Goal: Task Accomplishment & Management: Complete application form

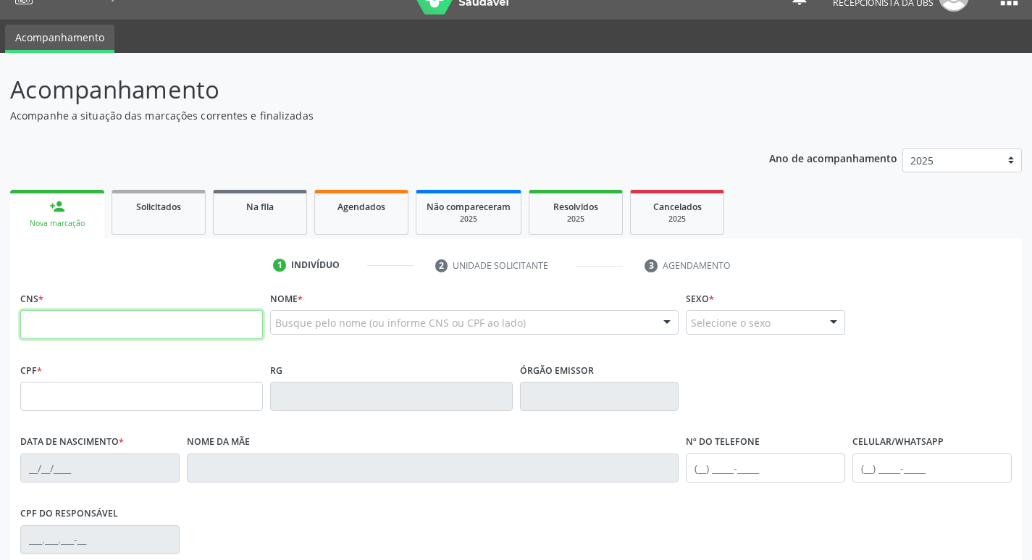
scroll to position [72, 0]
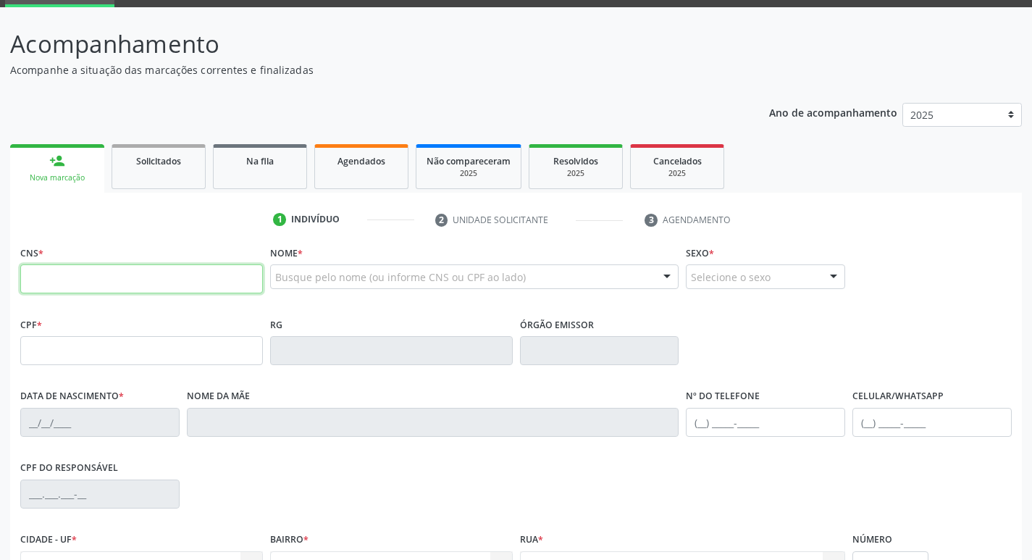
click at [118, 269] on input "text" at bounding box center [141, 278] width 243 height 29
click at [119, 269] on input "text" at bounding box center [141, 278] width 243 height 29
click at [161, 278] on input "text" at bounding box center [141, 278] width 243 height 29
type input "898 0058 1849 2291"
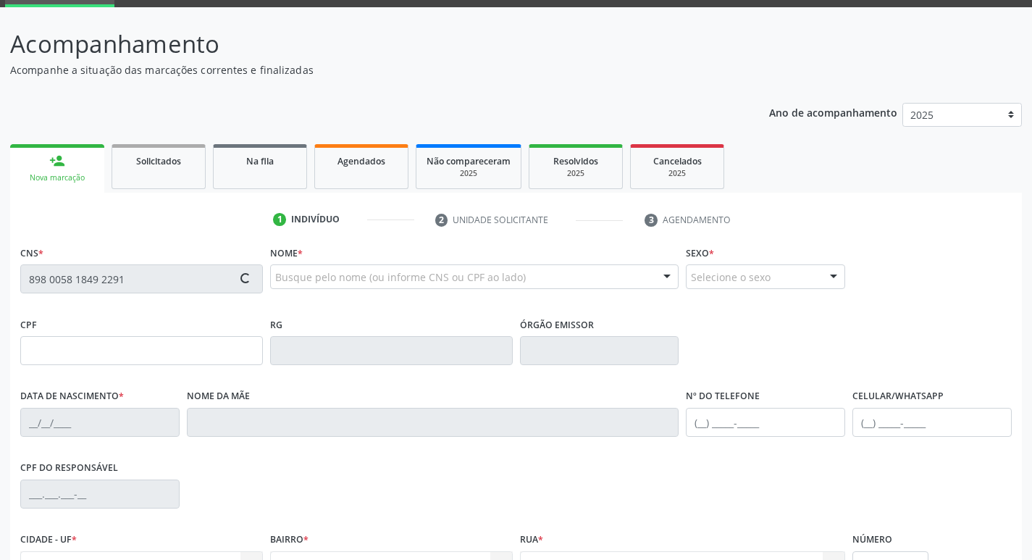
type input "07/11/2017"
type input "Alessandra do Nascimento Ferreira"
type input "(81) 98713-5405"
type input "933"
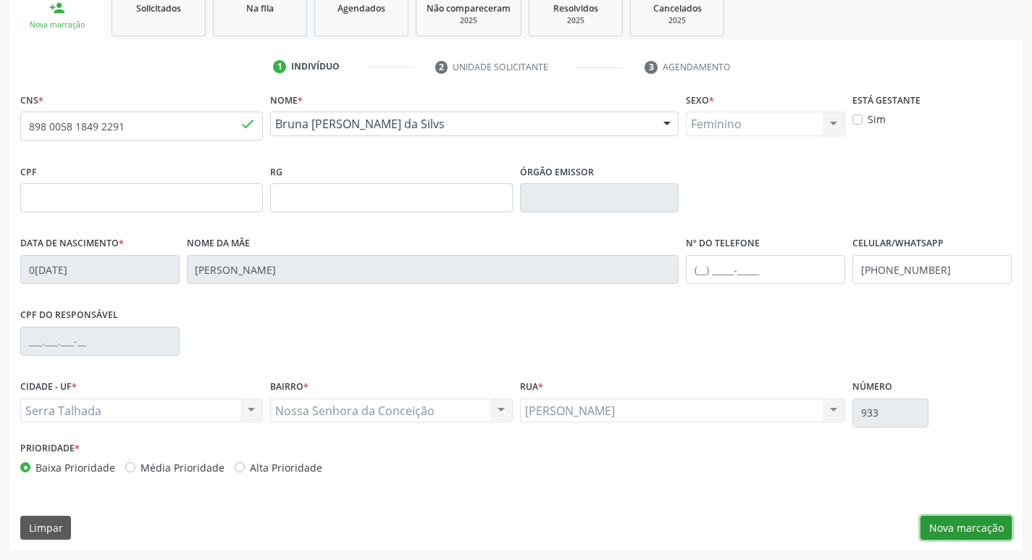
click at [936, 526] on button "Nova marcação" at bounding box center [965, 527] width 91 height 25
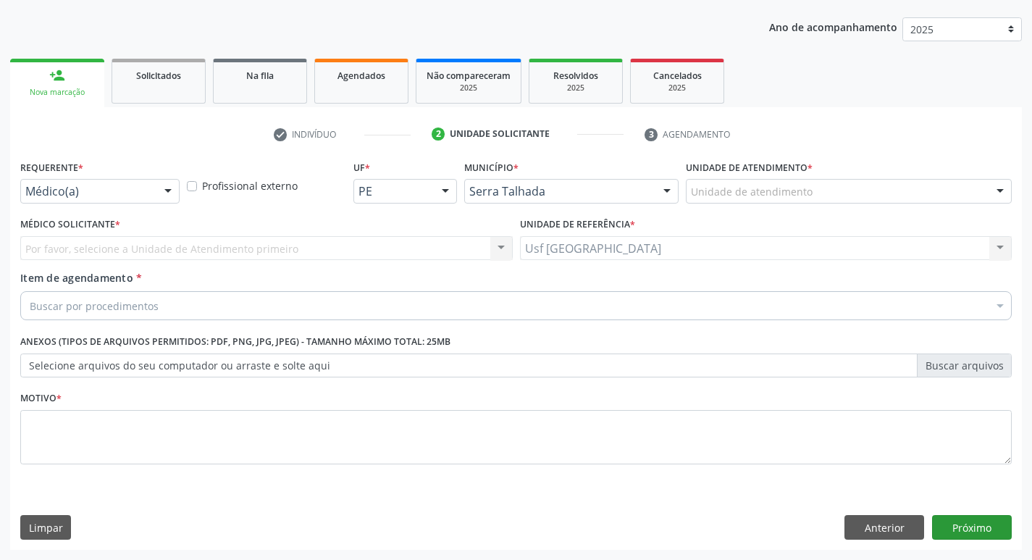
scroll to position [158, 0]
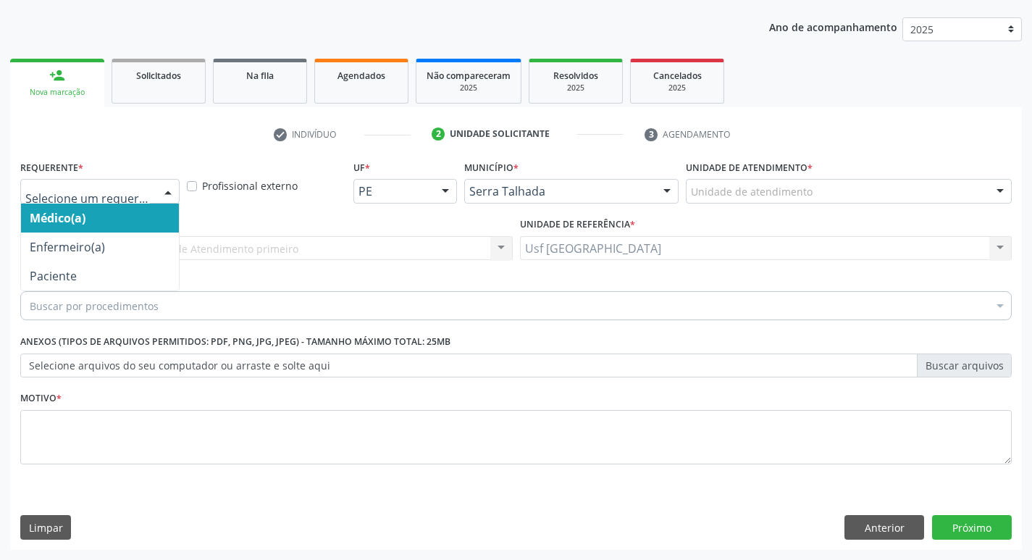
click at [167, 188] on div at bounding box center [168, 192] width 22 height 25
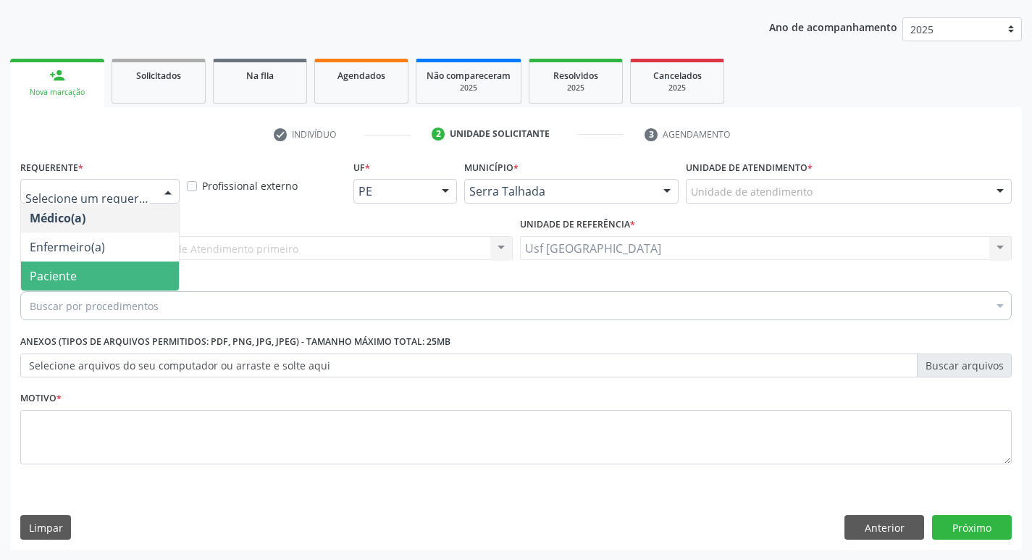
click at [62, 271] on span "Paciente" at bounding box center [53, 276] width 47 height 16
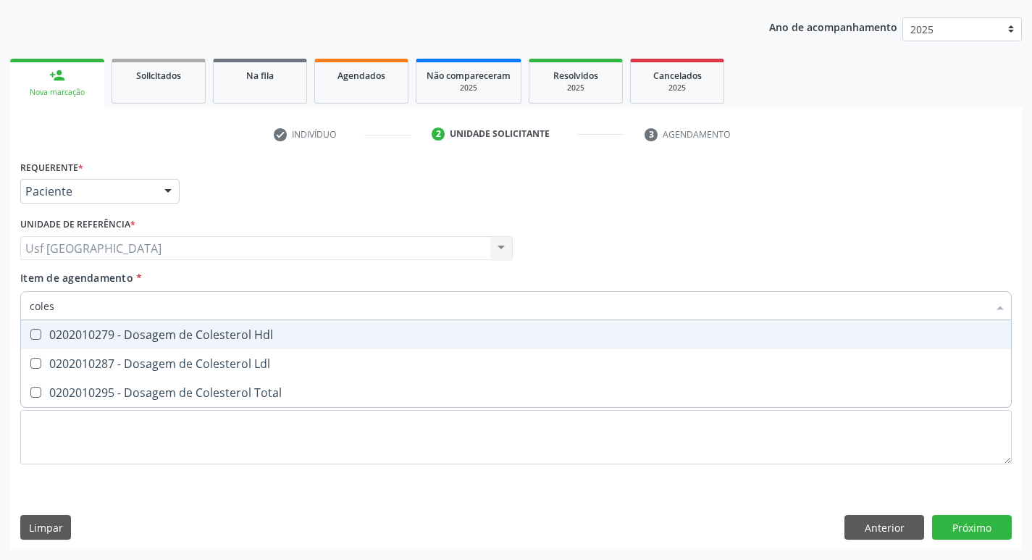
type input "colest"
click at [80, 336] on div "0202010279 - Dosagem de Colesterol Hdl" at bounding box center [516, 335] width 972 height 12
checkbox Hdl "true"
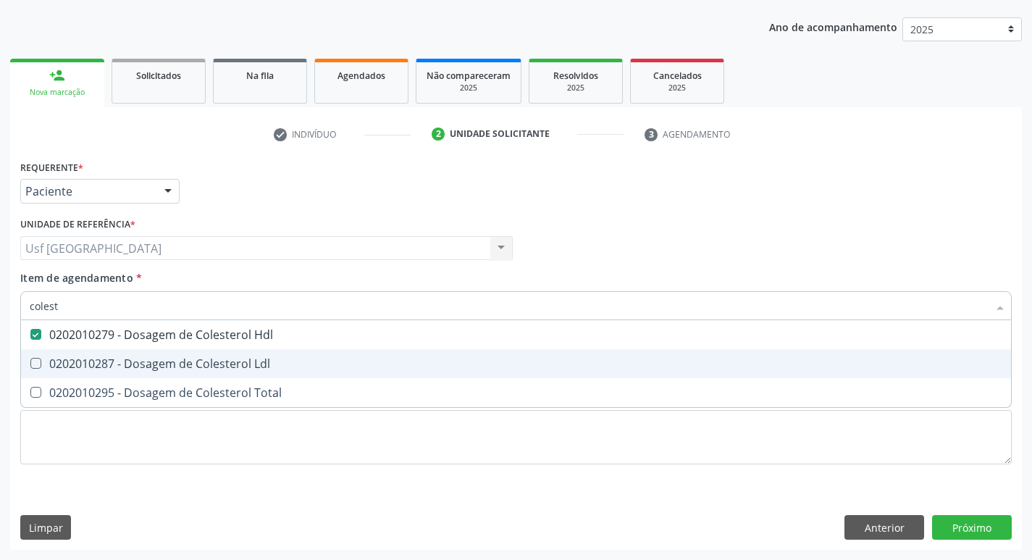
click at [70, 369] on div "0202010287 - Dosagem de Colesterol Ldl" at bounding box center [516, 364] width 972 height 12
checkbox Ldl "true"
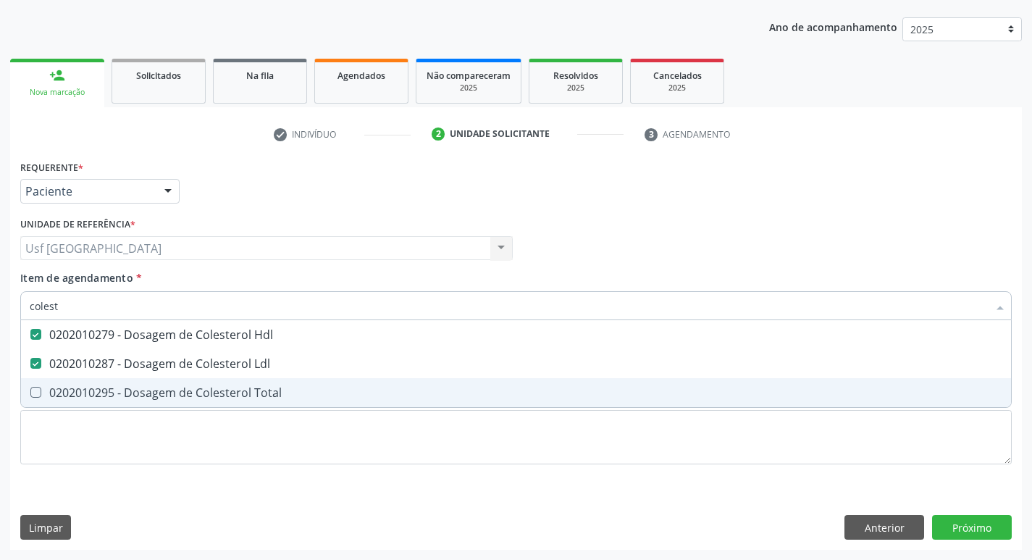
click at [68, 387] on div "0202010295 - Dosagem de Colesterol Total" at bounding box center [516, 393] width 972 height 12
checkbox Total "true"
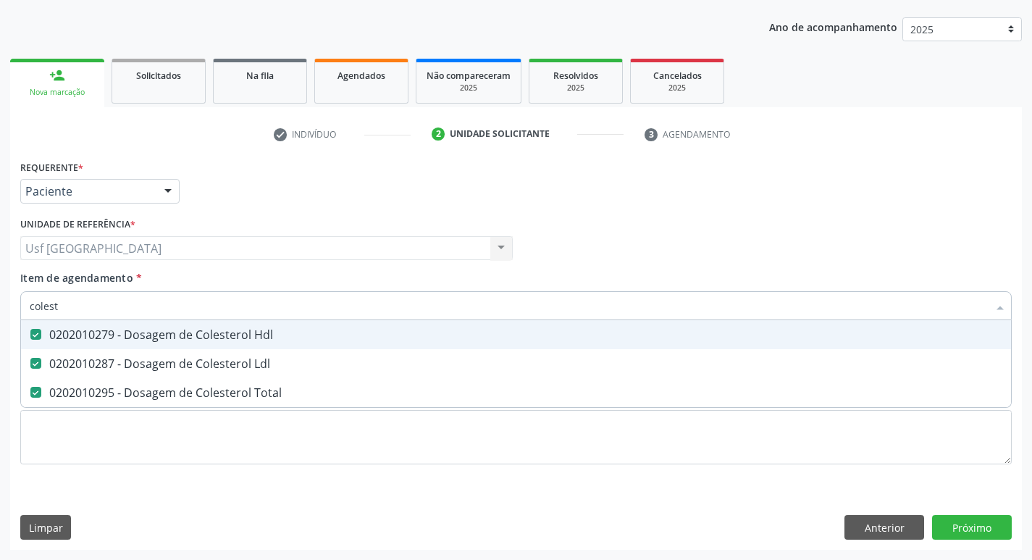
click at [145, 314] on input "colest" at bounding box center [509, 305] width 958 height 29
type input "cole"
checkbox Hdl "false"
checkbox Ldl "false"
checkbox Total "false"
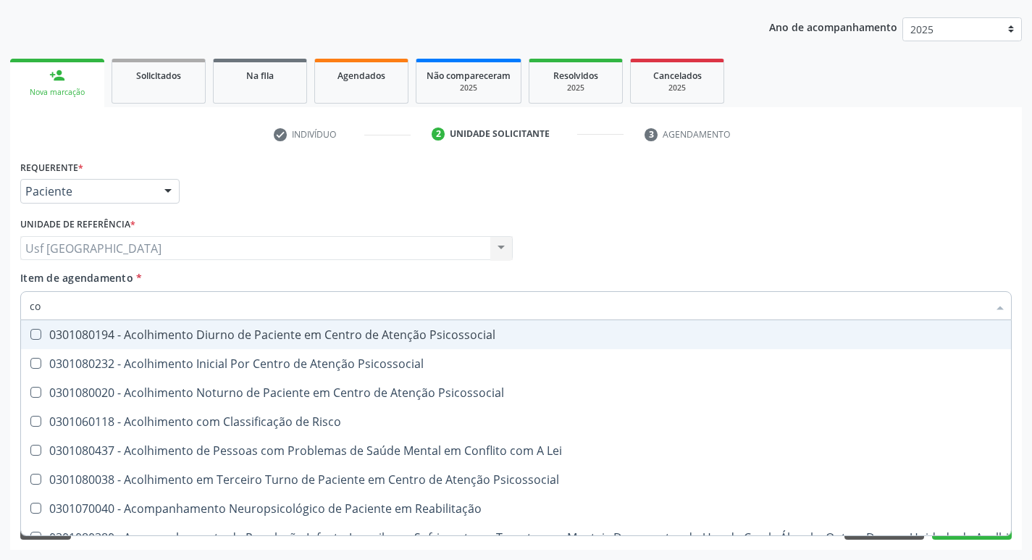
type input "c"
checkbox Hdl "false"
checkbox Ldl "false"
checkbox Total "false"
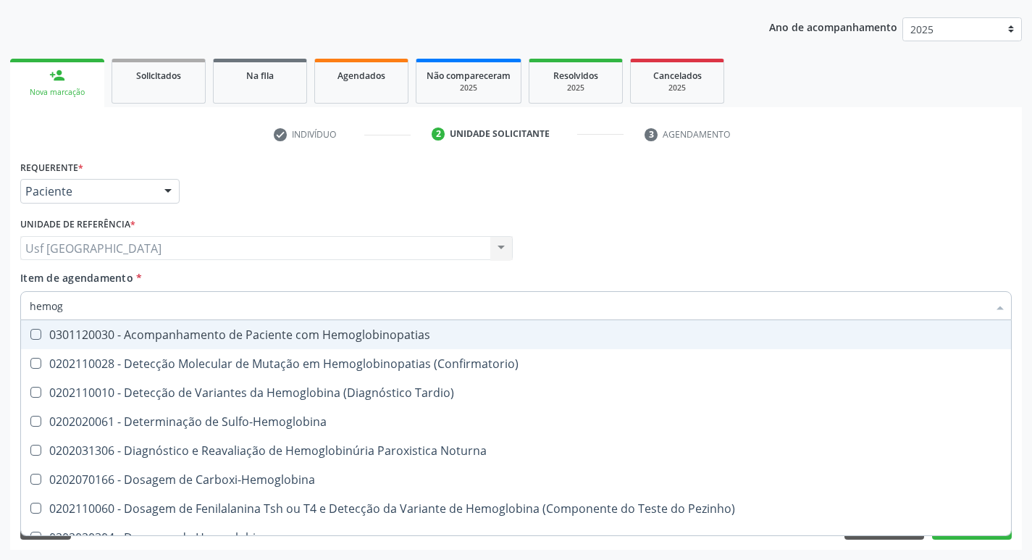
type input "hemogr"
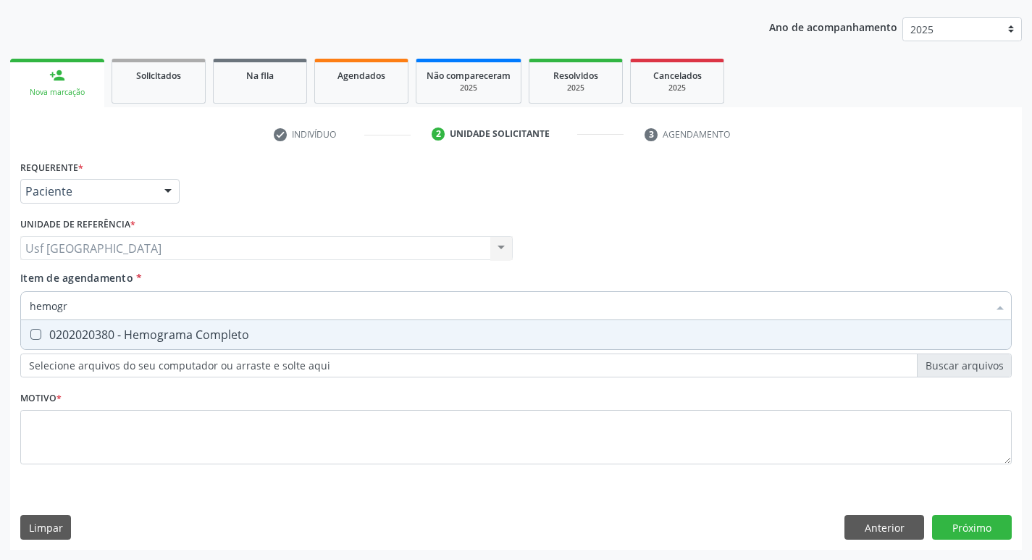
drag, startPoint x: 145, startPoint y: 319, endPoint x: 142, endPoint y: 329, distance: 10.5
click at [143, 316] on div "hemogr Desfazer seleção 0202020380 - Hemograma Completo Nenhum resultado encont…" at bounding box center [515, 303] width 991 height 25
click at [140, 337] on div "0202020380 - Hemograma Completo" at bounding box center [516, 335] width 972 height 12
checkbox Completo "true"
click at [140, 308] on input "hemogr" at bounding box center [509, 305] width 958 height 29
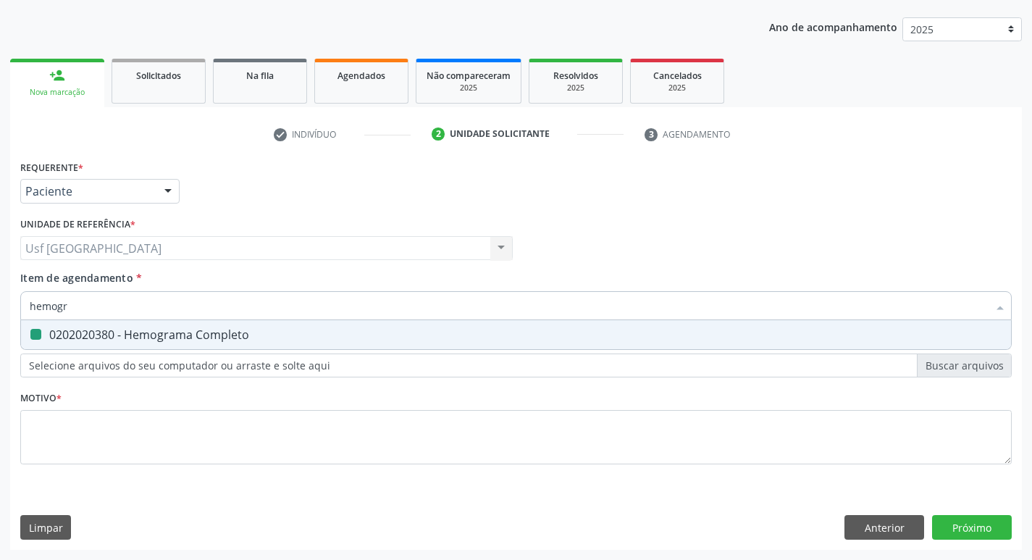
type input "hemog"
checkbox Completo "false"
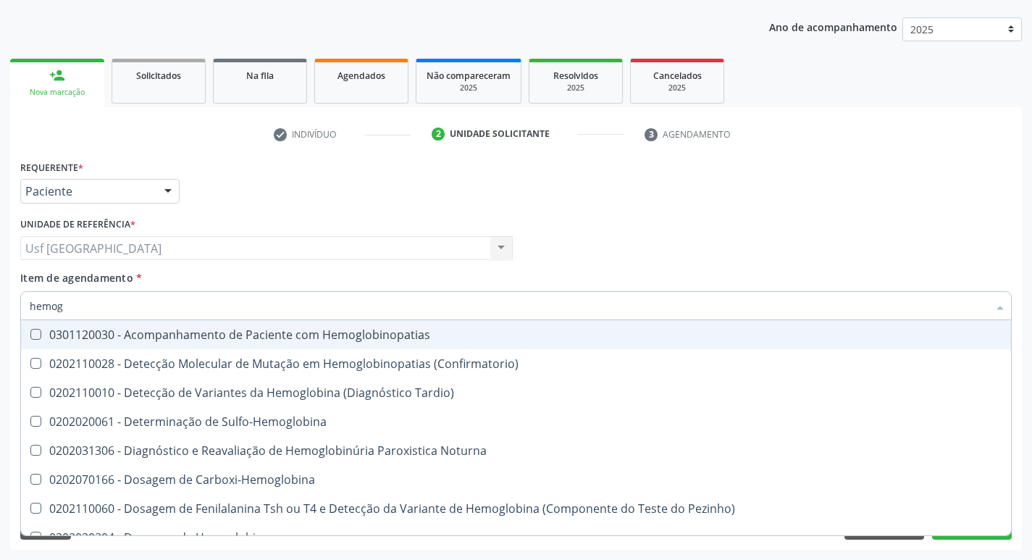
type input "hemo"
checkbox Completo "false"
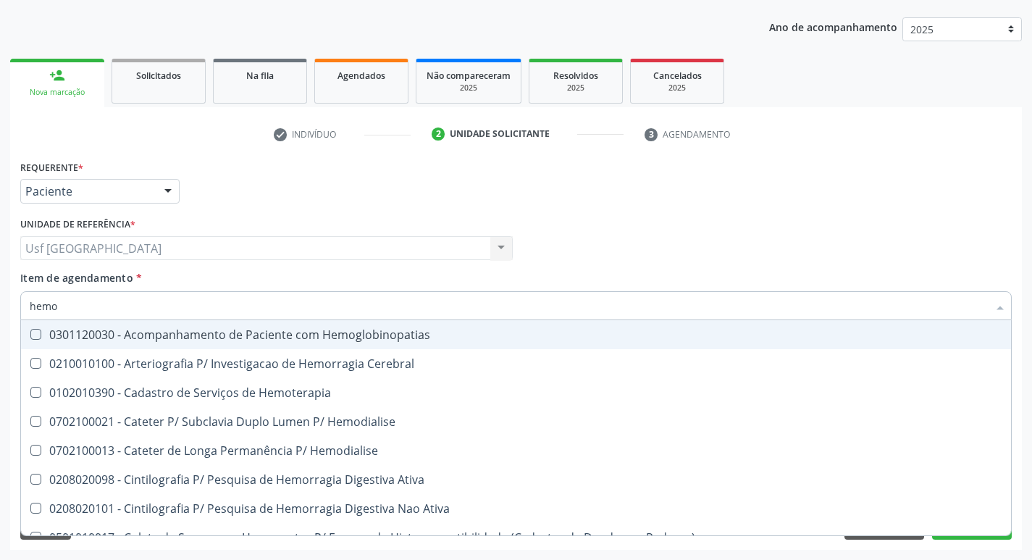
type input "hem"
checkbox Completo "false"
checkbox Elástica "true"
type input "he"
checkbox Elástica "false"
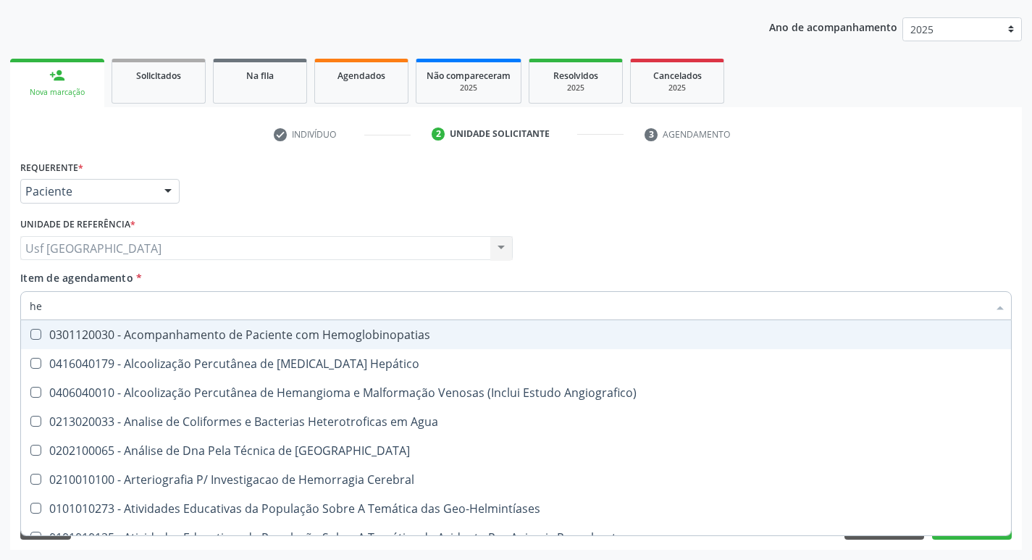
type input "h"
checkbox Completo "false"
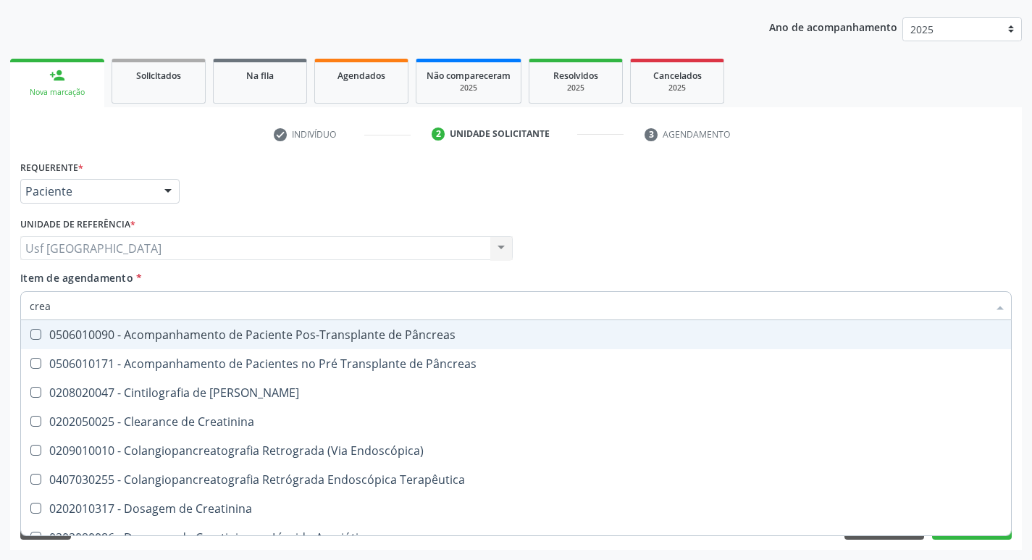
type input "creat"
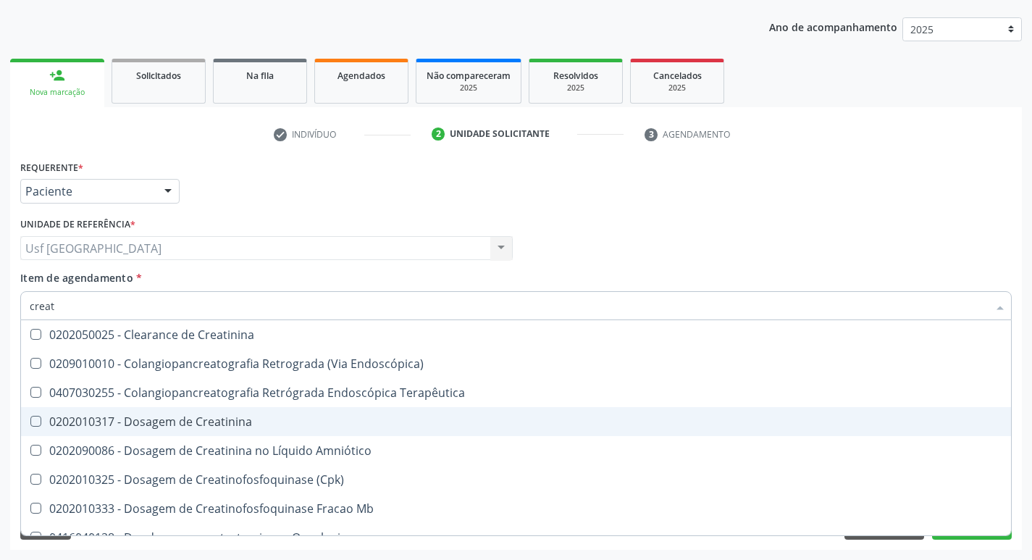
click at [172, 410] on span "0202010317 - Dosagem de Creatinina" at bounding box center [516, 421] width 990 height 29
checkbox Creatinina "true"
type input "crea"
checkbox Creatinina "false"
checkbox Mb "true"
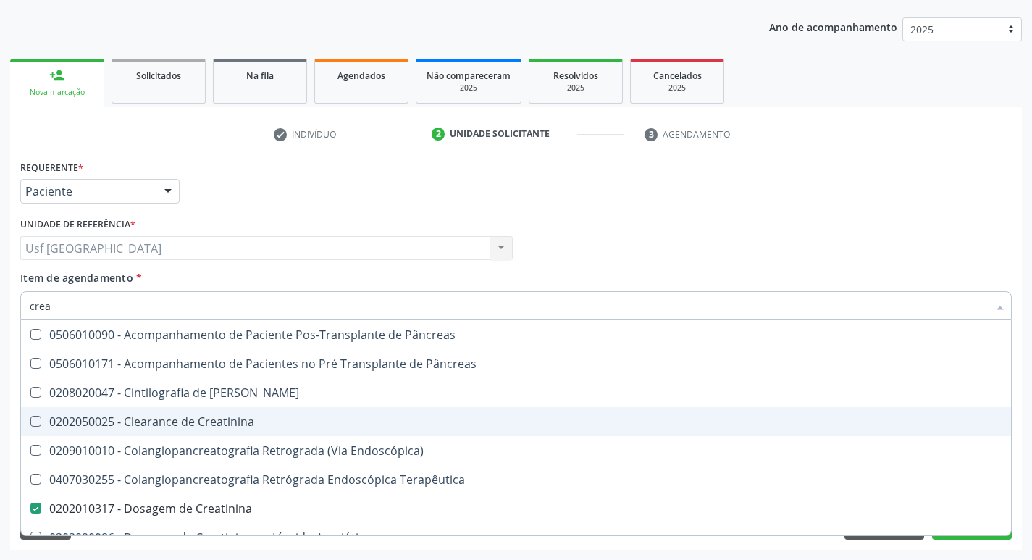
type input "cre"
checkbox Creatinina "false"
checkbox Oncologia "true"
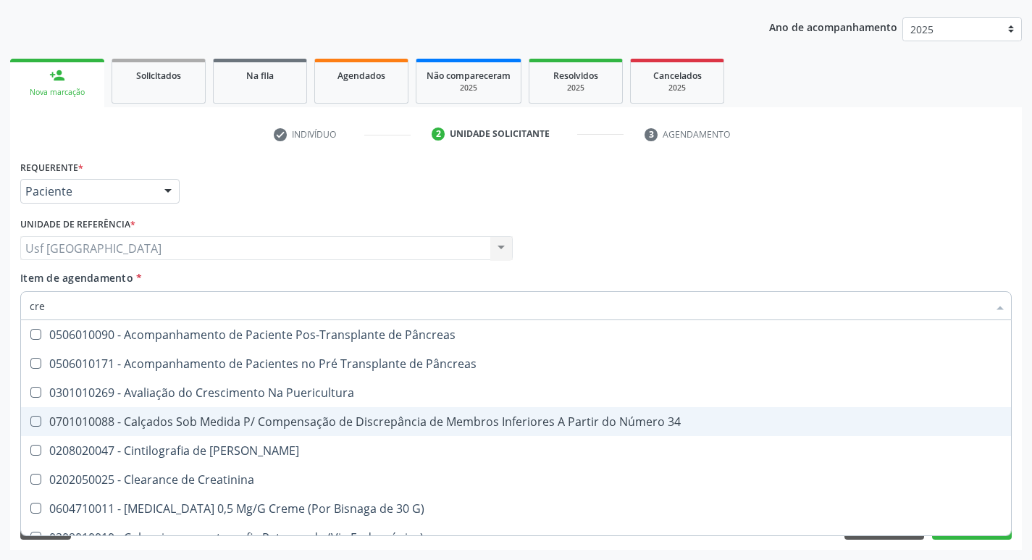
type input "cr"
checkbox Creatinina "false"
type input "c"
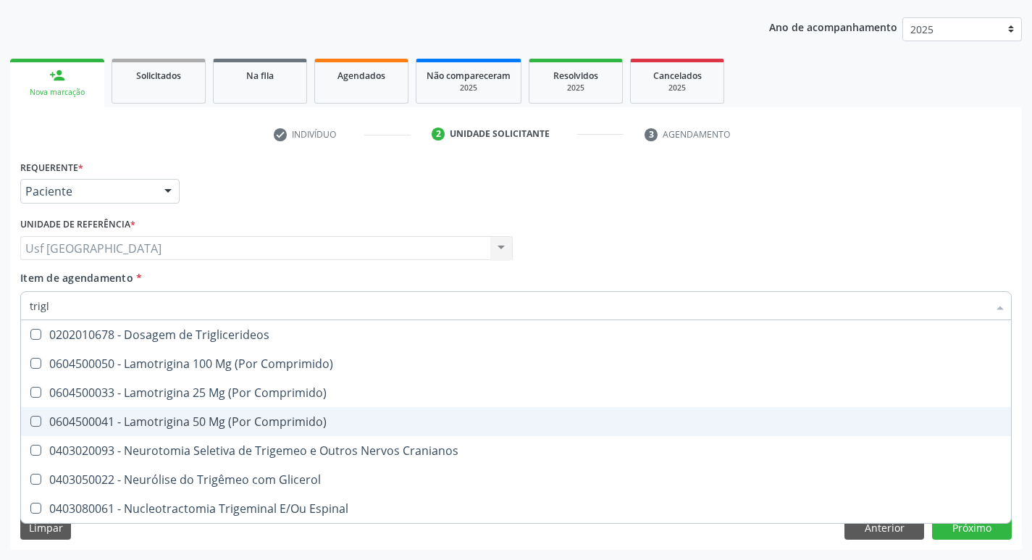
type input "trigli"
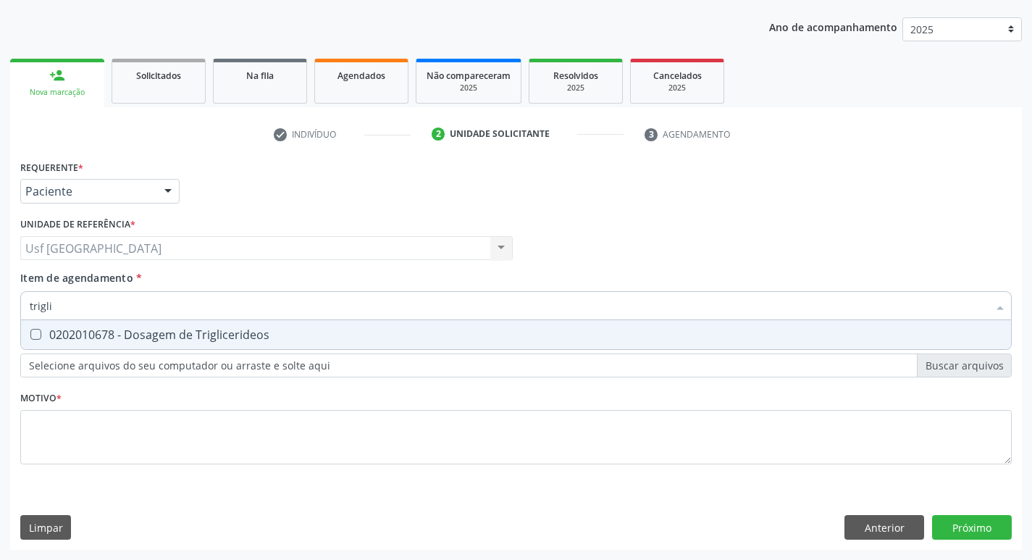
click at [191, 338] on div "0202010678 - Dosagem de Triglicerideos" at bounding box center [516, 335] width 972 height 12
checkbox Triglicerideos "true"
type input "tri"
checkbox Triglicerideos "false"
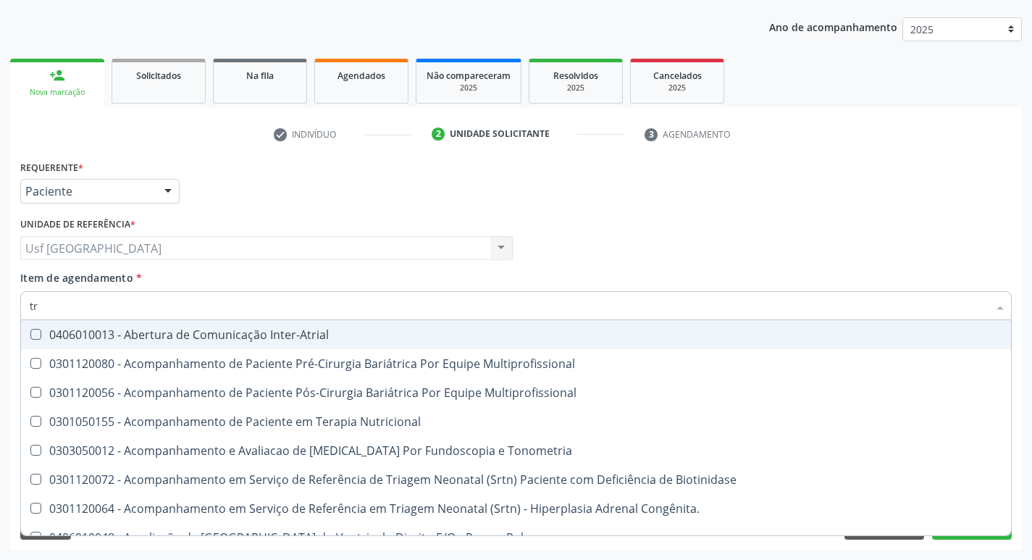
type input "t"
checkbox Triglicerideos "false"
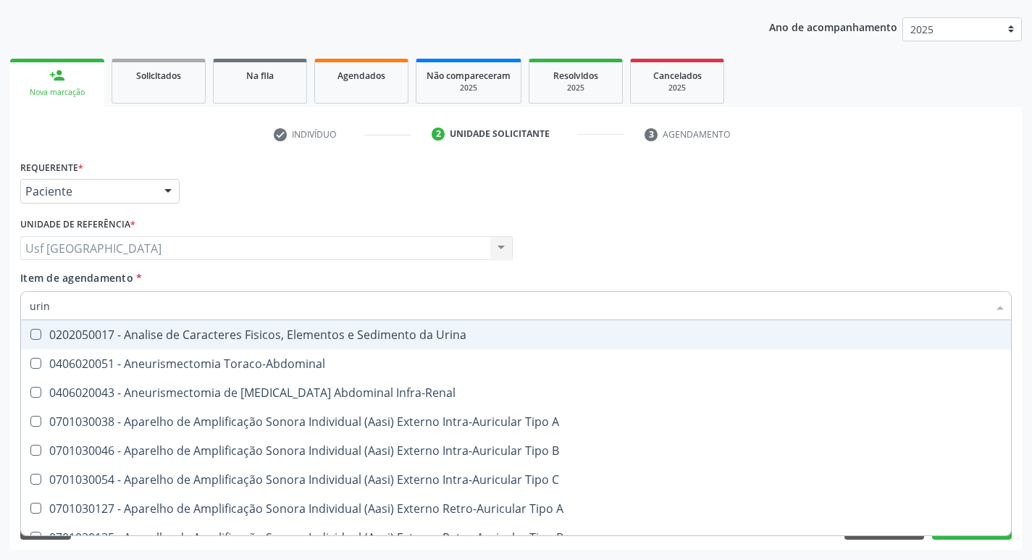
type input "urina"
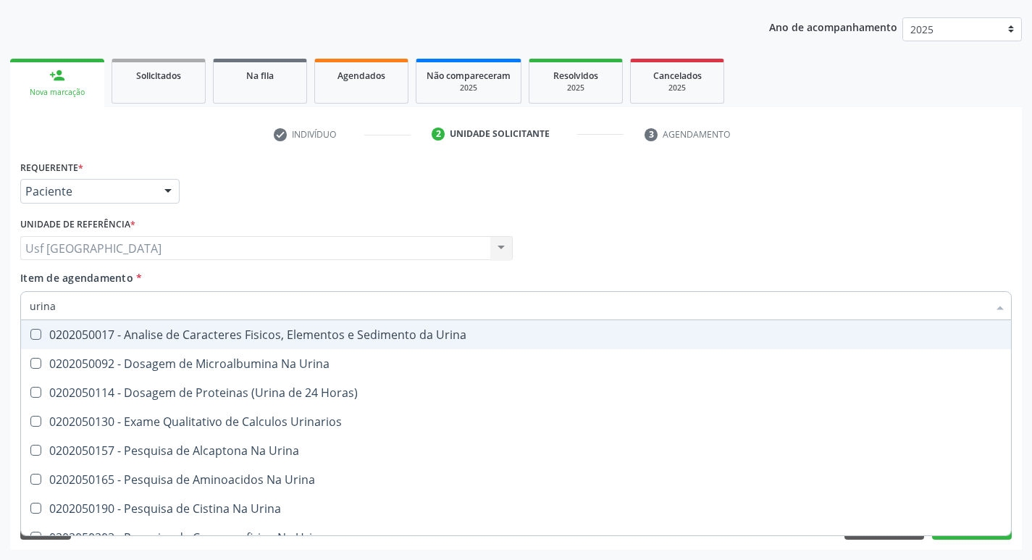
click at [191, 338] on div "0202050017 - Analise de Caracteres Fisicos, Elementos e Sedimento da Urina" at bounding box center [516, 335] width 972 height 12
checkbox Urina "true"
click at [535, 264] on div "Médico Solicitante Por favor, selecione a Unidade de Atendimento primeiro Nenhu…" at bounding box center [516, 242] width 998 height 56
checkbox Urina "true"
checkbox Horas\) "true"
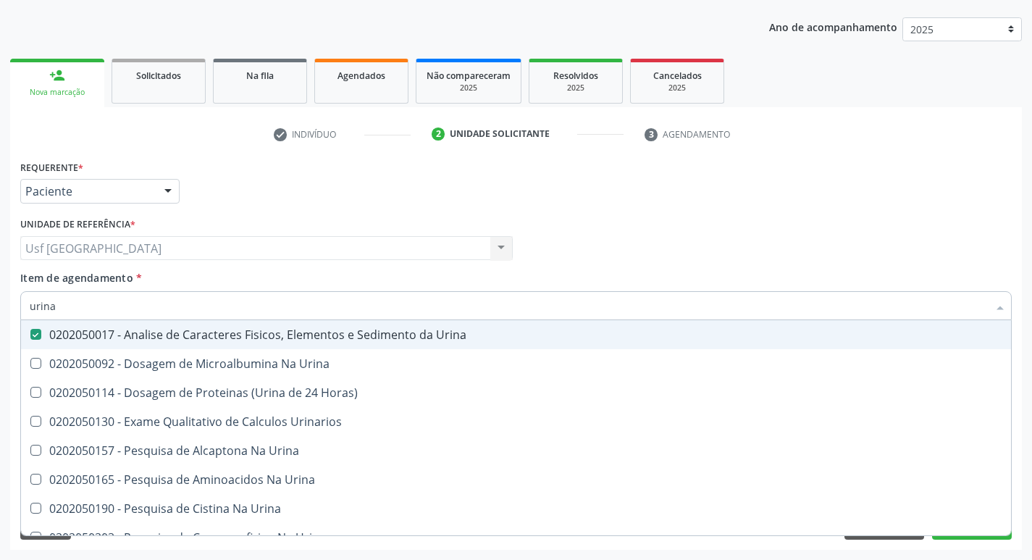
checkbox Urinarios "true"
checkbox Urina "true"
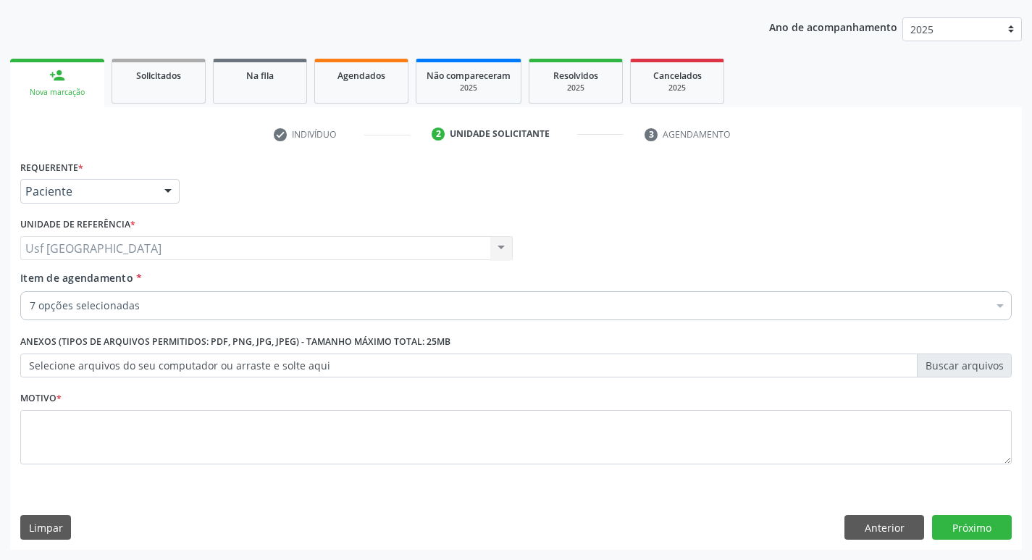
click at [517, 298] on div "7 opções selecionadas" at bounding box center [515, 305] width 991 height 29
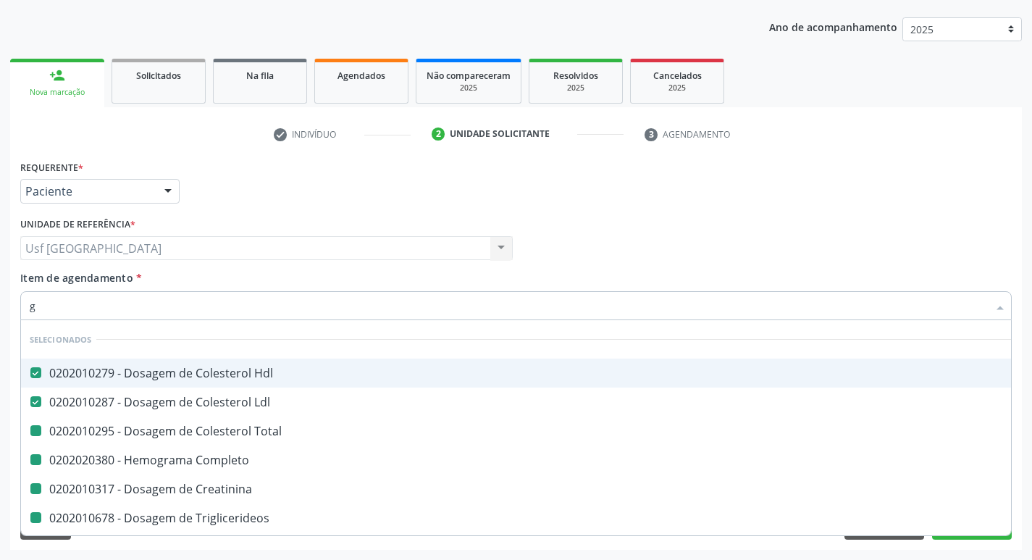
type input "gl"
checkbox Total "false"
checkbox Completo "false"
checkbox Creatinina "false"
checkbox Triglicerideos "false"
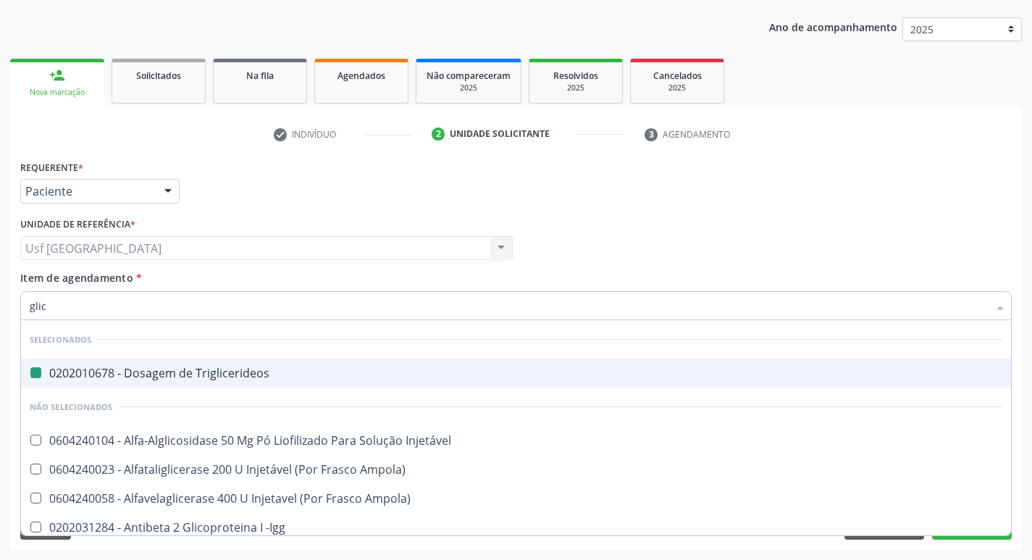
type input "glico"
checkbox Triglicerideos "false"
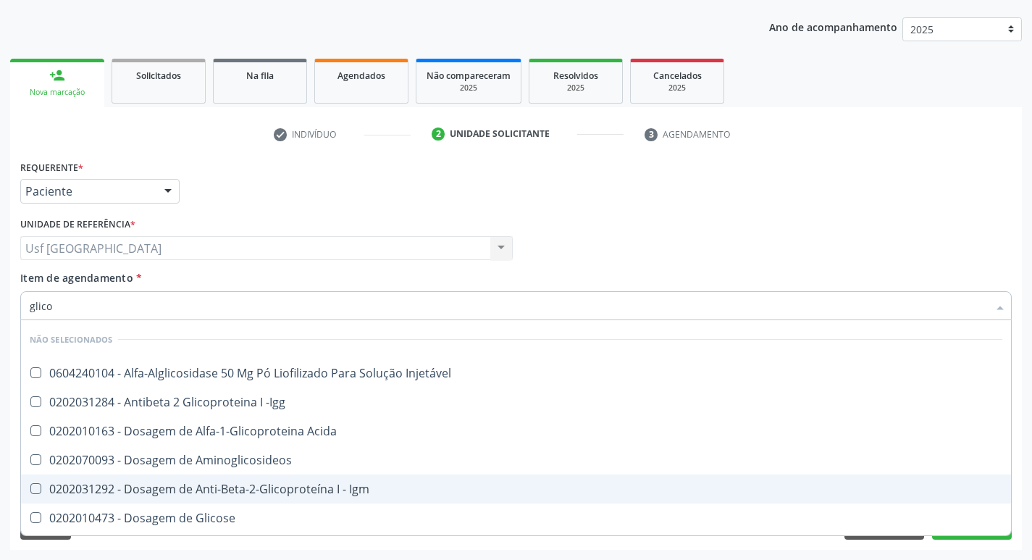
click at [260, 502] on span "0202031292 - Dosagem de Anti-Beta-2-Glicoproteína I - Igm" at bounding box center [516, 488] width 990 height 29
checkbox Igm "true"
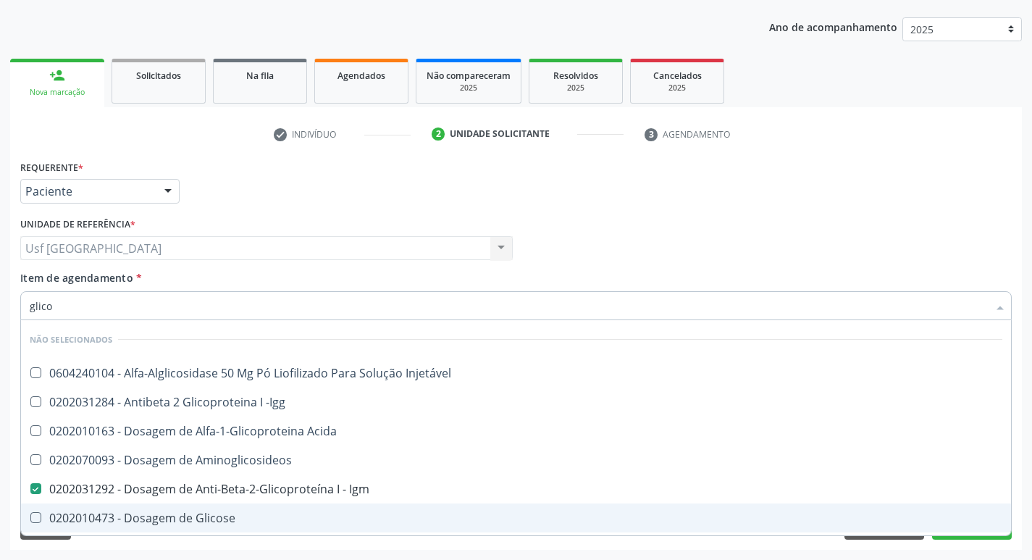
click at [239, 513] on div "0202010473 - Dosagem de Glicose" at bounding box center [516, 518] width 972 height 12
checkbox Glicose "true"
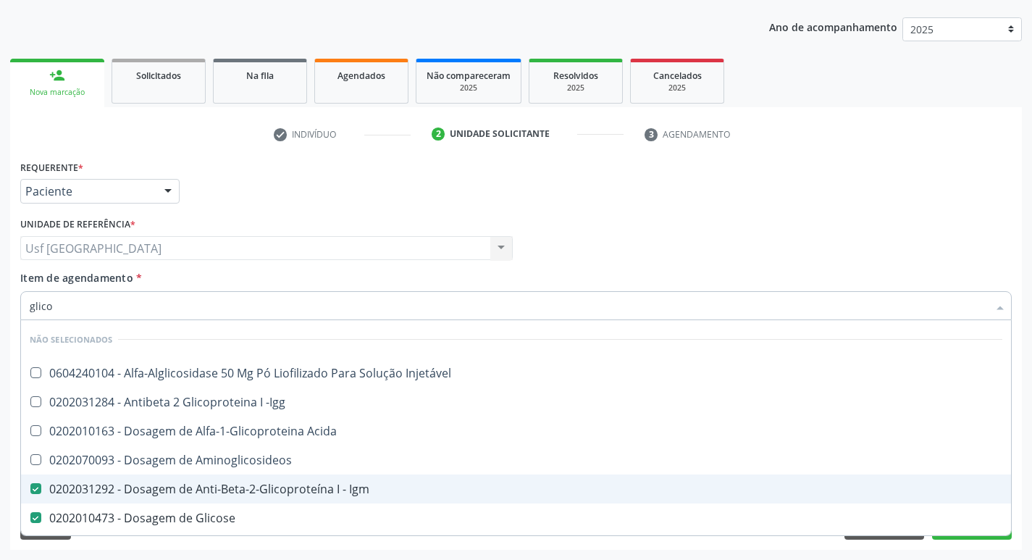
click at [246, 483] on div "0202031292 - Dosagem de Anti-Beta-2-Glicoproteína I - Igm" at bounding box center [516, 489] width 972 height 12
checkbox Igm "false"
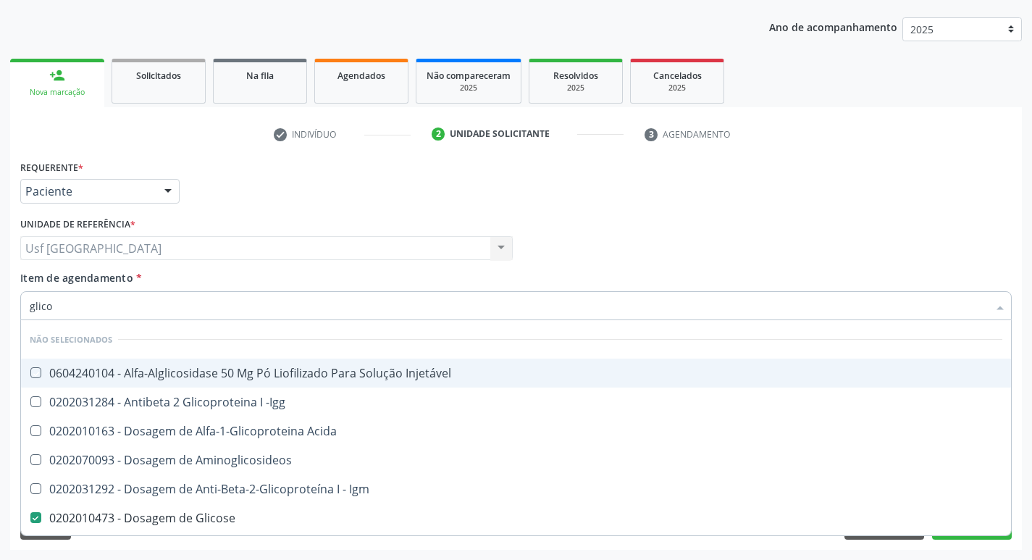
click at [728, 246] on div "Médico Solicitante Por favor, selecione a Unidade de Atendimento primeiro Nenhu…" at bounding box center [516, 242] width 998 height 56
checkbox Injetável "true"
checkbox Acida "true"
checkbox Aminoglicosideos "true"
checkbox Igm "true"
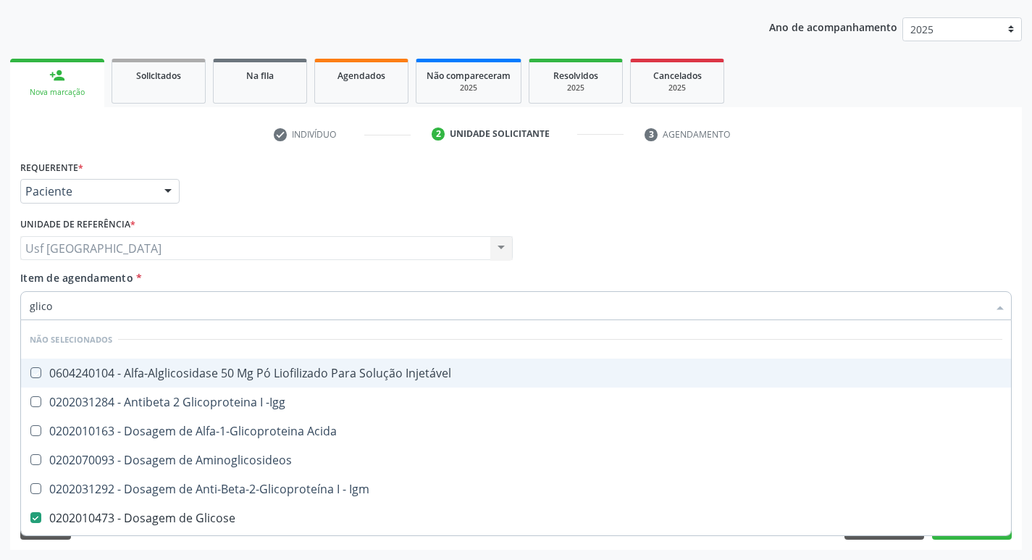
checkbox Desidrogenase "true"
checkbox Derrames "true"
checkbox -Igg "true"
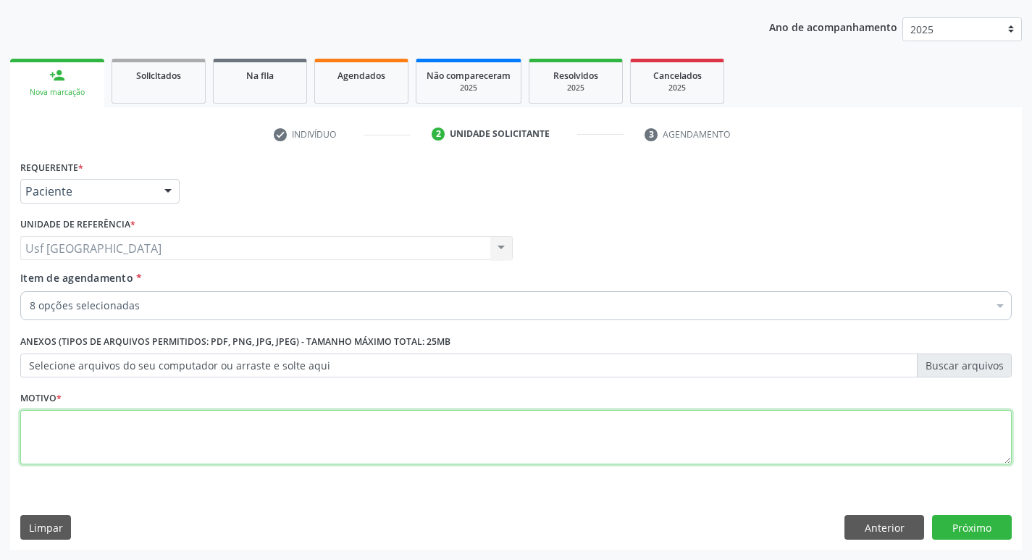
click at [807, 418] on textarea at bounding box center [515, 437] width 991 height 55
type textarea "."
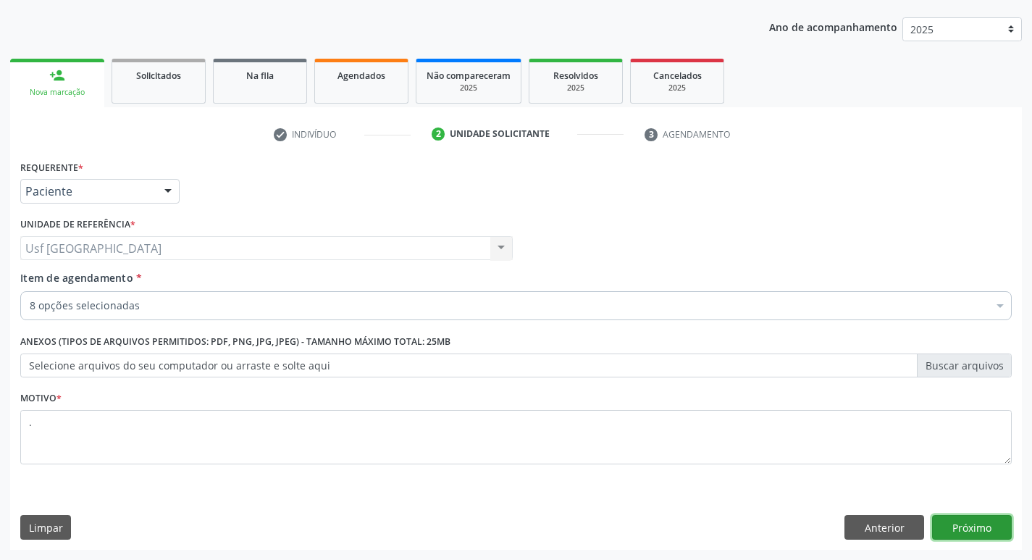
click at [980, 525] on button "Próximo" at bounding box center [972, 527] width 80 height 25
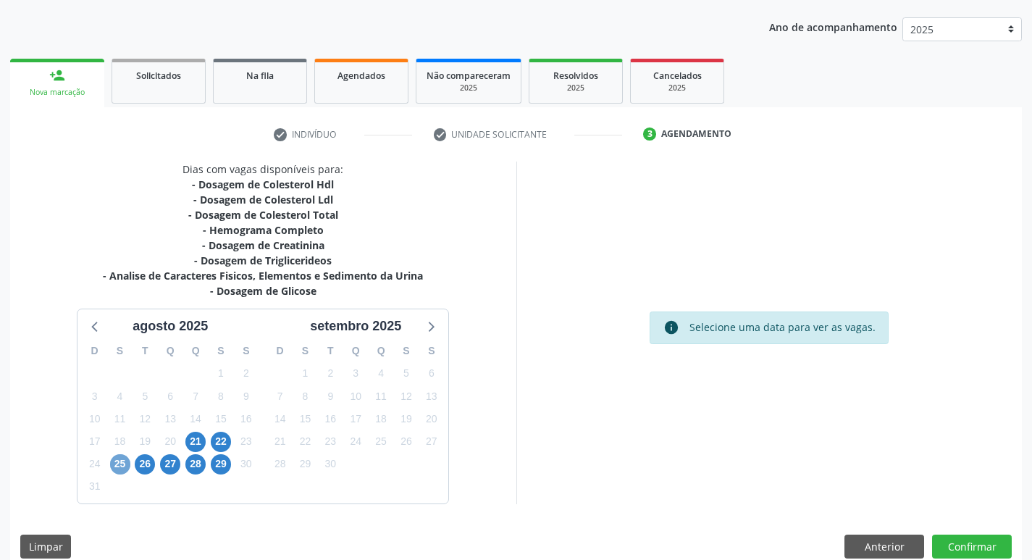
click at [120, 459] on span "25" at bounding box center [120, 464] width 20 height 20
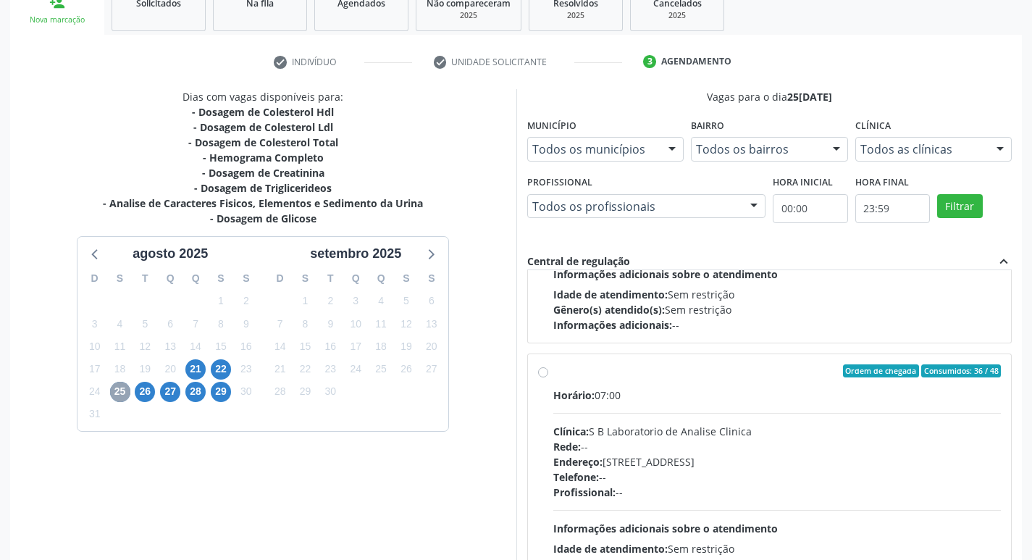
scroll to position [482, 0]
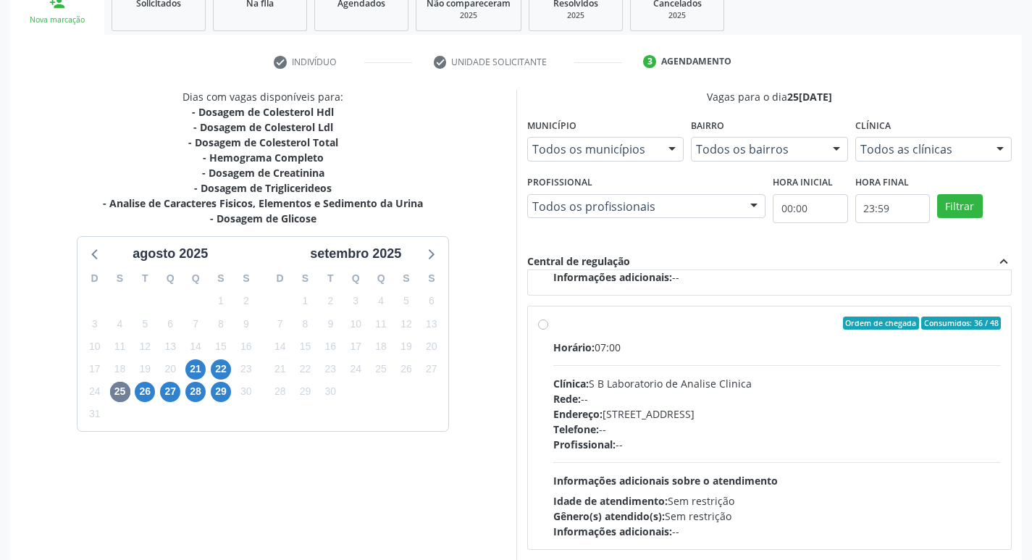
drag, startPoint x: 544, startPoint y: 325, endPoint x: 547, endPoint y: 332, distance: 7.6
click at [553, 327] on label "Ordem de chegada Consumidos: 36 / 48 Horário: 07:00 Clínica: S B Laboratorio de…" at bounding box center [777, 427] width 448 height 222
click at [544, 327] on input "Ordem de chegada Consumidos: 36 / 48 Horário: 07:00 Clínica: S B Laboratorio de…" at bounding box center [543, 322] width 10 height 13
radio input "true"
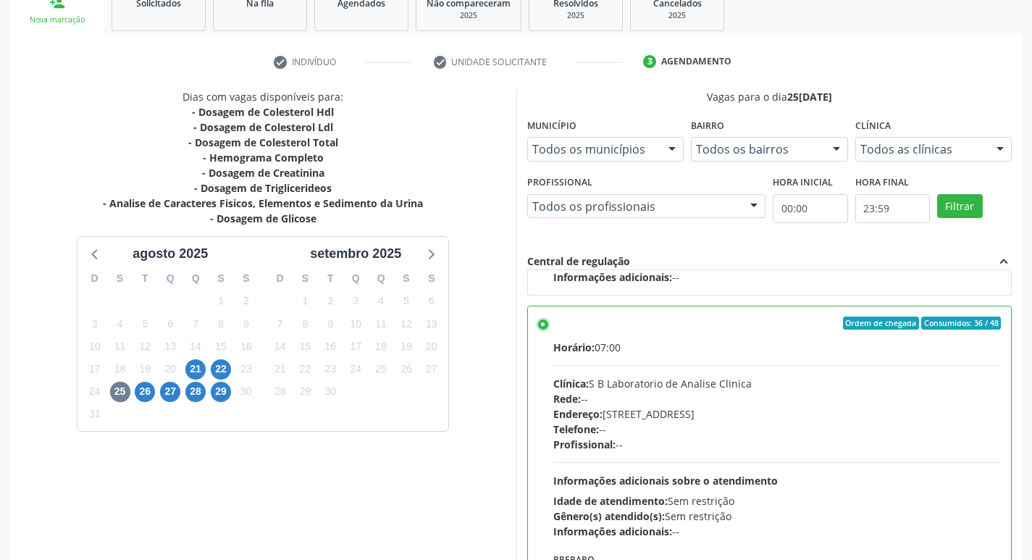
scroll to position [306, 0]
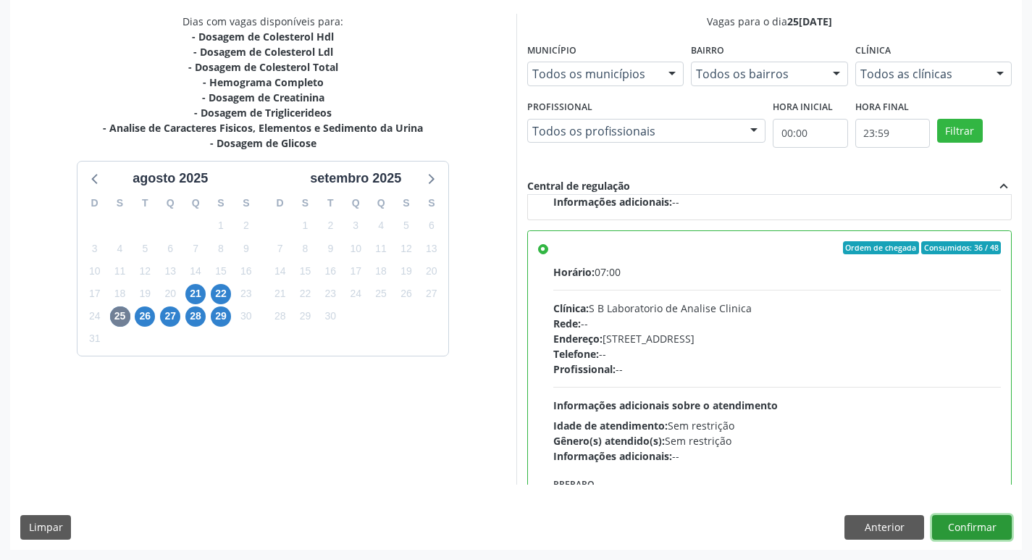
click at [958, 530] on button "Confirmar" at bounding box center [972, 527] width 80 height 25
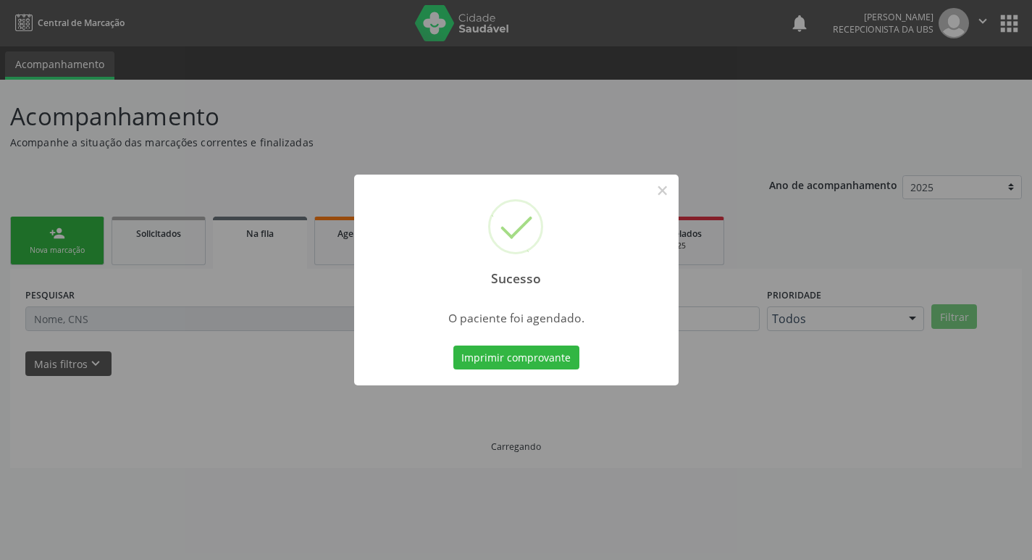
scroll to position [0, 0]
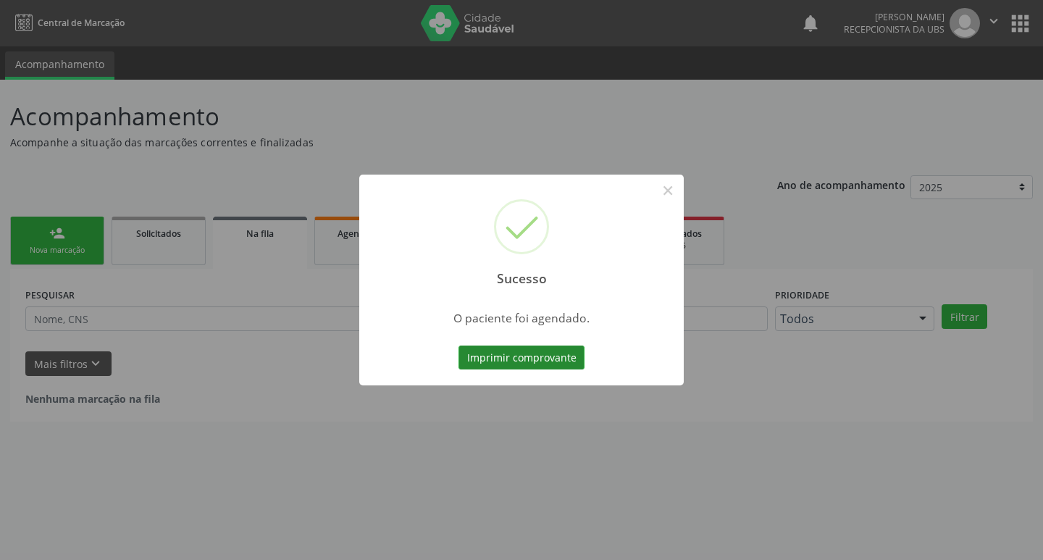
click at [517, 358] on button "Imprimir comprovante" at bounding box center [521, 357] width 126 height 25
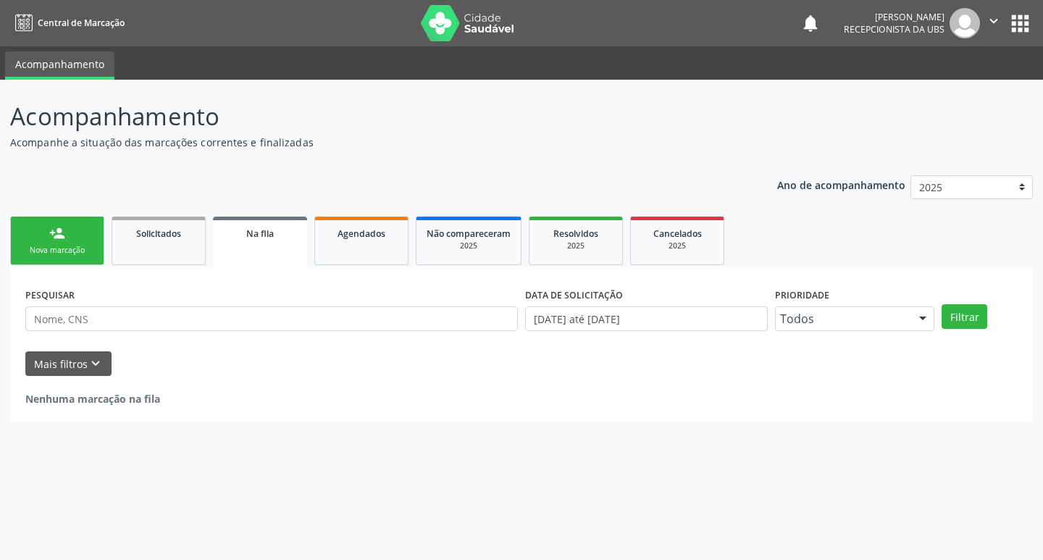
click at [64, 235] on div "person_add" at bounding box center [57, 233] width 16 height 16
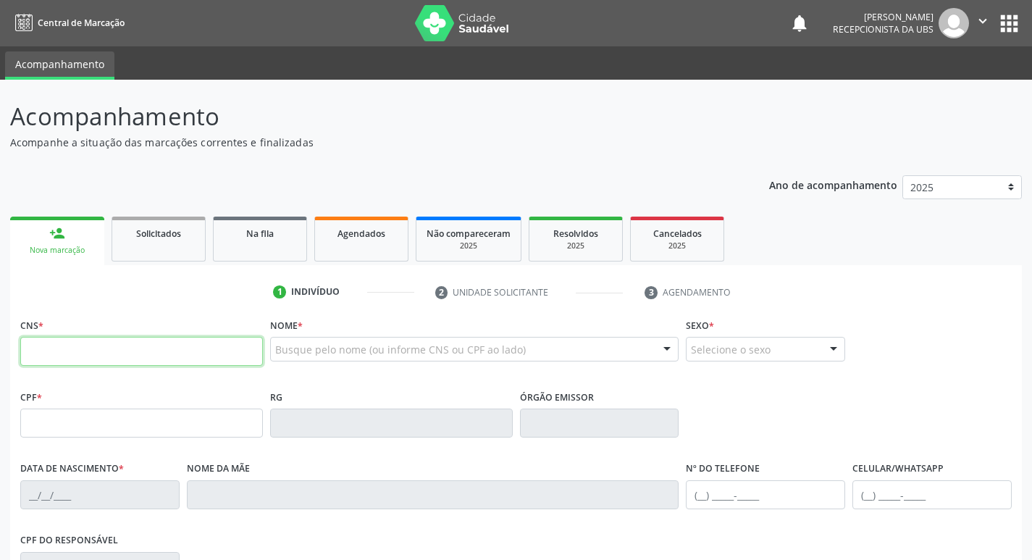
click at [148, 356] on input "text" at bounding box center [141, 351] width 243 height 29
type input "164 2608 5856 0004"
type input "508.211.994-04"
type input "13/07/1964"
type input "Isabel Cordeiro de Aquino"
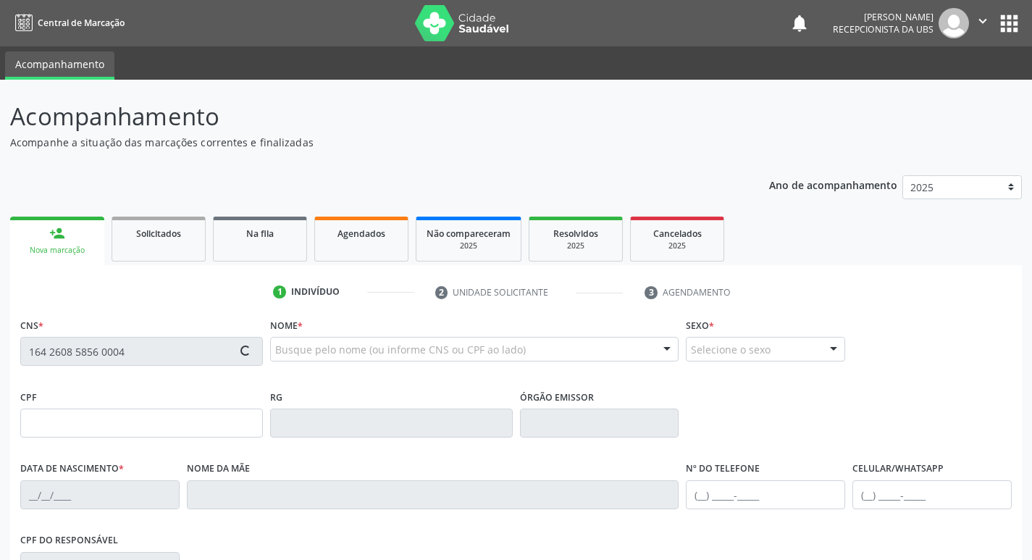
type input "(87) 99988-8468"
type input "683.755.144-20"
type input "697"
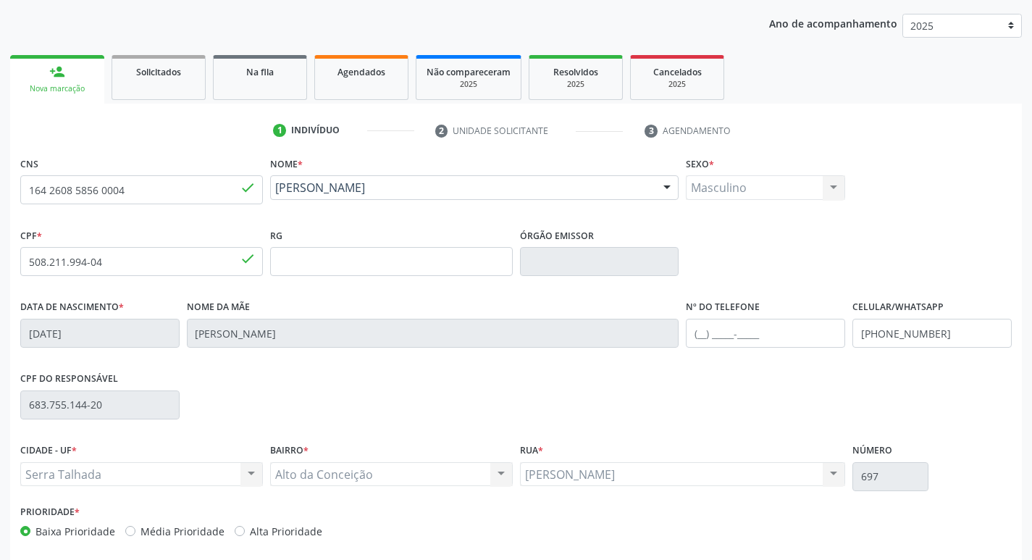
scroll to position [217, 0]
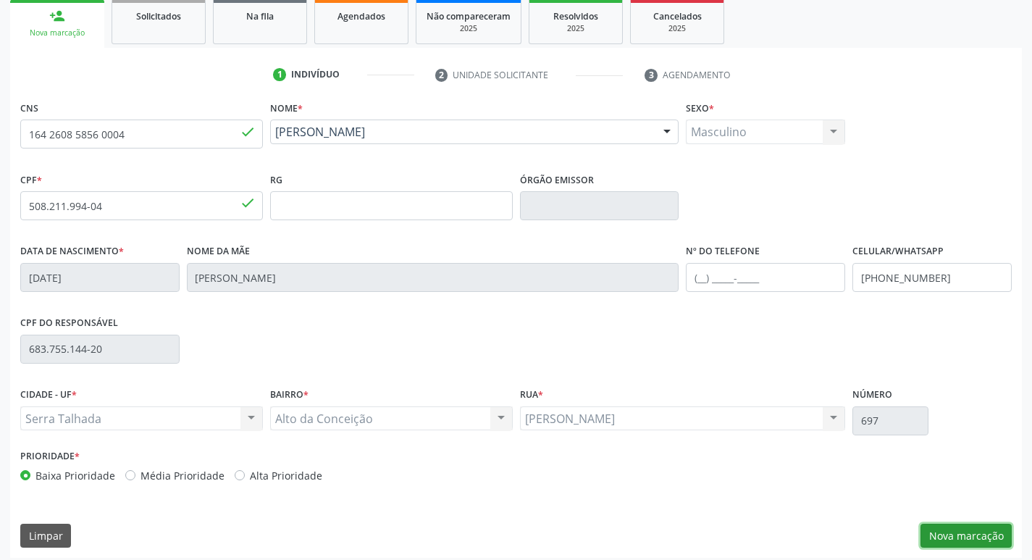
click at [946, 535] on button "Nova marcação" at bounding box center [965, 535] width 91 height 25
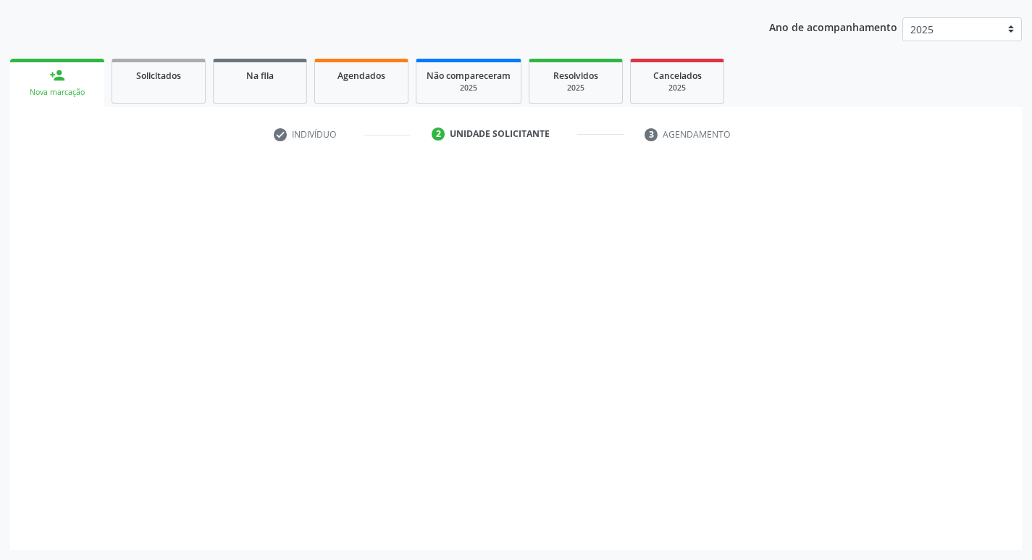
scroll to position [158, 0]
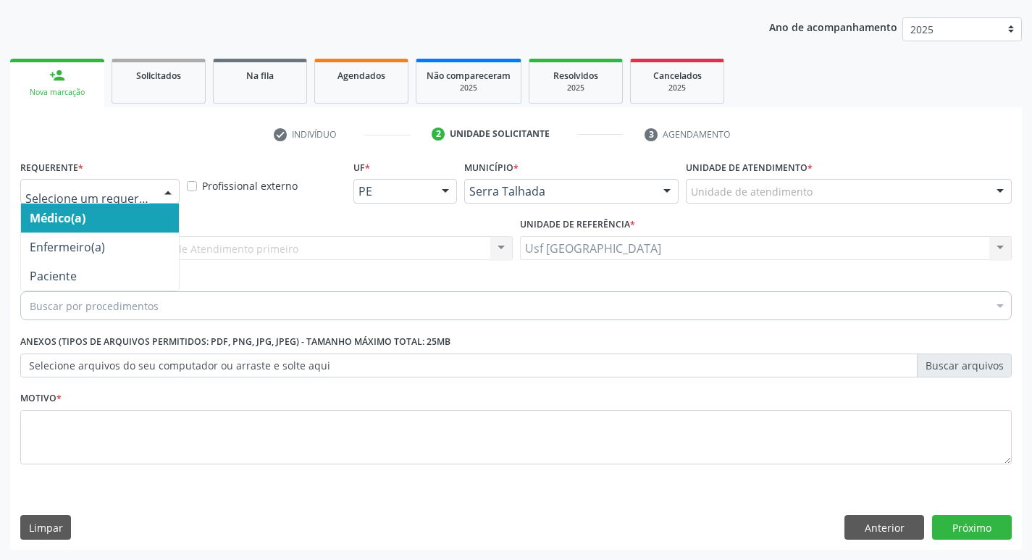
drag, startPoint x: 167, startPoint y: 195, endPoint x: 160, endPoint y: 198, distance: 8.1
click at [163, 196] on div at bounding box center [168, 192] width 22 height 25
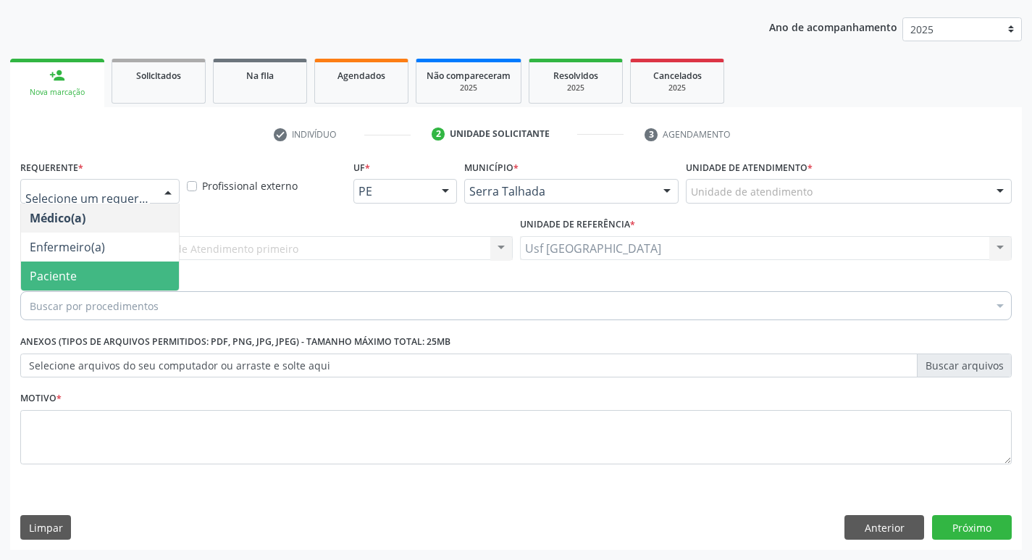
click at [77, 266] on span "Paciente" at bounding box center [100, 275] width 158 height 29
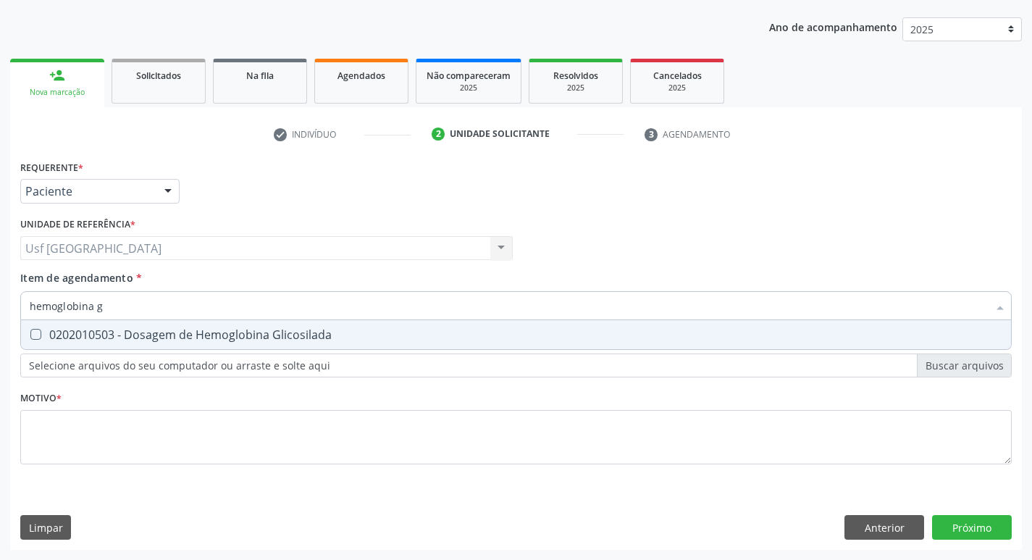
type input "hemoglobina gl"
click at [99, 335] on div "0202010503 - Dosagem de Hemoglobina Glicosilada" at bounding box center [516, 335] width 972 height 12
checkbox Glicosilada "true"
type input "hemoglobina"
checkbox Glicosilada "false"
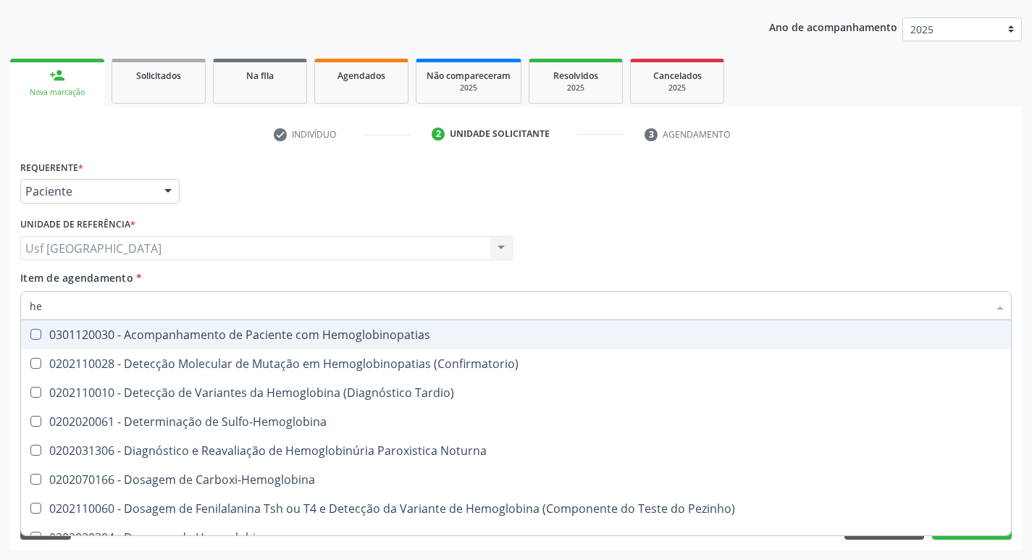
type input "h"
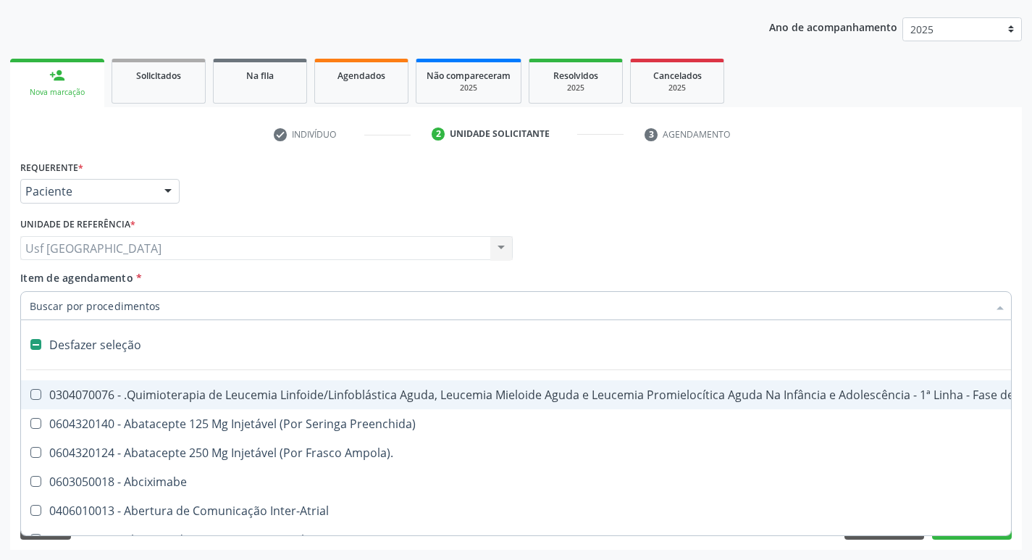
checkbox Dente\) "false"
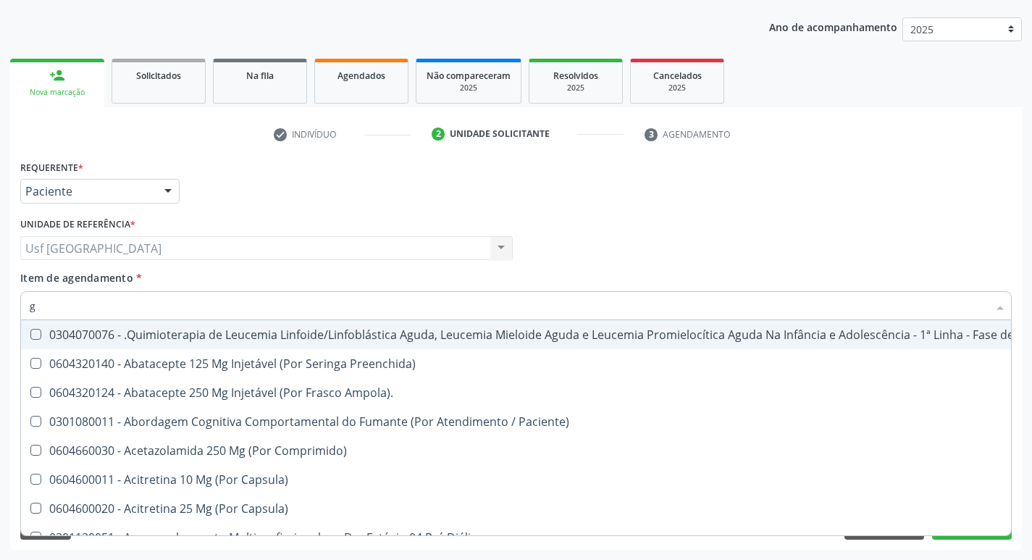
type input "gl"
checkbox Capsula\) "true"
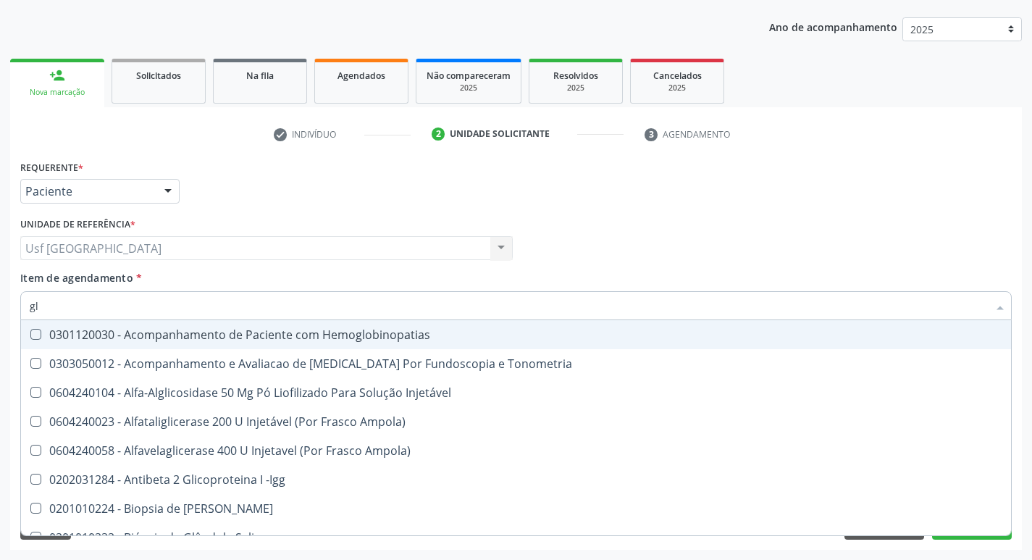
type input "gli"
checkbox Dosagens\) "true"
type input "glic"
checkbox \(Confirmatorio\) "true"
checkbox Dosagens\) "false"
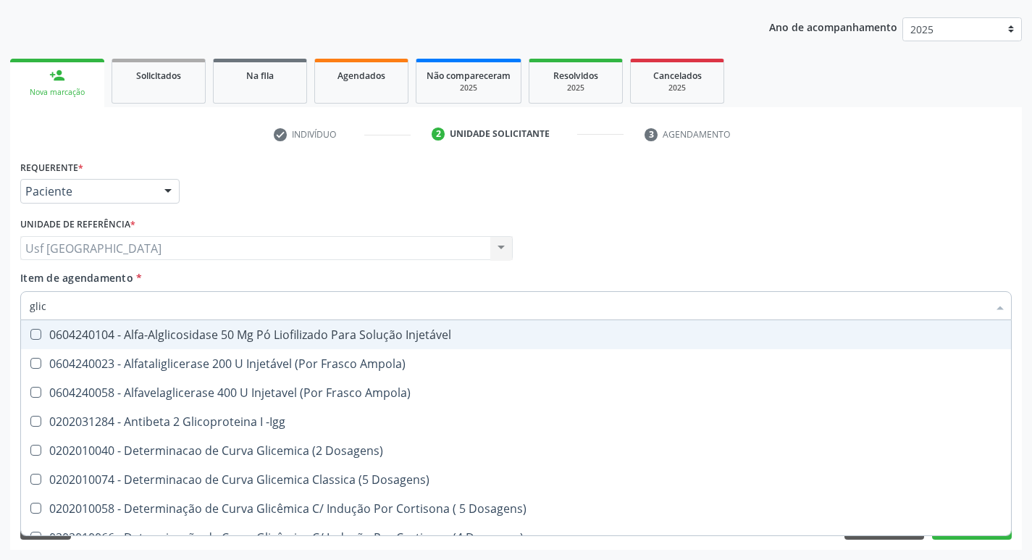
type input "glico"
checkbox Acida "true"
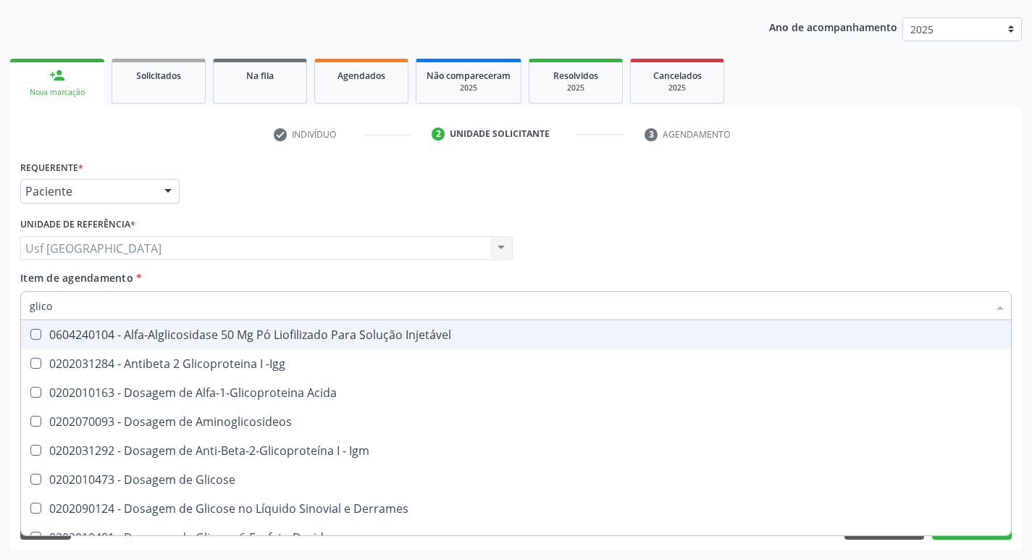
type input "glicos"
checkbox Glicose "true"
checkbox Glicosilada "false"
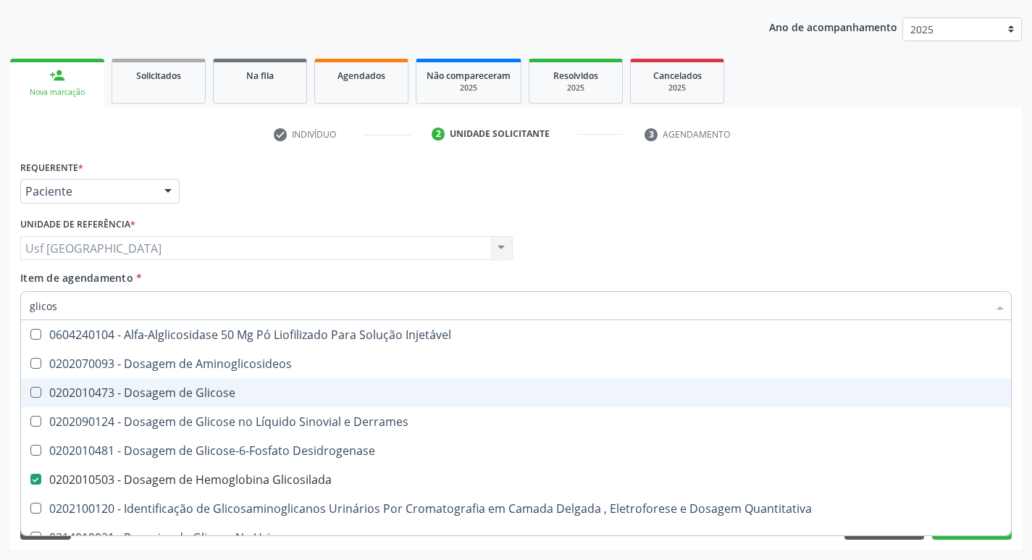
click at [135, 392] on div "0202010473 - Dosagem de Glicose" at bounding box center [516, 393] width 972 height 12
checkbox Glicose "true"
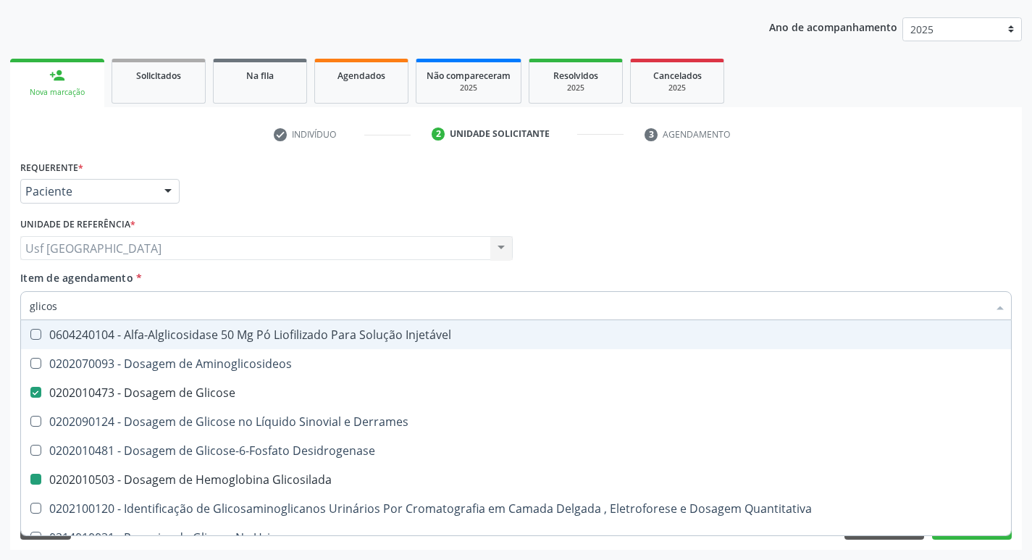
click at [646, 222] on div "Médico Solicitante Por favor, selecione a Unidade de Atendimento primeiro Nenhu…" at bounding box center [516, 242] width 998 height 56
checkbox Aminoglicosideos "true"
checkbox Glicosilada "false"
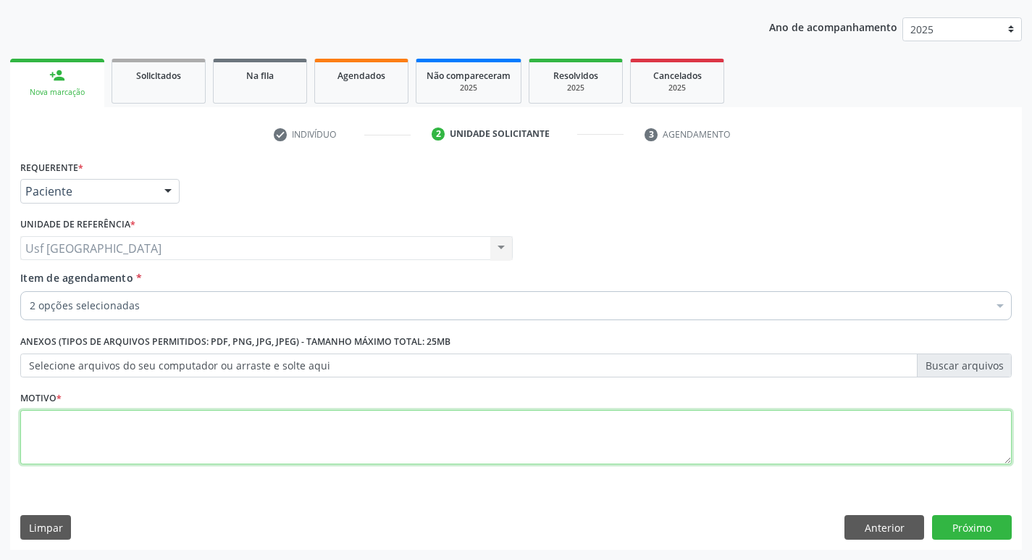
click at [751, 439] on textarea at bounding box center [515, 437] width 991 height 55
type textarea "."
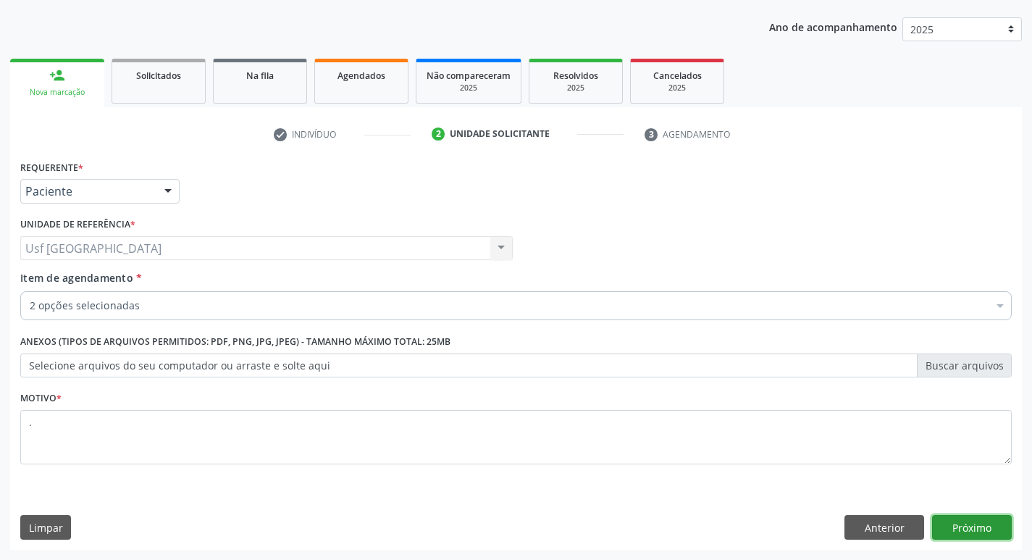
click at [979, 518] on button "Próximo" at bounding box center [972, 527] width 80 height 25
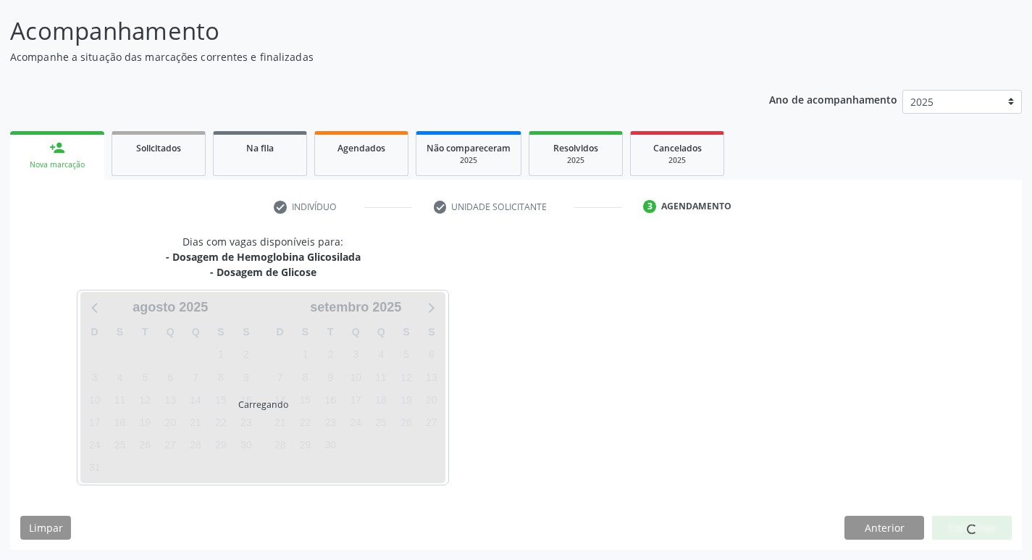
scroll to position [85, 0]
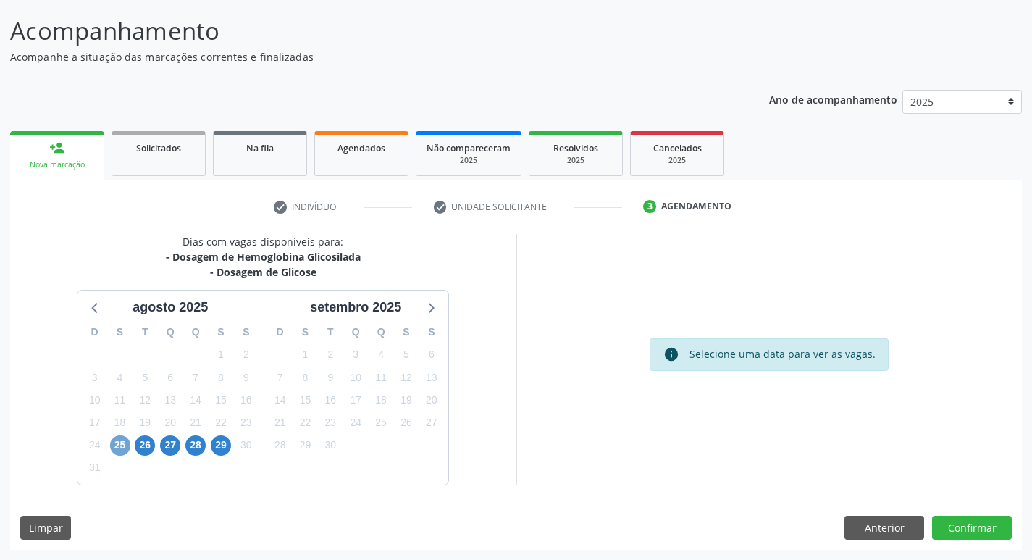
click at [119, 448] on span "25" at bounding box center [120, 445] width 20 height 20
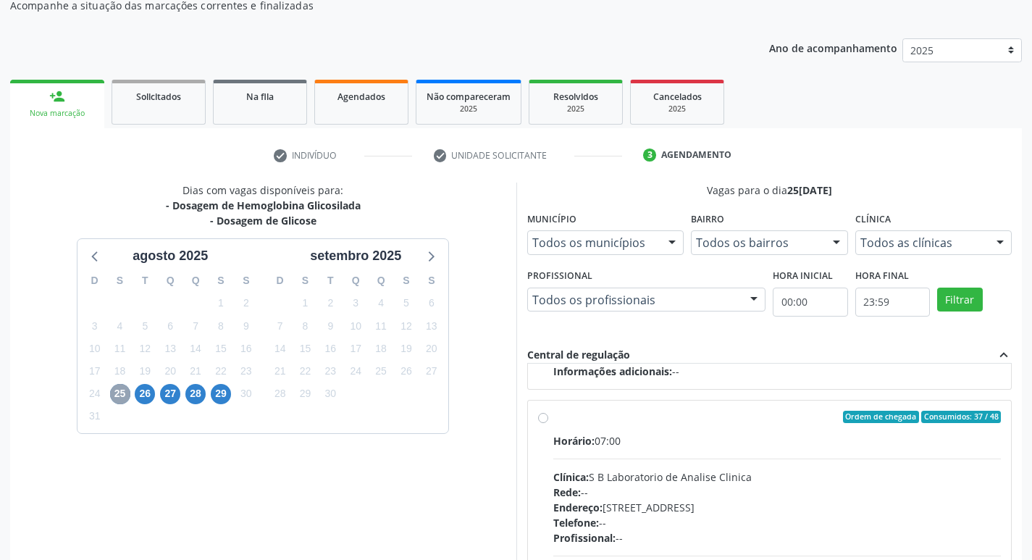
scroll to position [158, 0]
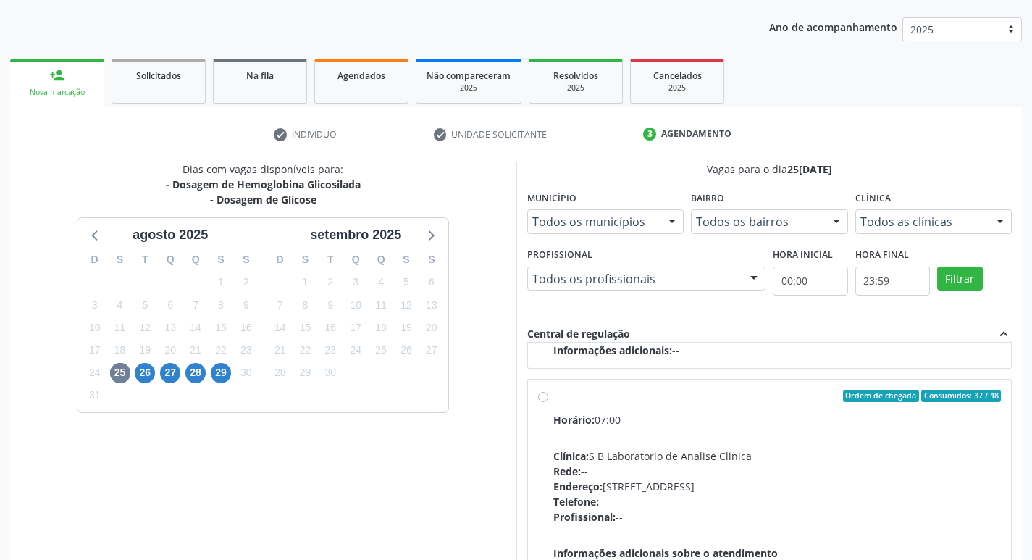
click at [553, 401] on label "Ordem de chegada Consumidos: 37 / 48 Horário: 07:00 Clínica: S B Laboratorio de…" at bounding box center [777, 500] width 448 height 222
click at [546, 401] on input "Ordem de chegada Consumidos: 37 / 48 Horário: 07:00 Clínica: S B Laboratorio de…" at bounding box center [543, 395] width 10 height 13
radio input "true"
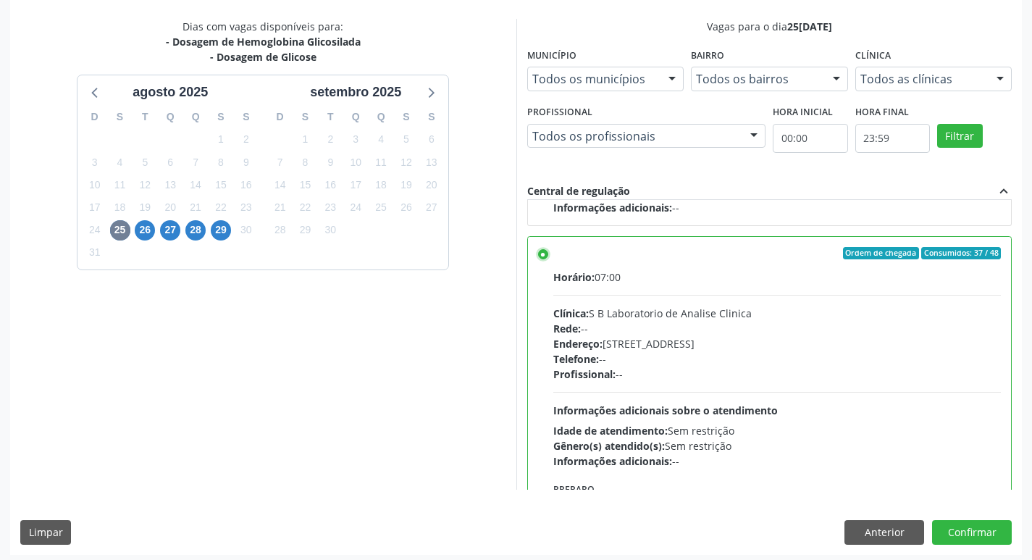
scroll to position [306, 0]
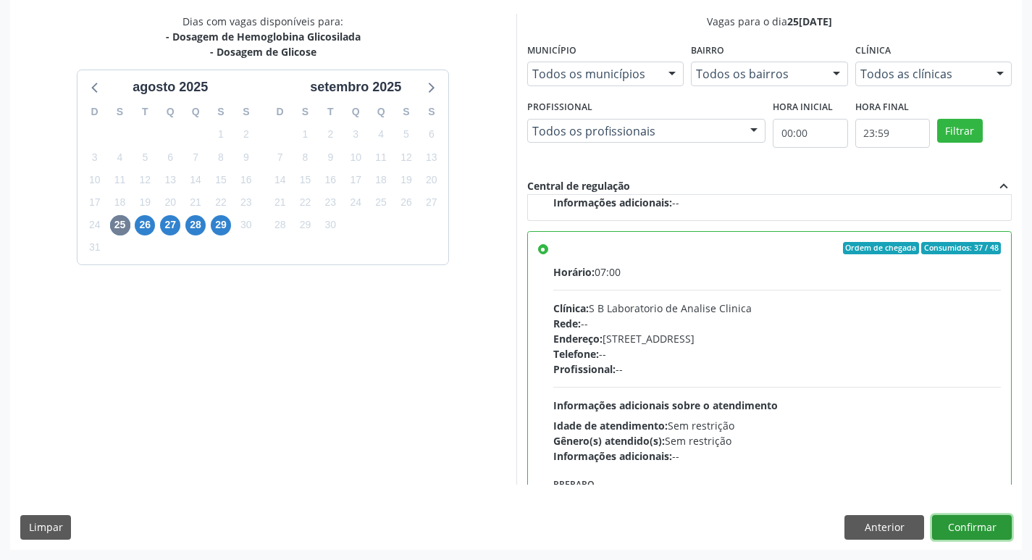
click at [964, 524] on button "Confirmar" at bounding box center [972, 527] width 80 height 25
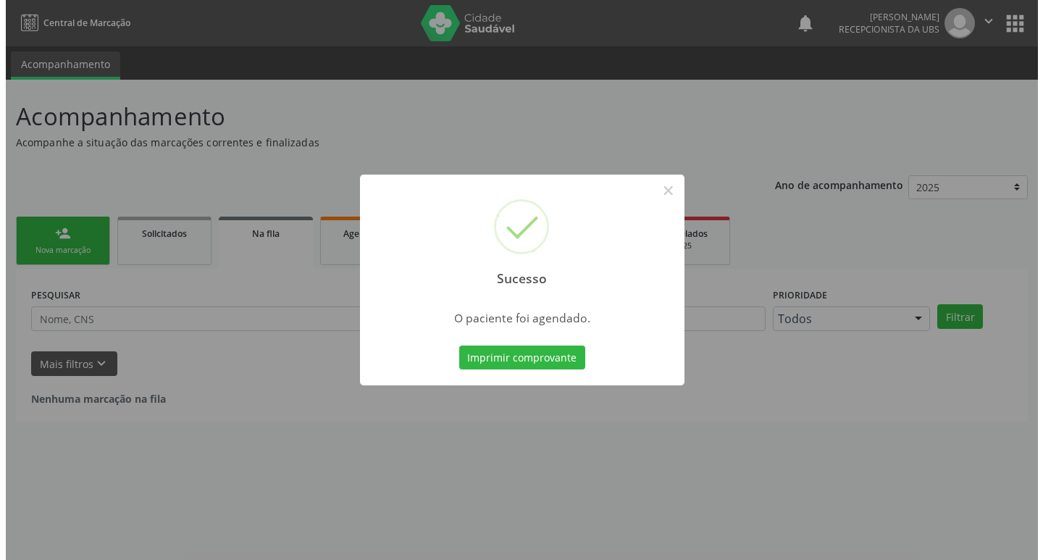
scroll to position [0, 0]
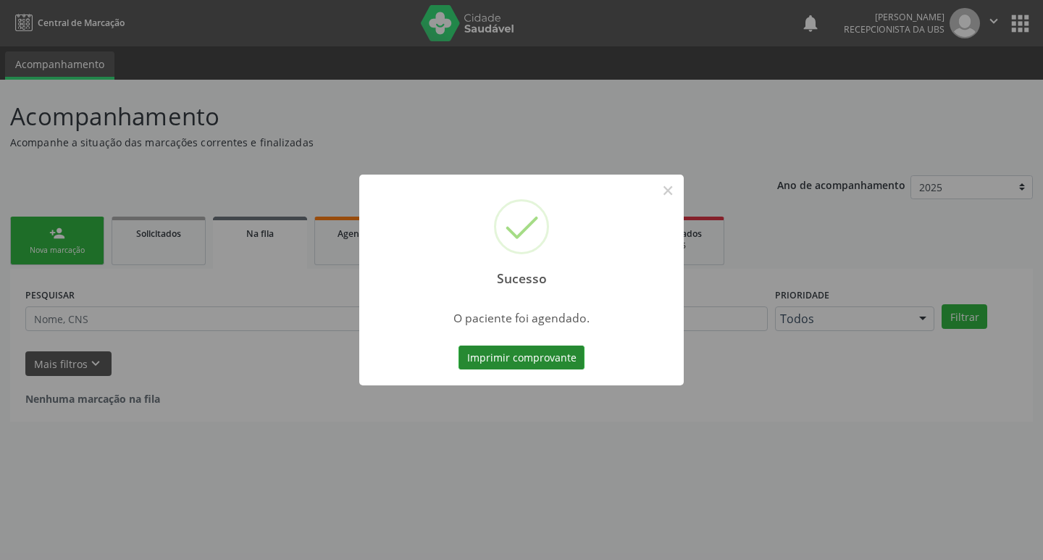
click at [513, 353] on button "Imprimir comprovante" at bounding box center [521, 357] width 126 height 25
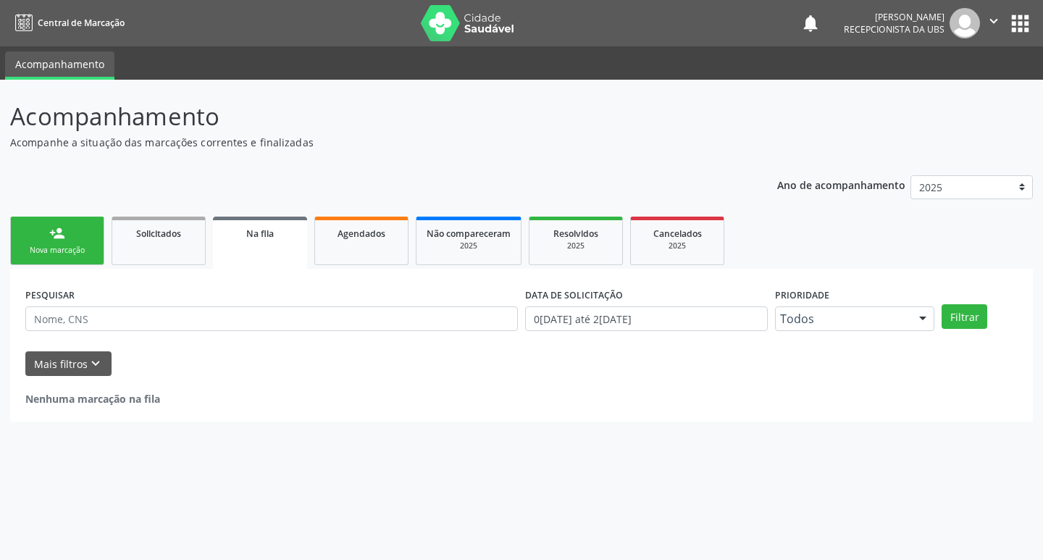
click at [38, 240] on link "person_add Nova marcação" at bounding box center [57, 240] width 94 height 49
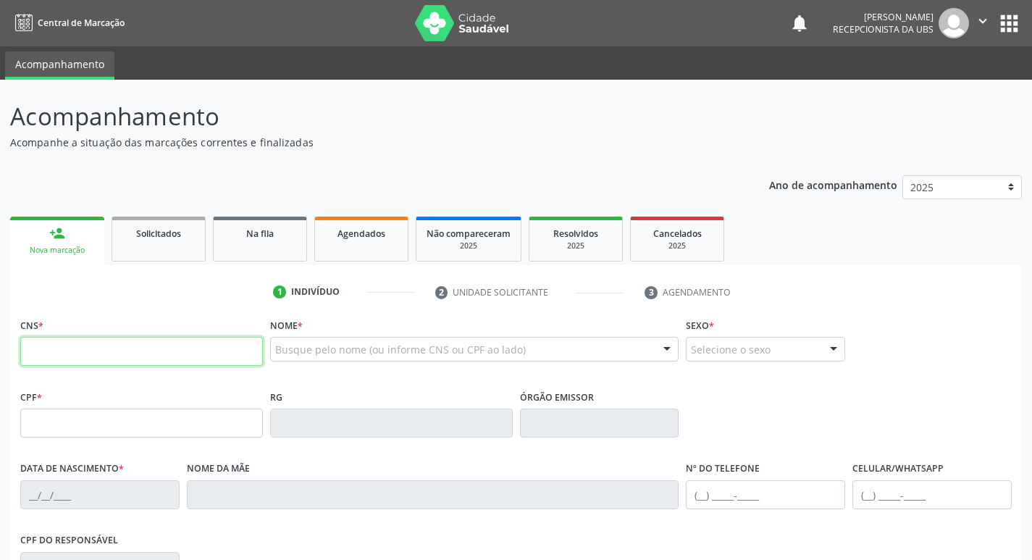
click at [88, 354] on input "text" at bounding box center [141, 351] width 243 height 29
type input "706 2095 0579 6767"
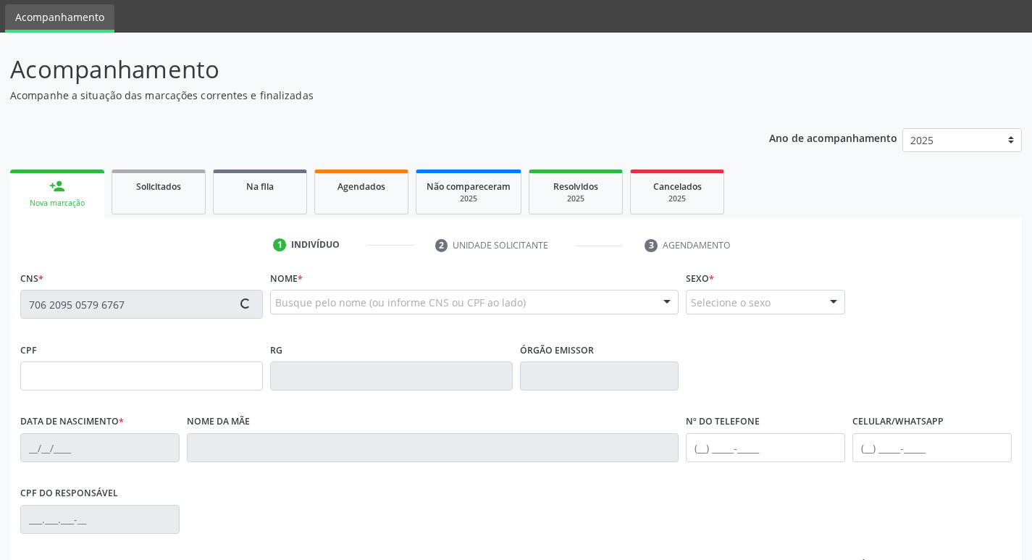
scroll to position [145, 0]
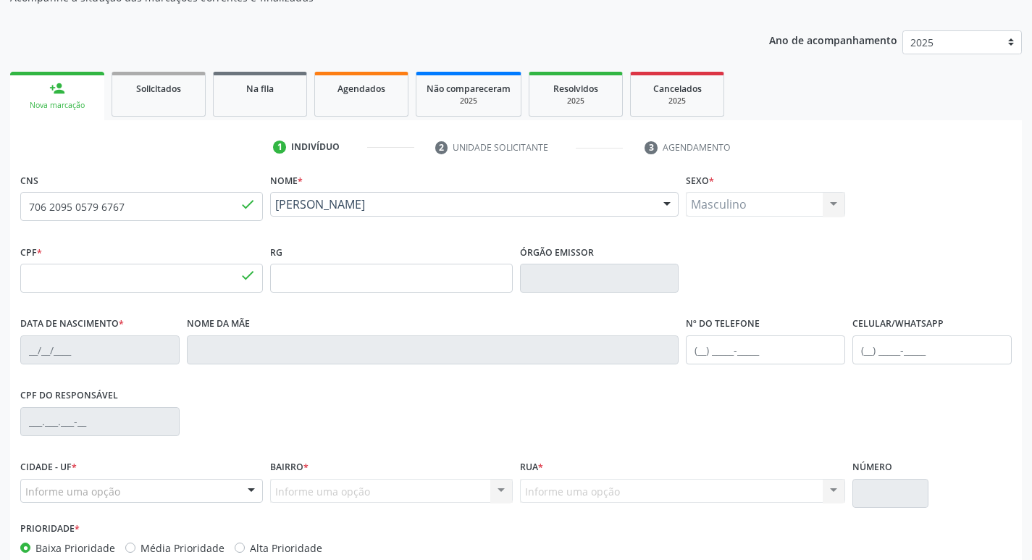
type input "149.117.954-68"
type input "26/05/1950"
type input "Raimunda Maria de Sousa"
type input "(99) 99999-9999"
type input "679.020.144-00"
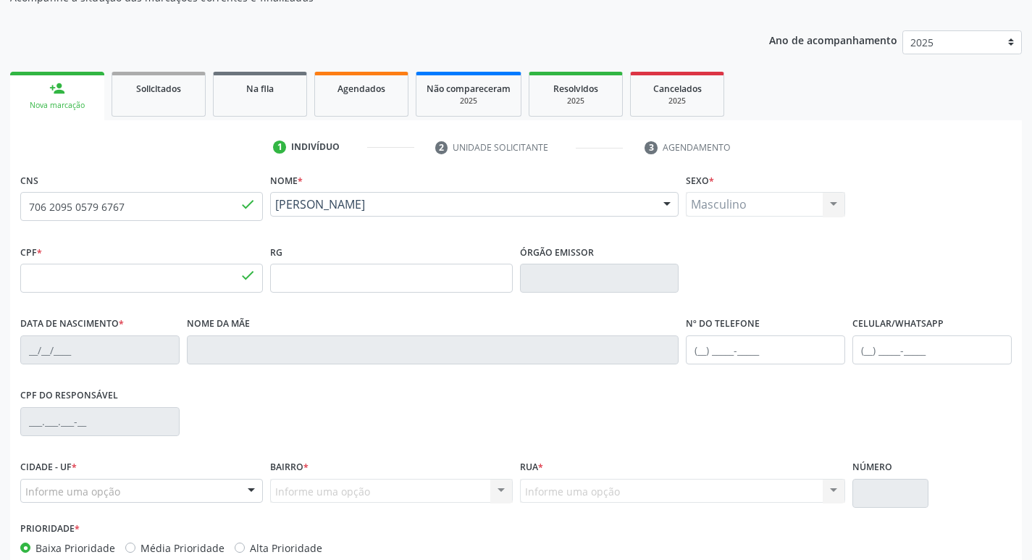
type input "972"
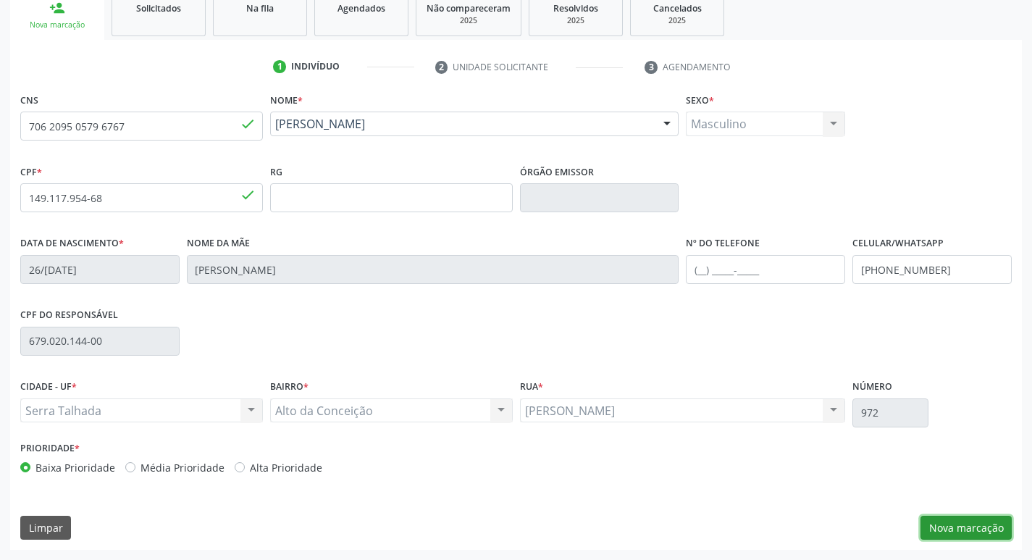
click at [971, 524] on button "Nova marcação" at bounding box center [965, 527] width 91 height 25
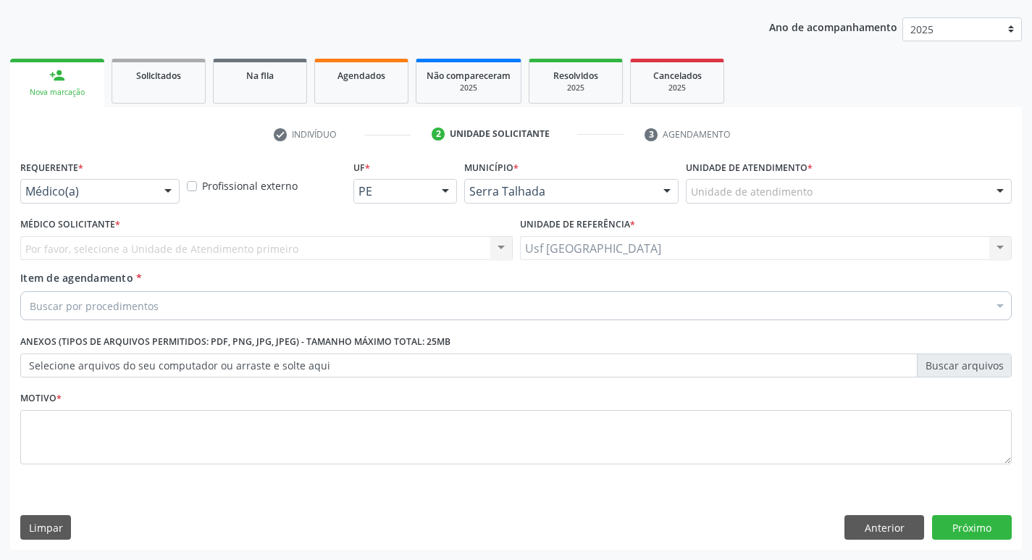
click at [152, 187] on div "Médico(a)" at bounding box center [99, 191] width 159 height 25
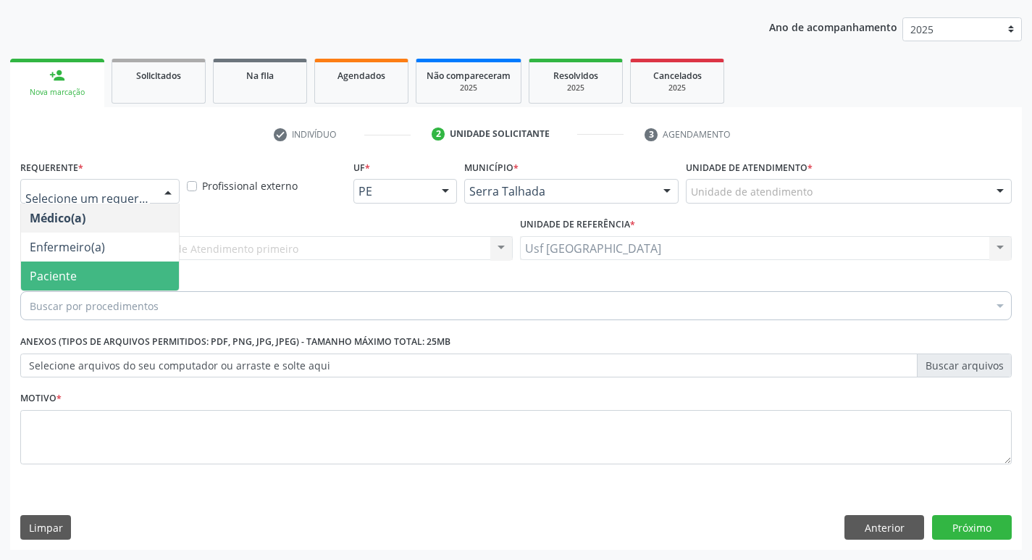
click at [83, 274] on span "Paciente" at bounding box center [100, 275] width 158 height 29
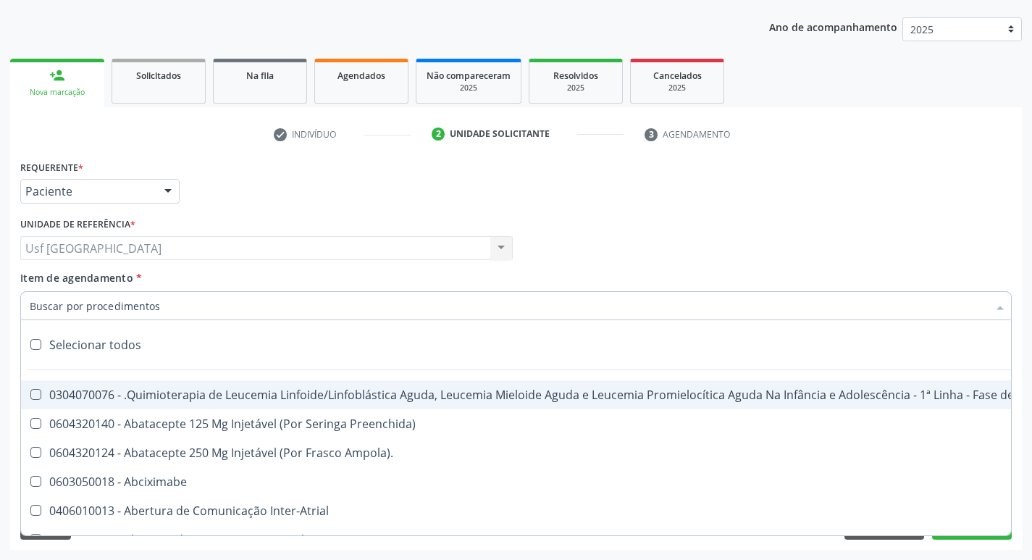
click at [126, 305] on input "Item de agendamento *" at bounding box center [509, 305] width 958 height 29
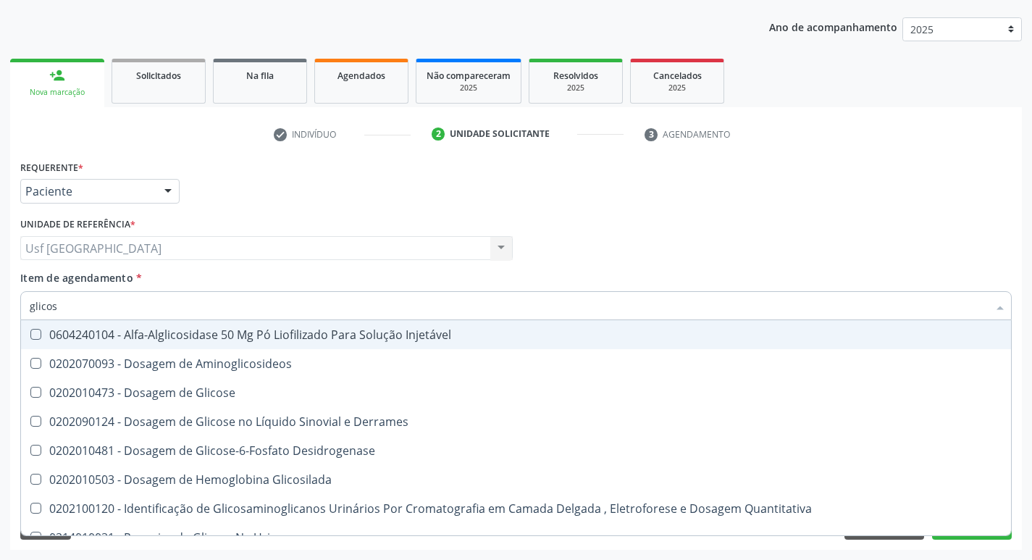
type input "glicose"
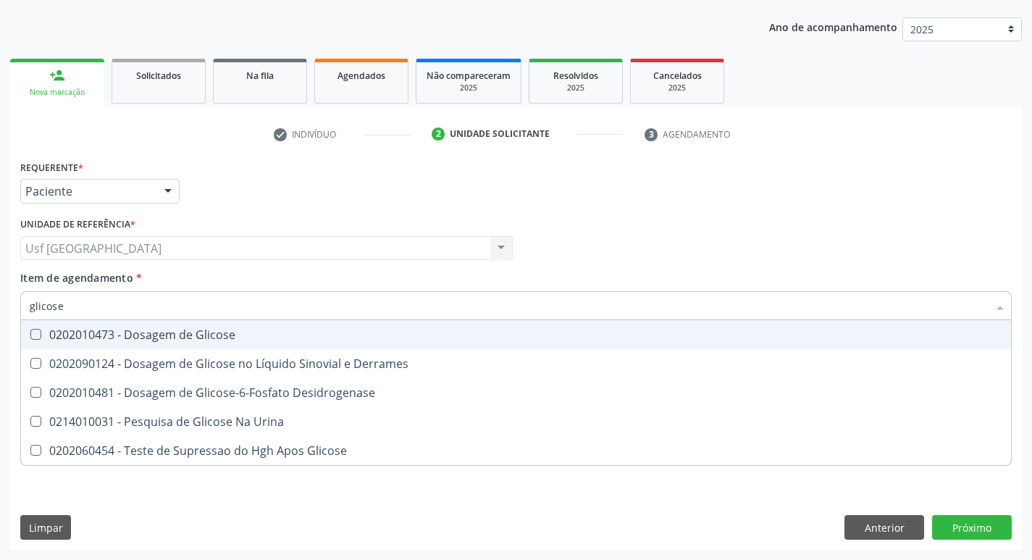
click at [165, 336] on div "0202010473 - Dosagem de Glicose" at bounding box center [516, 335] width 972 height 12
checkbox Glicose "true"
type input "glicos"
checkbox Glicose "false"
checkbox Desidrogenase "true"
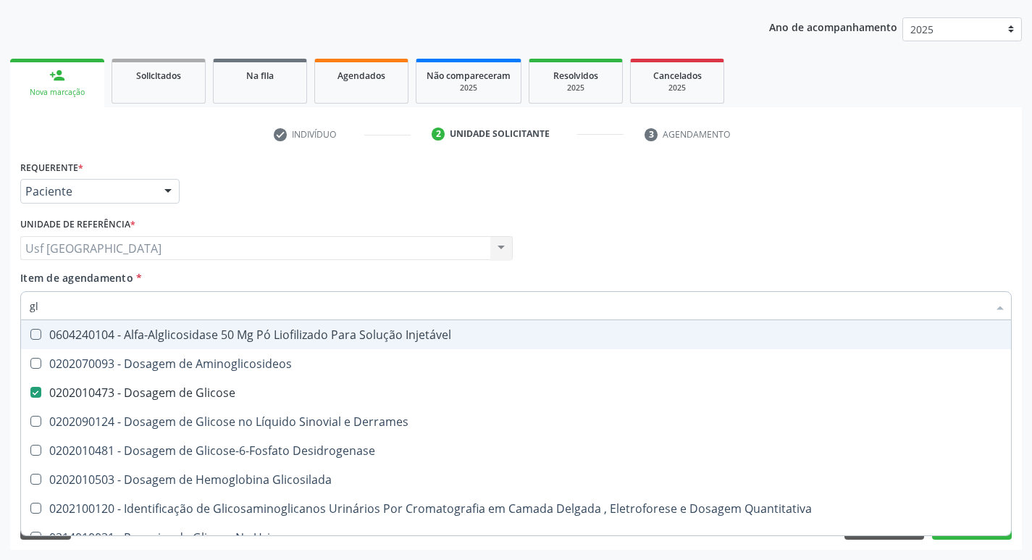
type input "g"
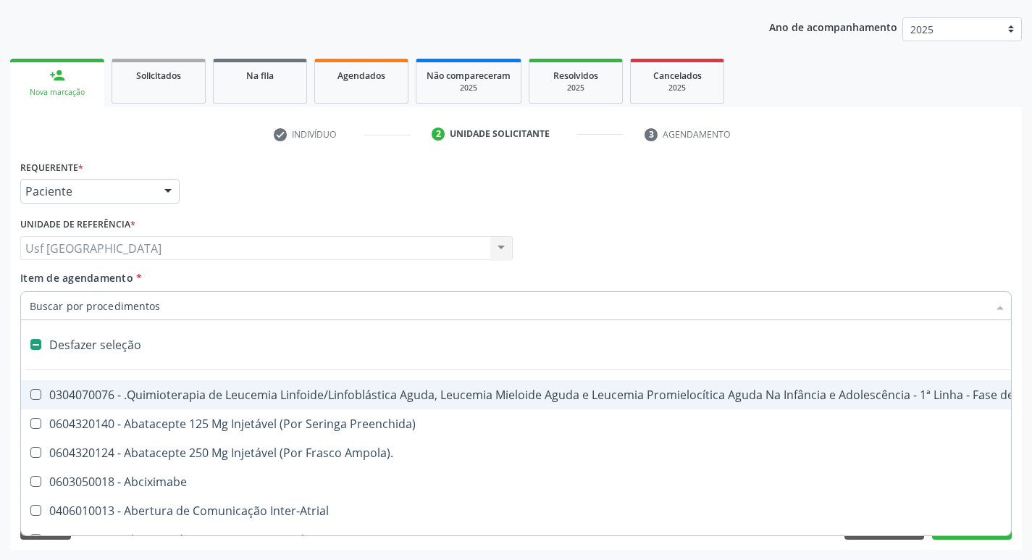
checkbox Ampola\)\ "false"
checkbox Valvar "false"
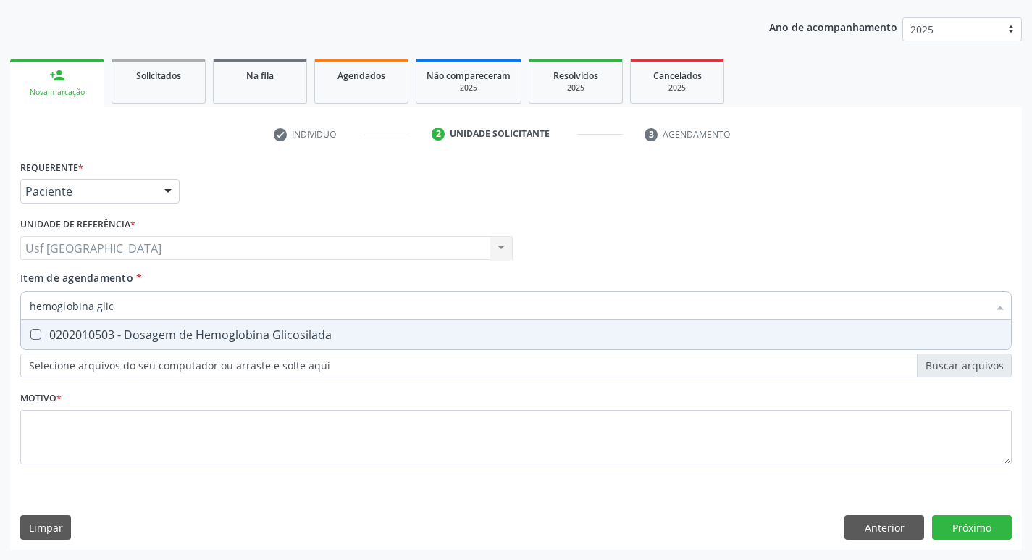
type input "hemoglobina glico"
click at [165, 336] on div "0202010503 - Dosagem de Hemoglobina Glicosilada" at bounding box center [516, 335] width 972 height 12
checkbox Glicosilada "true"
type input "hemoglobina"
checkbox Glicosilada "false"
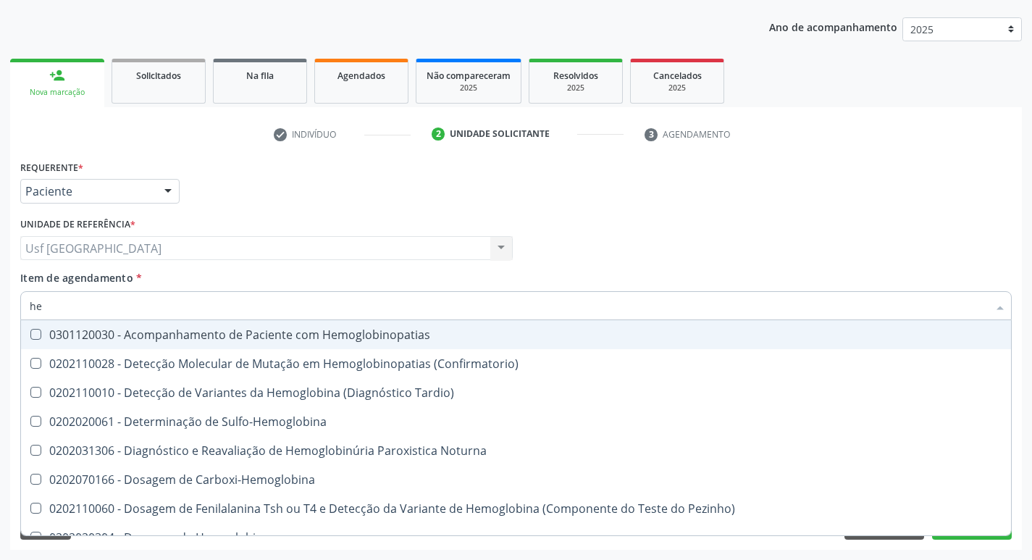
type input "h"
checkbox Glicosilada "false"
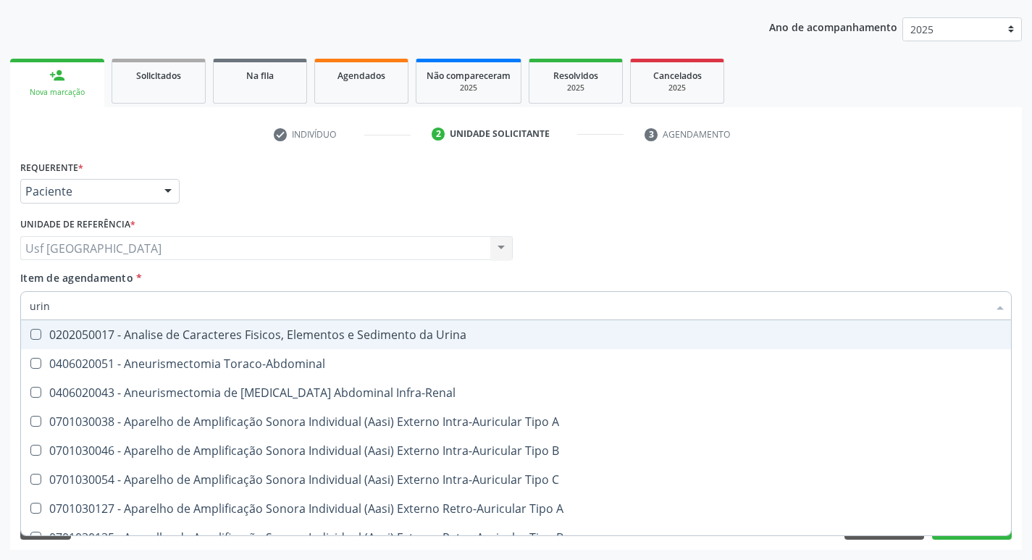
type input "urina"
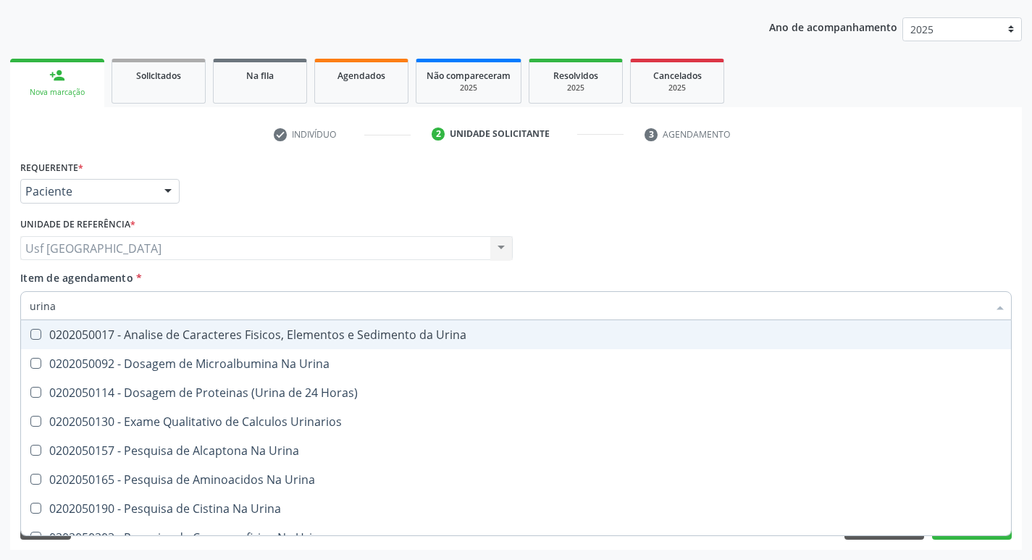
click at [169, 331] on div "0202050017 - Analise de Caracteres Fisicos, Elementos e Sedimento da Urina" at bounding box center [516, 335] width 972 height 12
checkbox Urina "true"
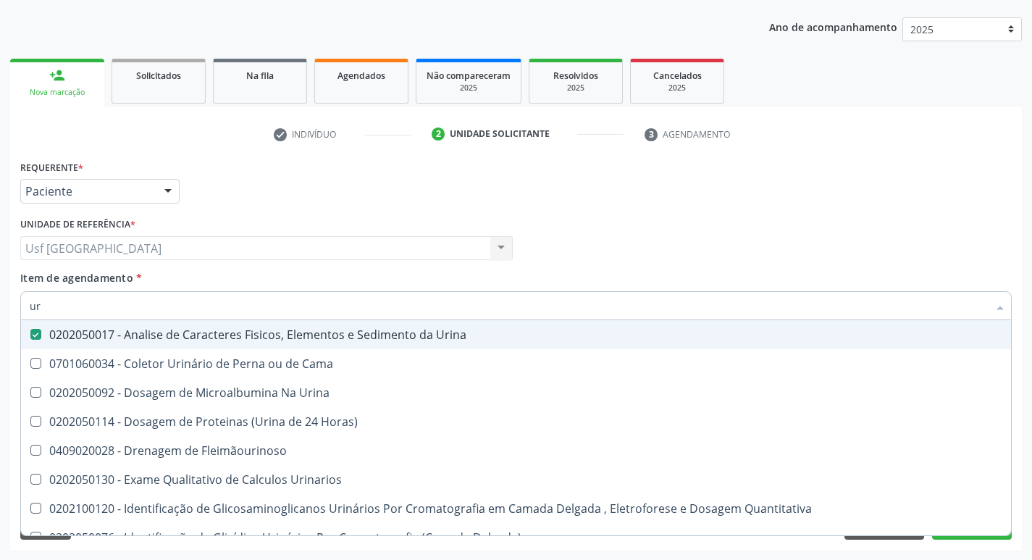
type input "u"
checkbox Urina "false"
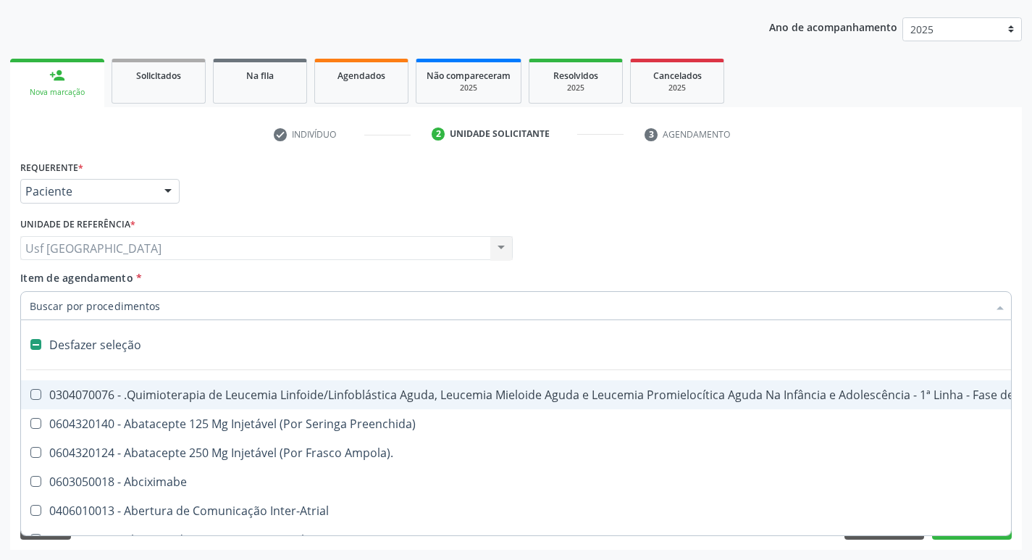
type input "c"
checkbox Punho "true"
checkbox Urina "false"
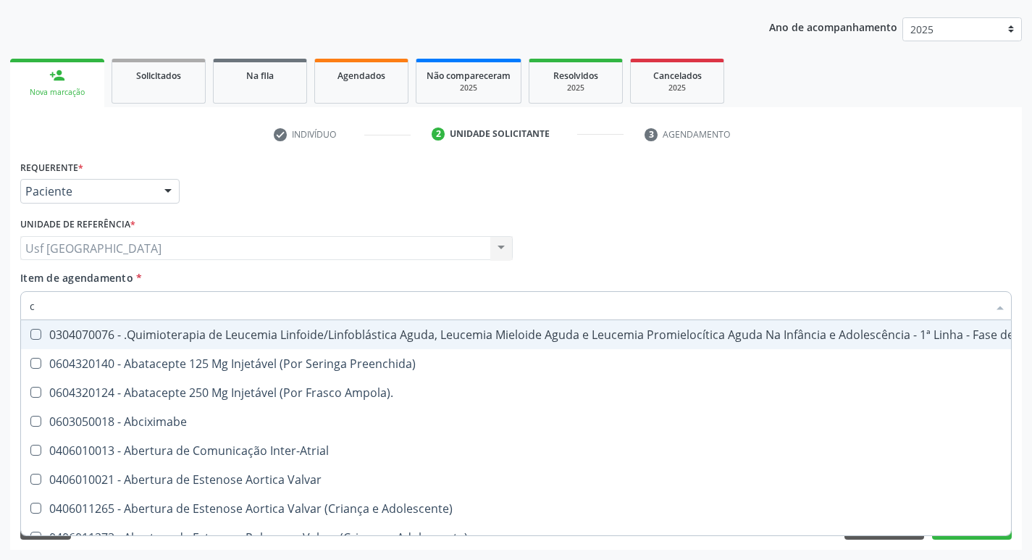
type input "co"
checkbox Injetável "true"
checkbox Urina "false"
checkbox Creatinina "true"
checkbox Neurocirurgia "true"
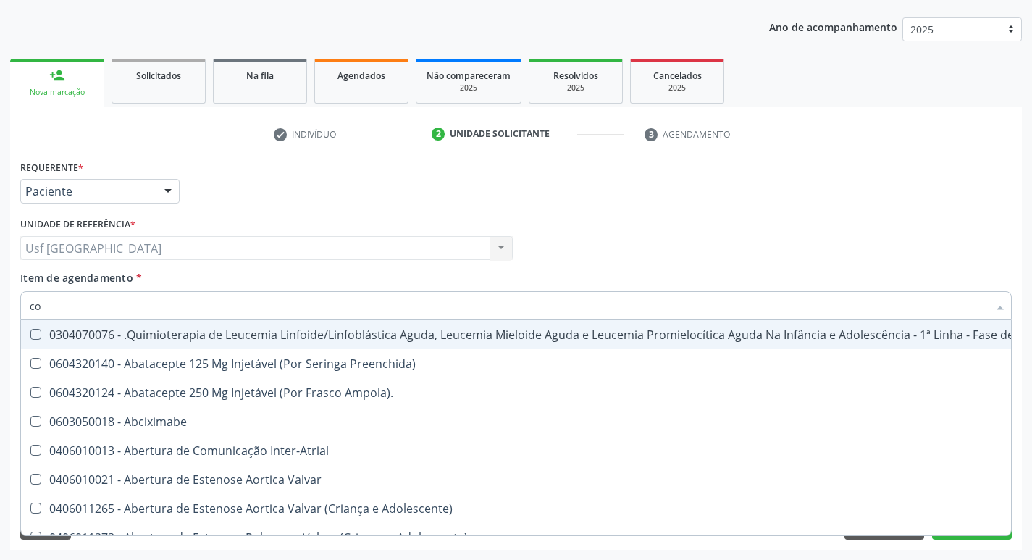
type input "col"
checkbox Injetável "false"
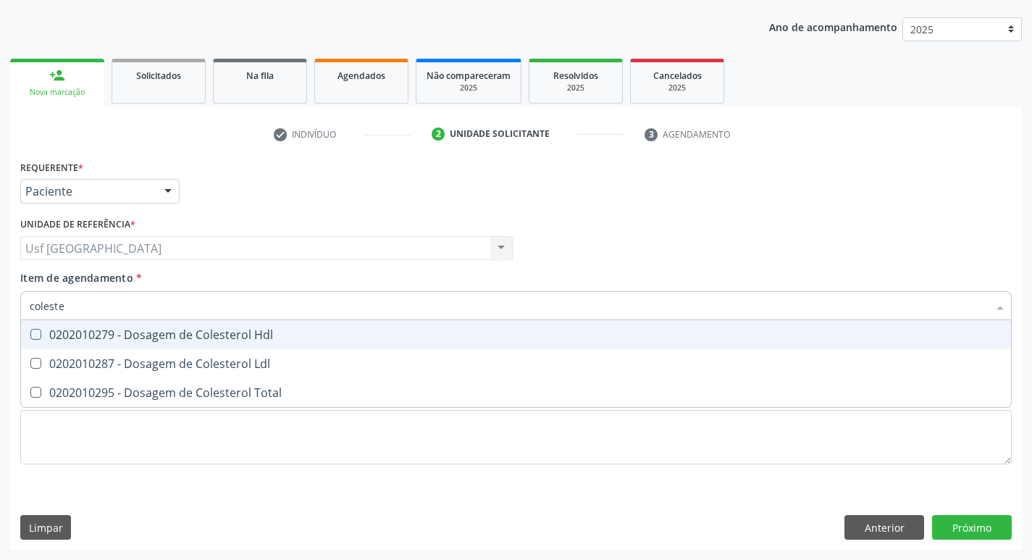
type input "colester"
click at [163, 323] on span "0202010279 - Dosagem de Colesterol Hdl" at bounding box center [516, 334] width 990 height 29
checkbox Hdl "true"
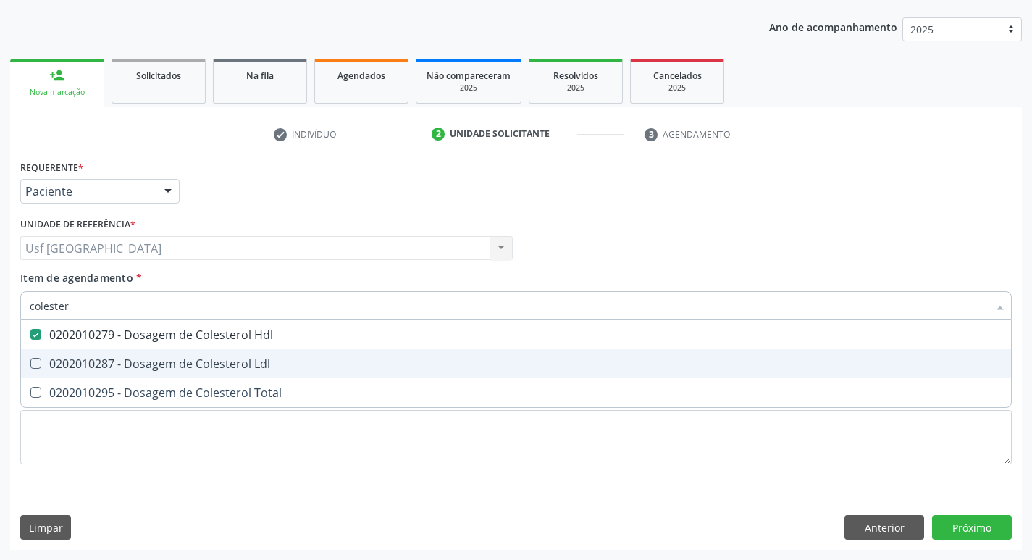
click at [159, 361] on div "0202010287 - Dosagem de Colesterol Ldl" at bounding box center [516, 364] width 972 height 12
checkbox Ldl "true"
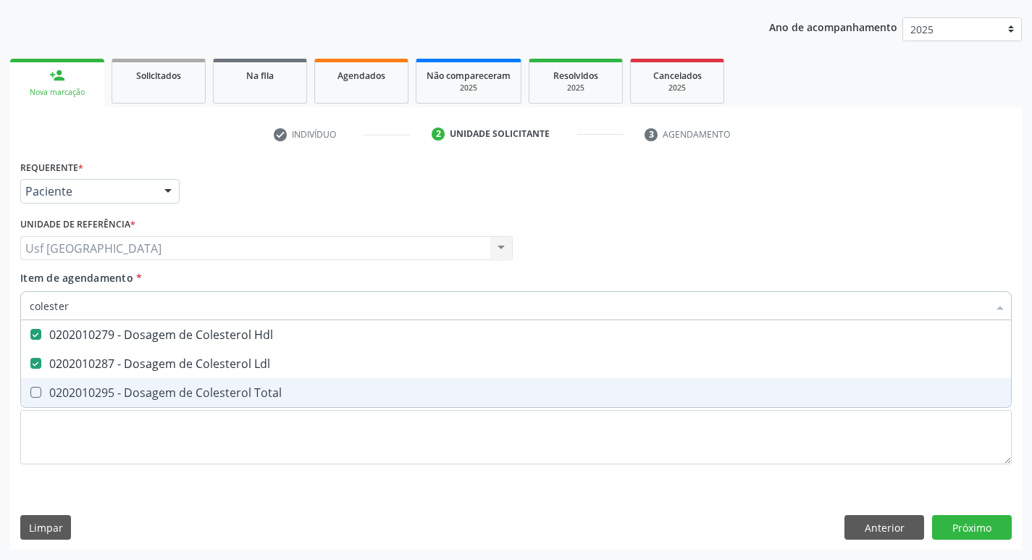
click at [133, 392] on div "0202010295 - Dosagem de Colesterol Total" at bounding box center [516, 393] width 972 height 12
checkbox Total "true"
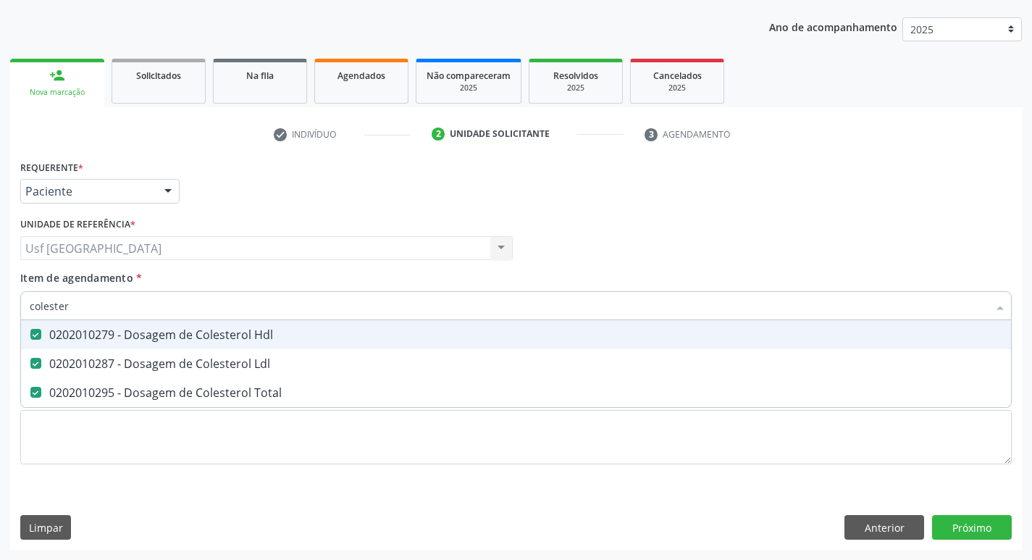
click at [127, 313] on input "colester" at bounding box center [509, 305] width 958 height 29
type input "cole"
checkbox Hdl "false"
checkbox Ldl "false"
checkbox Total "false"
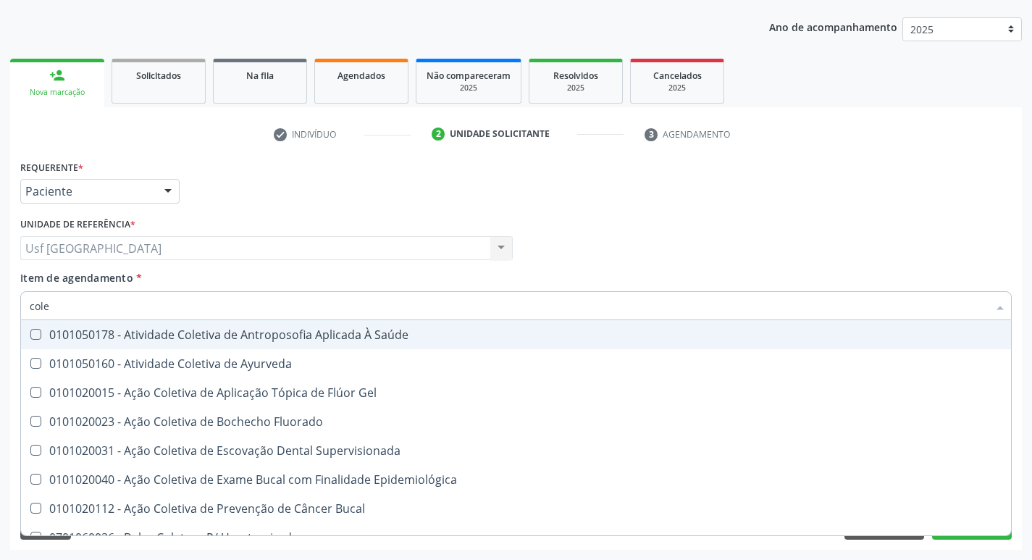
type input "col"
checkbox Hdl "false"
checkbox Ldl "false"
checkbox Total "false"
type input "c"
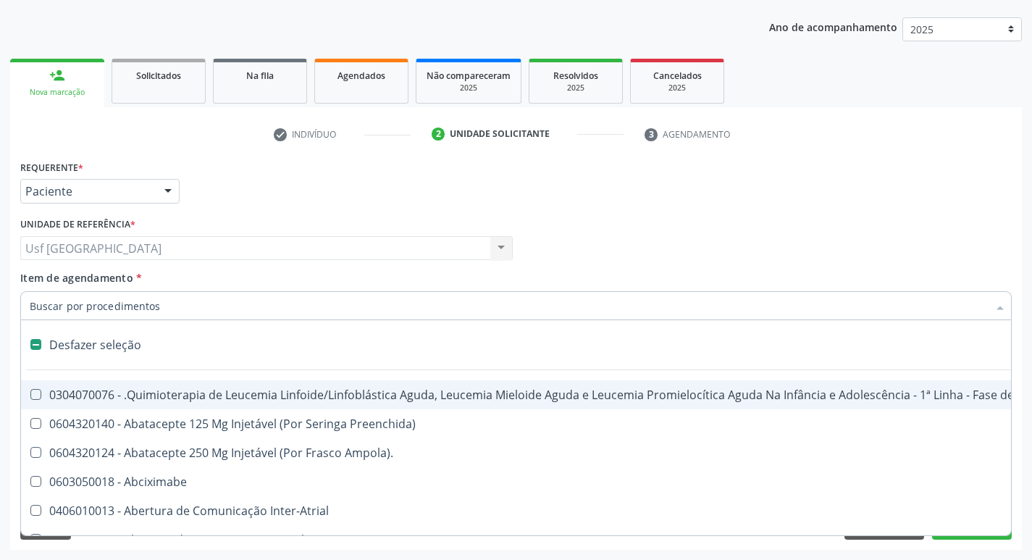
checkbox Punho "false"
checkbox Urina "true"
type input "p"
checkbox Urina "false"
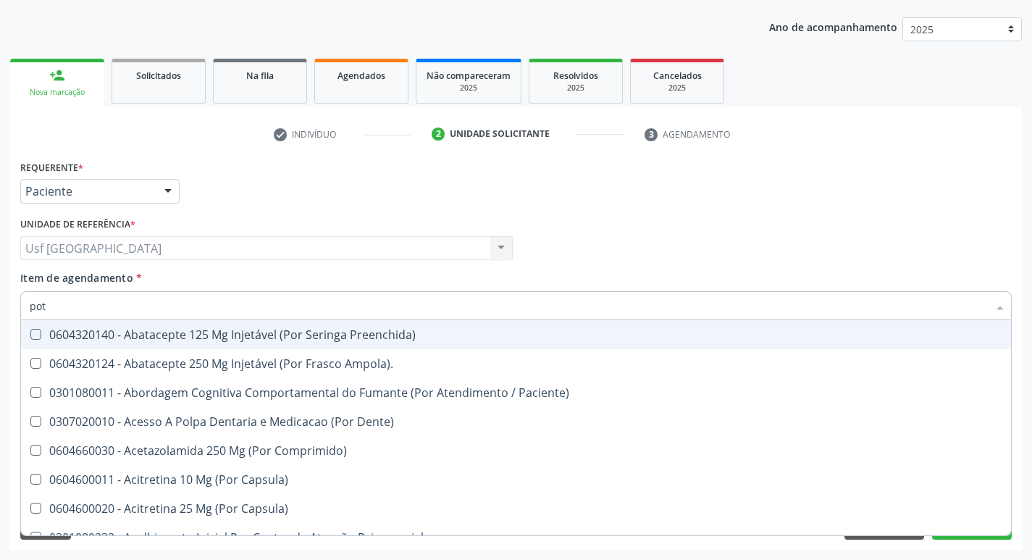
type input "pota"
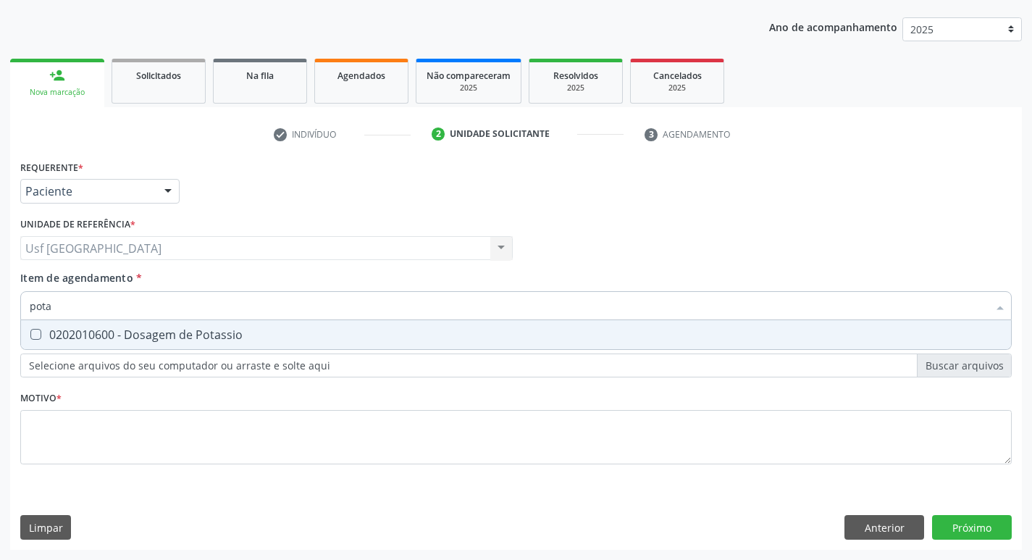
click at [132, 329] on div "0202010600 - Dosagem de Potassio" at bounding box center [516, 335] width 972 height 12
checkbox Potassio "true"
type input "pot"
checkbox Potassio "false"
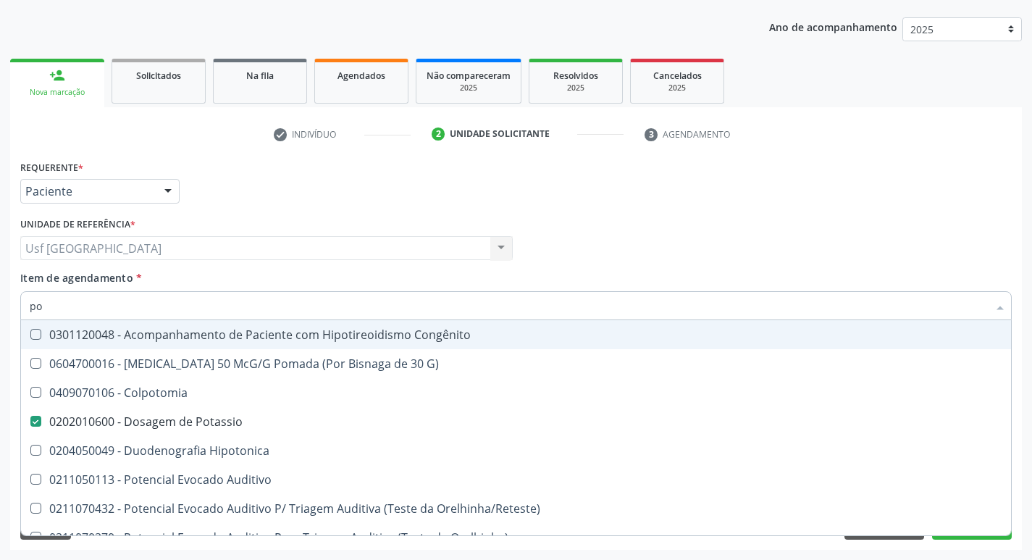
type input "p"
checkbox Potassio "false"
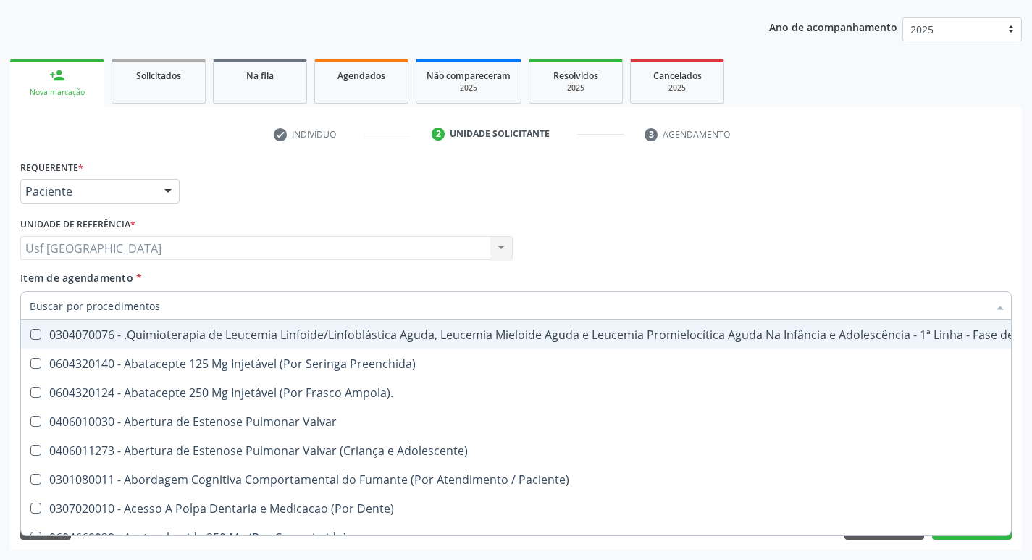
checkbox Vaso-Espasmo "true"
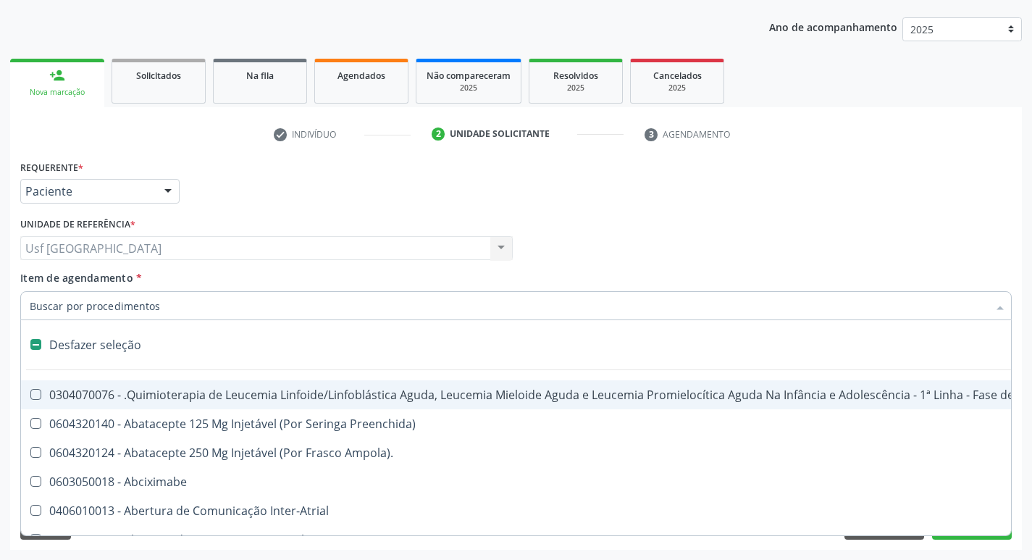
type input "c"
checkbox Punho "true"
checkbox Urina "false"
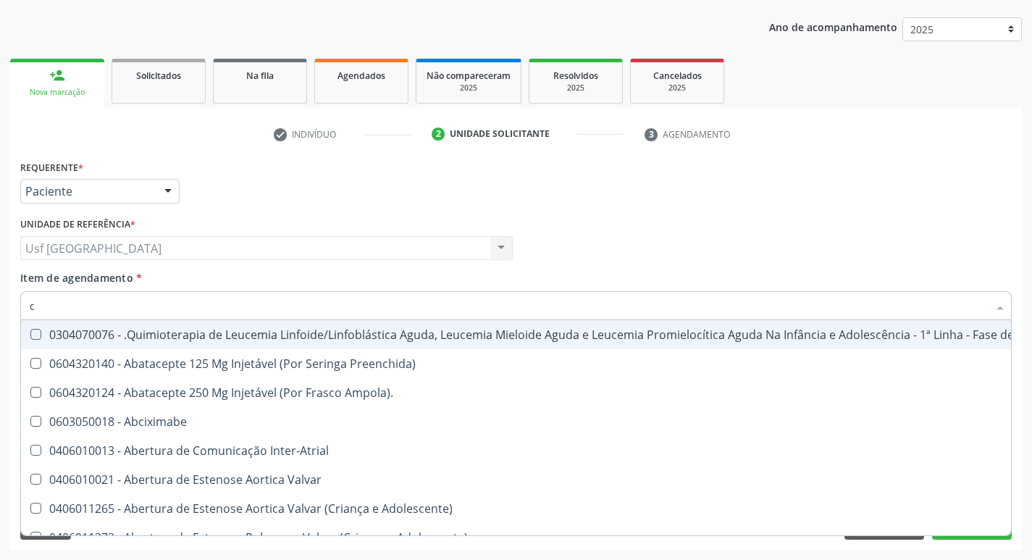
type input "cr"
checkbox Urina "false"
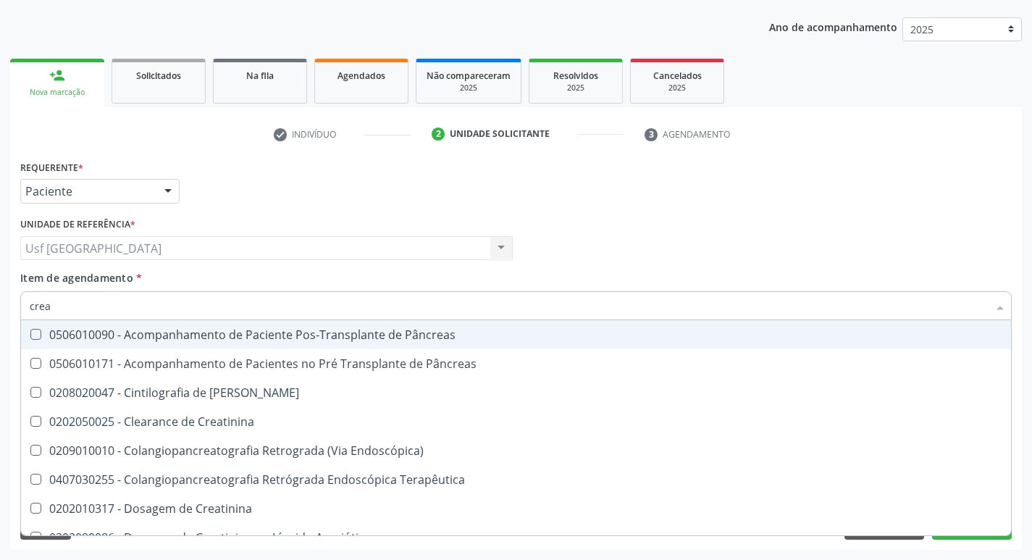
type input "creat"
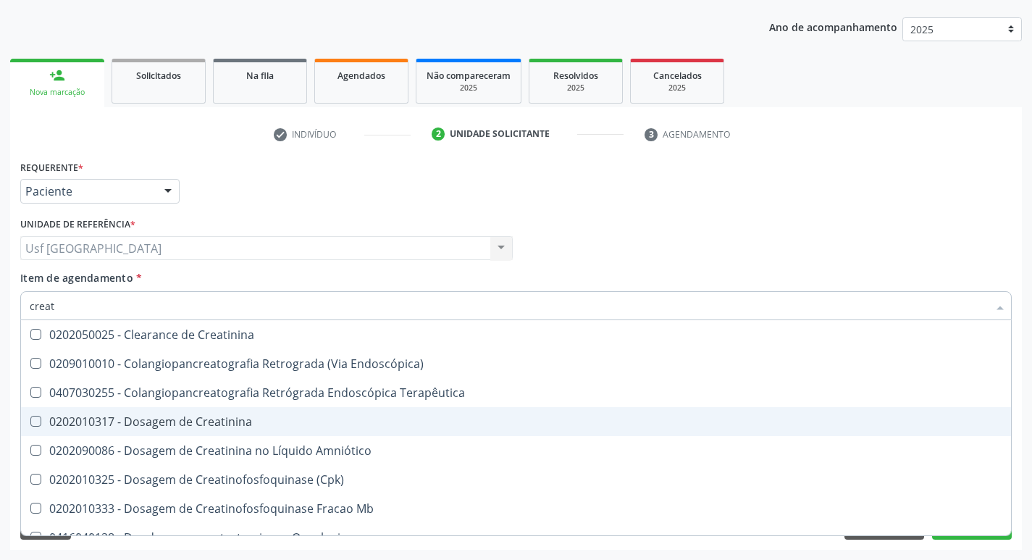
click at [172, 413] on span "0202010317 - Dosagem de Creatinina" at bounding box center [516, 421] width 990 height 29
checkbox Creatinina "true"
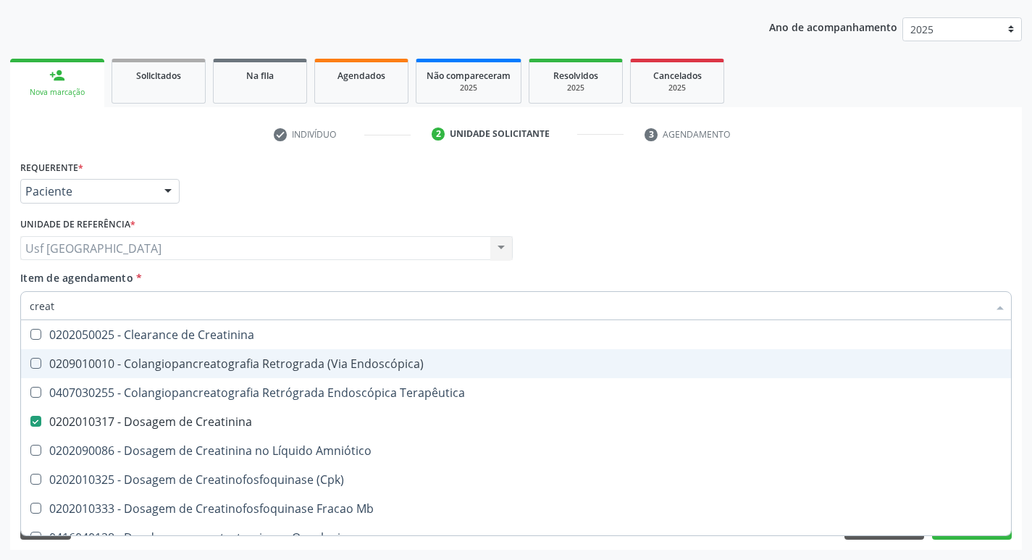
type input "crea"
checkbox Creatinina "false"
checkbox Mb "true"
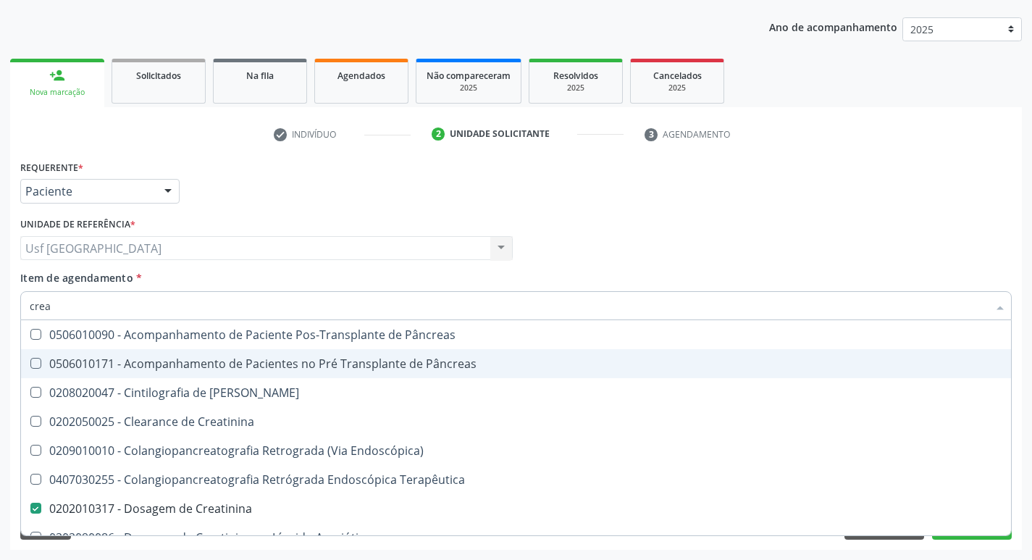
type input "cre"
checkbox Creatinina "false"
checkbox Oncologia "true"
type input "cr"
checkbox Oncologia "false"
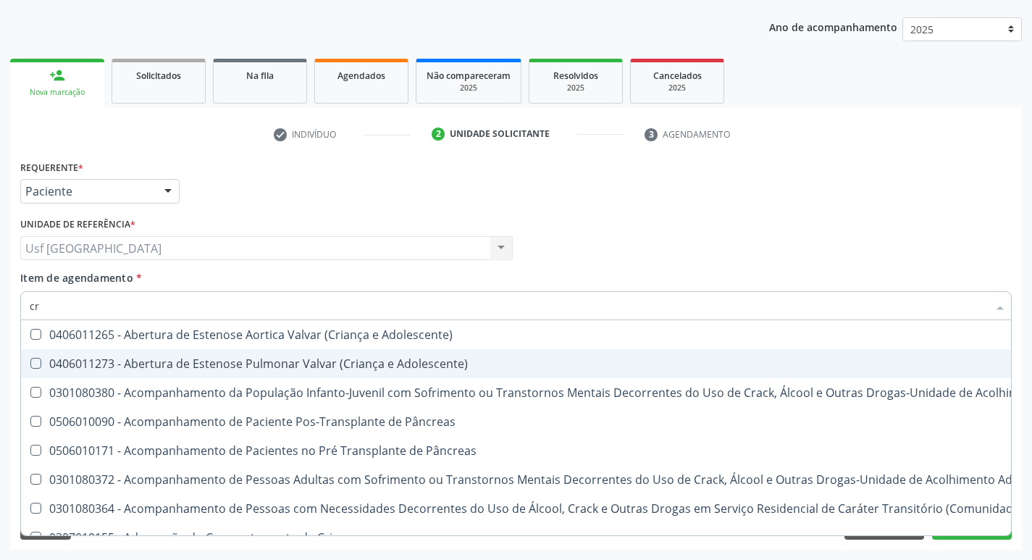
type input "c"
checkbox Creatinina "false"
checkbox Craniana "true"
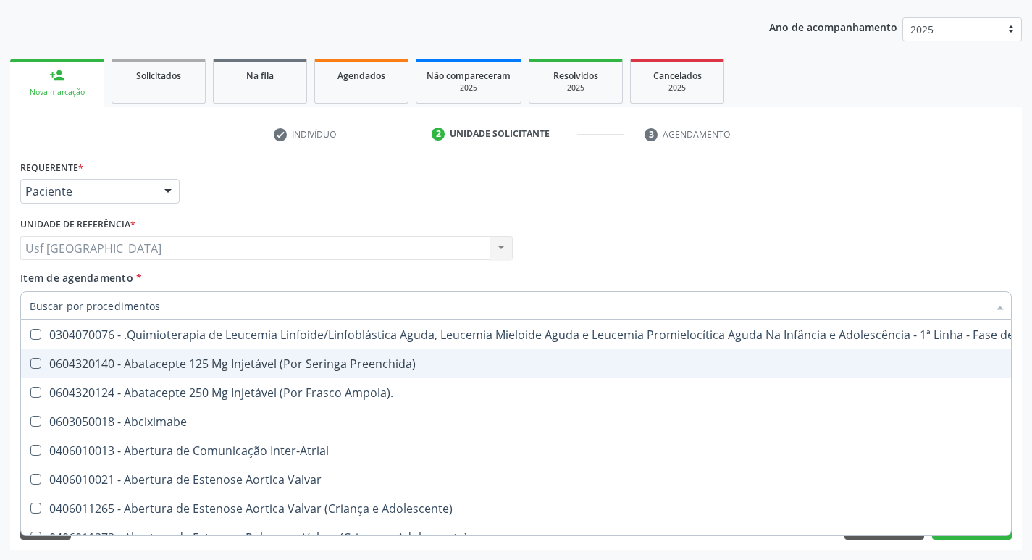
checkbox Urina "false"
checkbox Adolescente\) "true"
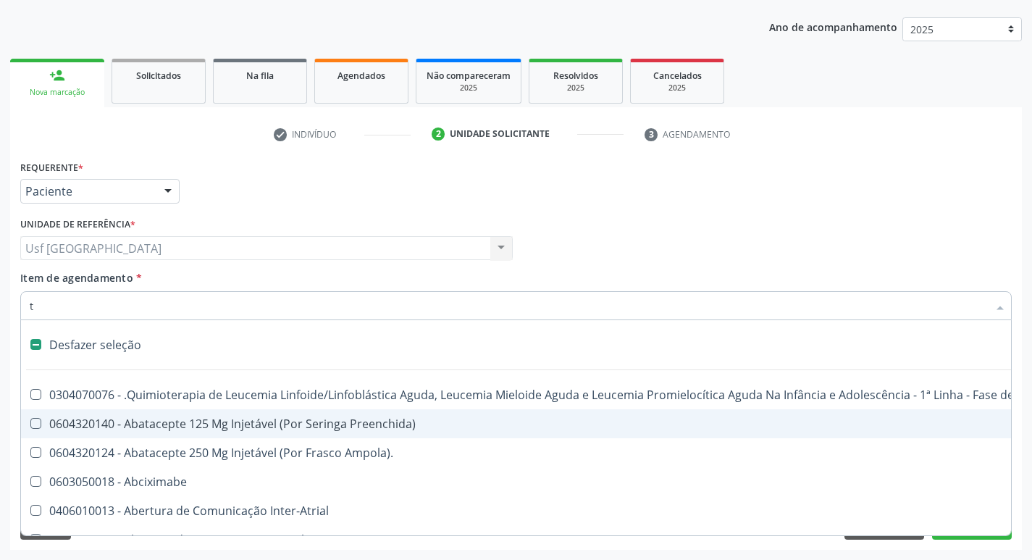
type input "tr"
checkbox Reto "false"
checkbox Urina "false"
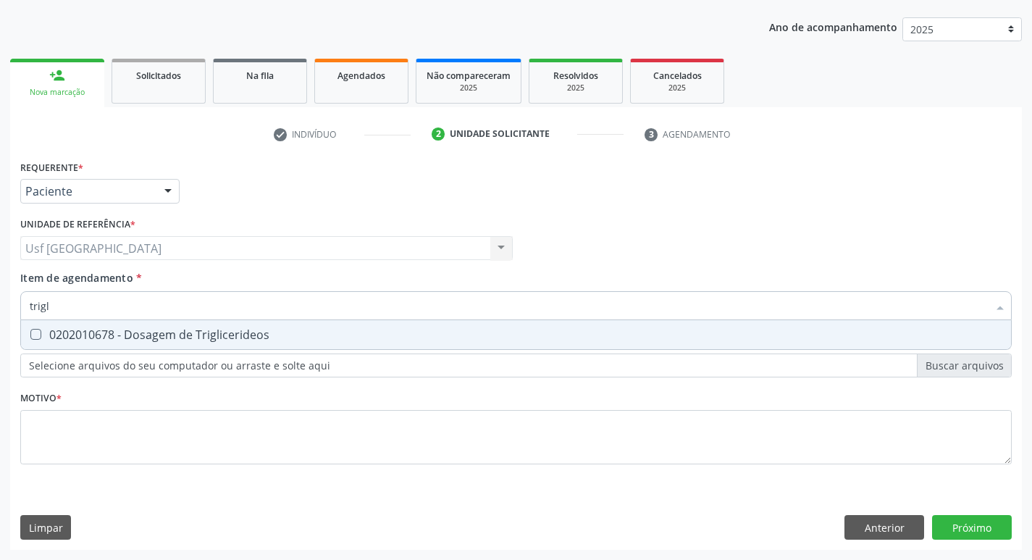
type input "trigli"
click at [159, 334] on div "0202010678 - Dosagem de Triglicerideos" at bounding box center [516, 335] width 972 height 12
checkbox Triglicerideos "true"
type input "tri"
checkbox Triglicerideos "false"
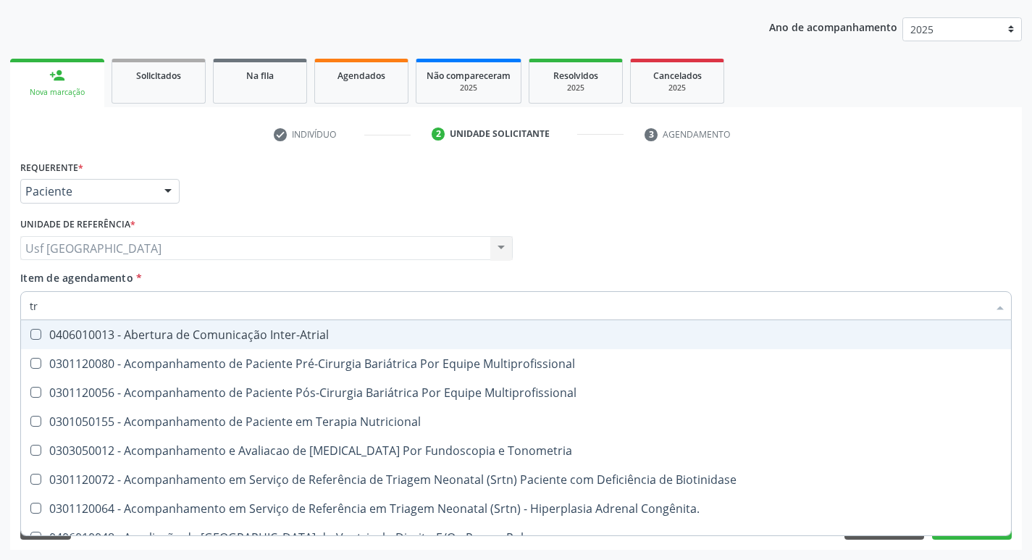
type input "t"
checkbox Triglicerideos "false"
checkbox Orelhinha\) "true"
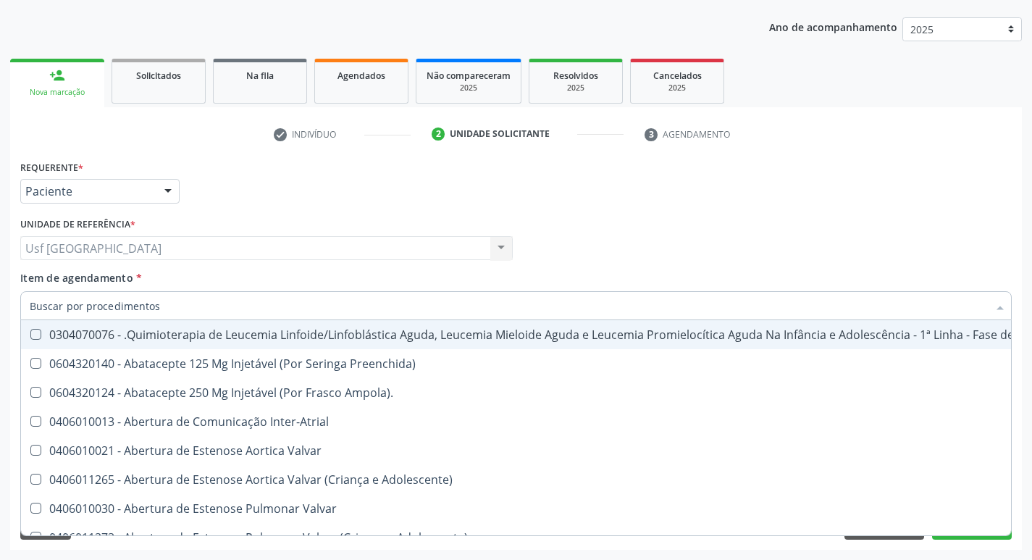
checkbox Urina "false"
checkbox Central "true"
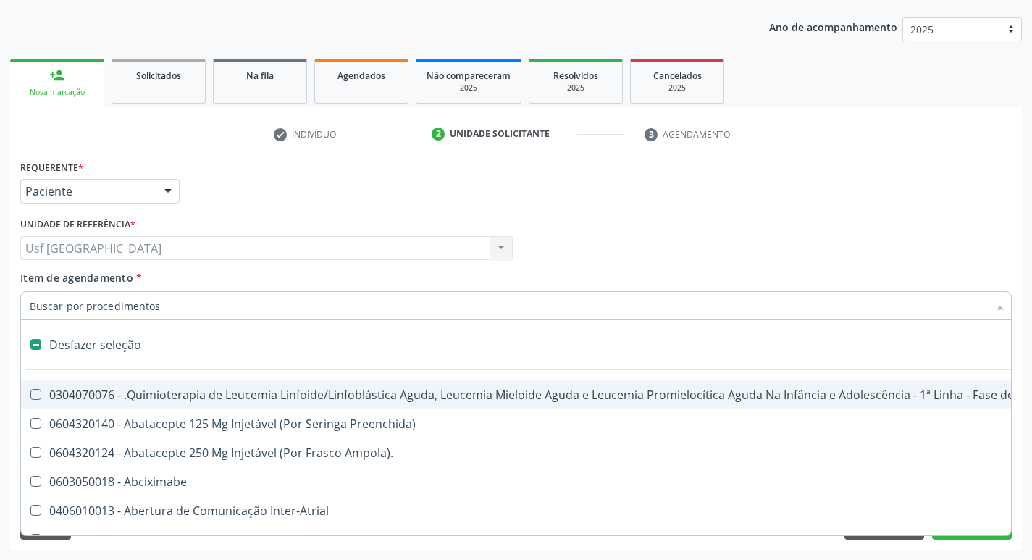
type input "h"
checkbox Urina "false"
checkbox B "true"
checkbox Fibrinogênio "true"
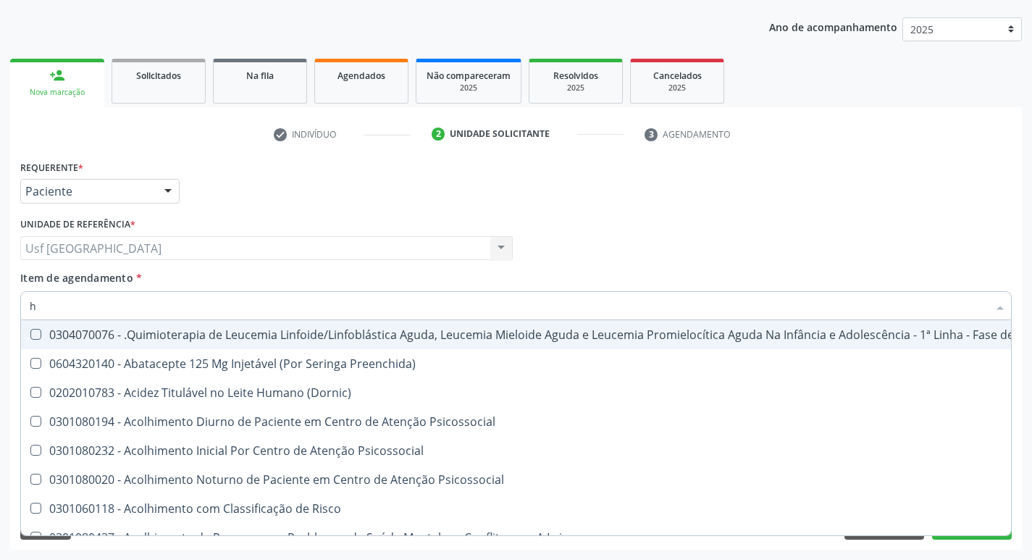
type input "he"
checkbox Pulmão "true"
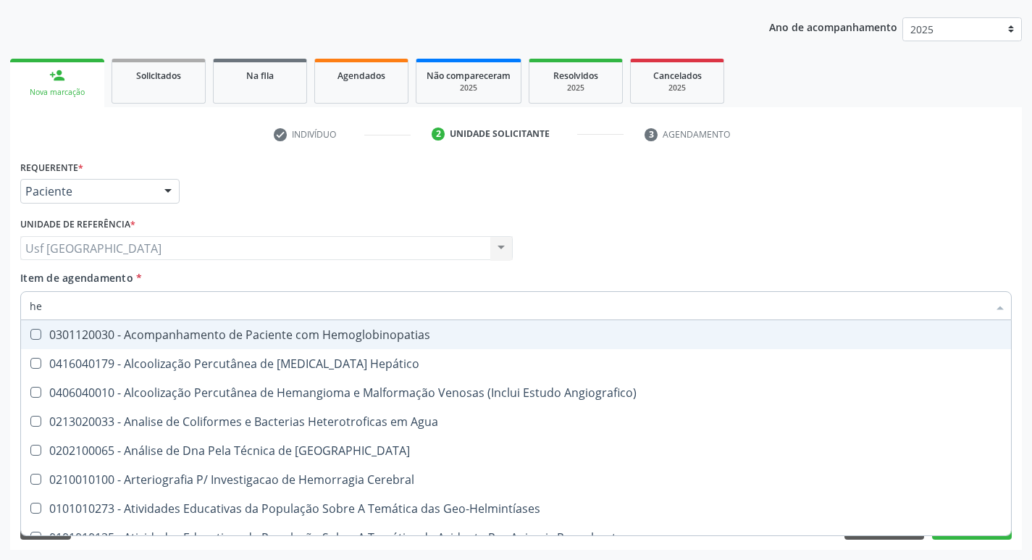
type input "hem"
checkbox \(Qualitativo\) "true"
checkbox Glicosilada "false"
type input "hemo"
checkbox Redome\) "true"
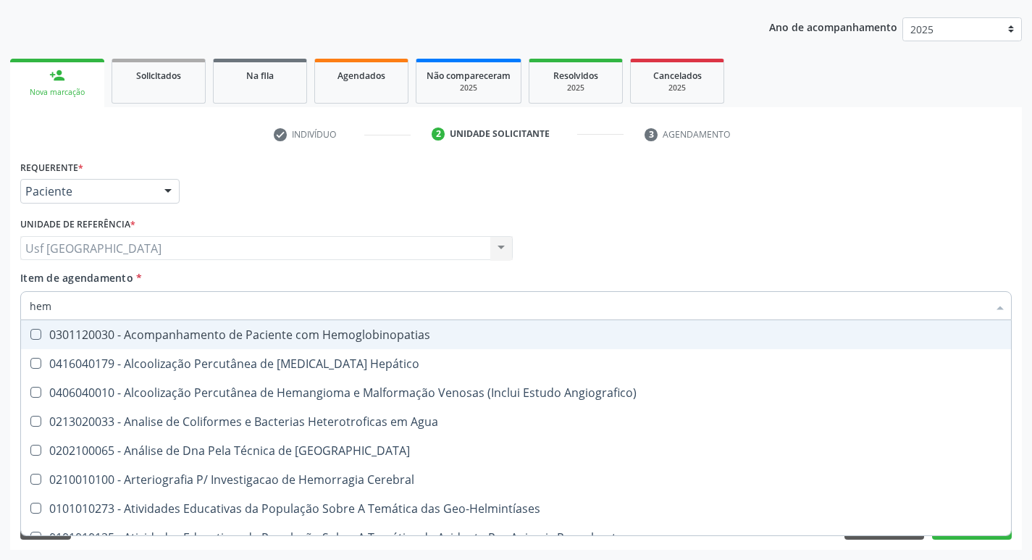
checkbox \(Qualitativo\) "false"
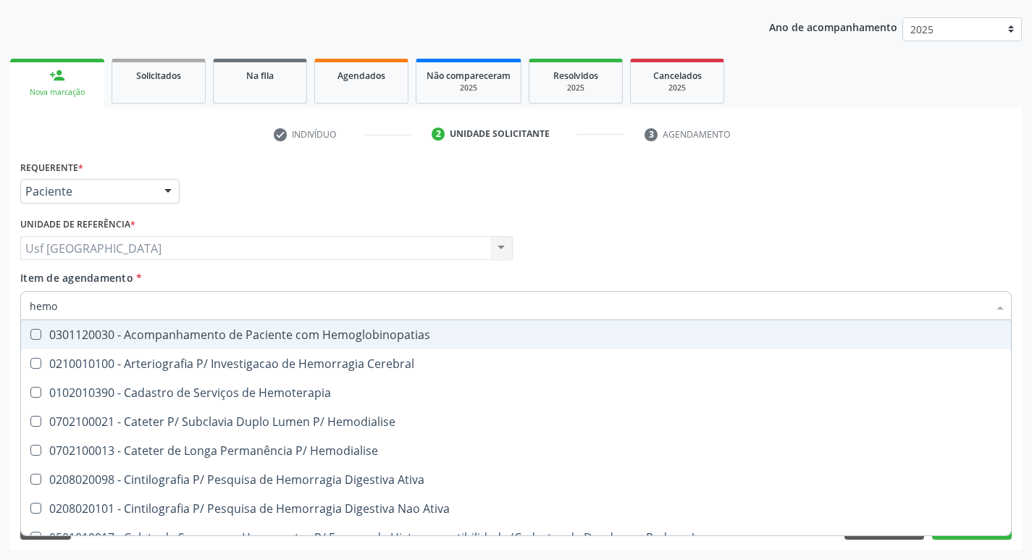
type input "hemog"
checkbox Tardio\) "true"
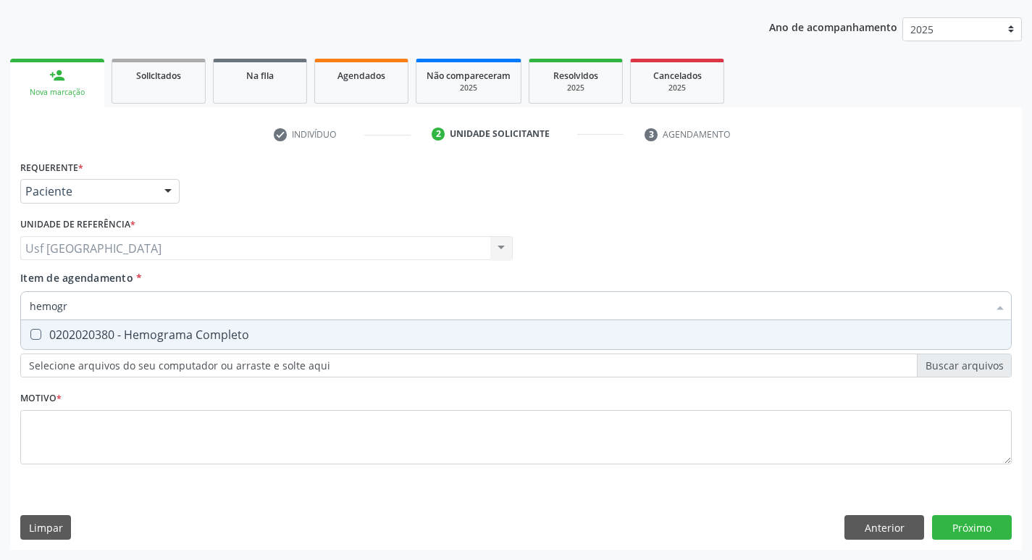
type input "hemogra"
click at [159, 334] on div "0202020380 - Hemograma Completo" at bounding box center [516, 335] width 972 height 12
checkbox Completo "true"
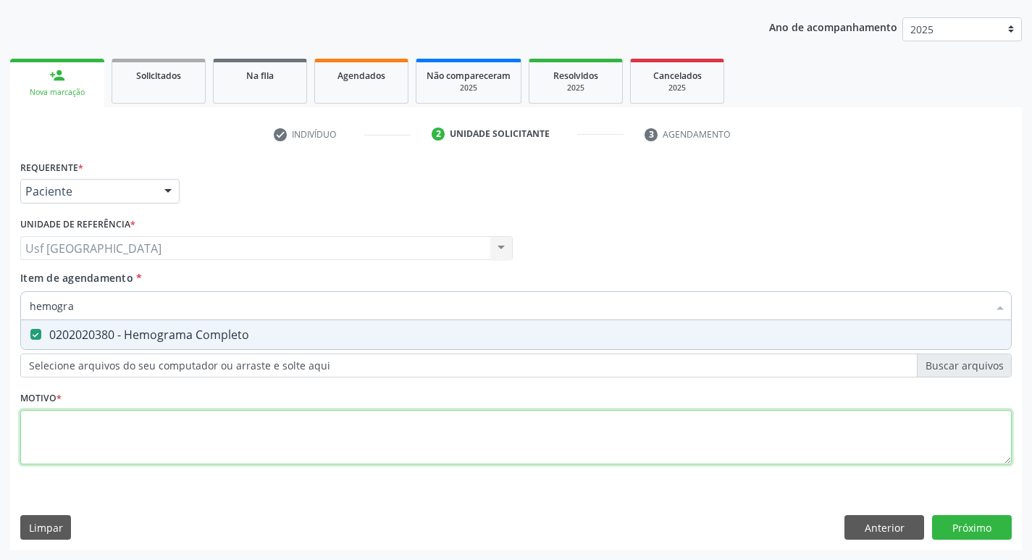
click at [267, 435] on div "Requerente * Paciente Médico(a) Enfermeiro(a) Paciente Nenhum resultado encontr…" at bounding box center [515, 320] width 991 height 328
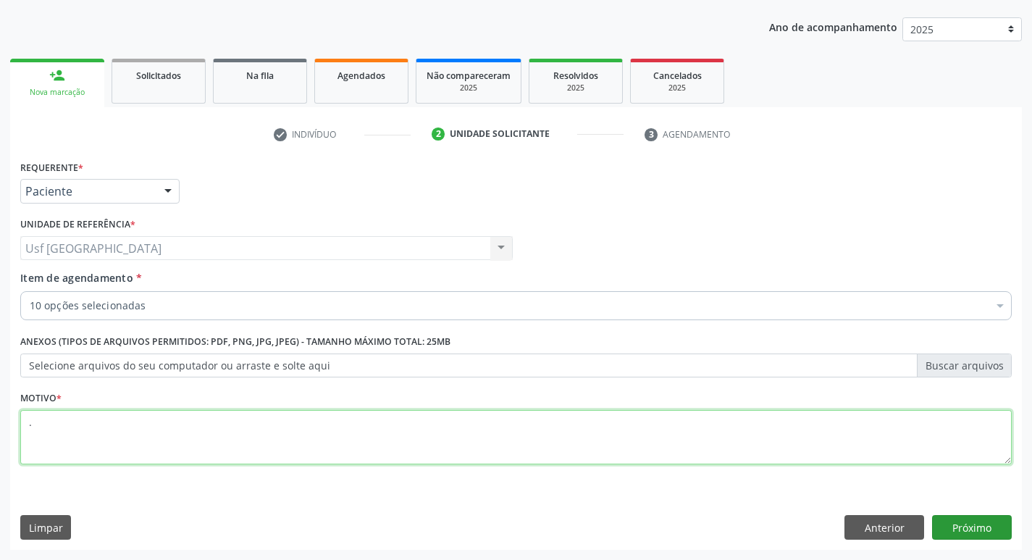
type textarea "."
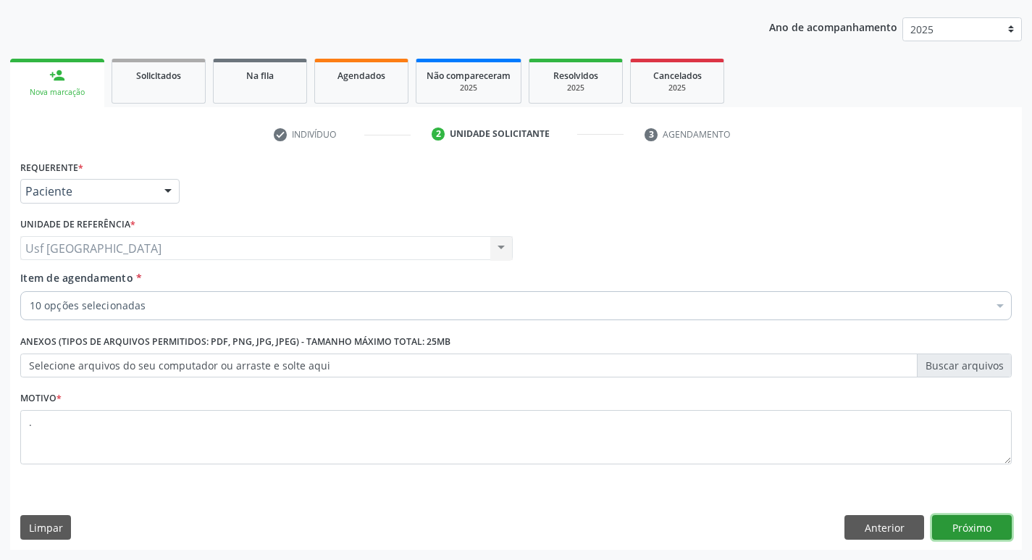
click at [950, 521] on button "Próximo" at bounding box center [972, 527] width 80 height 25
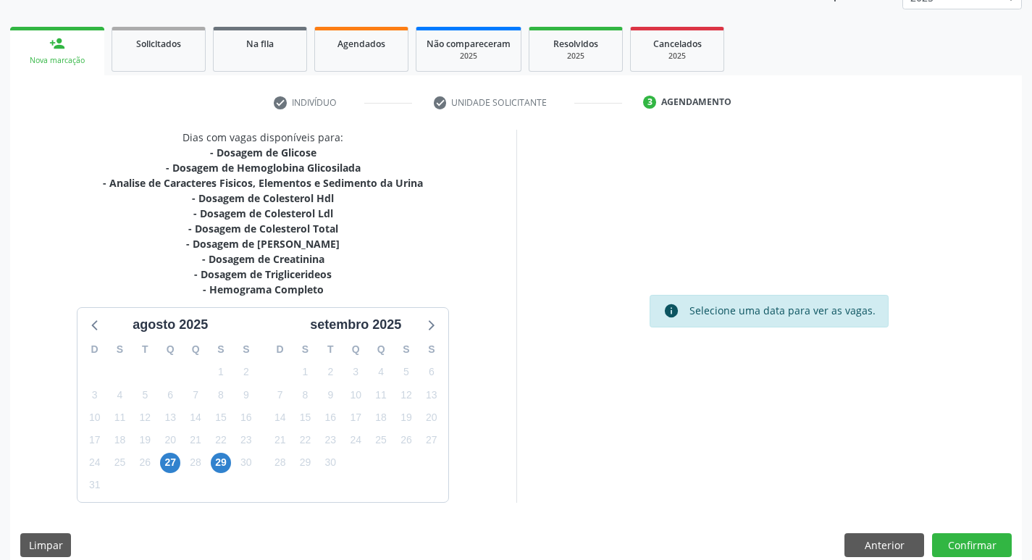
scroll to position [207, 0]
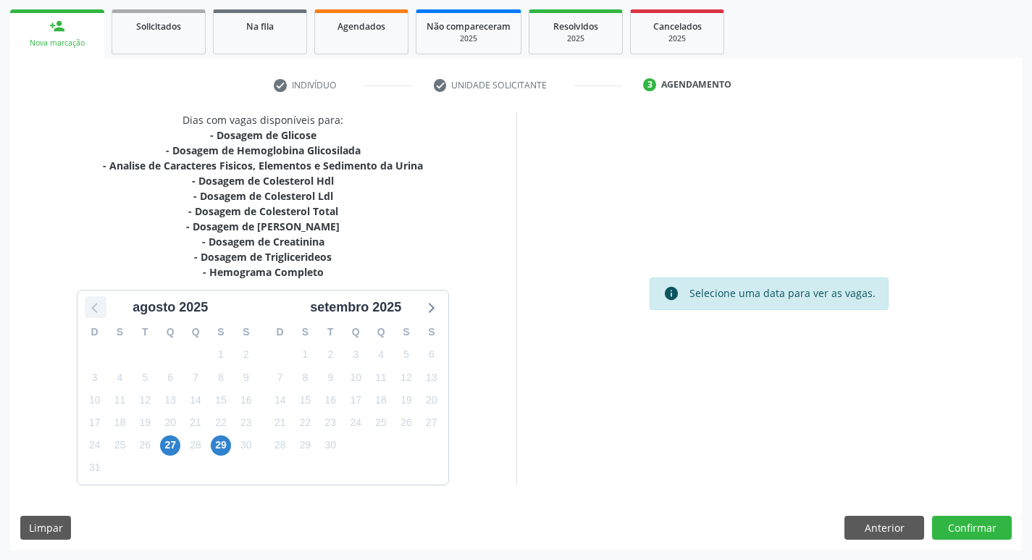
click at [90, 306] on icon at bounding box center [95, 307] width 19 height 19
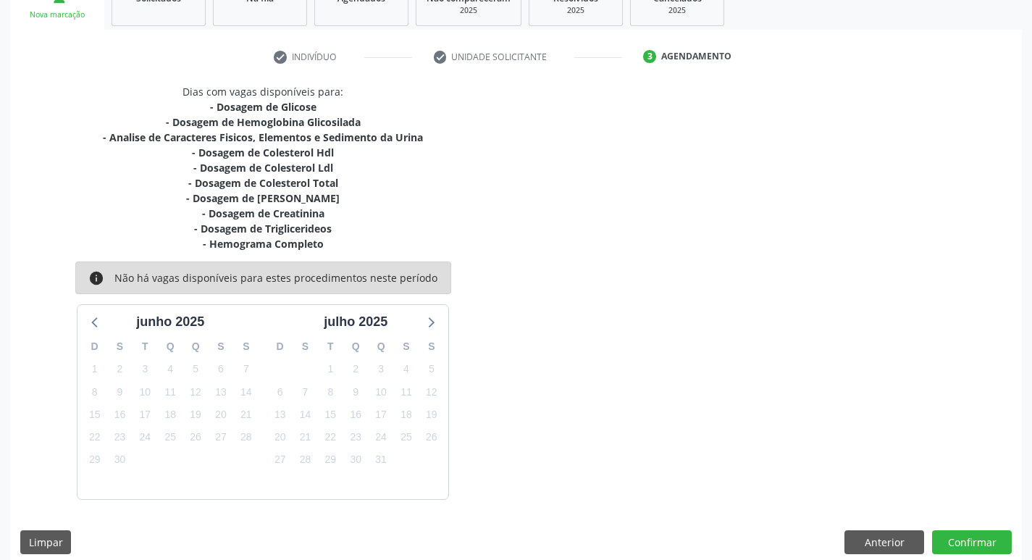
scroll to position [250, 0]
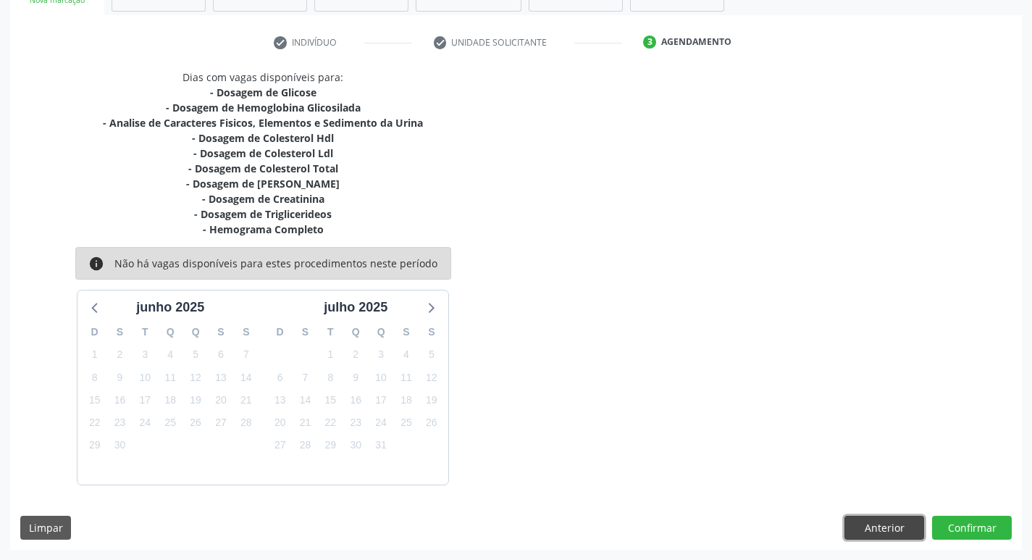
click at [878, 530] on button "Anterior" at bounding box center [884, 527] width 80 height 25
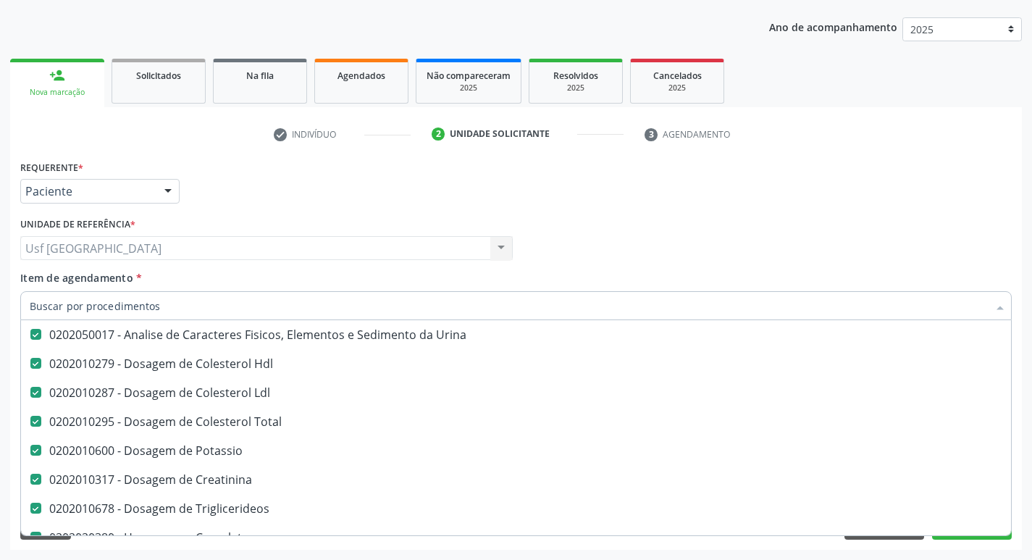
scroll to position [145, 0]
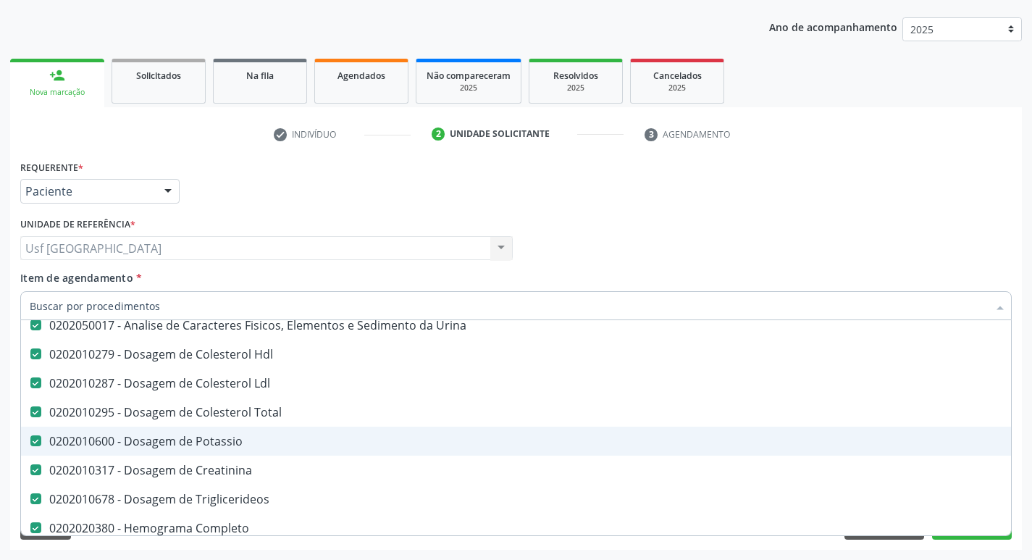
click at [225, 437] on div "0202010600 - Dosagem de Potassio" at bounding box center [593, 441] width 1127 height 12
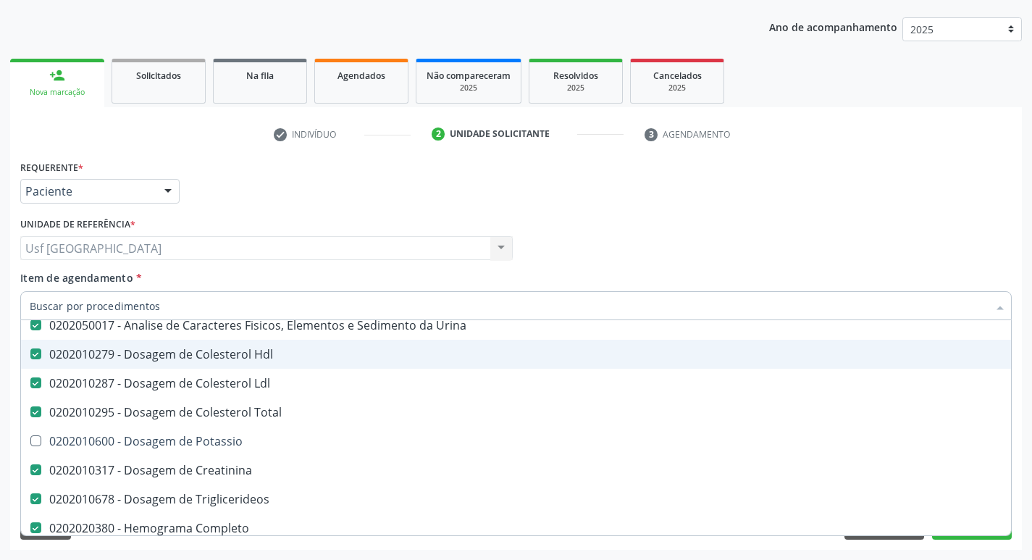
click at [806, 202] on div "Requerente * Paciente Médico(a) Enfermeiro(a) Paciente Nenhum resultado encontr…" at bounding box center [516, 184] width 998 height 56
checkbox Potassio "true"
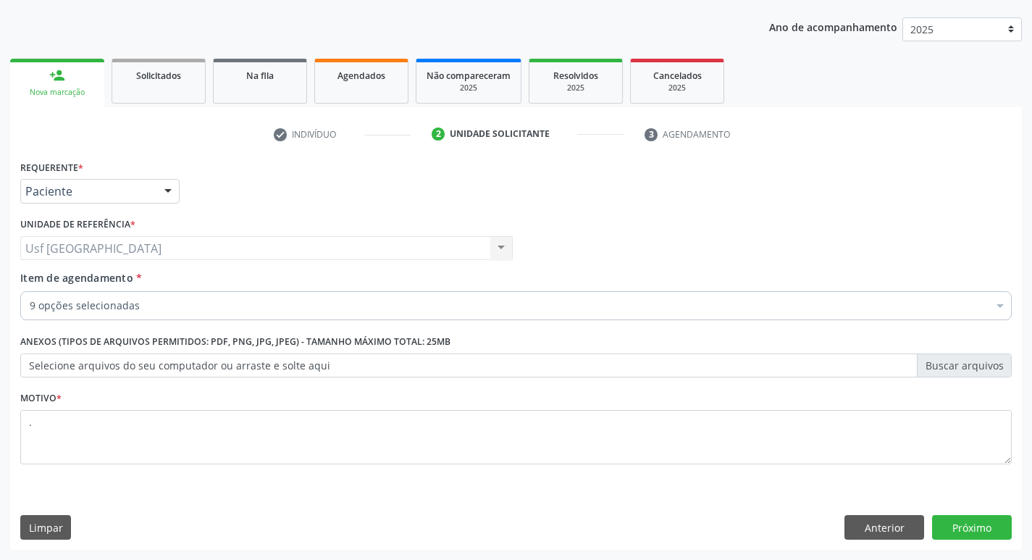
scroll to position [0, 0]
click at [966, 517] on button "Próximo" at bounding box center [972, 527] width 80 height 25
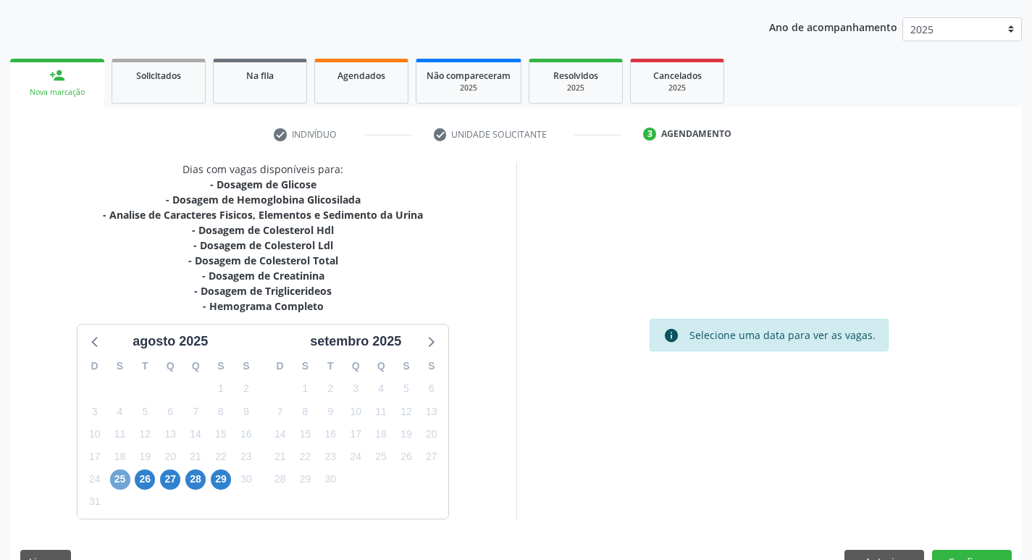
click at [117, 475] on span "25" at bounding box center [120, 479] width 20 height 20
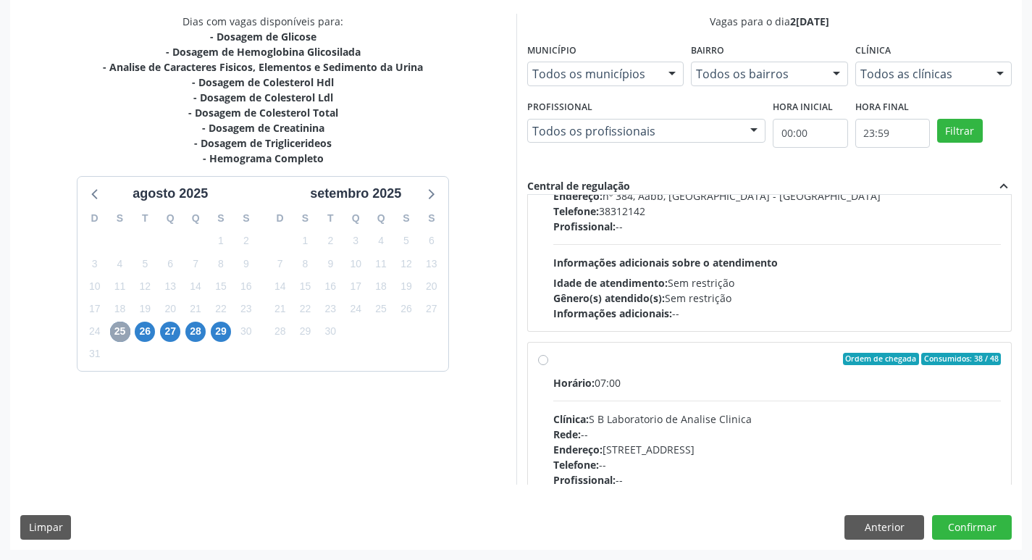
scroll to position [228, 0]
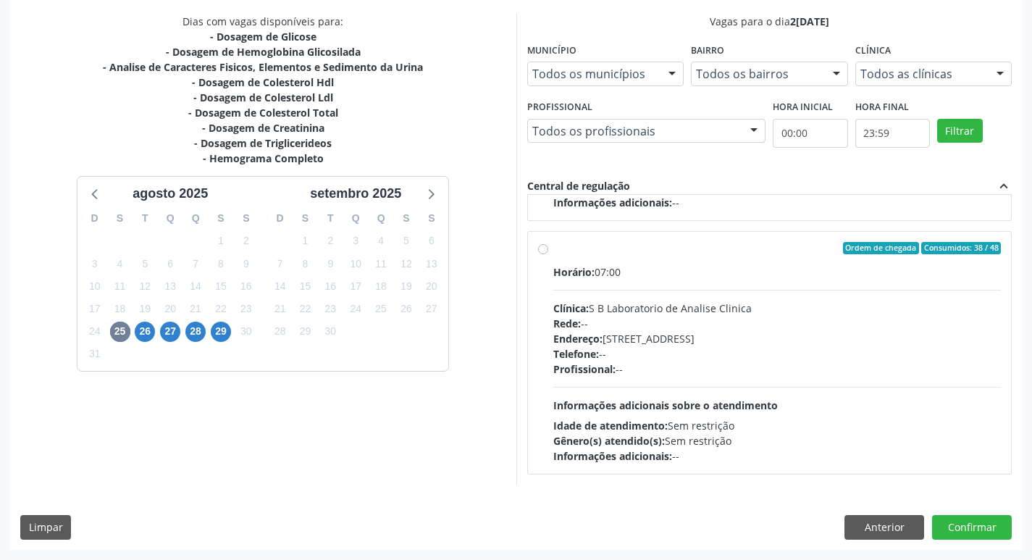
click at [548, 247] on div "Ordem de chegada Consumidos: 38 / 48 Horário: 07:00 Clínica: S B Laboratorio de…" at bounding box center [769, 353] width 463 height 222
radio input "true"
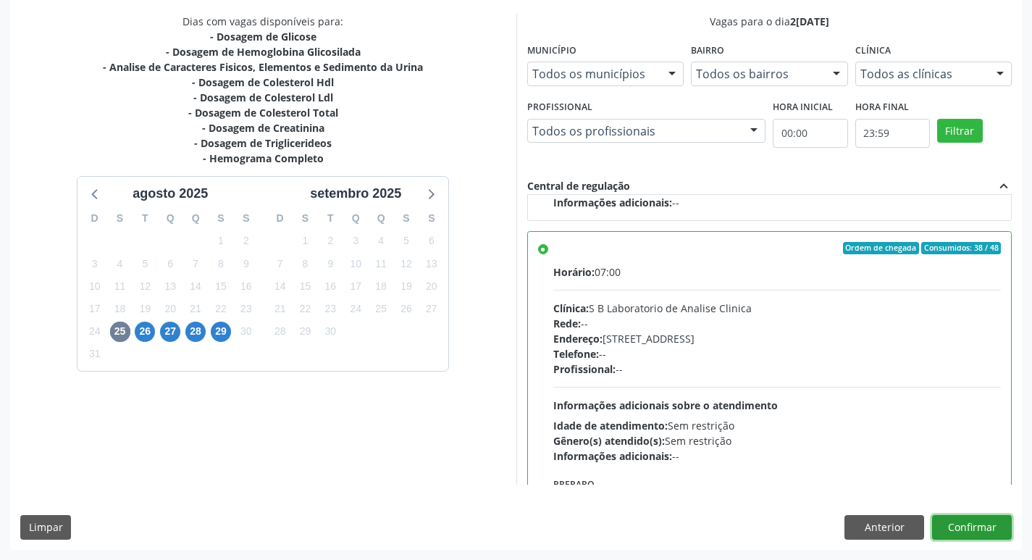
click at [974, 523] on button "Confirmar" at bounding box center [972, 527] width 80 height 25
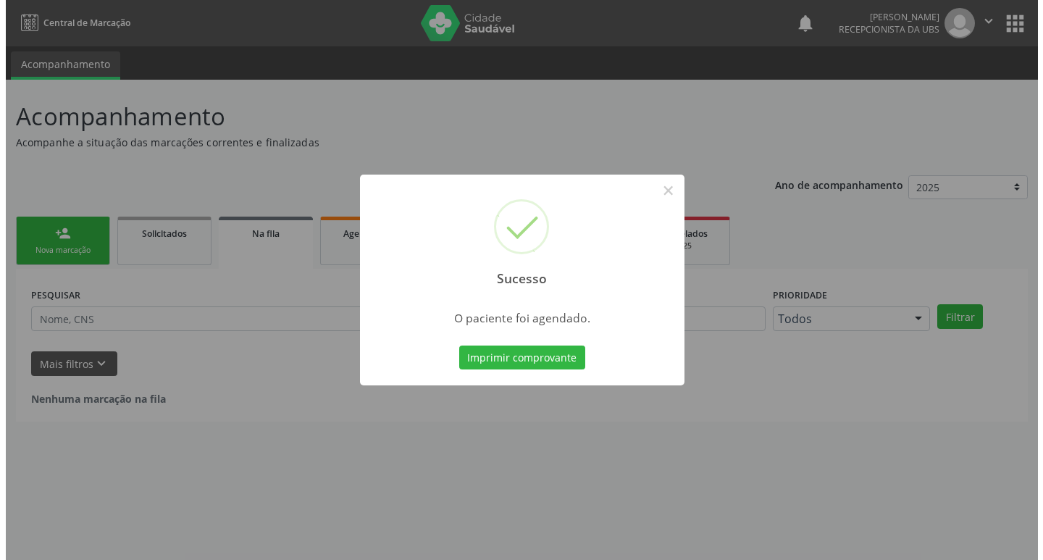
scroll to position [0, 0]
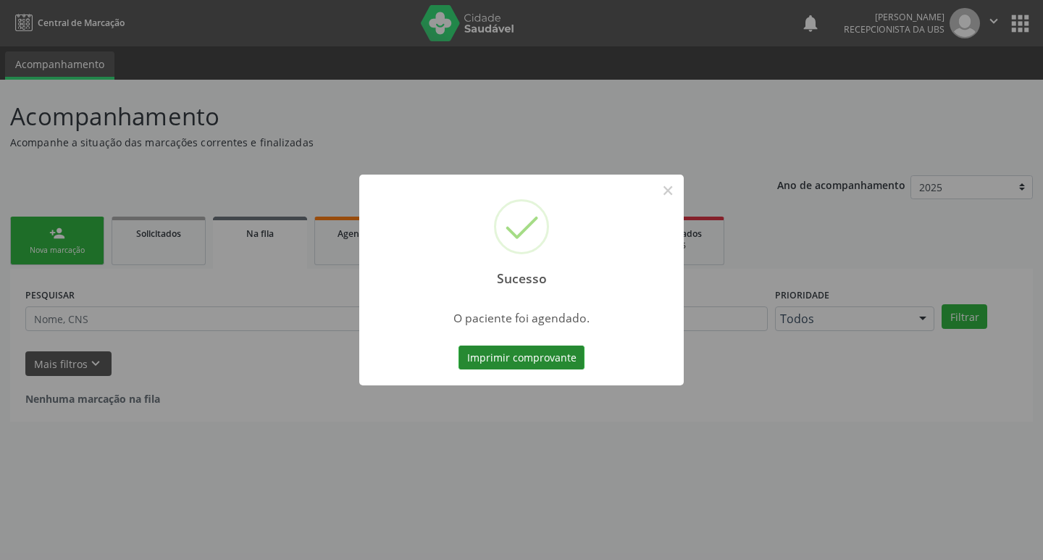
click at [523, 359] on button "Imprimir comprovante" at bounding box center [521, 357] width 126 height 25
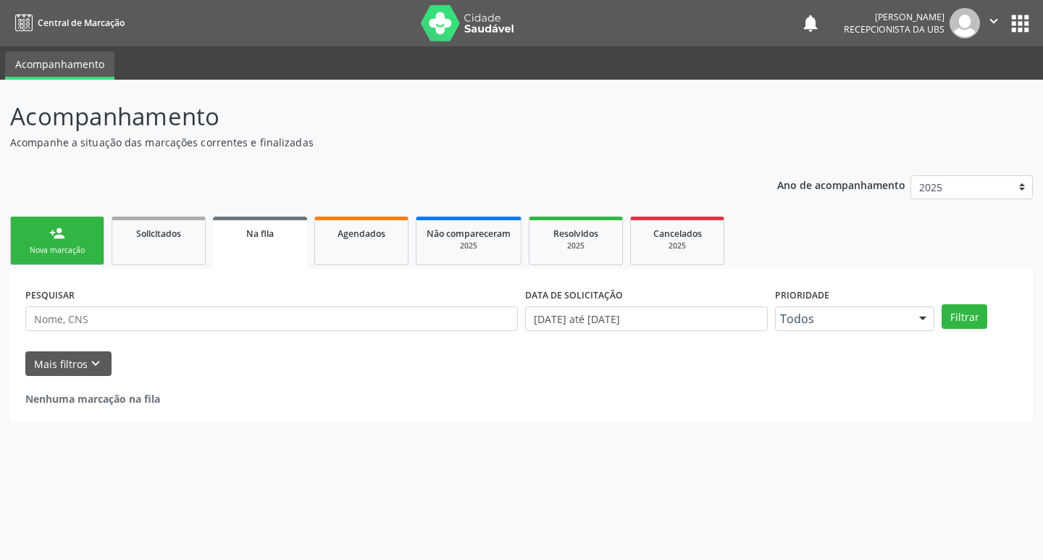
click at [78, 235] on link "person_add Nova marcação" at bounding box center [57, 240] width 94 height 49
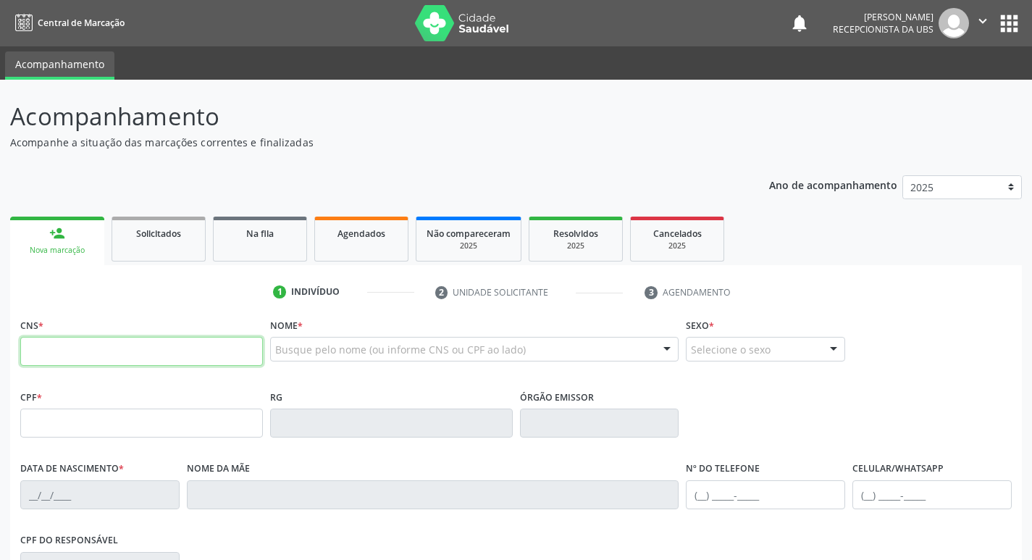
click at [128, 348] on input "text" at bounding box center [141, 351] width 243 height 29
type input "700 2064 4828 4829"
type input "031.062.834-24"
type input "01/10/1959"
type input "Maria Merces de Lima"
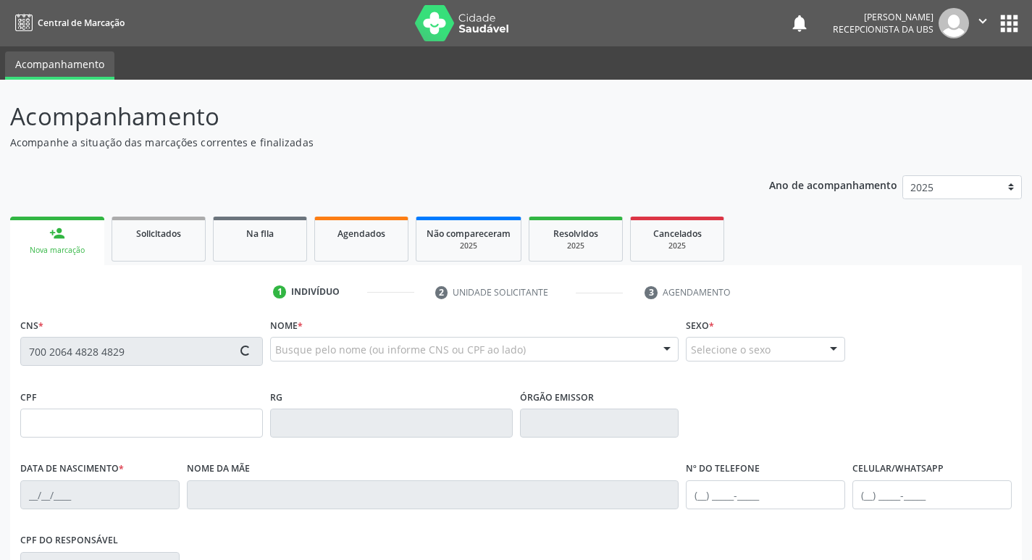
type input "(87) 99999-9999"
type input "656.639.424-91"
type input "1119"
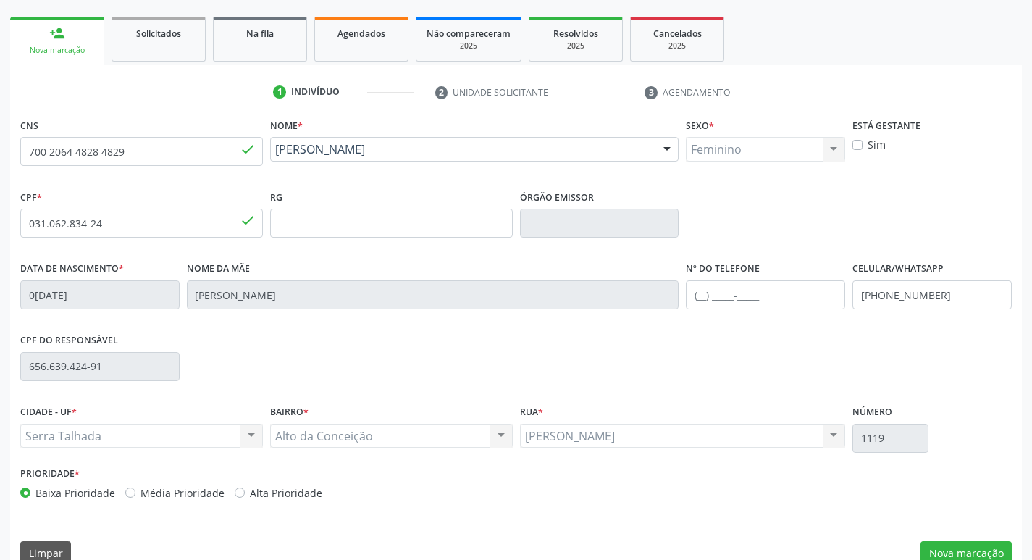
scroll to position [217, 0]
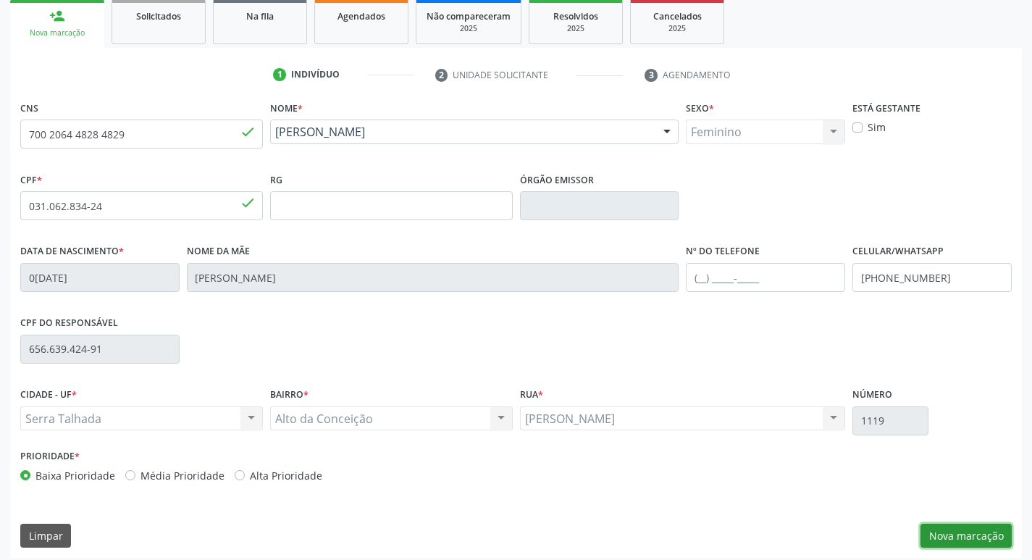
click at [954, 528] on button "Nova marcação" at bounding box center [965, 535] width 91 height 25
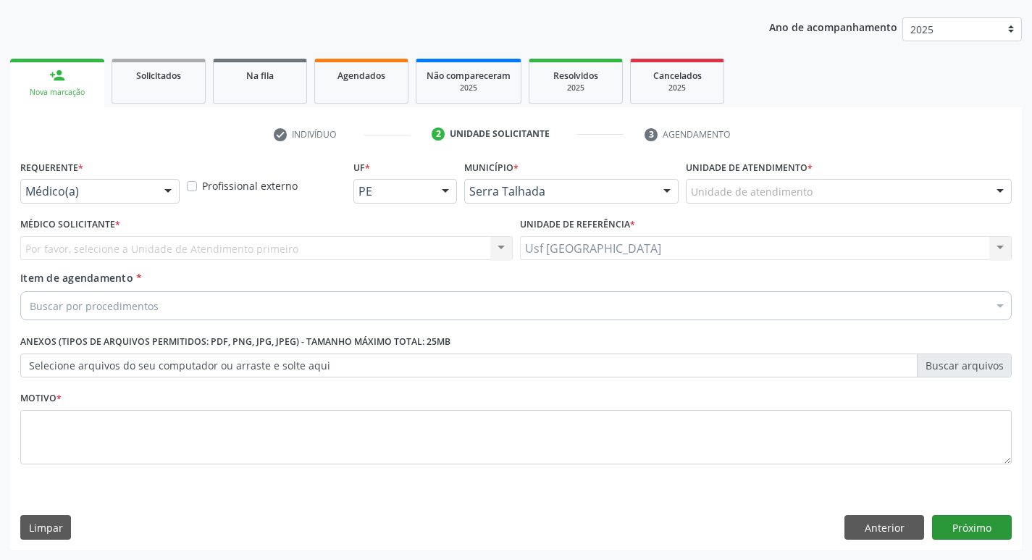
scroll to position [158, 0]
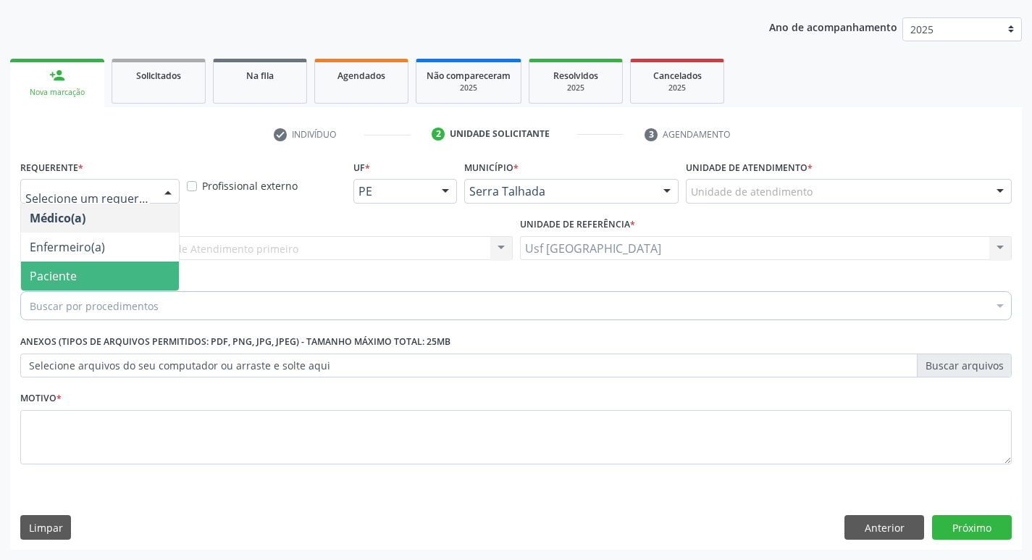
click at [90, 268] on span "Paciente" at bounding box center [100, 275] width 158 height 29
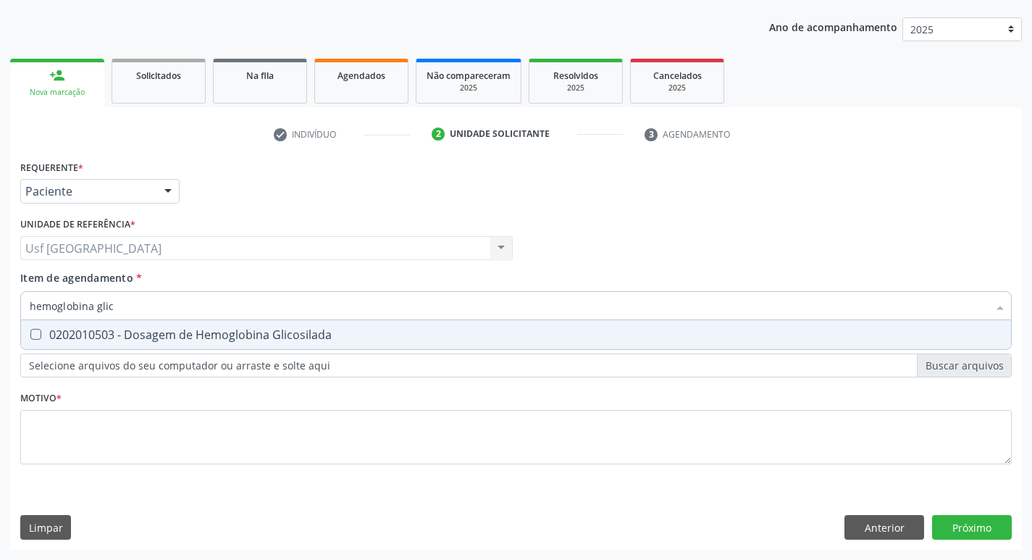
type input "hemoglobina glico"
click at [141, 332] on div "0202010503 - Dosagem de Hemoglobina Glicosilada" at bounding box center [516, 335] width 972 height 12
checkbox Glicosilada "true"
type input "hemoglobina"
checkbox Glicosilada "false"
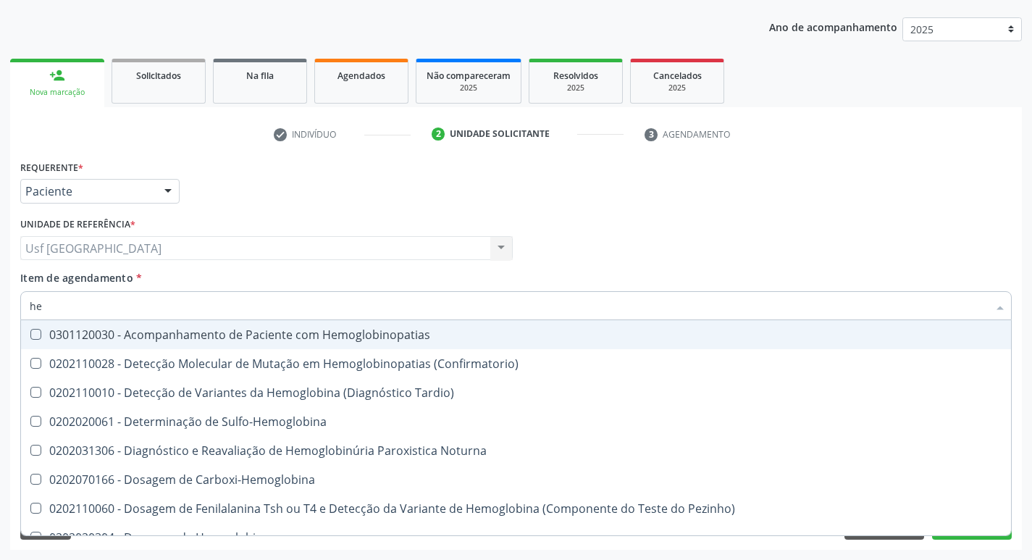
type input "h"
checkbox Glicosilada "false"
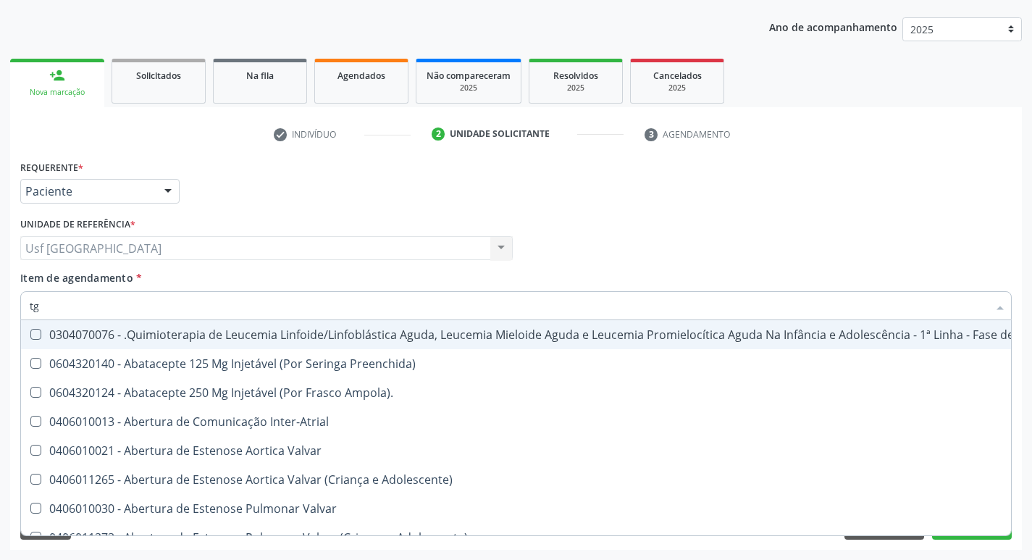
type input "tgo"
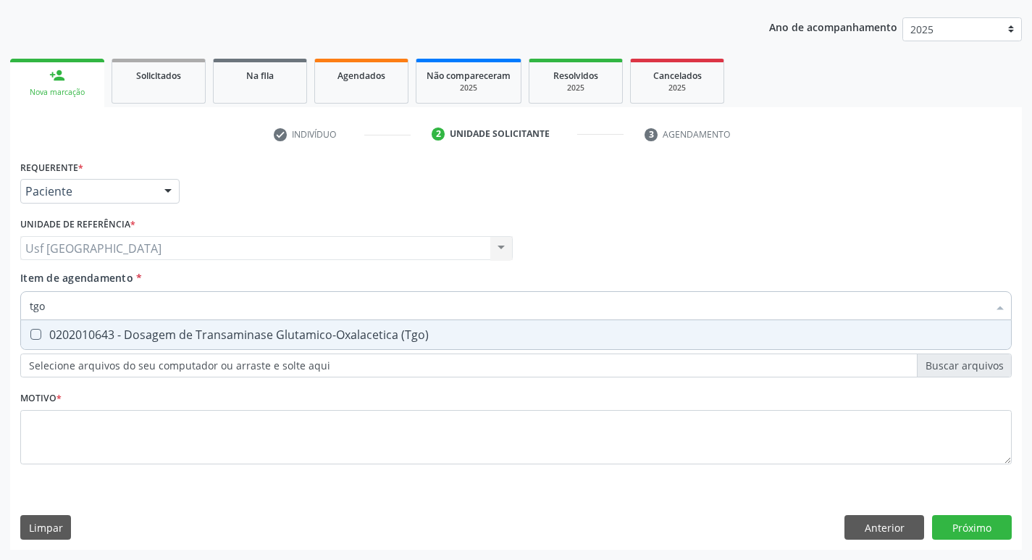
click at [172, 329] on div "0202010643 - Dosagem de Transaminase Glutamico-Oxalacetica (Tgo)" at bounding box center [516, 335] width 972 height 12
checkbox \(Tgo\) "true"
type input "tgp"
click at [172, 329] on div "0202010651 - Dosagem de Transaminase Glutamico-Piruvica (Tgp)" at bounding box center [516, 335] width 972 height 12
checkbox \(Tgp\) "true"
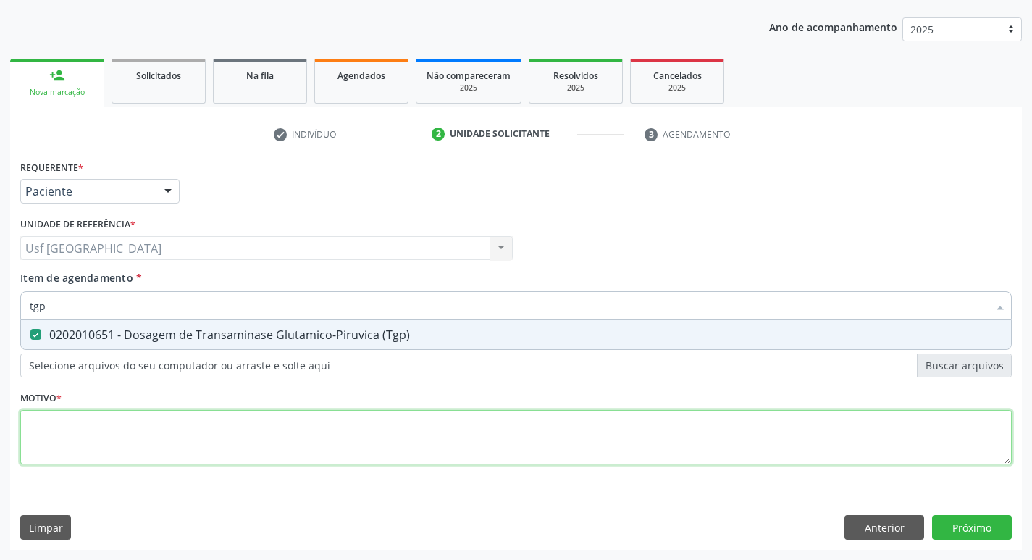
click at [215, 434] on div "Requerente * Paciente Médico(a) Enfermeiro(a) Paciente Nenhum resultado encontr…" at bounding box center [515, 320] width 991 height 328
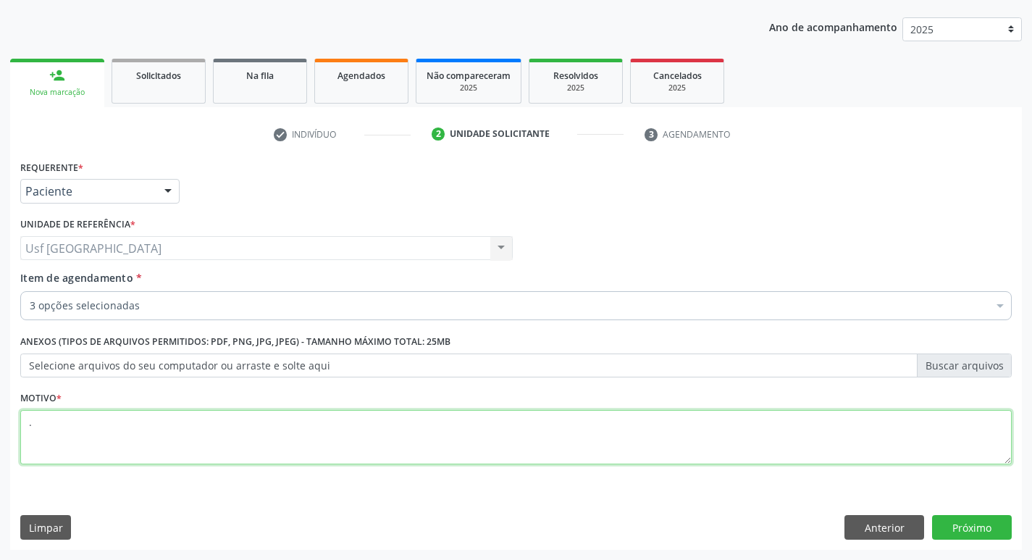
type textarea "."
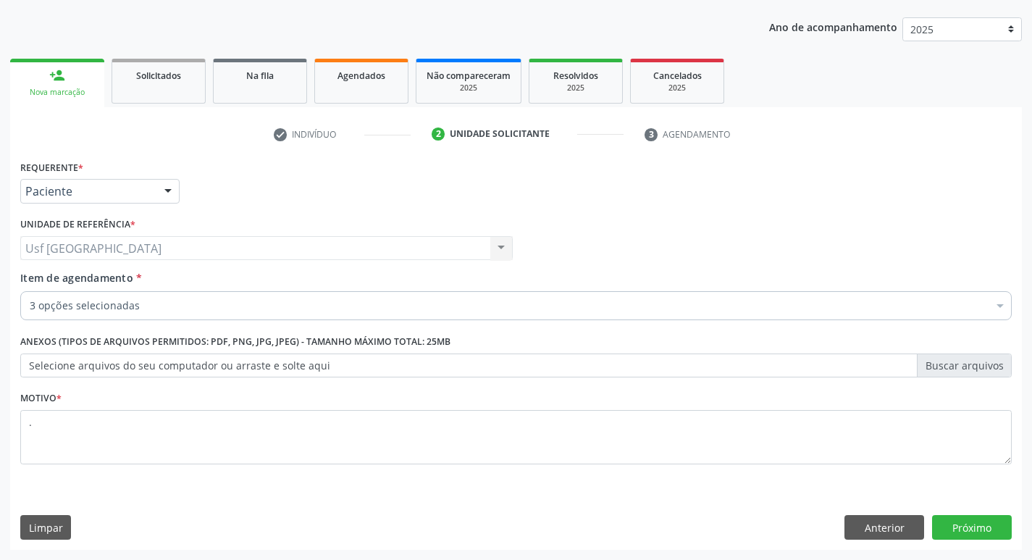
click at [953, 514] on div "Requerente * Paciente Médico(a) Enfermeiro(a) Paciente Nenhum resultado encontr…" at bounding box center [515, 352] width 1011 height 393
click at [961, 523] on button "Próximo" at bounding box center [972, 527] width 80 height 25
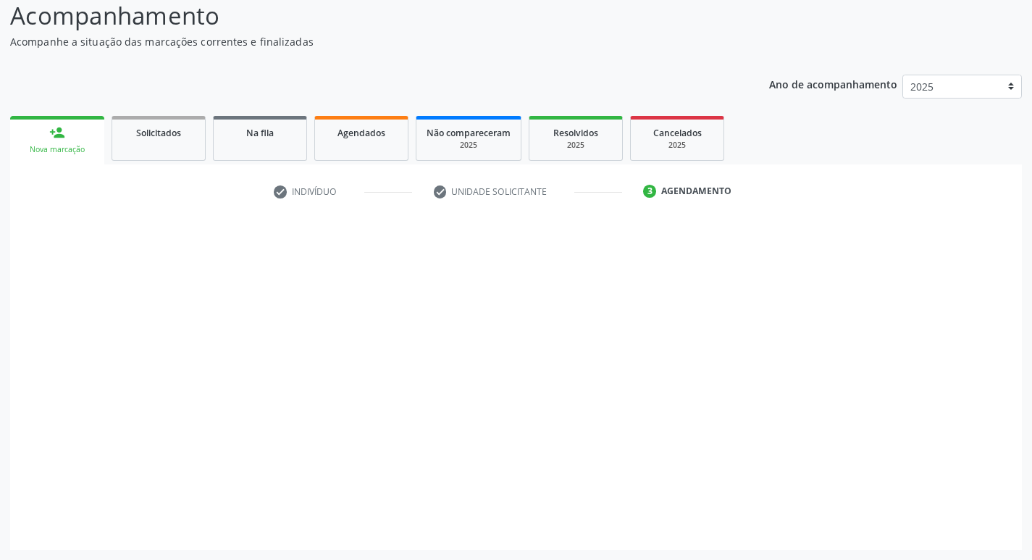
scroll to position [101, 0]
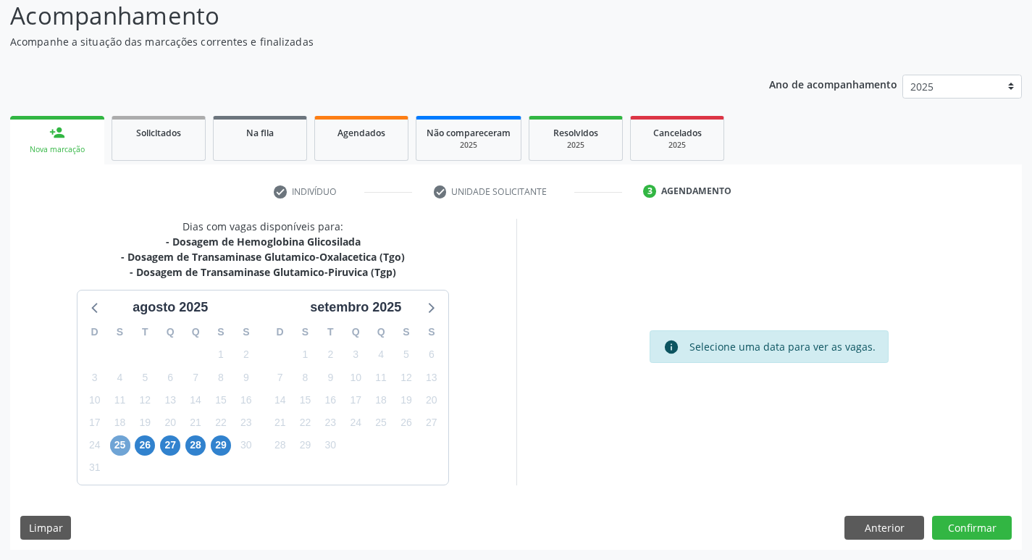
click at [122, 445] on span "25" at bounding box center [120, 445] width 20 height 20
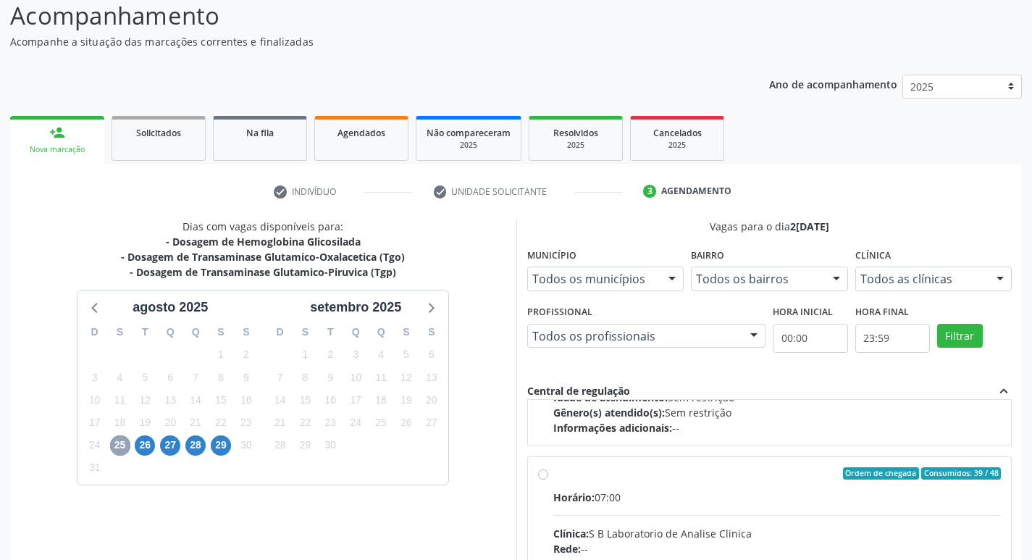
scroll to position [228, 0]
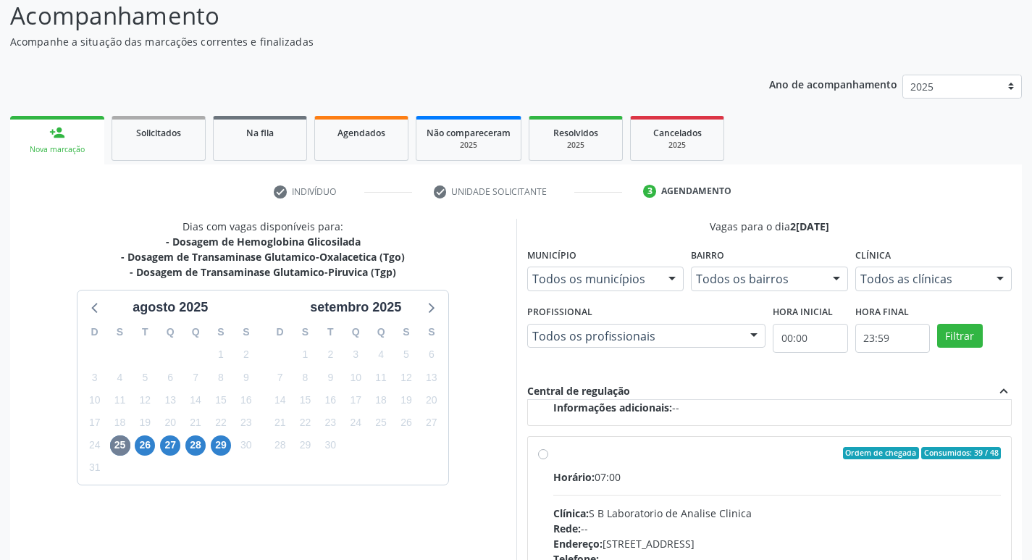
click at [553, 455] on label "Ordem de chegada Consumidos: 39 / 48 Horário: 07:00 Clínica: S B Laboratorio de…" at bounding box center [777, 558] width 448 height 222
click at [547, 455] on input "Ordem de chegada Consumidos: 39 / 48 Horário: 07:00 Clínica: S B Laboratorio de…" at bounding box center [543, 453] width 10 height 13
radio input "true"
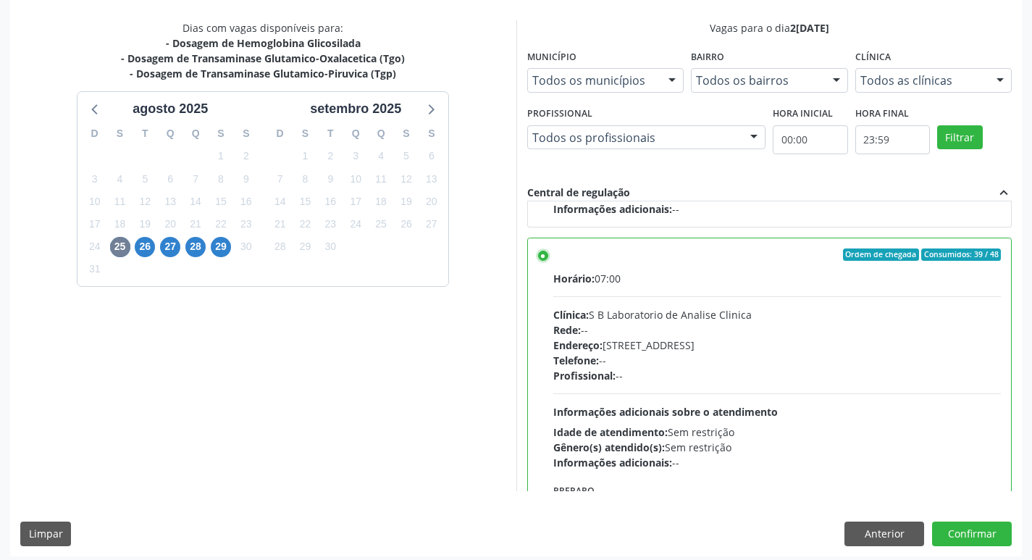
scroll to position [306, 0]
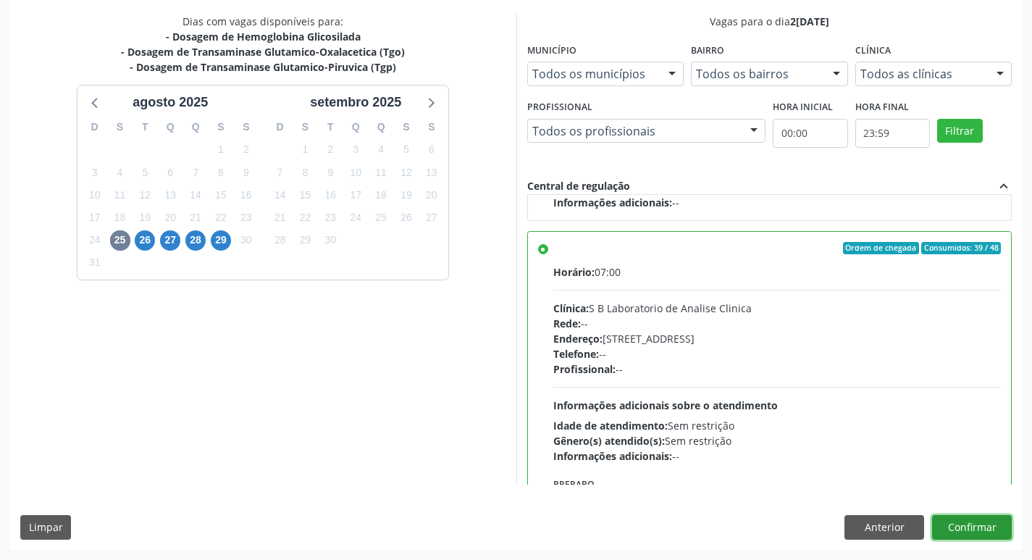
click at [980, 526] on button "Confirmar" at bounding box center [972, 527] width 80 height 25
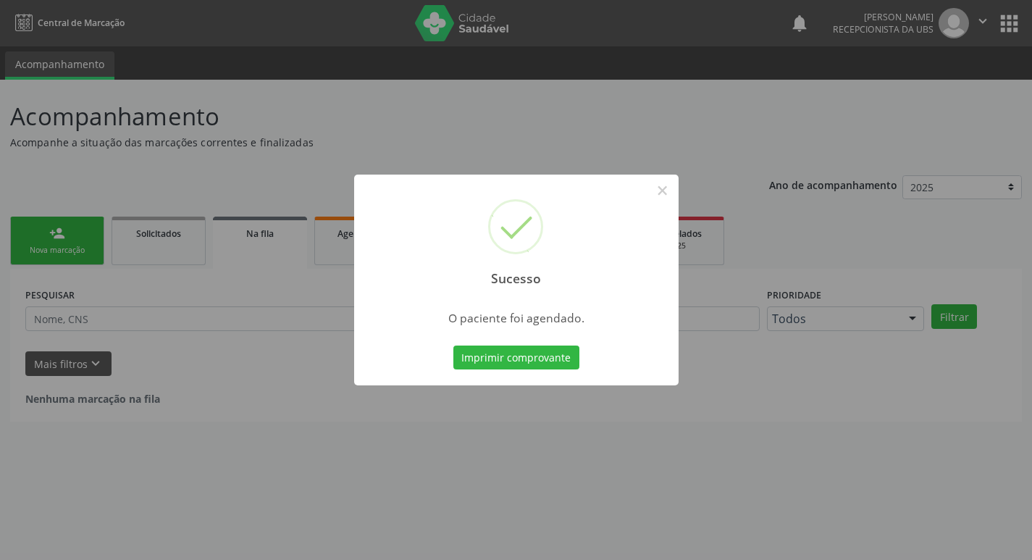
scroll to position [0, 0]
click at [521, 350] on button "Imprimir comprovante" at bounding box center [521, 357] width 126 height 25
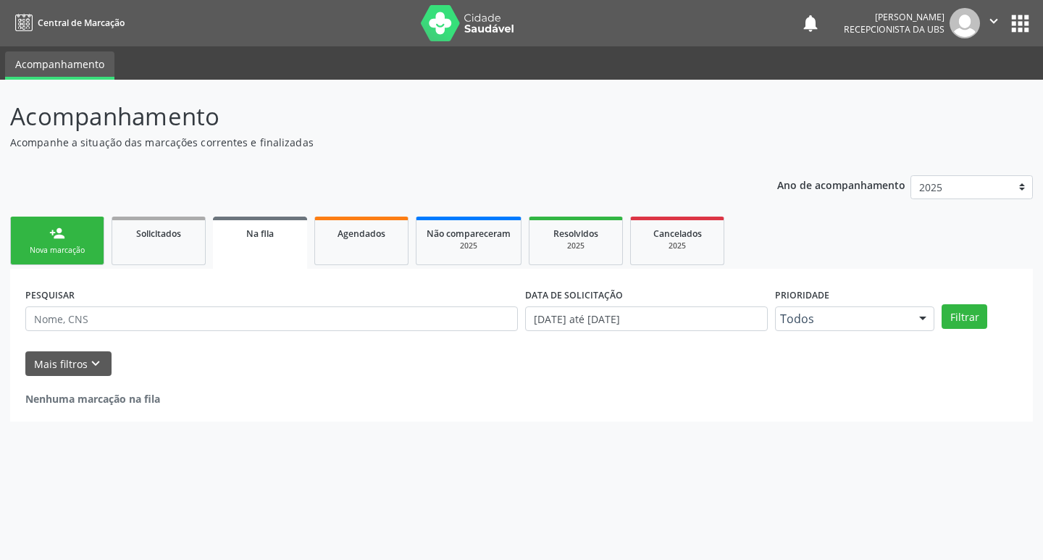
click at [68, 245] on div "Nova marcação" at bounding box center [57, 250] width 72 height 11
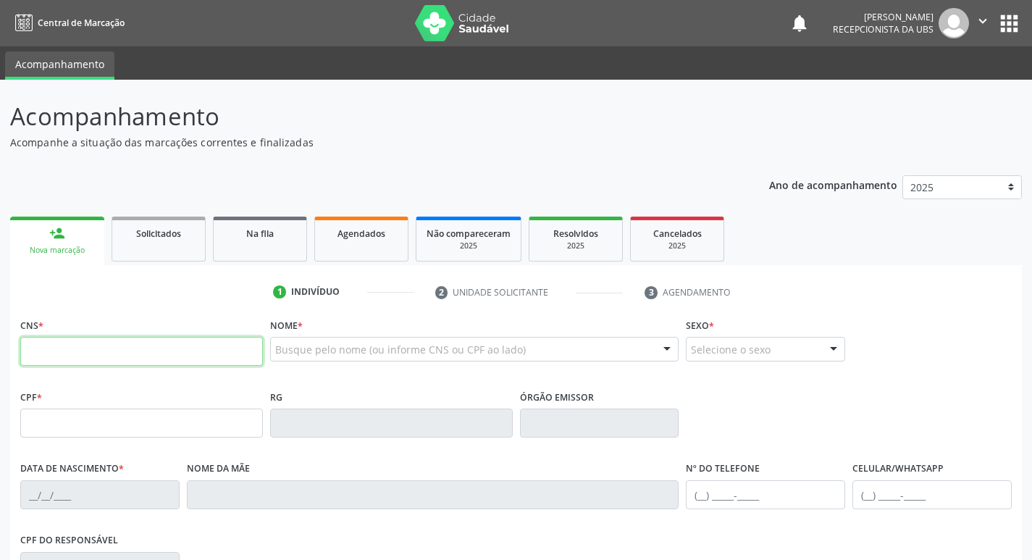
click at [131, 350] on input "text" at bounding box center [141, 351] width 243 height 29
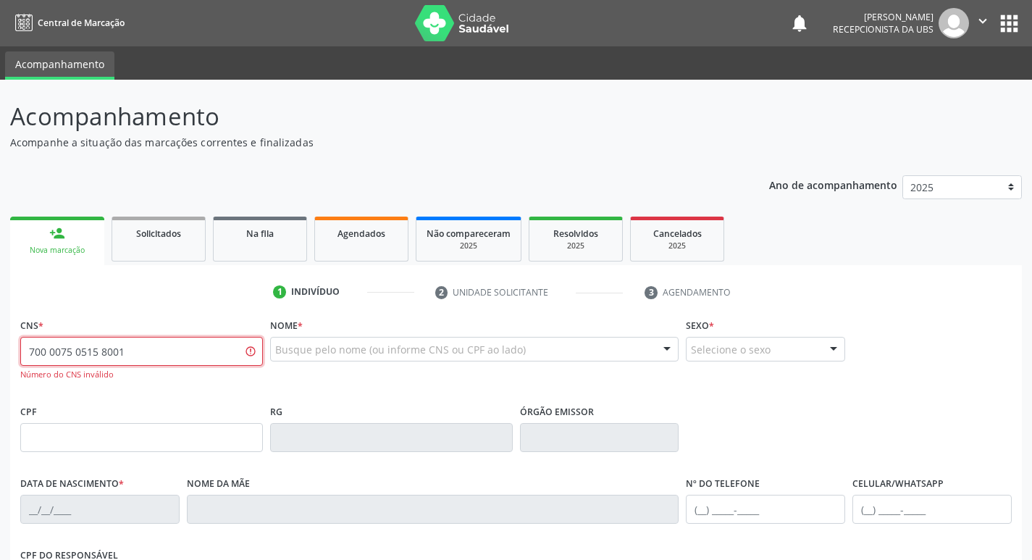
type input "700 0075 0515 8001"
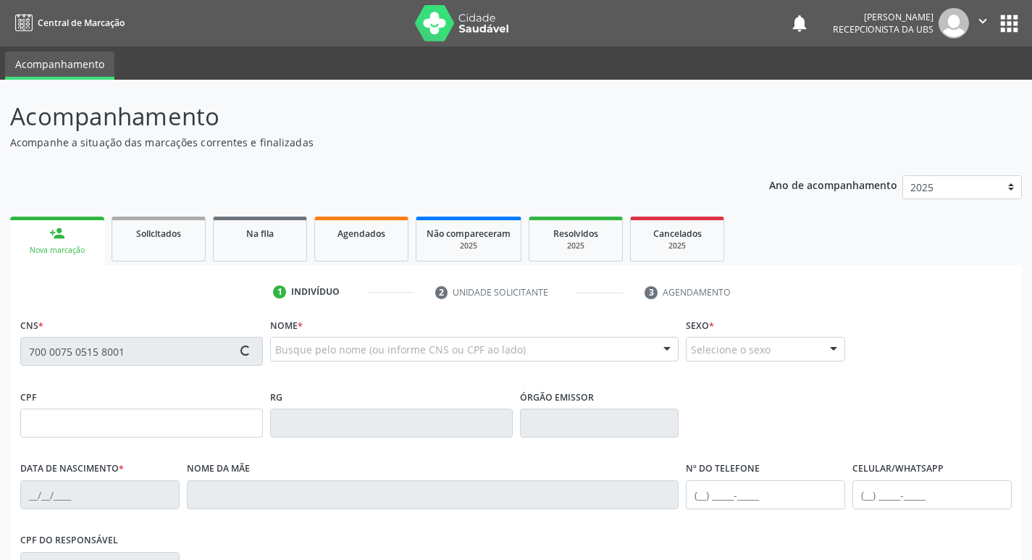
type input "418.395.104-63"
type input "28/04/1952"
type input "Luzia Maria de Lima"
type input "(87) 99948-2374"
type input "2065"
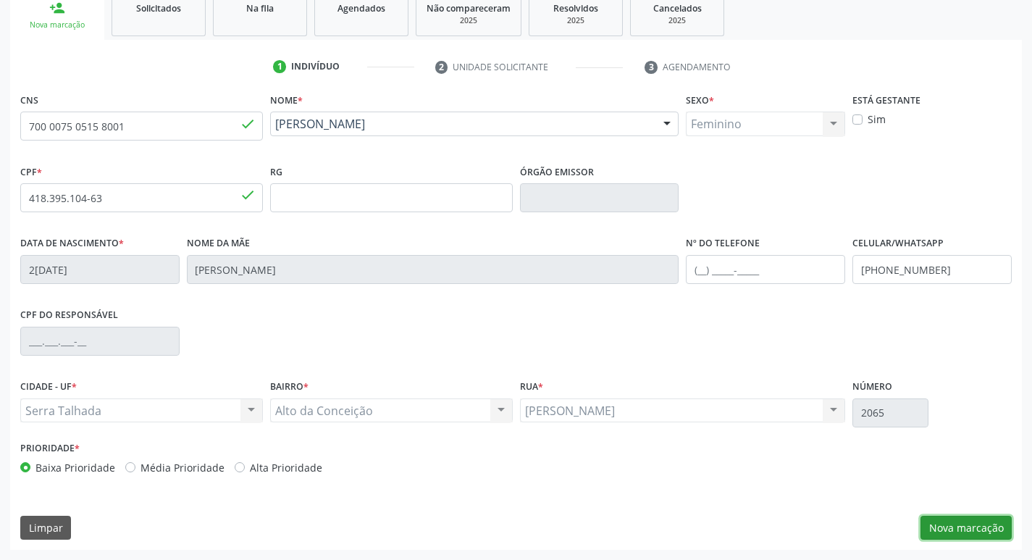
click at [977, 526] on button "Nova marcação" at bounding box center [965, 527] width 91 height 25
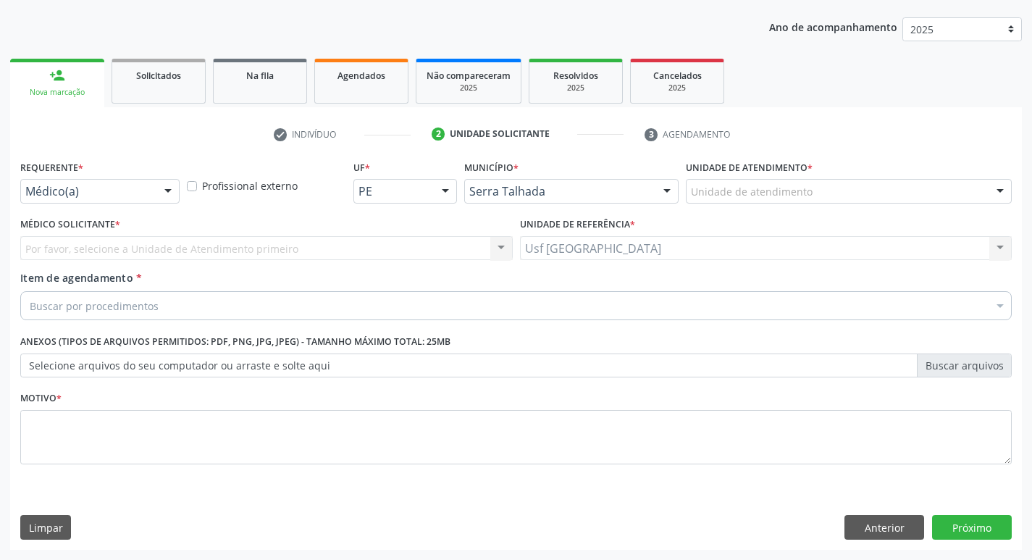
click at [155, 185] on div "Médico(a)" at bounding box center [99, 191] width 159 height 25
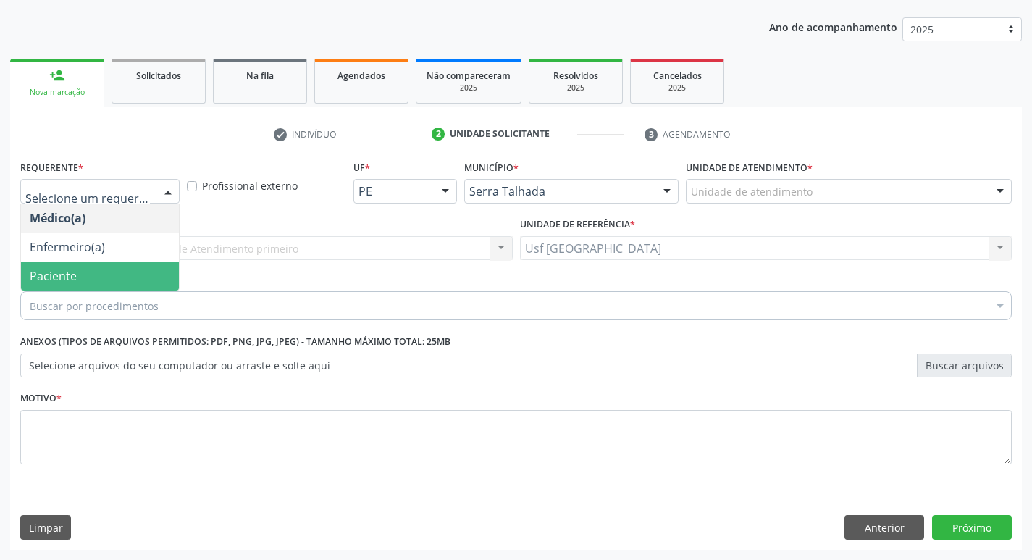
click at [87, 271] on span "Paciente" at bounding box center [100, 275] width 158 height 29
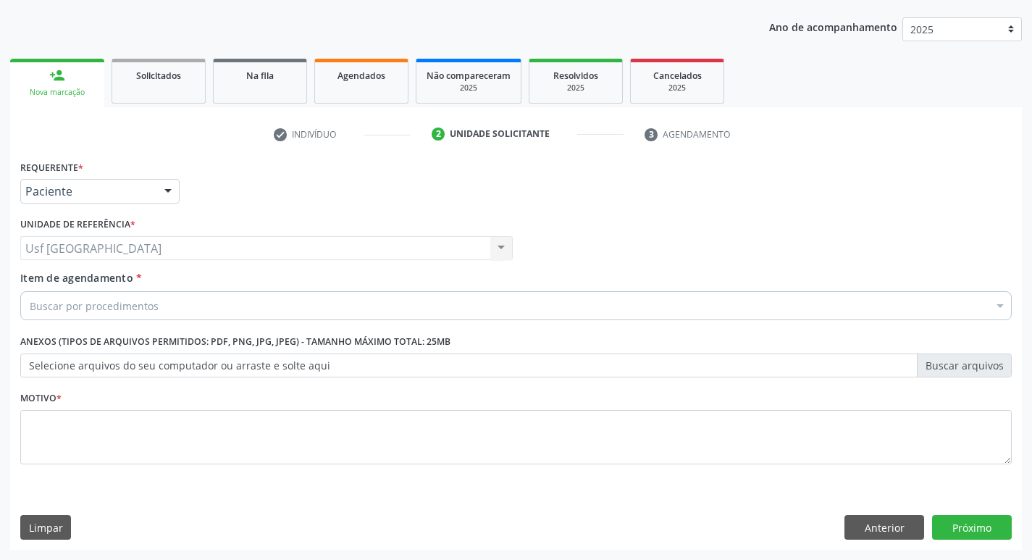
click at [90, 316] on div "Buscar por procedimentos" at bounding box center [515, 305] width 991 height 29
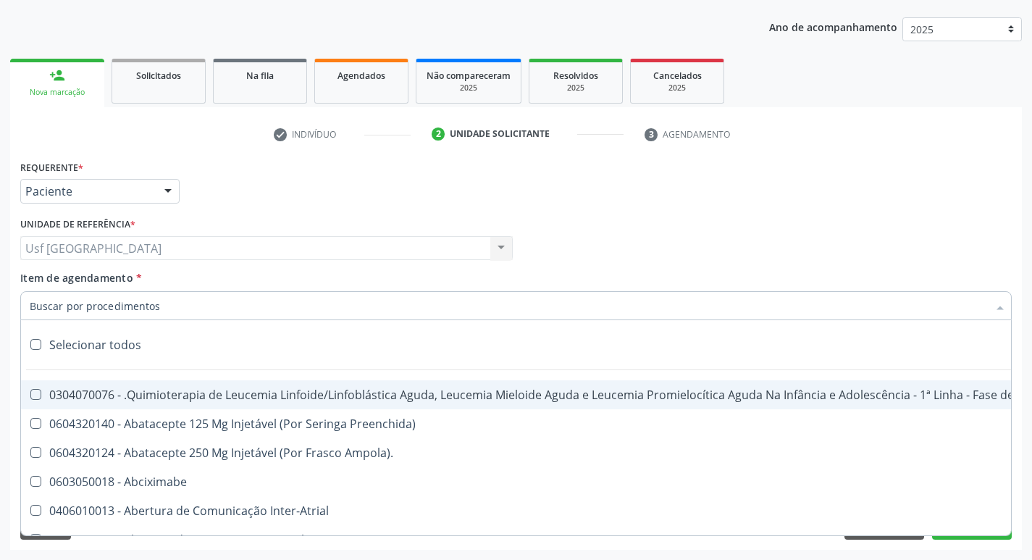
click at [93, 311] on input "Item de agendamento *" at bounding box center [509, 305] width 958 height 29
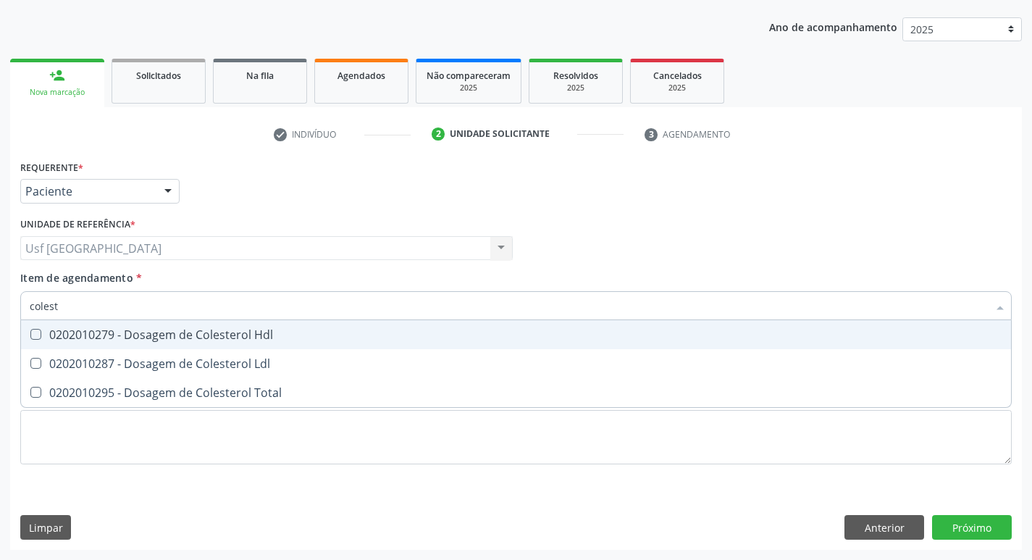
type input "coleste"
click at [163, 336] on div "0202010279 - Dosagem de Colesterol Hdl" at bounding box center [516, 335] width 972 height 12
checkbox Hdl "true"
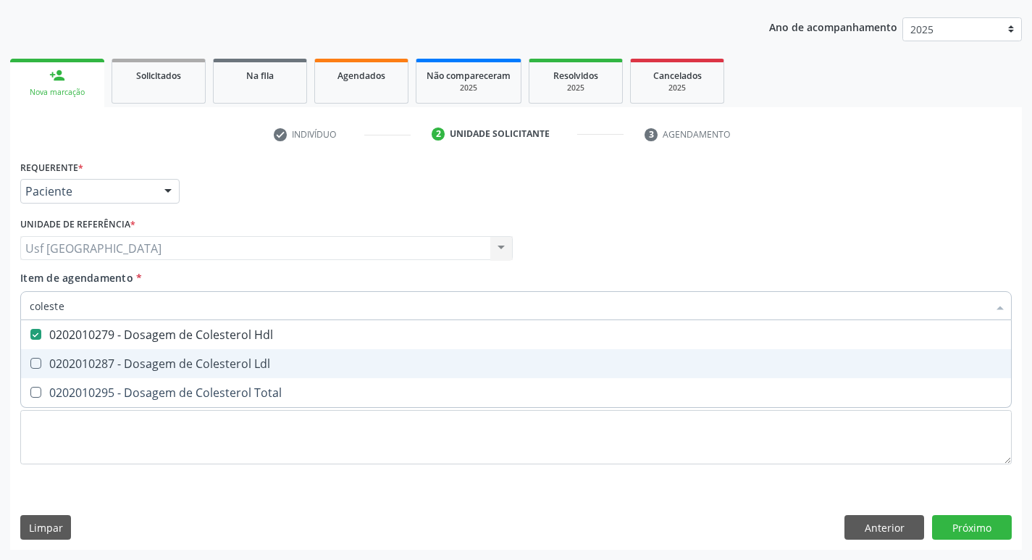
click at [153, 360] on div "0202010287 - Dosagem de Colesterol Ldl" at bounding box center [516, 364] width 972 height 12
checkbox Ldl "true"
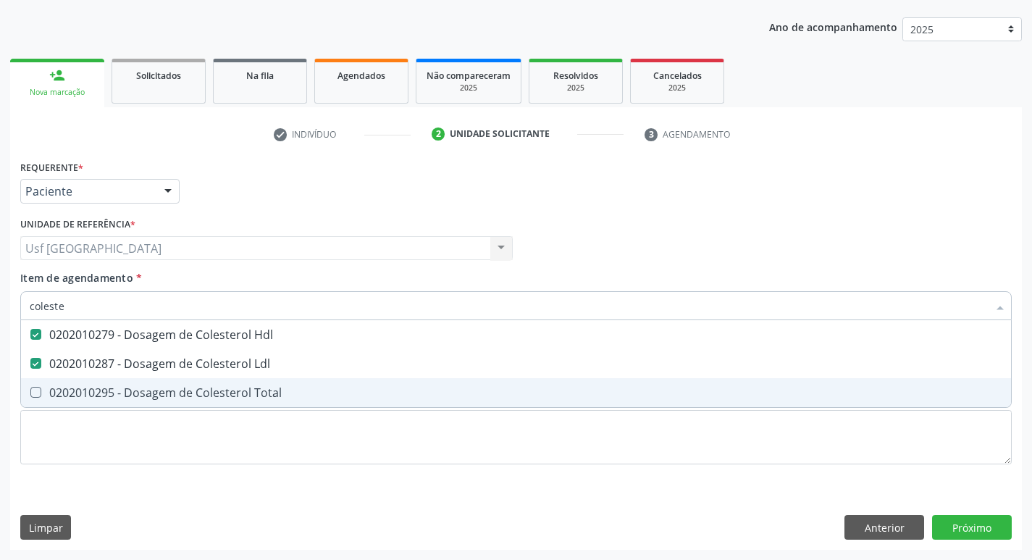
click at [148, 390] on div "0202010295 - Dosagem de Colesterol Total" at bounding box center [516, 393] width 972 height 12
checkbox Total "true"
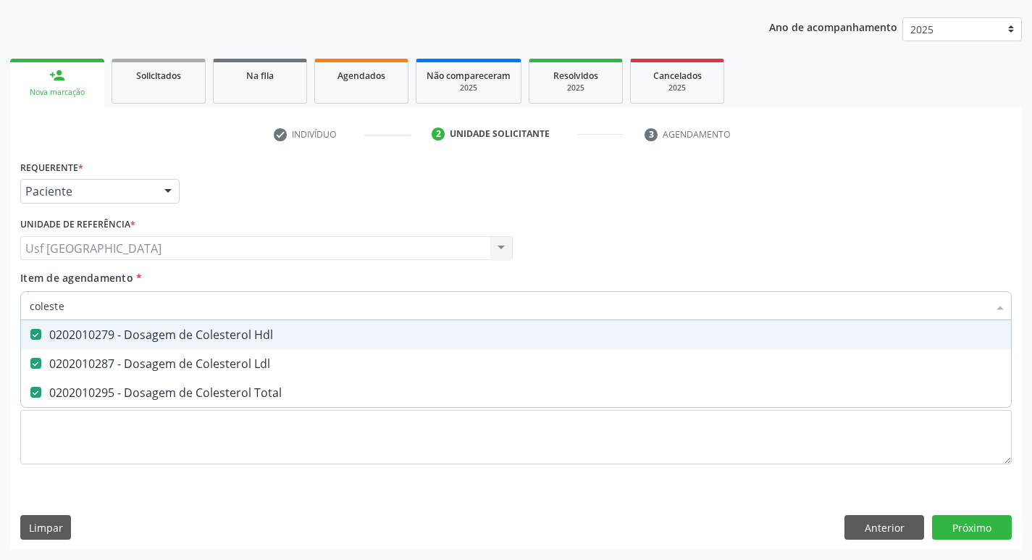
click at [120, 311] on input "coleste" at bounding box center [509, 305] width 958 height 29
type input "cole"
checkbox Hdl "false"
checkbox Ldl "false"
checkbox Total "false"
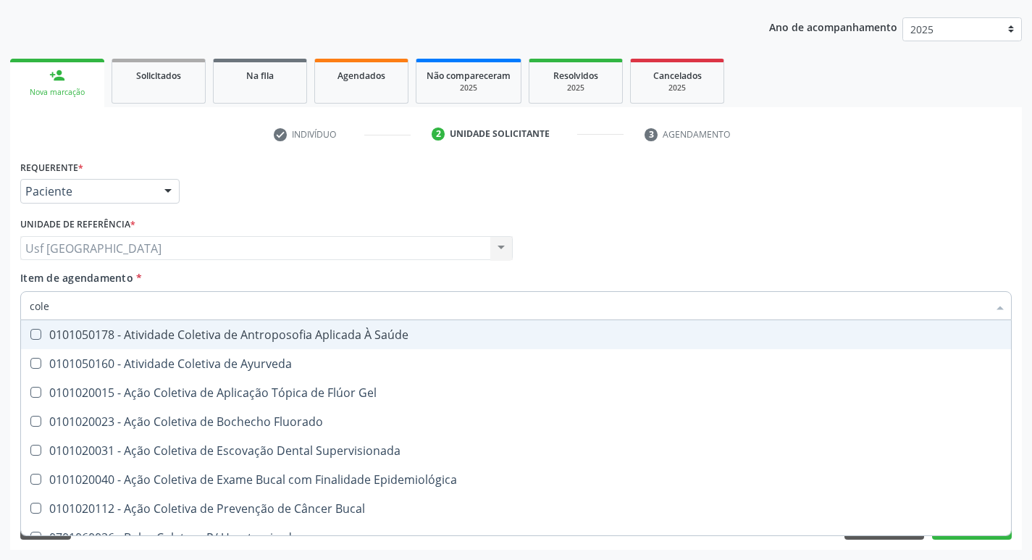
type input "col"
checkbox Hdl "false"
checkbox Ldl "false"
checkbox Total "false"
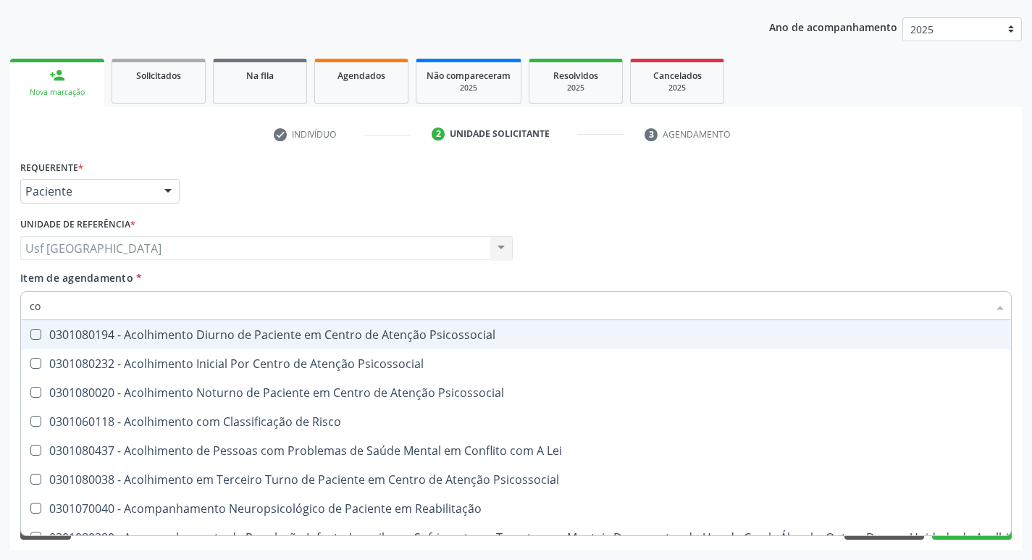
type input "c"
checkbox Hdl "false"
checkbox Ldl "false"
checkbox Total "false"
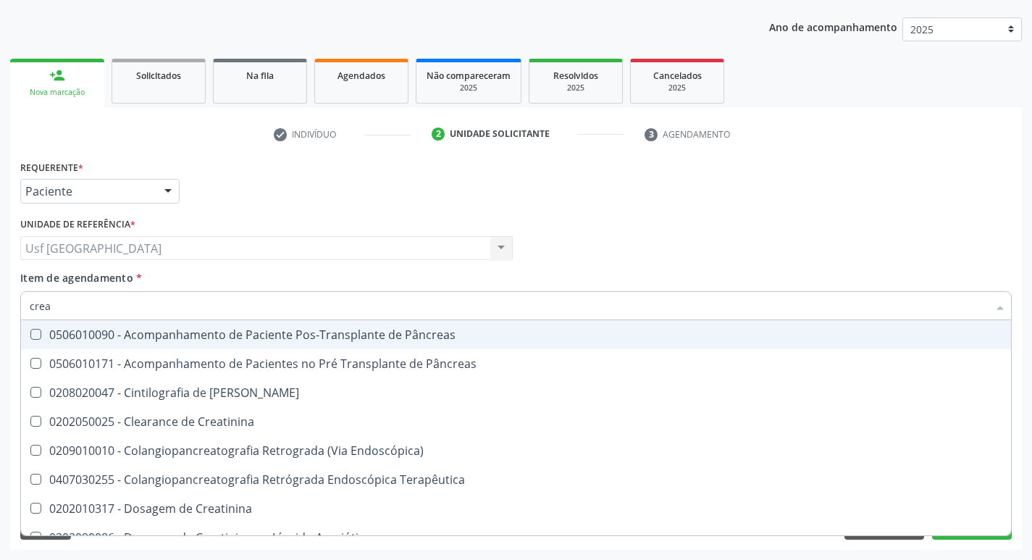
type input "creat"
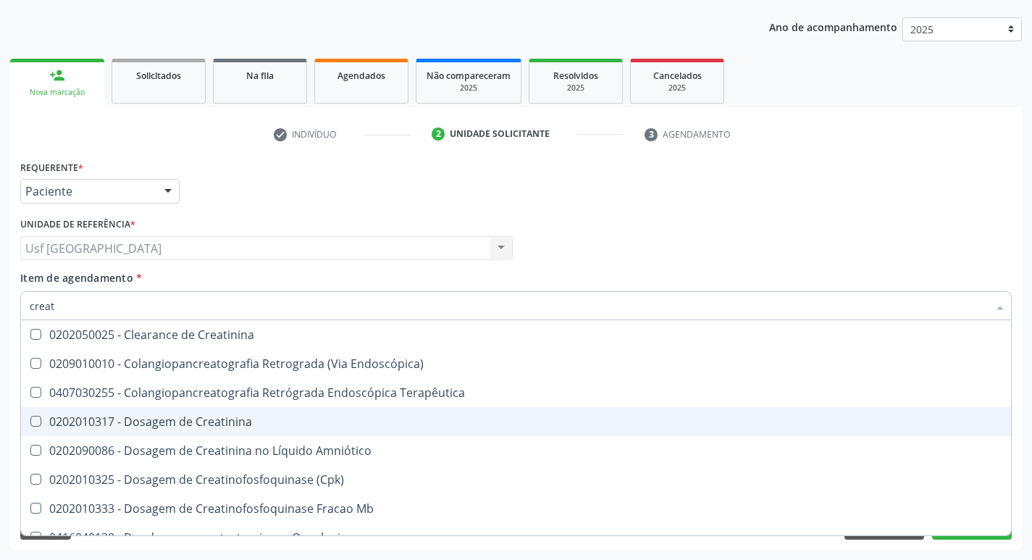
click at [171, 416] on div "0202010317 - Dosagem de Creatinina" at bounding box center [516, 422] width 972 height 12
checkbox Creatinina "true"
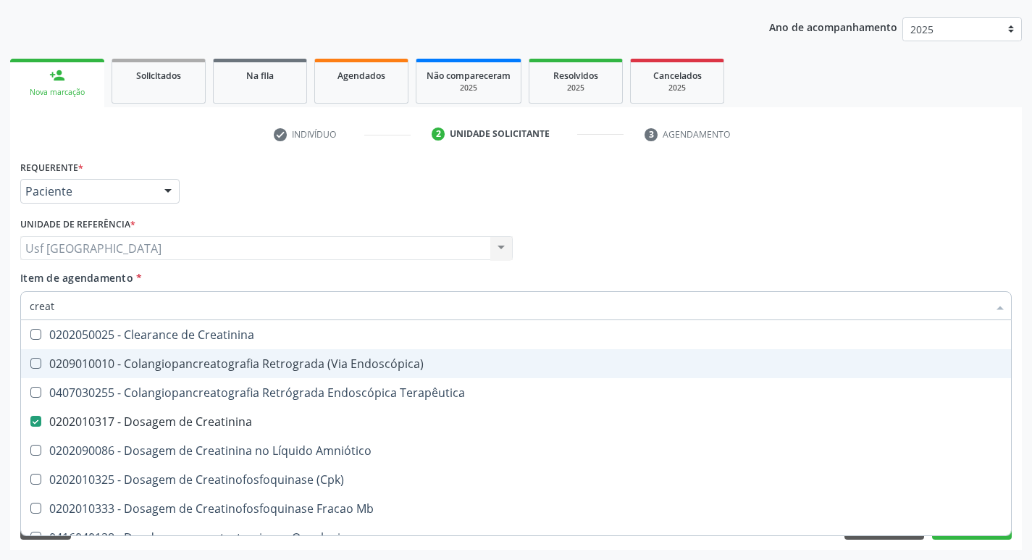
type input "crea"
checkbox Creatinina "false"
checkbox Mb "true"
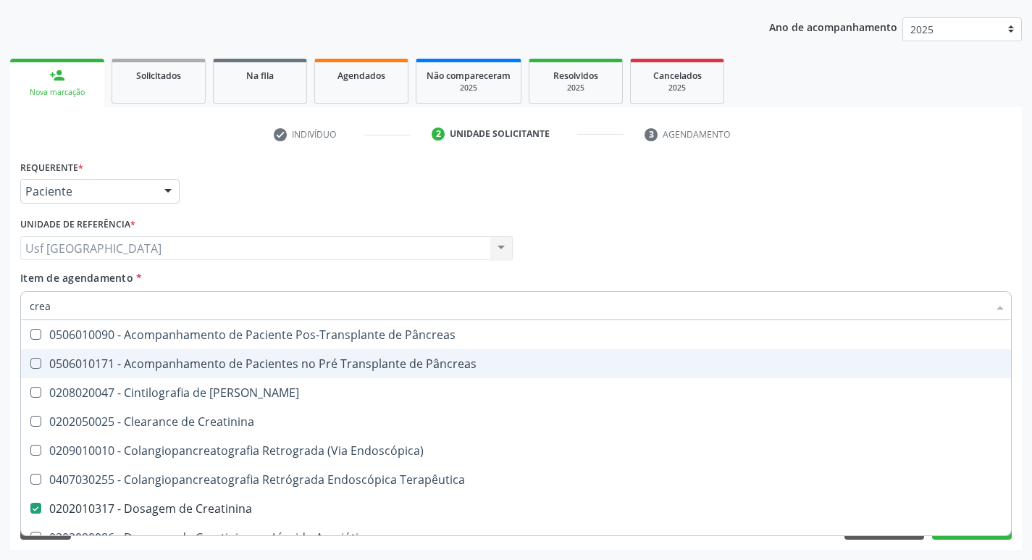
type input "cre"
checkbox Creatinina "false"
checkbox Oncologia "true"
type input "cr"
checkbox Oncologia "false"
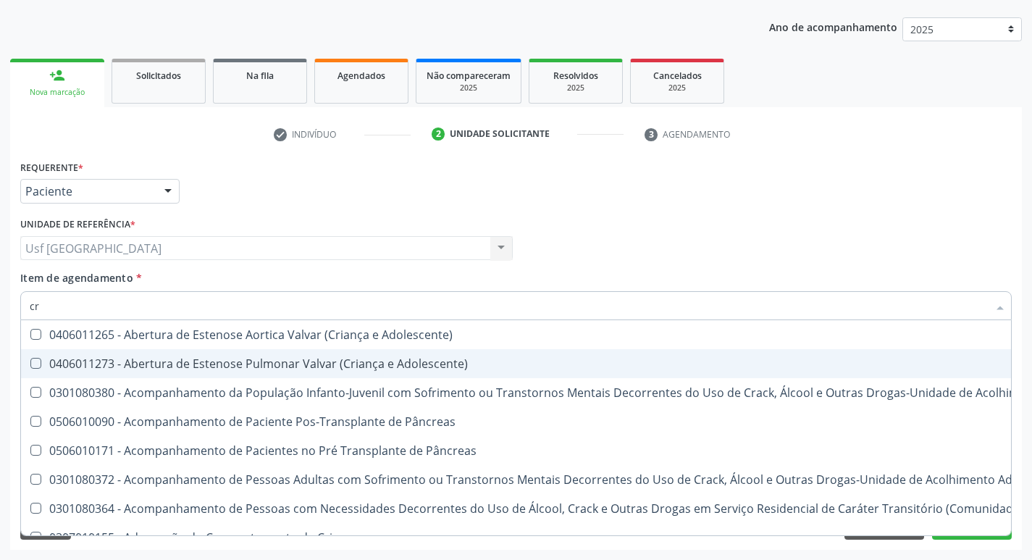
type input "c"
checkbox Creatinina "false"
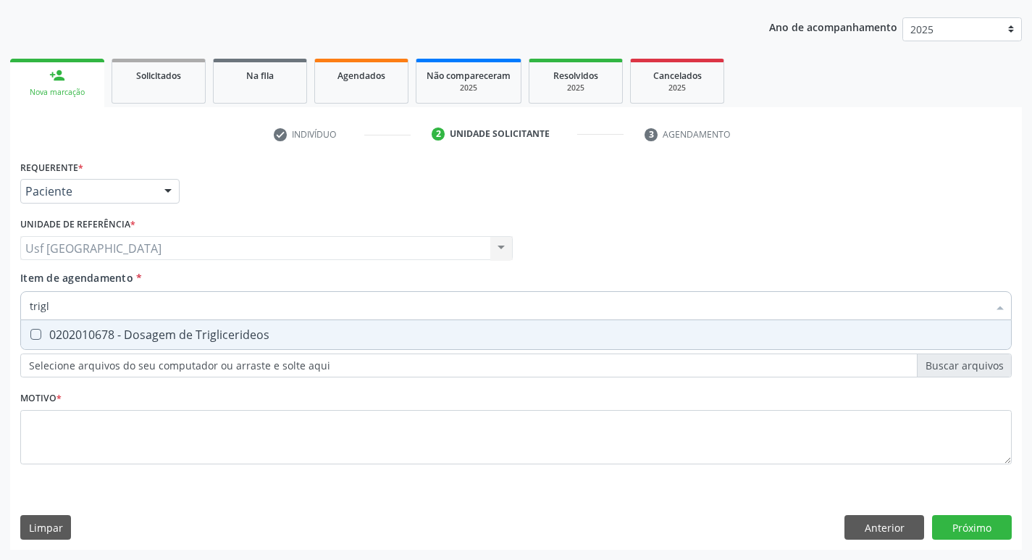
type input "trigli"
click at [133, 329] on div "0202010678 - Dosagem de Triglicerideos" at bounding box center [516, 335] width 972 height 12
checkbox Triglicerideos "true"
type input "tri"
checkbox Triglicerideos "false"
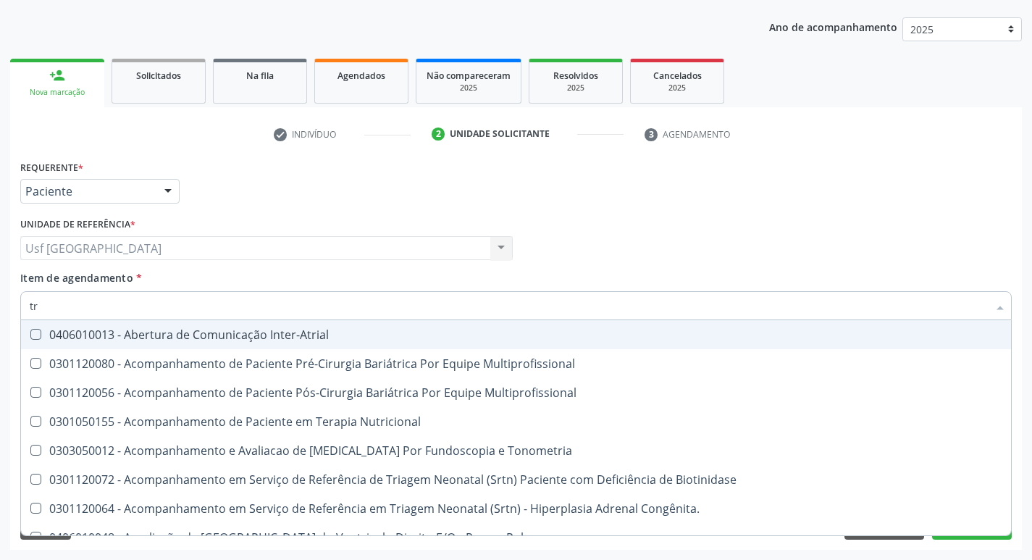
type input "t"
checkbox Triglicerideos "false"
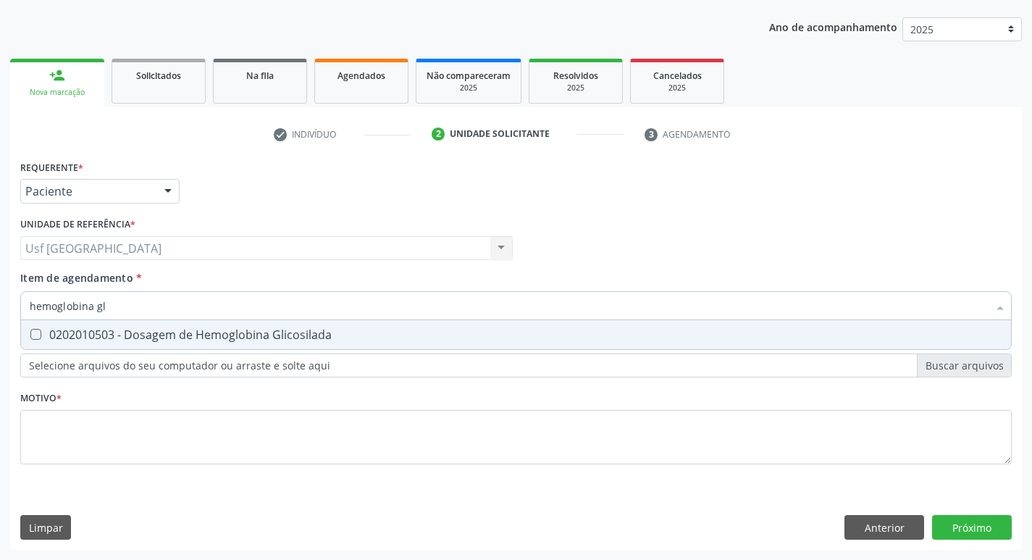
type input "hemoglobina gli"
click at [132, 325] on span "0202010503 - Dosagem de Hemoglobina Glicosilada" at bounding box center [516, 334] width 990 height 29
checkbox Glicosilada "true"
type input "hemoglobina"
checkbox Glicosilada "false"
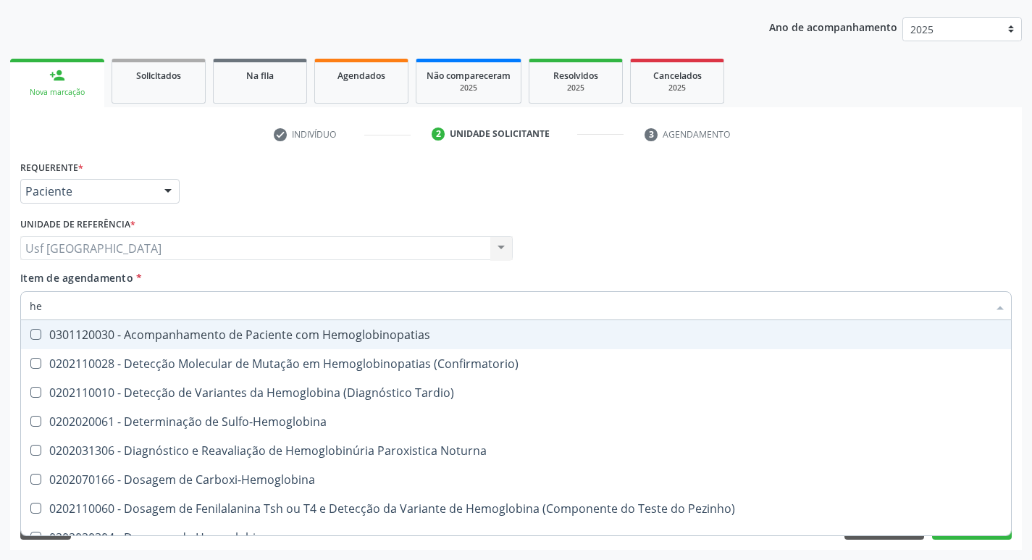
type input "h"
checkbox Glicosilada "false"
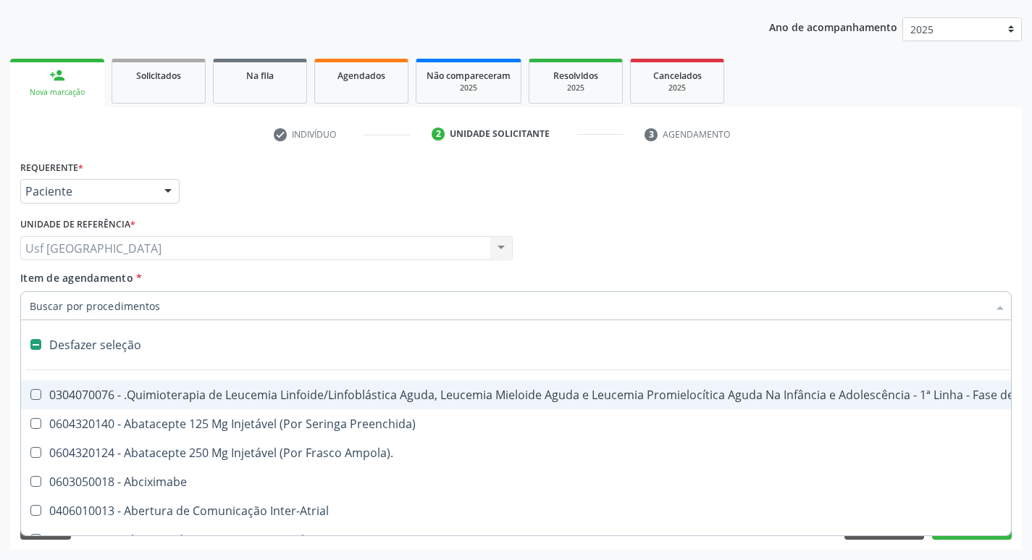
type input "h"
checkbox B "true"
checkbox Fibrinogênio "true"
type input "he"
checkbox Cística "true"
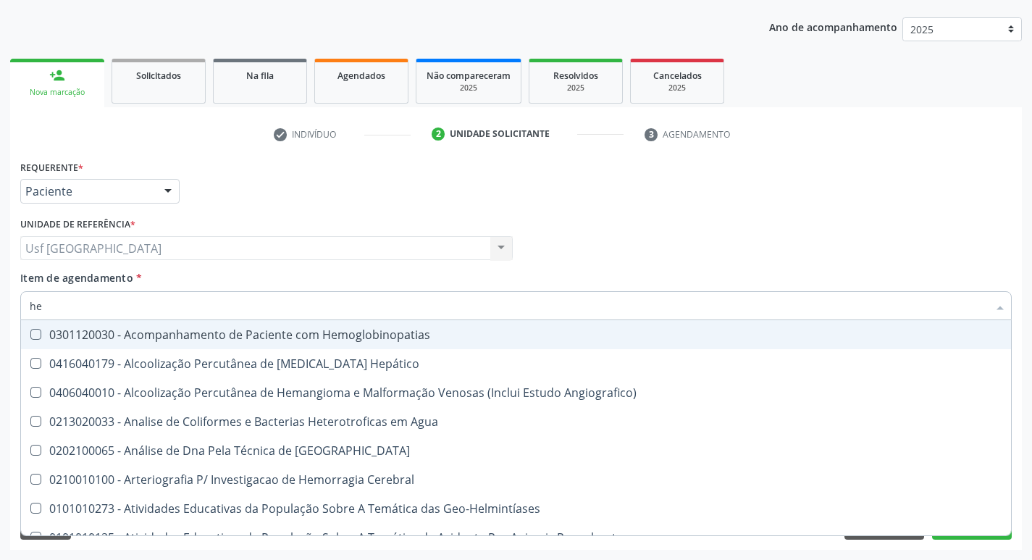
type input "hem"
checkbox \(Qualitativo\) "true"
checkbox Glicosilada "false"
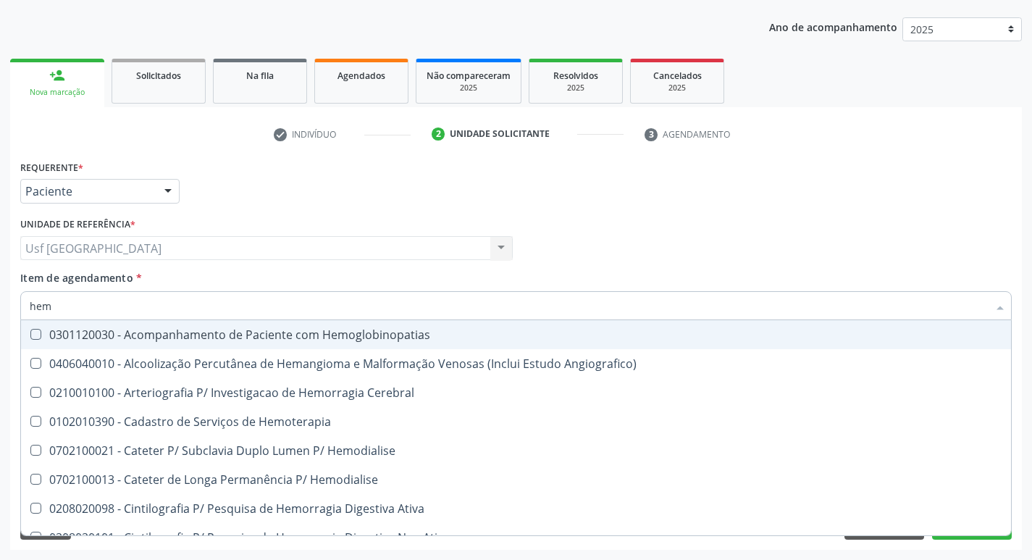
type input "hemo"
checkbox Hemacias "true"
checkbox Glicosilada "false"
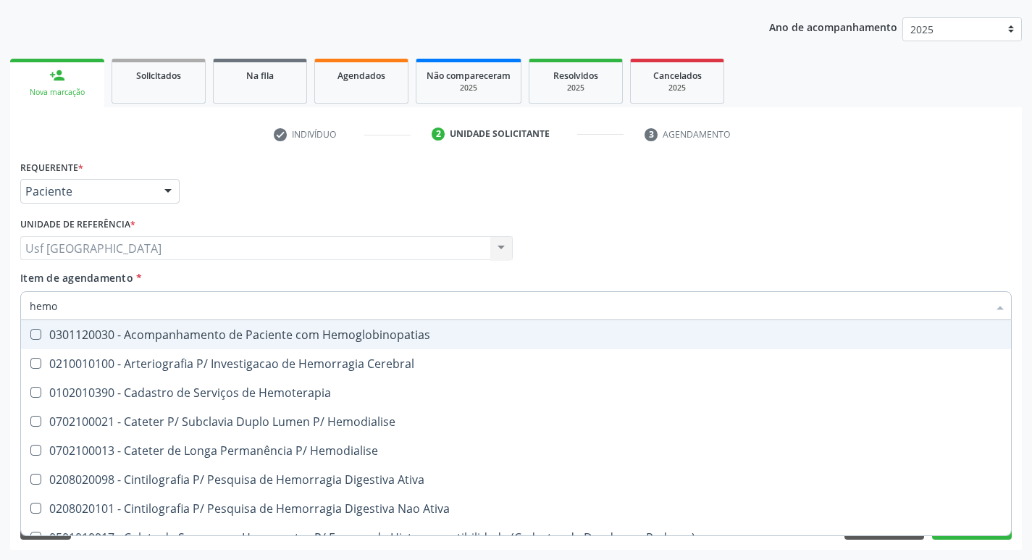
type input "hemog"
checkbox Tardio\) "true"
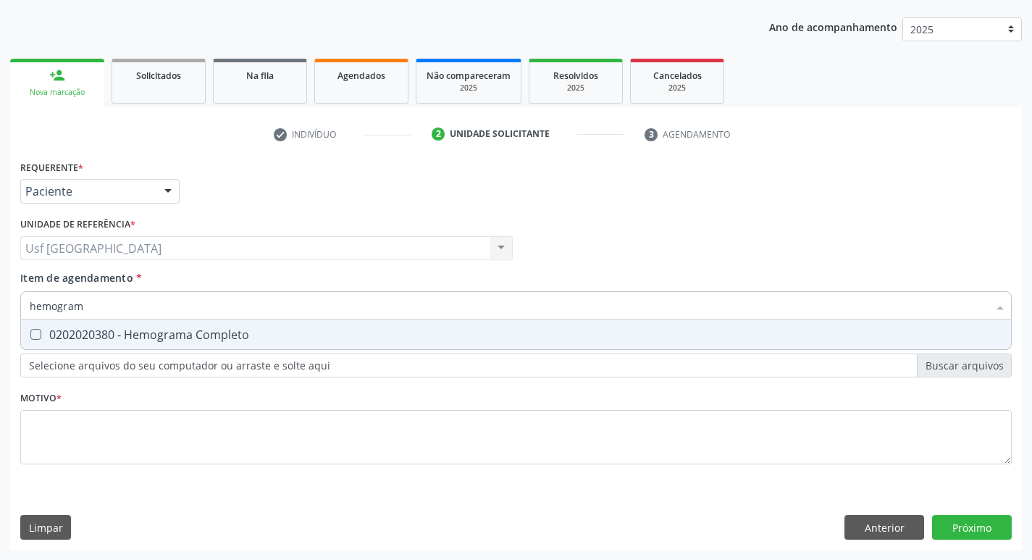
type input "hemogram"
click at [119, 332] on div "0202020380 - Hemograma Completo" at bounding box center [516, 335] width 972 height 12
checkbox Completo "true"
type input "h"
checkbox Completo "false"
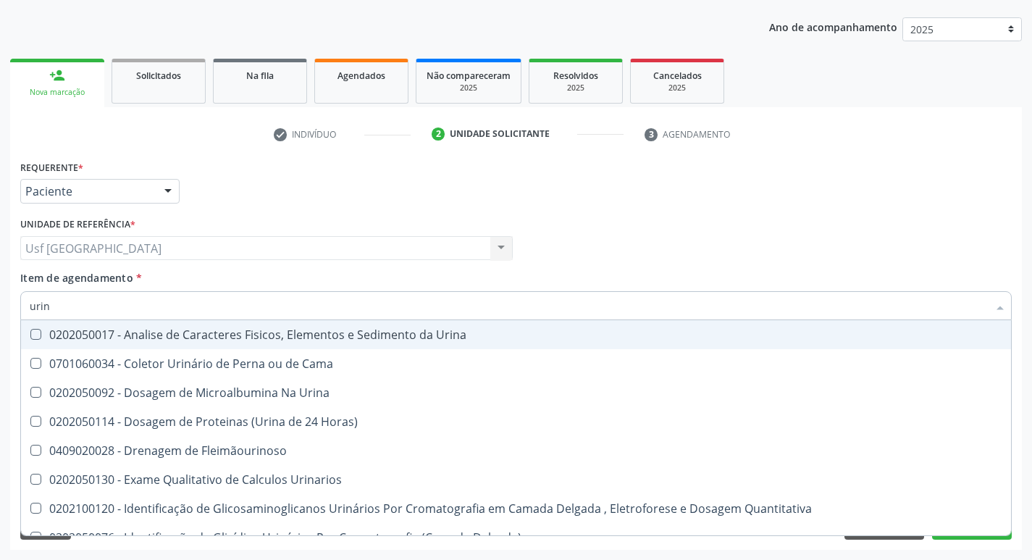
type input "urina"
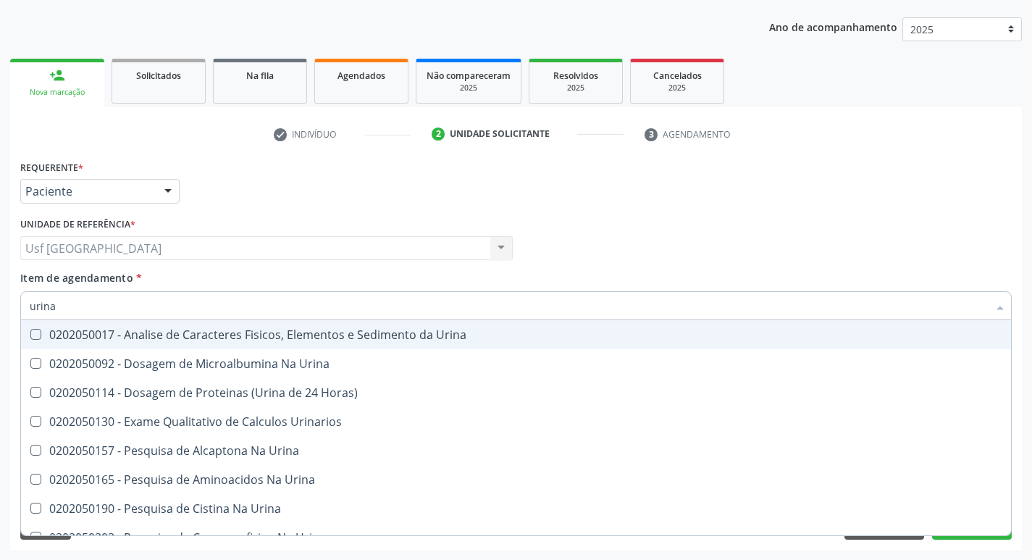
click at [167, 334] on div "0202050017 - Analise de Caracteres Fisicos, Elementos e Sedimento da Urina" at bounding box center [516, 335] width 972 height 12
checkbox Urina "true"
click at [804, 228] on div "Médico Solicitante Por favor, selecione a Unidade de Atendimento primeiro Nenhu…" at bounding box center [516, 242] width 998 height 56
checkbox Urina "true"
checkbox Horas\) "true"
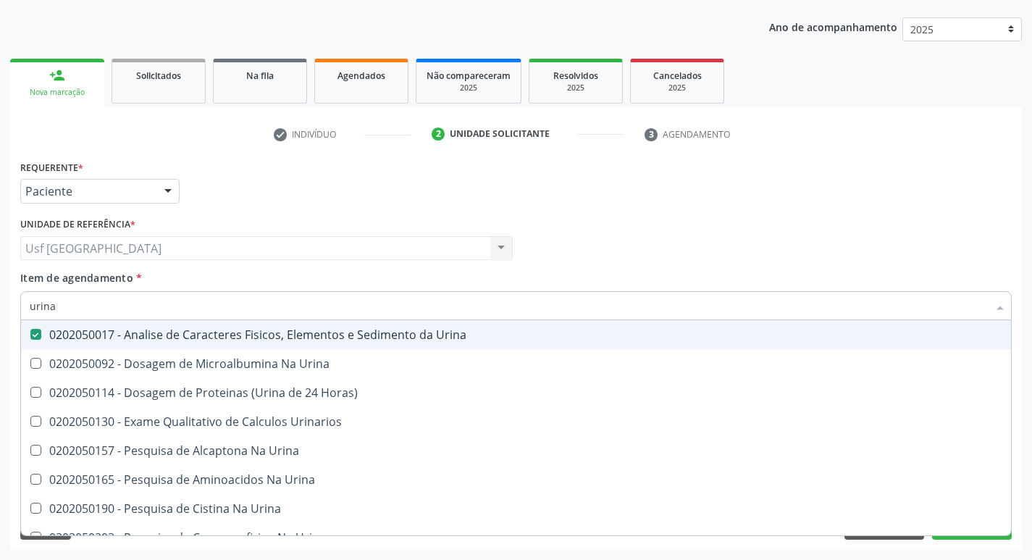
checkbox Urinarios "true"
checkbox Urina "true"
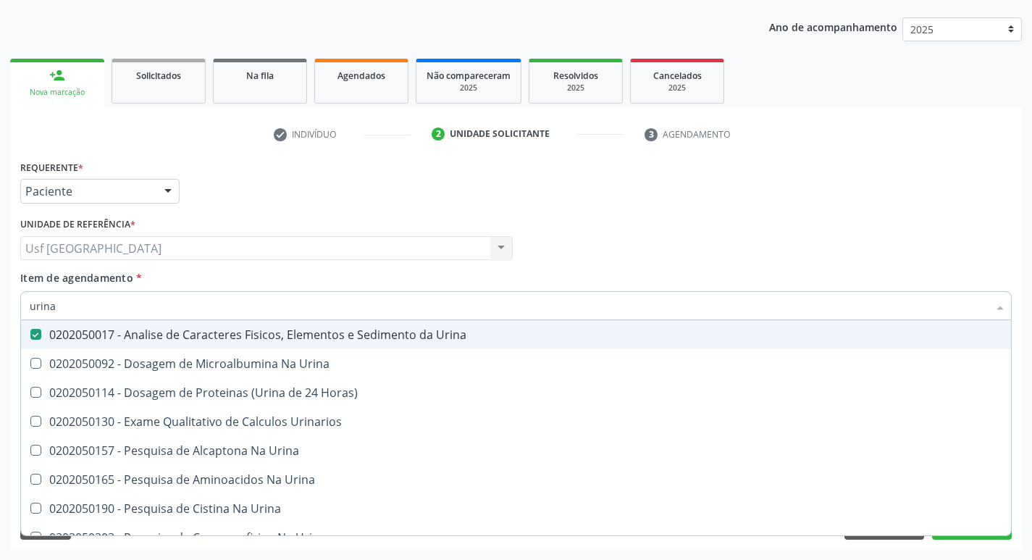
checkbox Urina "true"
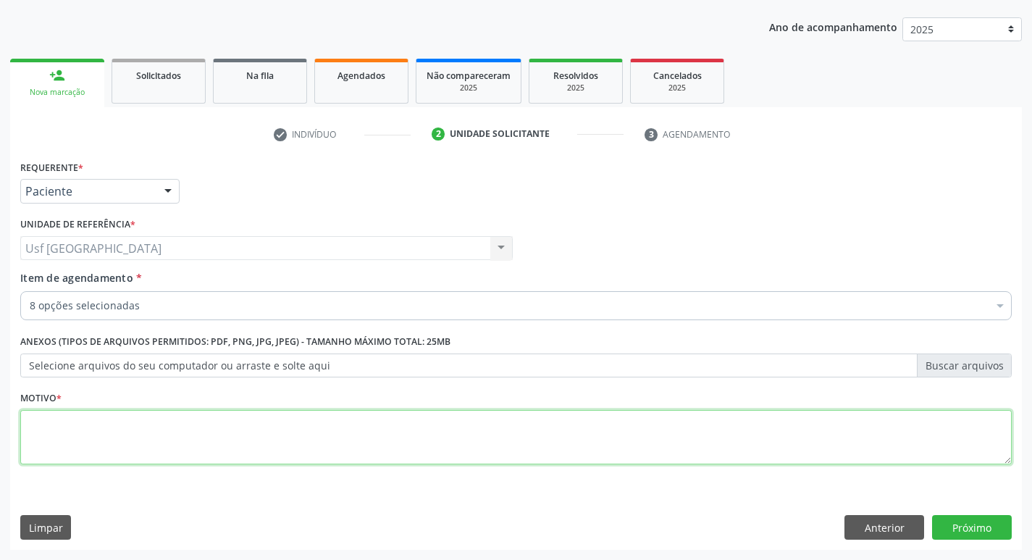
click at [842, 427] on textarea at bounding box center [515, 437] width 991 height 55
type textarea "."
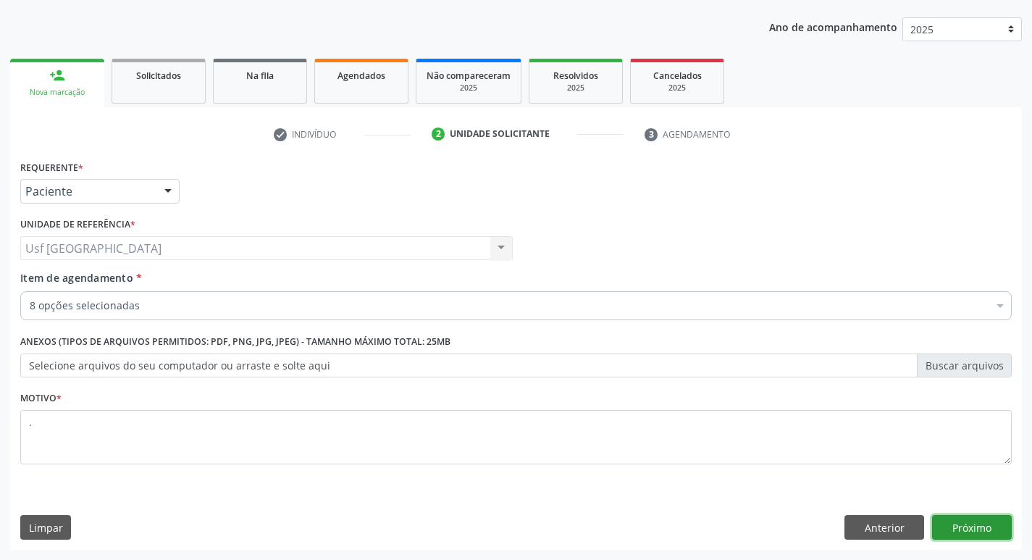
click at [996, 534] on button "Próximo" at bounding box center [972, 527] width 80 height 25
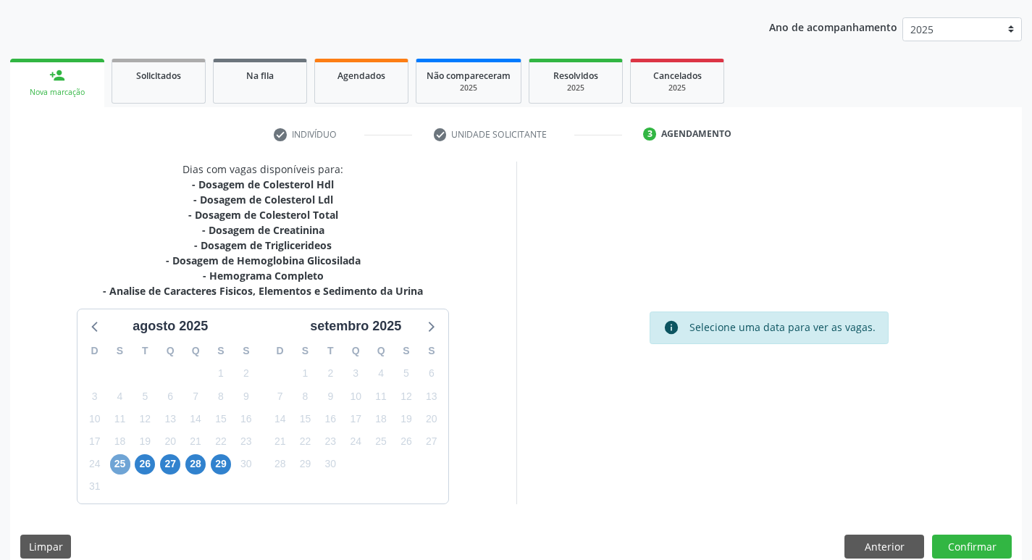
click at [117, 466] on span "25" at bounding box center [120, 464] width 20 height 20
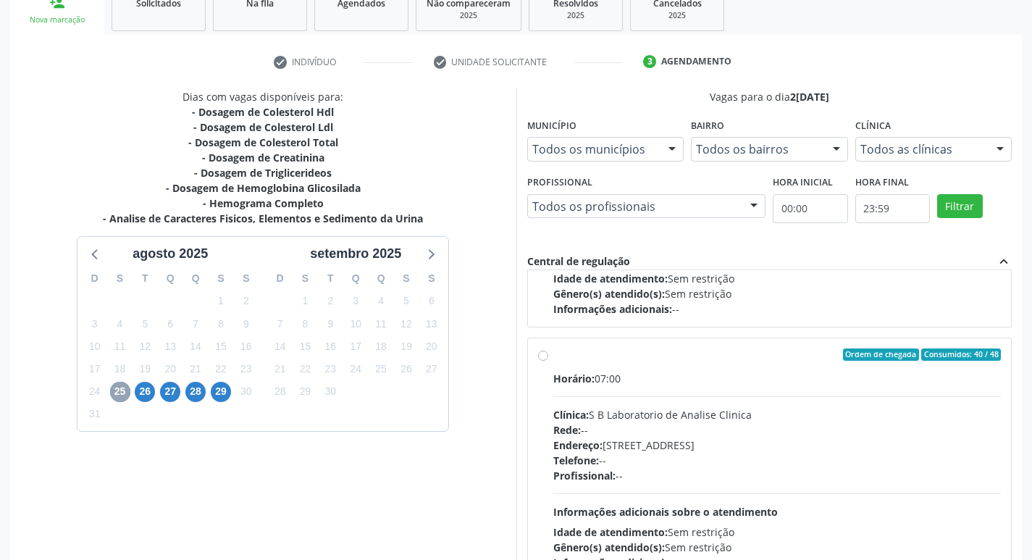
scroll to position [217, 0]
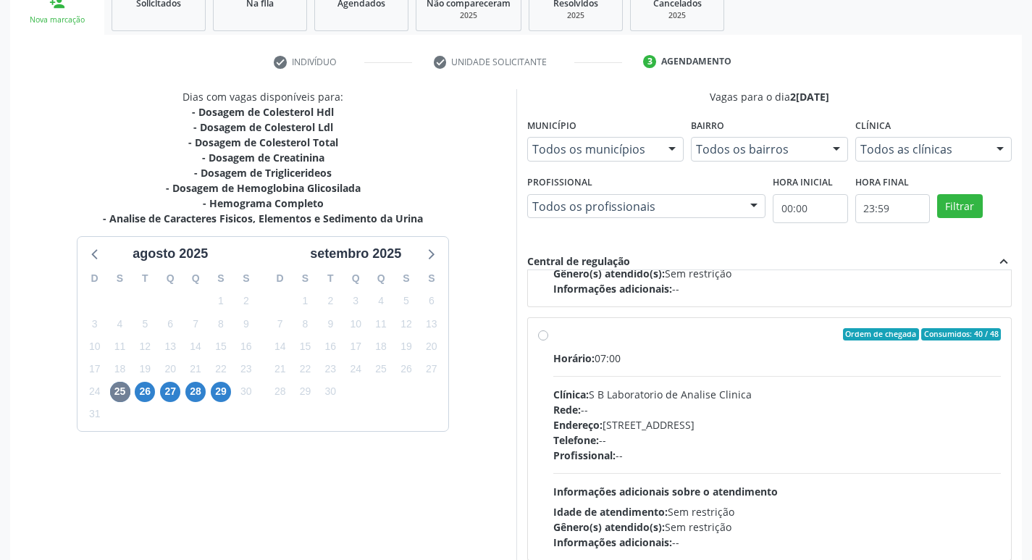
click at [553, 334] on label "Ordem de chegada Consumidos: 40 / 48 Horário: 07:00 Clínica: S B Laboratorio de…" at bounding box center [777, 439] width 448 height 222
click at [546, 334] on input "Ordem de chegada Consumidos: 40 / 48 Horário: 07:00 Clínica: S B Laboratorio de…" at bounding box center [543, 334] width 10 height 13
radio input "true"
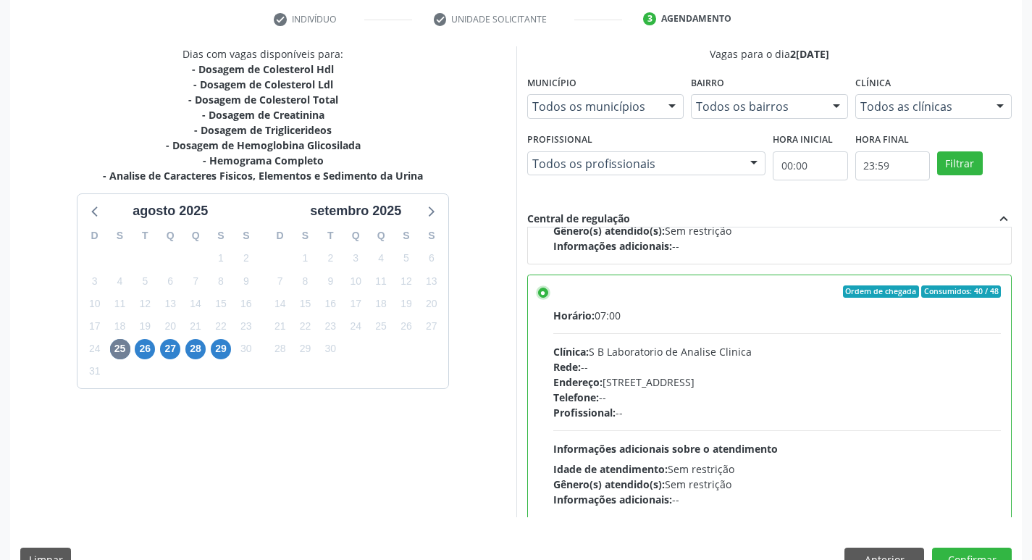
scroll to position [306, 0]
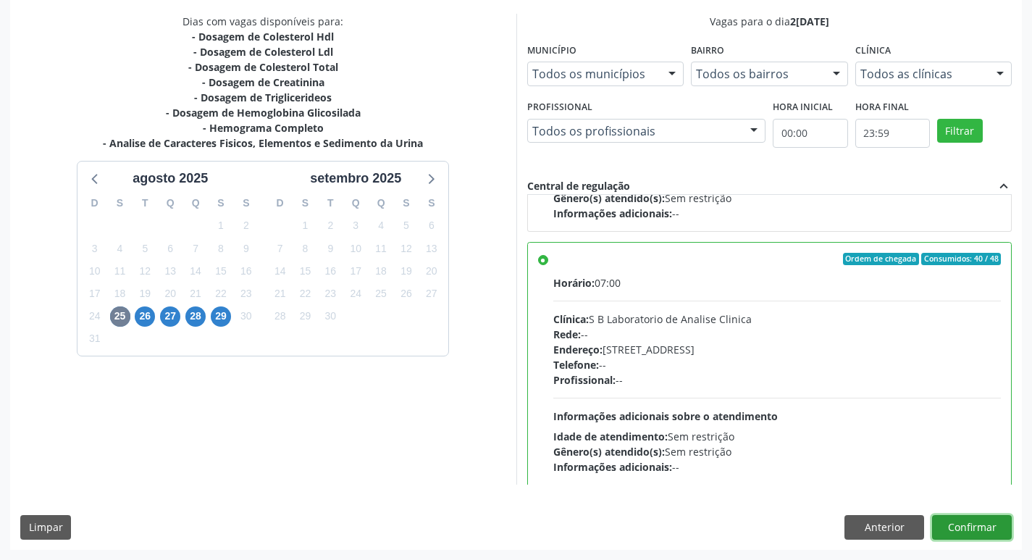
click at [959, 516] on button "Confirmar" at bounding box center [972, 527] width 80 height 25
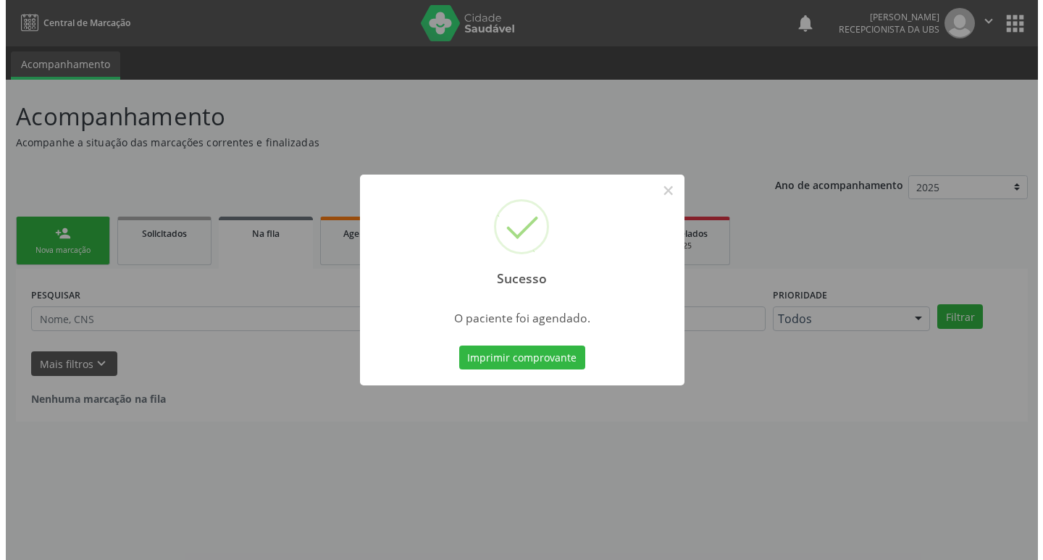
scroll to position [0, 0]
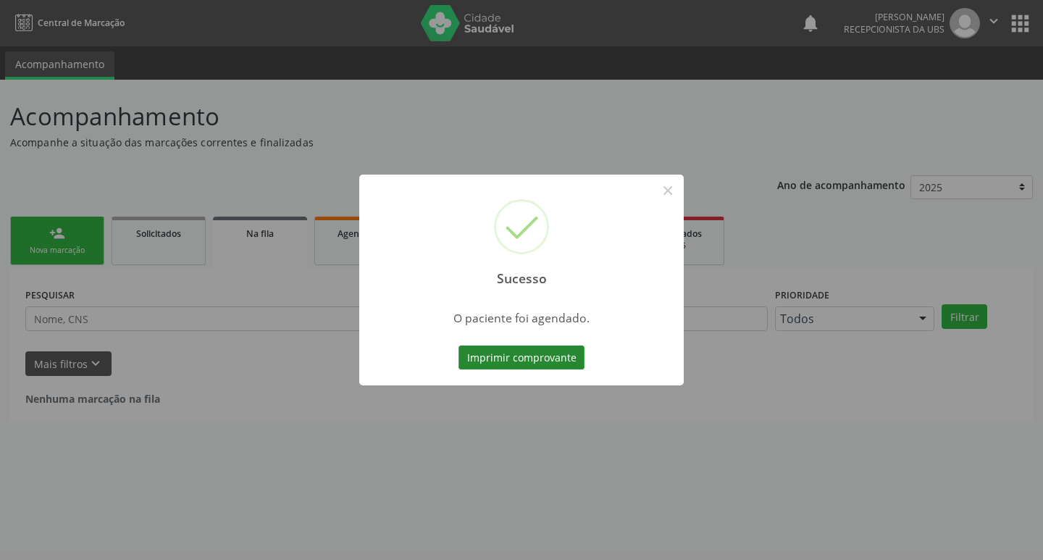
click at [553, 358] on button "Imprimir comprovante" at bounding box center [521, 357] width 126 height 25
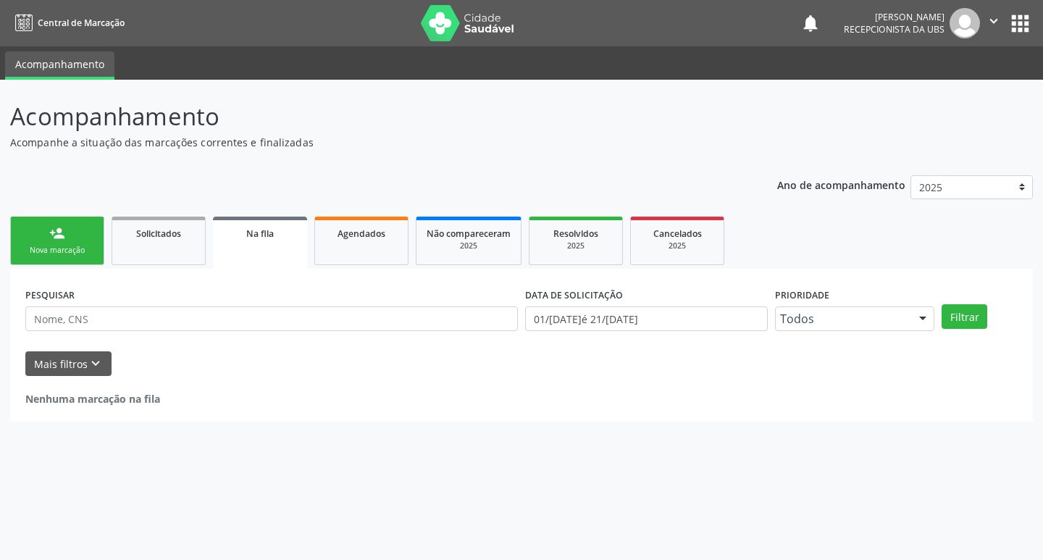
click at [46, 259] on link "person_add Nova marcação" at bounding box center [57, 240] width 94 height 49
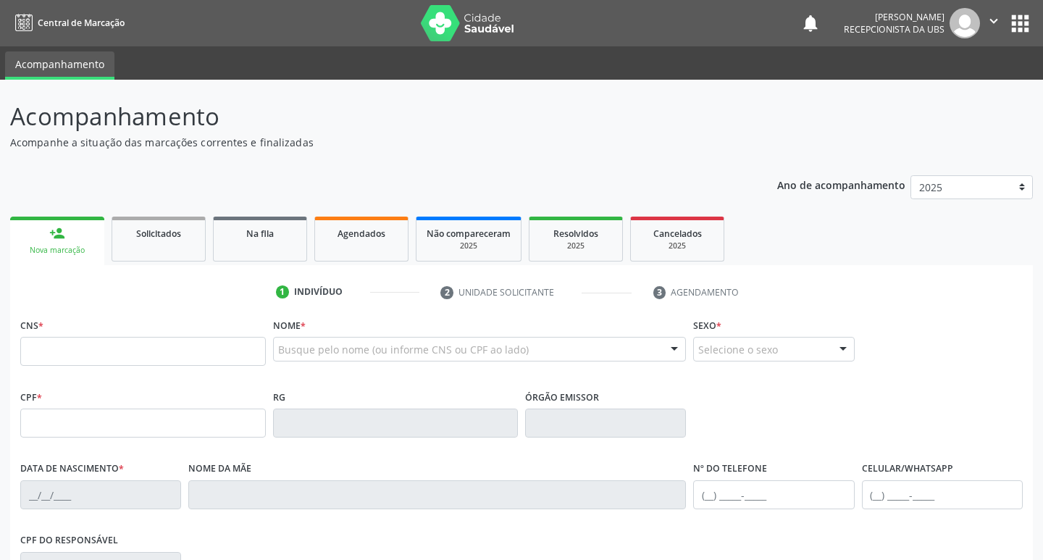
click at [62, 240] on div "person_add" at bounding box center [57, 233] width 16 height 16
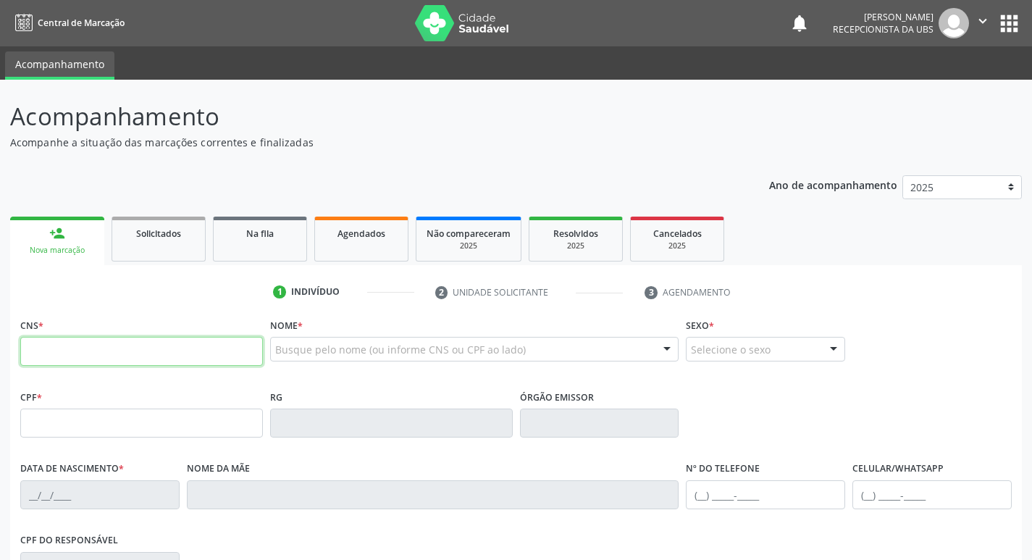
click at [135, 348] on input "text" at bounding box center [141, 351] width 243 height 29
type input "898 0062 1916 6096"
type input "173.695.194-73"
type input "[DATE]"
type input "Geane [PERSON_NAME]"
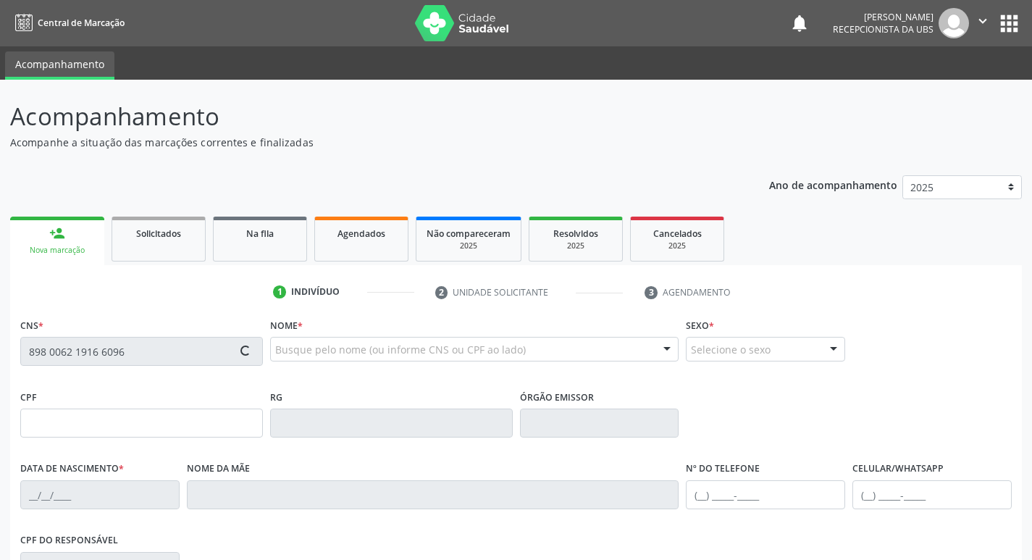
type input "[PHONE_NUMBER]"
type input "122.287.824-08"
type input "1129"
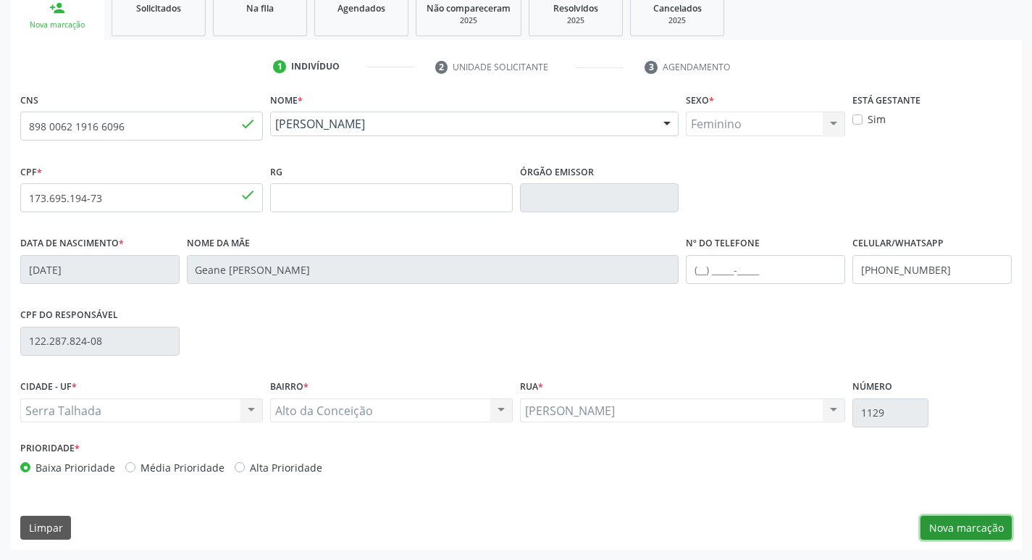
click at [967, 529] on button "Nova marcação" at bounding box center [965, 527] width 91 height 25
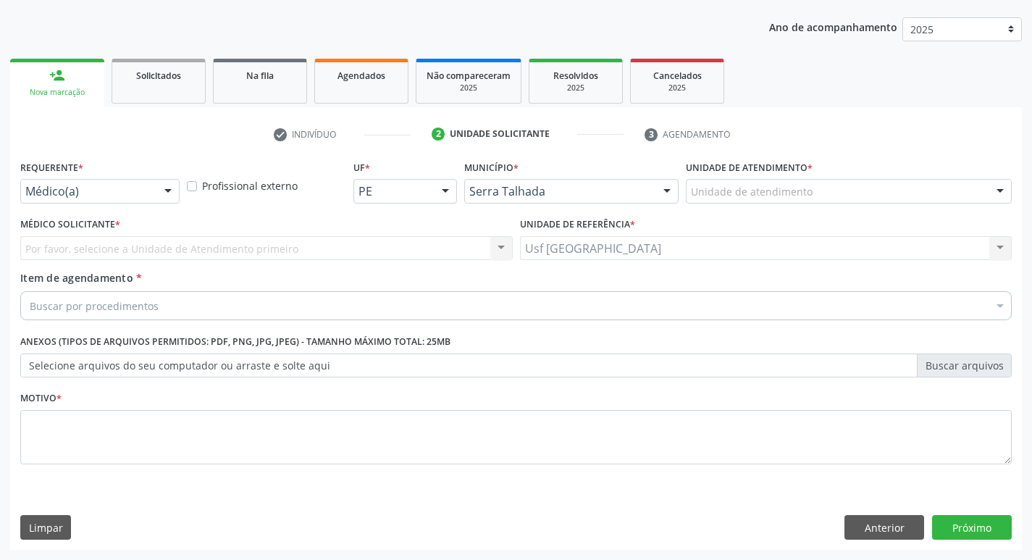
scroll to position [158, 0]
click at [162, 193] on div at bounding box center [168, 192] width 22 height 25
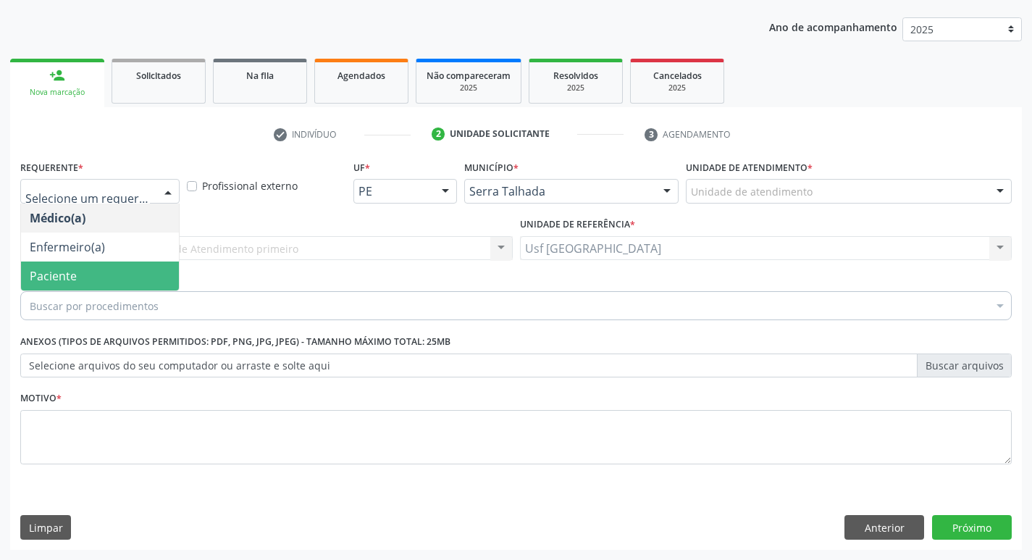
click at [87, 269] on span "Paciente" at bounding box center [100, 275] width 158 height 29
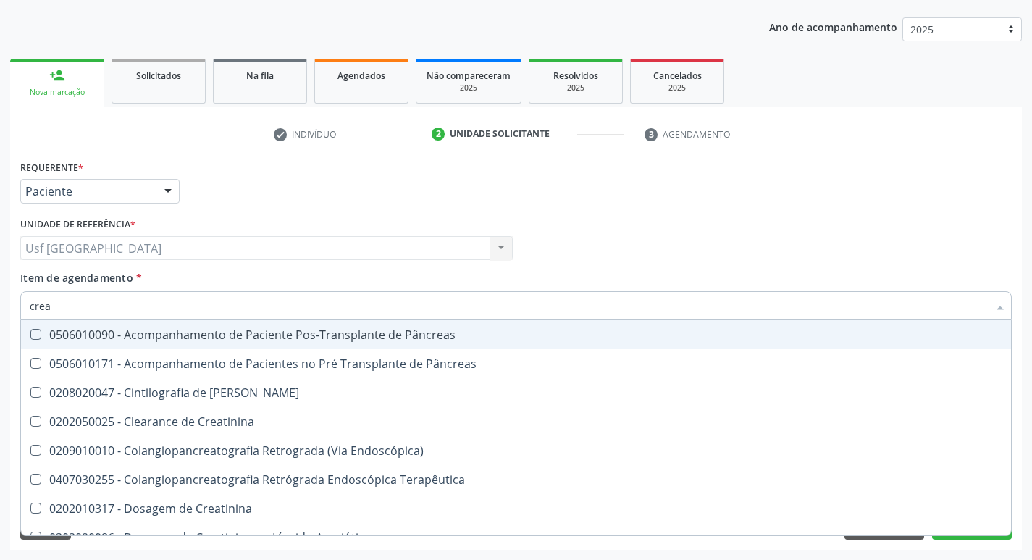
type input "creat"
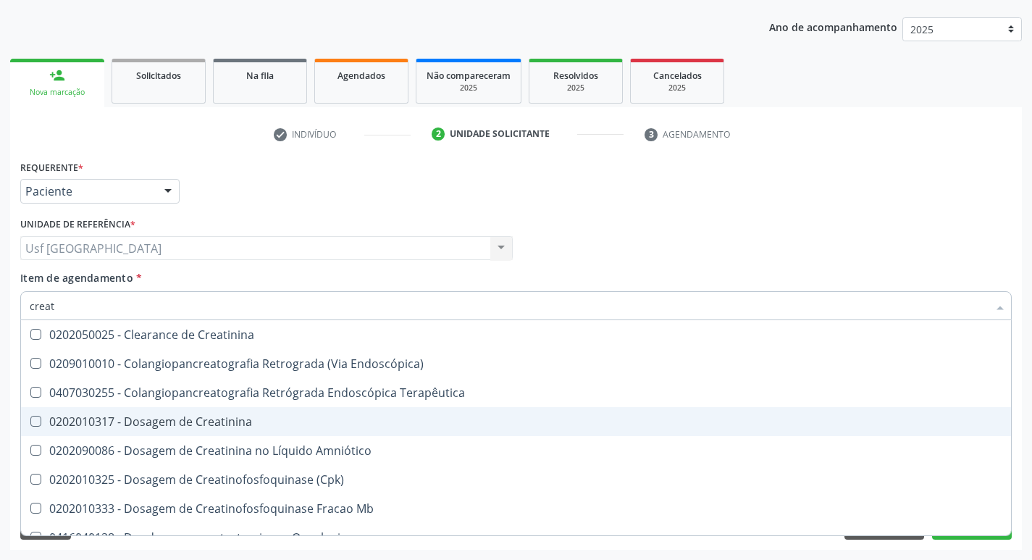
click at [135, 430] on span "0202010317 - Dosagem de Creatinina" at bounding box center [516, 421] width 990 height 29
checkbox Creatinina "true"
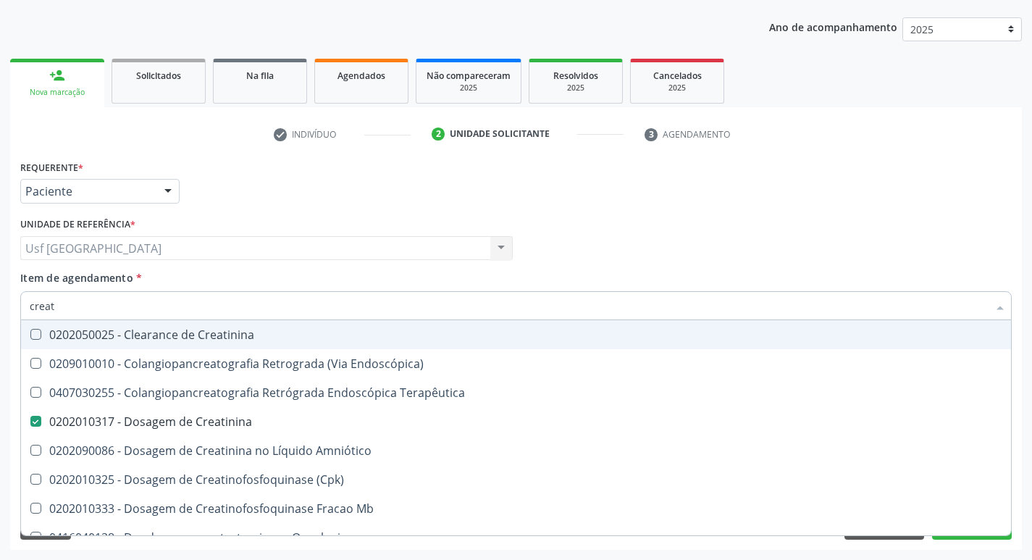
type input "crea"
checkbox Creatinina "false"
checkbox Mb "true"
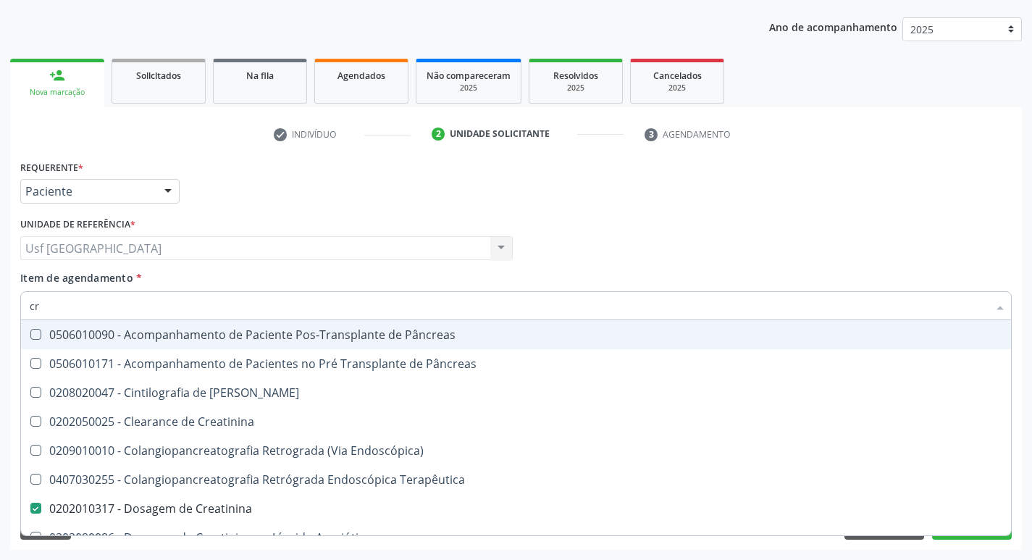
type input "c"
checkbox Creatinina "false"
checkbox Oncologia "false"
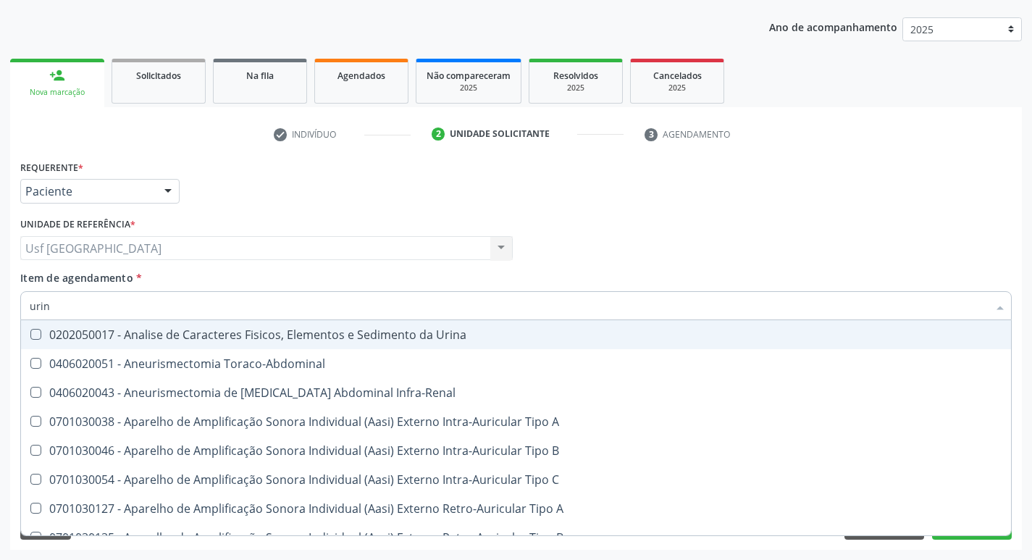
type input "urina"
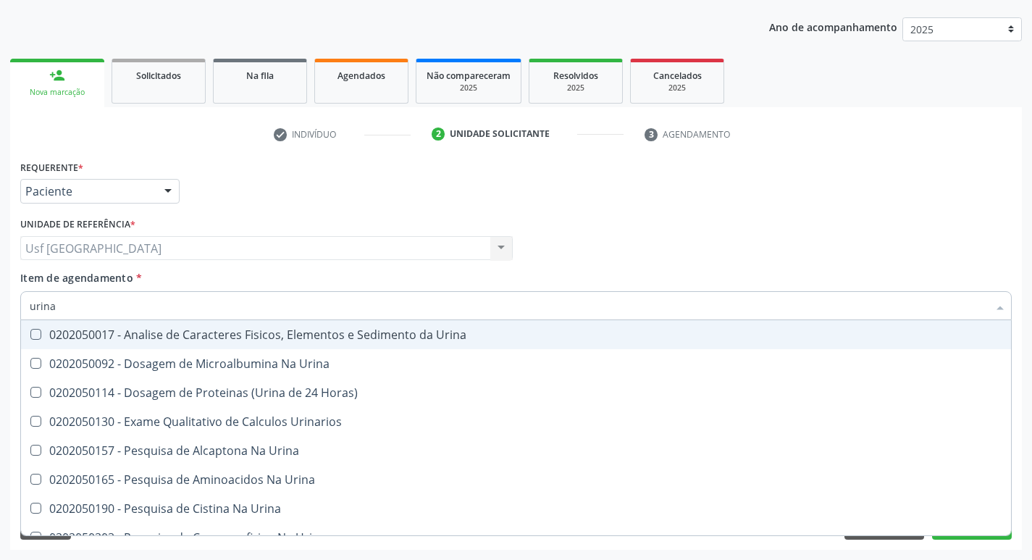
click at [130, 329] on div "0202050017 - Analise de Caracteres Fisicos, Elementos e Sedimento da Urina" at bounding box center [516, 335] width 972 height 12
checkbox Urina "true"
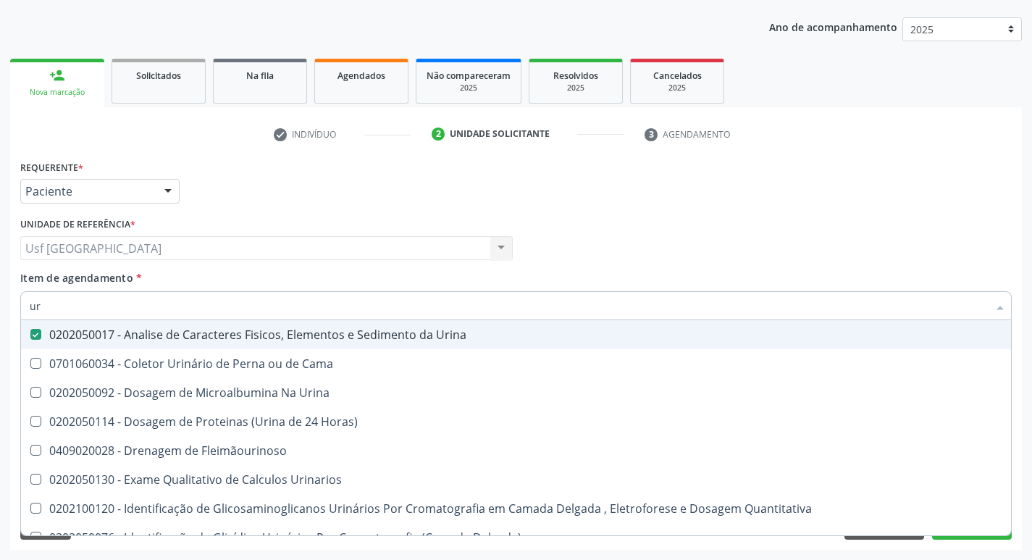
type input "u"
checkbox Urina "false"
type input "glicose"
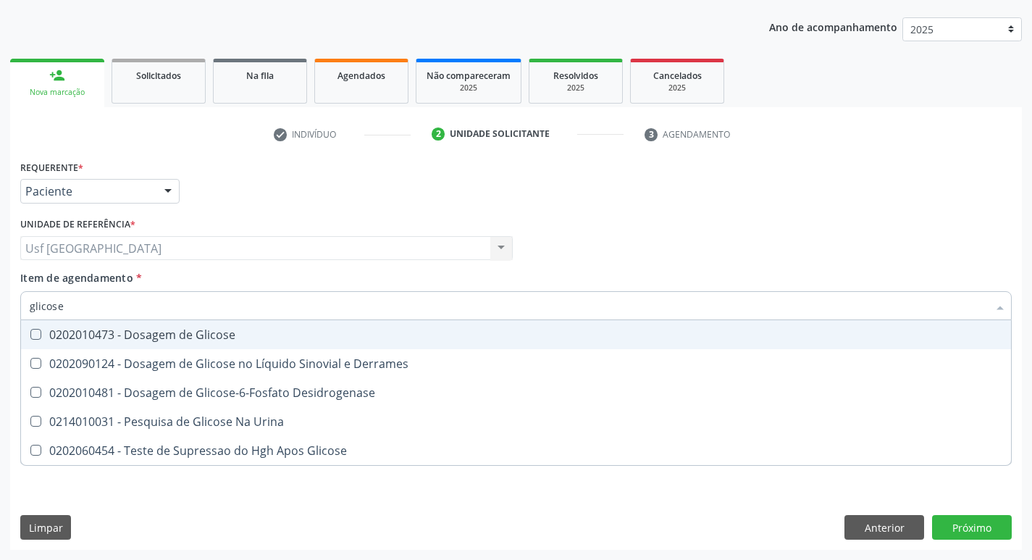
click at [149, 333] on div "0202010473 - Dosagem de Glicose" at bounding box center [516, 335] width 972 height 12
checkbox Glicose "true"
type input "glicos"
checkbox Glicose "false"
checkbox Desidrogenase "true"
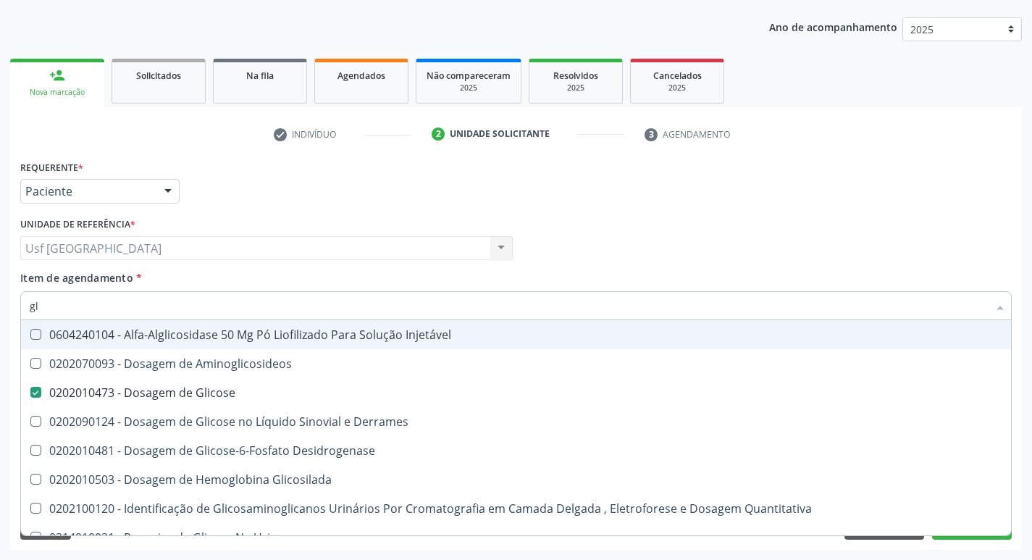
type input "g"
checkbox Glicose "false"
checkbox Glicosilada "false"
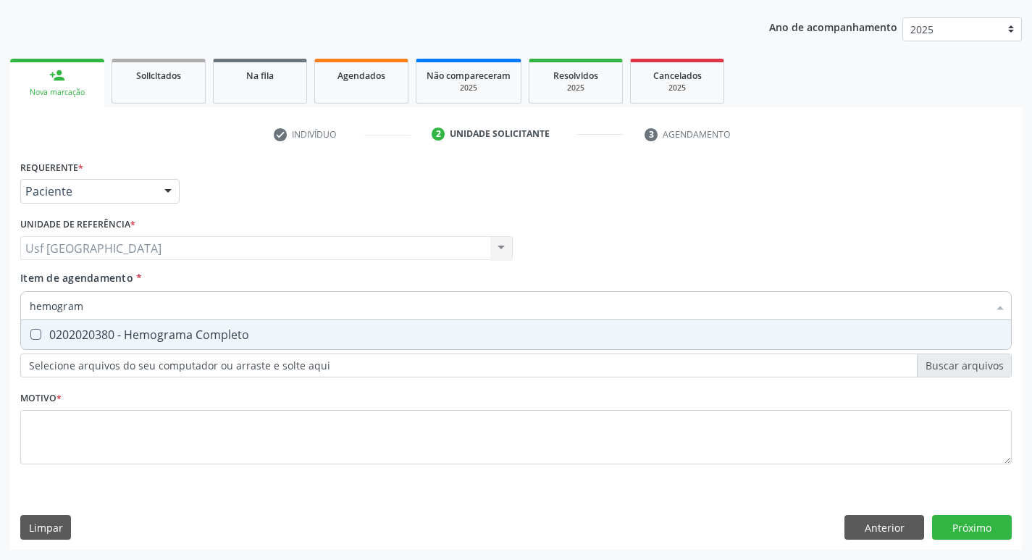
type input "hemograma"
click at [143, 329] on div "0202020380 - Hemograma Completo" at bounding box center [516, 335] width 972 height 12
checkbox Completo "true"
click at [137, 308] on input "hemograma" at bounding box center [509, 305] width 958 height 29
type input "he"
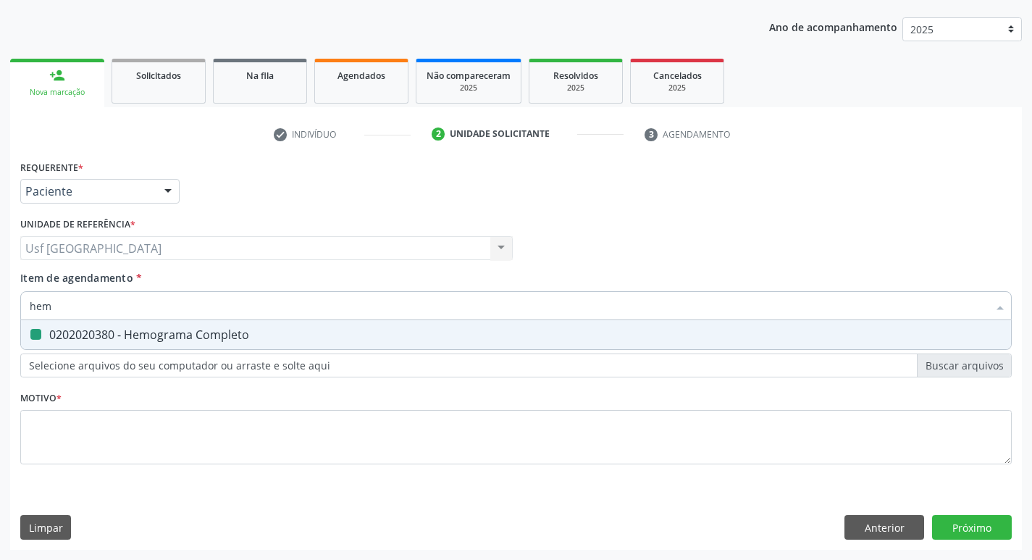
checkbox Completo "false"
type input "h"
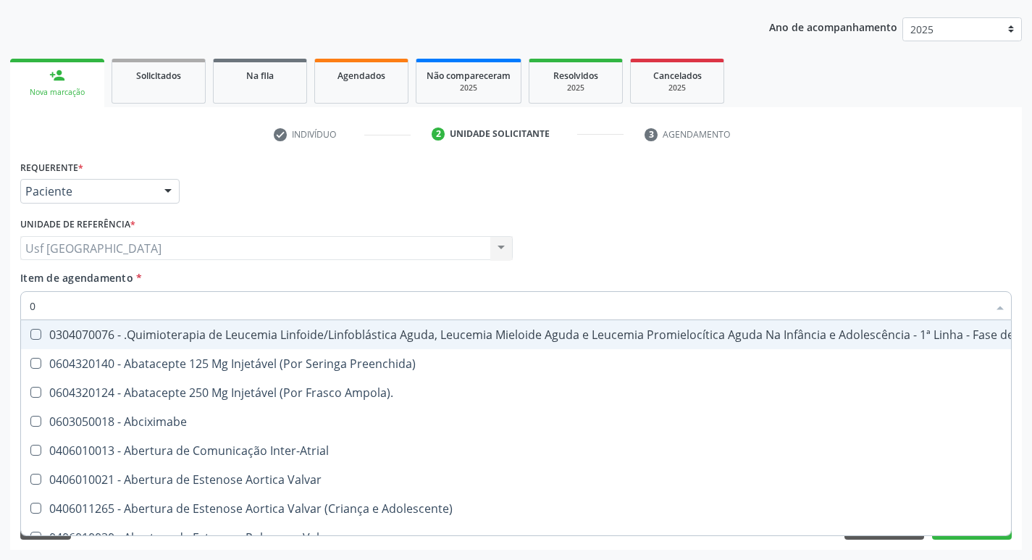
type input "02"
checkbox Coração "true"
checkbox Urina "false"
checkbox Meckel "true"
checkbox Bilateral "true"
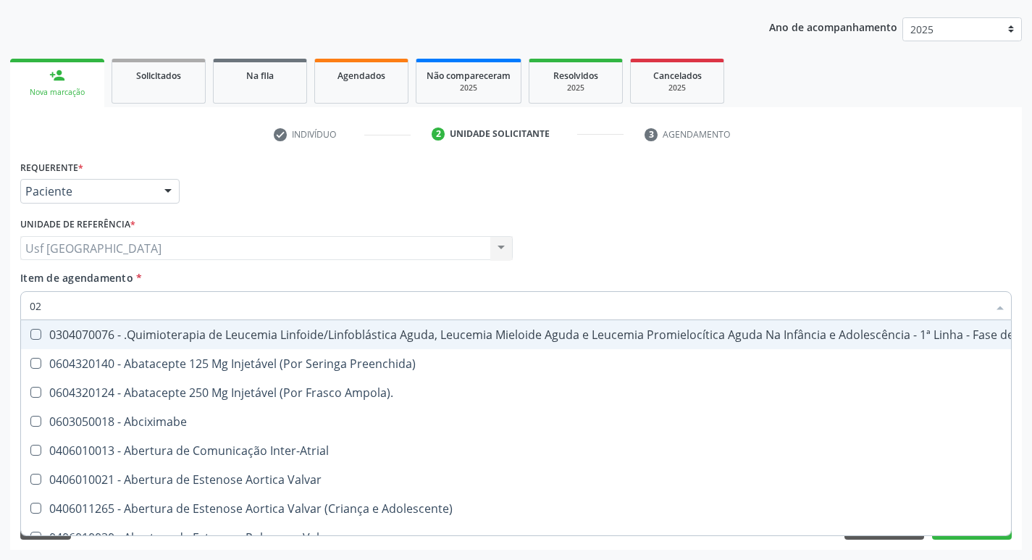
type input "020"
checkbox Fígado "true"
checkbox Coração "false"
checkbox X "true"
checkbox Vagina "true"
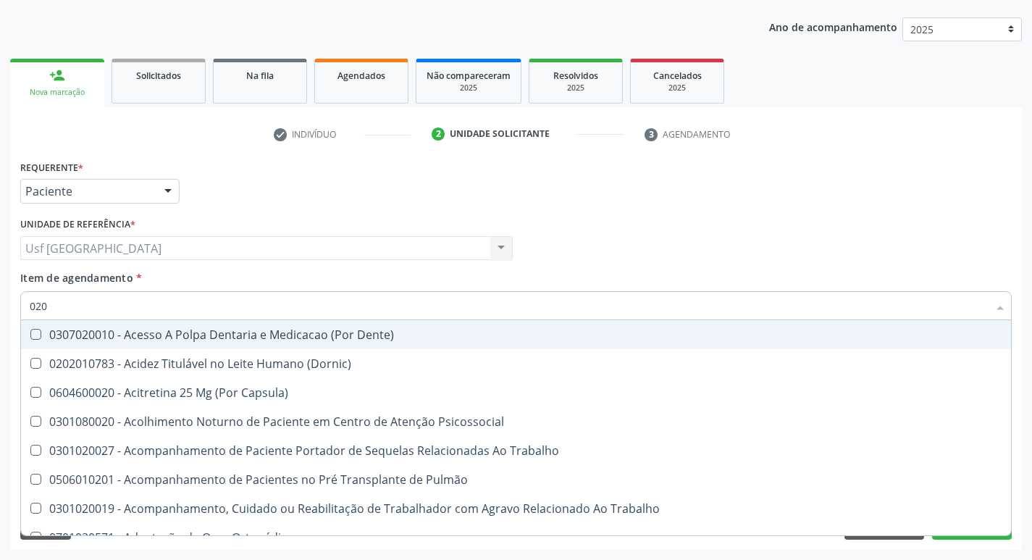
type input "0202"
checkbox Capsula\) "true"
checkbox Urina "false"
checkbox Ossea "true"
checkbox Laser "true"
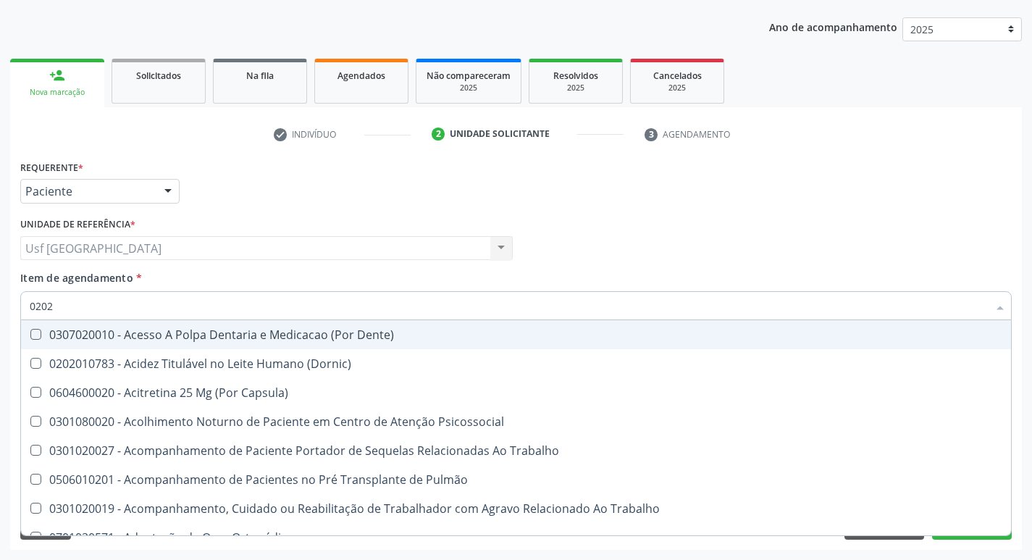
checkbox Biologica "true"
checkbox Creatinina "false"
checkbox Glicose "false"
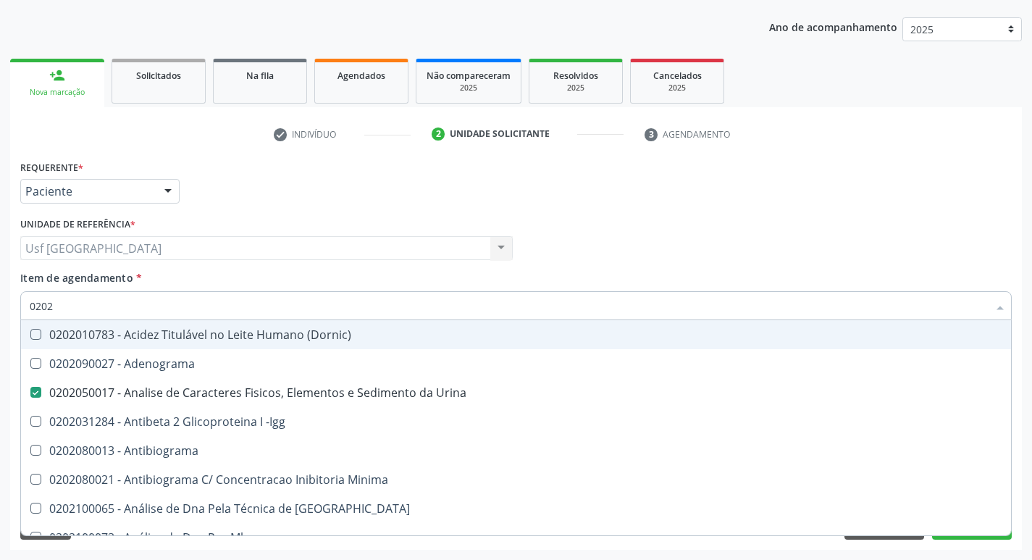
type input "02020"
checkbox Calcio "true"
checkbox Creatinina "false"
checkbox Xi "true"
checkbox Glicose "false"
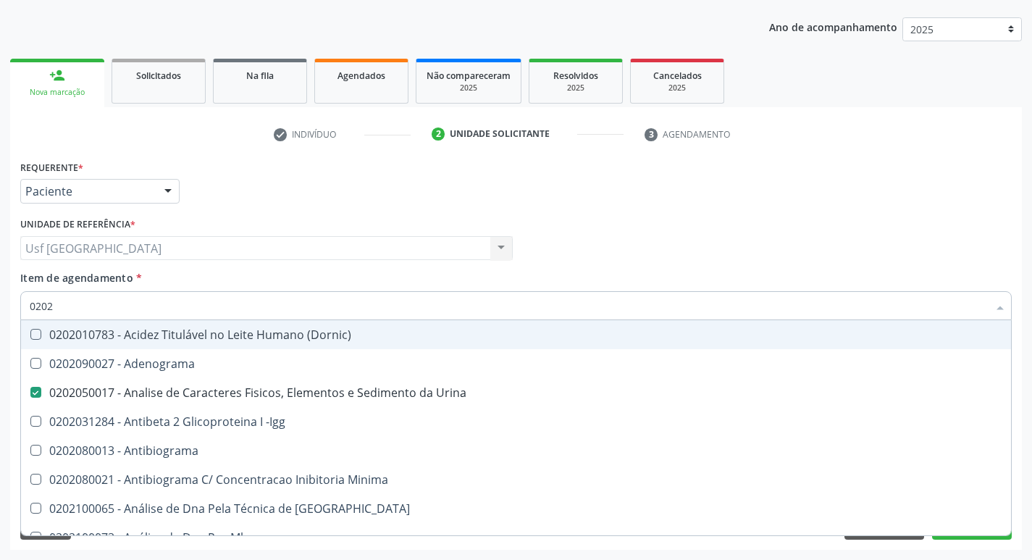
checkbox Zinco "true"
checkbox Completo "false"
type input "020204"
checkbox Urina "false"
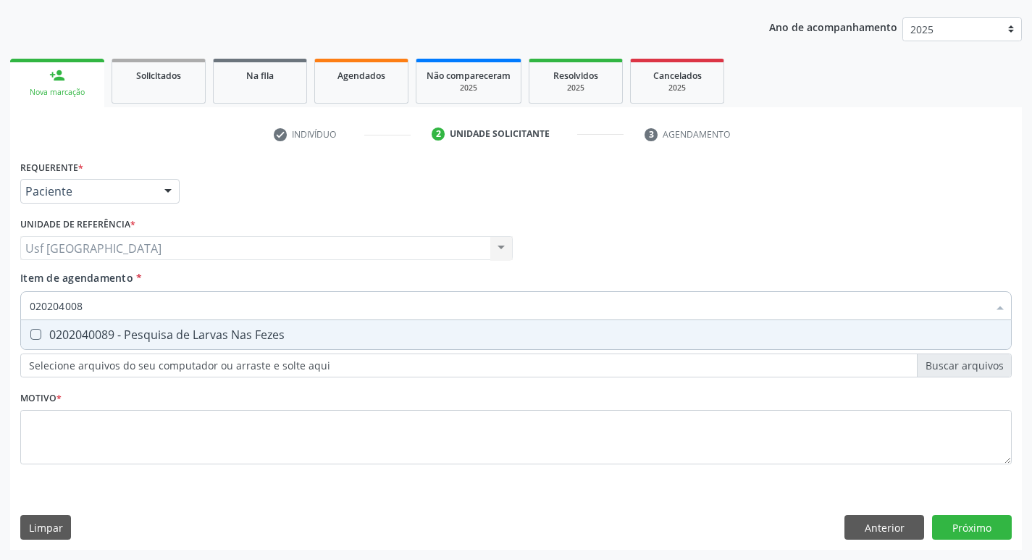
type input "0202040089"
click at [138, 329] on div "0202040089 - Pesquisa de Larvas Nas Fezes" at bounding box center [516, 335] width 972 height 12
checkbox Fezes "true"
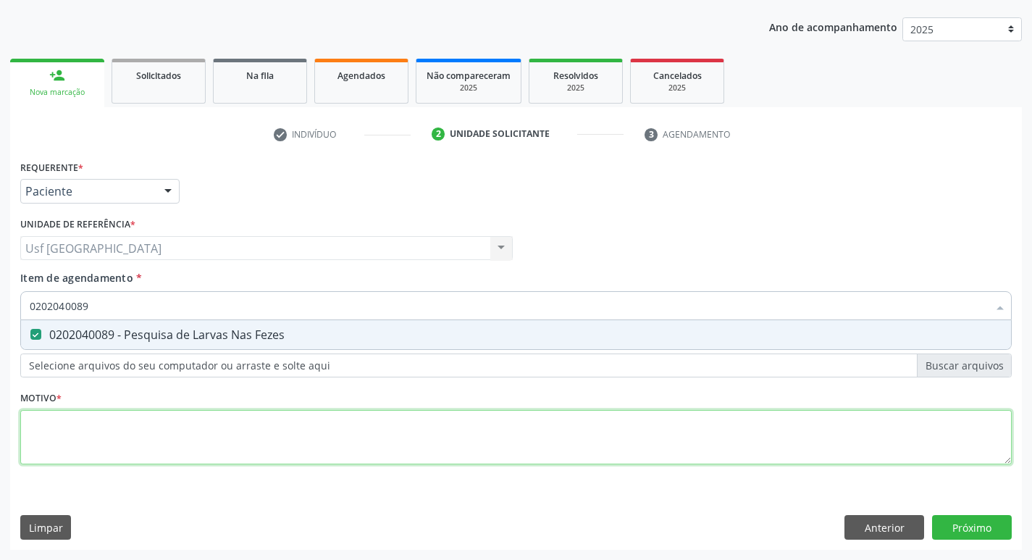
click at [136, 448] on div "Requerente * Paciente Médico(a) Enfermeiro(a) Paciente Nenhum resultado encontr…" at bounding box center [515, 320] width 991 height 328
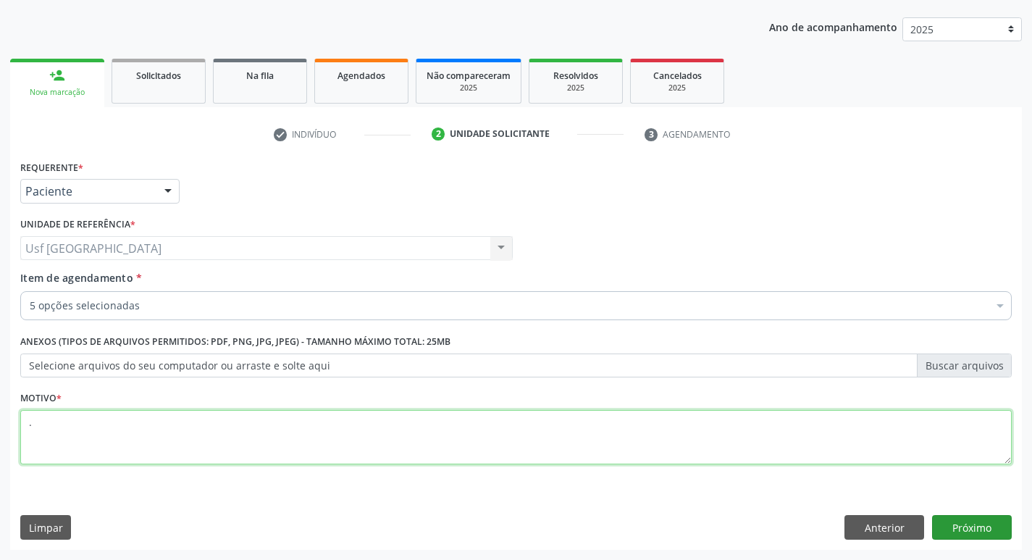
type textarea "."
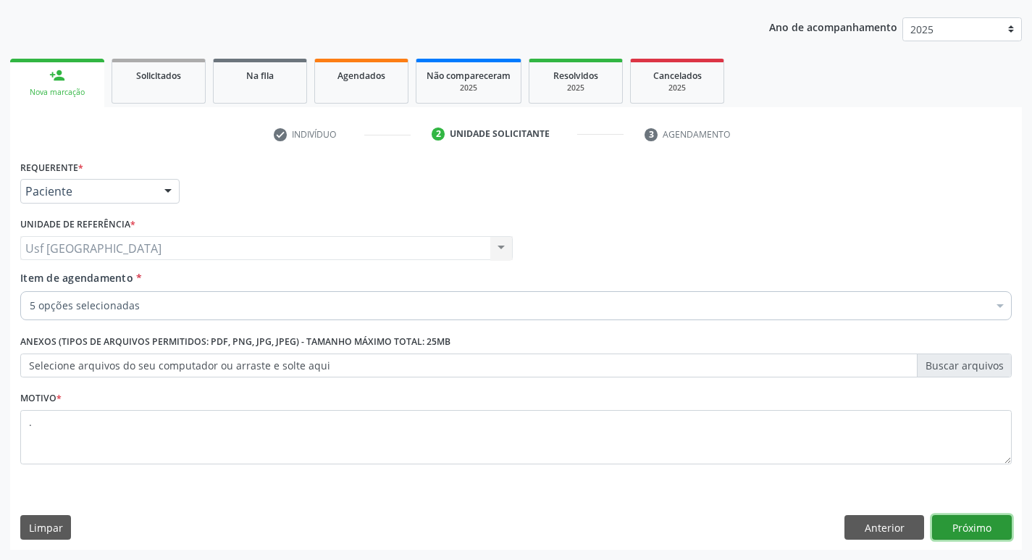
click at [993, 534] on button "Próximo" at bounding box center [972, 527] width 80 height 25
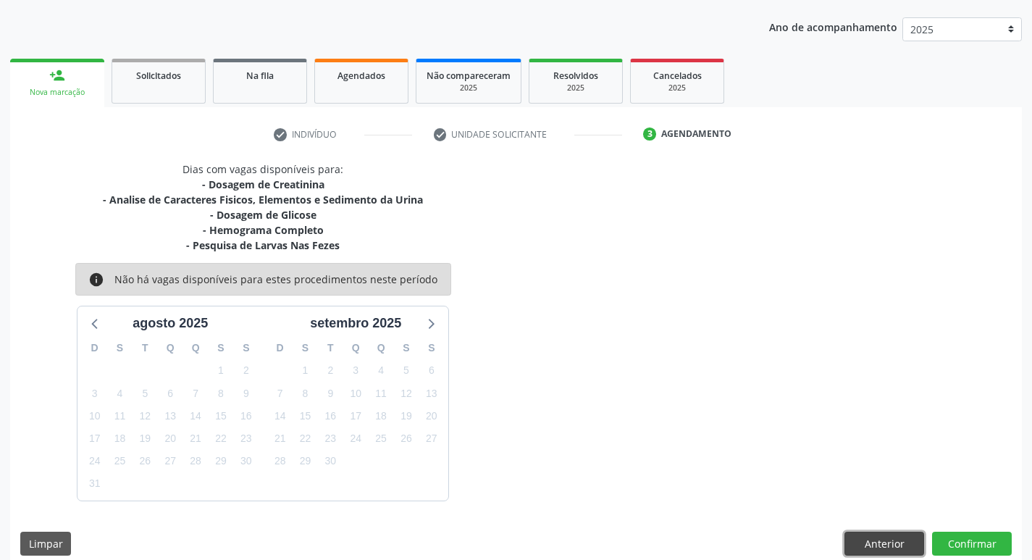
click at [856, 539] on button "Anterior" at bounding box center [884, 543] width 80 height 25
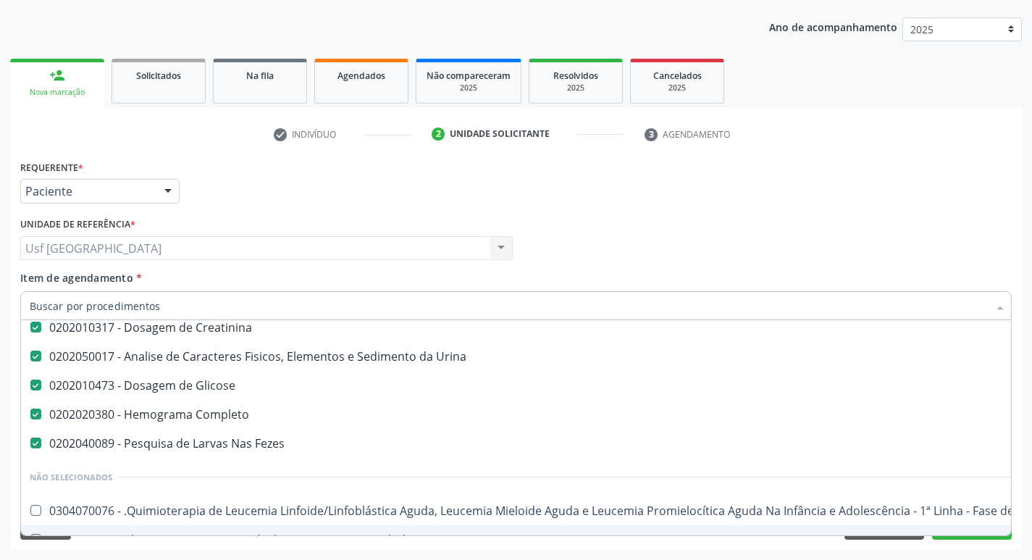
scroll to position [72, 0]
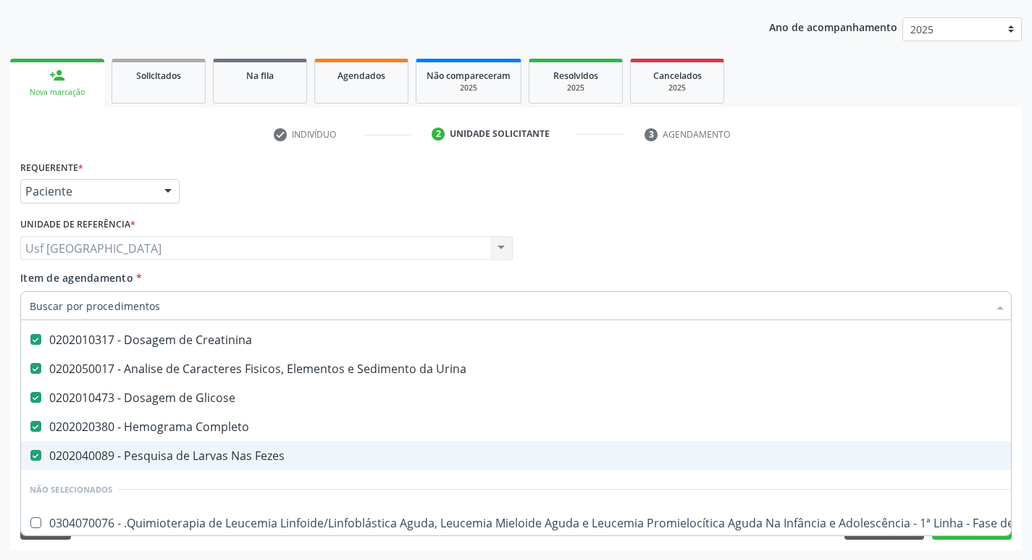
click at [146, 461] on div "0202040089 - Pesquisa de Larvas Nas Fezes" at bounding box center [593, 456] width 1127 height 12
checkbox Fezes "false"
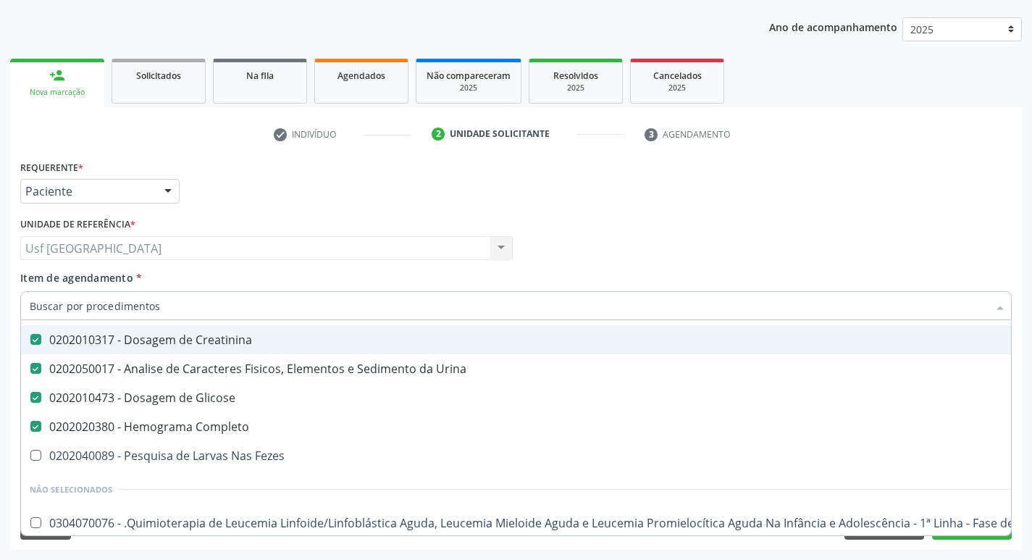
click at [230, 308] on input "Item de agendamento *" at bounding box center [509, 305] width 958 height 29
type input "f"
checkbox Completo "false"
type input "fe"
checkbox Creatinina "false"
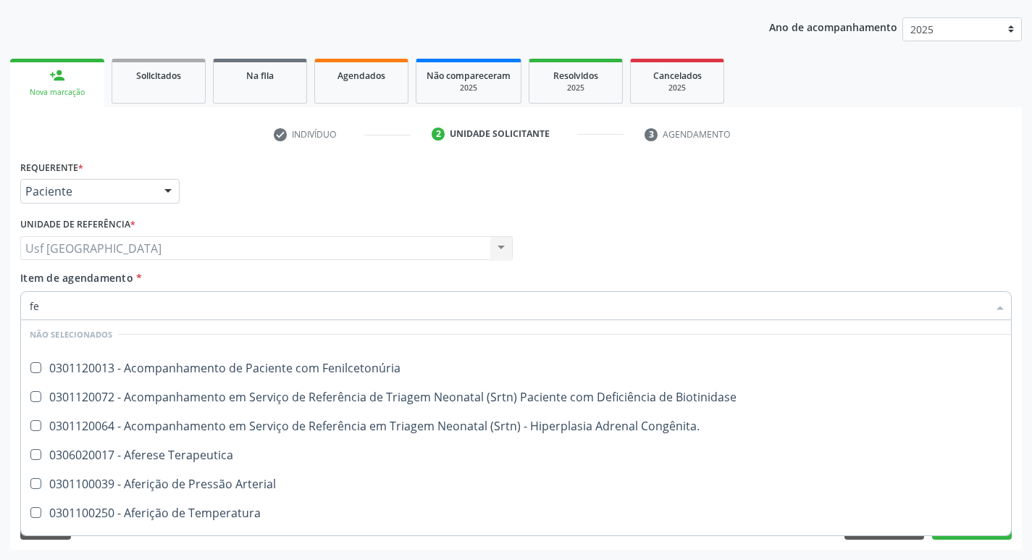
scroll to position [33, 0]
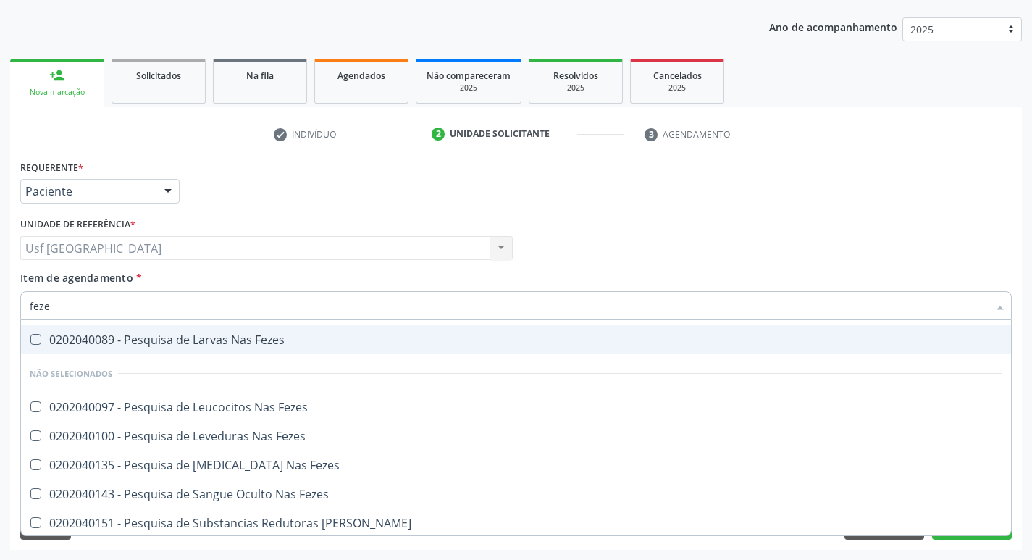
type input "fezes"
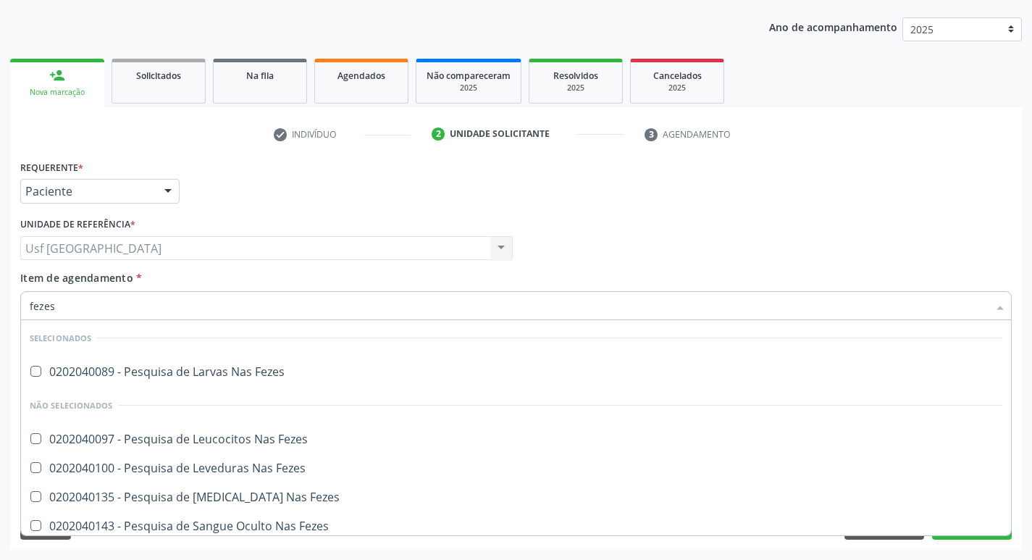
scroll to position [0, 0]
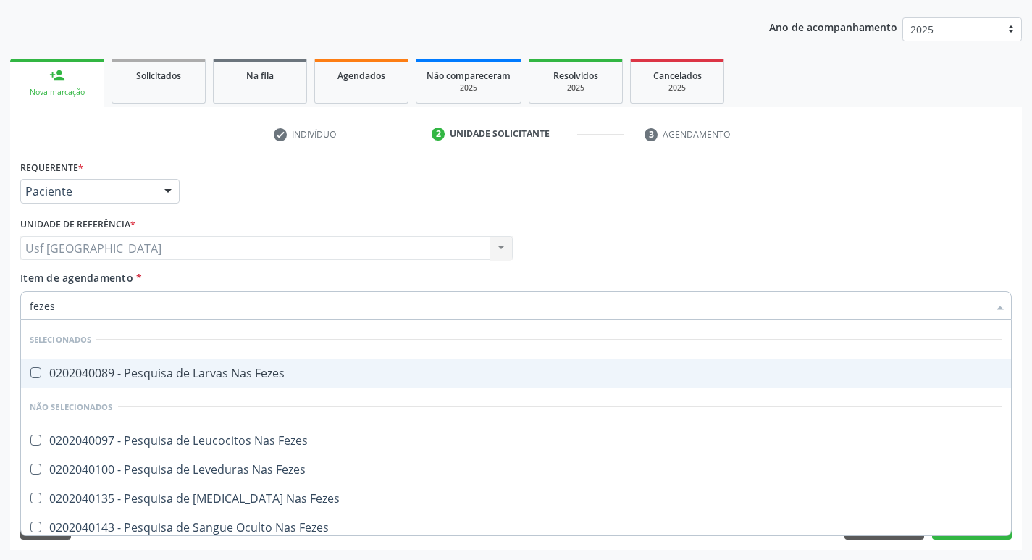
click at [258, 372] on div "0202040089 - Pesquisa de Larvas Nas Fezes" at bounding box center [516, 373] width 972 height 12
checkbox Fezes "true"
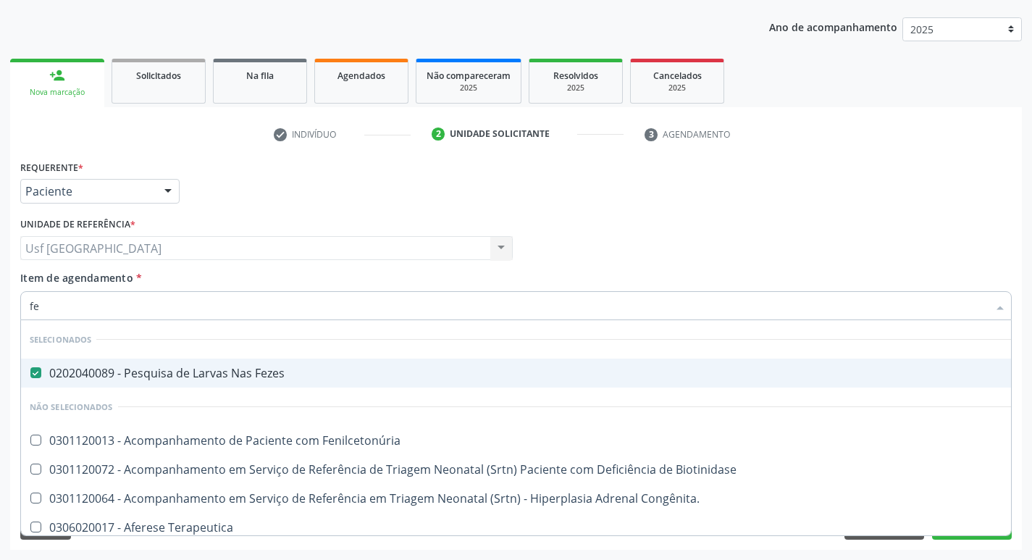
type input "f"
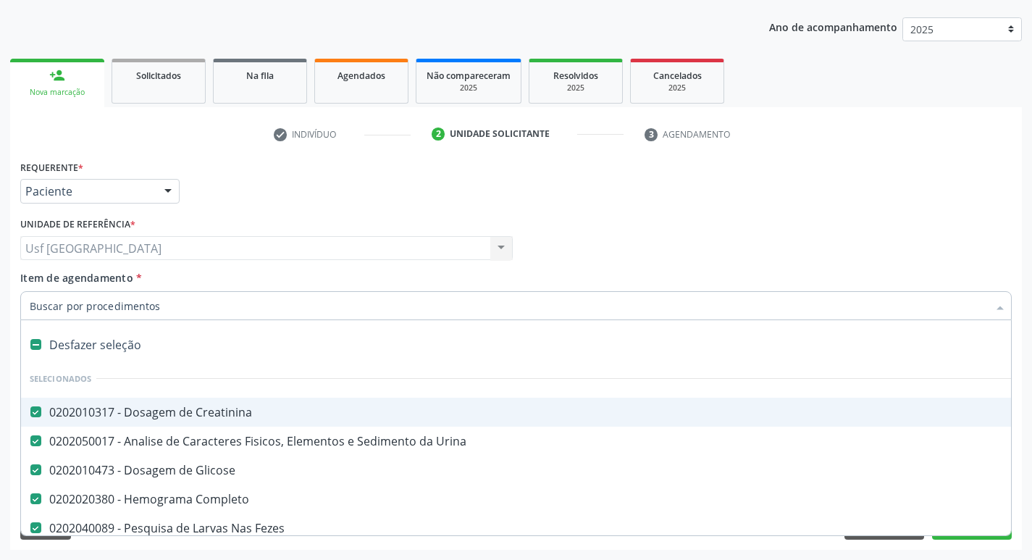
checkbox Completo "true"
checkbox Fezes "true"
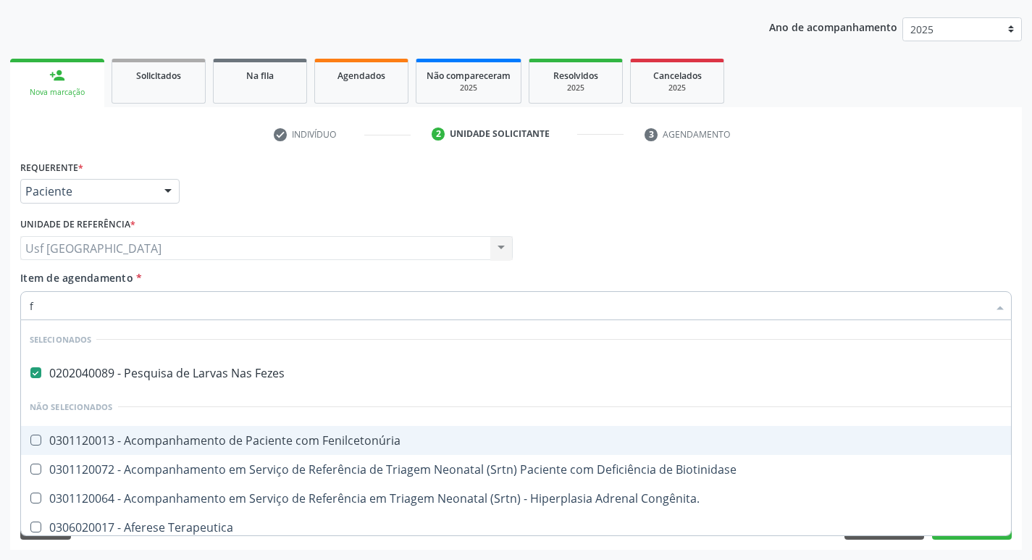
type input "fe"
checkbox Biotinidase "false"
checkbox Congênita\ "false"
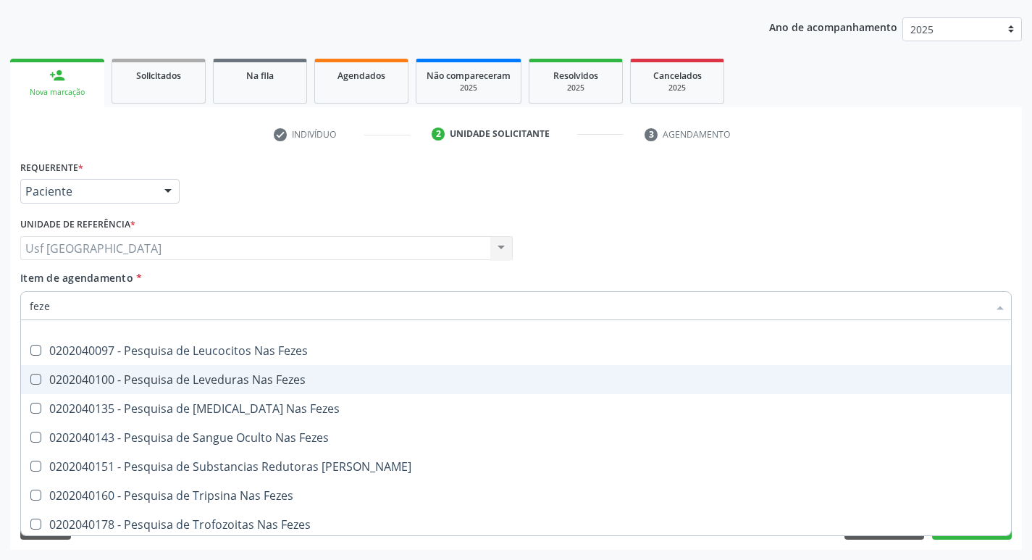
scroll to position [93, 0]
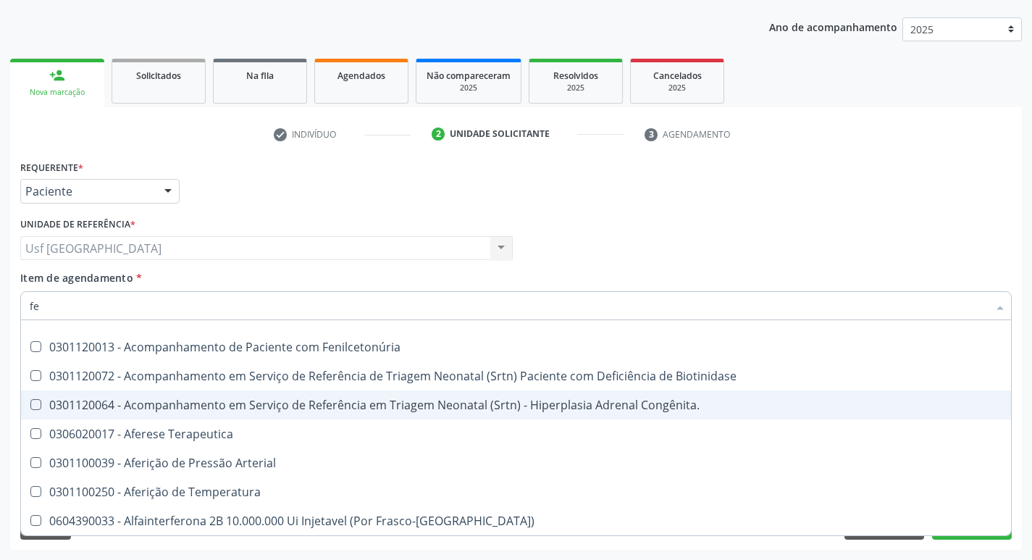
type input "f"
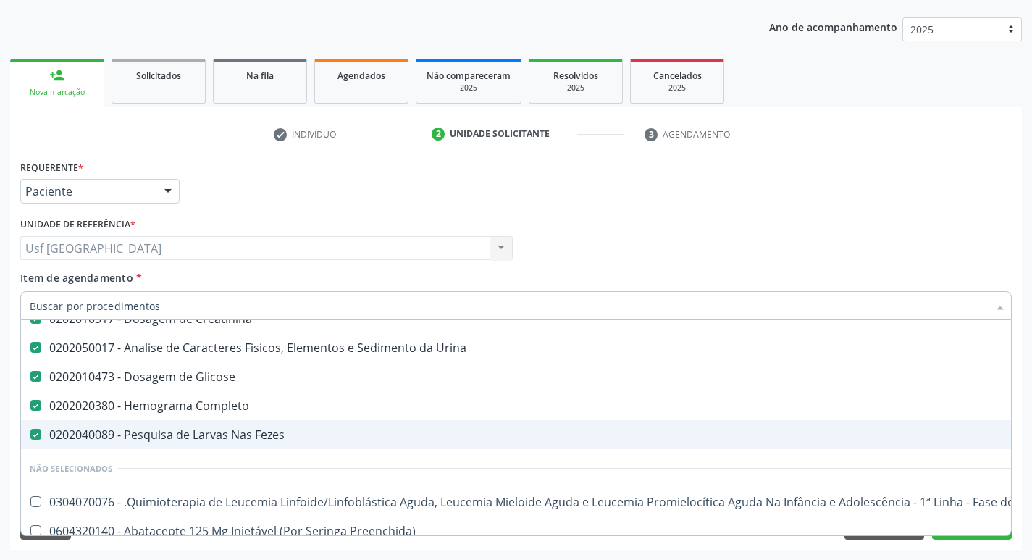
checkbox Completo "true"
checkbox Fezes "true"
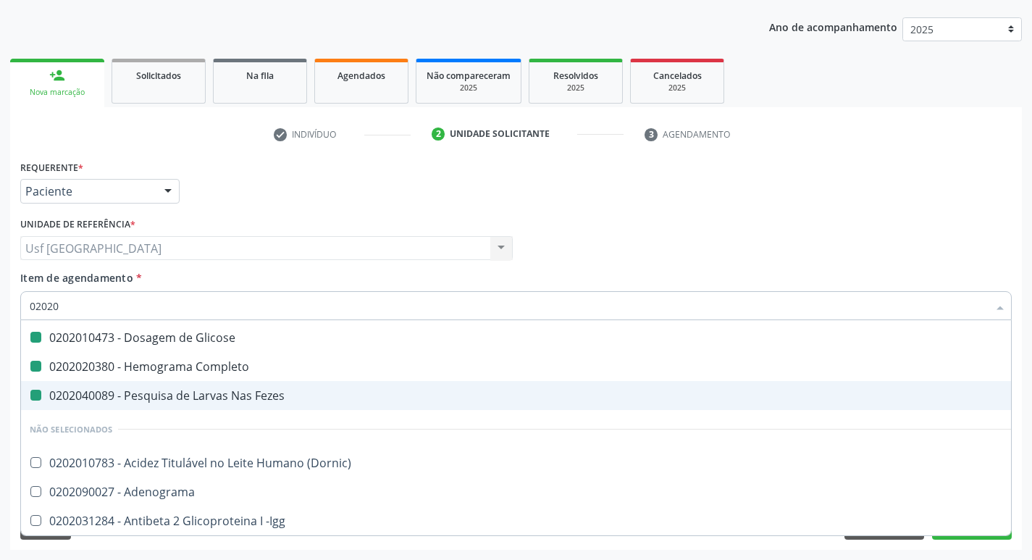
type input "020204"
checkbox Completo "false"
checkbox Fezes "false"
checkbox Glicose "false"
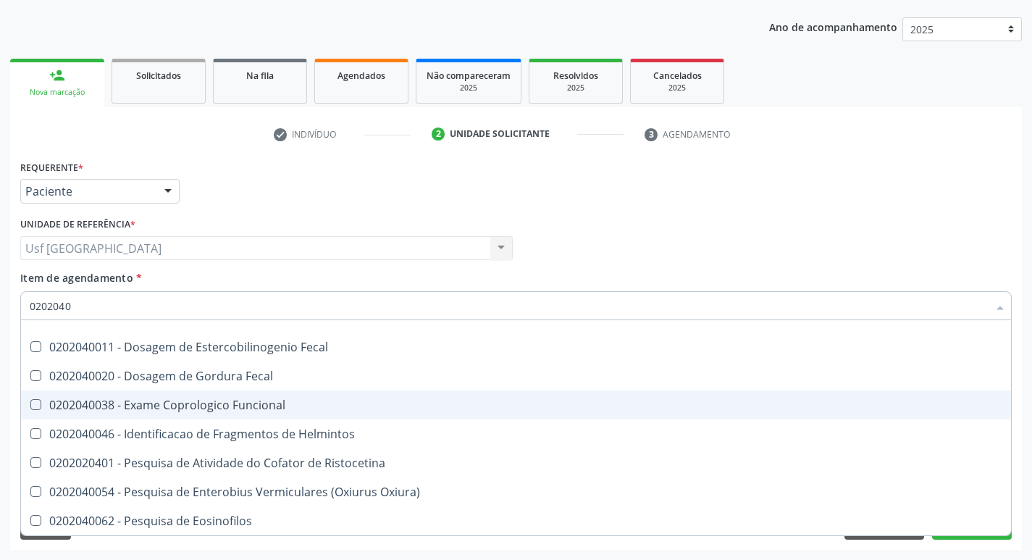
type input "02020401"
checkbox Fezes "false"
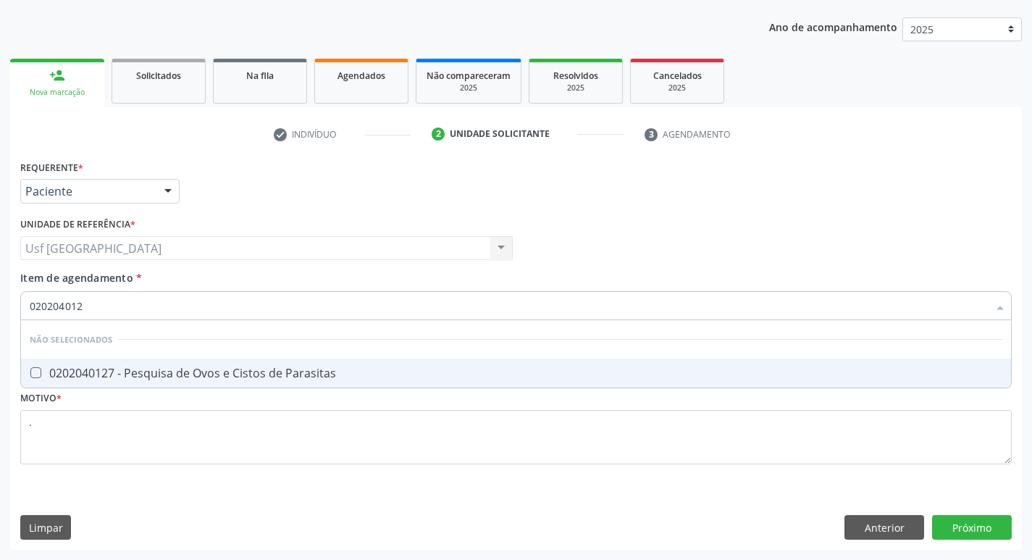
scroll to position [0, 0]
type input "0202040127"
click at [283, 371] on div "0202040127 - Pesquisa de Ovos e Cistos de Parasitas" at bounding box center [516, 373] width 972 height 12
checkbox Parasitas "true"
click at [992, 530] on div "Requerente * Paciente Médico(a) Enfermeiro(a) Paciente Nenhum resultado encontr…" at bounding box center [515, 352] width 1011 height 393
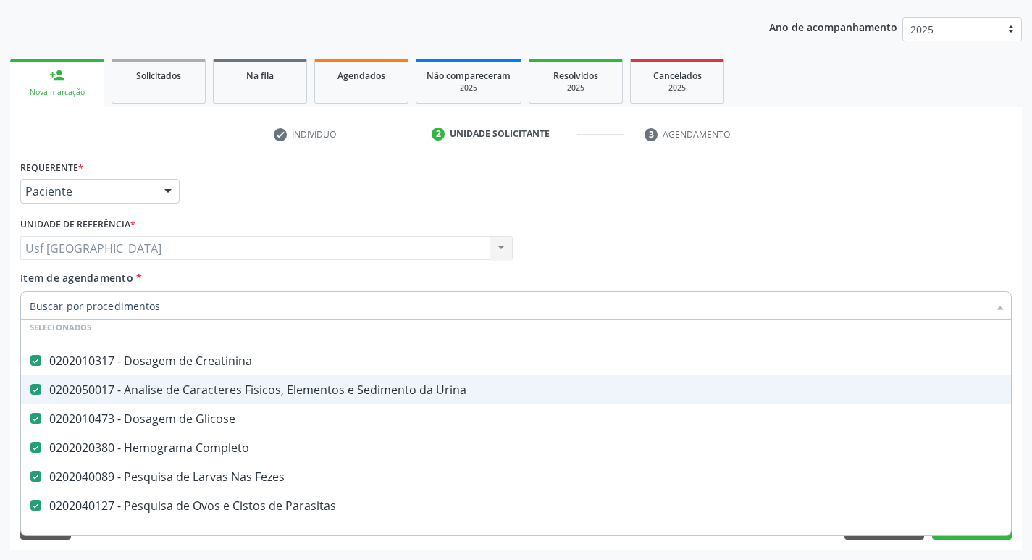
scroll to position [72, 0]
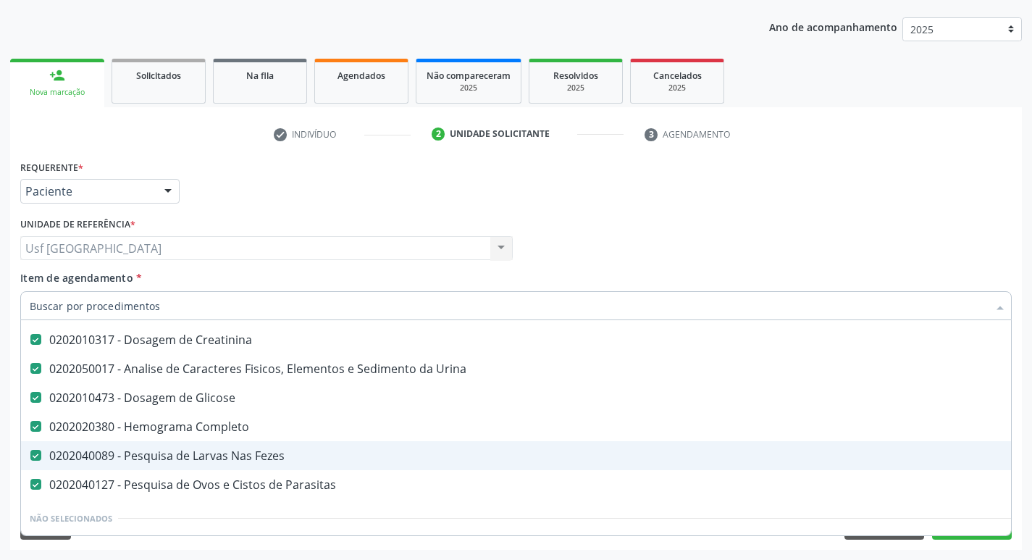
click at [253, 452] on div "0202040089 - Pesquisa de Larvas Nas Fezes" at bounding box center [593, 456] width 1127 height 12
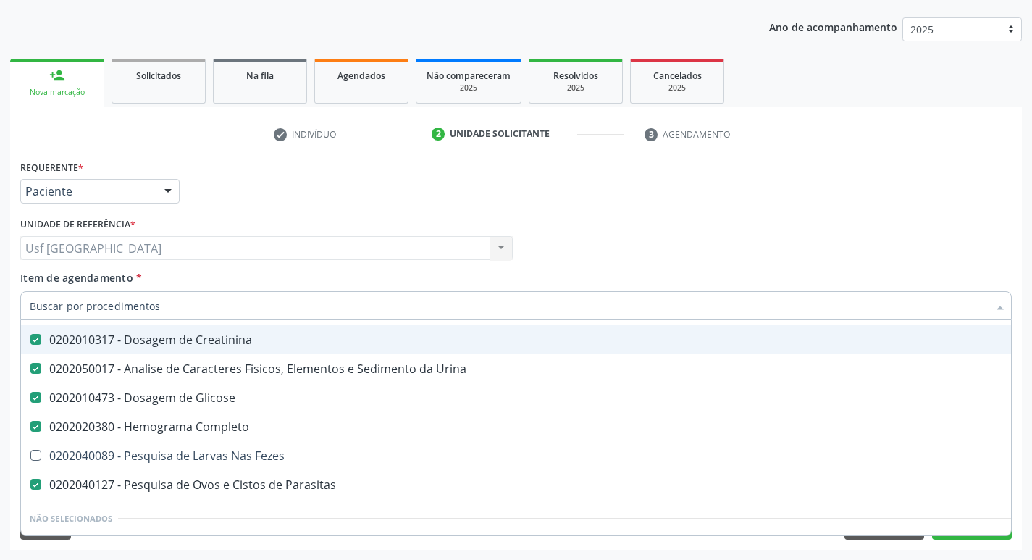
click at [795, 256] on div "Médico Solicitante Por favor, selecione a Unidade de Atendimento primeiro Nenhu…" at bounding box center [516, 242] width 998 height 56
checkbox Fezes "true"
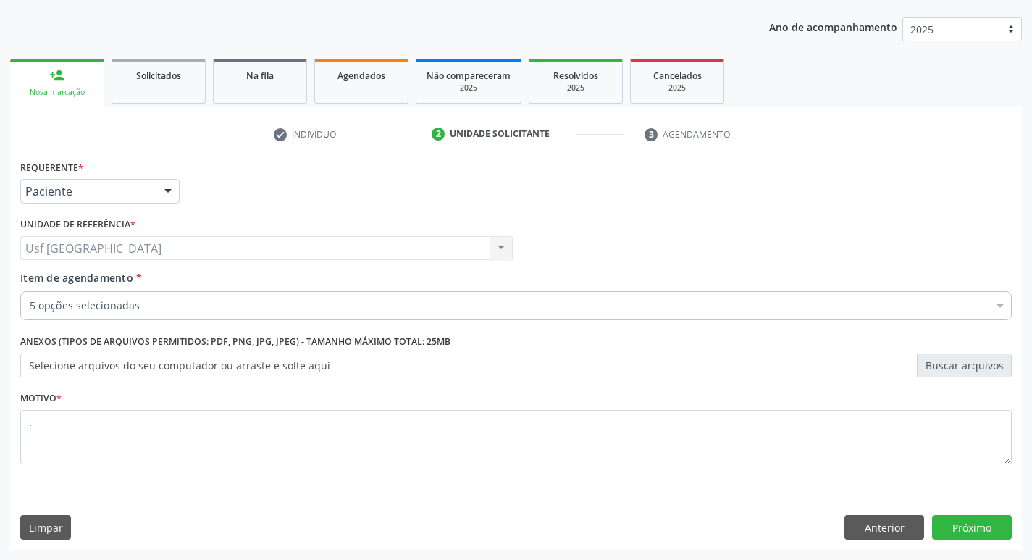
scroll to position [0, 0]
click at [967, 528] on button "Próximo" at bounding box center [972, 527] width 80 height 25
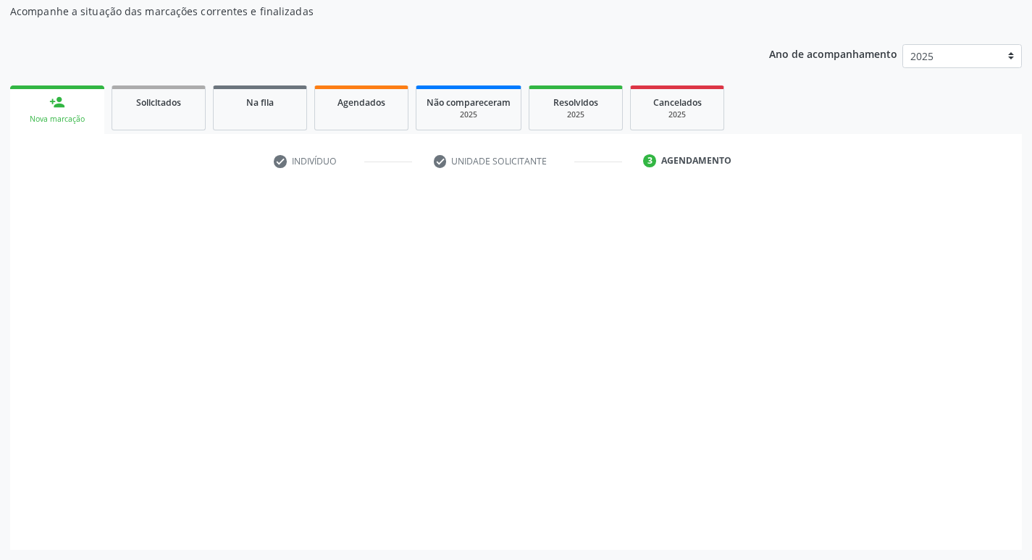
scroll to position [131, 0]
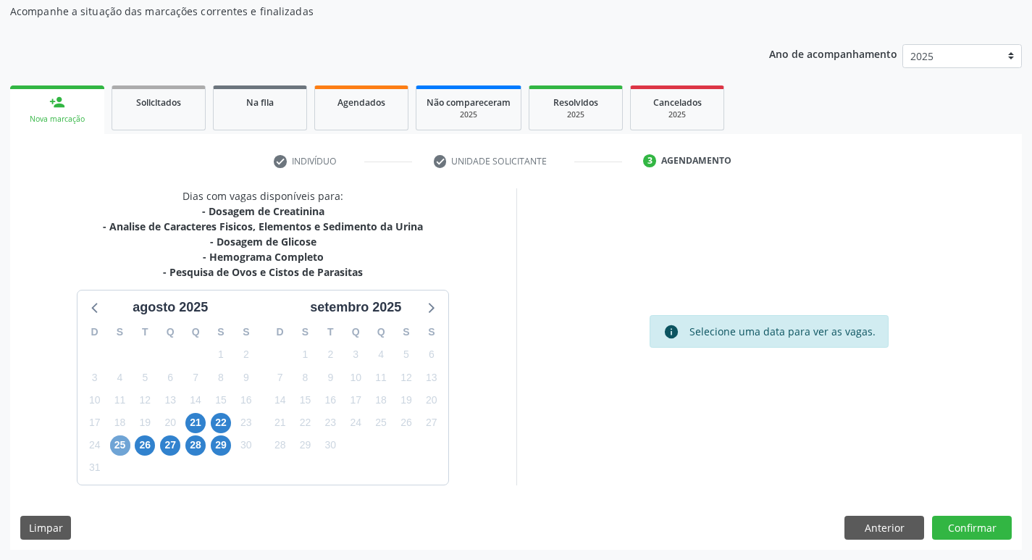
click at [113, 446] on span "25" at bounding box center [120, 445] width 20 height 20
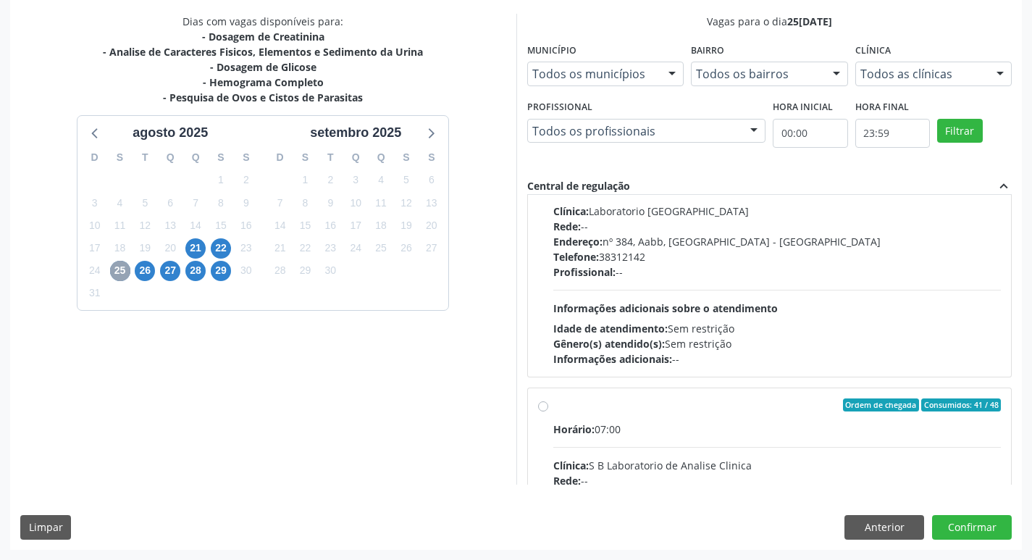
scroll to position [434, 0]
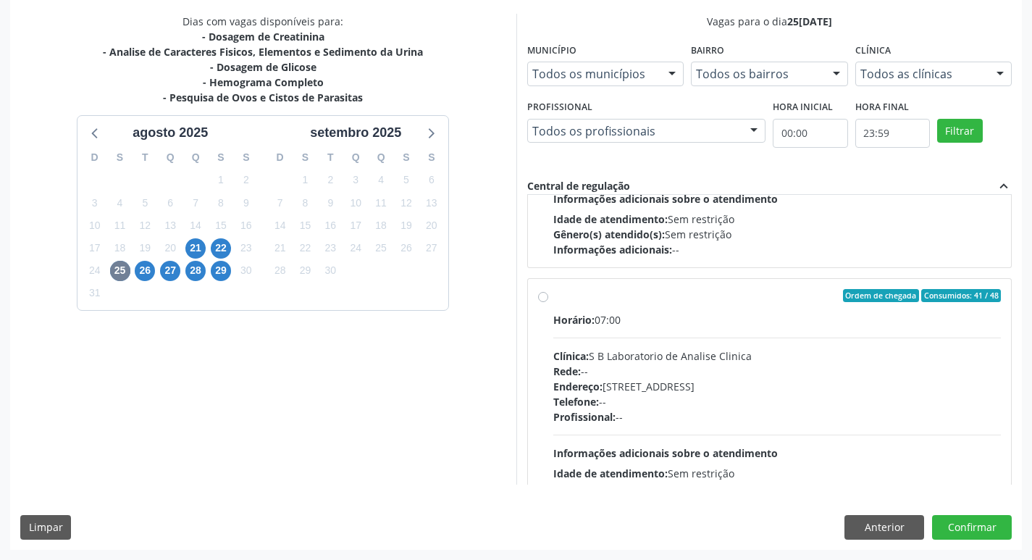
click at [553, 295] on label "Ordem de chegada Consumidos: 41 / 48 Horário: 07:00 Clínica: S B Laboratorio de…" at bounding box center [777, 400] width 448 height 222
click at [542, 295] on input "Ordem de chegada Consumidos: 41 / 48 Horário: 07:00 Clínica: S B Laboratorio de…" at bounding box center [543, 295] width 10 height 13
radio input "true"
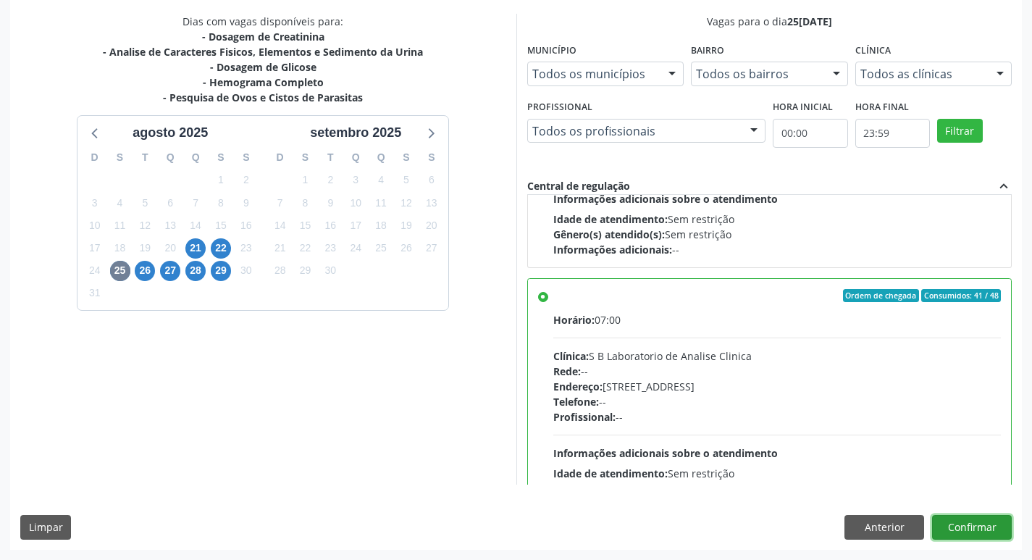
click at [956, 527] on button "Confirmar" at bounding box center [972, 527] width 80 height 25
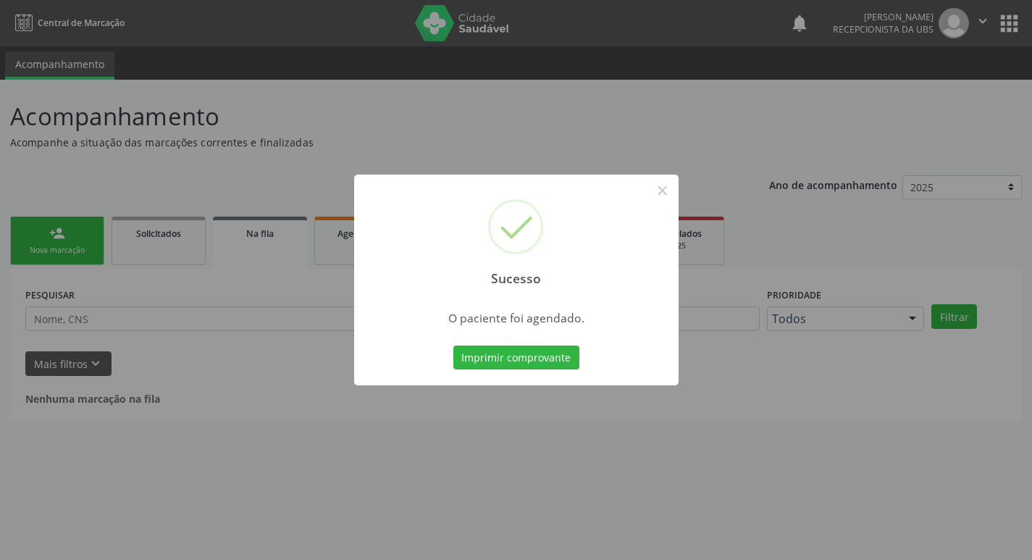
scroll to position [0, 0]
click at [533, 353] on button "Imprimir comprovante" at bounding box center [521, 357] width 126 height 25
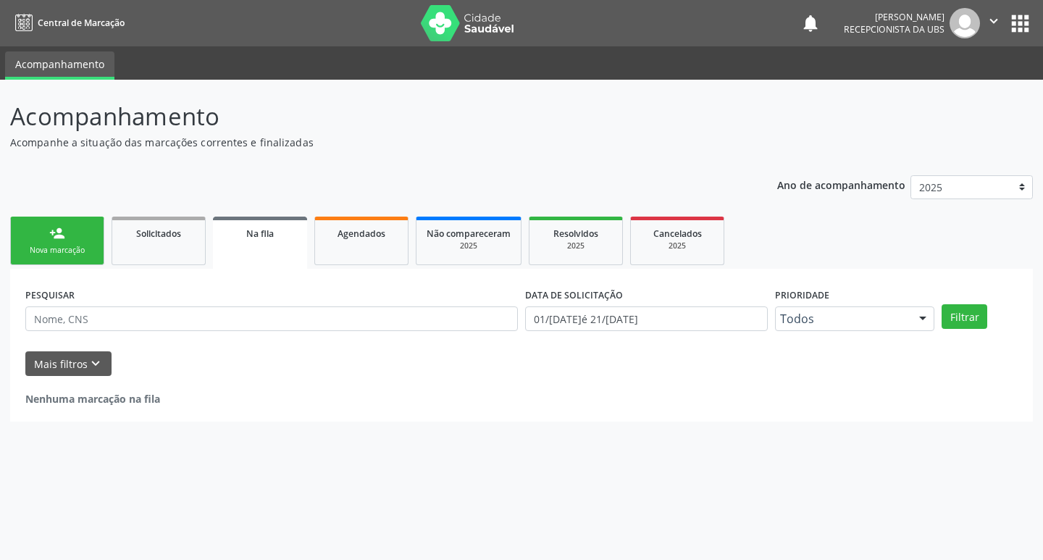
click at [71, 243] on link "person_add Nova marcação" at bounding box center [57, 240] width 94 height 49
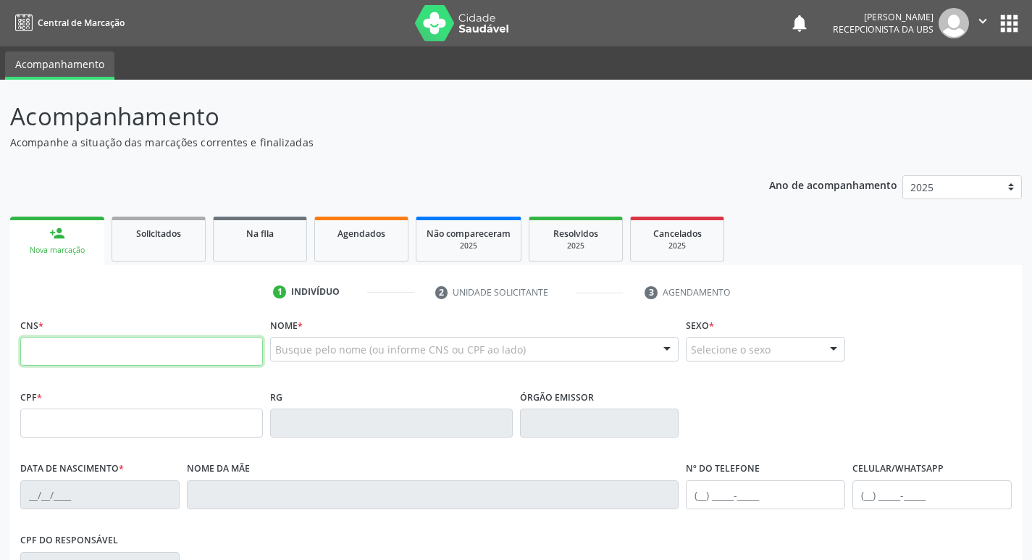
click at [107, 355] on input "text" at bounding box center [141, 351] width 243 height 29
type input "708 2071 3314 0843"
type input "078.114.268-70"
type input "04/03/1967"
type input "Maria Aragao"
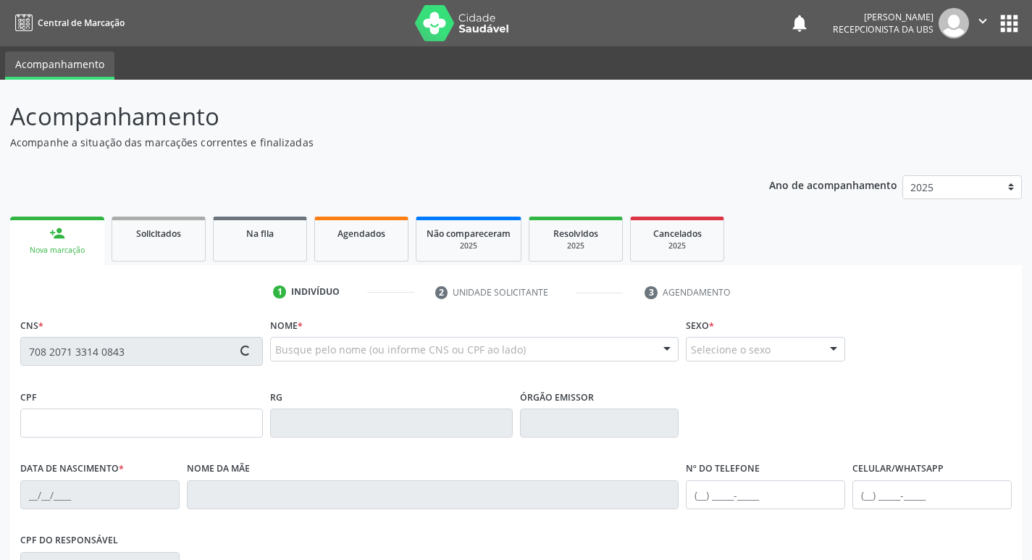
type input "(87) 99607-3726"
type input "780.601.924-34"
type input "223"
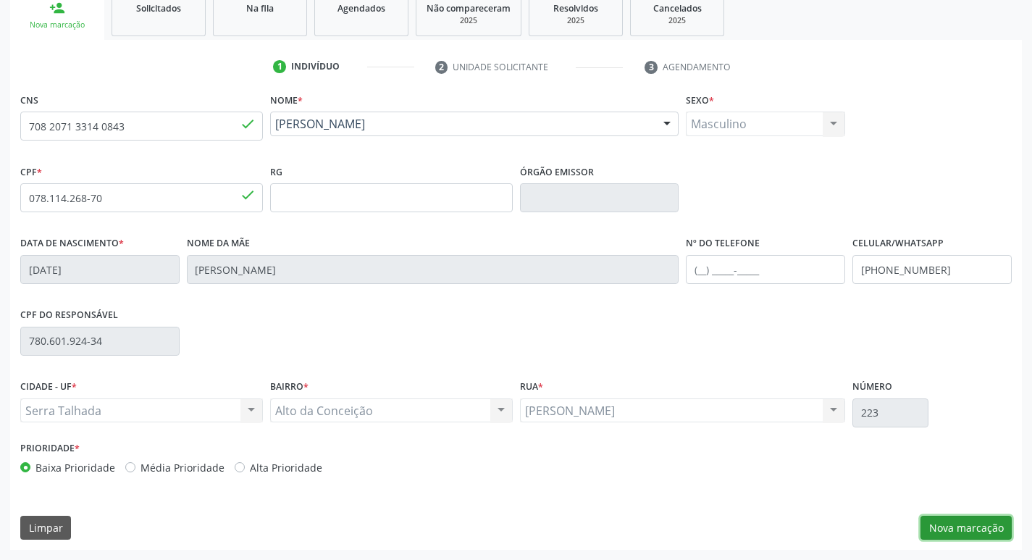
drag, startPoint x: 968, startPoint y: 525, endPoint x: 958, endPoint y: 526, distance: 10.2
click at [967, 525] on button "Nova marcação" at bounding box center [965, 527] width 91 height 25
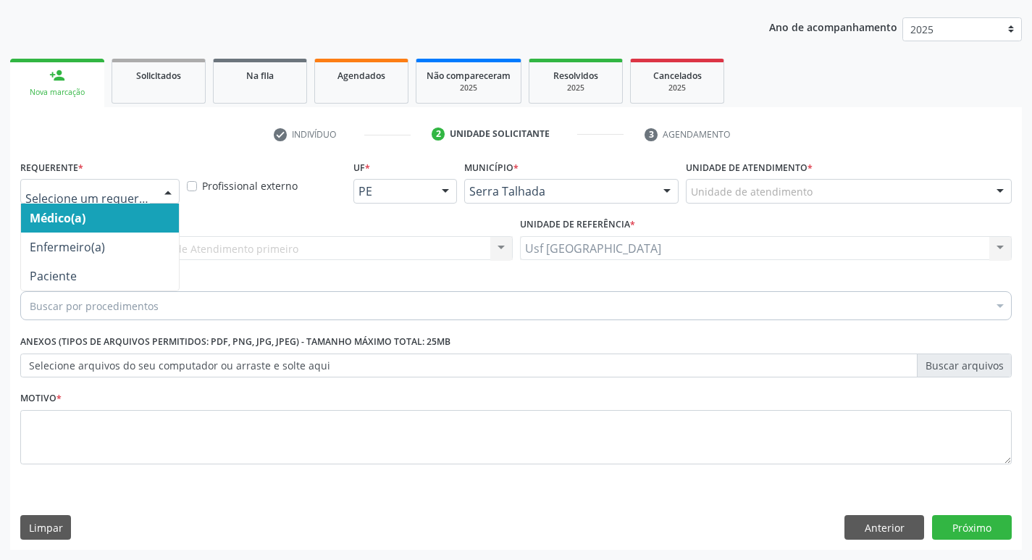
click at [161, 187] on div at bounding box center [168, 192] width 22 height 25
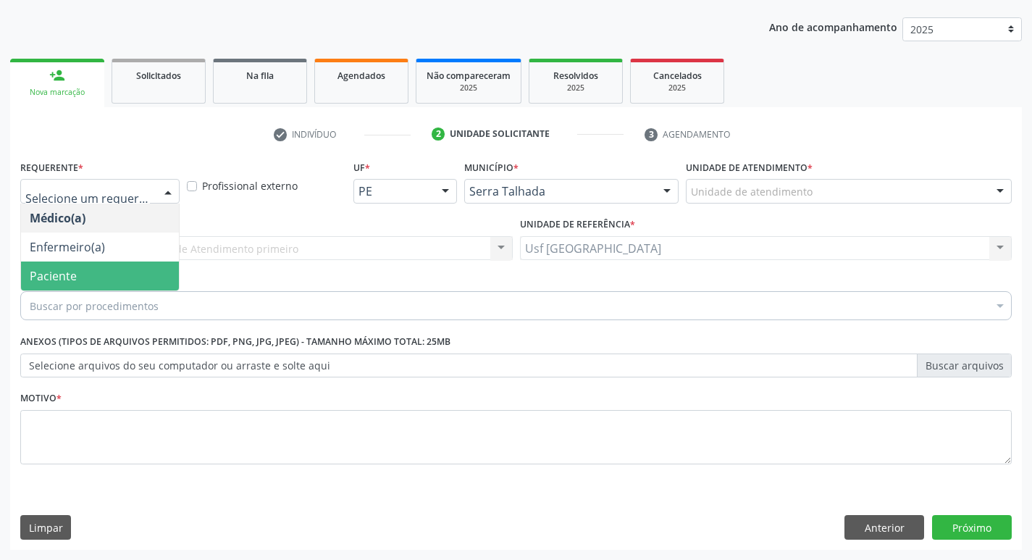
click at [111, 269] on span "Paciente" at bounding box center [100, 275] width 158 height 29
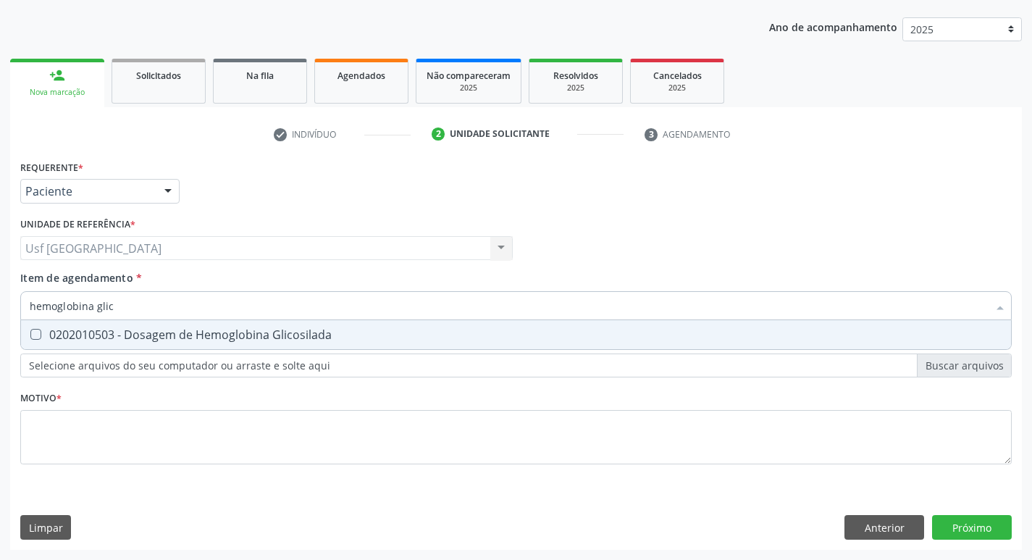
type input "hemoglobina glico"
click at [139, 329] on div "0202010503 - Dosagem de Hemoglobina Glicosilada" at bounding box center [516, 335] width 972 height 12
checkbox Glicosilada "true"
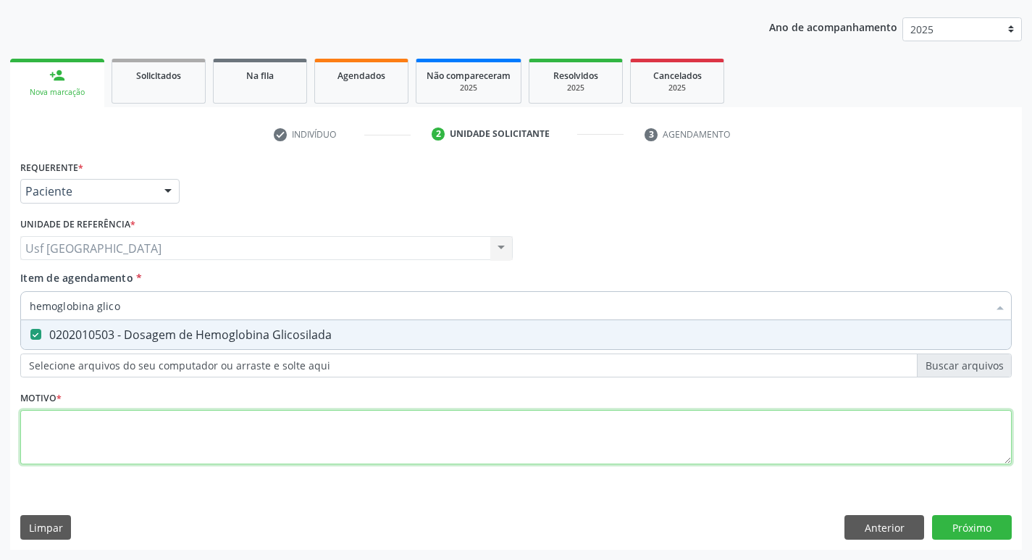
click at [170, 440] on div "Requerente * Paciente Médico(a) Enfermeiro(a) Paciente Nenhum resultado encontr…" at bounding box center [515, 320] width 991 height 328
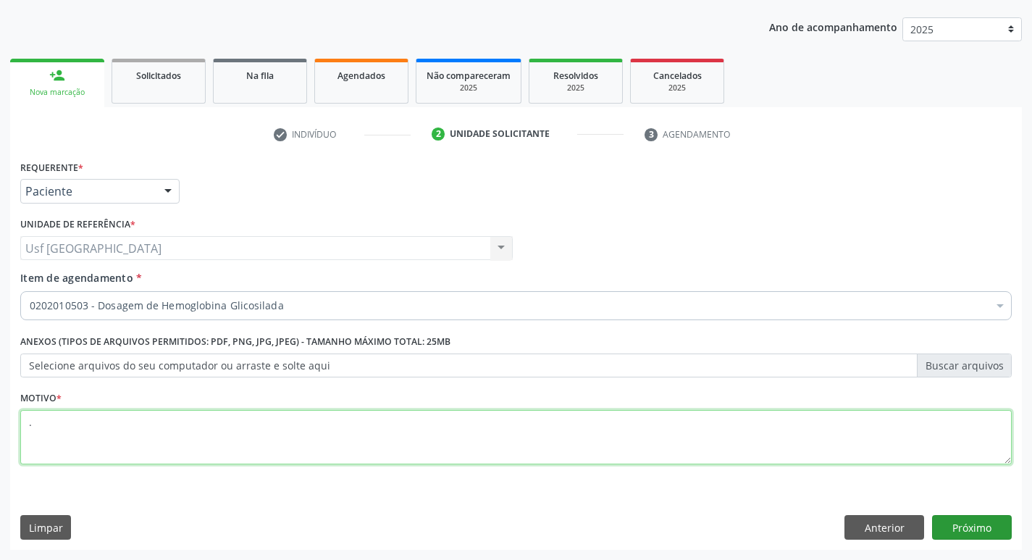
type textarea "."
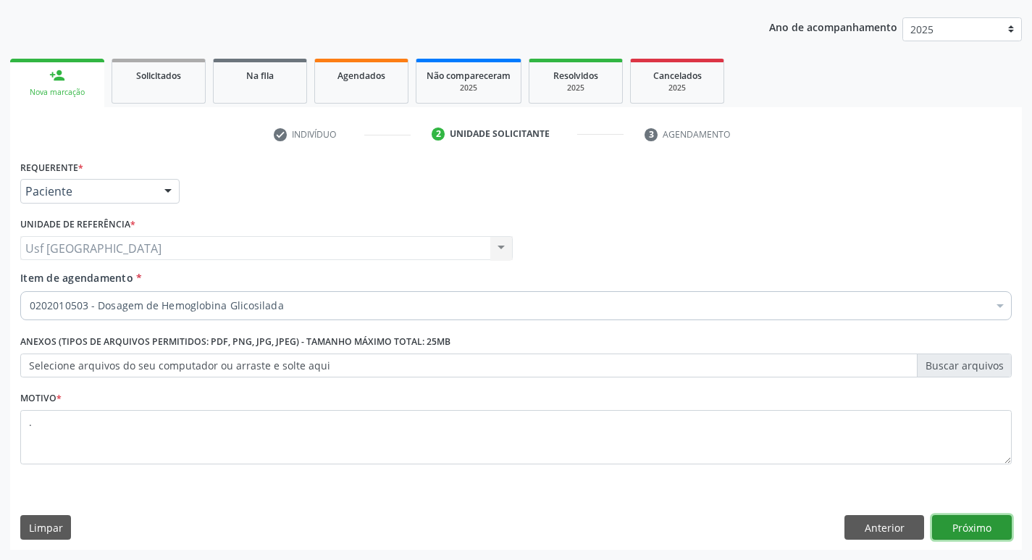
click at [963, 525] on button "Próximo" at bounding box center [972, 527] width 80 height 25
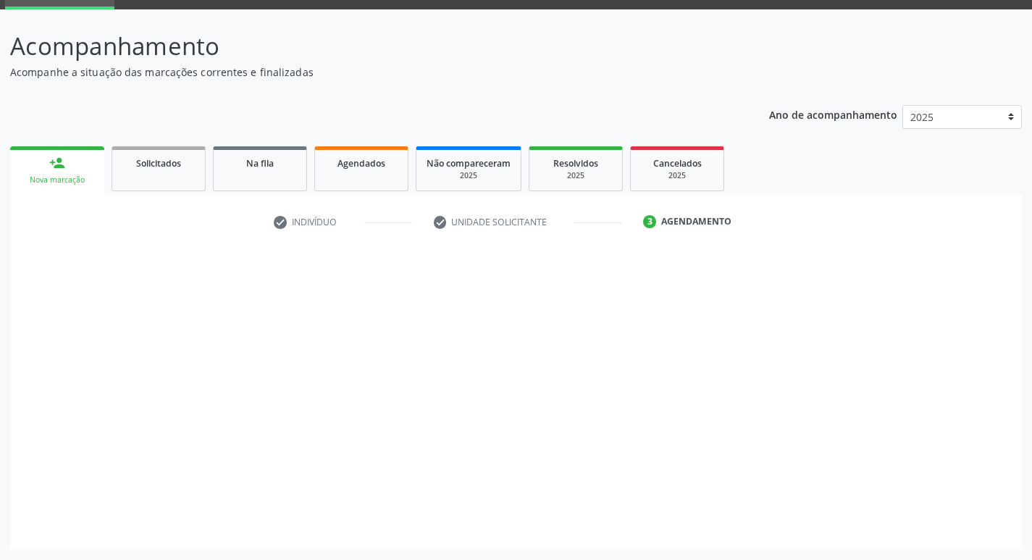
scroll to position [70, 0]
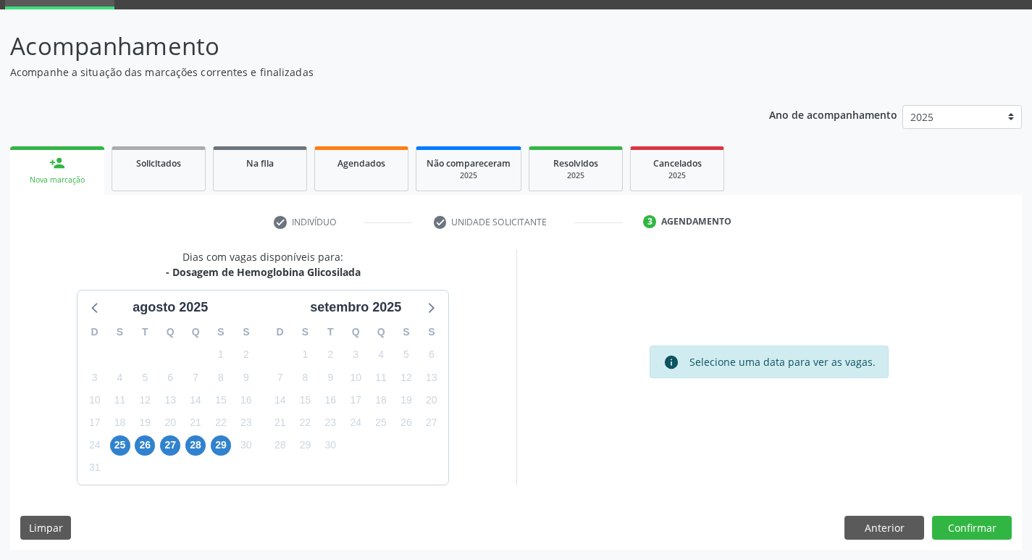
click at [106, 449] on div "24" at bounding box center [94, 445] width 25 height 22
click at [115, 445] on span "25" at bounding box center [120, 445] width 20 height 20
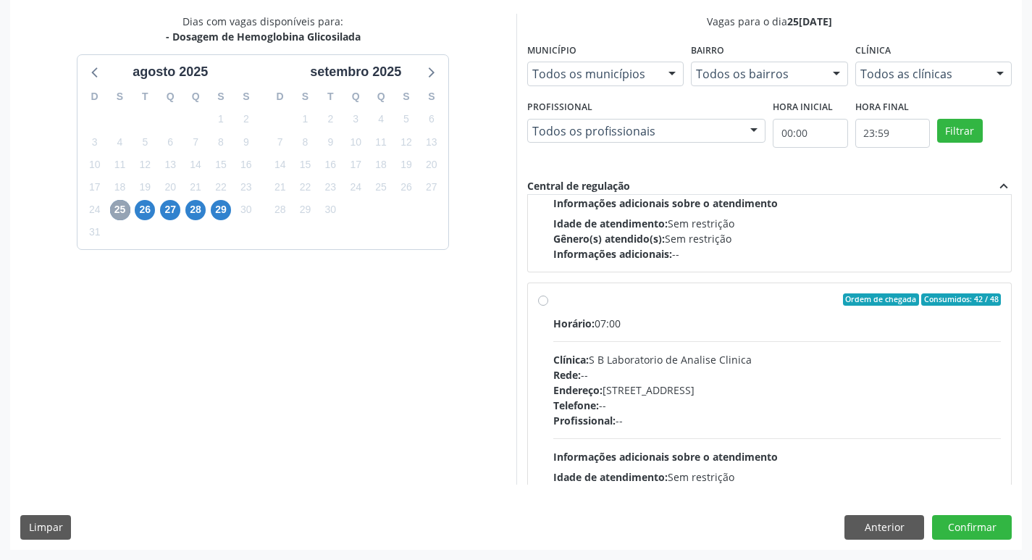
scroll to position [217, 0]
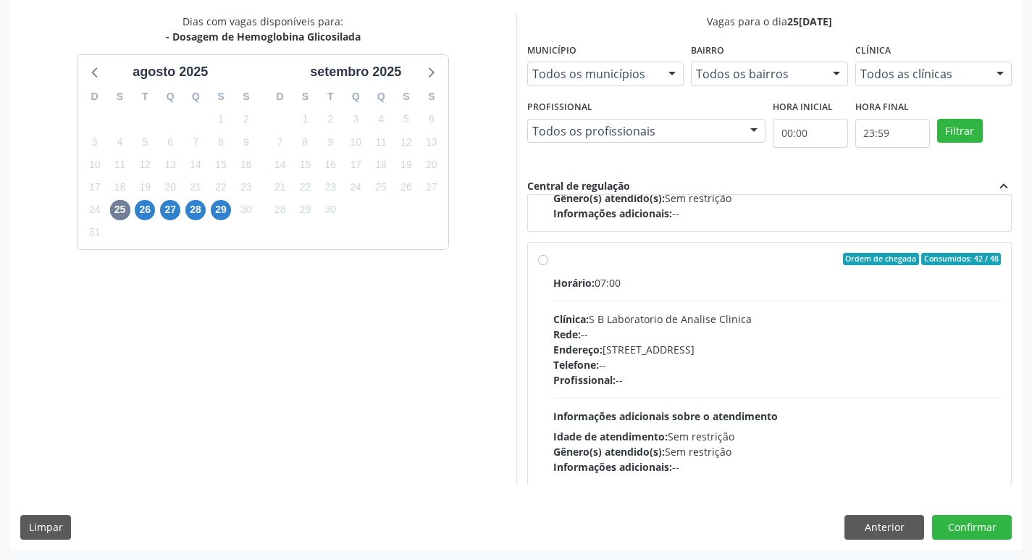
click at [549, 256] on div "Ordem de chegada Consumidos: 42 / 48 Horário: 07:00 Clínica: S B Laboratorio de…" at bounding box center [769, 364] width 463 height 222
radio input "true"
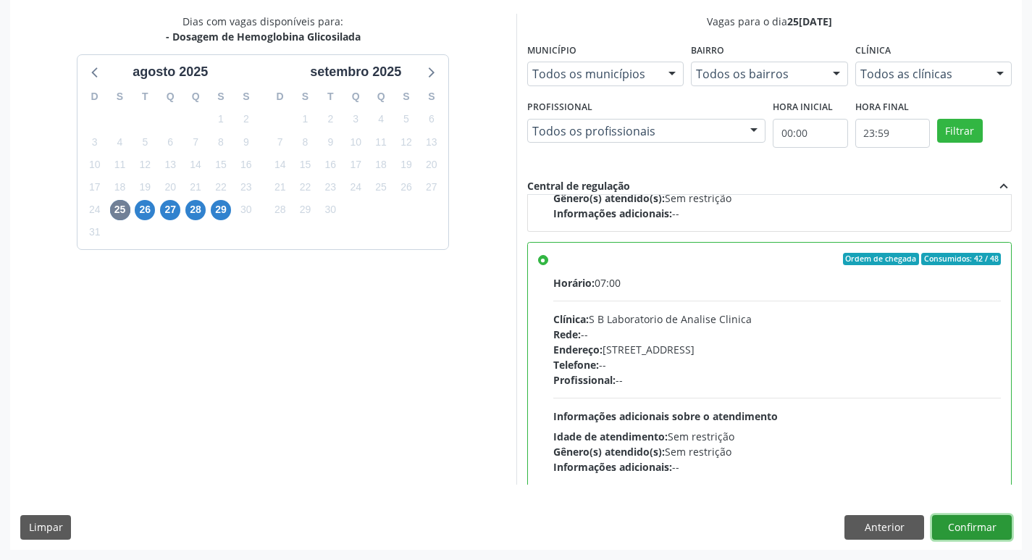
click at [963, 533] on button "Confirmar" at bounding box center [972, 527] width 80 height 25
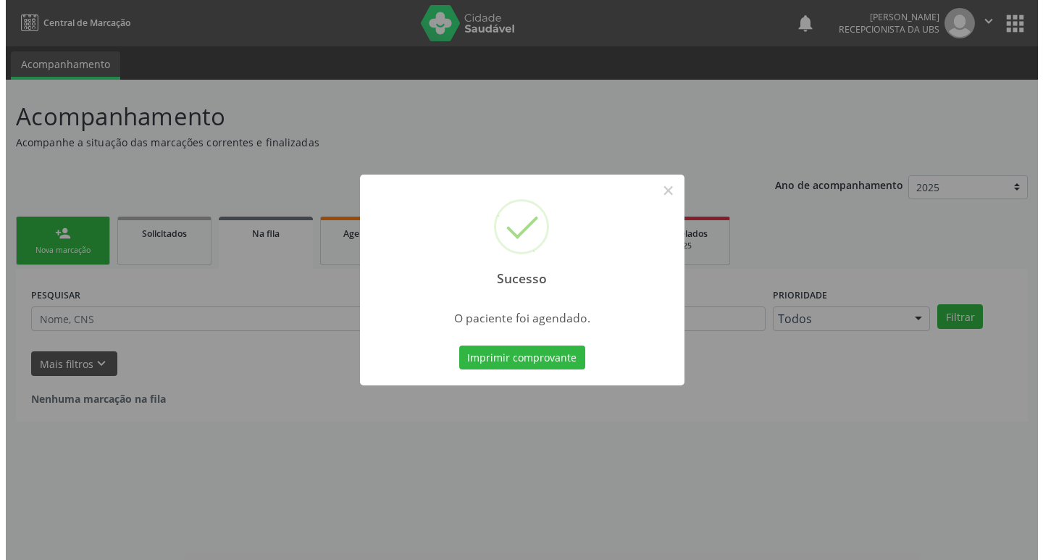
scroll to position [0, 0]
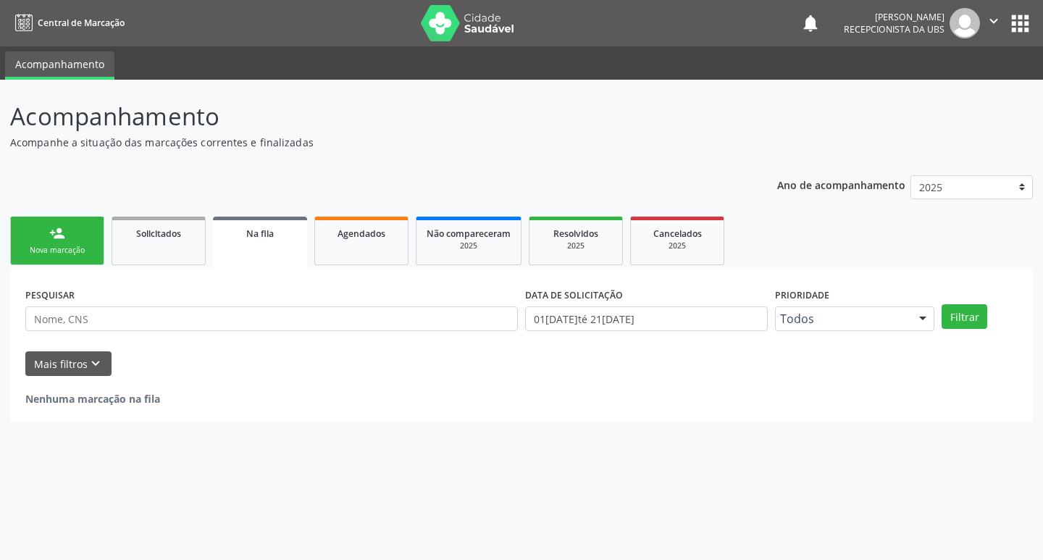
click at [49, 253] on div "Nova marcação" at bounding box center [57, 250] width 72 height 11
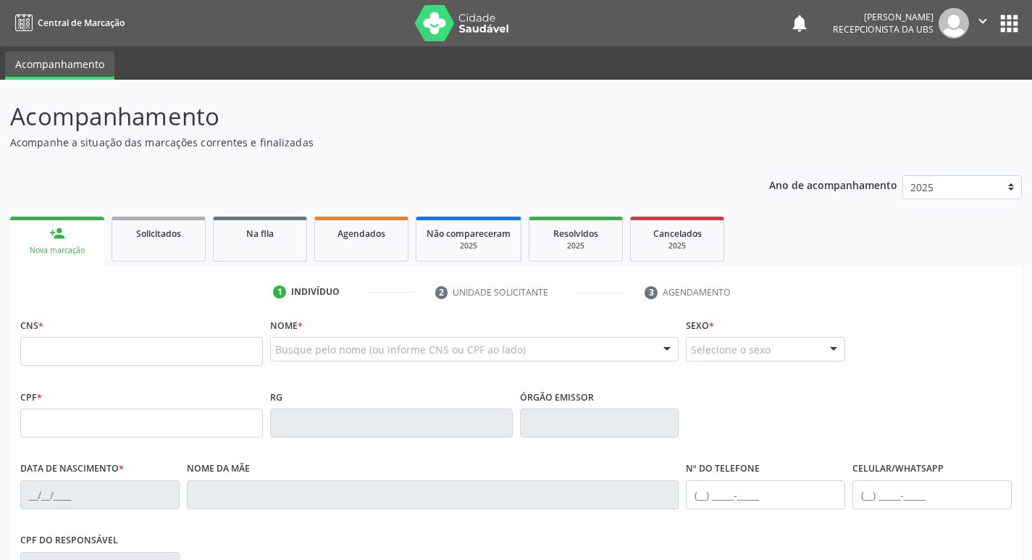
click at [74, 245] on div "Nova marcação" at bounding box center [57, 250] width 74 height 11
click at [111, 348] on input "text" at bounding box center [141, 351] width 243 height 29
type input "702 4095 6389 9323"
type input "440.590.354-91"
type input "29[DATE]"
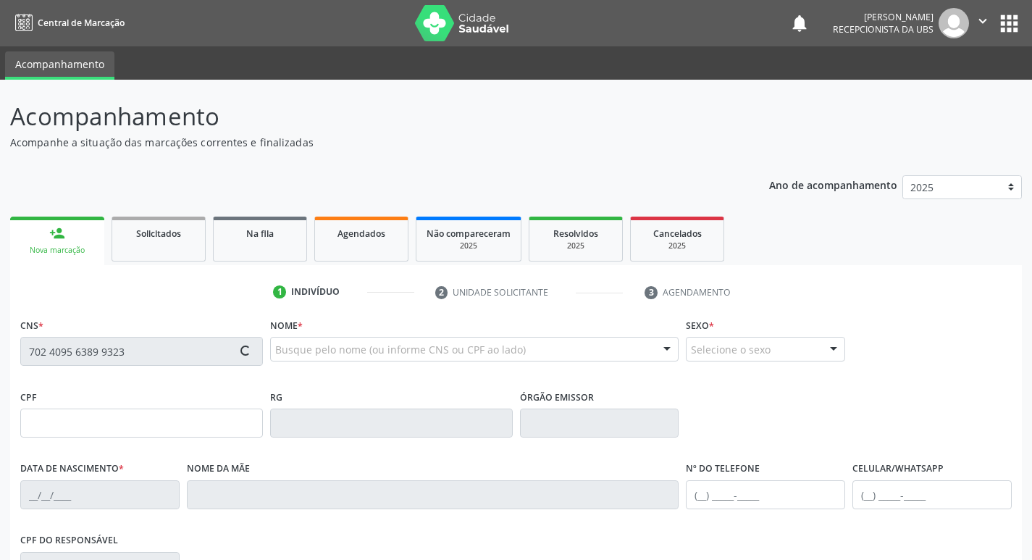
type input "[PERSON_NAME]"
type input "[PHONE_NUMBER]"
type input "759"
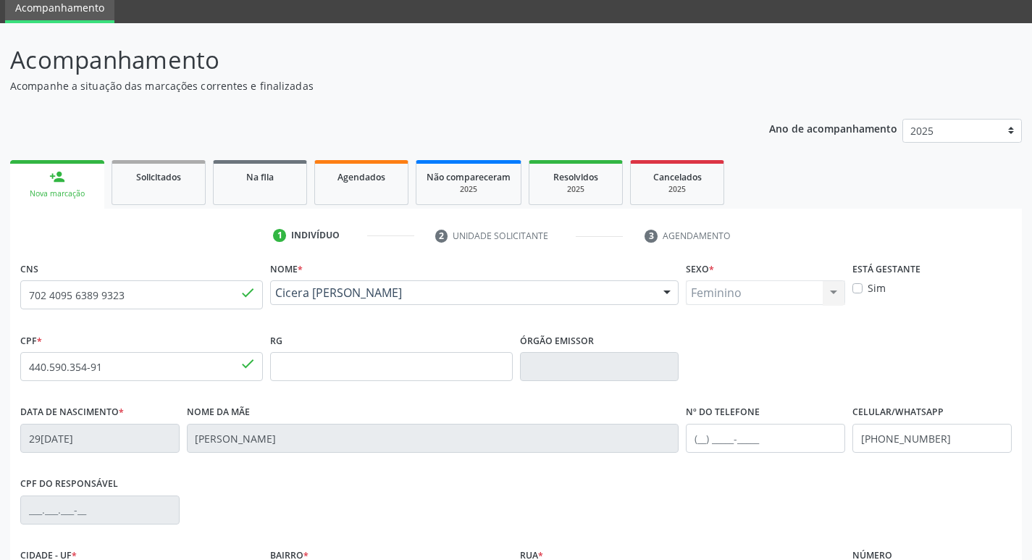
scroll to position [225, 0]
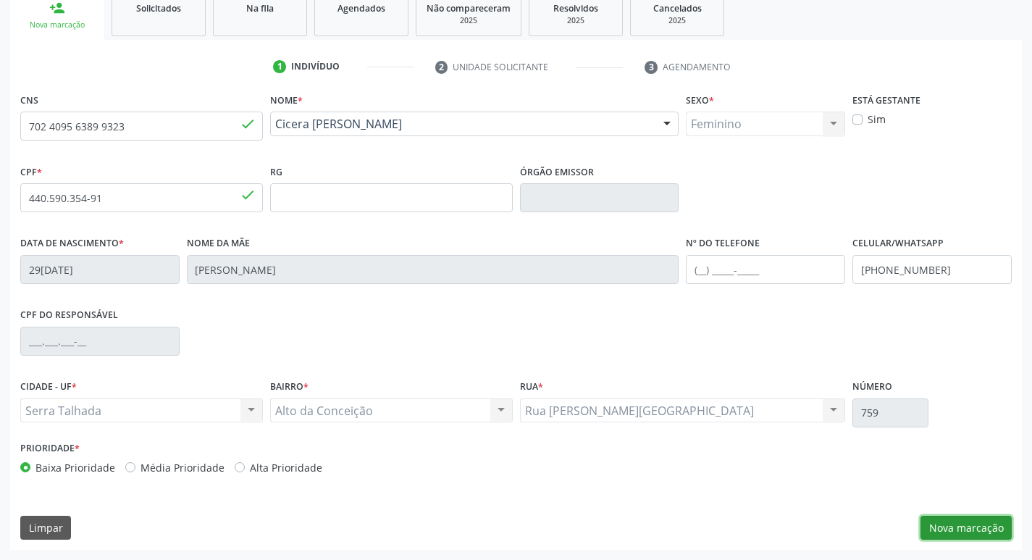
click at [953, 526] on button "Nova marcação" at bounding box center [965, 527] width 91 height 25
click at [0, 0] on button "Próximo" at bounding box center [0, 0] width 0 height 0
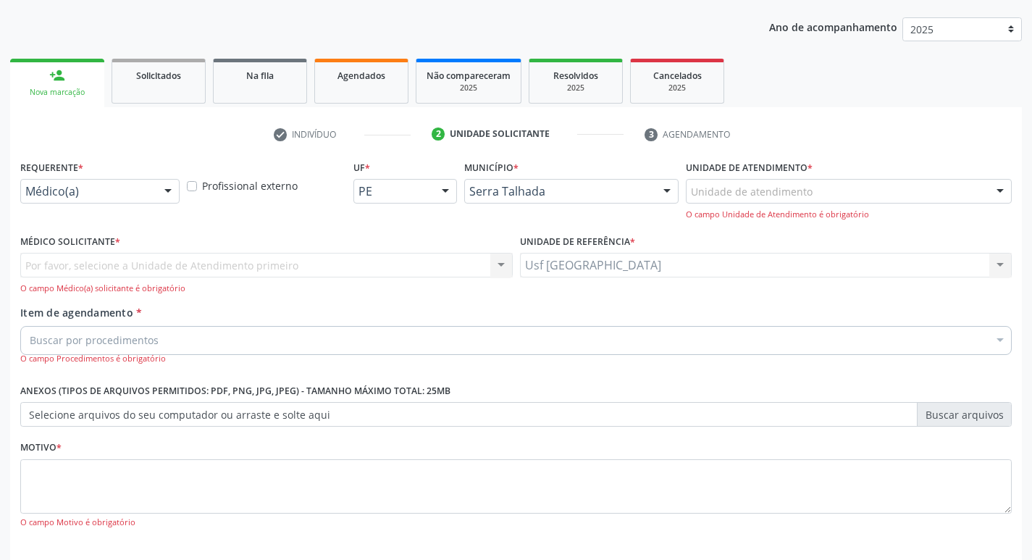
click at [162, 191] on div at bounding box center [168, 192] width 22 height 25
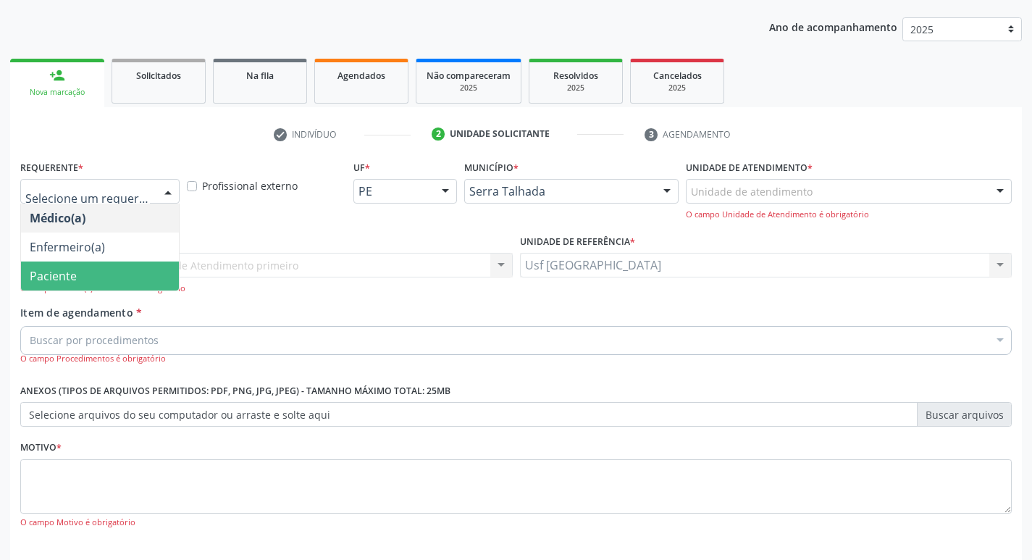
click at [114, 268] on span "Paciente" at bounding box center [100, 275] width 158 height 29
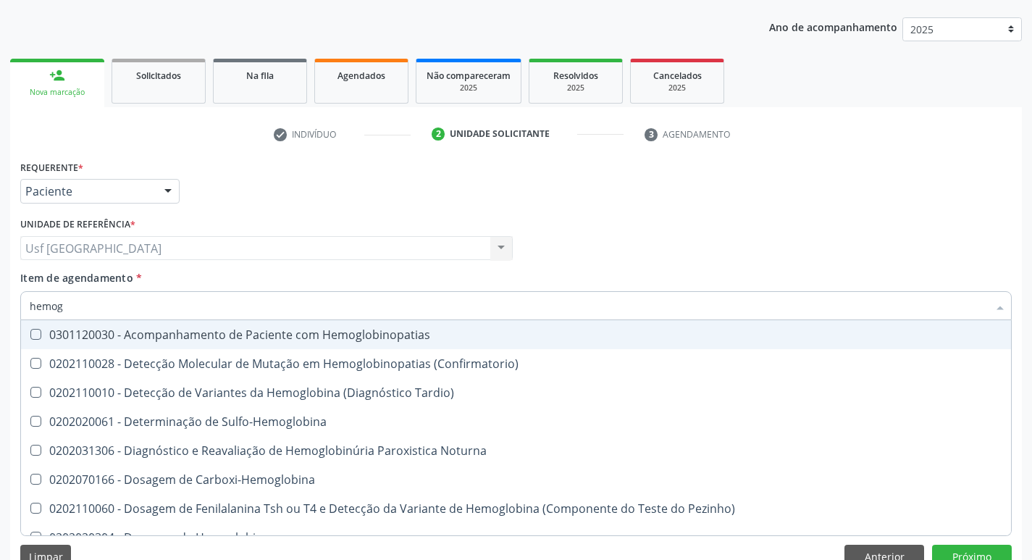
type input "hemogr"
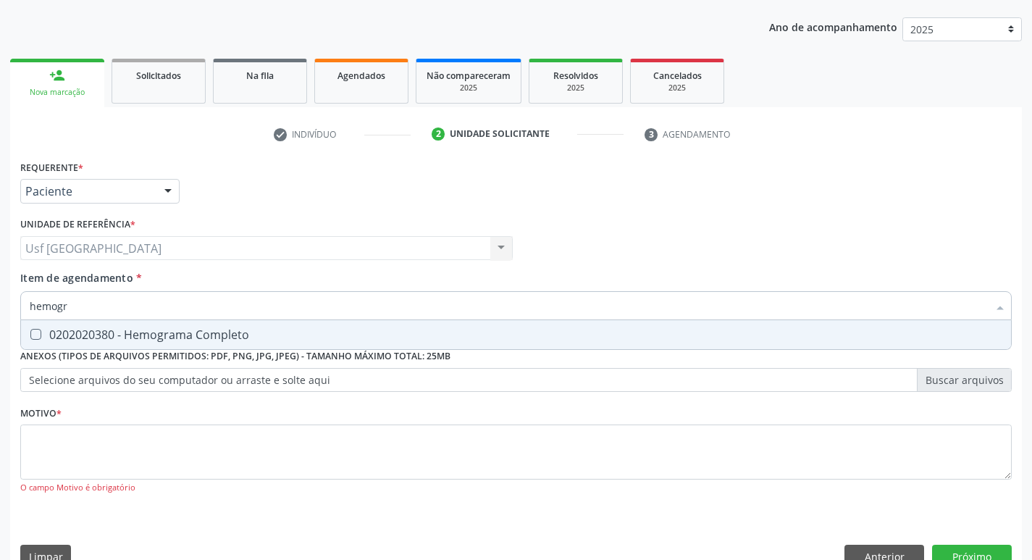
click at [189, 332] on div "0202020380 - Hemograma Completo" at bounding box center [516, 335] width 972 height 12
checkbox Completo "true"
type input "hemog"
checkbox Completo "false"
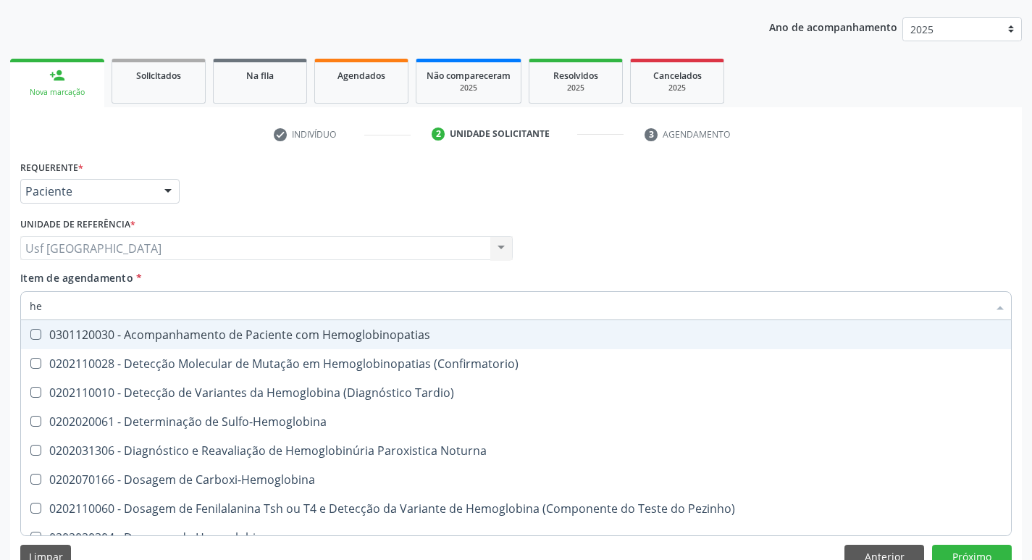
type input "h"
checkbox Completo "false"
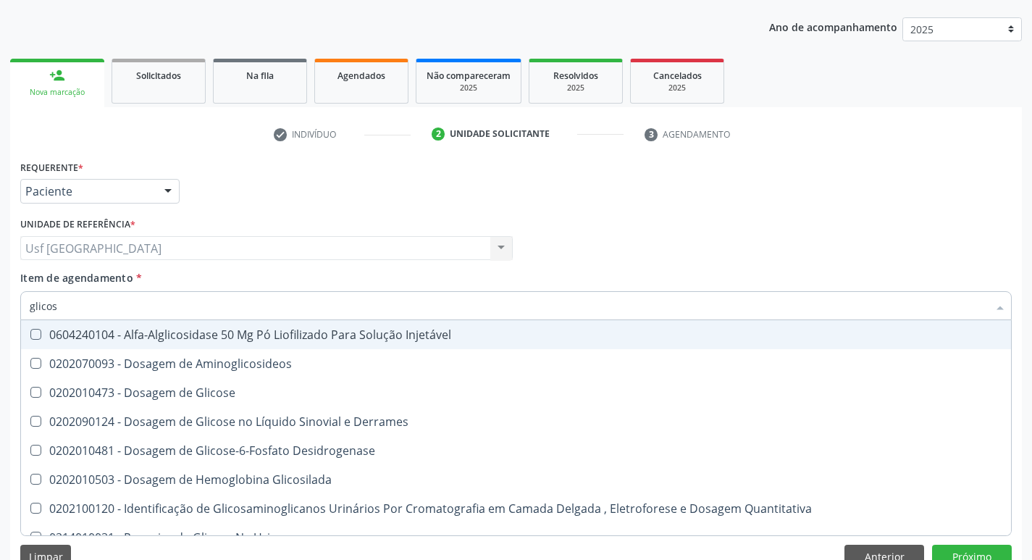
type input "glicose"
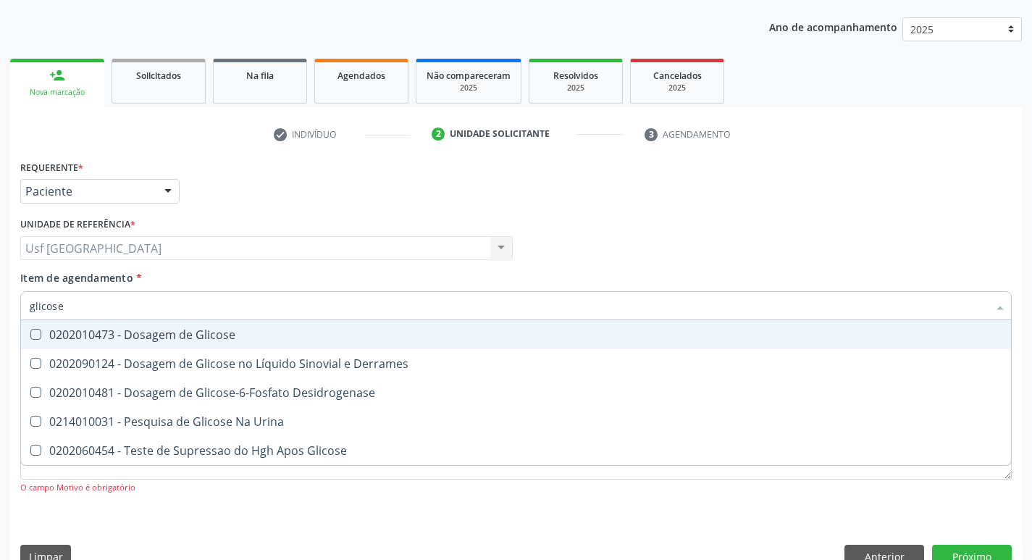
click at [217, 339] on div "0202010473 - Dosagem de Glicose" at bounding box center [516, 335] width 972 height 12
checkbox Glicose "true"
type input "glicos"
checkbox Glicose "false"
checkbox Desidrogenase "true"
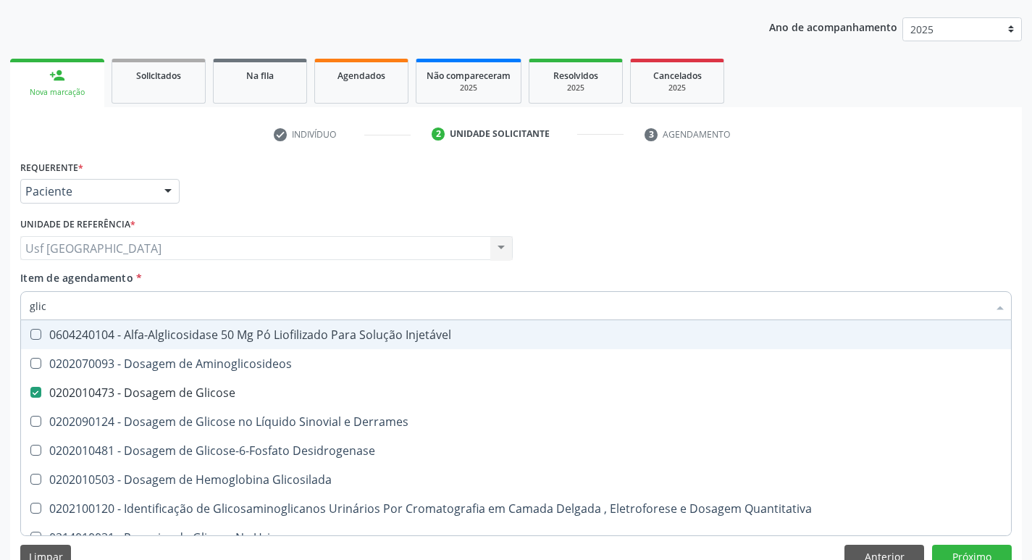
type input "gli"
checkbox Glicose "false"
checkbox Glicosilada "false"
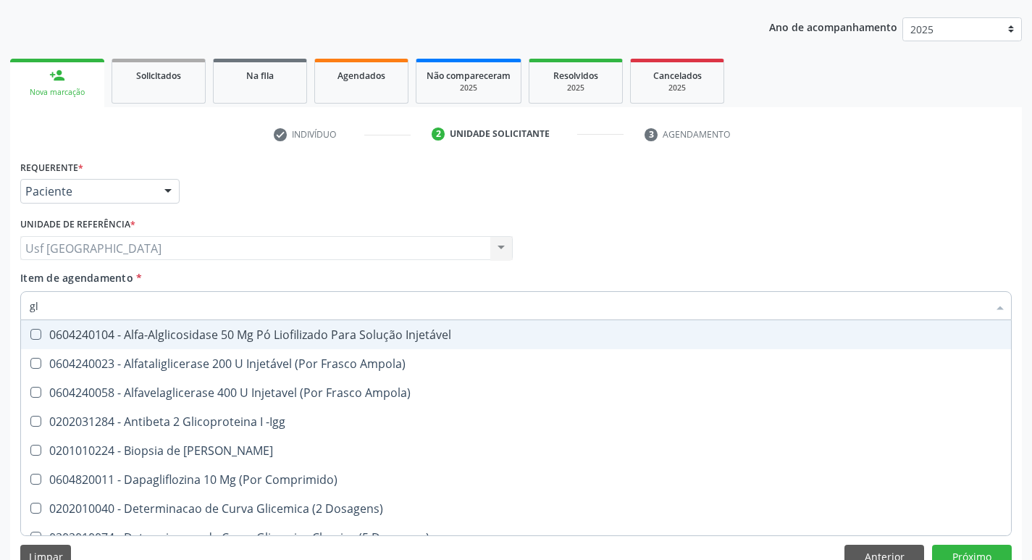
type input "g"
checkbox Glicose "false"
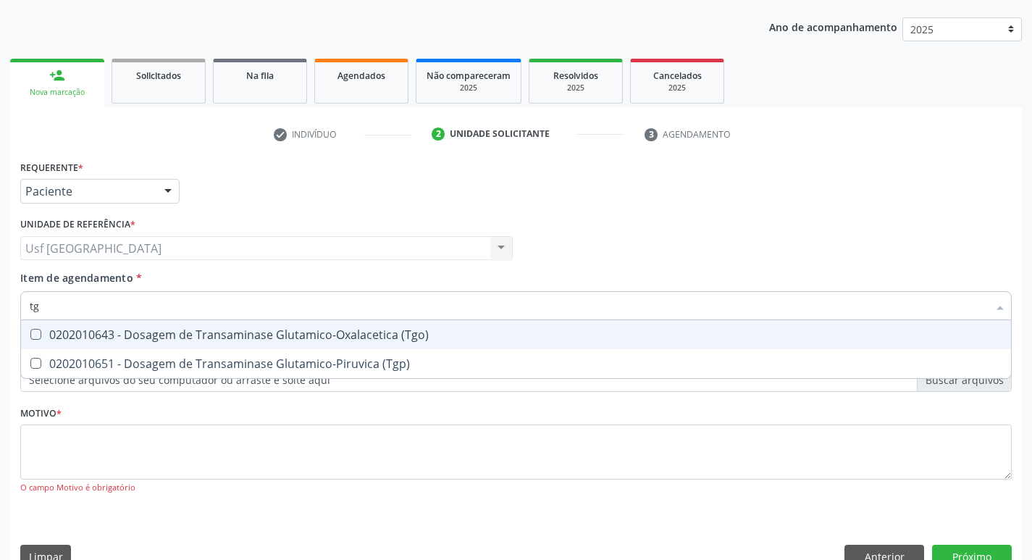
type input "tgo"
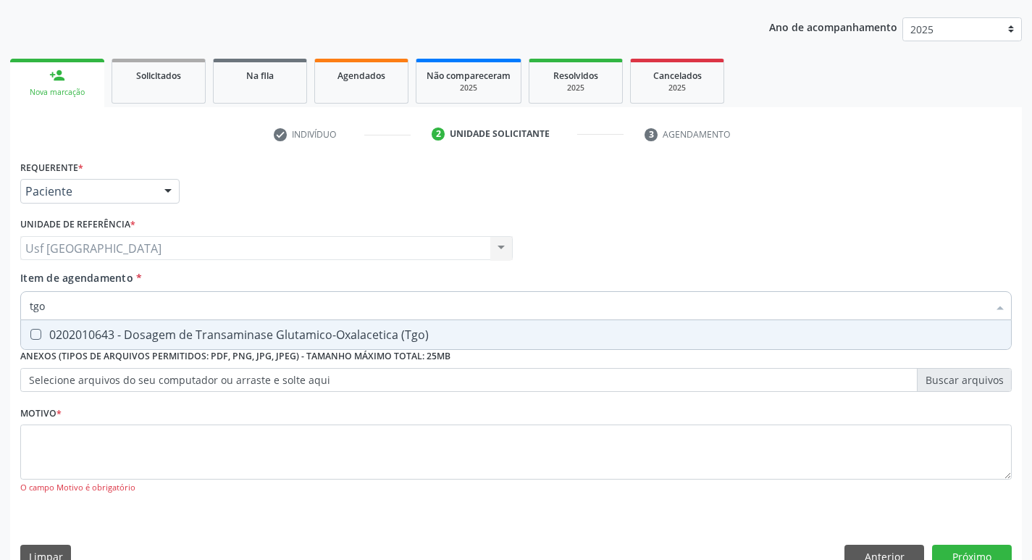
click at [217, 339] on div "0202010643 - Dosagem de Transaminase Glutamico-Oxalacetica (Tgo)" at bounding box center [516, 335] width 972 height 12
checkbox \(Tgo\) "true"
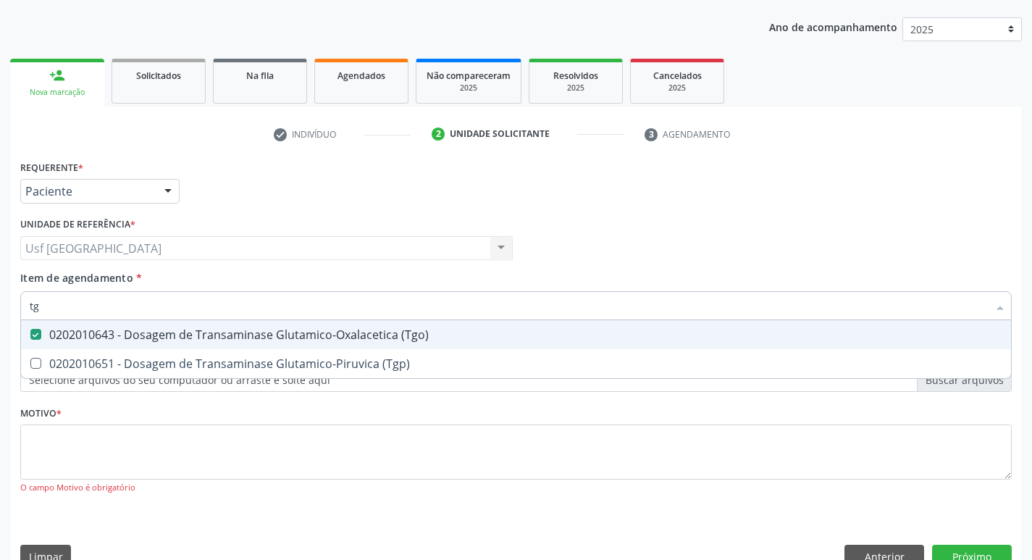
type input "tgp"
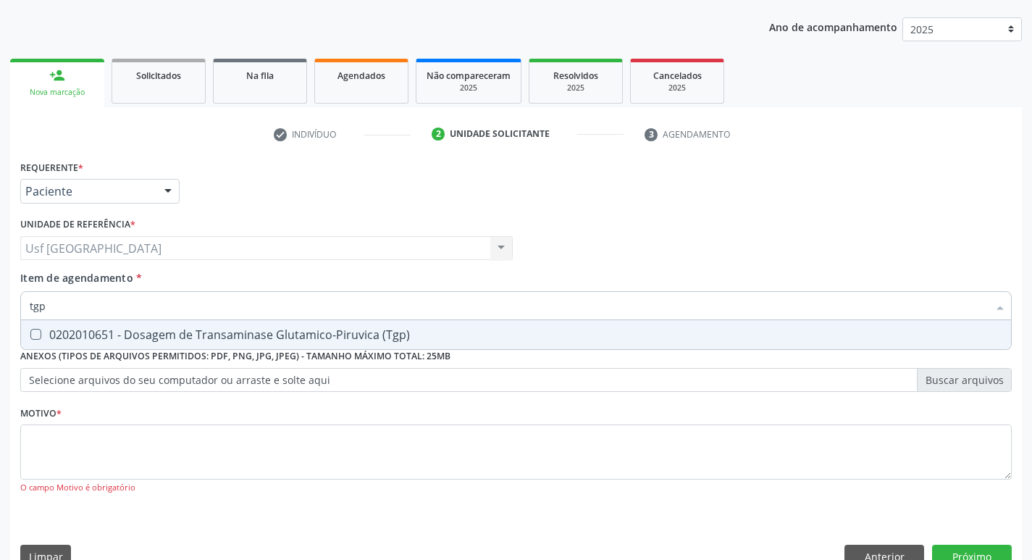
click at [217, 339] on div "0202010651 - Dosagem de Transaminase Glutamico-Piruvica (Tgp)" at bounding box center [516, 335] width 972 height 12
checkbox \(Tgp\) "true"
type input "t"
checkbox \(Tgp\) "false"
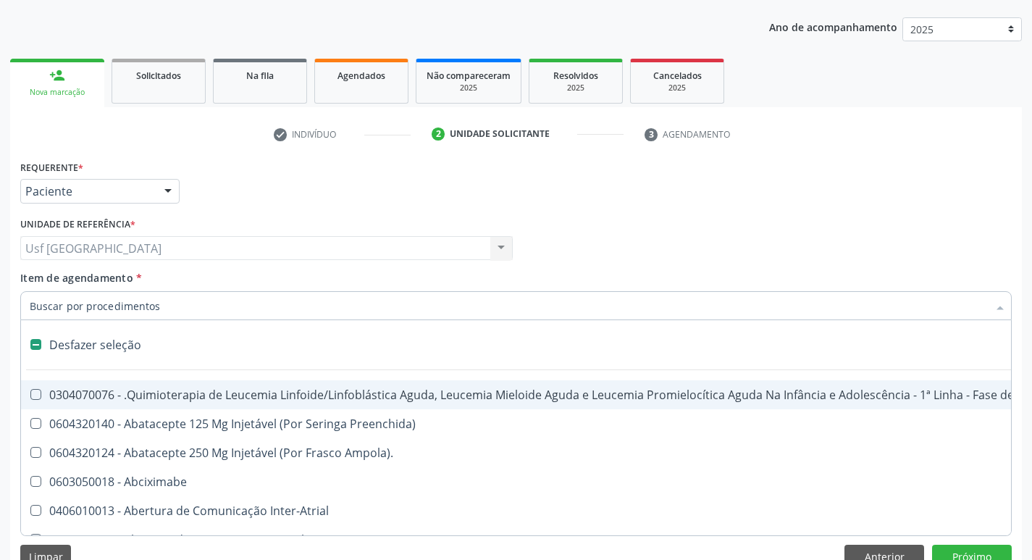
type input "u"
checkbox Leprae "true"
checkbox Laboratorial "true"
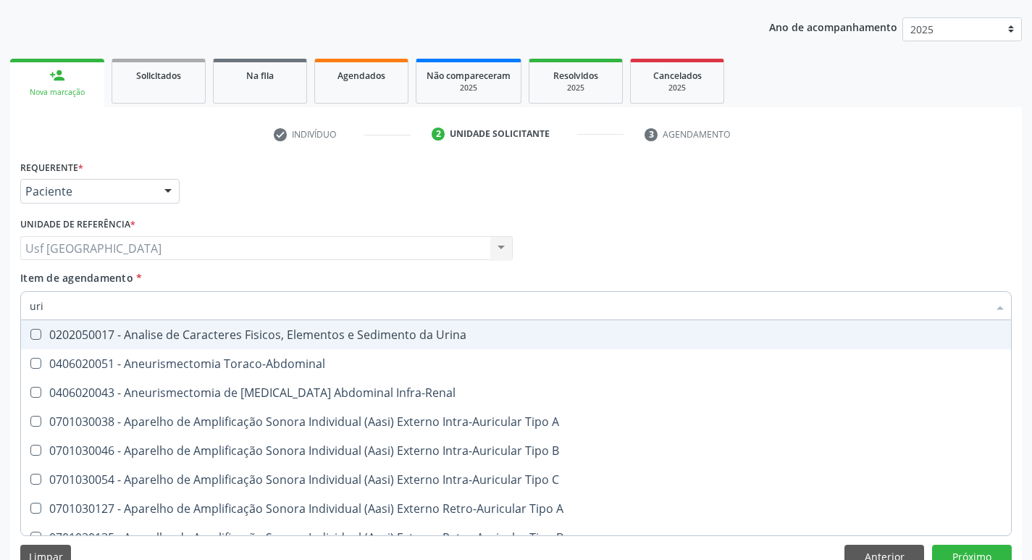
type input "urin"
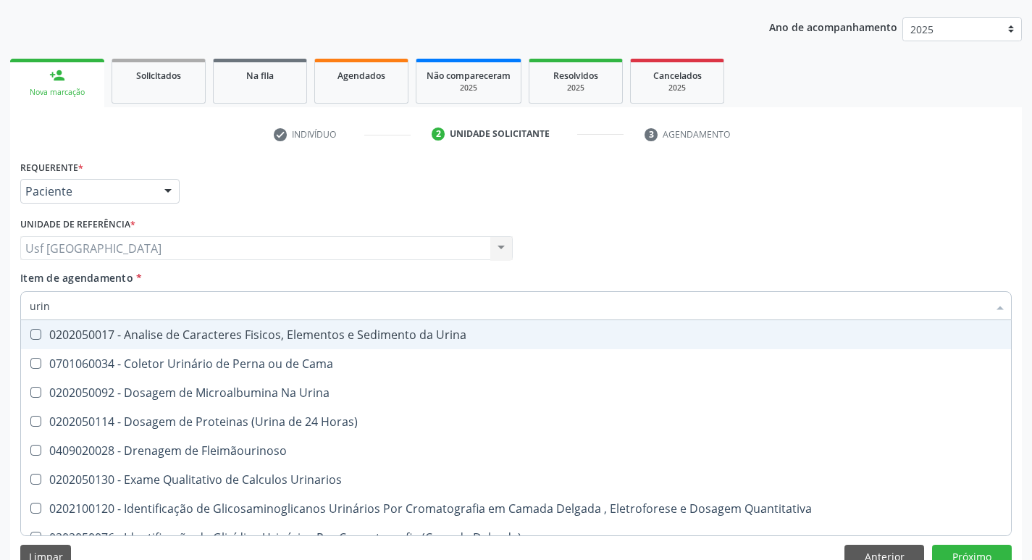
click at [217, 339] on div "0202050017 - Analise de Caracteres Fisicos, Elementos e Sedimento da Urina" at bounding box center [516, 335] width 972 height 12
checkbox Urina "true"
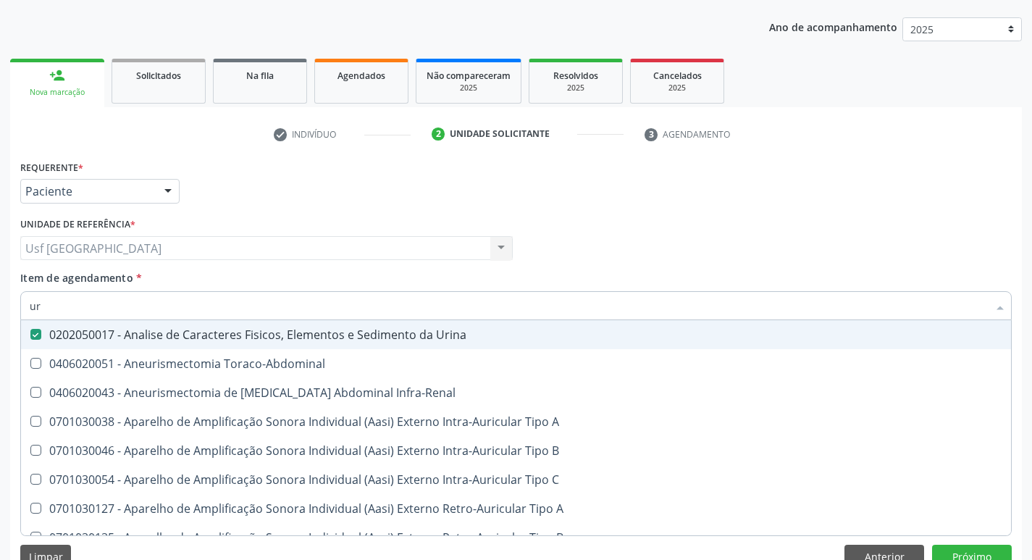
type input "u"
checkbox Urina "false"
checkbox Cônica "false"
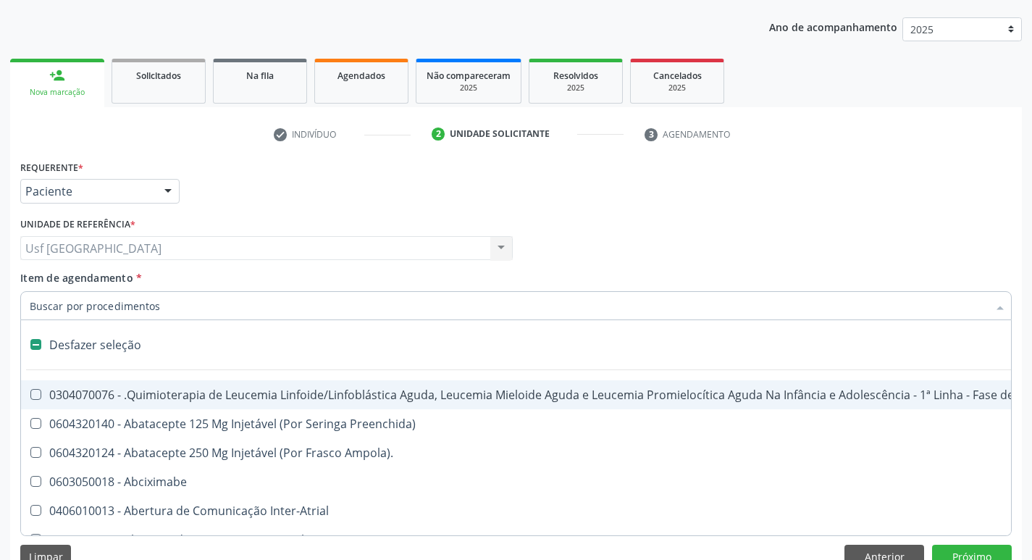
type input "p"
checkbox Urina "false"
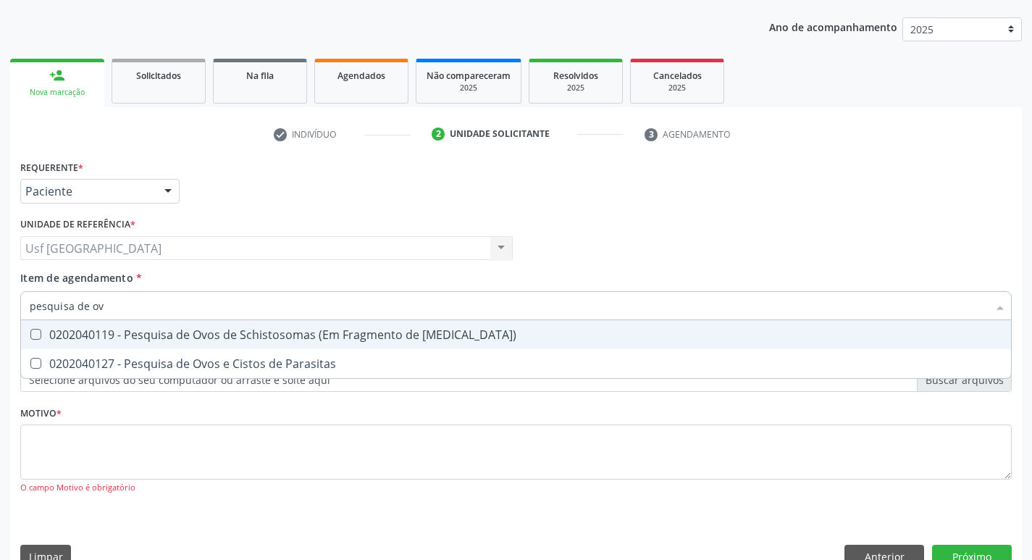
type input "pesquisa de ovo"
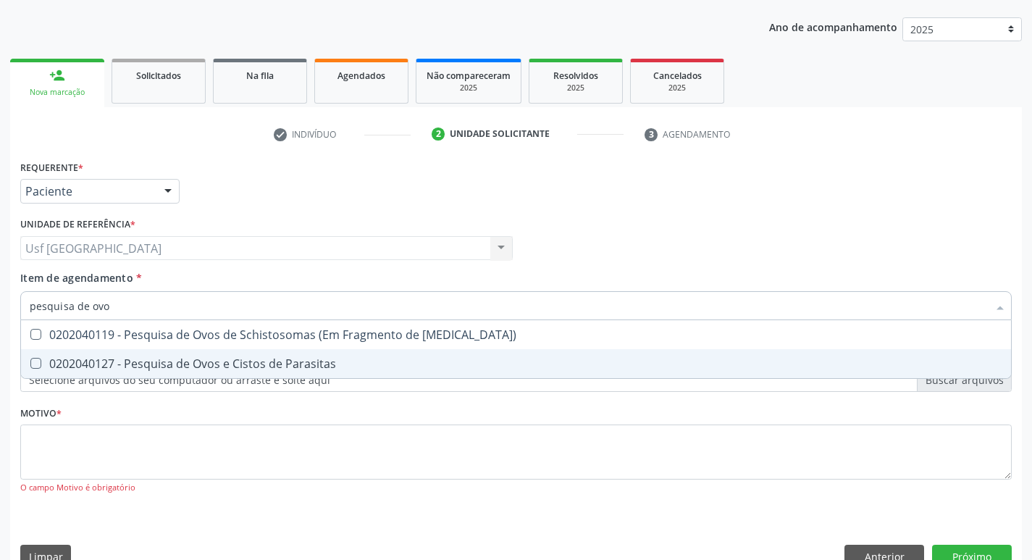
click at [228, 358] on div "0202040127 - Pesquisa de Ovos e Cistos de Parasitas" at bounding box center [516, 364] width 972 height 12
checkbox Parasitas "true"
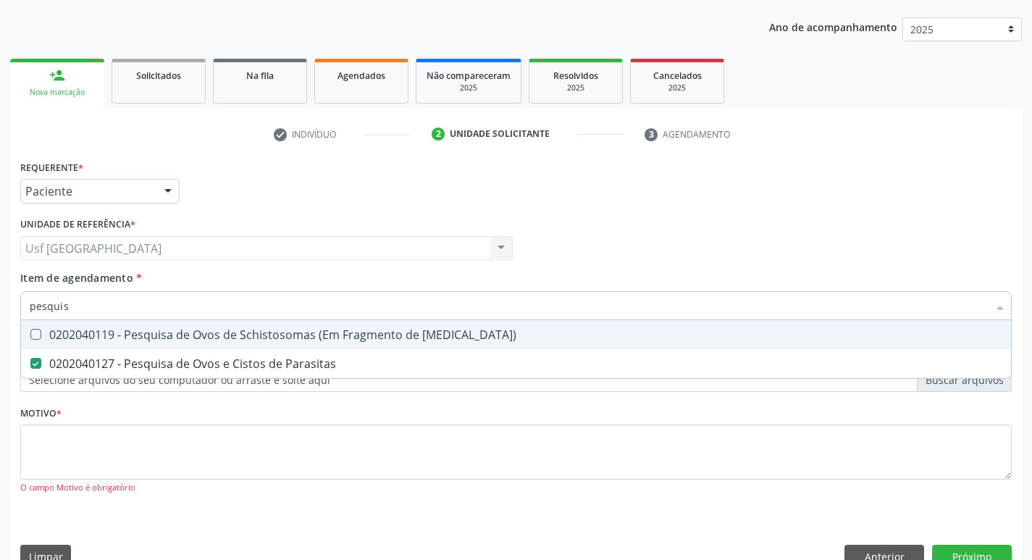
type input "pesqui"
checkbox Parasitas "false"
type input "p"
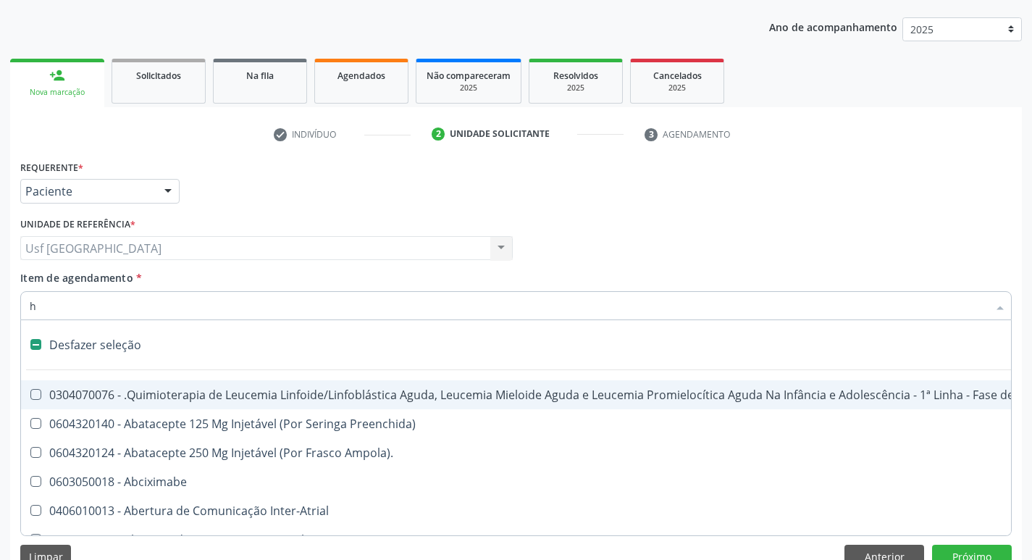
type input "he"
checkbox Quadril "true"
checkbox Urina "false"
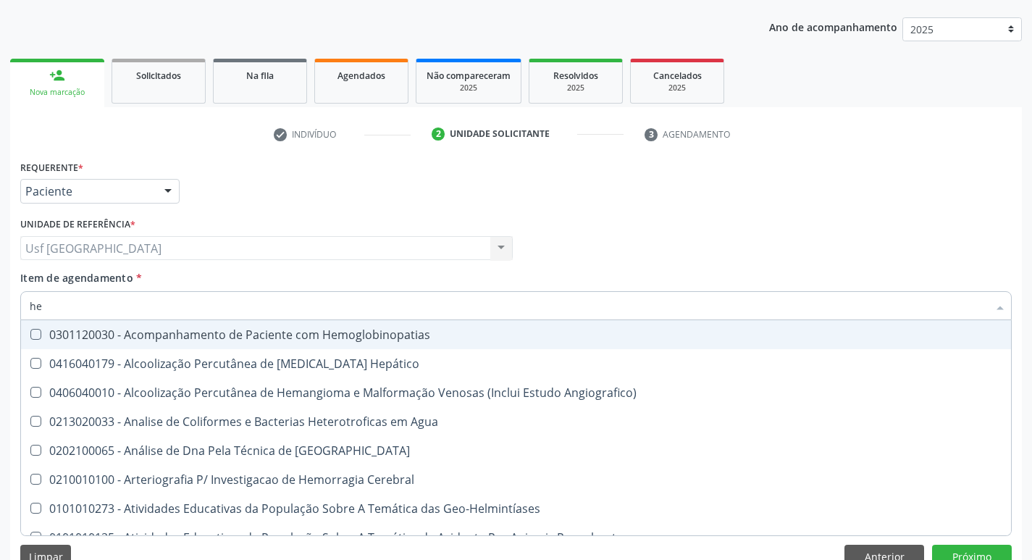
type input "hem"
checkbox II "true"
checkbox Completo "false"
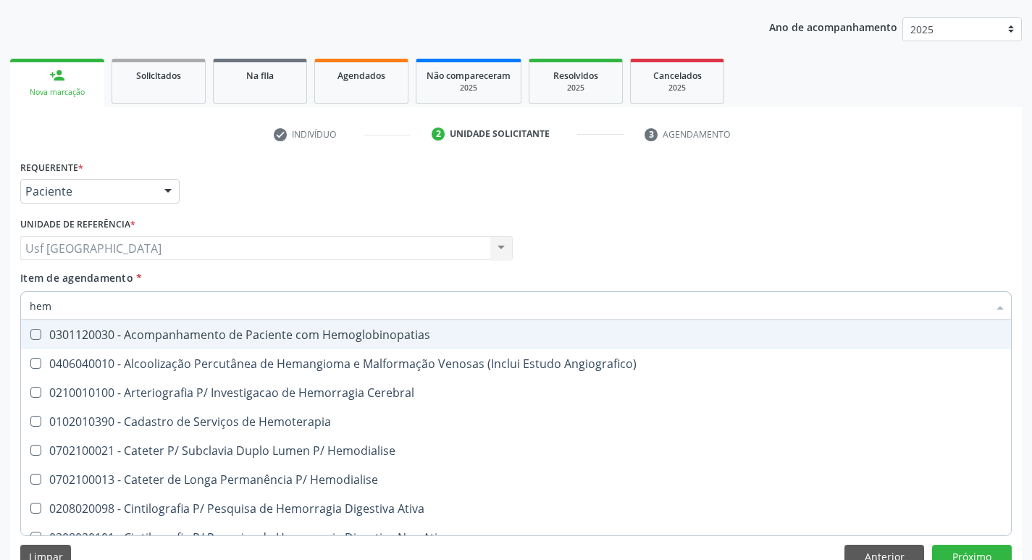
type input "hemo"
checkbox Retro-Retal "true"
checkbox Completo "false"
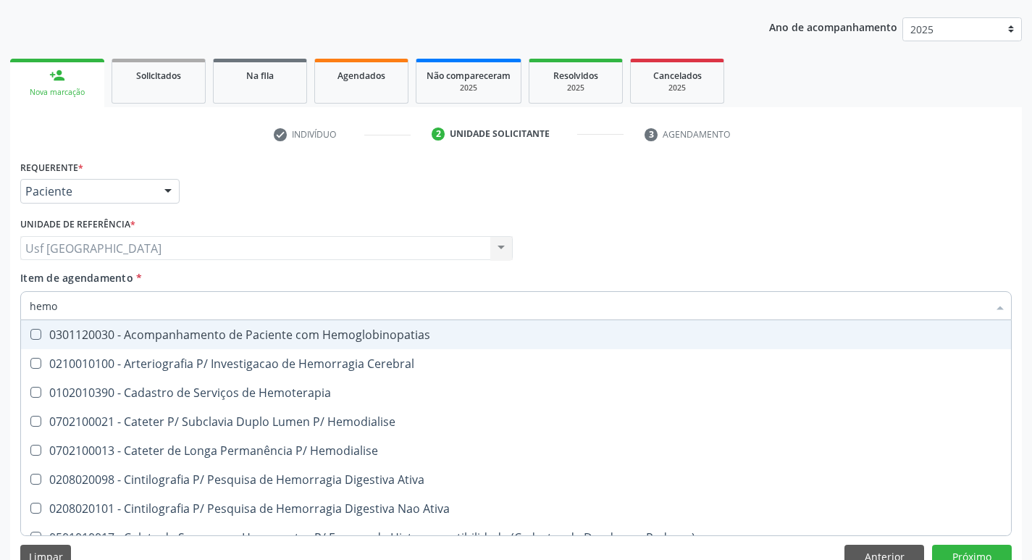
type input "hemog"
checkbox Carboxi-Hemoglobina "true"
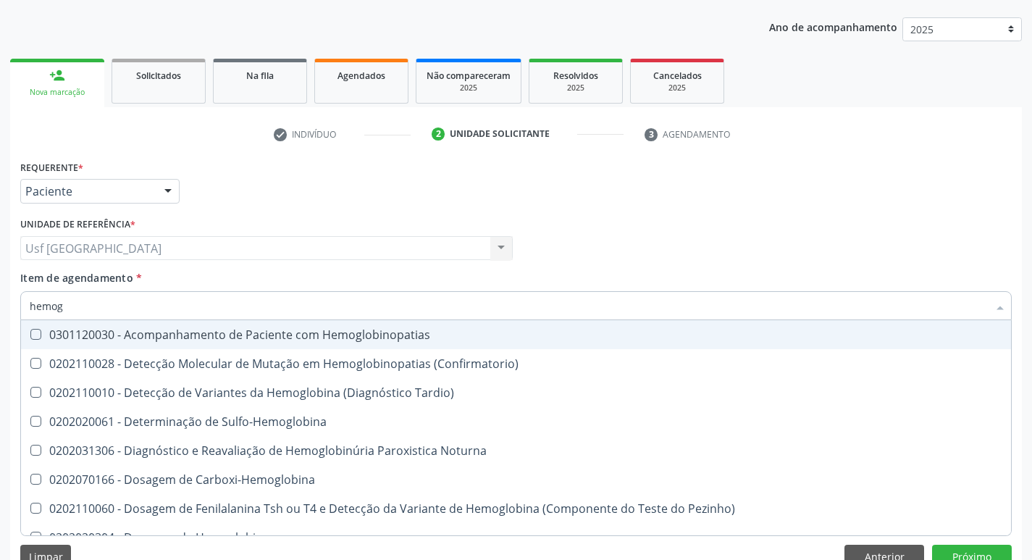
type input "hemogl"
checkbox Completo "false"
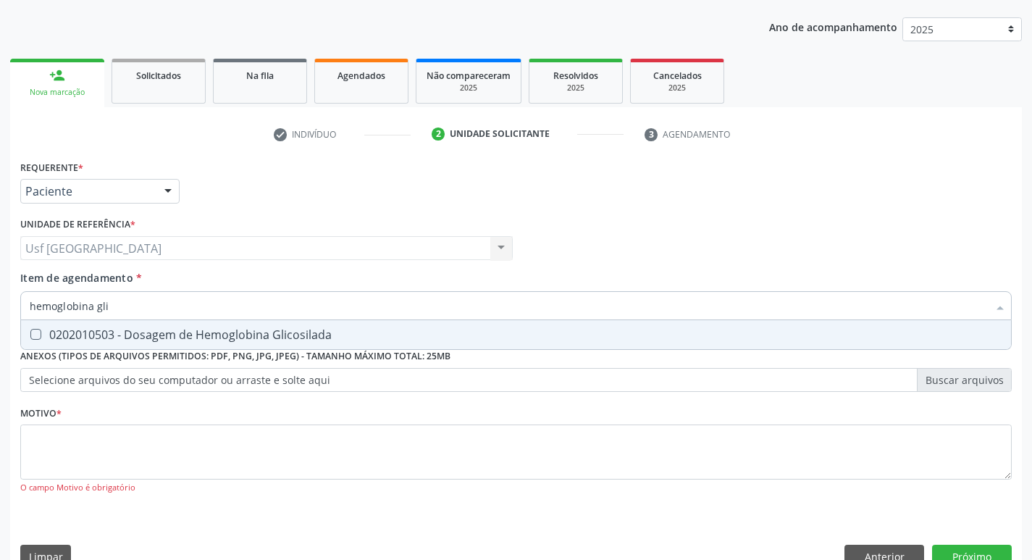
type input "hemoglobina glic"
click at [206, 342] on span "0202010503 - Dosagem de Hemoglobina Glicosilada" at bounding box center [516, 334] width 990 height 29
checkbox Glicosilada "true"
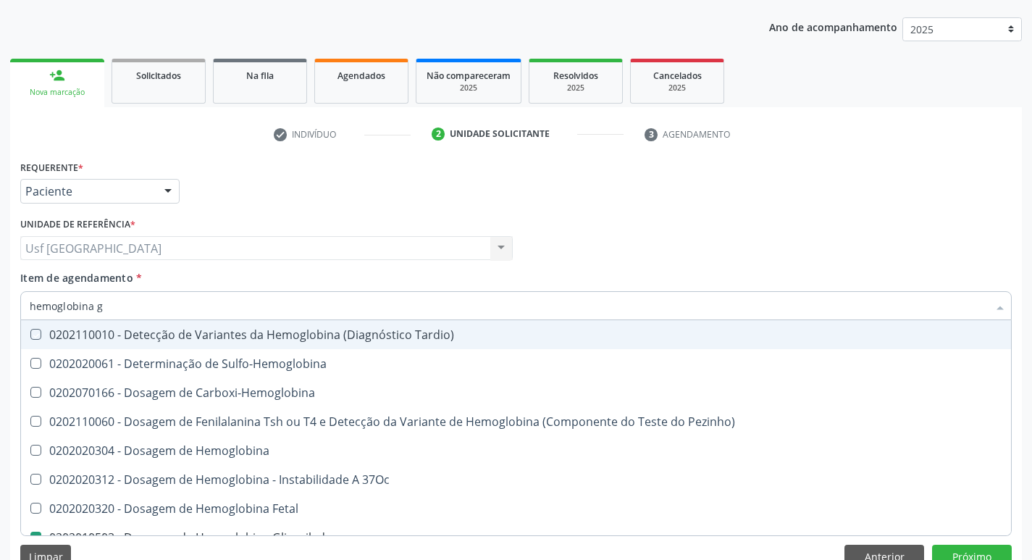
type input "hemoglobina"
checkbox Tardio\) "false"
type input "hemoglobi"
checkbox Glicosilada "false"
checkbox Hematocrito\) "true"
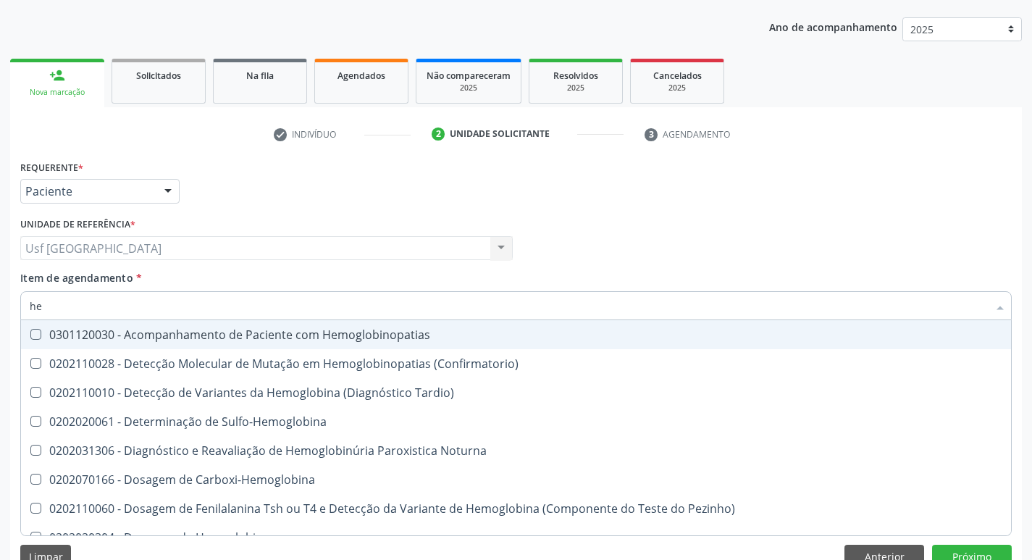
type input "h"
checkbox Glicosilada "false"
checkbox Completo "false"
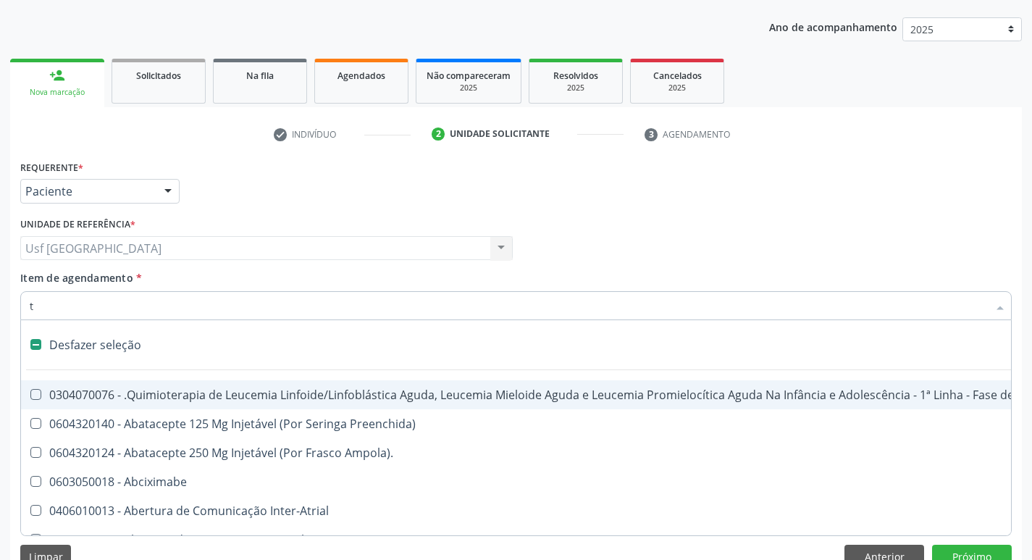
type input "tr"
checkbox Reto "false"
checkbox Urina "false"
checkbox Especializada "true"
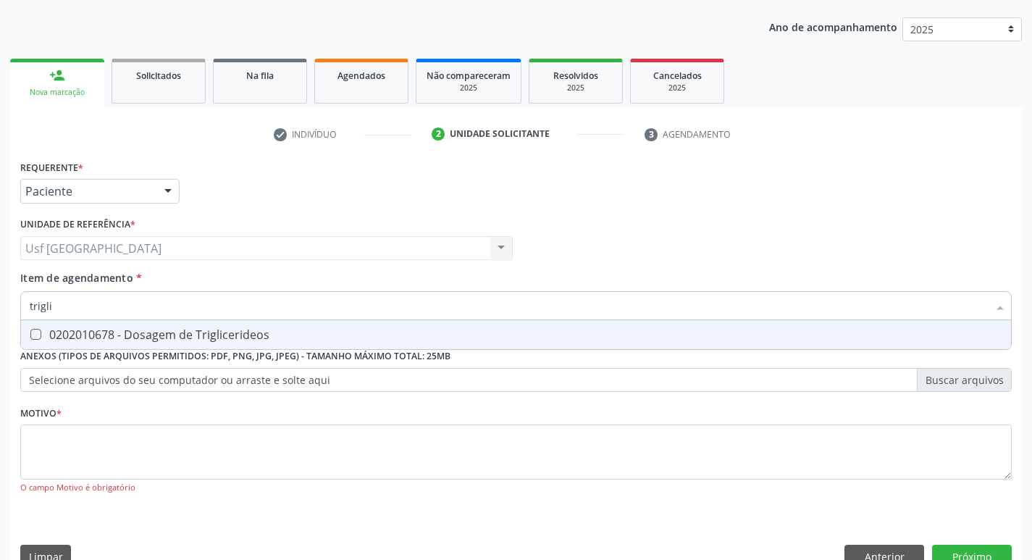
type input "triglic"
click at [206, 342] on span "0202010678 - Dosagem de Triglicerideos" at bounding box center [516, 334] width 990 height 29
checkbox Triglicerideos "true"
type input "t"
checkbox Triglicerideos "false"
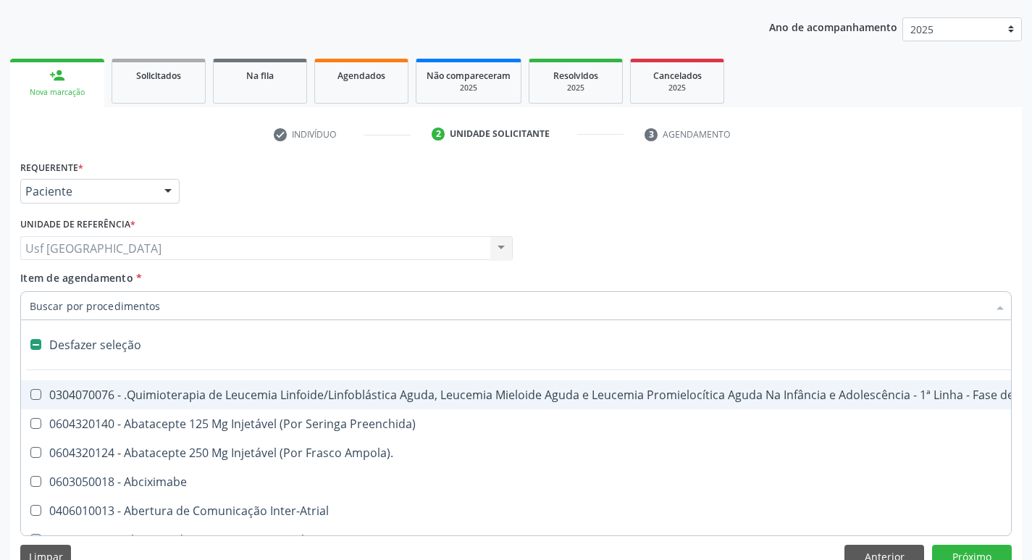
type input "u"
checkbox Ml\) "true"
checkbox Urina "false"
checkbox Leprae "true"
checkbox Laboratorial "true"
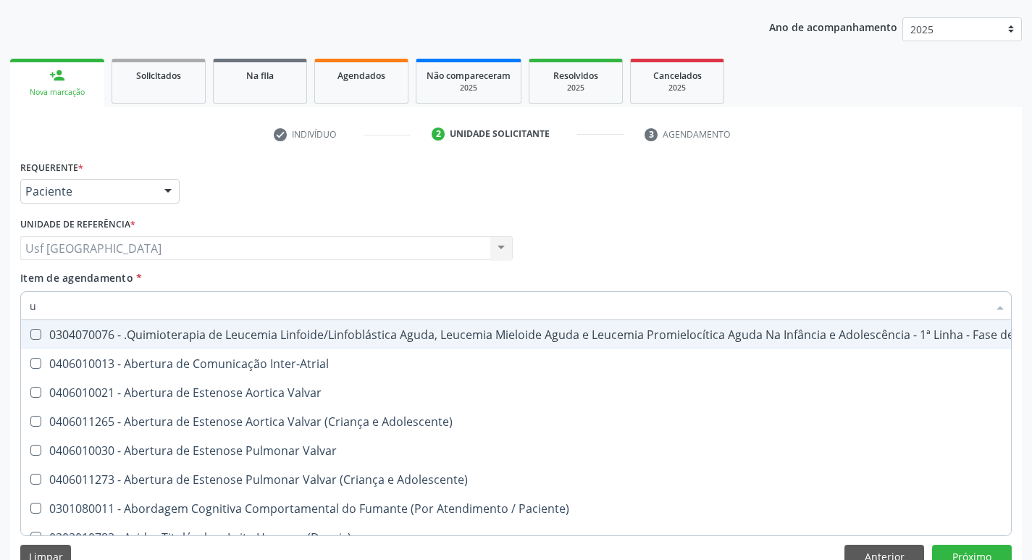
type input "ur"
checkbox Diálise "true"
type input "ure"
checkbox Diálise "false"
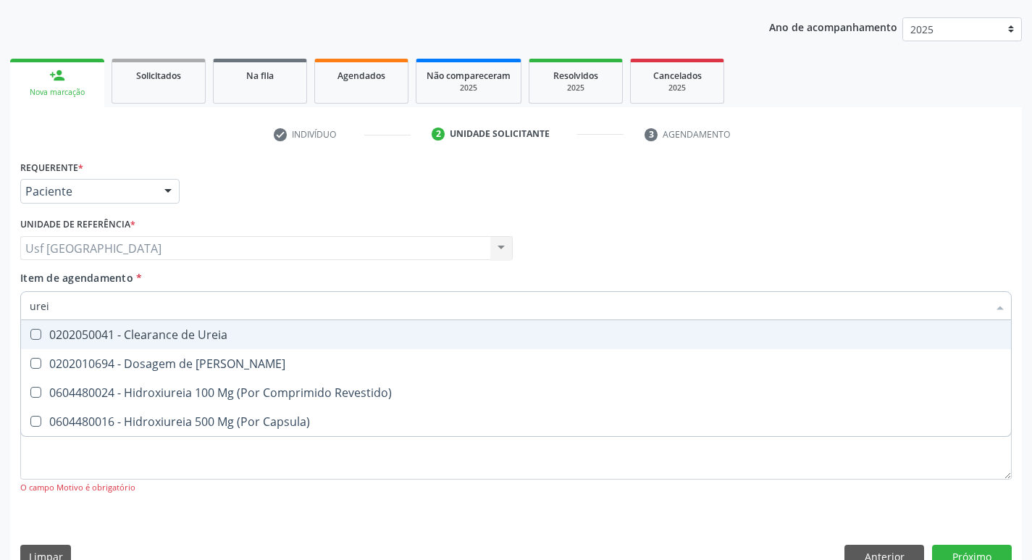
type input "ureia"
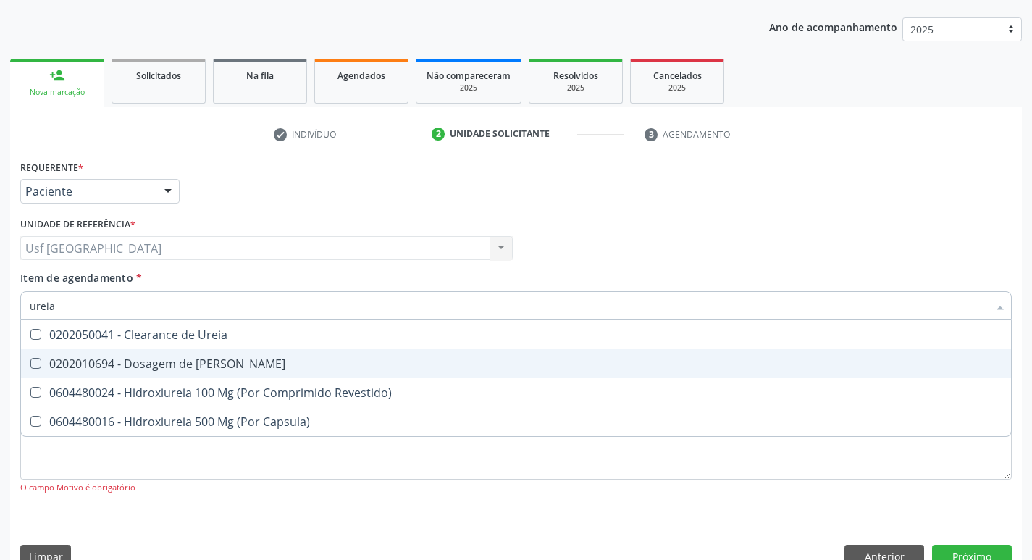
click at [204, 366] on div "0202010694 - Dosagem de [PERSON_NAME]" at bounding box center [516, 364] width 972 height 12
checkbox Ureia "true"
type input "u"
checkbox Ureia "false"
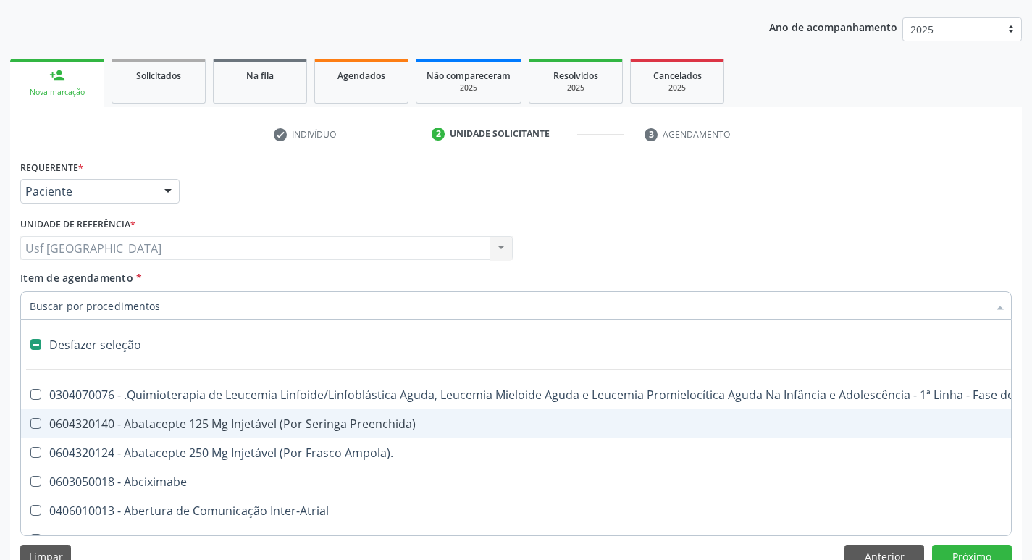
type input "c"
checkbox Punho "true"
checkbox Urina "false"
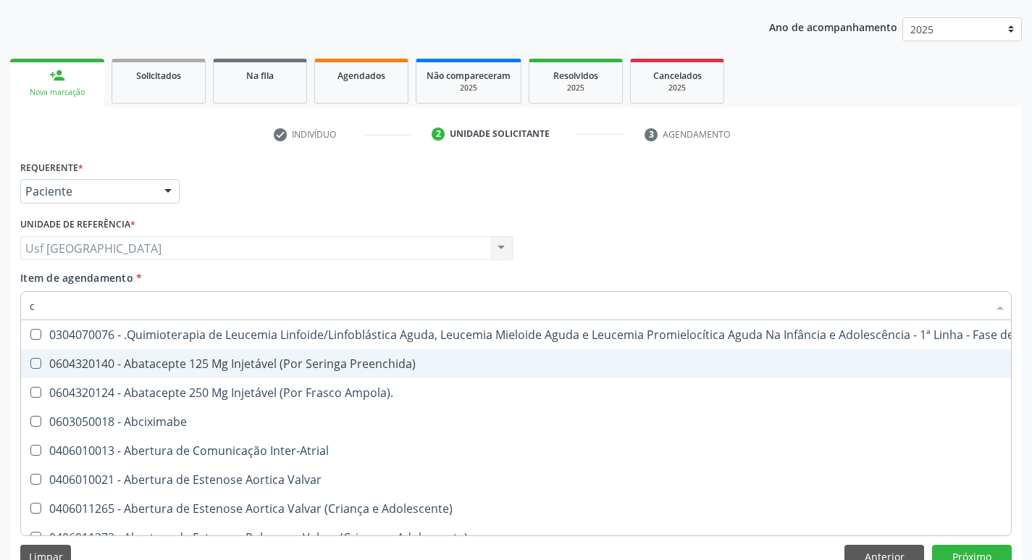
type input "cr"
checkbox Urina "false"
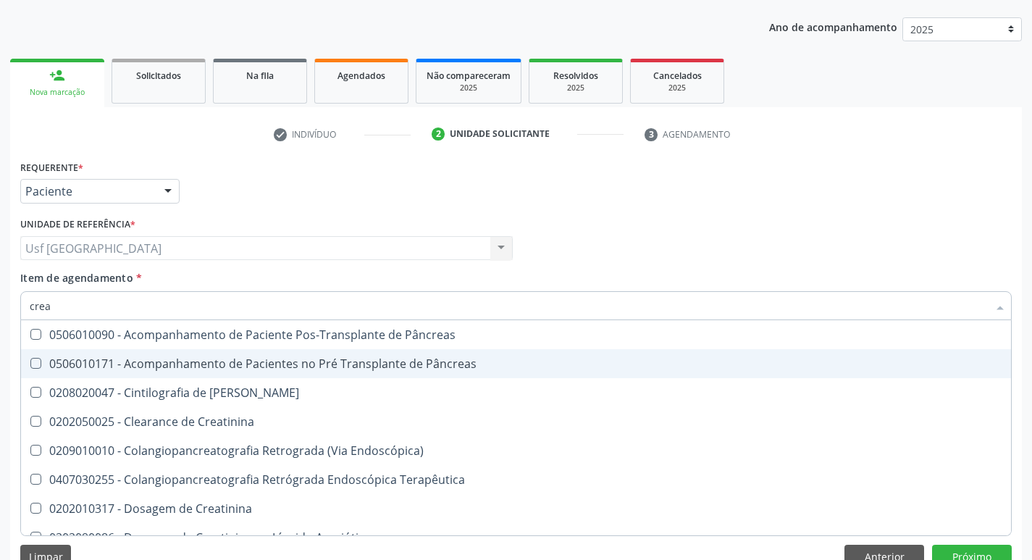
type input "creat"
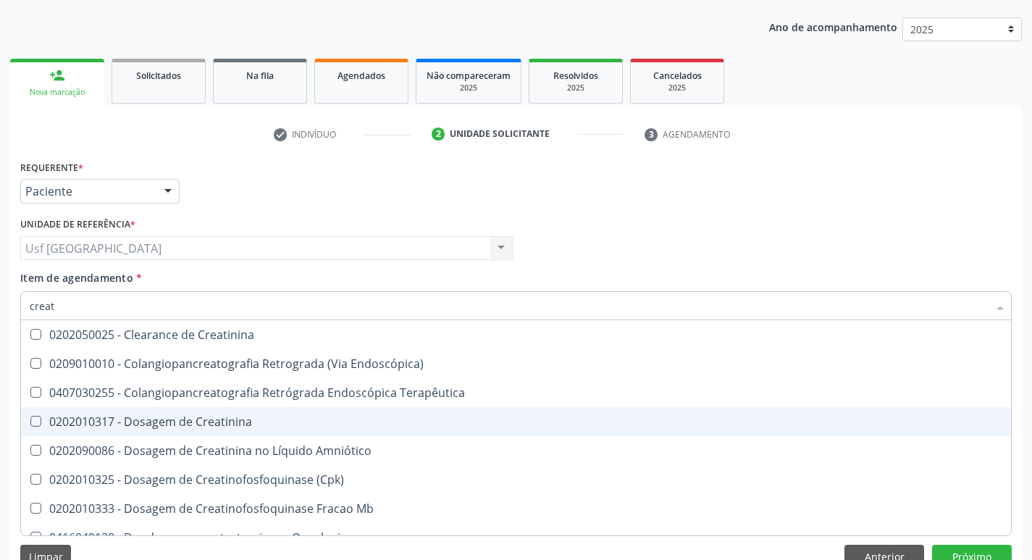
click at [205, 416] on div "0202010317 - Dosagem de Creatinina" at bounding box center [516, 422] width 972 height 12
checkbox Creatinina "true"
type input "crea"
checkbox Creatinina "false"
checkbox Mb "true"
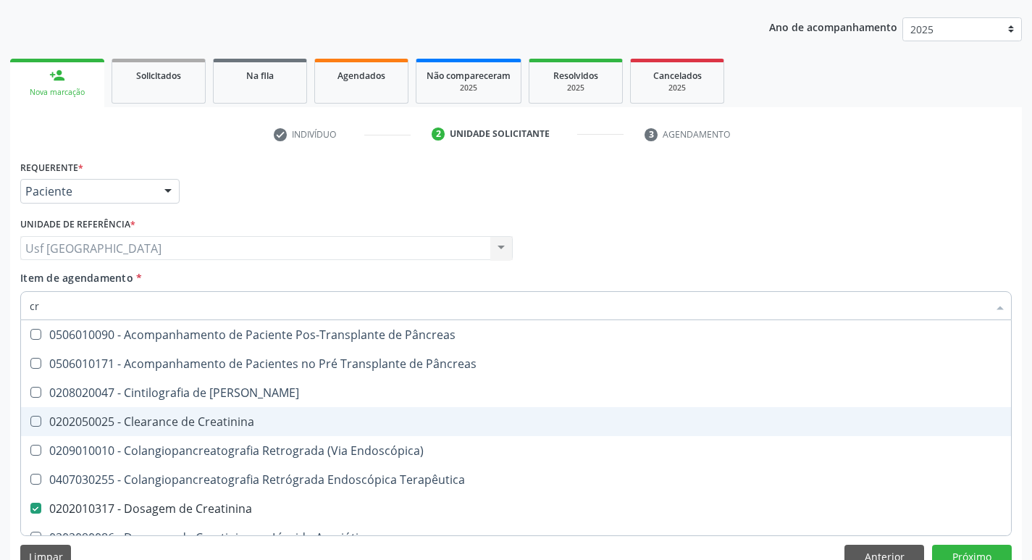
type input "c"
checkbox Creatinina "false"
checkbox Oncologia "false"
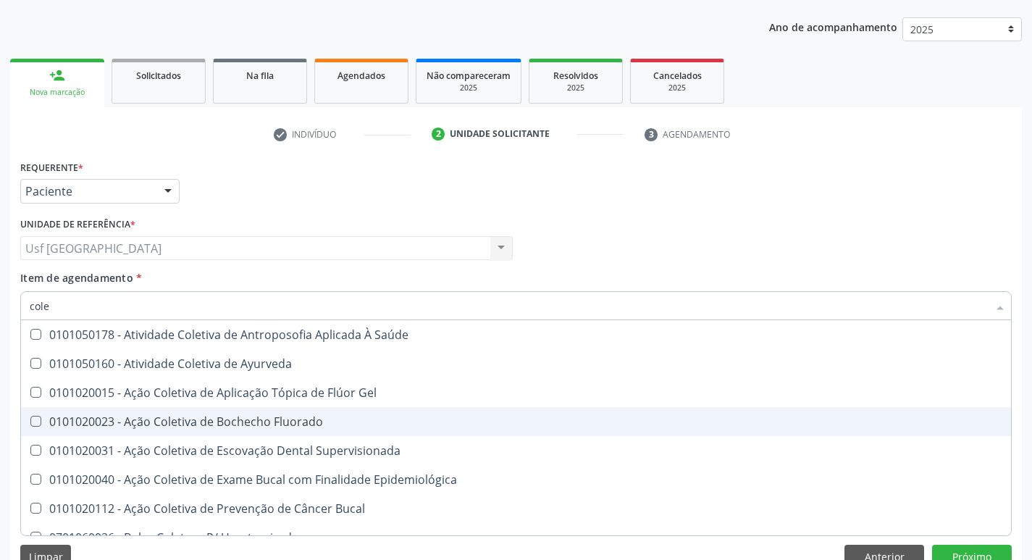
type input "coles"
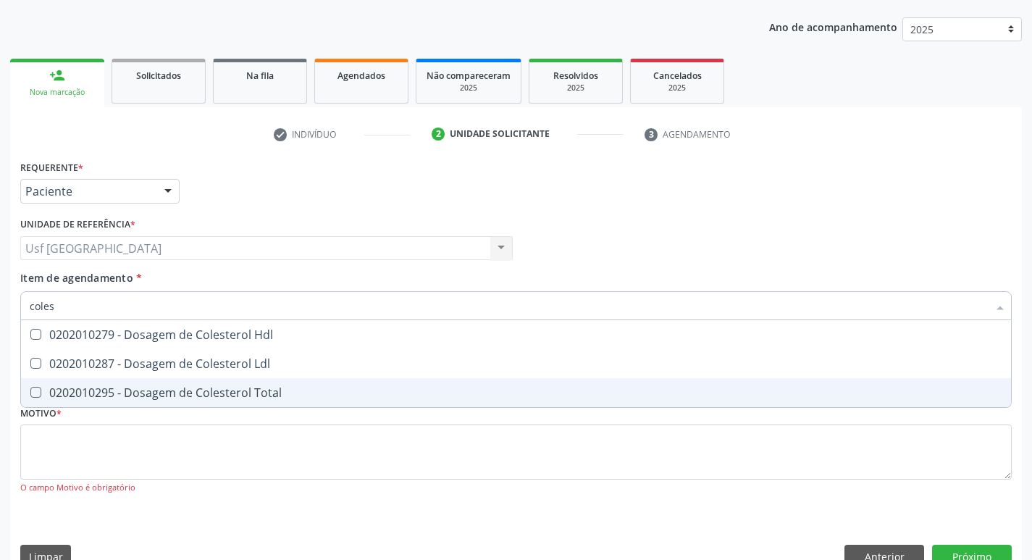
click at [194, 389] on div "0202010295 - Dosagem de Colesterol Total" at bounding box center [516, 393] width 972 height 12
checkbox Total "true"
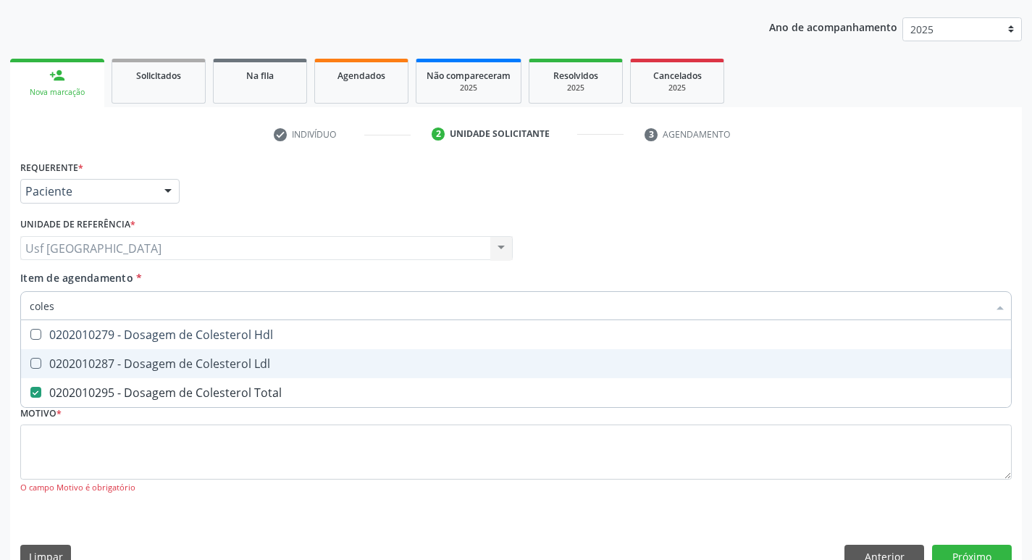
click at [184, 367] on div "0202010287 - Dosagem de Colesterol Ldl" at bounding box center [516, 364] width 972 height 12
checkbox Ldl "true"
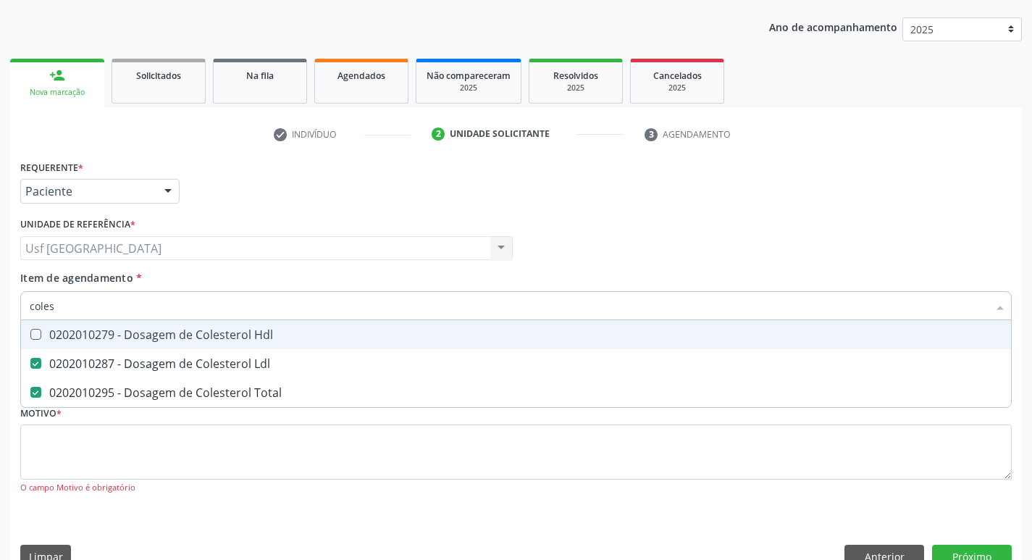
click at [185, 332] on div "0202010279 - Dosagem de Colesterol Hdl" at bounding box center [516, 335] width 972 height 12
checkbox Hdl "true"
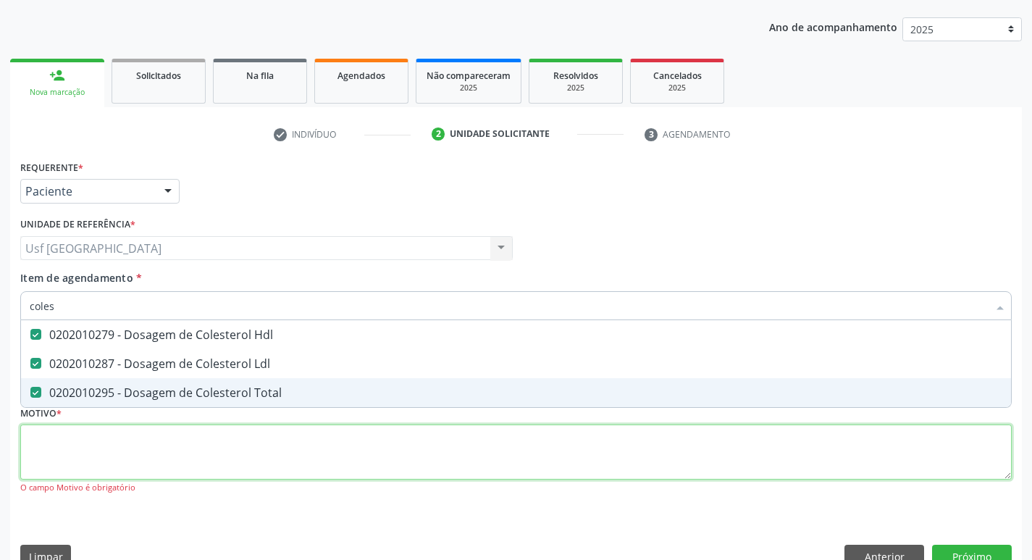
click at [198, 442] on div "Requerente * Paciente Médico(a) Enfermeiro(a) Paciente Nenhum resultado encontr…" at bounding box center [515, 335] width 991 height 358
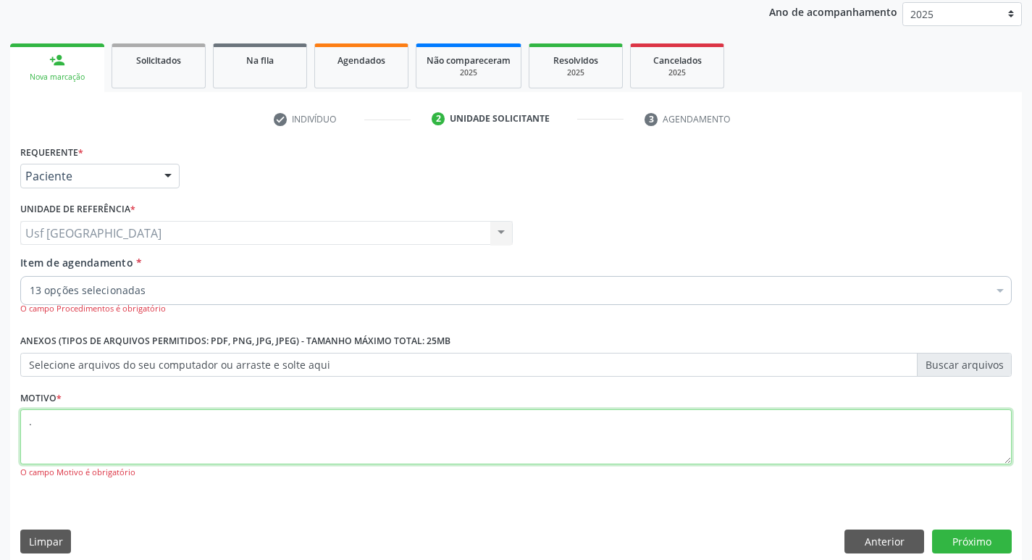
scroll to position [187, 0]
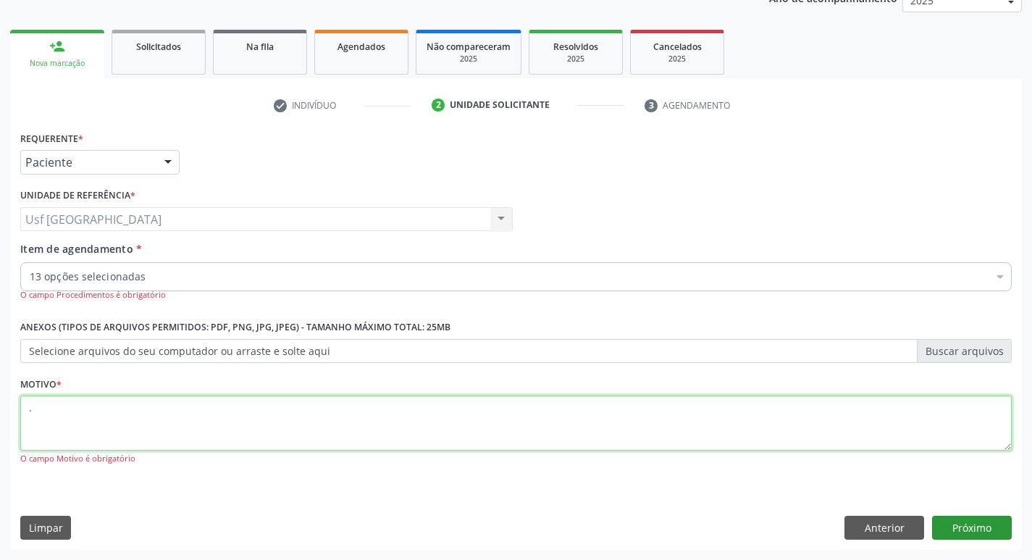
type textarea "."
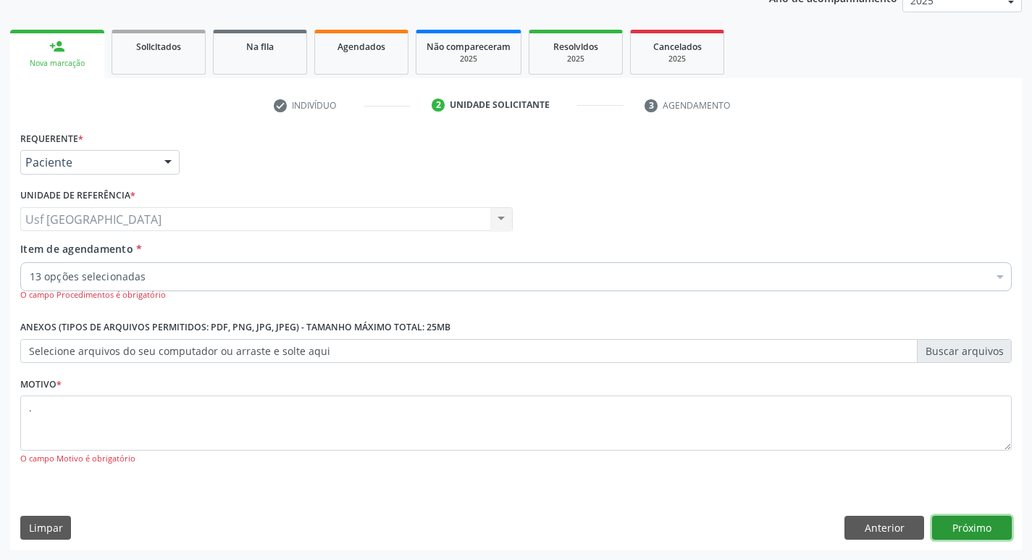
click at [988, 533] on button "Próximo" at bounding box center [972, 527] width 80 height 25
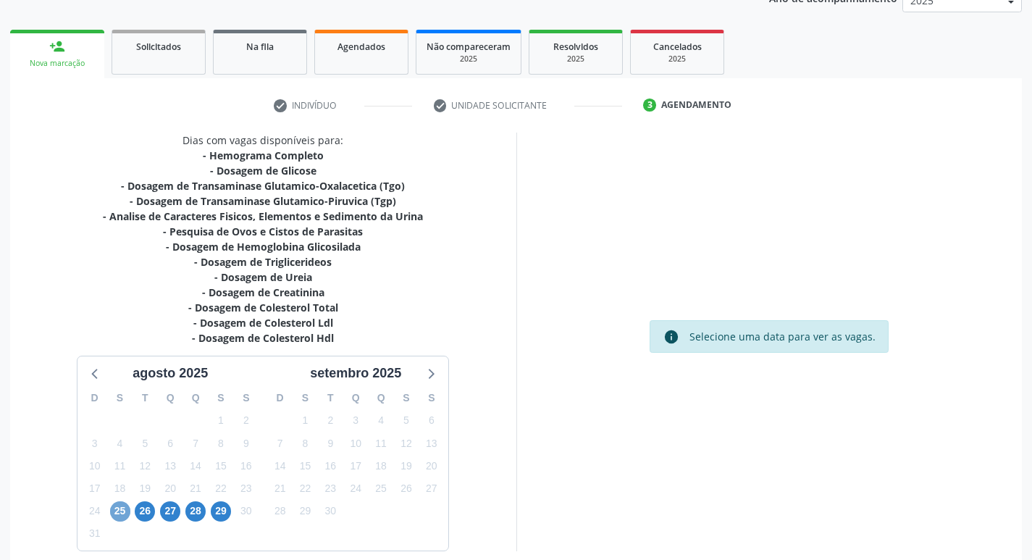
click at [129, 513] on span "25" at bounding box center [120, 511] width 20 height 20
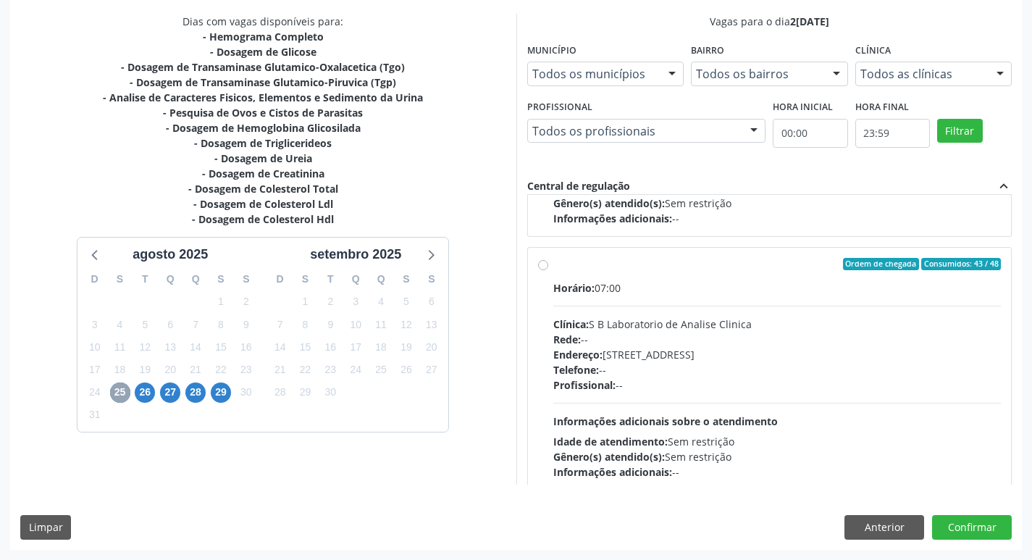
scroll to position [217, 0]
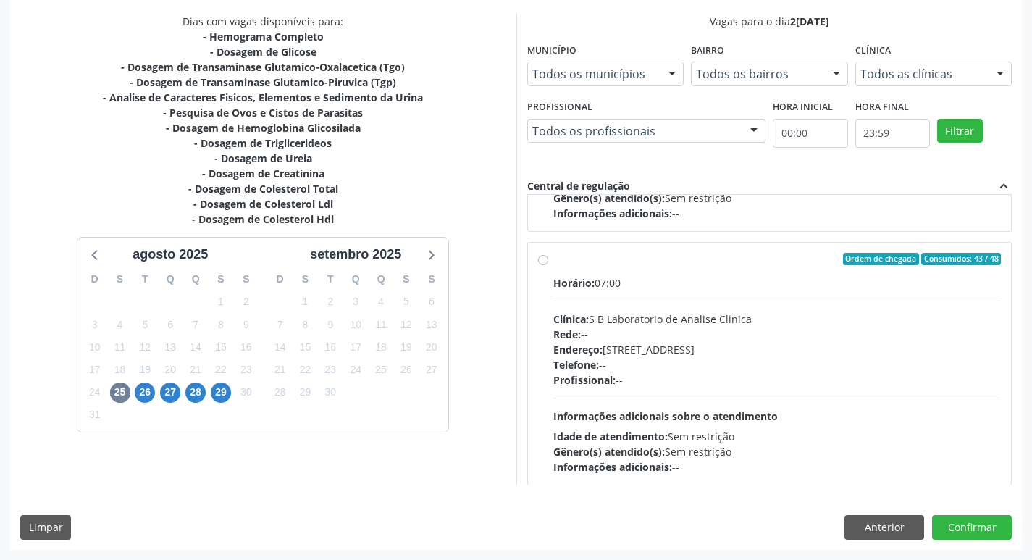
click at [549, 256] on div "Ordem de chegada Consumidos: 43 / 48 Horário: 07:00 Clínica: S B Laboratorio de…" at bounding box center [769, 364] width 463 height 222
radio input "true"
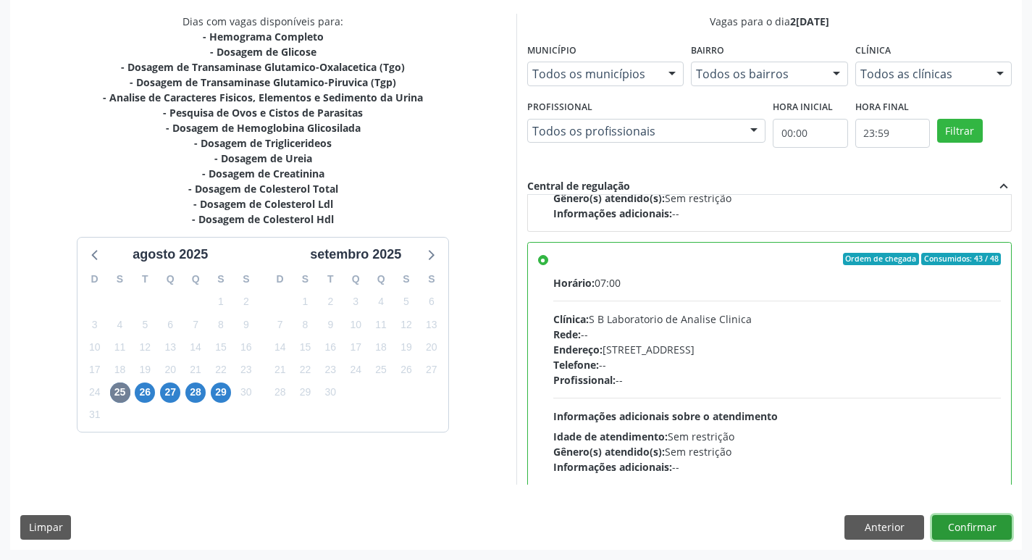
click at [963, 524] on button "Confirmar" at bounding box center [972, 527] width 80 height 25
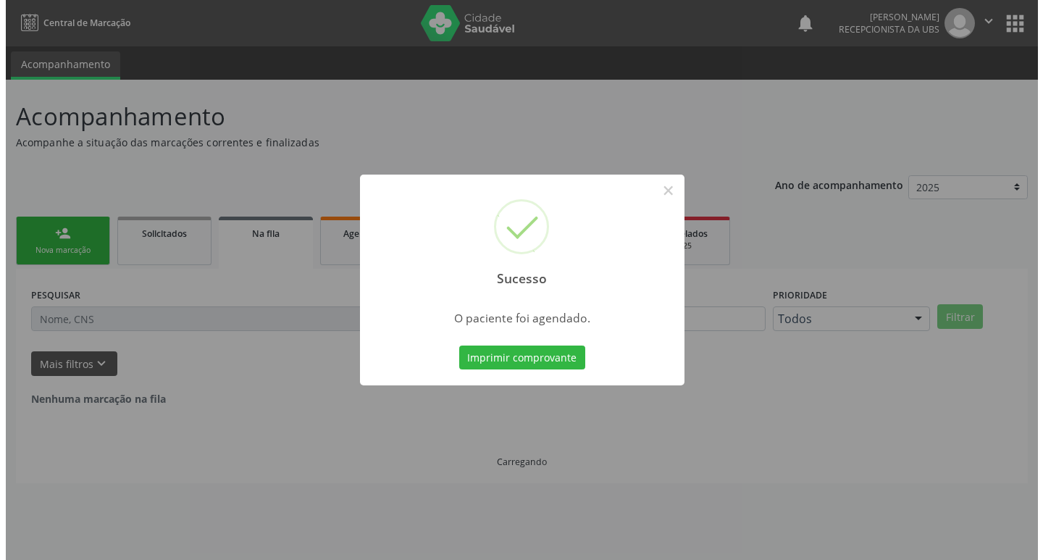
scroll to position [0, 0]
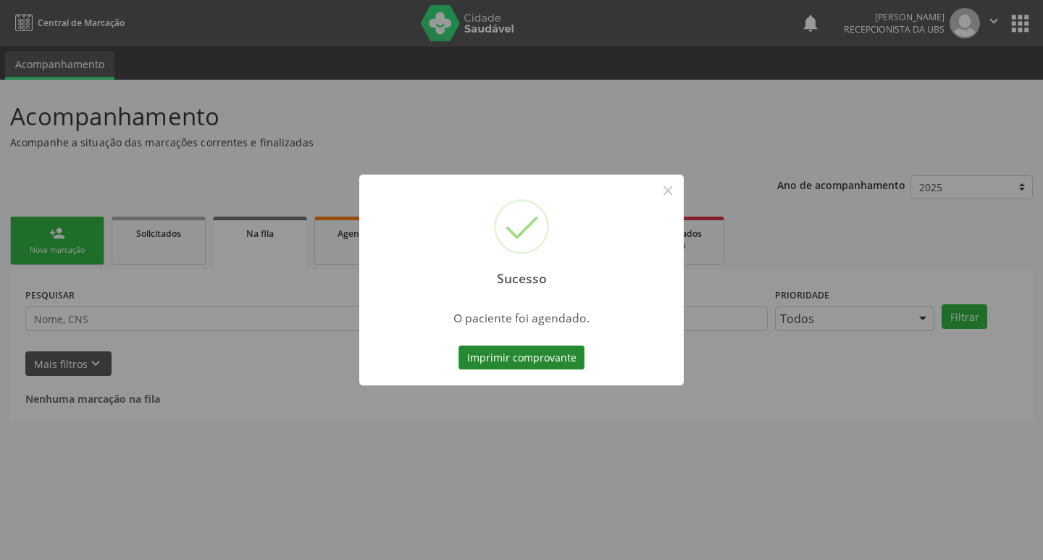
click at [518, 356] on button "Imprimir comprovante" at bounding box center [521, 357] width 126 height 25
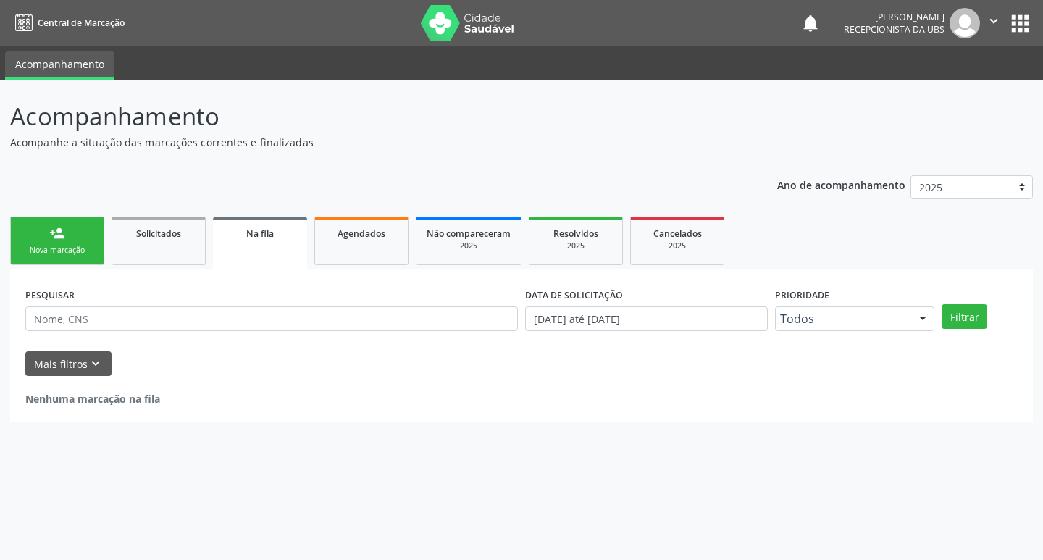
click at [70, 237] on link "person_add Nova marcação" at bounding box center [57, 240] width 94 height 49
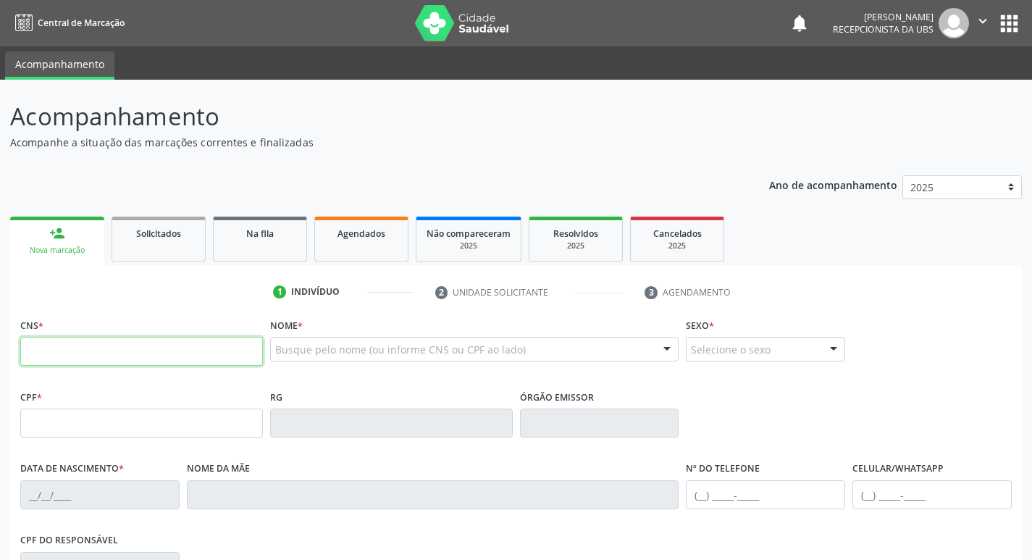
click at [73, 349] on input "text" at bounding box center [141, 351] width 243 height 29
type input "704 6011 8495 6520"
type input "743.200.414-53"
type input "18[DATE]"
type input "[PERSON_NAME]"
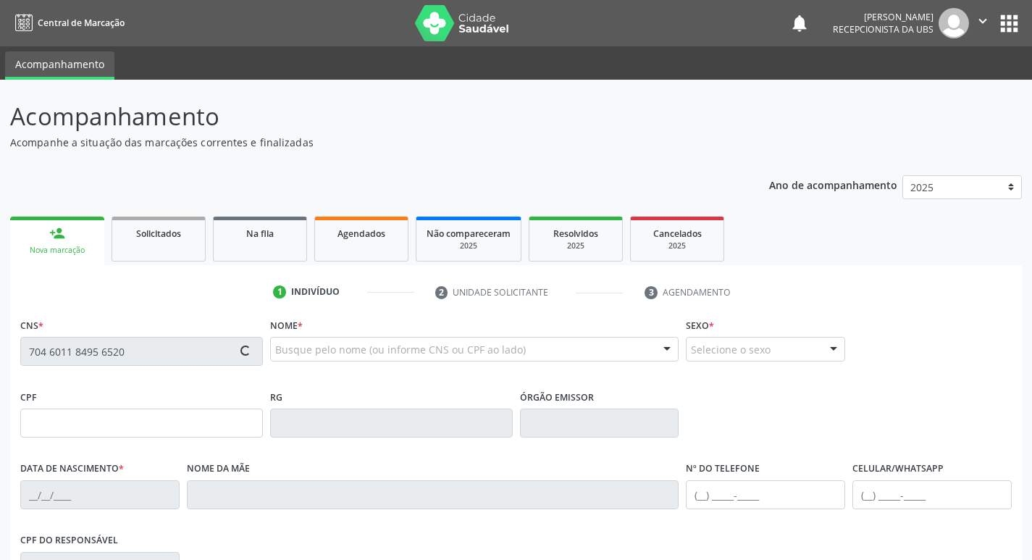
type input "[PHONE_NUMBER]"
type input "1704"
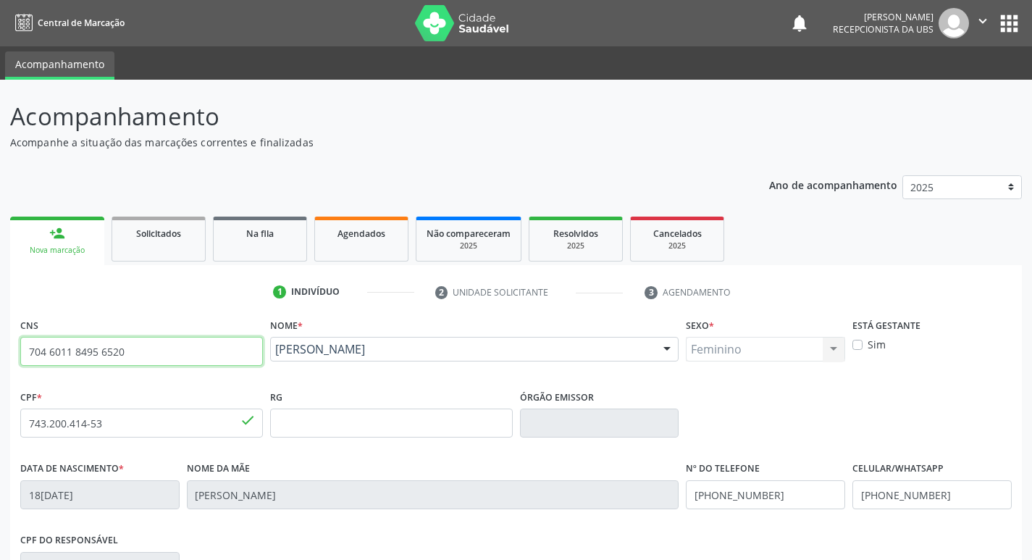
click at [198, 353] on input "704 6011 8495 6520" at bounding box center [141, 351] width 243 height 29
type input "7"
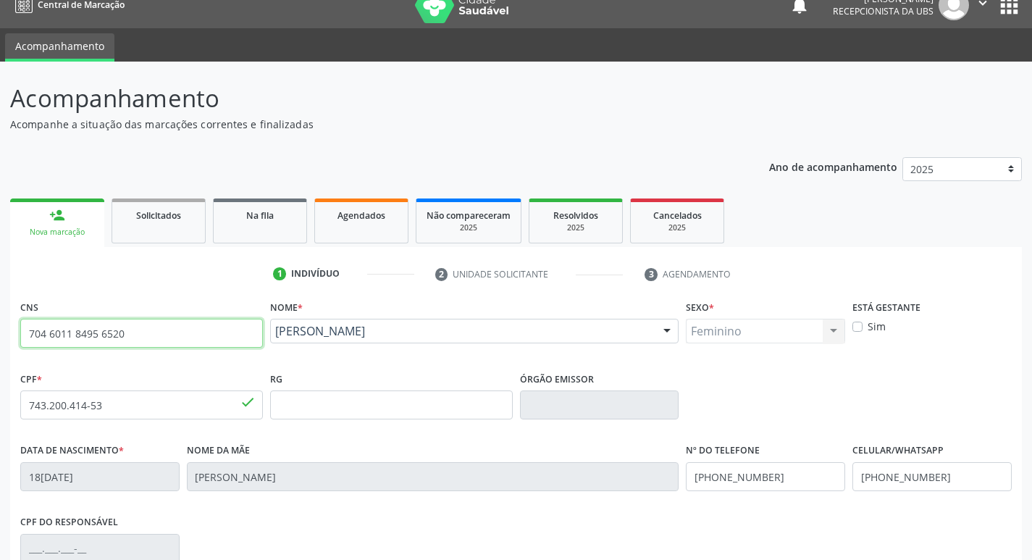
scroll to position [72, 0]
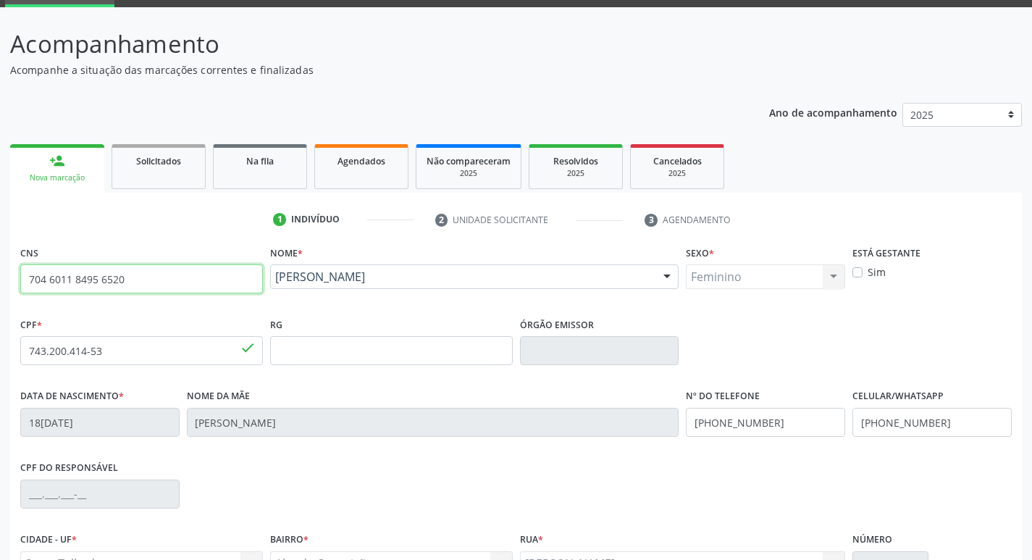
click at [175, 287] on input "704 6011 8495 6520" at bounding box center [141, 278] width 243 height 29
type input "7"
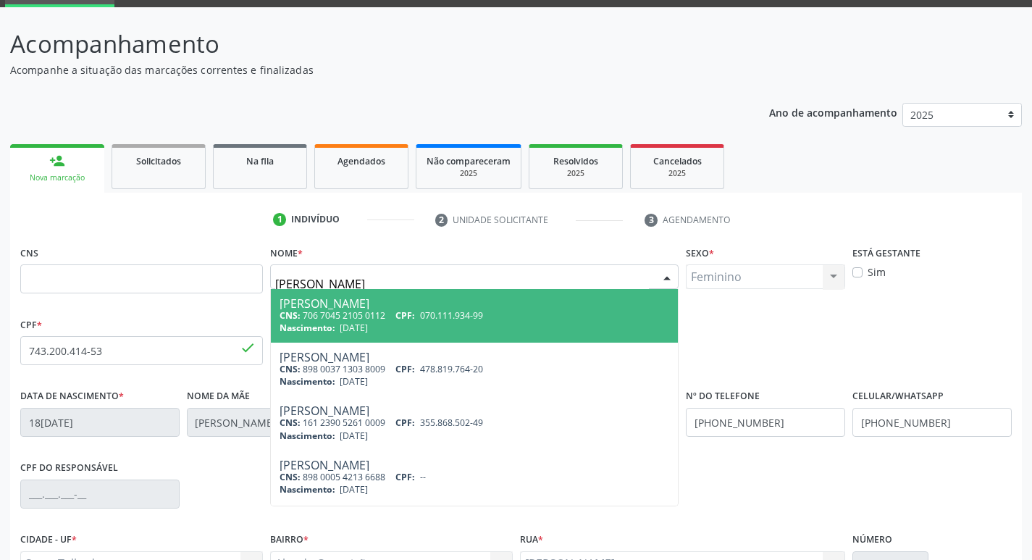
type input "[PERSON_NAME]"
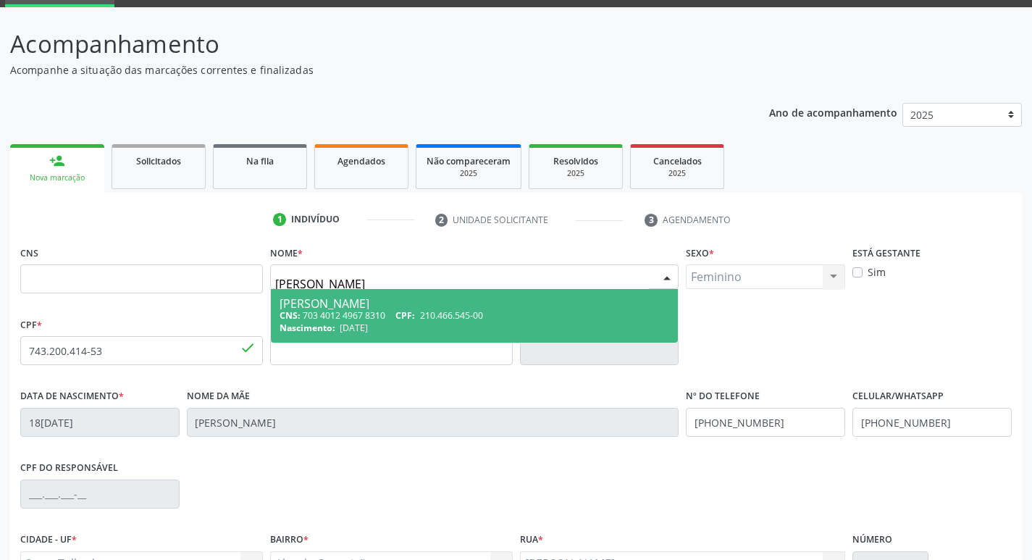
click at [447, 314] on span "210.466.545-00" at bounding box center [451, 315] width 63 height 12
type input "703 4012 4967 8310"
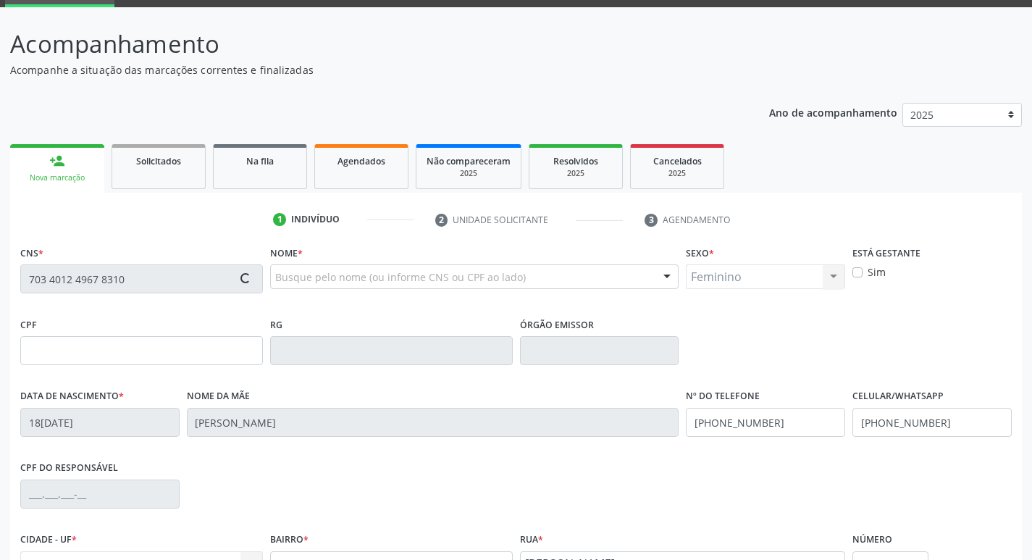
type input "210.466.545-00"
type input "[DATE]"
type input "[PERSON_NAME]"
type input "[PHONE_NUMBER]"
type input "138.639.574-90"
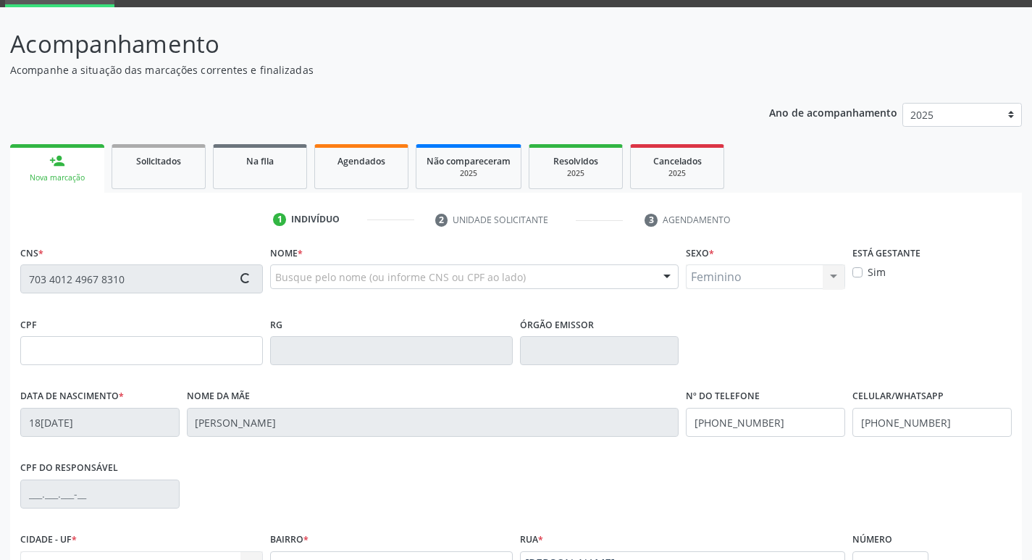
type input "1199"
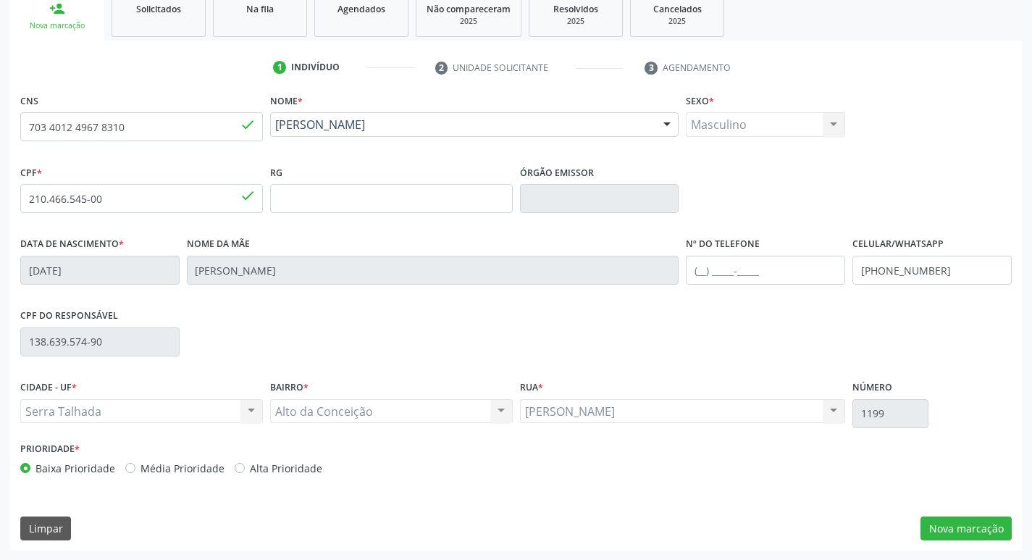
scroll to position [225, 0]
click at [967, 534] on button "Nova marcação" at bounding box center [965, 527] width 91 height 25
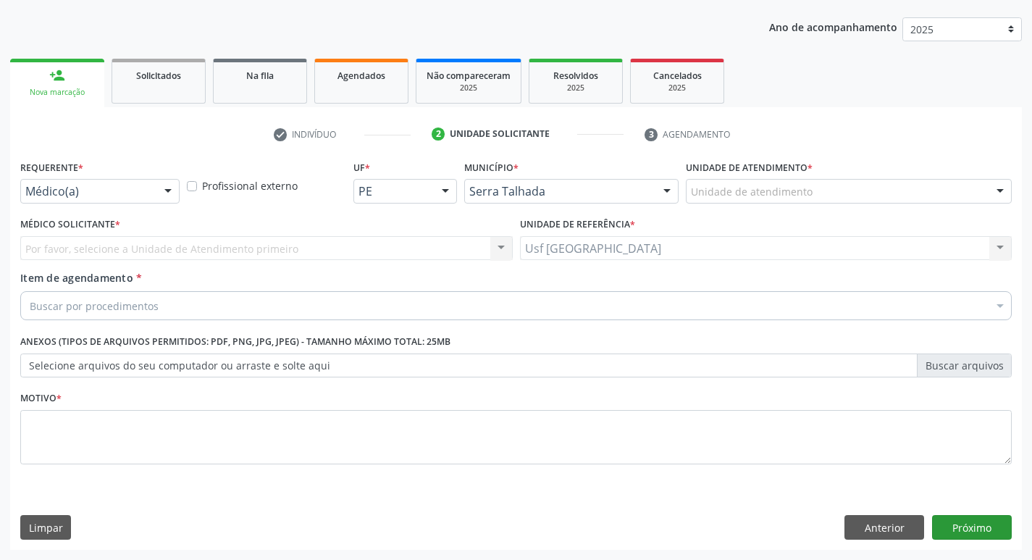
scroll to position [158, 0]
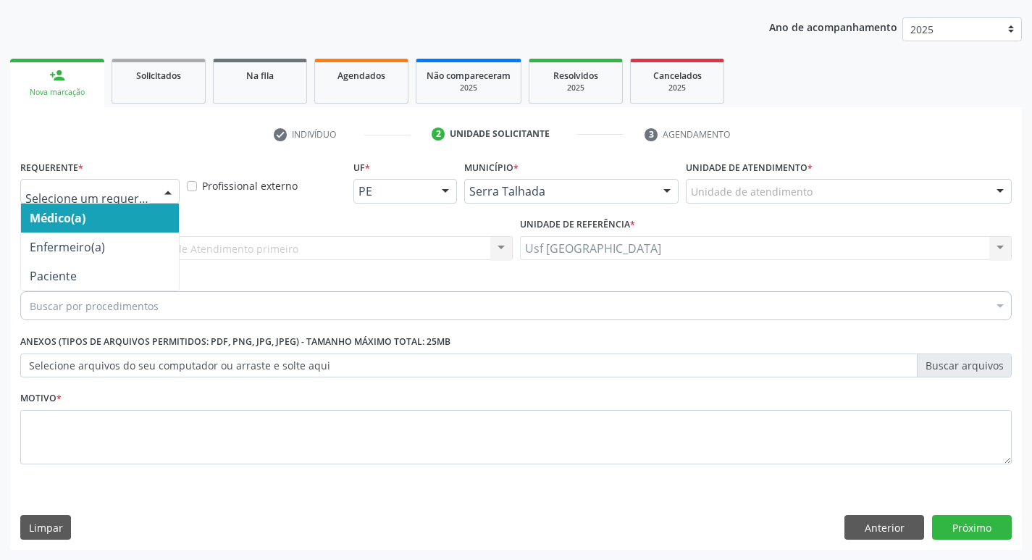
drag, startPoint x: 169, startPoint y: 188, endPoint x: 158, endPoint y: 189, distance: 11.6
click at [167, 190] on div at bounding box center [168, 192] width 22 height 25
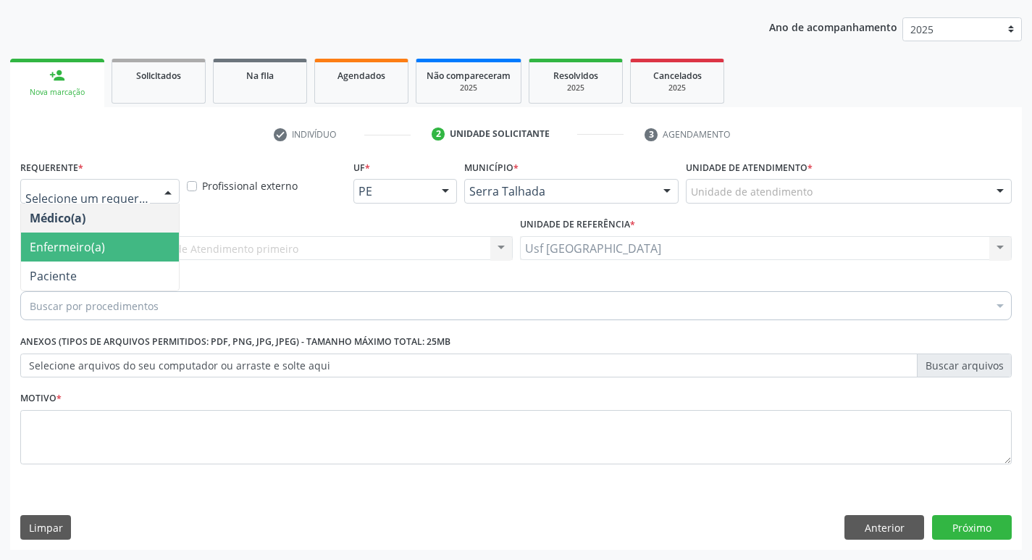
click at [97, 259] on span "Enfermeiro(a)" at bounding box center [100, 246] width 158 height 29
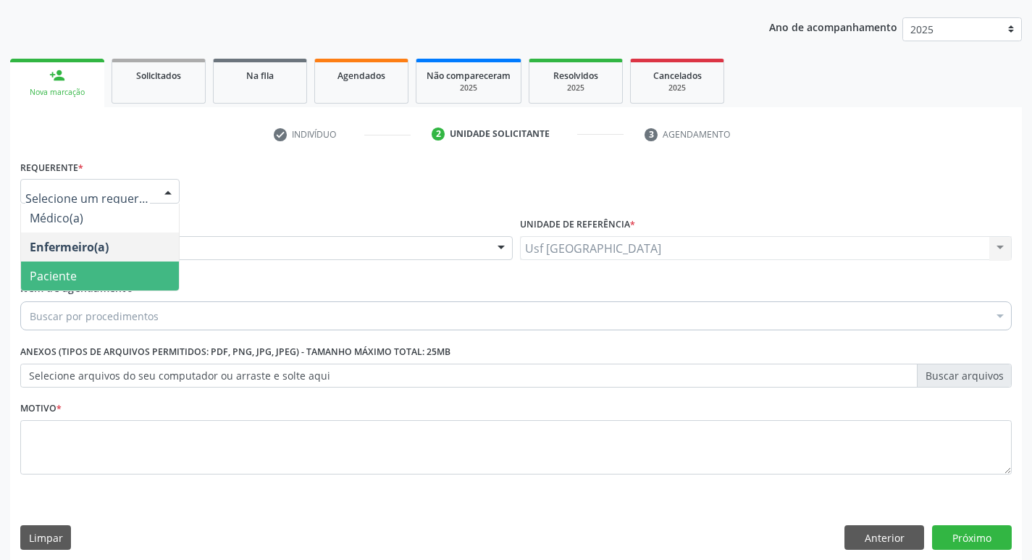
click at [86, 267] on span "Paciente" at bounding box center [100, 275] width 158 height 29
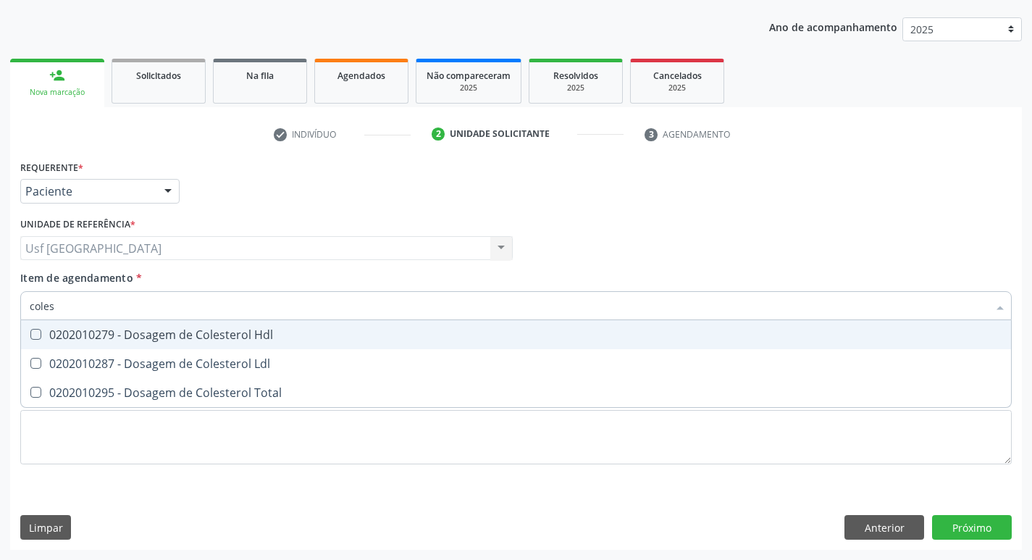
type input "colest"
click at [166, 329] on div "0202010279 - Dosagem de Colesterol Hdl" at bounding box center [516, 335] width 972 height 12
checkbox Hdl "true"
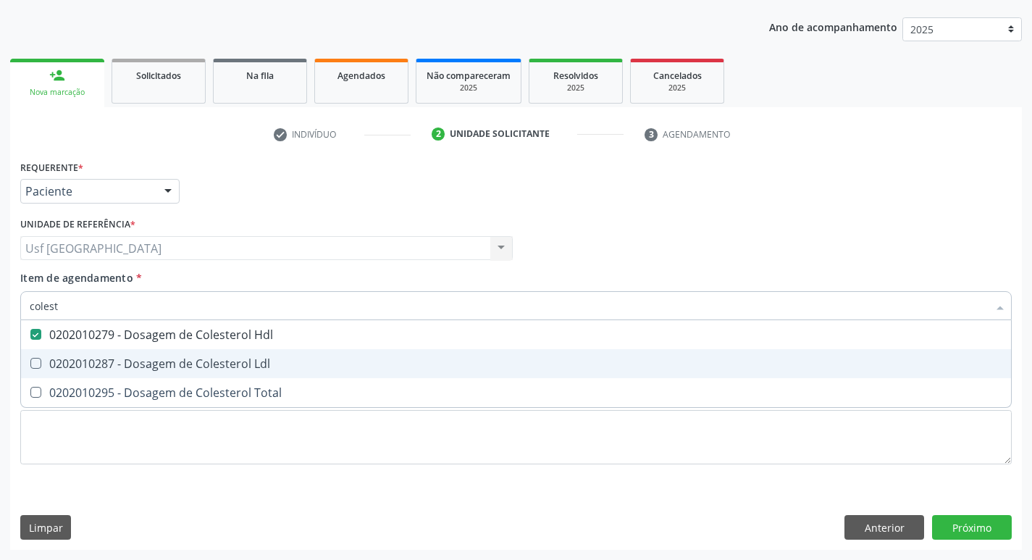
click at [149, 358] on div "0202010287 - Dosagem de Colesterol Ldl" at bounding box center [516, 364] width 972 height 12
checkbox Ldl "true"
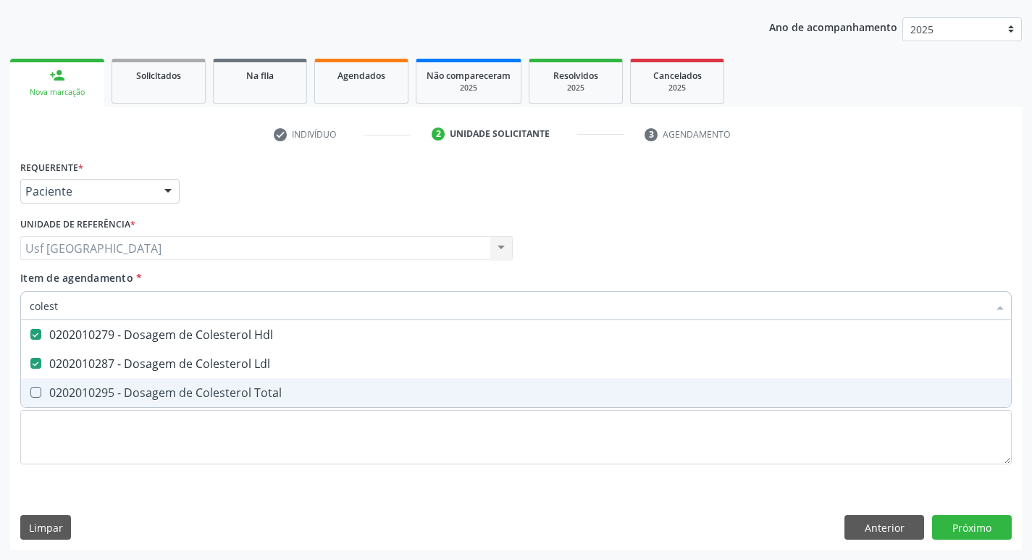
click at [135, 389] on div "0202010295 - Dosagem de Colesterol Total" at bounding box center [516, 393] width 972 height 12
checkbox Total "true"
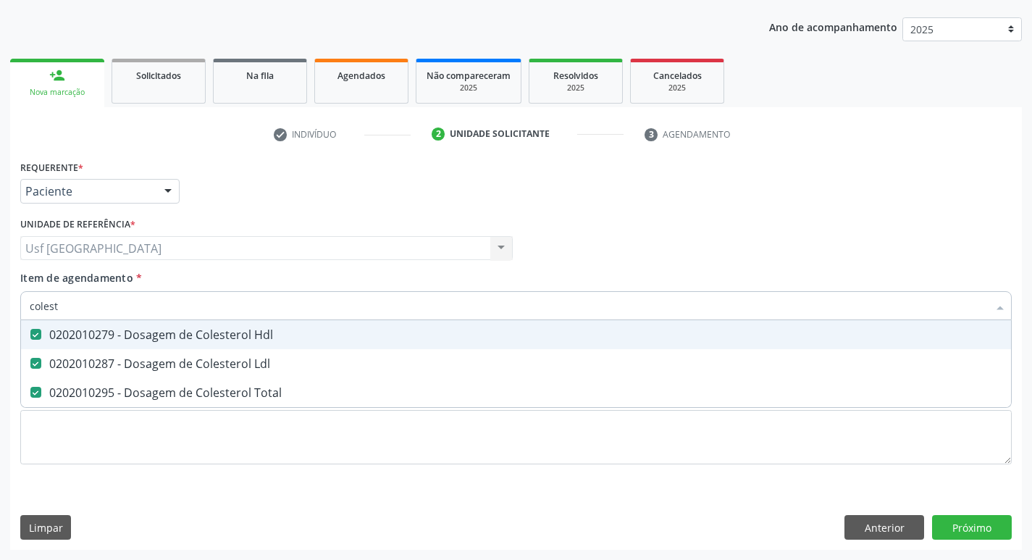
click at [138, 318] on input "colest" at bounding box center [509, 305] width 958 height 29
type input "c"
checkbox Hdl "false"
checkbox Ldl "false"
checkbox Total "false"
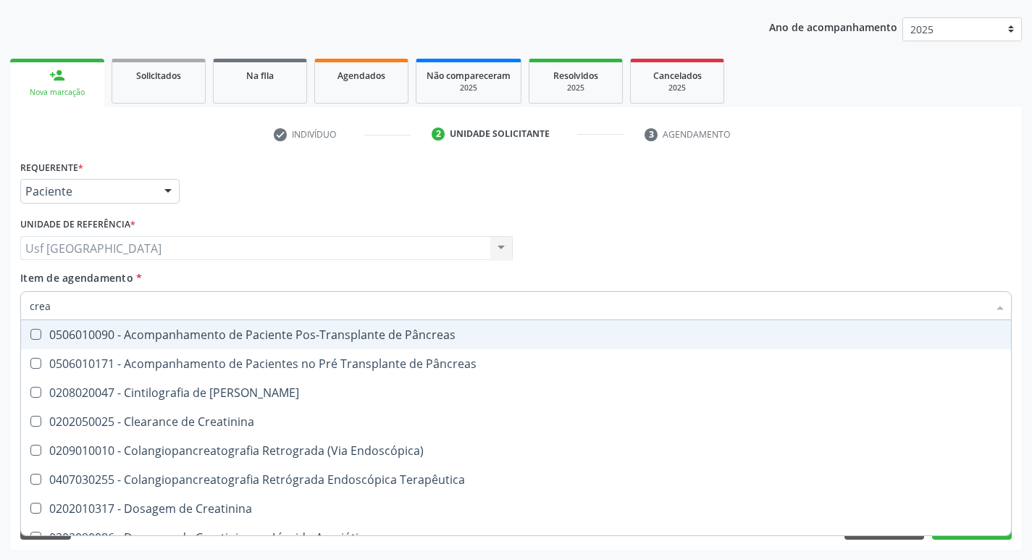
type input "creat"
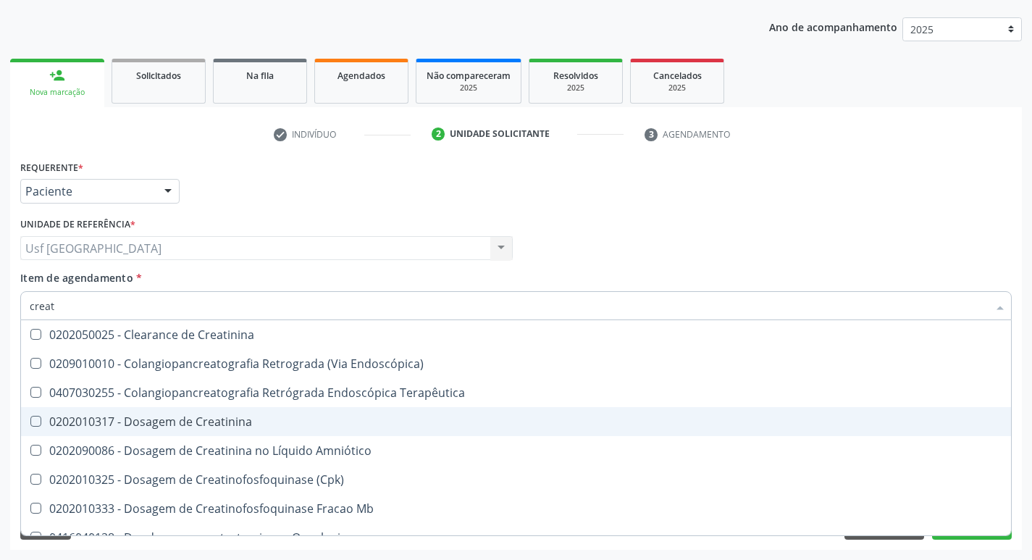
click at [159, 416] on div "0202010317 - Dosagem de Creatinina" at bounding box center [516, 422] width 972 height 12
checkbox Creatinina "true"
type input "crea"
checkbox Creatinina "false"
checkbox Mb "true"
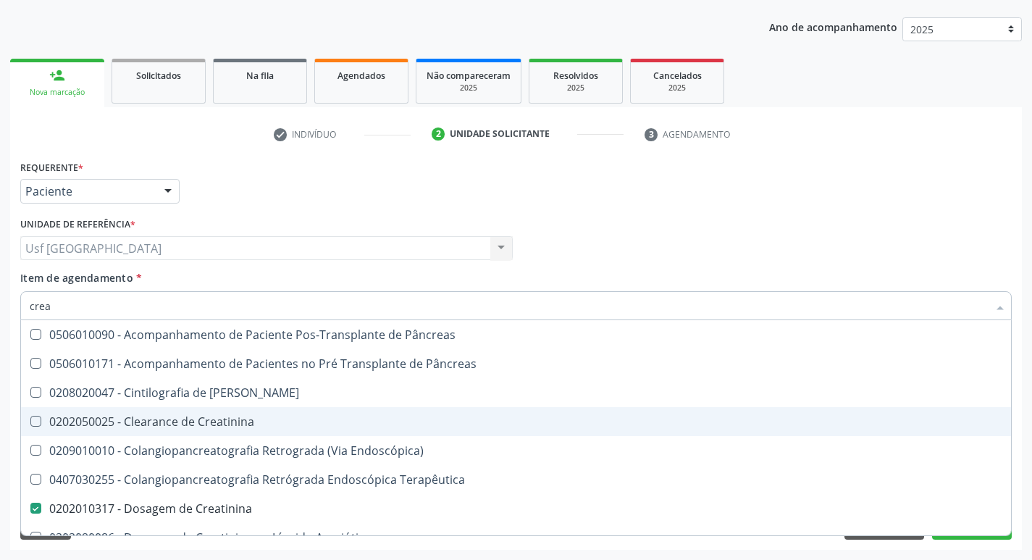
type input "cre"
checkbox Creatinina "false"
checkbox Oncologia "true"
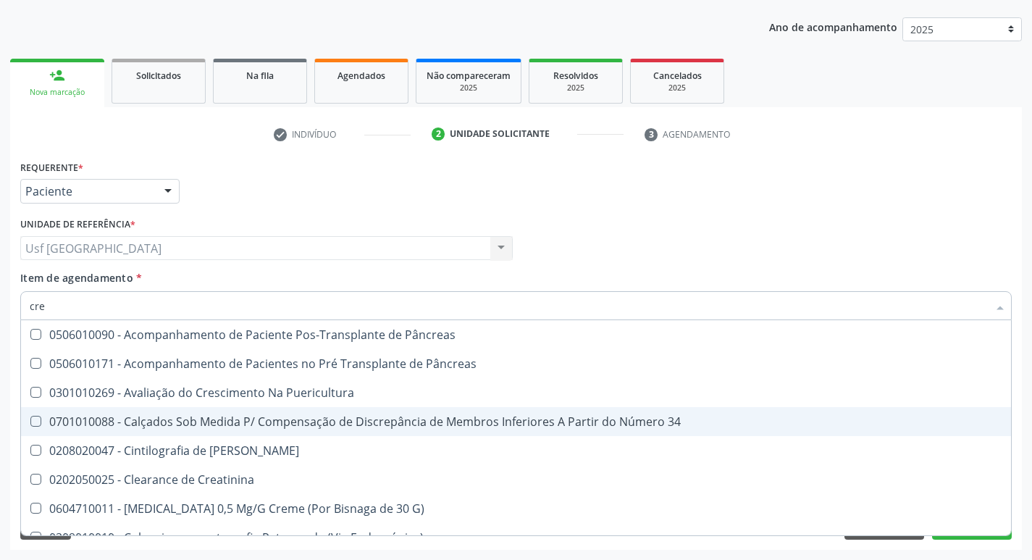
type input "cr"
checkbox Creatinina "false"
type input "c"
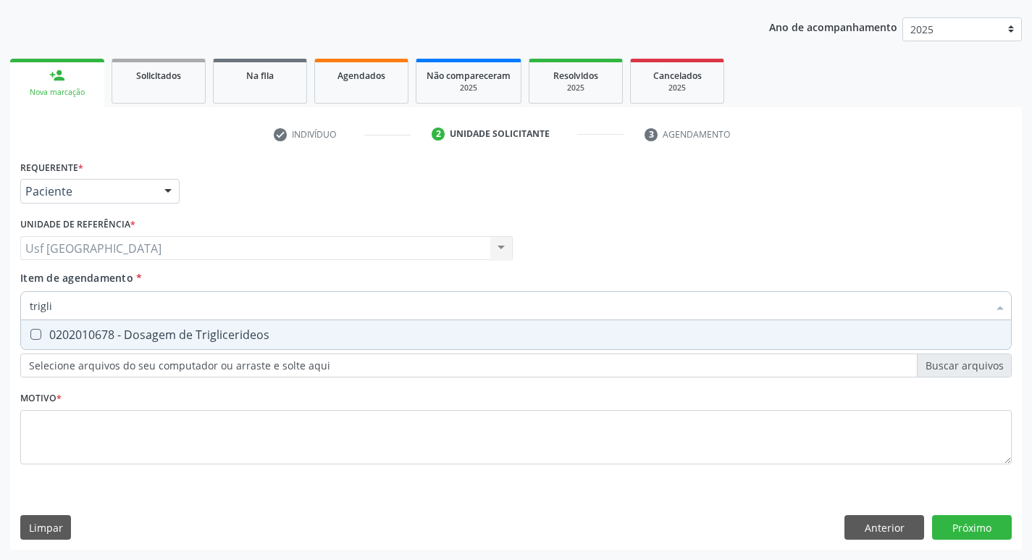
type input "triglic"
click at [168, 336] on div "0202010678 - Dosagem de Triglicerideos" at bounding box center [516, 335] width 972 height 12
checkbox Triglicerideos "true"
type input "tri"
checkbox Triglicerideos "false"
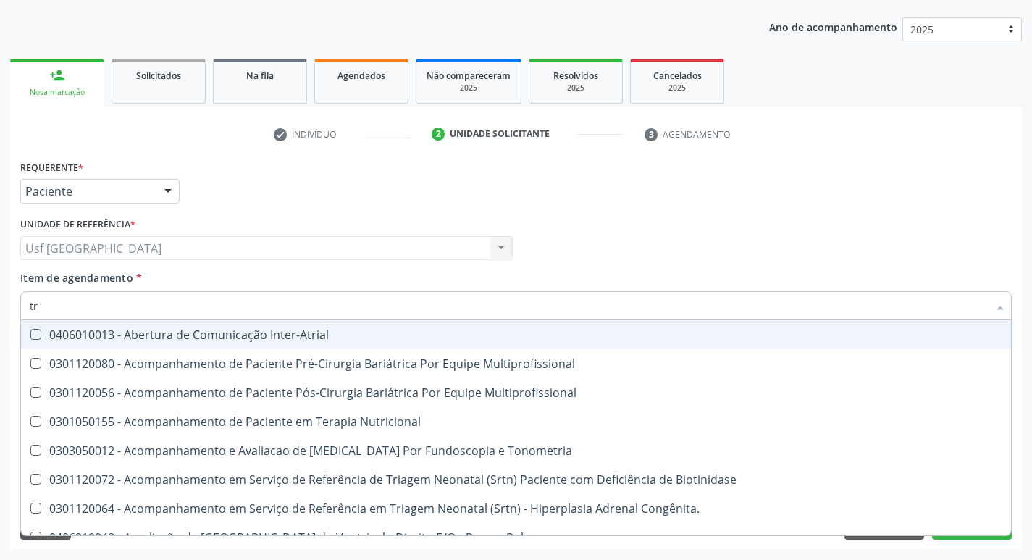
type input "t"
checkbox Triglicerideos "false"
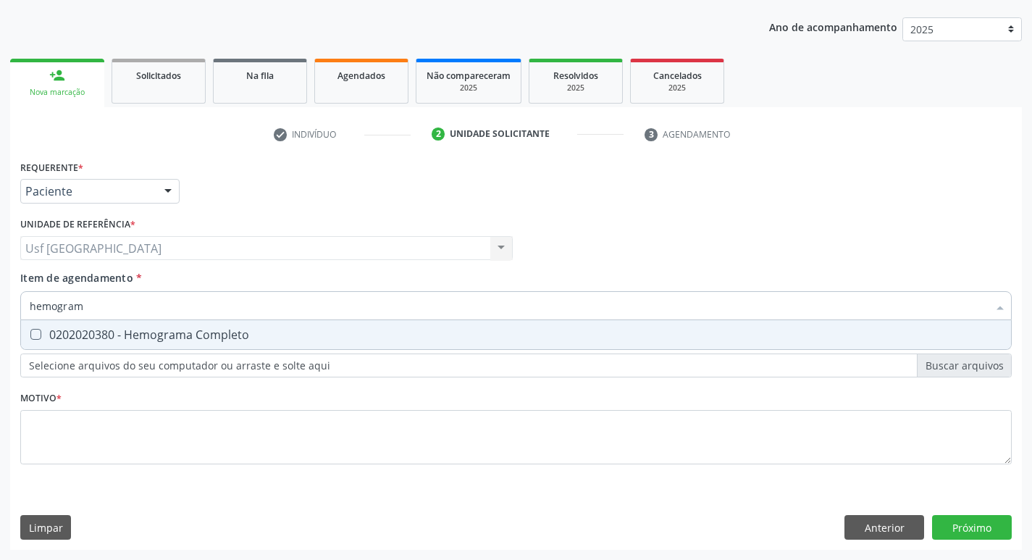
type input "hemograma"
click at [168, 336] on div "0202020380 - Hemograma Completo" at bounding box center [516, 335] width 972 height 12
checkbox Completo "true"
type input "h"
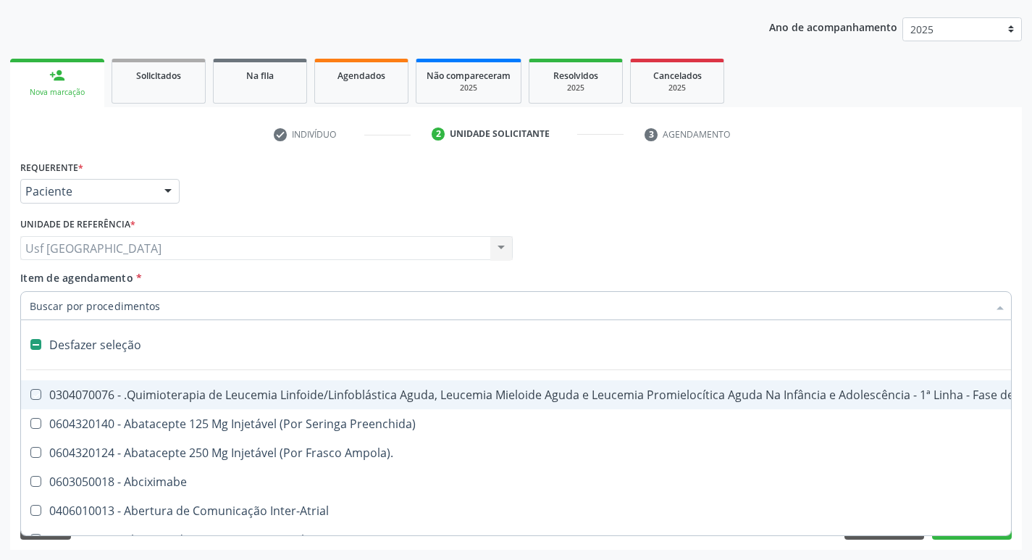
checkbox Manutenção "false"
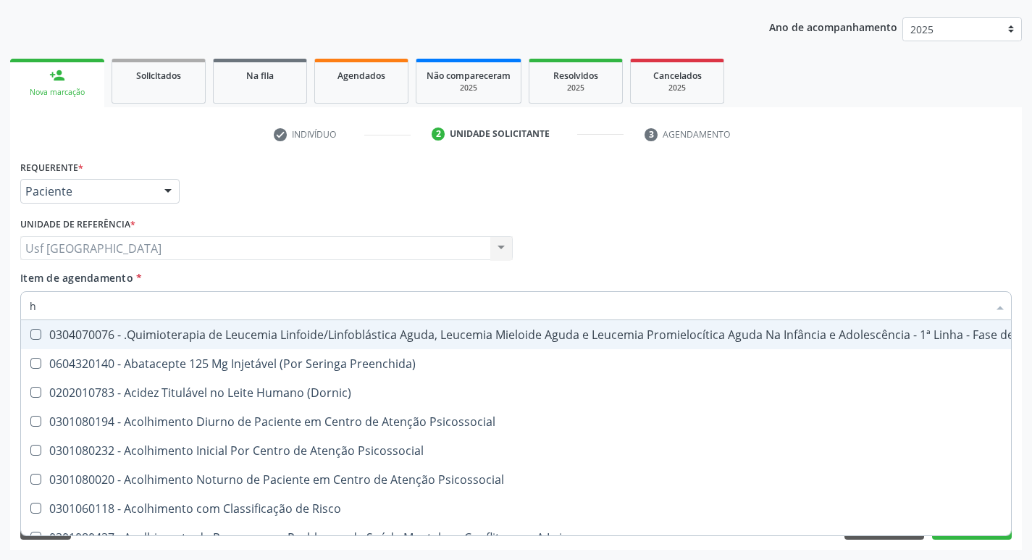
type input "he"
checkbox Removível "true"
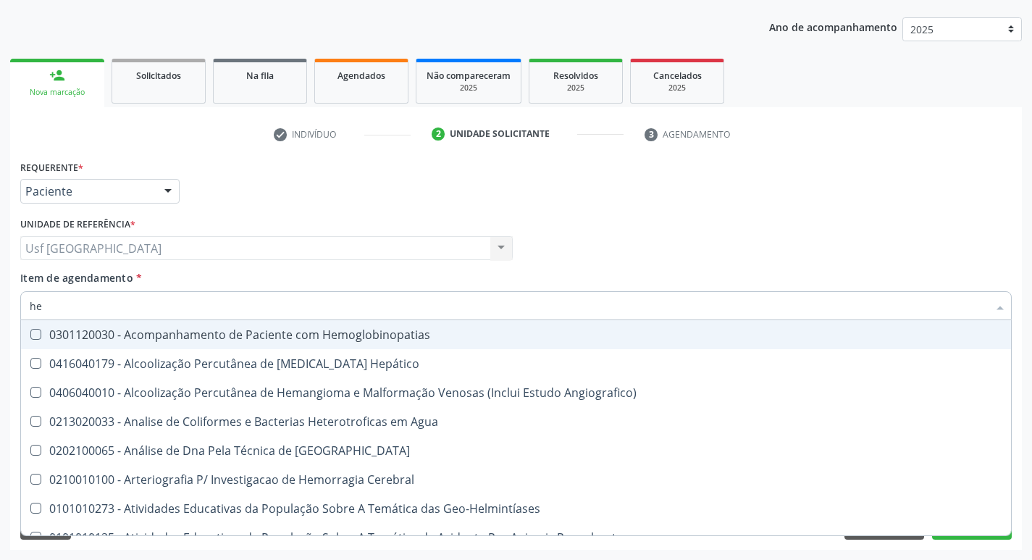
type input "hem"
checkbox II "true"
checkbox Completo "false"
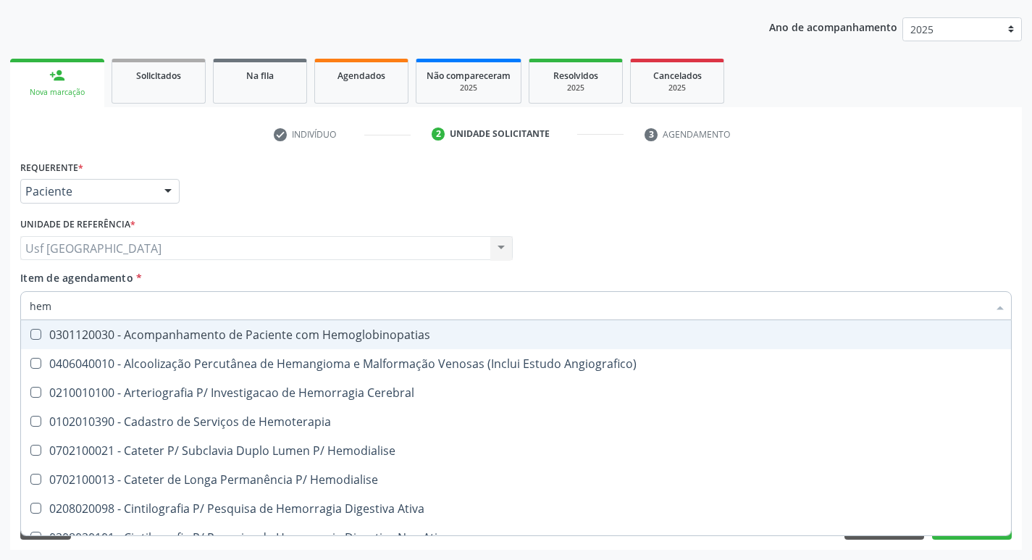
type input "hemo"
checkbox Retro-Retal "true"
checkbox Completo "false"
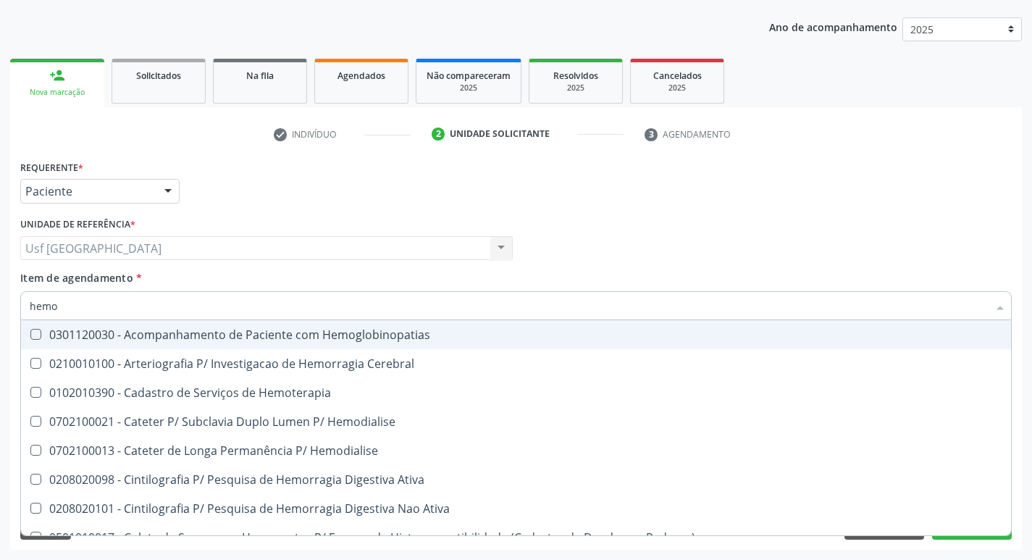
type input "hemog"
checkbox Carboxi-Hemoglobina "true"
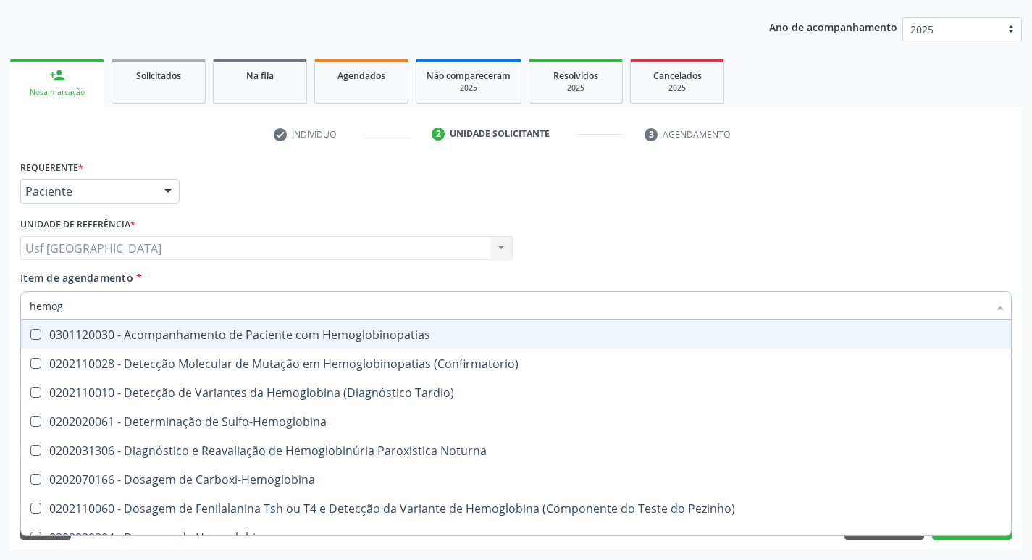
type input "hemogl"
checkbox Completo "false"
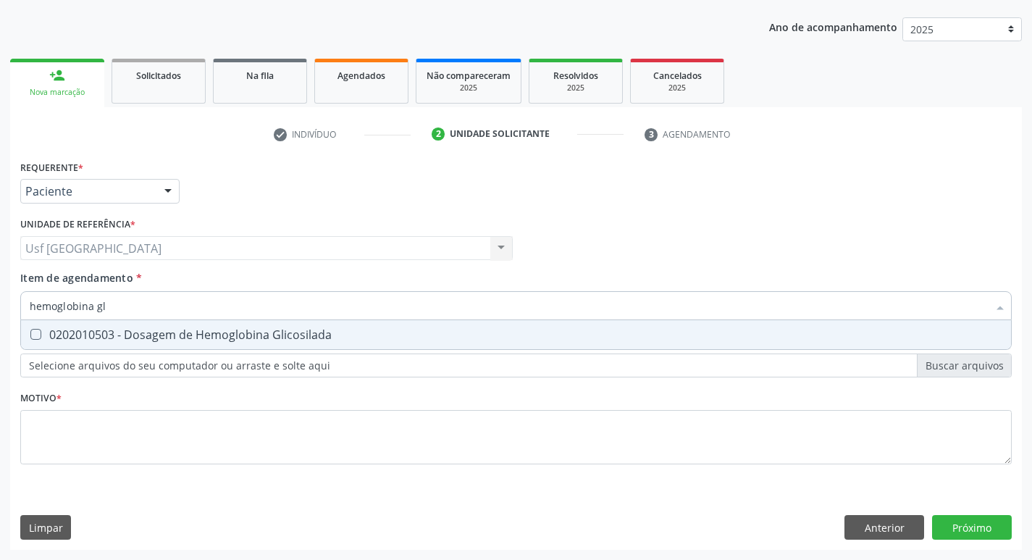
type input "hemoglobina gli"
click at [168, 336] on div "0202010503 - Dosagem de Hemoglobina Glicosilada" at bounding box center [516, 335] width 972 height 12
checkbox Glicosilada "true"
type input "hemoglobina"
checkbox Glicosilada "false"
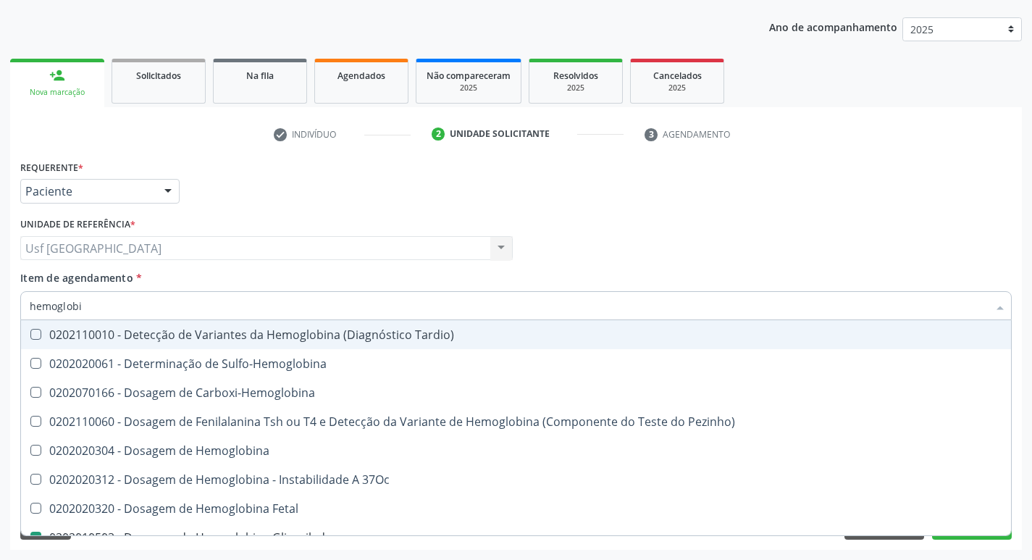
type input "hemoglob"
checkbox Glicosilada "false"
checkbox Hematocrito\) "true"
type input "h"
checkbox Hematocrito\) "false"
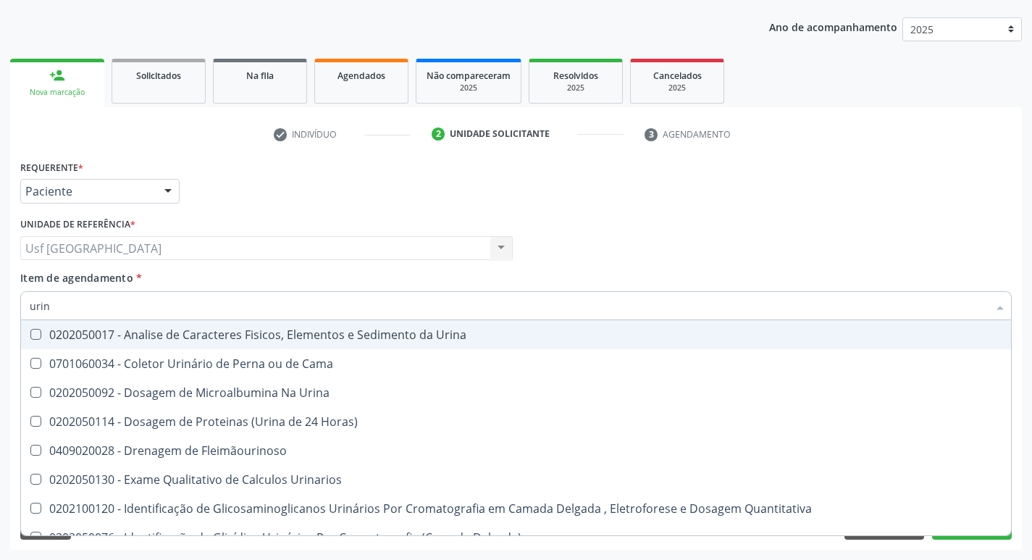
type input "urina"
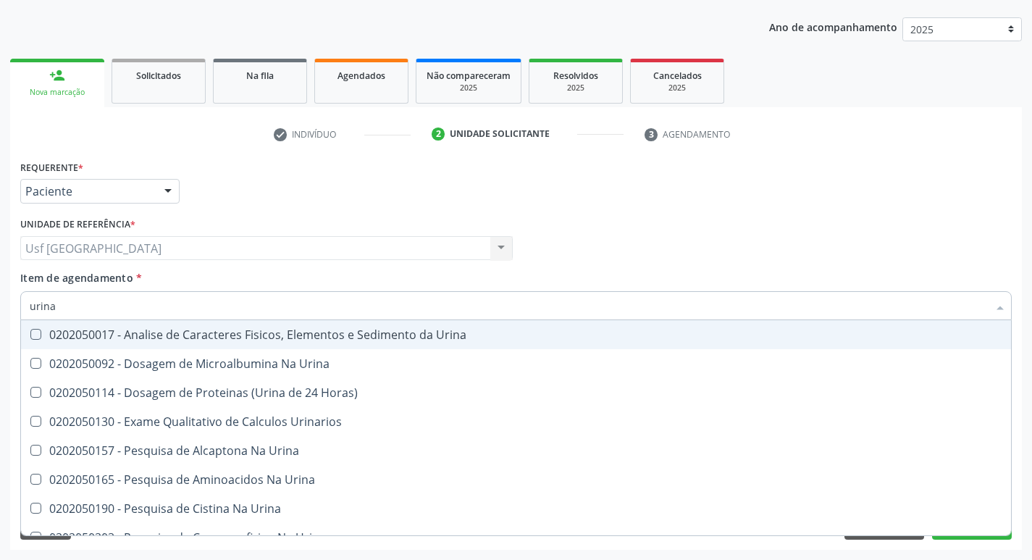
click at [168, 336] on div "0202050017 - Analise de Caracteres Fisicos, Elementos e Sedimento da Urina" at bounding box center [516, 335] width 972 height 12
checkbox Urina "true"
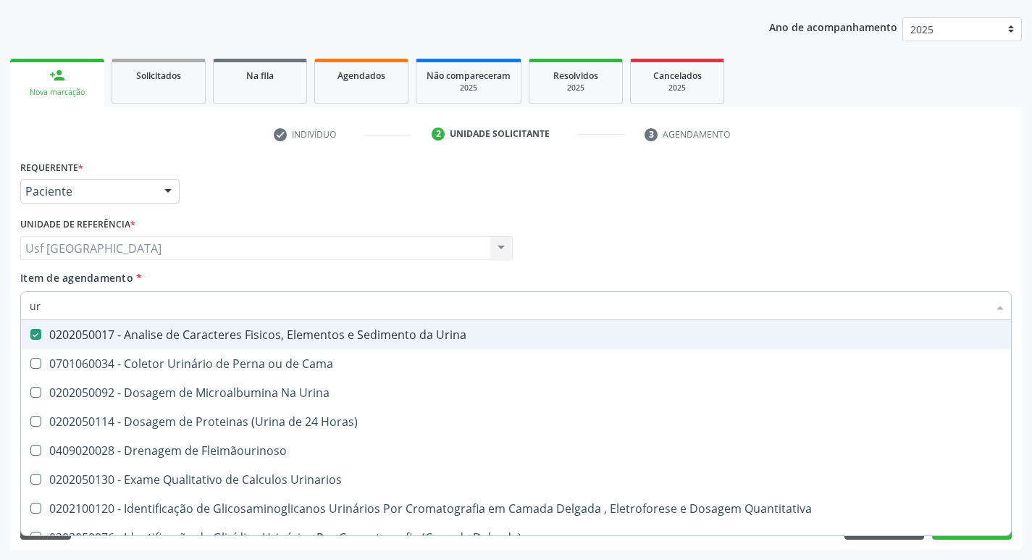
type input "u"
checkbox Urina "false"
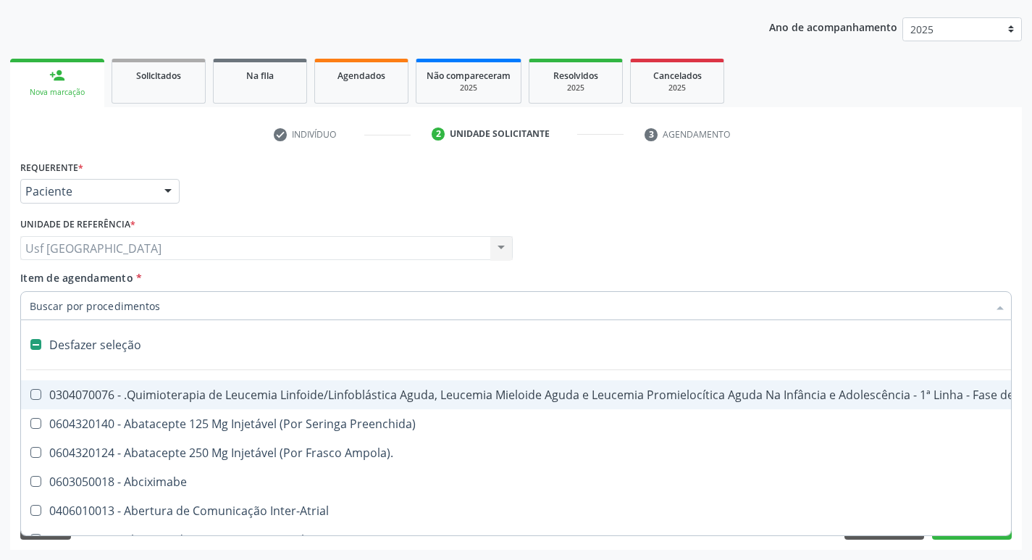
type input "p"
checkbox Urina "false"
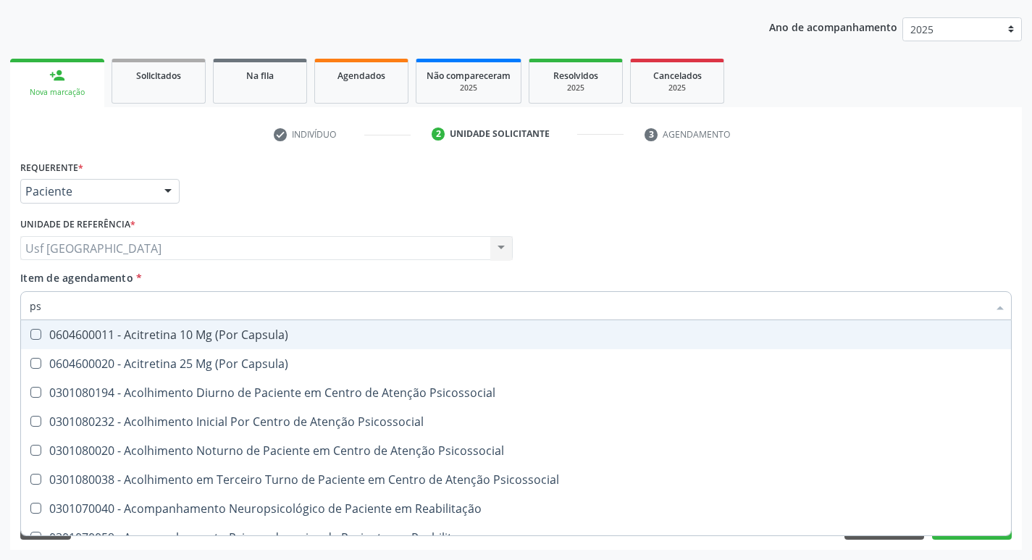
type input "psa"
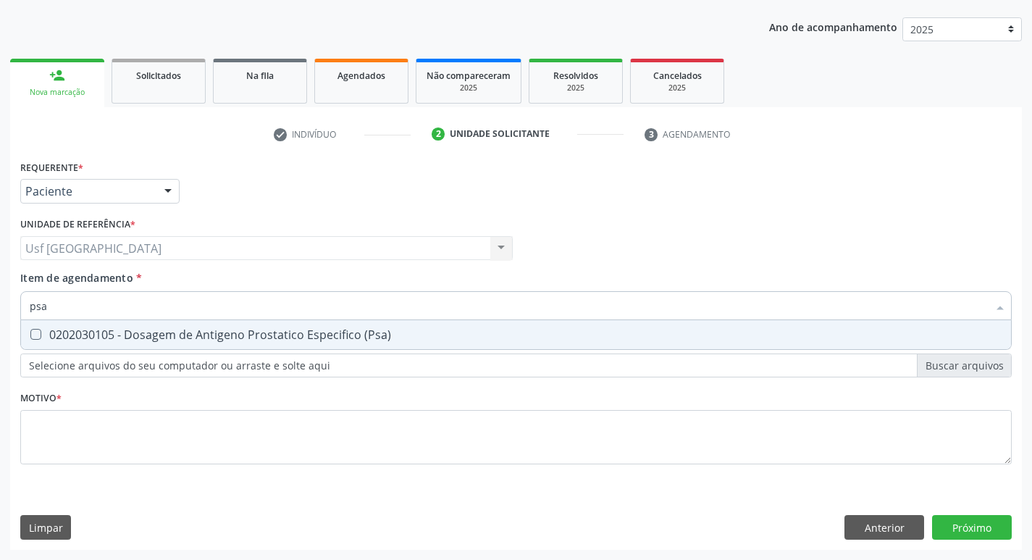
click at [174, 339] on div "0202030105 - Dosagem de Antigeno Prostatico Especifico (Psa)" at bounding box center [516, 335] width 972 height 12
checkbox \(Psa\) "true"
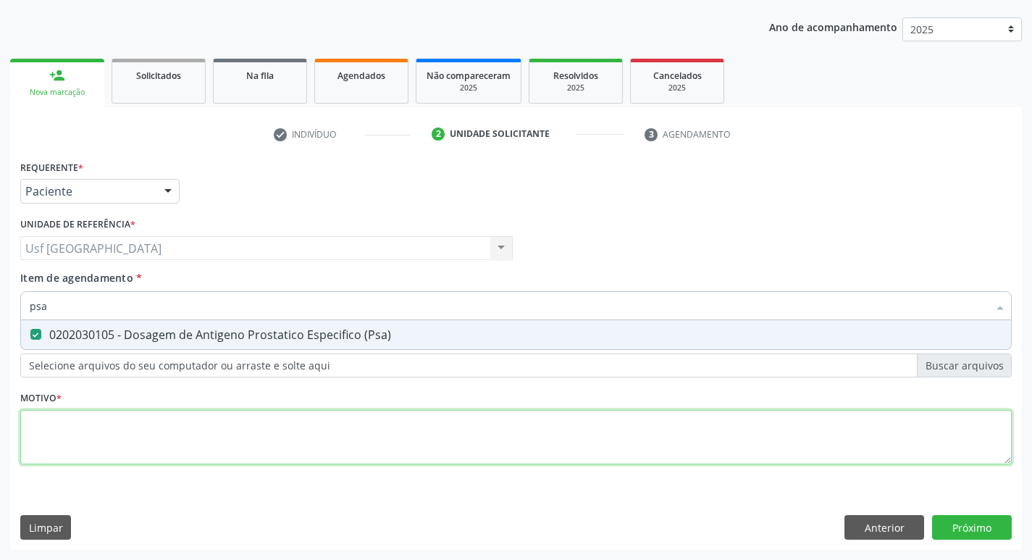
click at [185, 431] on div "Requerente * Paciente Médico(a) Enfermeiro(a) Paciente Nenhum resultado encontr…" at bounding box center [515, 320] width 991 height 328
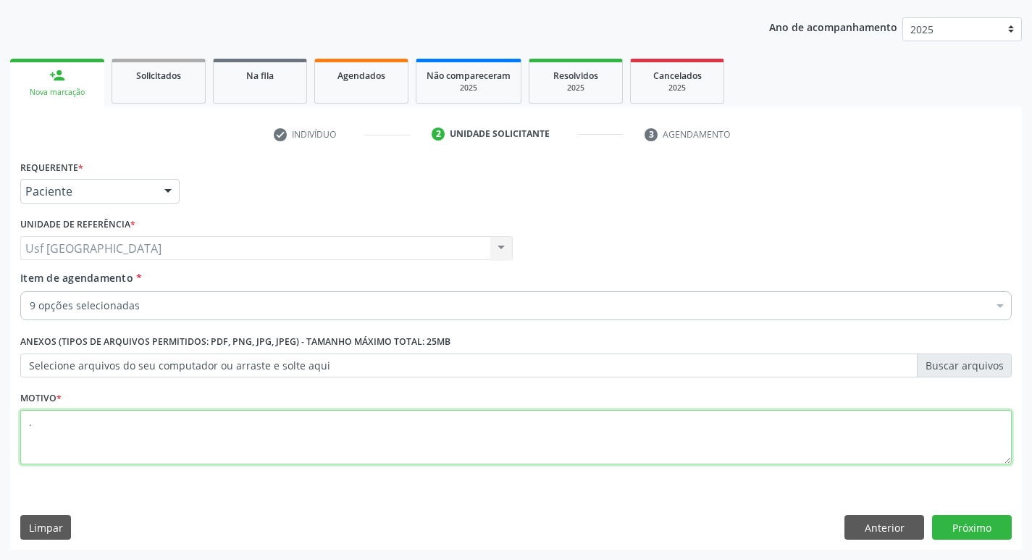
type textarea "."
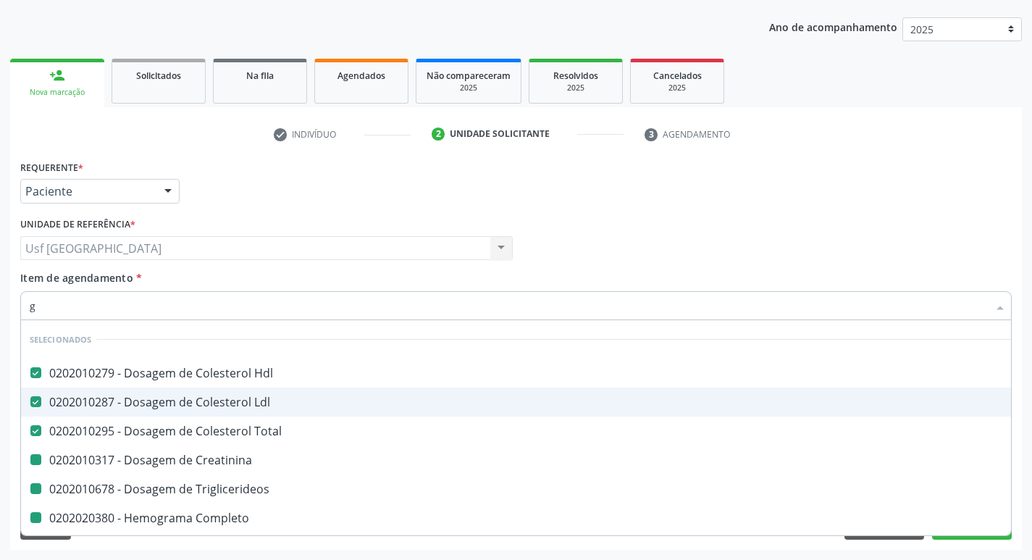
type input "gl"
checkbox Creatinina "false"
checkbox Triglicerideos "false"
checkbox Completo "false"
checkbox Glicosilada "false"
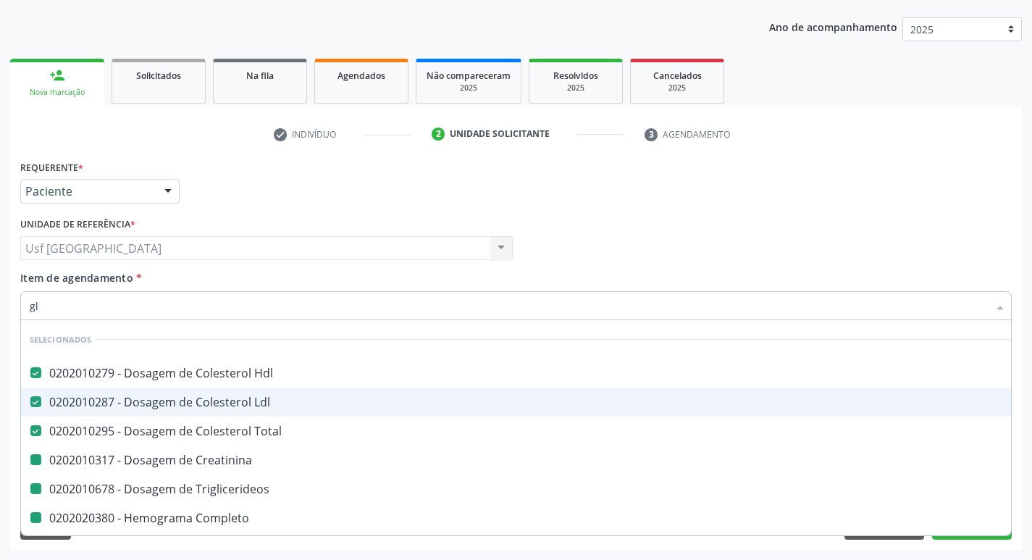
checkbox \(Psa\) "false"
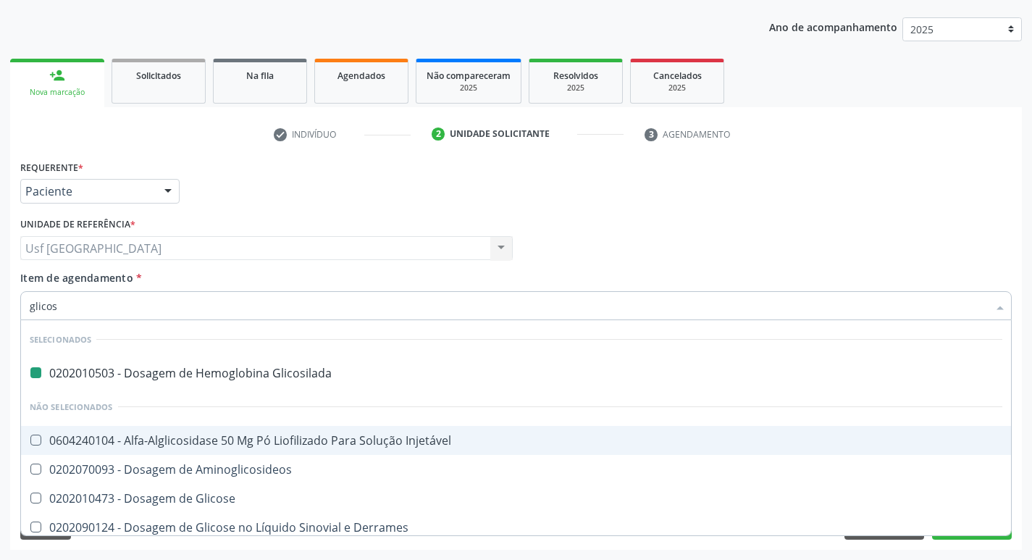
type input "glicose"
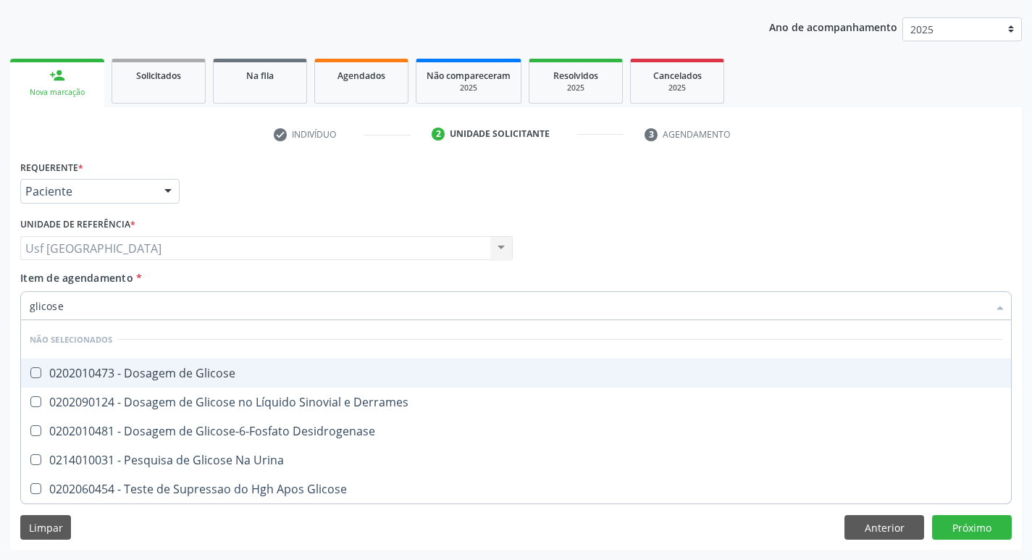
click at [210, 379] on div "0202010473 - Dosagem de Glicose" at bounding box center [516, 373] width 972 height 12
checkbox Glicose "true"
type input "glicos"
checkbox Glicose "true"
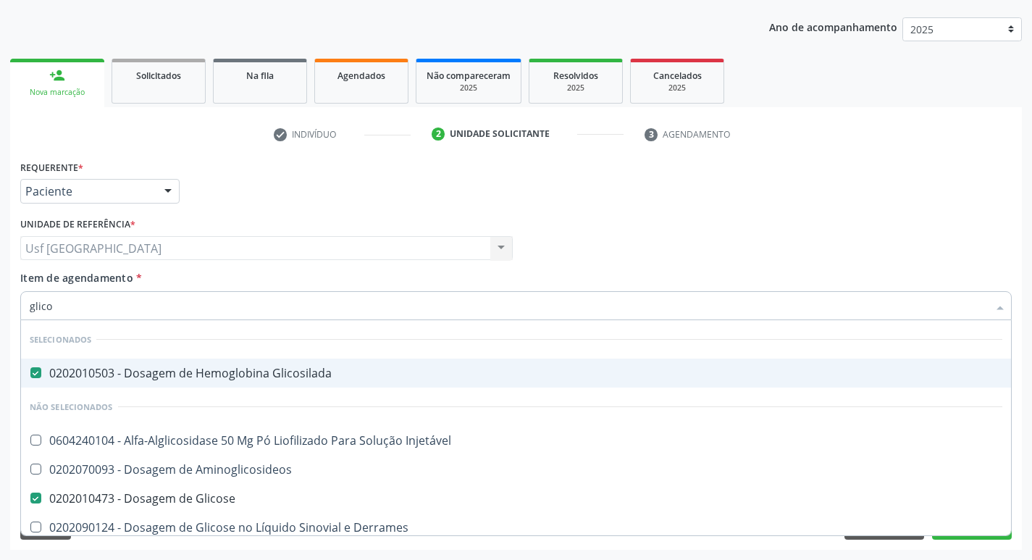
type input "glic"
checkbox Glicose "false"
checkbox Quantitativa "false"
type input "g"
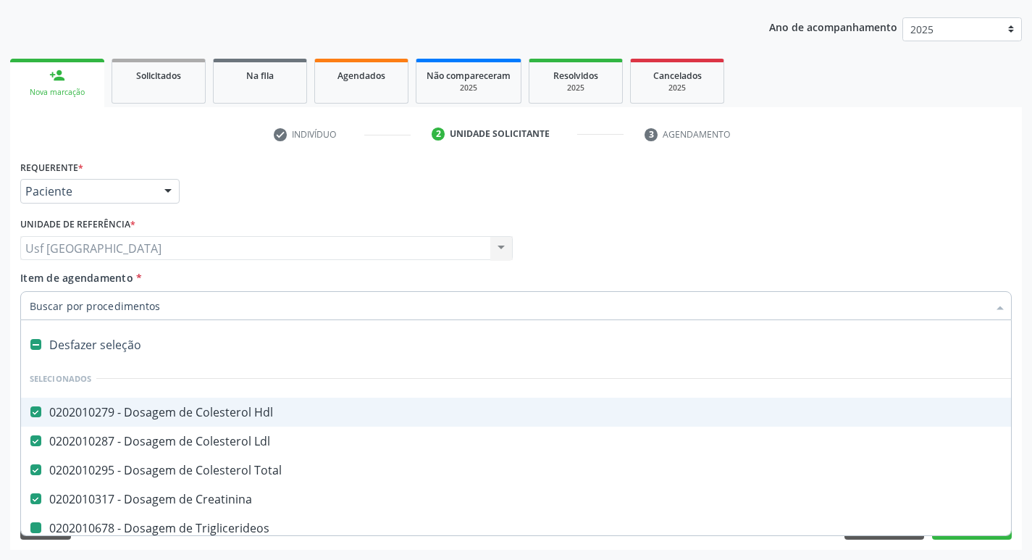
checkbox Creatinina "true"
checkbox Triglicerideos "true"
checkbox Completo "true"
checkbox Glicosilada "true"
checkbox Urina "true"
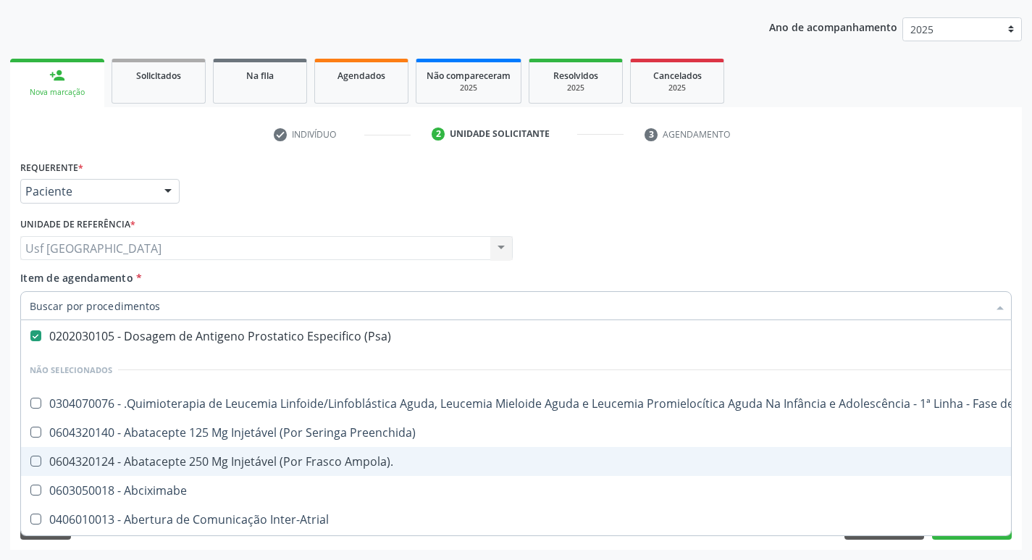
scroll to position [434, 0]
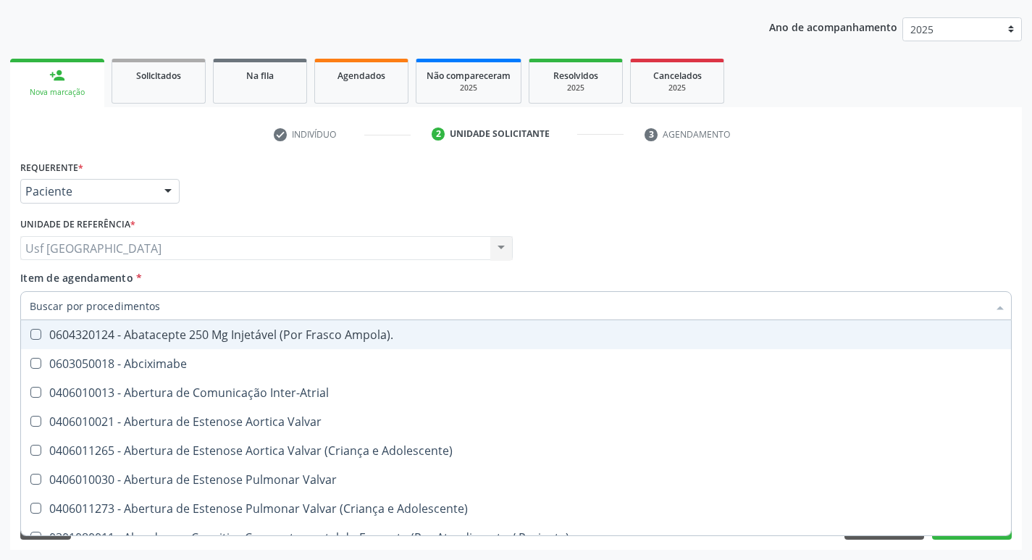
click at [730, 211] on div "Requerente * Paciente Médico(a) Enfermeiro(a) Paciente Nenhum resultado encontr…" at bounding box center [516, 184] width 998 height 56
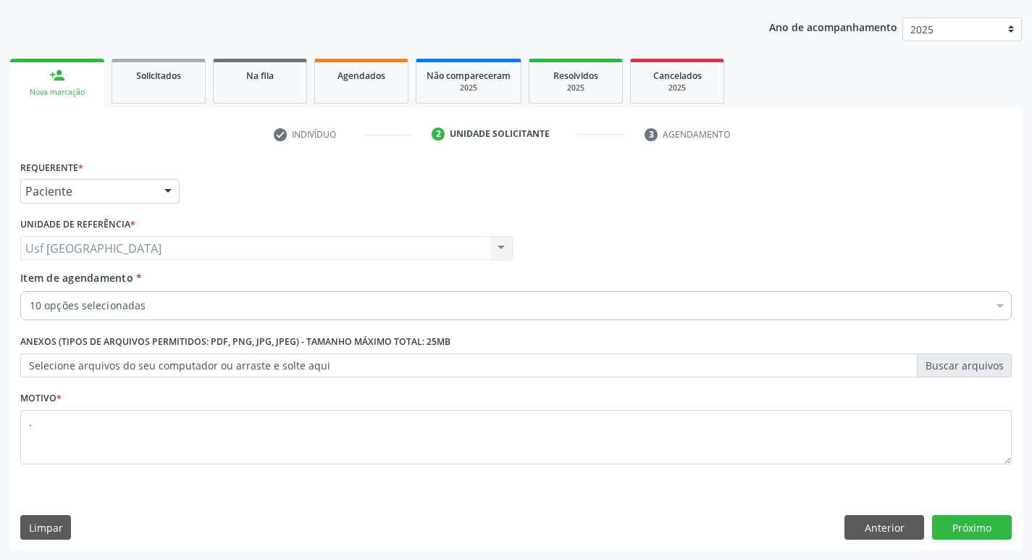
scroll to position [0, 0]
click at [984, 527] on button "Próximo" at bounding box center [972, 527] width 80 height 25
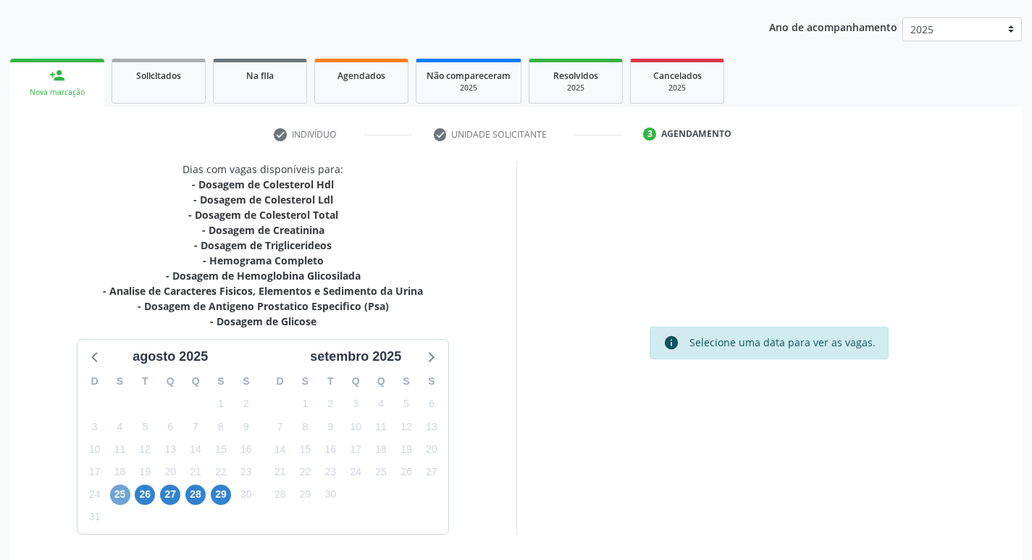
click at [124, 492] on span "25" at bounding box center [120, 494] width 20 height 20
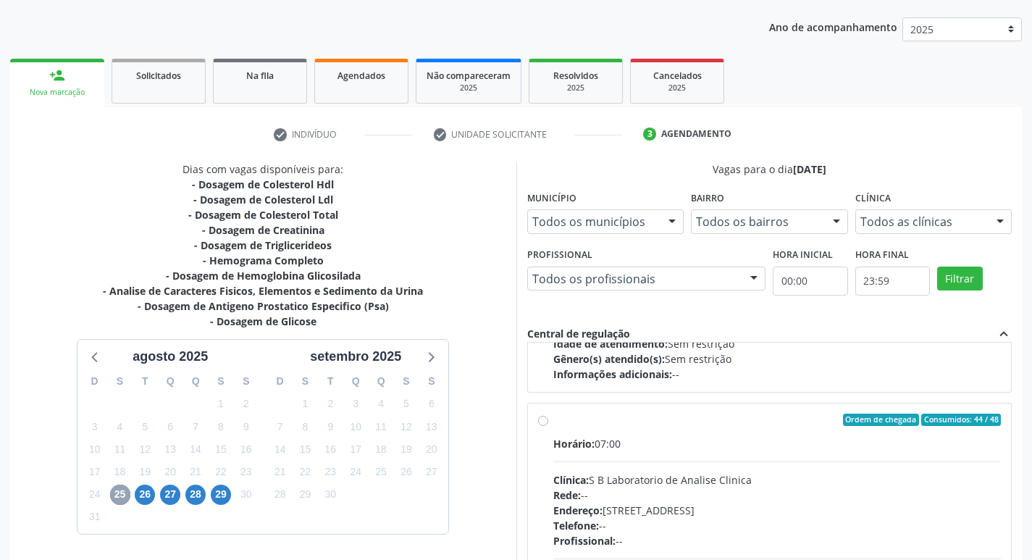
scroll to position [228, 0]
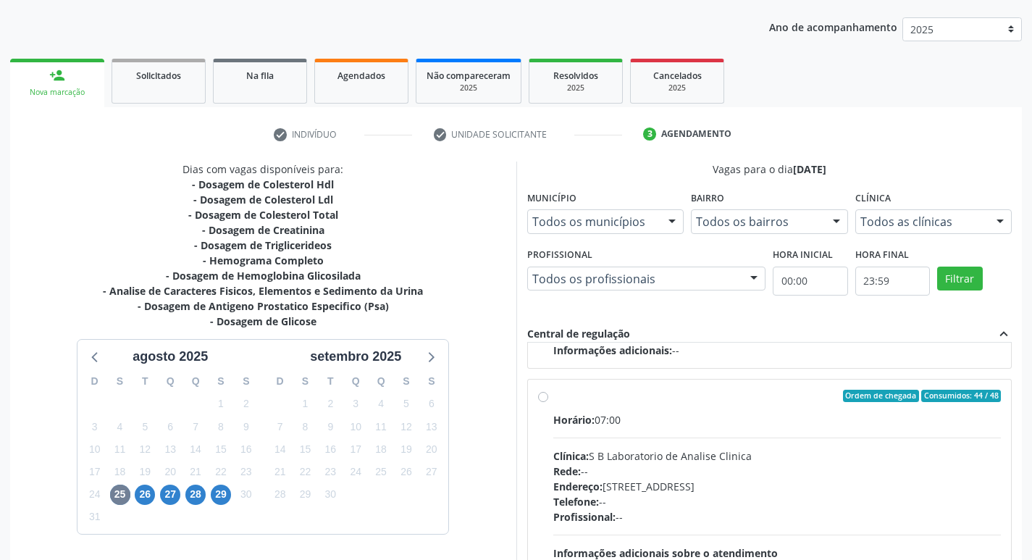
click at [553, 397] on label "Ordem de chegada Consumidos: 44 / 48 Horário: 07:00 Clínica: S B Laboratorio de…" at bounding box center [777, 500] width 448 height 222
click at [540, 397] on input "Ordem de chegada Consumidos: 44 / 48 Horário: 07:00 Clínica: S B Laboratorio de…" at bounding box center [543, 395] width 10 height 13
radio input "true"
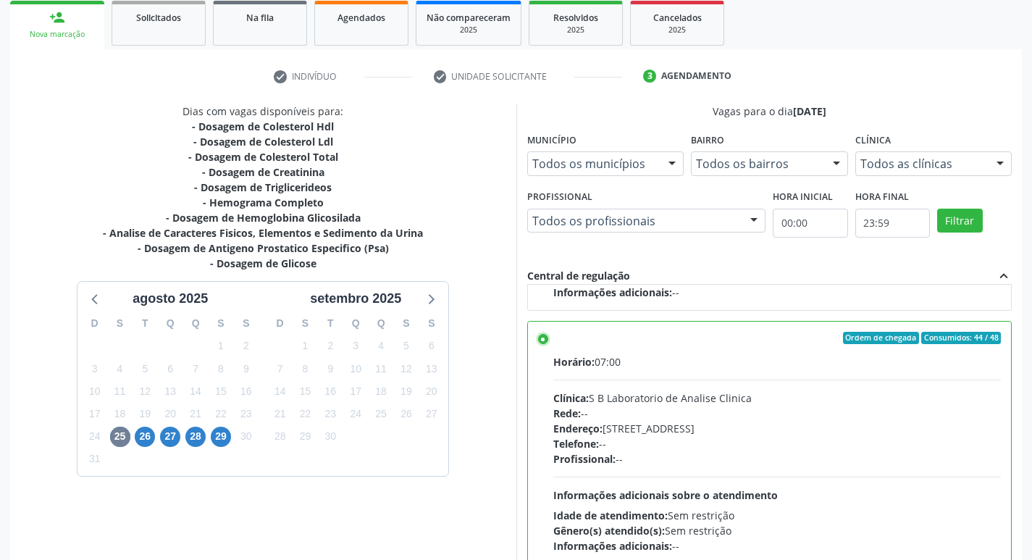
scroll to position [306, 0]
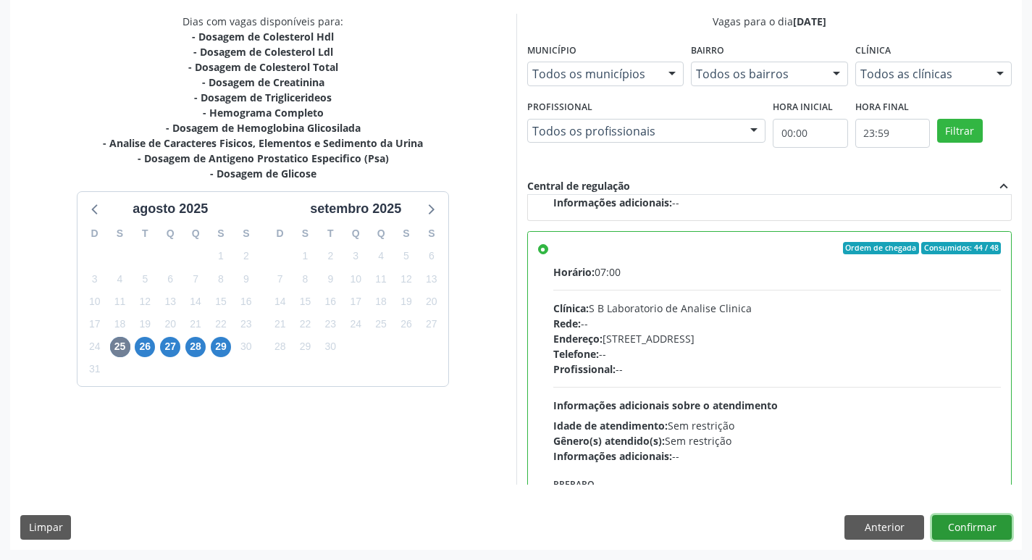
click at [984, 536] on button "Confirmar" at bounding box center [972, 527] width 80 height 25
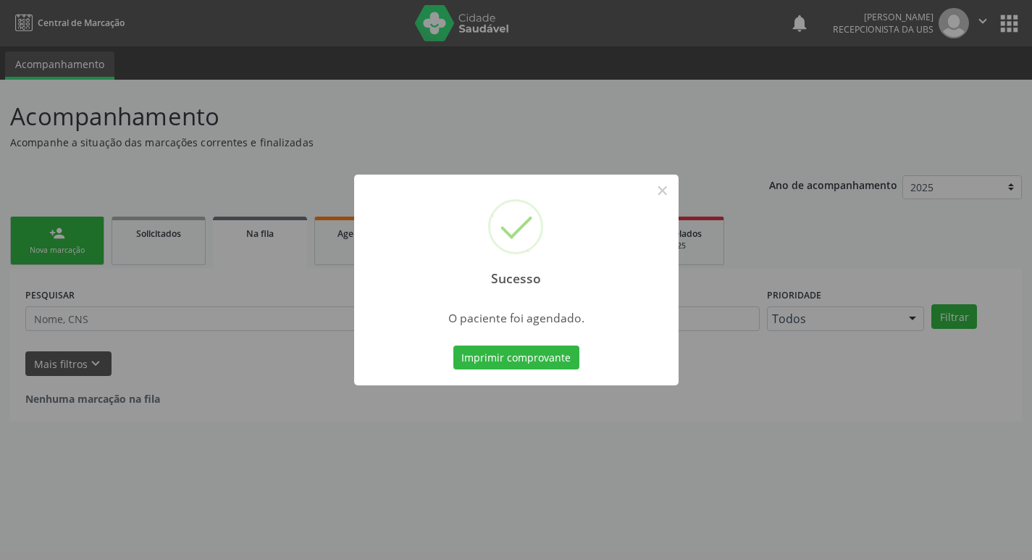
scroll to position [0, 0]
click at [467, 356] on button "Imprimir comprovante" at bounding box center [521, 357] width 126 height 25
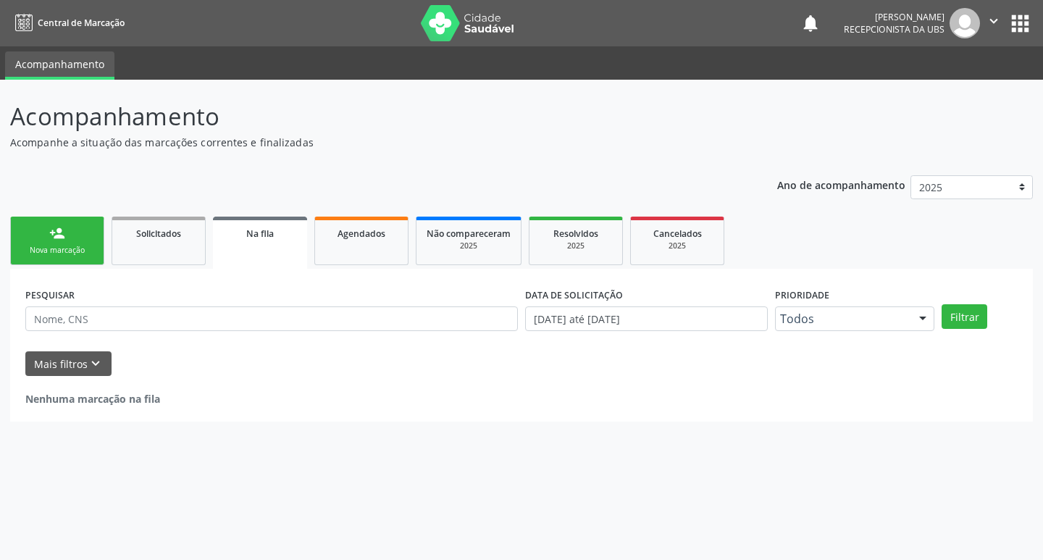
click at [84, 243] on link "person_add Nova marcação" at bounding box center [57, 240] width 94 height 49
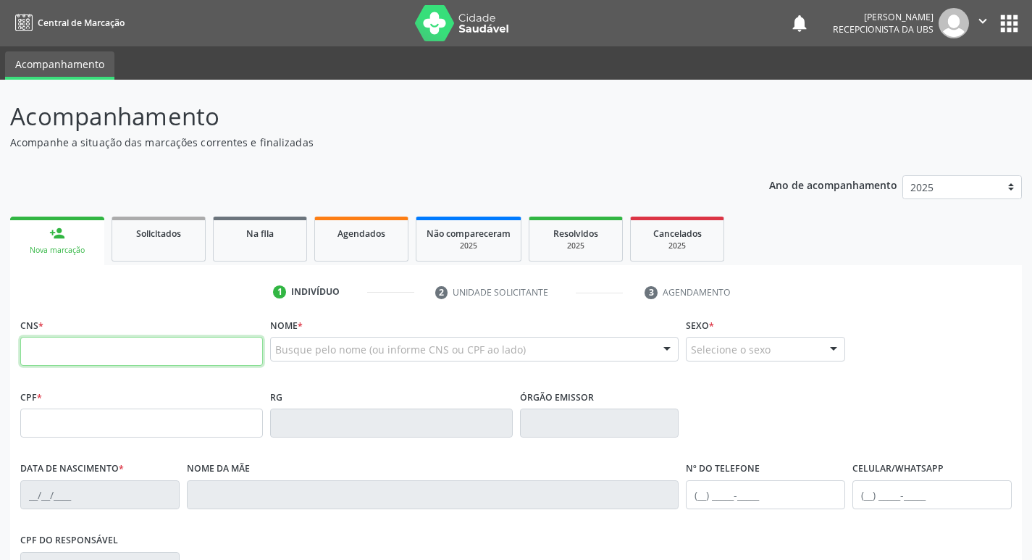
click at [121, 358] on input "text" at bounding box center [141, 351] width 243 height 29
type input "701 8062 8910 3178"
type input "18/02/1971"
type input "Deleide Maria Soares Duarte"
type input "(87) 99999-9999"
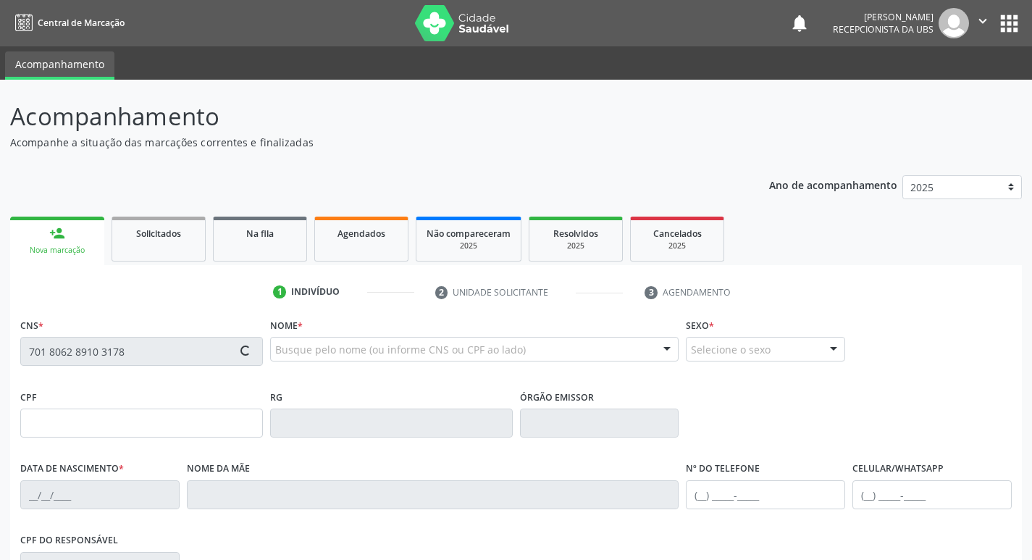
type input "(87) 99999-9999"
type input "239.188.614-49"
type input "817"
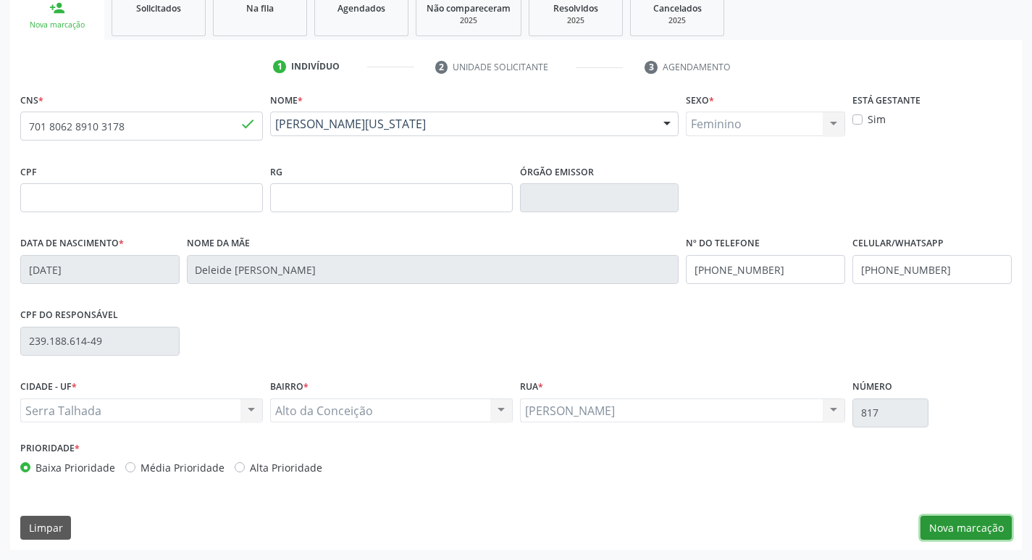
click at [948, 519] on button "Nova marcação" at bounding box center [965, 527] width 91 height 25
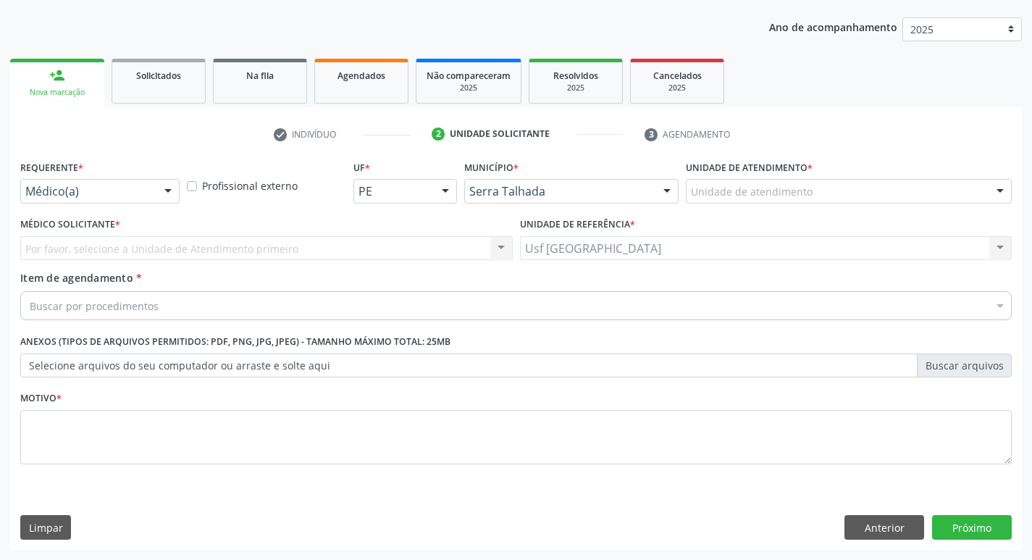
scroll to position [158, 0]
click at [166, 198] on div at bounding box center [168, 192] width 22 height 25
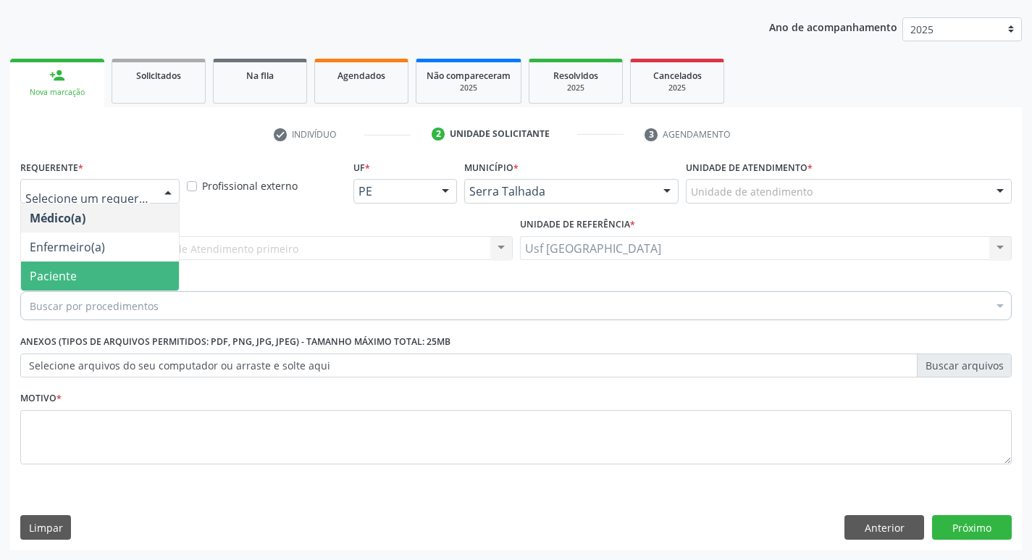
click at [70, 283] on span "Paciente" at bounding box center [53, 276] width 47 height 16
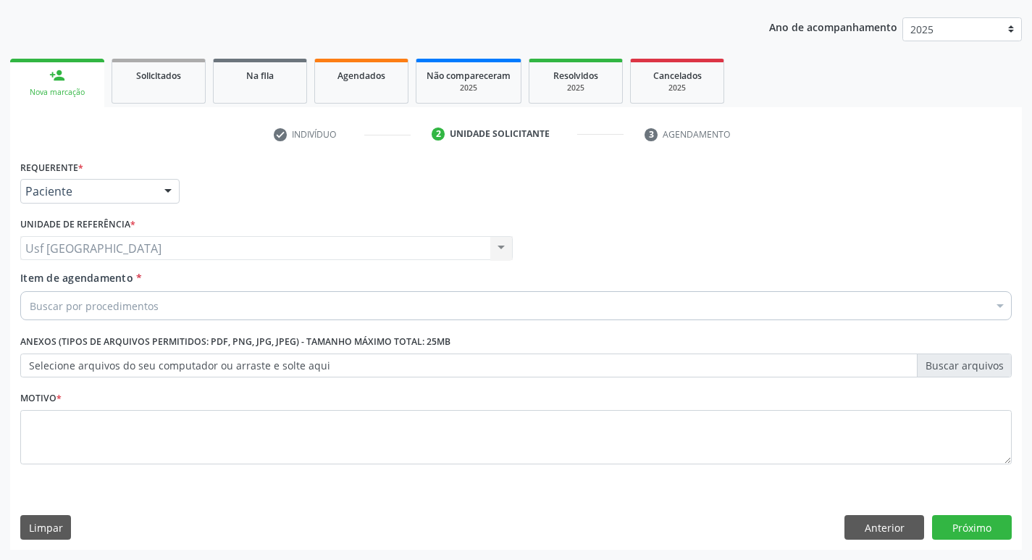
click at [207, 302] on div "Buscar por procedimentos" at bounding box center [515, 305] width 991 height 29
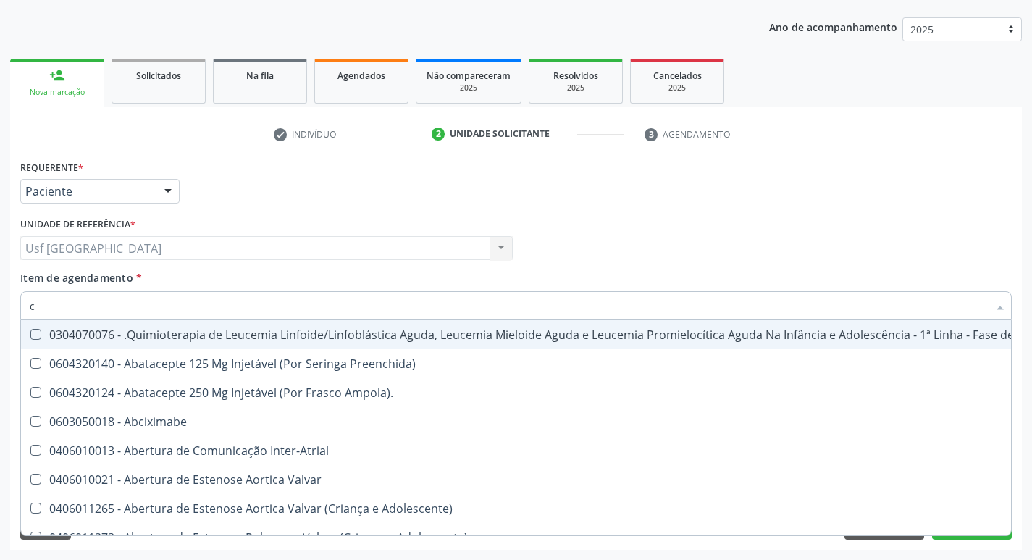
type input "co"
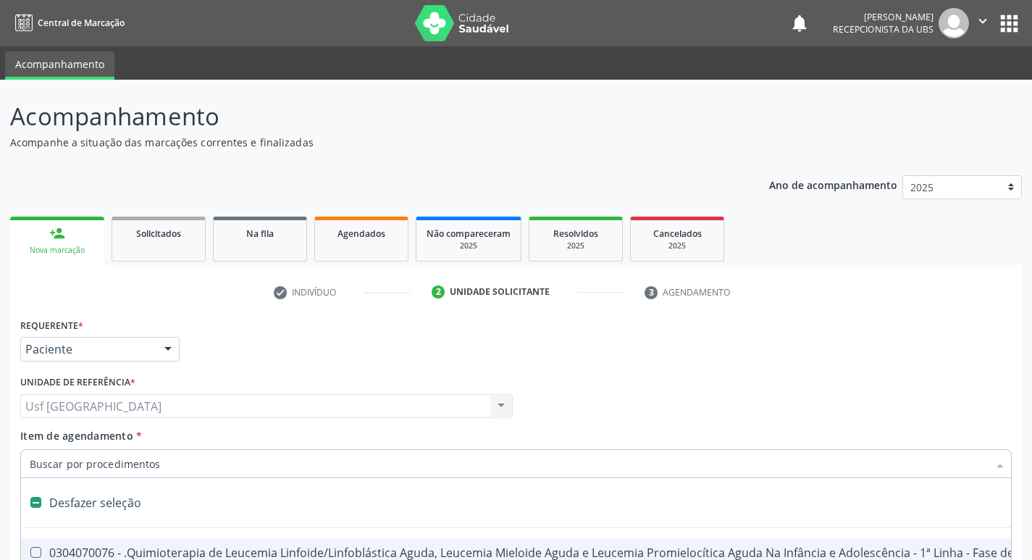
scroll to position [158, 0]
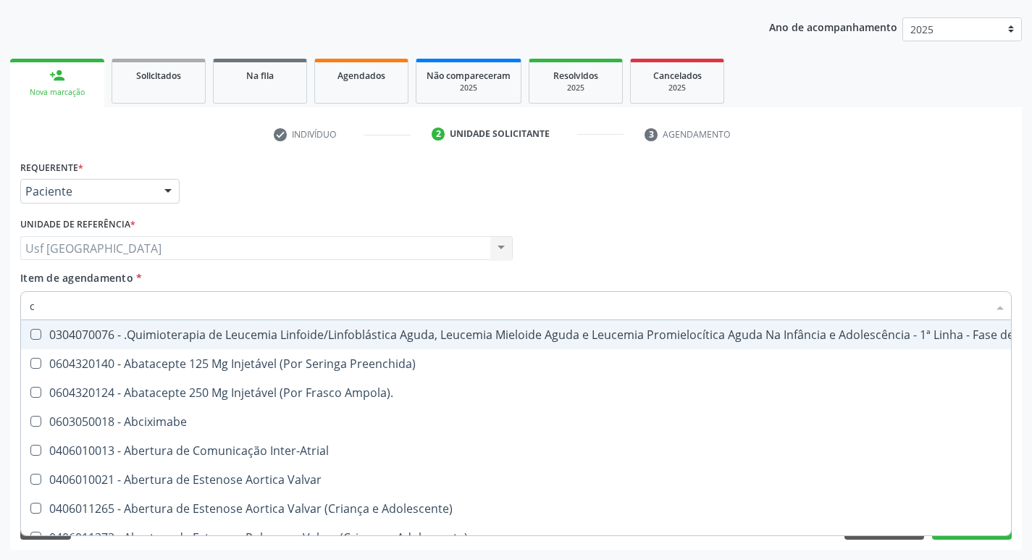
type input "co"
checkbox Oncologia "true"
checkbox Bexiga "true"
checkbox Cistometro "true"
type input "col"
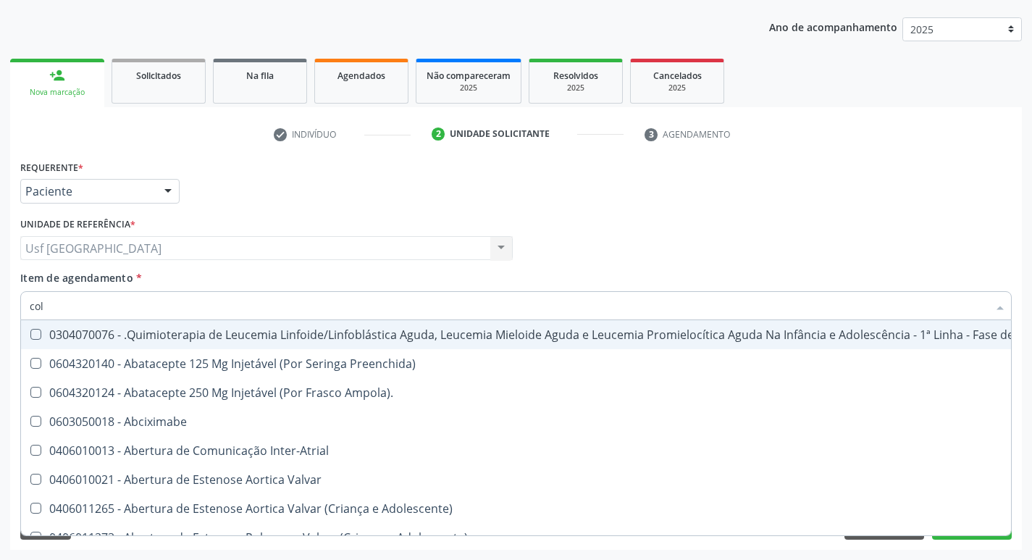
checkbox Hepático "true"
checkbox Angiografico\) "true"
checkbox Craniano "true"
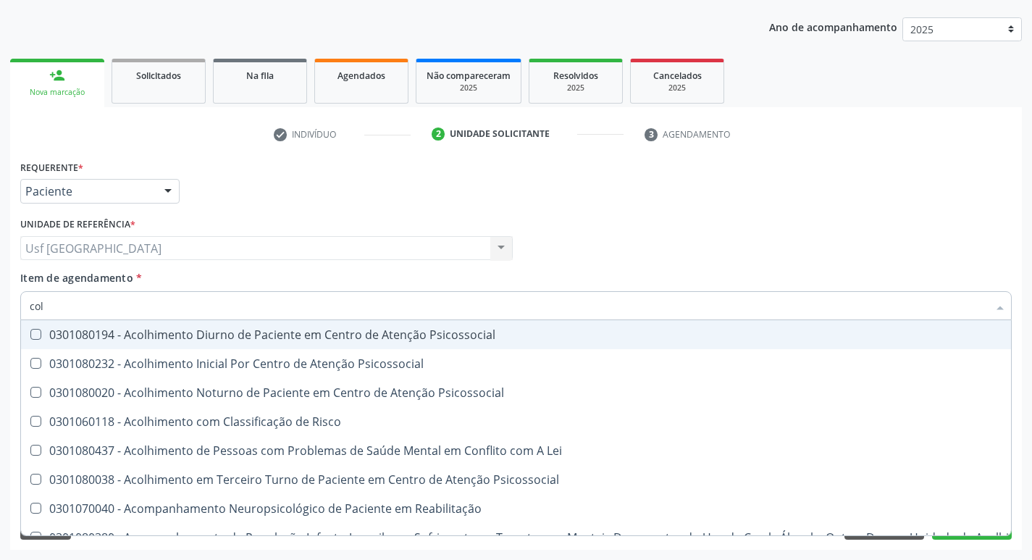
type input "cole"
checkbox Mama "true"
checkbox Utero "true"
checkbox Oncologia "true"
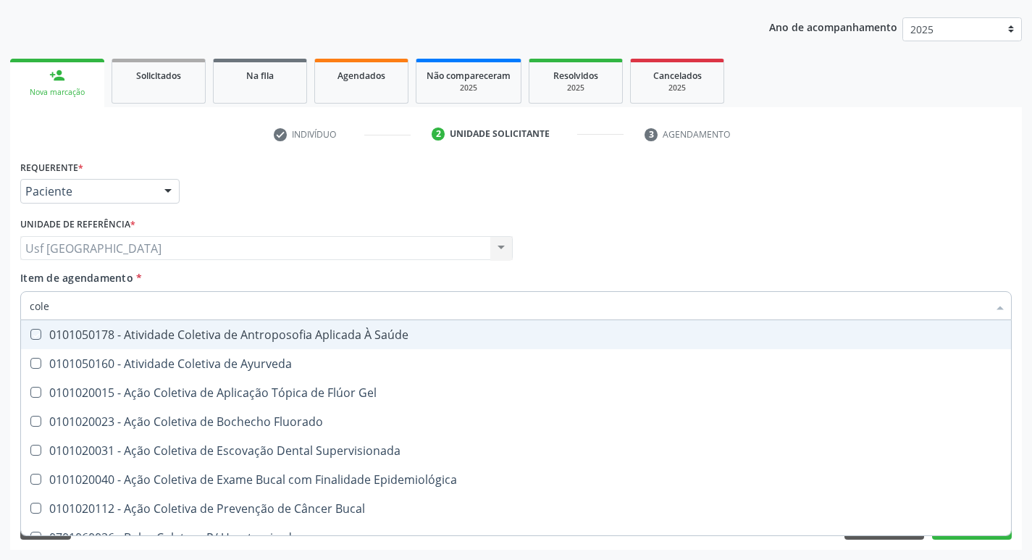
type input "coles"
checkbox Saúde "true"
checkbox Ayurveda "true"
checkbox Gel "true"
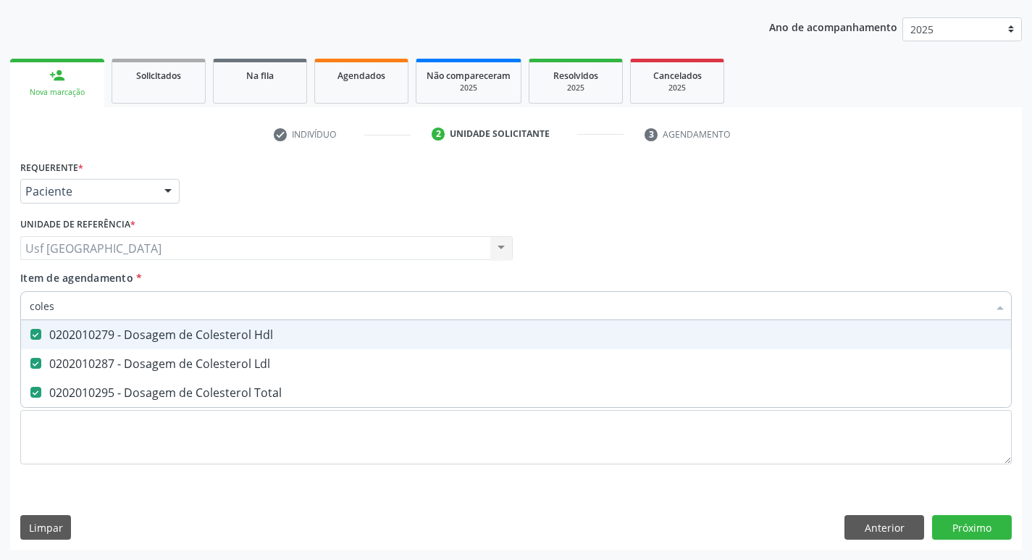
type input "cole"
checkbox Hdl "false"
checkbox Ldl "false"
checkbox Total "false"
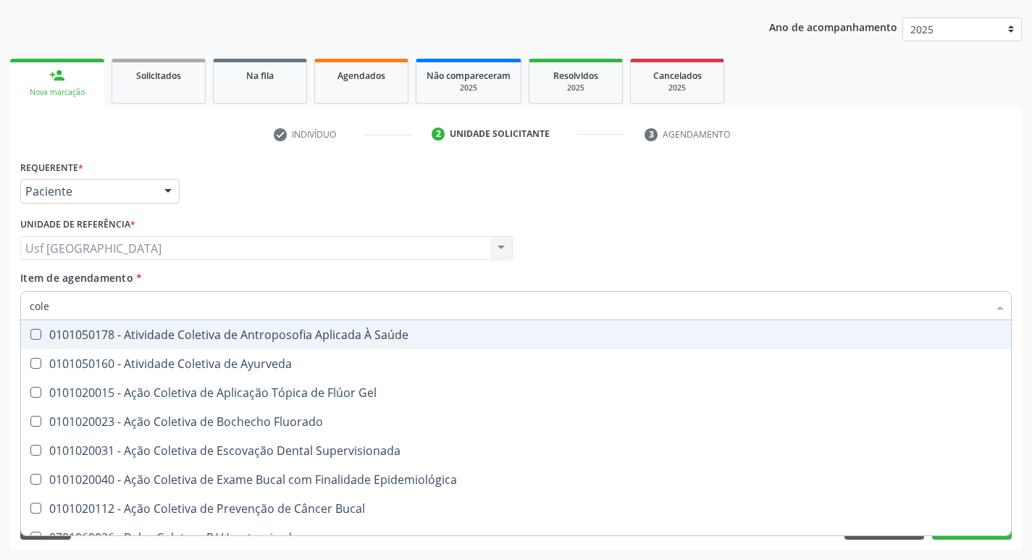
type input "col"
checkbox Hdl "false"
checkbox Ldl "false"
checkbox Total "false"
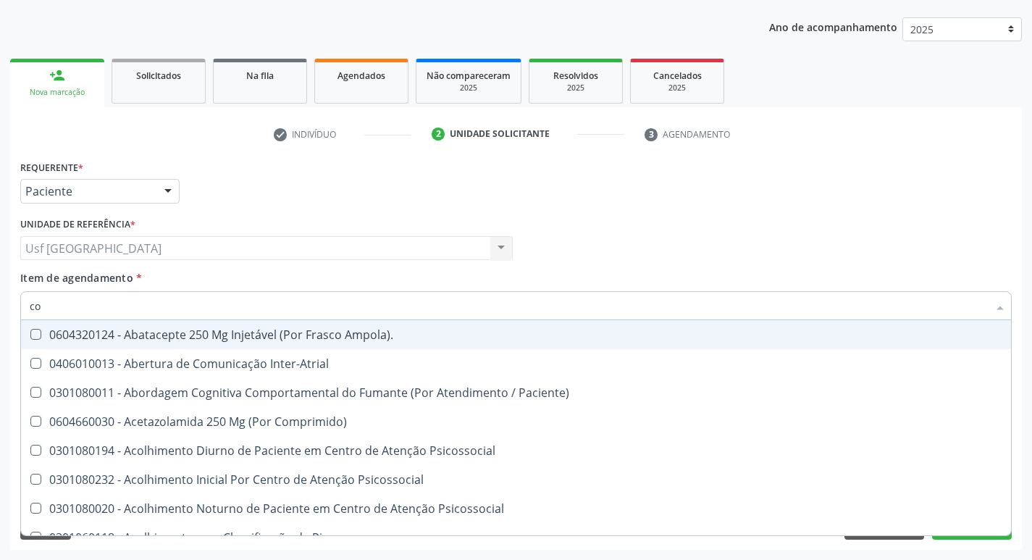
type input "c"
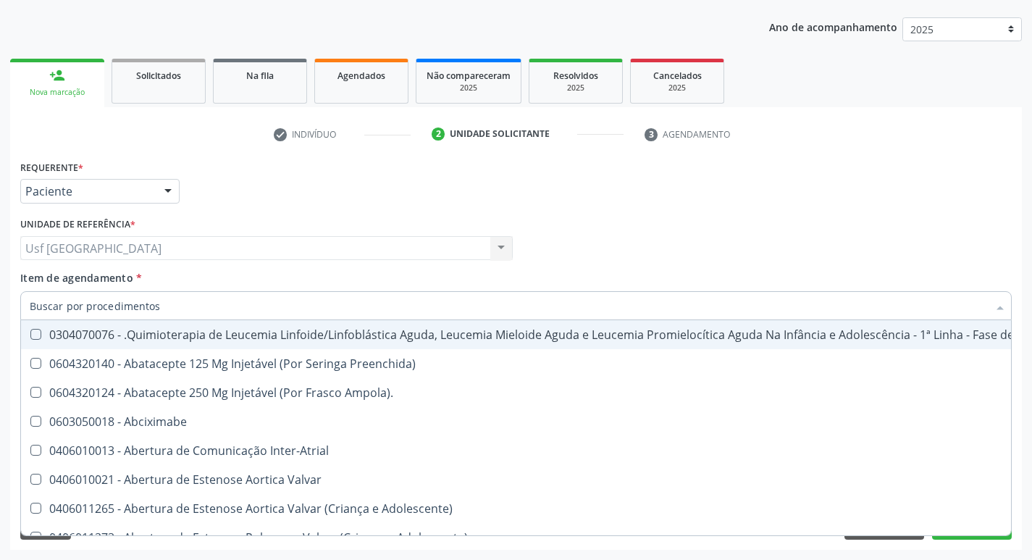
checkbox Oncologia "false"
checkbox Bexiga "false"
checkbox Cistometro "false"
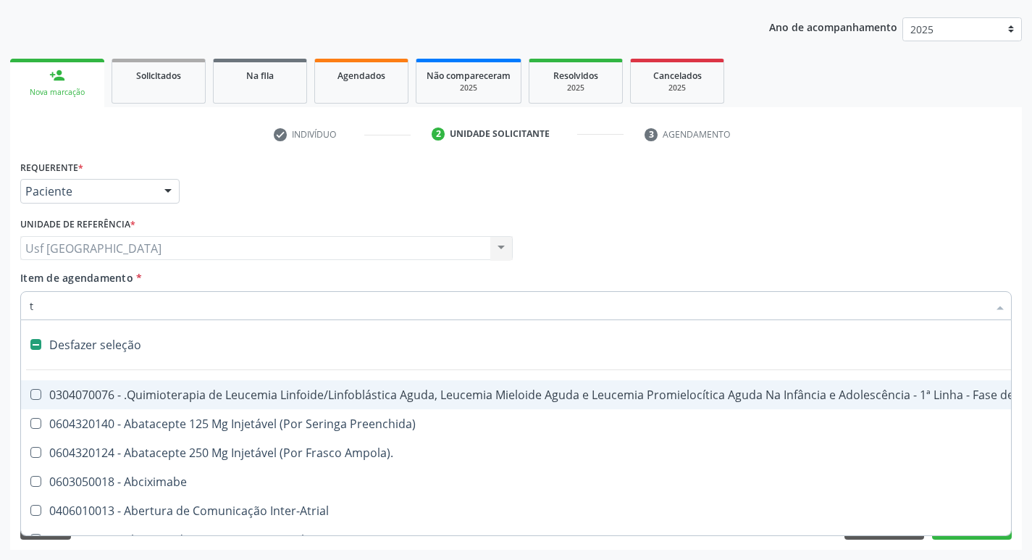
type input "tr"
checkbox Básica "true"
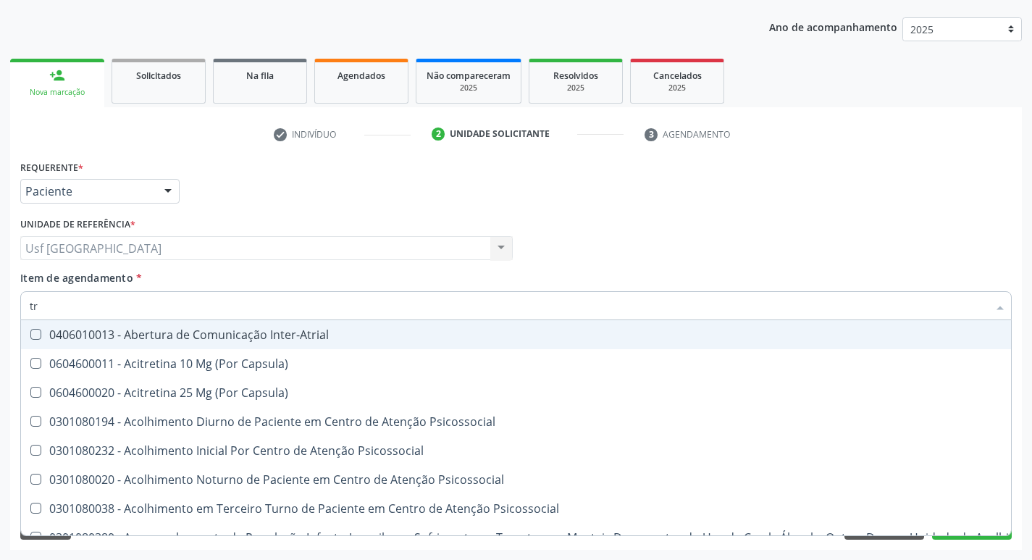
type input "tri"
checkbox C "true"
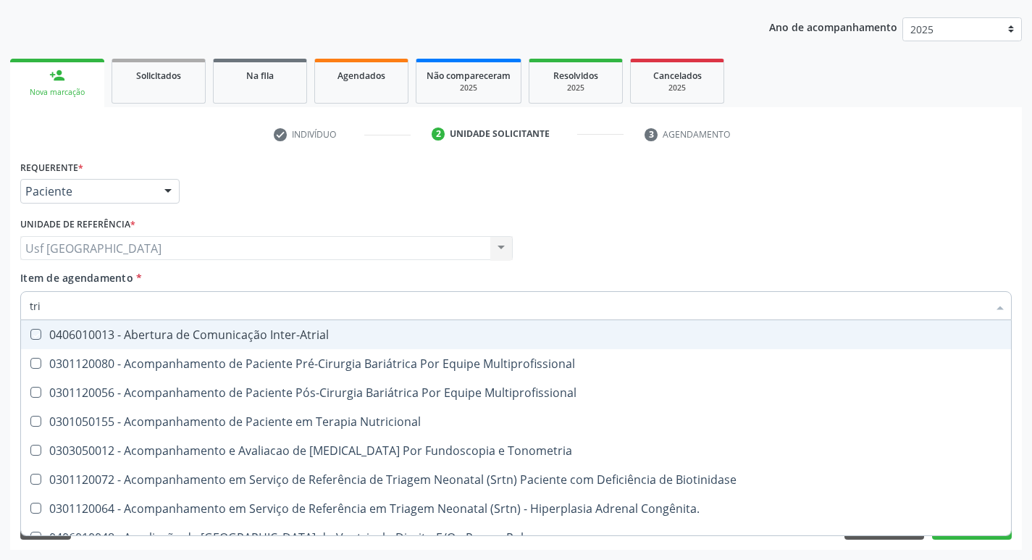
type input "trig"
checkbox Inter-Atrial "true"
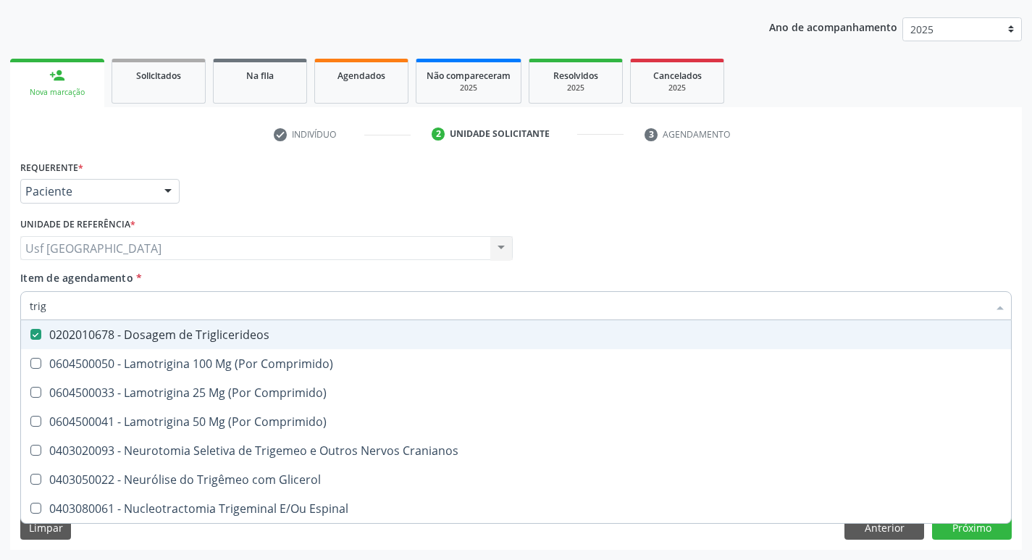
type input "tri"
checkbox Triglicerideos "false"
type input "t"
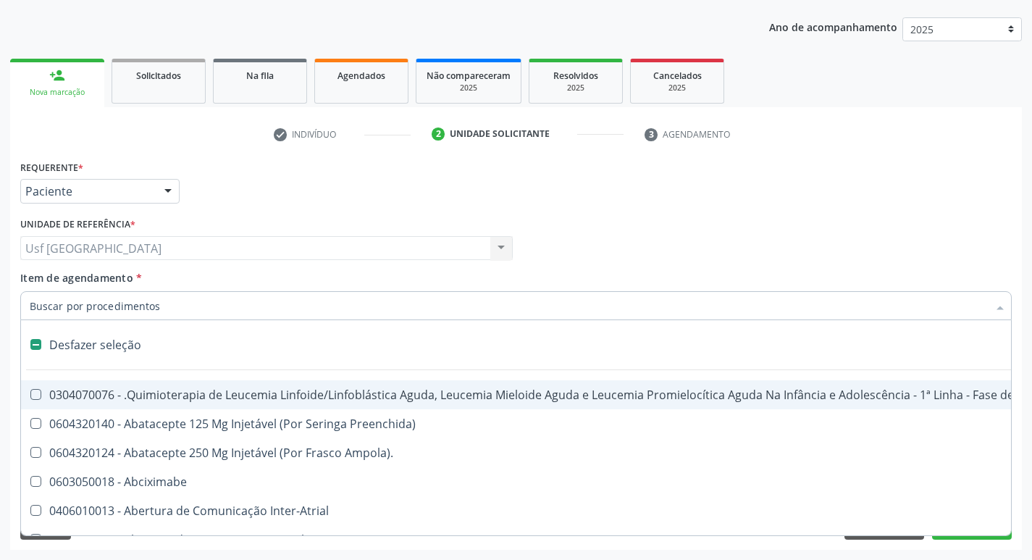
type input "h"
checkbox B "true"
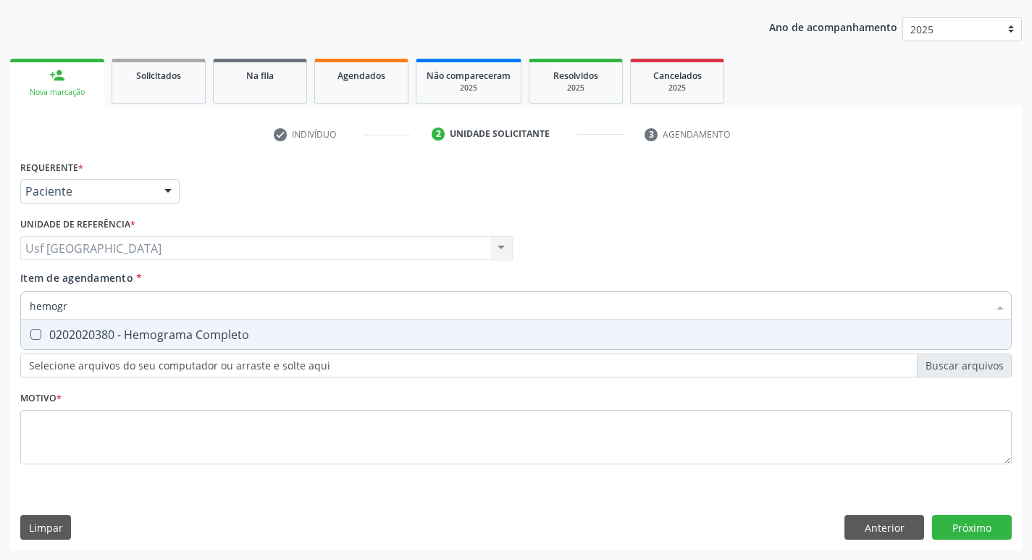
type input "hemogra"
click at [129, 335] on div "0202020380 - Hemograma Completo" at bounding box center [516, 335] width 972 height 12
checkbox Completo "true"
type input "hemog"
checkbox Completo "false"
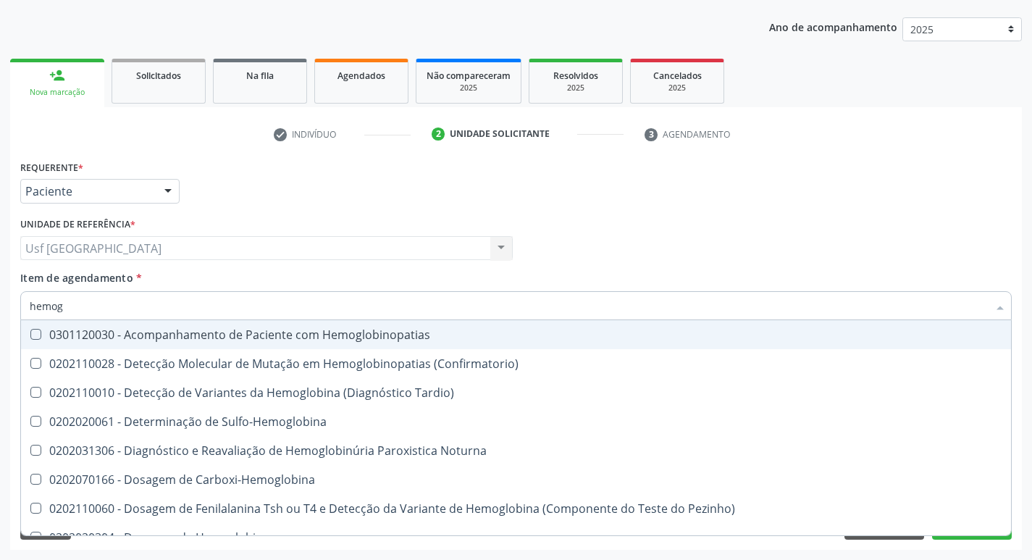
type input "hemo"
checkbox Completo "false"
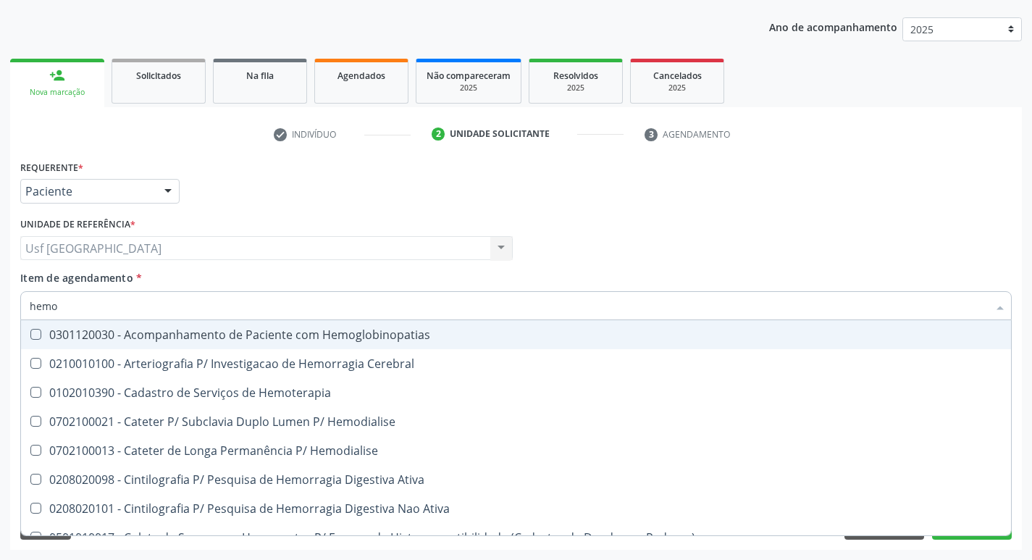
type input "hem"
checkbox Completo "false"
checkbox Elástica "true"
type input "he"
checkbox Elástica "false"
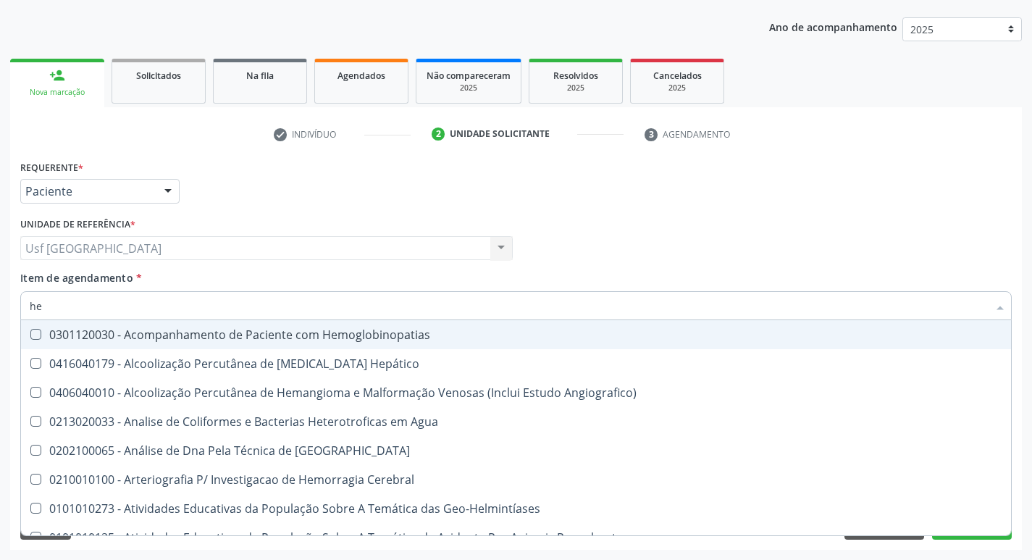
type input "h"
checkbox Completo "false"
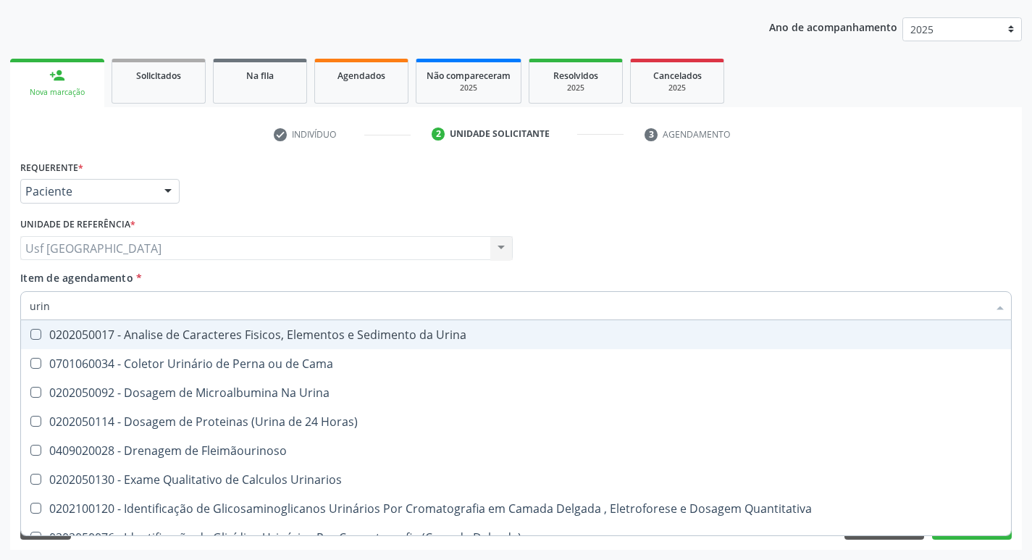
type input "urina"
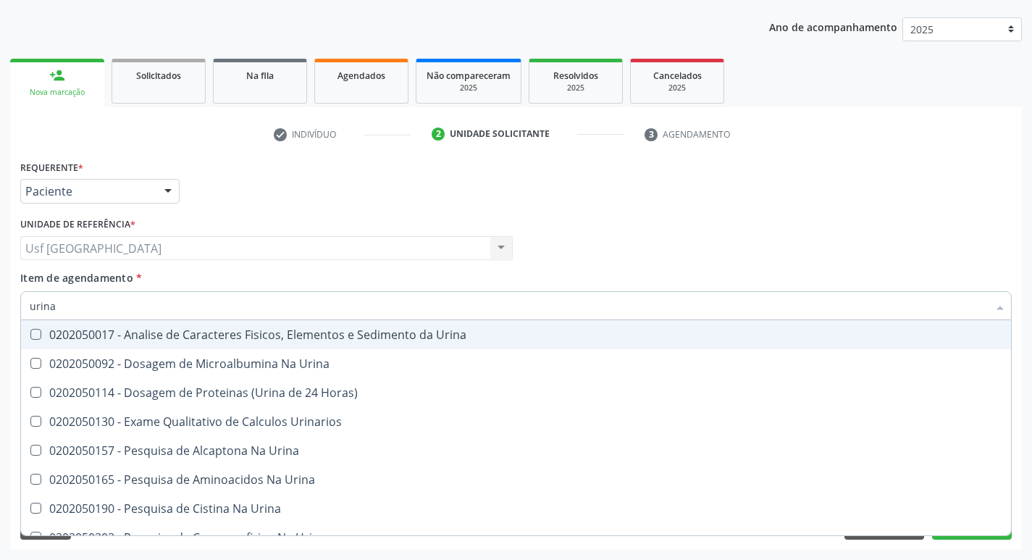
click at [292, 329] on div "0202050017 - Analise de Caracteres Fisicos, Elementos e Sedimento da Urina" at bounding box center [516, 335] width 972 height 12
checkbox Urina "true"
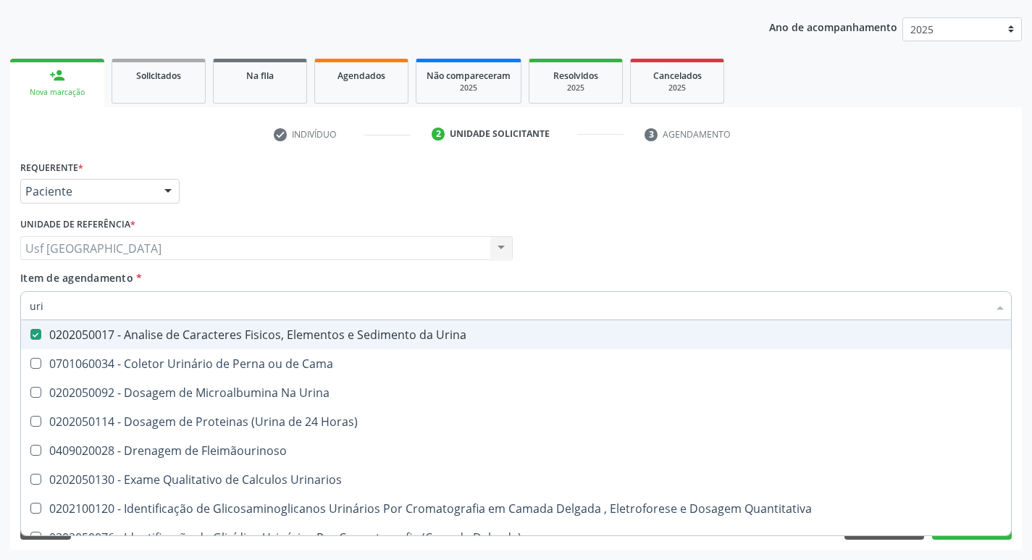
type input "ur"
checkbox Urina "false"
checkbox Urina "true"
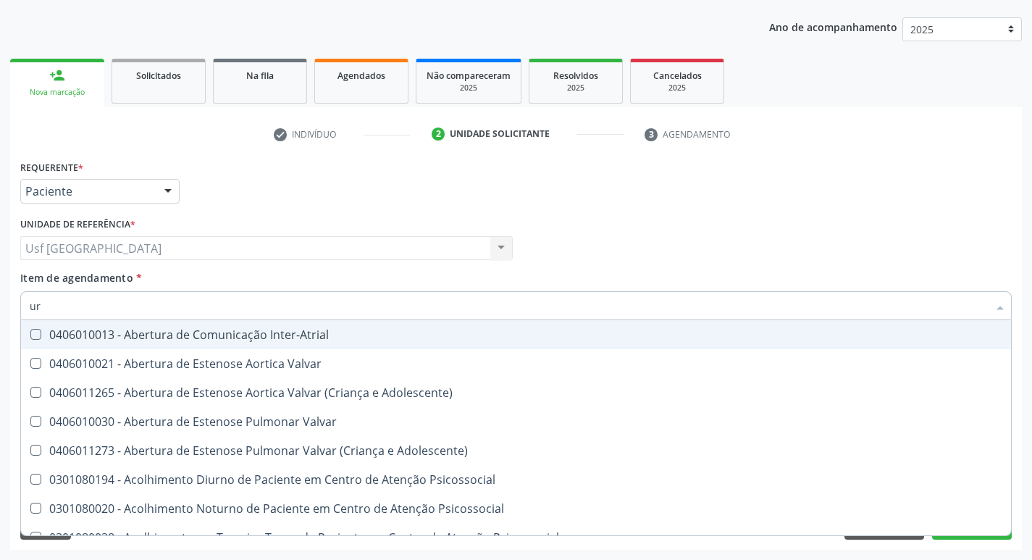
type input "u"
checkbox Urina "false"
checkbox Alimentos "false"
checkbox Segmento\) "true"
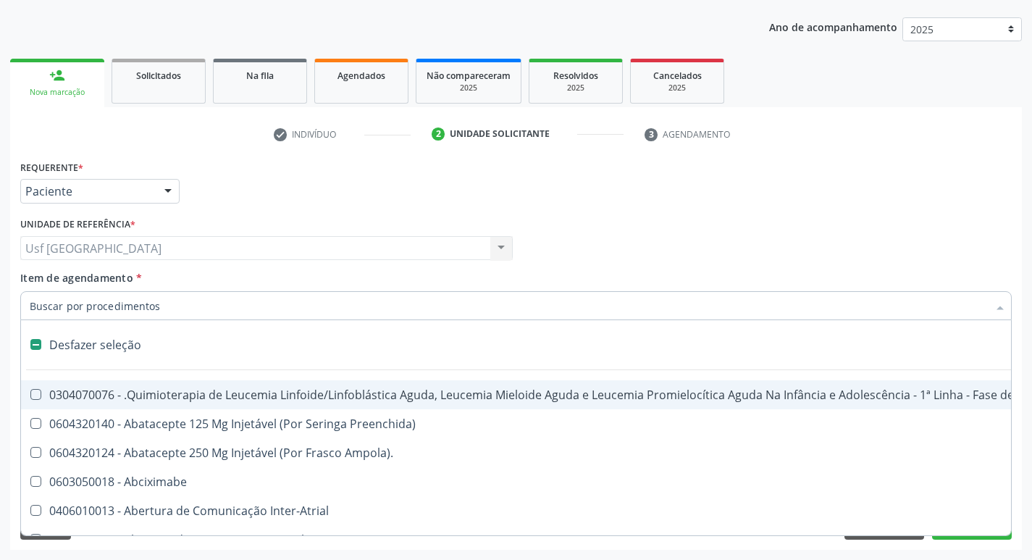
click at [701, 230] on div "Médico Solicitante Por favor, selecione a Unidade de Atendimento primeiro Nenhu…" at bounding box center [516, 242] width 998 height 56
checkbox Preenchida\) "true"
checkbox Ampola\)\ "true"
checkbox Abciximabe "true"
checkbox Inter-Atrial "true"
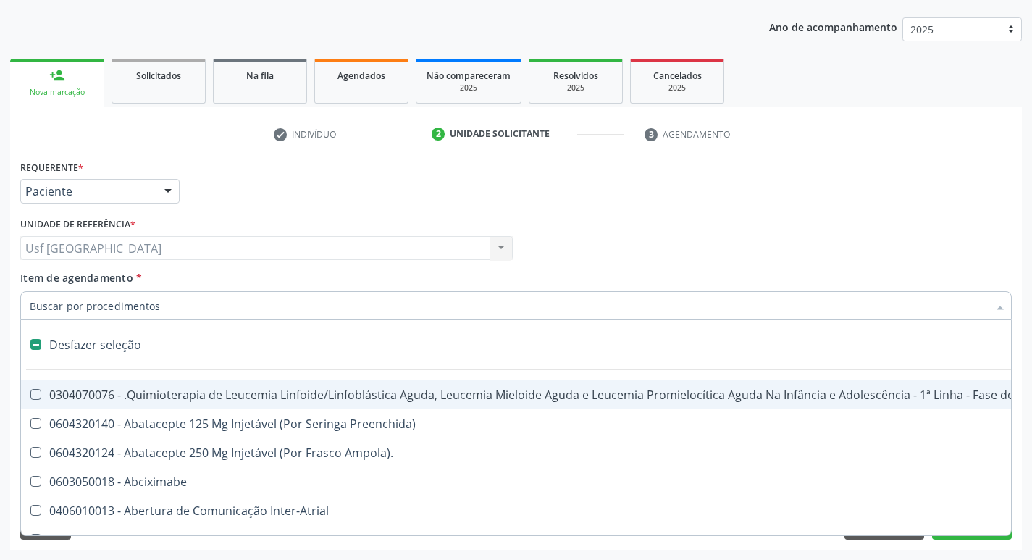
checkbox Valvar "true"
checkbox Adolescente\) "true"
checkbox Urina "false"
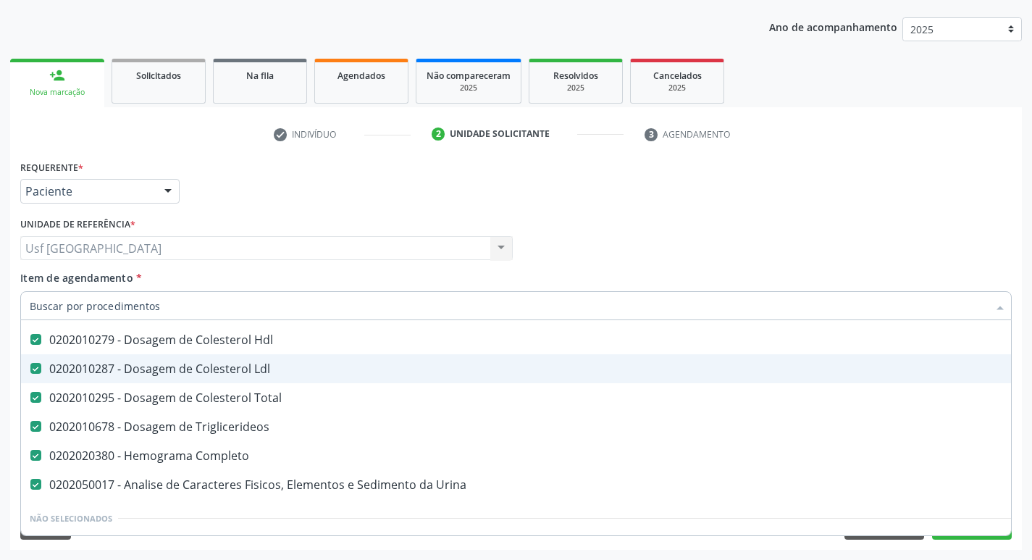
scroll to position [0, 0]
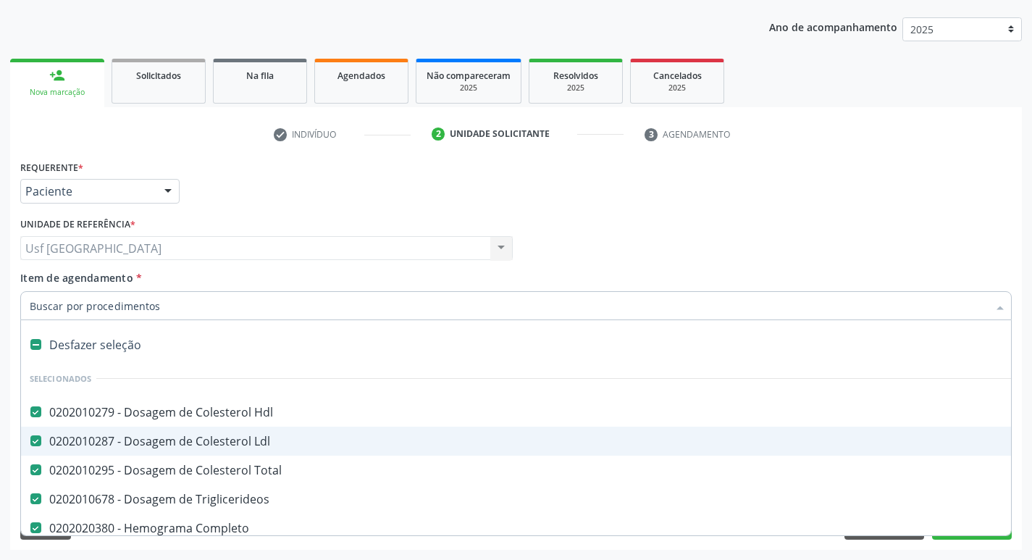
click at [304, 300] on input "Item de agendamento *" at bounding box center [509, 305] width 958 height 29
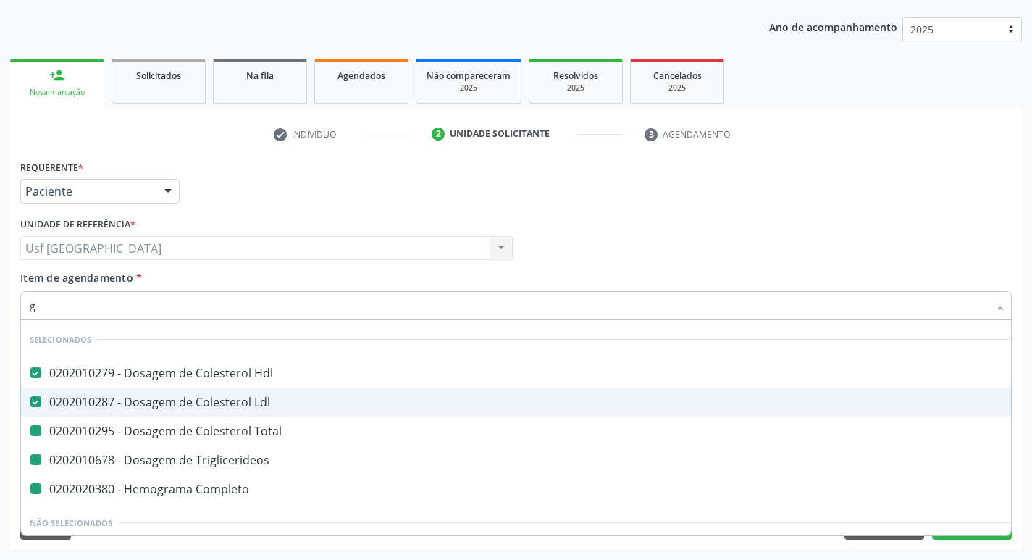
type input "gl"
checkbox Total "false"
checkbox Triglicerideos "false"
checkbox Completo "false"
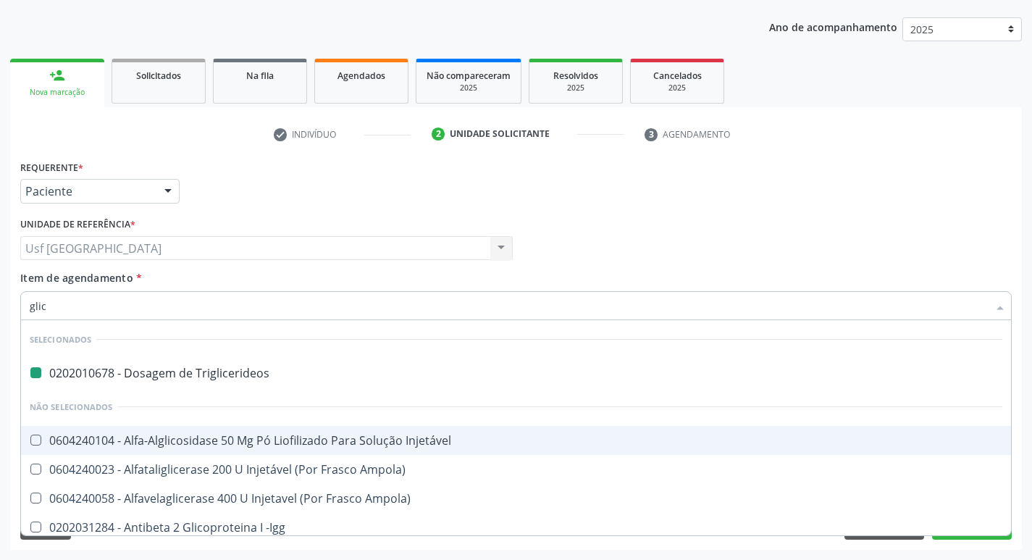
type input "glico"
checkbox Triglicerideos "false"
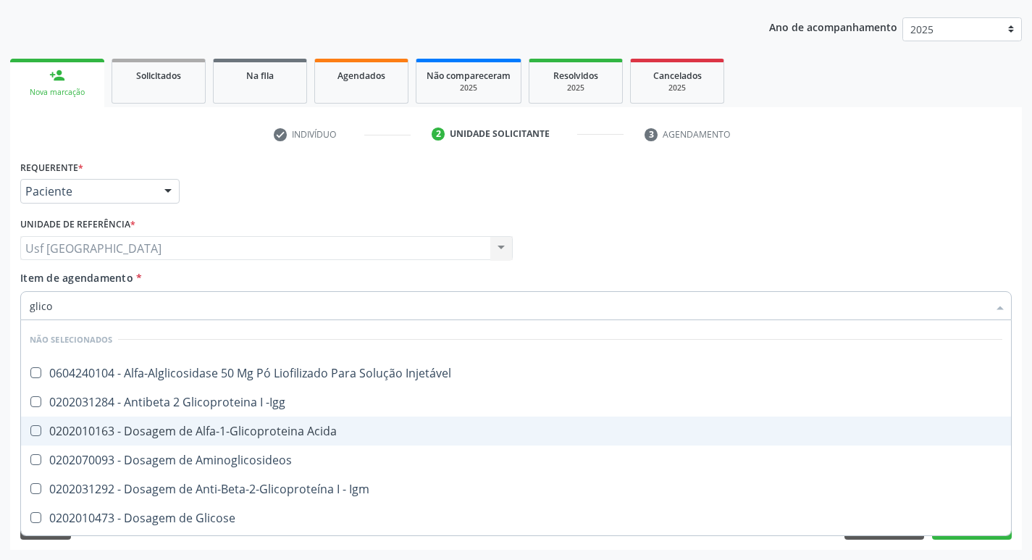
type input "glicos"
click at [178, 435] on div "0202010473 - Dosagem de Glicose" at bounding box center [516, 431] width 972 height 12
checkbox Glicose "true"
type input "glico"
checkbox Glicose "false"
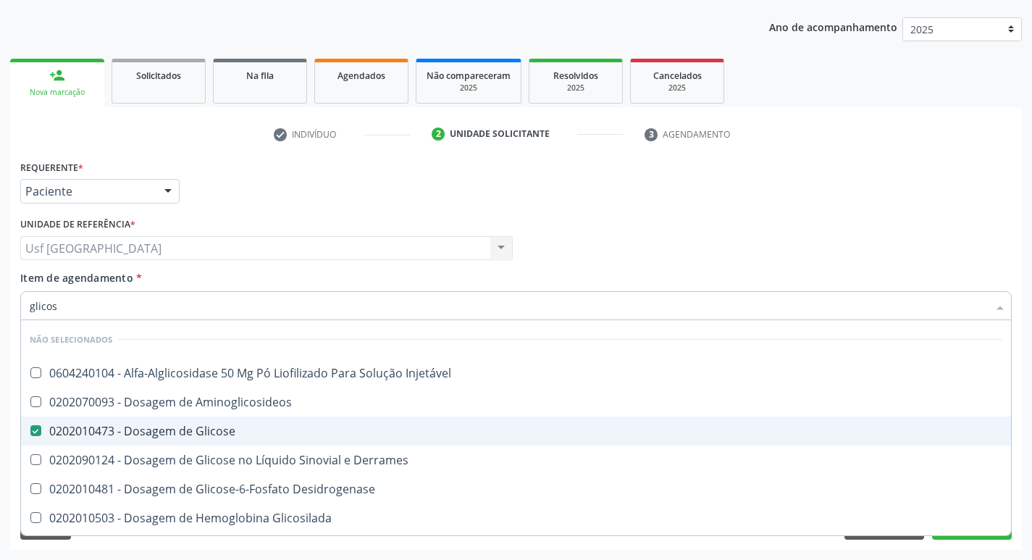
checkbox Glicosilada "true"
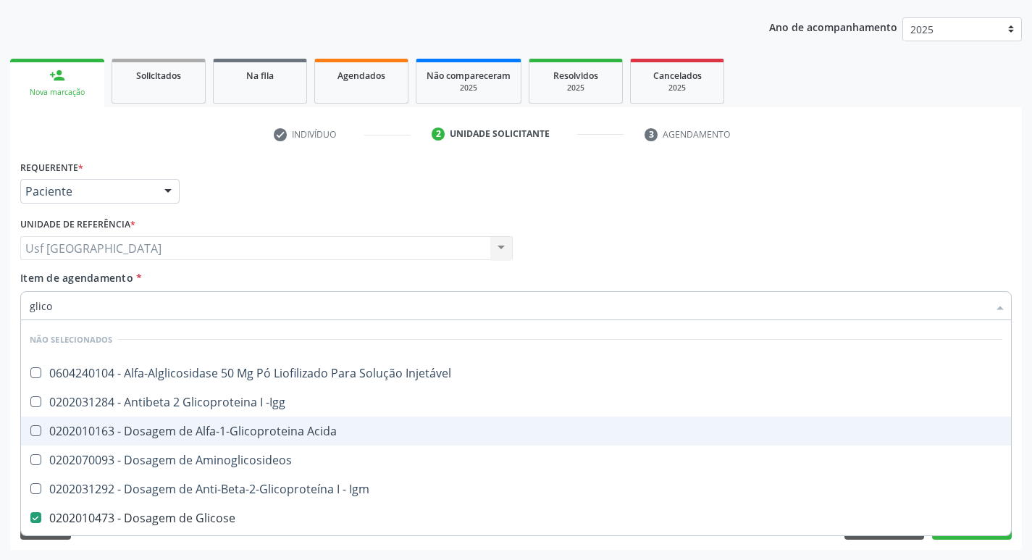
type input "glic"
checkbox Injetável "true"
checkbox Glicose "false"
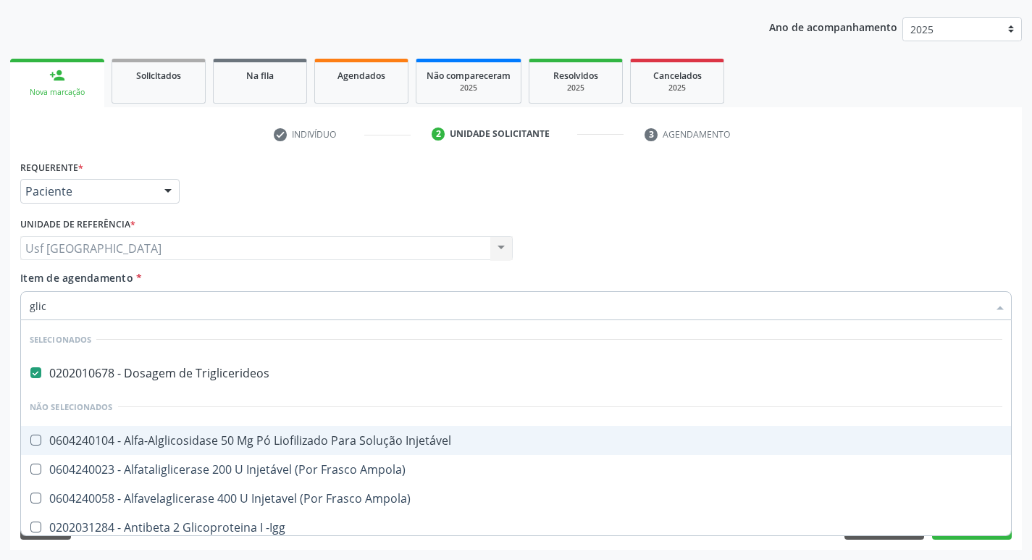
type input "gli"
checkbox Glicose "false"
checkbox Glicosilada "true"
type input "gl"
checkbox Glicose "false"
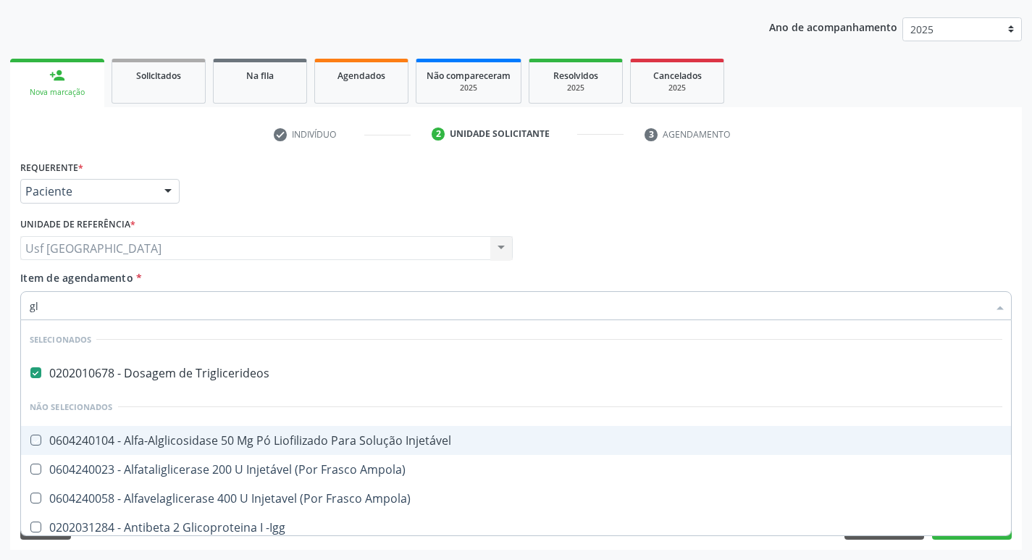
type input "g"
checkbox Injetável "true"
checkbox Ampola\) "true"
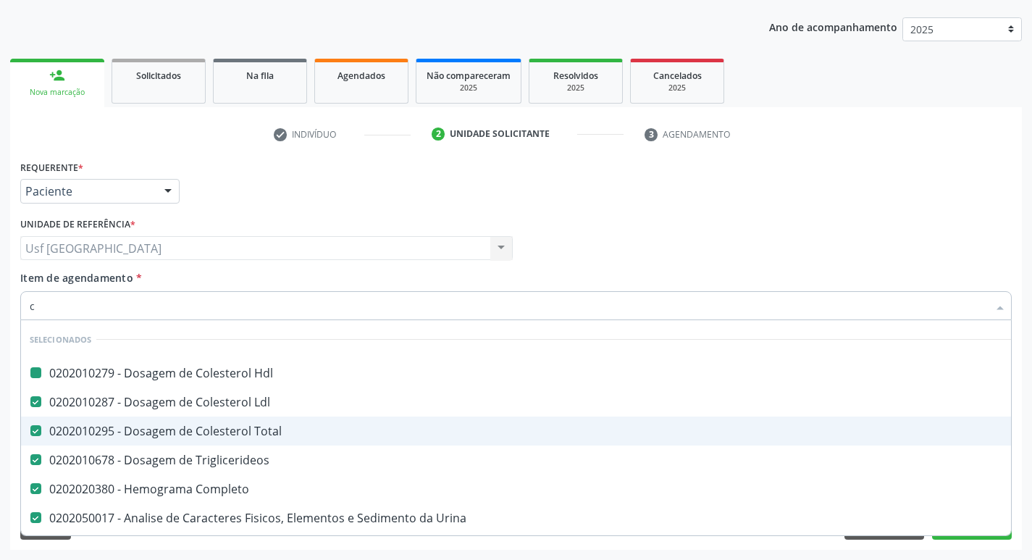
type input "cr"
checkbox Hdl "false"
checkbox Total "false"
checkbox Triglicerideos "false"
checkbox Completo "false"
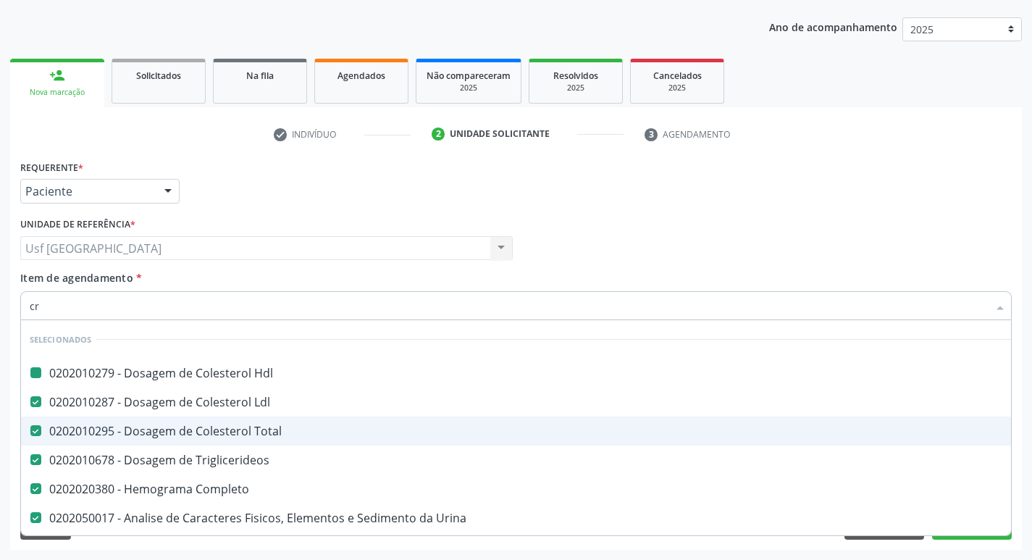
checkbox Urina "false"
checkbox Ldl "false"
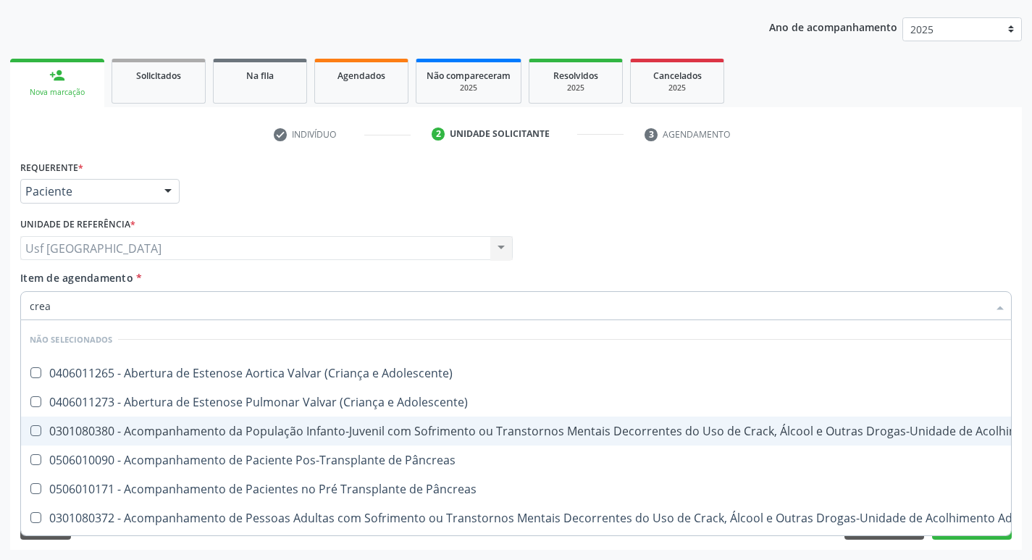
type input "creat"
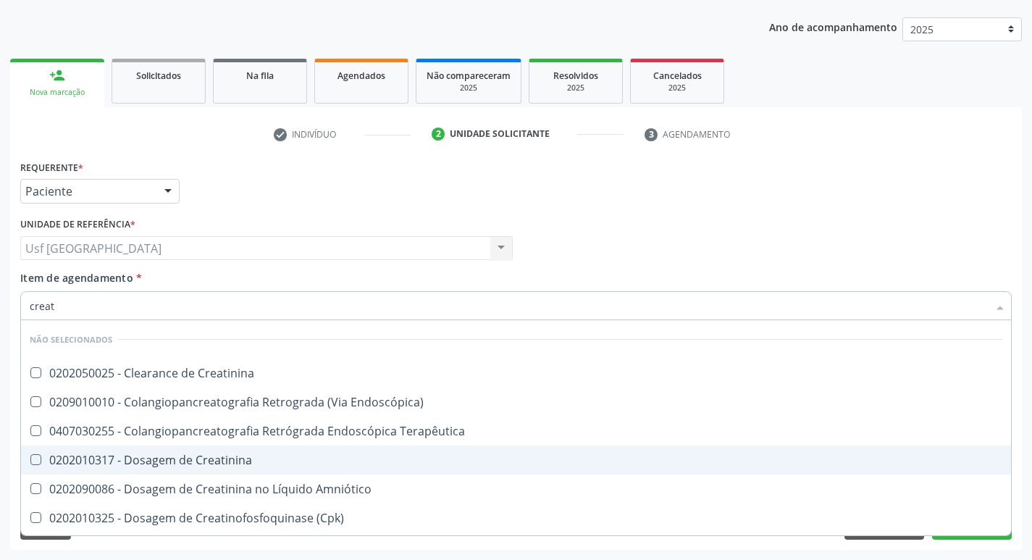
click at [193, 457] on div "0202010317 - Dosagem de Creatinina" at bounding box center [516, 460] width 972 height 12
checkbox Creatinina "true"
type input "crea"
checkbox Creatinina "false"
checkbox Mb "true"
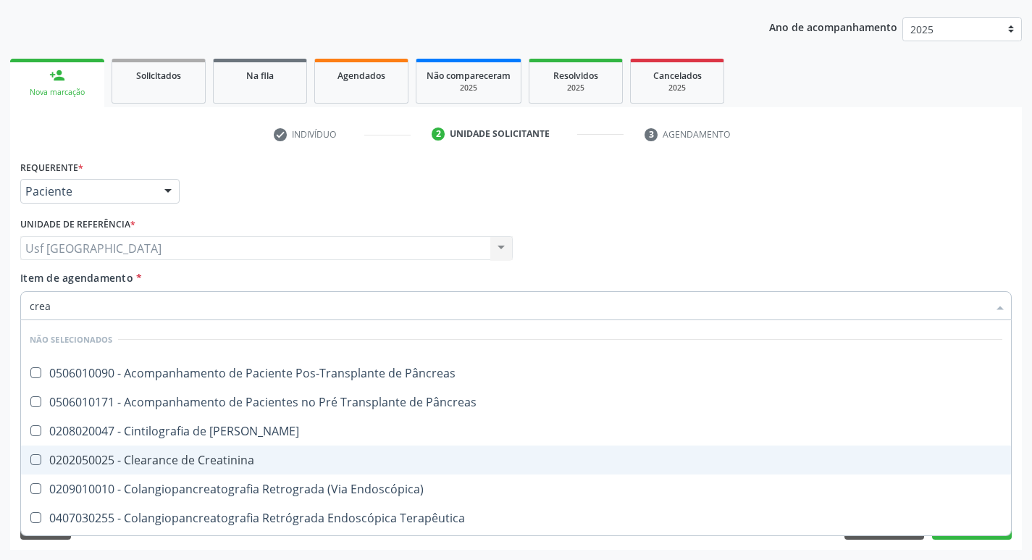
type input "cre"
checkbox Oncologia "true"
checkbox Creatinina "false"
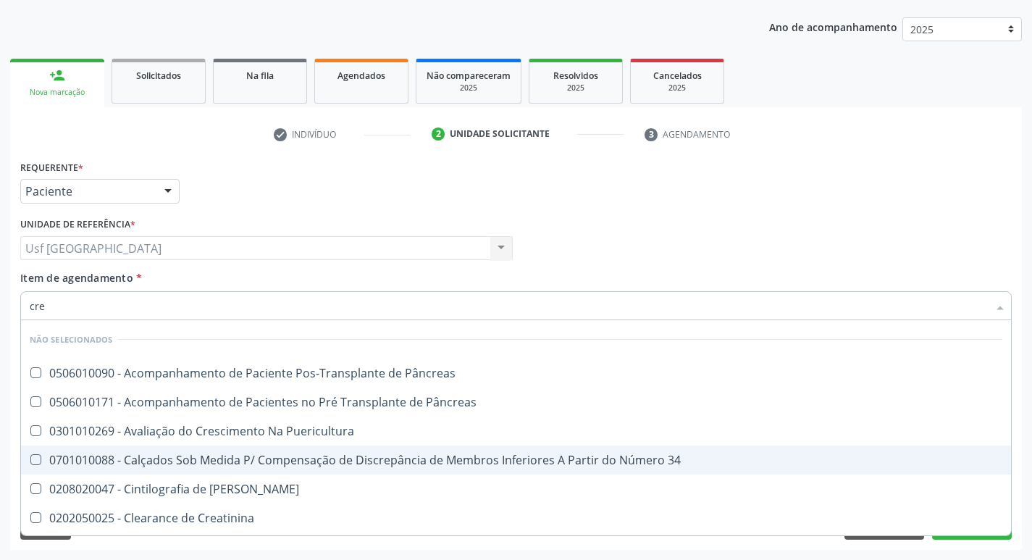
type input "cr"
checkbox Creatinina "false"
type input "c"
checkbox Pâncreas "true"
checkbox Puericultura "true"
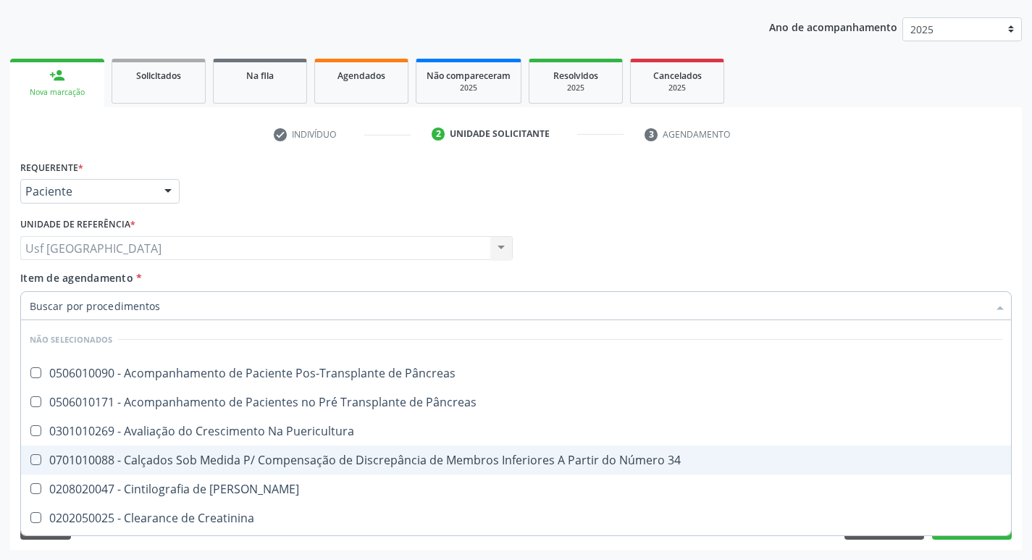
checkbox 34 "true"
checkbox Pancreas "true"
checkbox Creatinina "true"
checkbox Pâncreas "true"
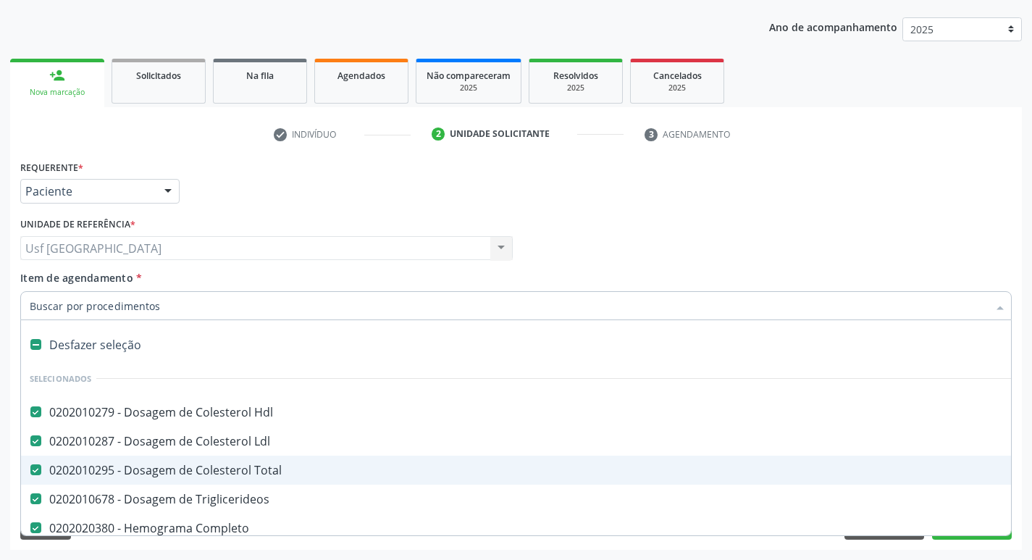
type input "u"
checkbox Total "false"
checkbox Triglicerideos "false"
checkbox Completo "false"
checkbox Urina "false"
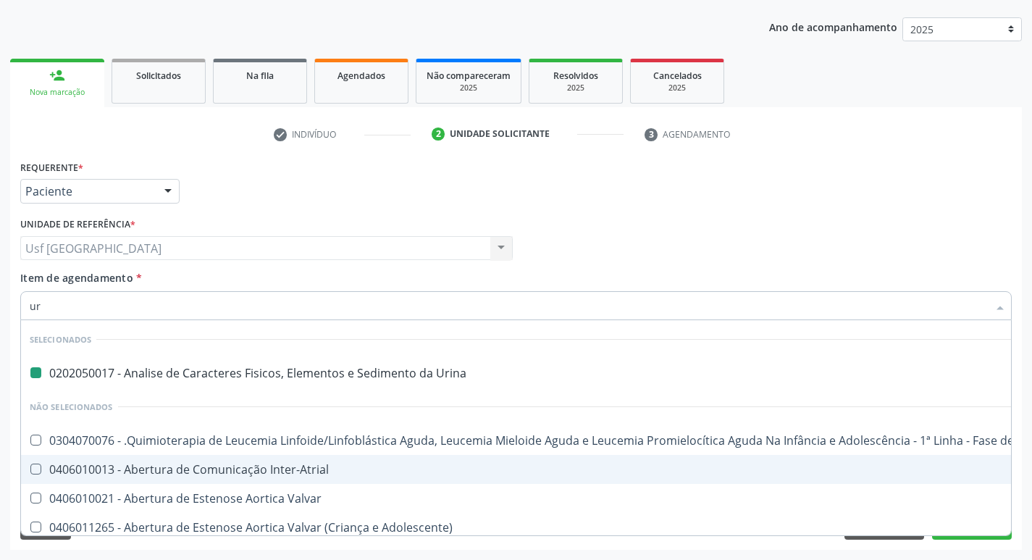
type input "ure"
checkbox Urina "false"
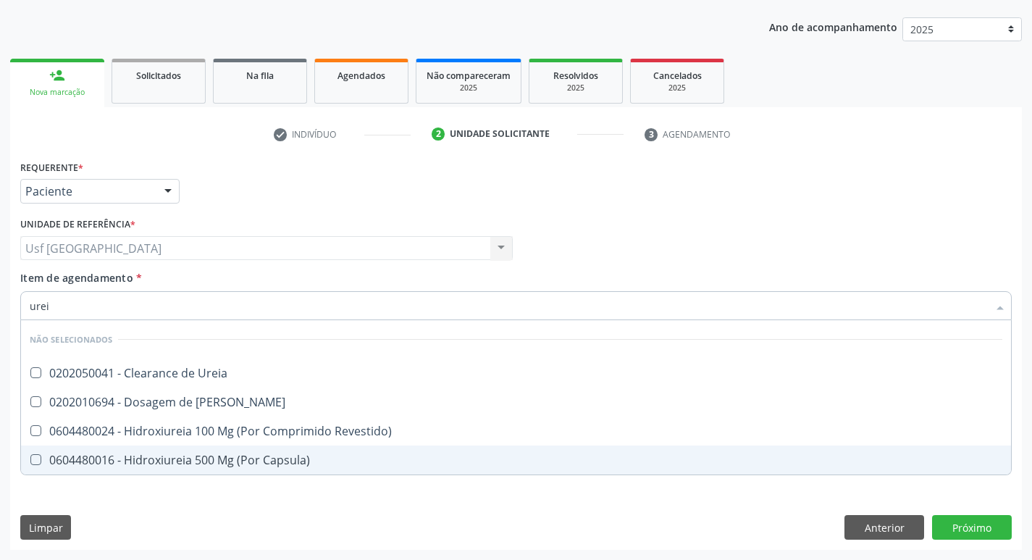
type input "ureia"
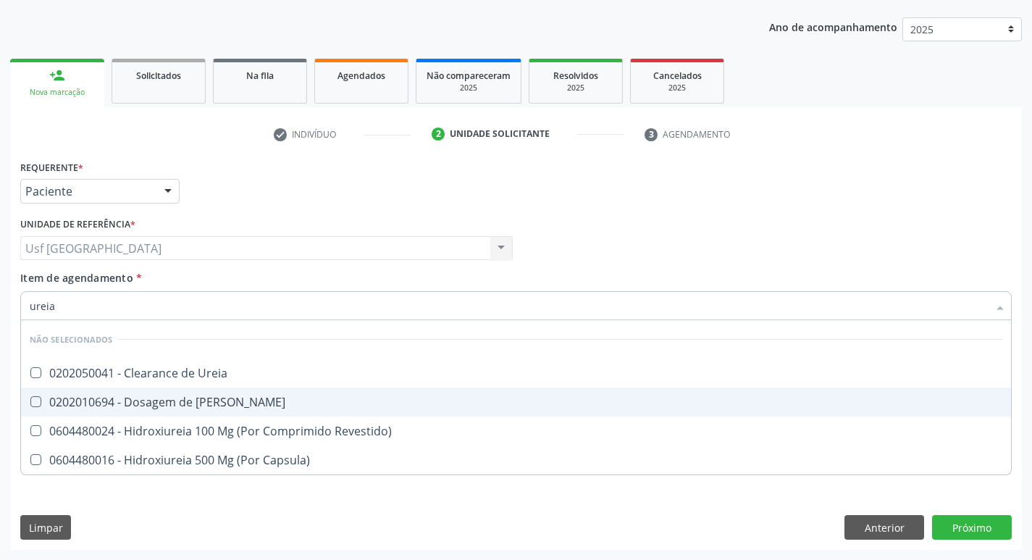
click at [187, 399] on div "0202010694 - Dosagem de Ureia" at bounding box center [516, 402] width 972 height 12
checkbox Ureia "true"
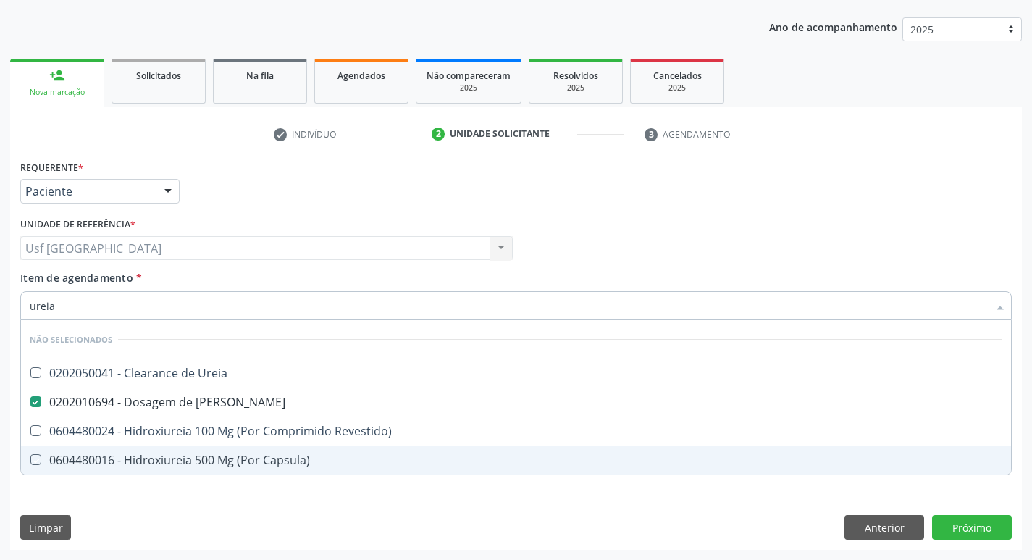
click at [364, 527] on div "Requerente * Paciente Médico(a) Enfermeiro(a) Paciente Nenhum resultado encontr…" at bounding box center [515, 352] width 1011 height 393
checkbox Ureia "true"
checkbox Revestido\) "true"
checkbox Capsula\) "true"
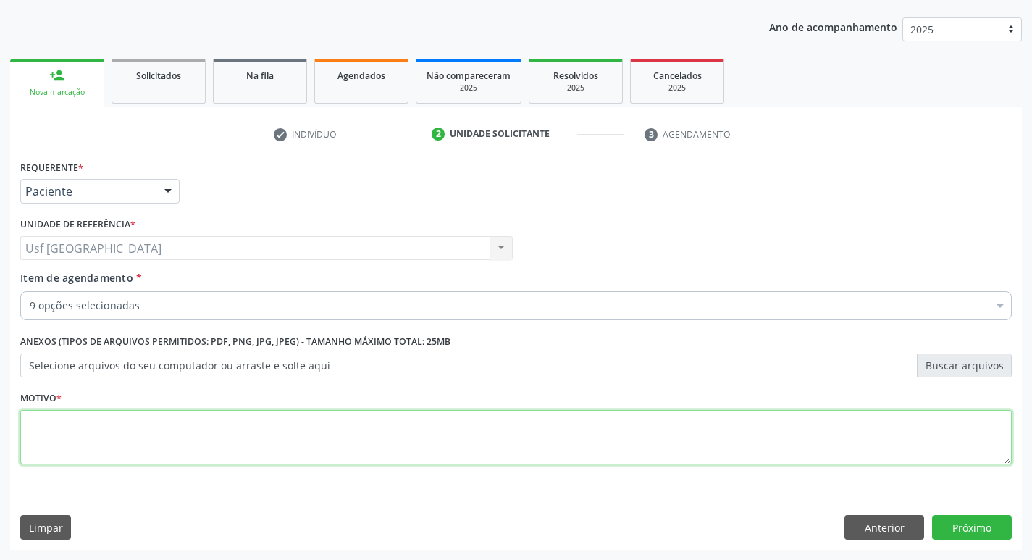
click at [409, 449] on textarea at bounding box center [515, 437] width 991 height 55
type textarea "."
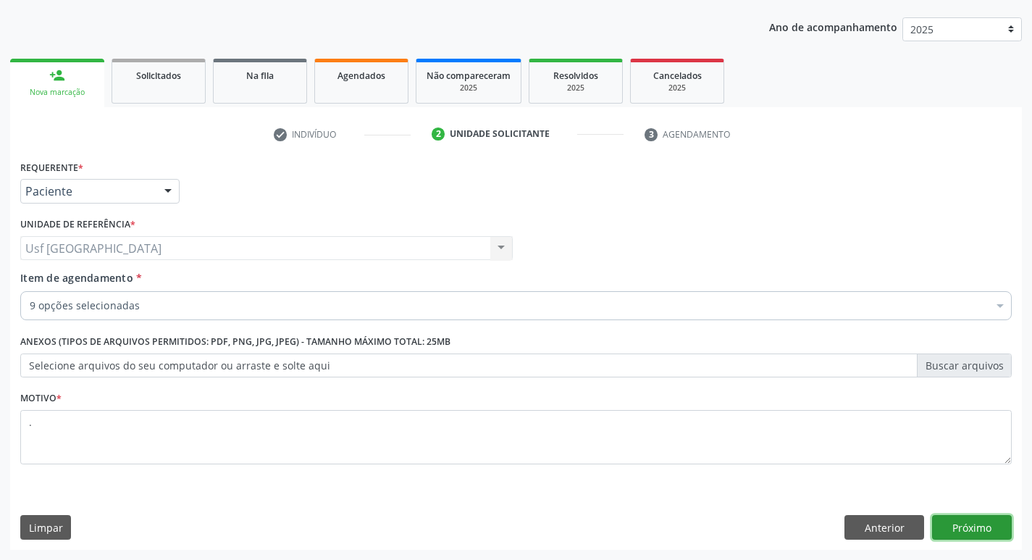
click at [954, 523] on button "Próximo" at bounding box center [972, 527] width 80 height 25
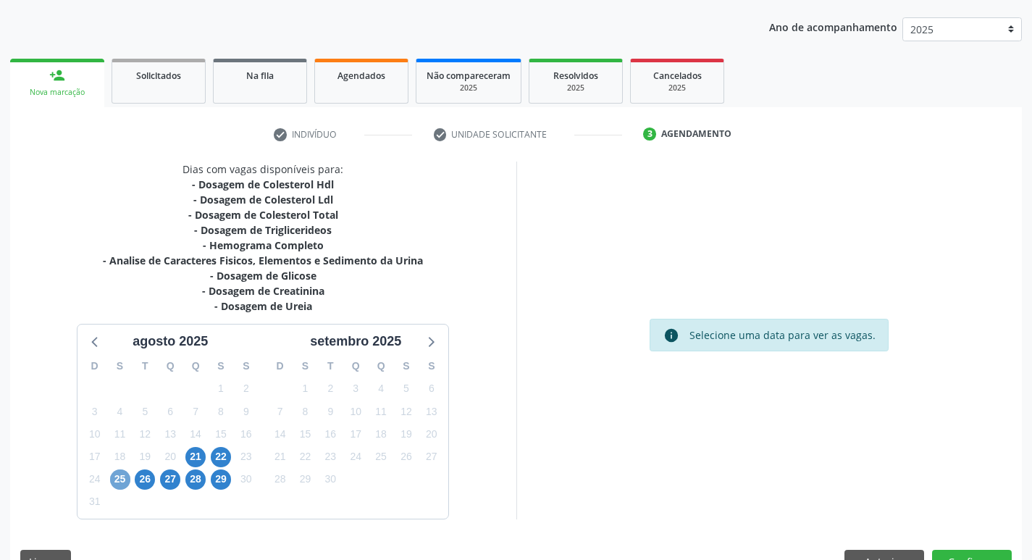
click at [120, 479] on span "25" at bounding box center [120, 479] width 20 height 20
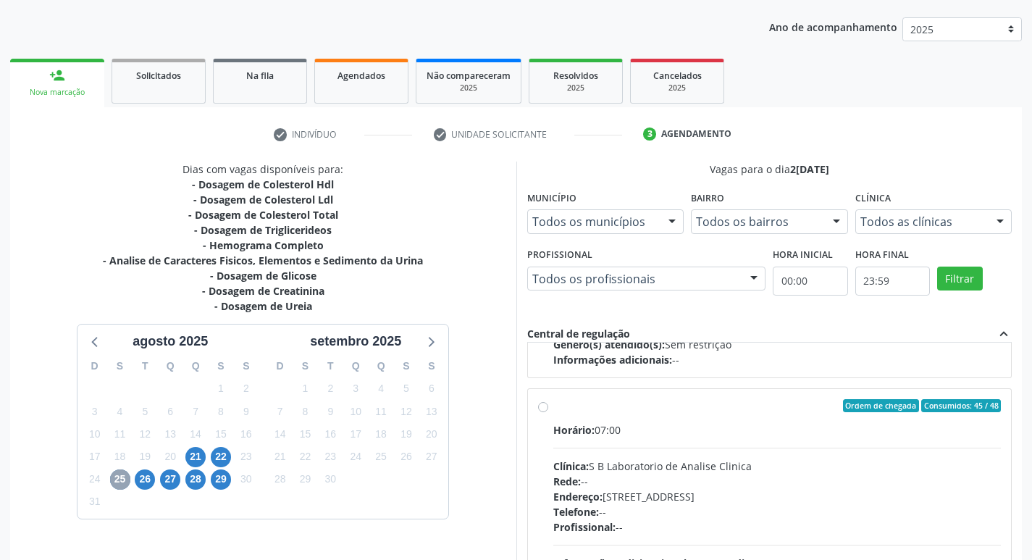
scroll to position [482, 0]
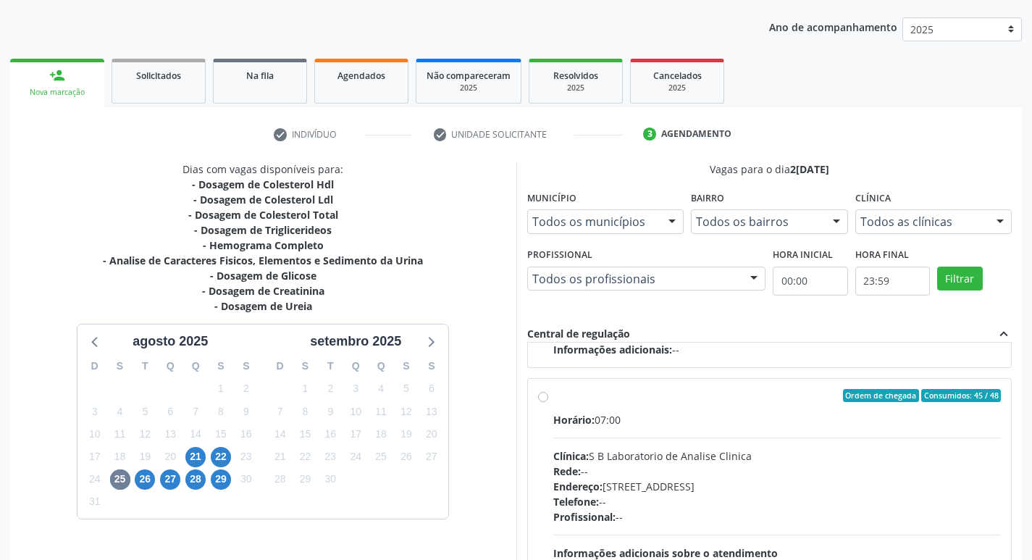
click at [553, 395] on label "Ordem de chegada Consumidos: 45 / 48 Horário: 07:00 Clínica: S B Laboratorio de…" at bounding box center [777, 500] width 448 height 222
click at [544, 395] on input "Ordem de chegada Consumidos: 45 / 48 Horário: 07:00 Clínica: S B Laboratorio de…" at bounding box center [543, 395] width 10 height 13
radio input "true"
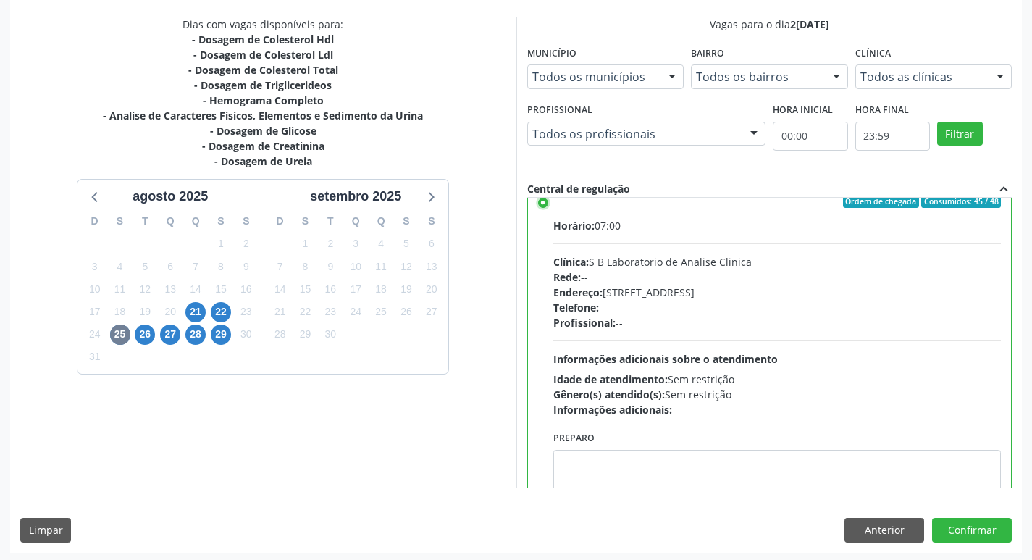
scroll to position [555, 0]
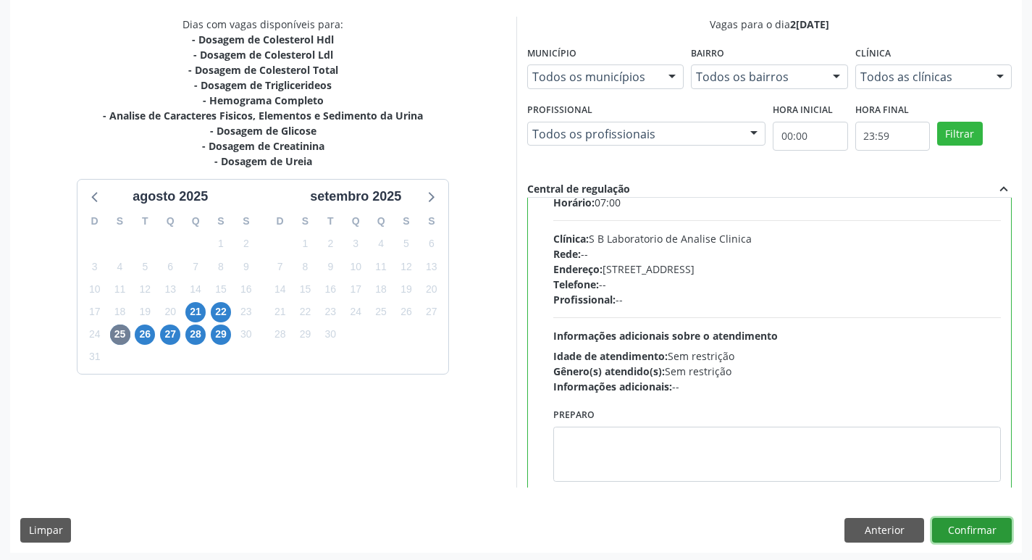
click at [962, 525] on button "Confirmar" at bounding box center [972, 530] width 80 height 25
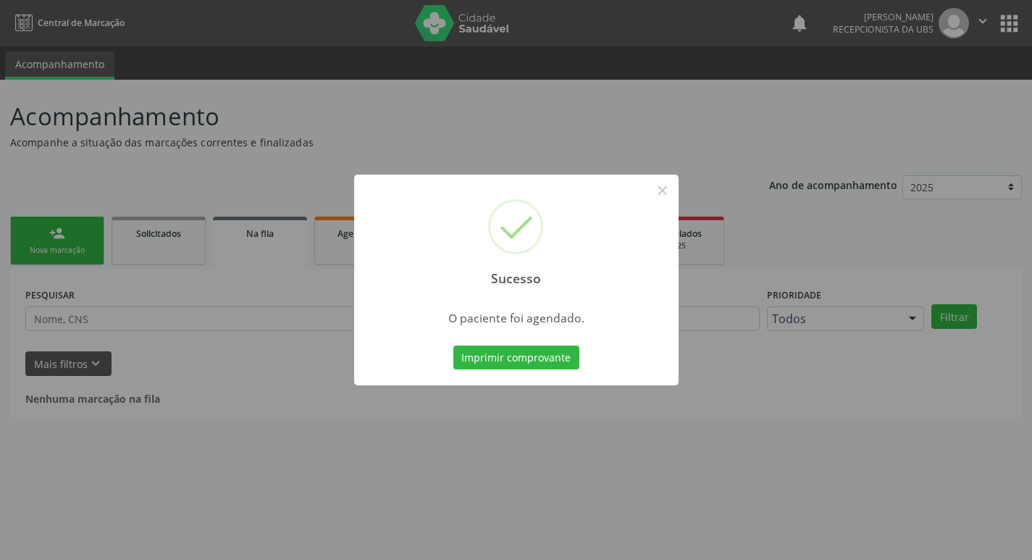
scroll to position [0, 0]
click at [547, 366] on button "Imprimir comprovante" at bounding box center [521, 357] width 126 height 25
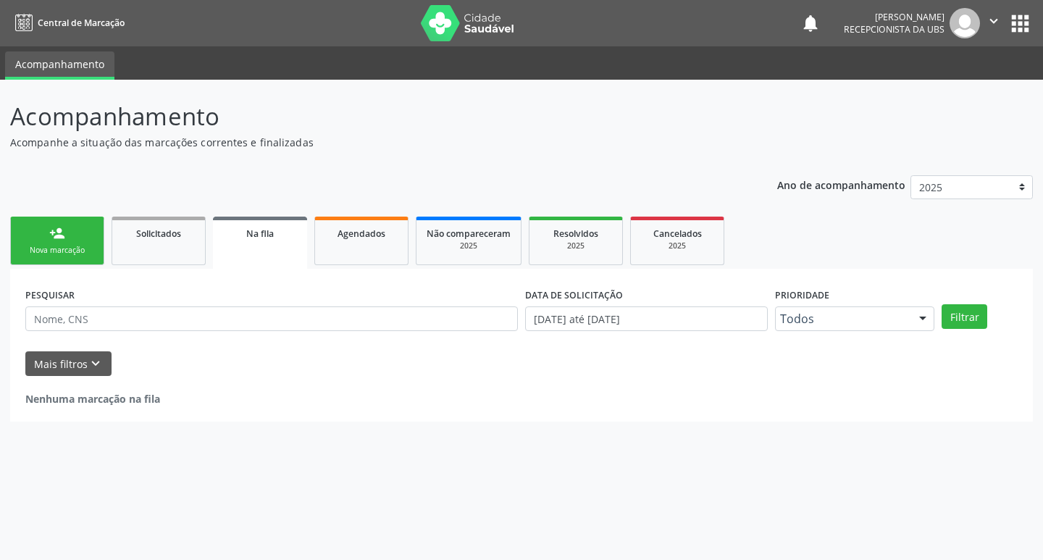
click at [47, 230] on link "person_add Nova marcação" at bounding box center [57, 240] width 94 height 49
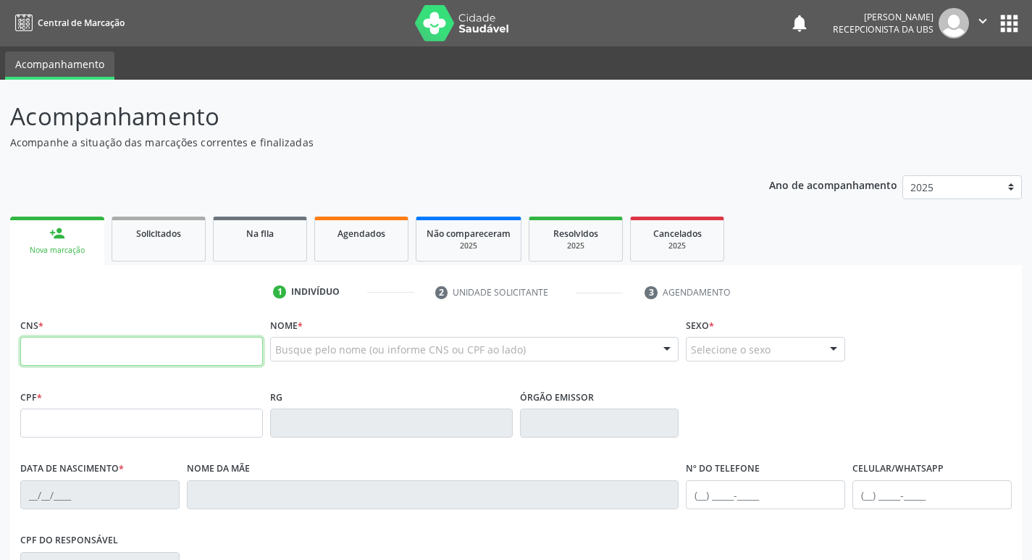
click at [145, 342] on input "text" at bounding box center [141, 351] width 243 height 29
type input "704 6031 7971 2122"
type input "004.423.114-86"
type input "19/10/2024"
type input "Mayara Gabrielly da Silva Souza"
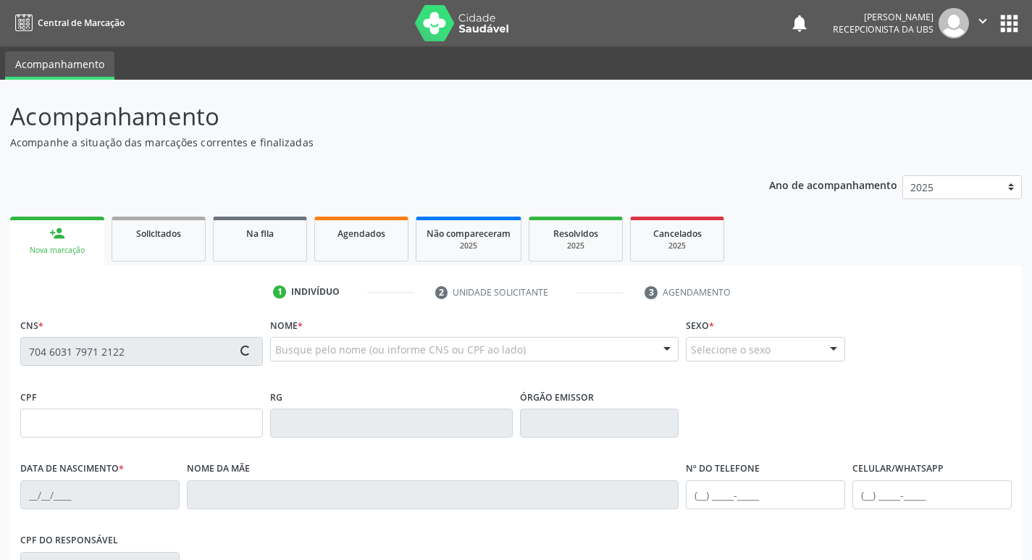
type input "(87) 9966-9874"
type input "1087"
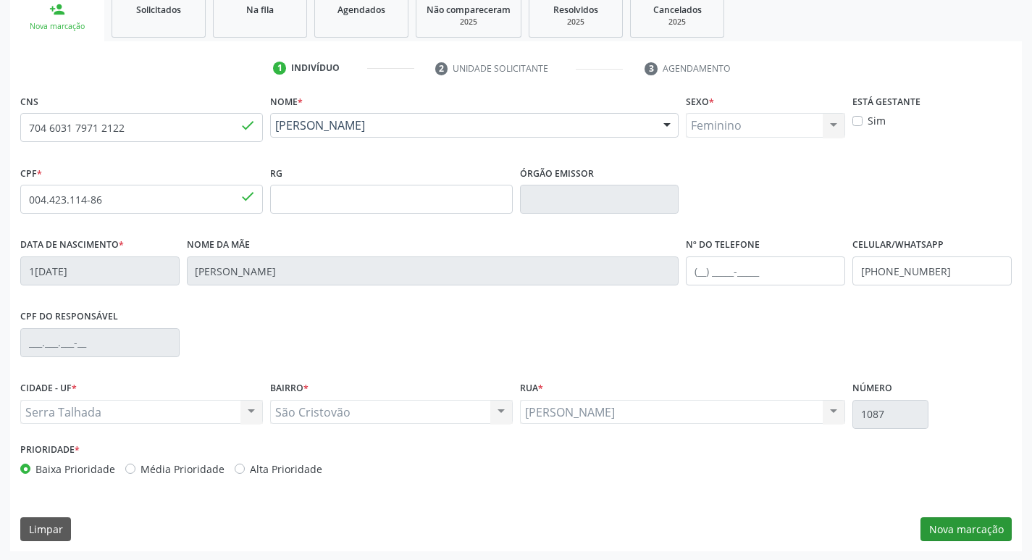
scroll to position [225, 0]
click at [997, 533] on button "Nova marcação" at bounding box center [965, 527] width 91 height 25
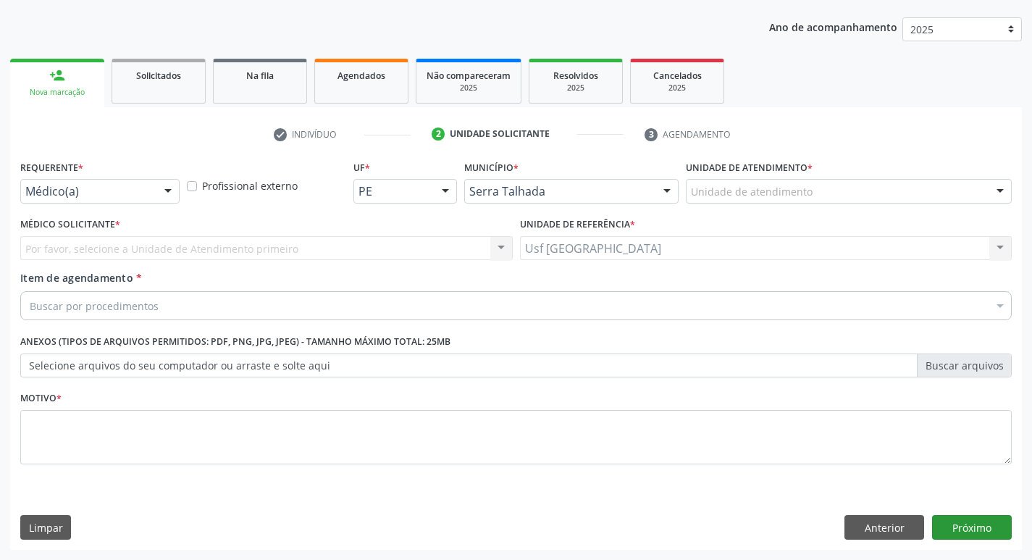
scroll to position [158, 0]
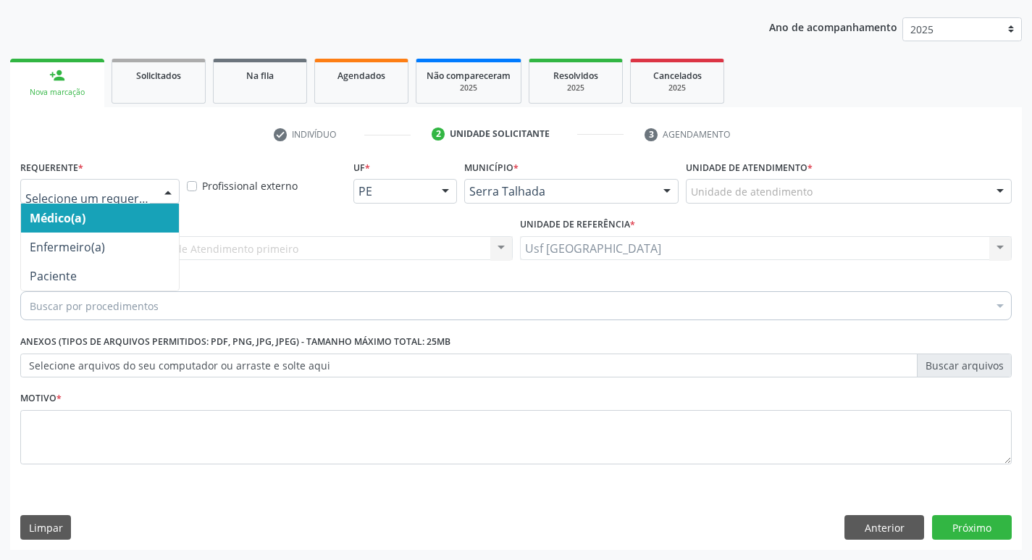
click at [167, 188] on div at bounding box center [168, 192] width 22 height 25
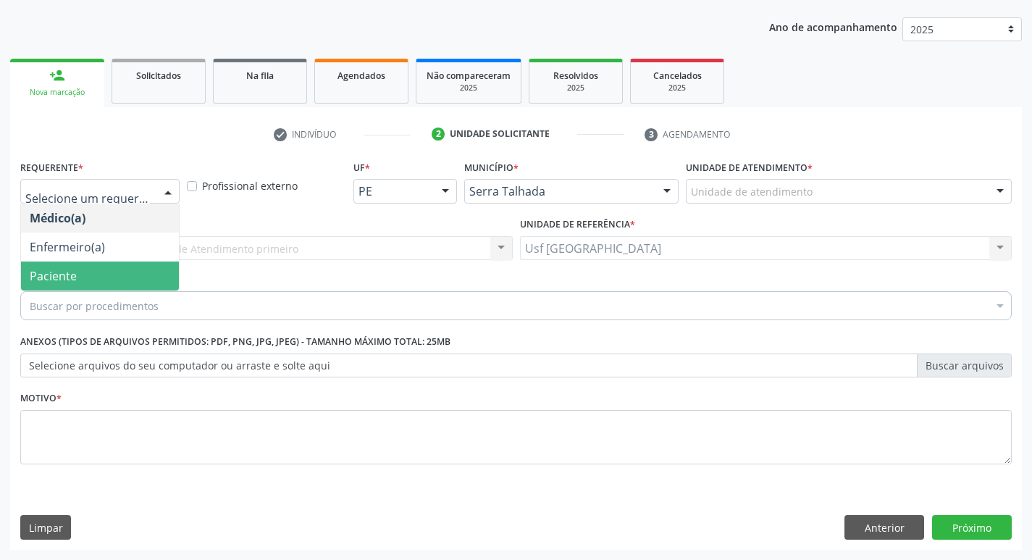
click at [64, 269] on span "Paciente" at bounding box center [53, 276] width 47 height 16
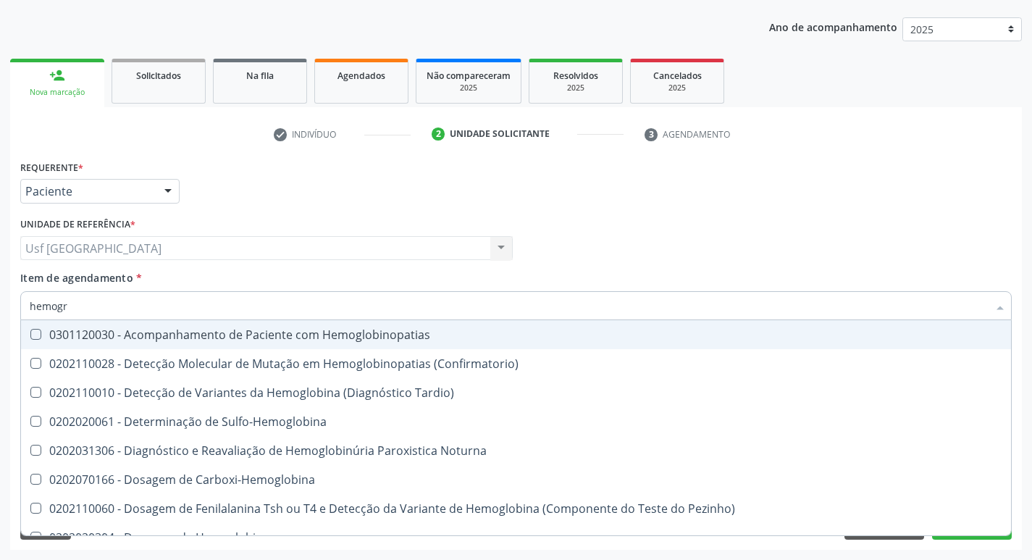
type input "hemogra"
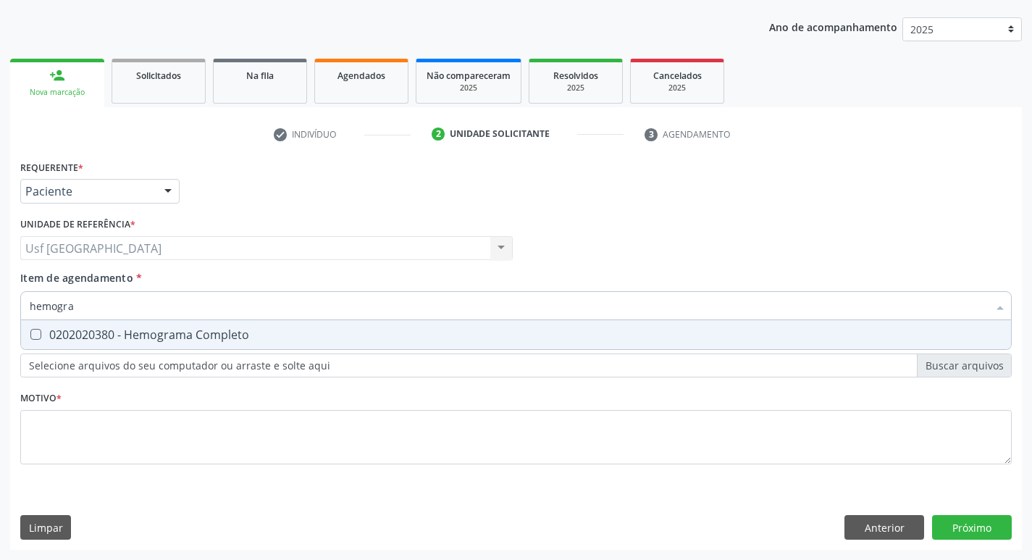
click at [164, 332] on div "0202020380 - Hemograma Completo" at bounding box center [516, 335] width 972 height 12
checkbox Completo "true"
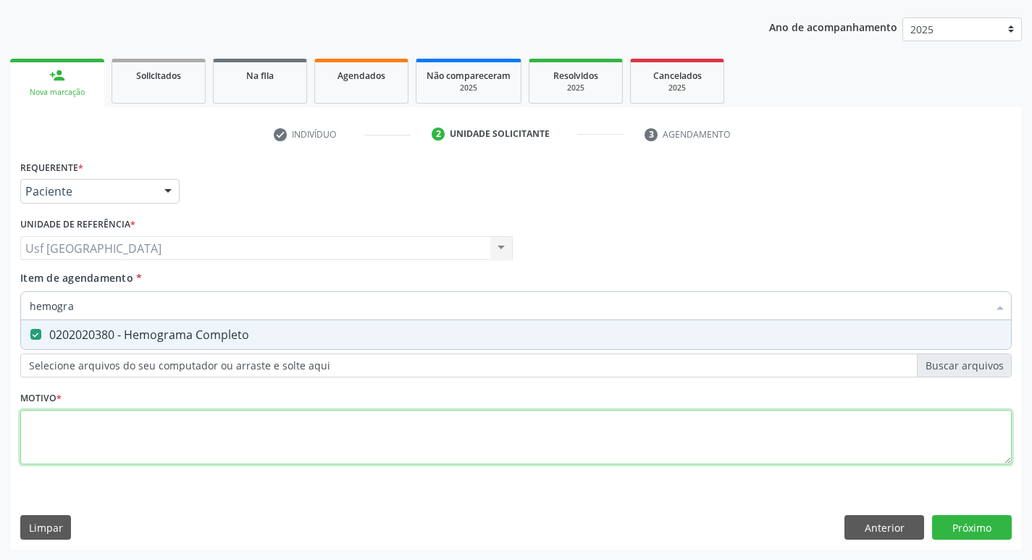
click at [198, 437] on div "Requerente * Paciente Médico(a) Enfermeiro(a) Paciente Nenhum resultado encontr…" at bounding box center [515, 320] width 991 height 328
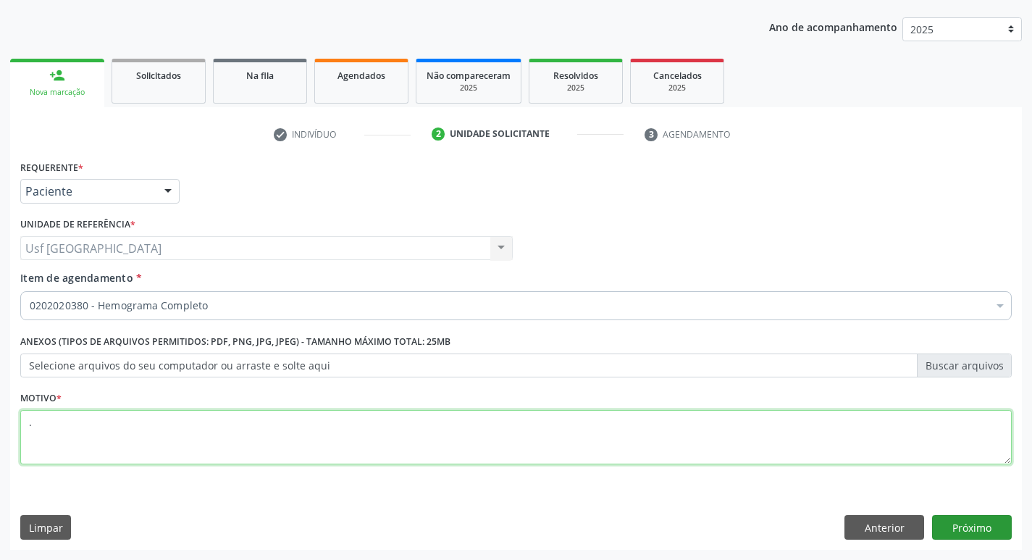
type textarea "."
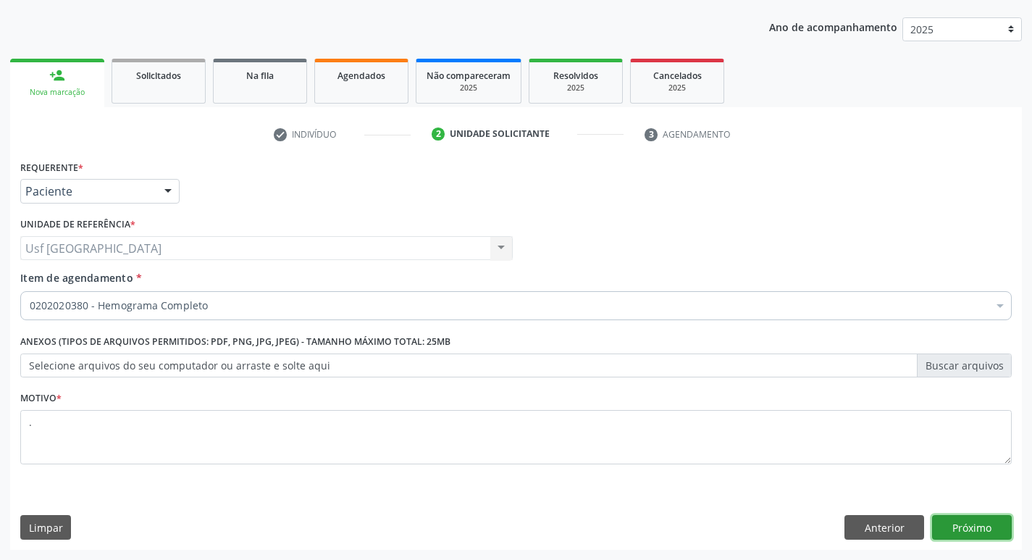
click at [956, 524] on button "Próximo" at bounding box center [972, 527] width 80 height 25
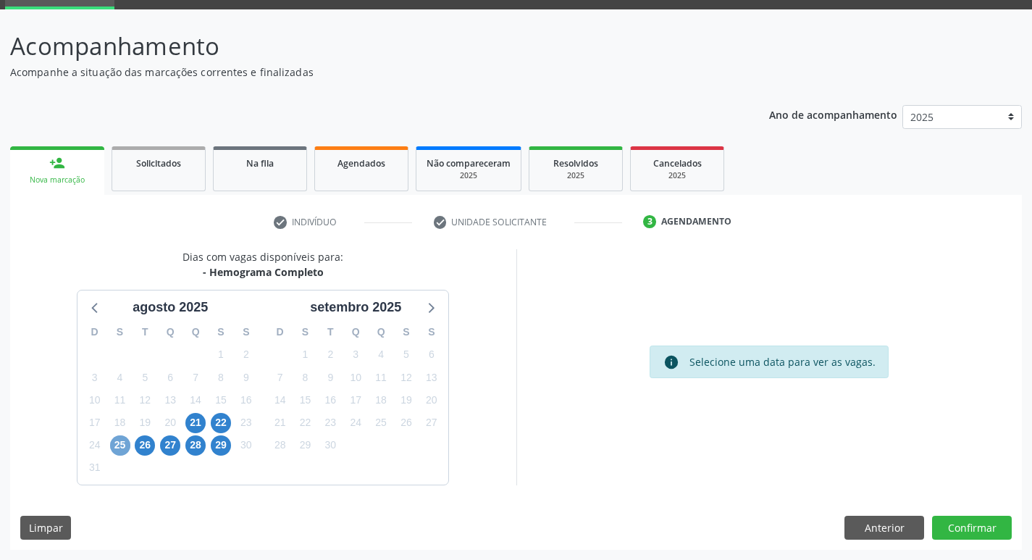
click at [117, 447] on span "25" at bounding box center [120, 445] width 20 height 20
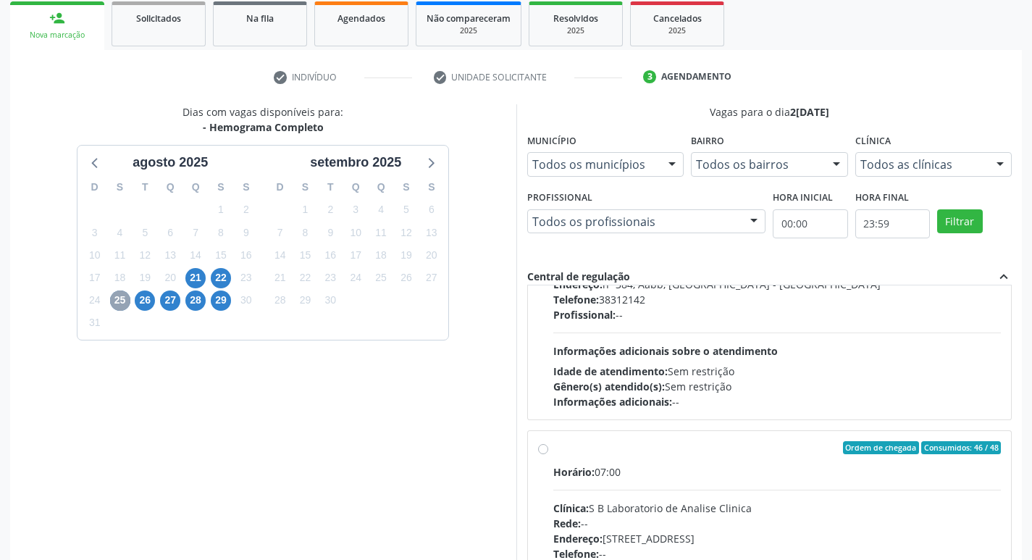
scroll to position [482, 0]
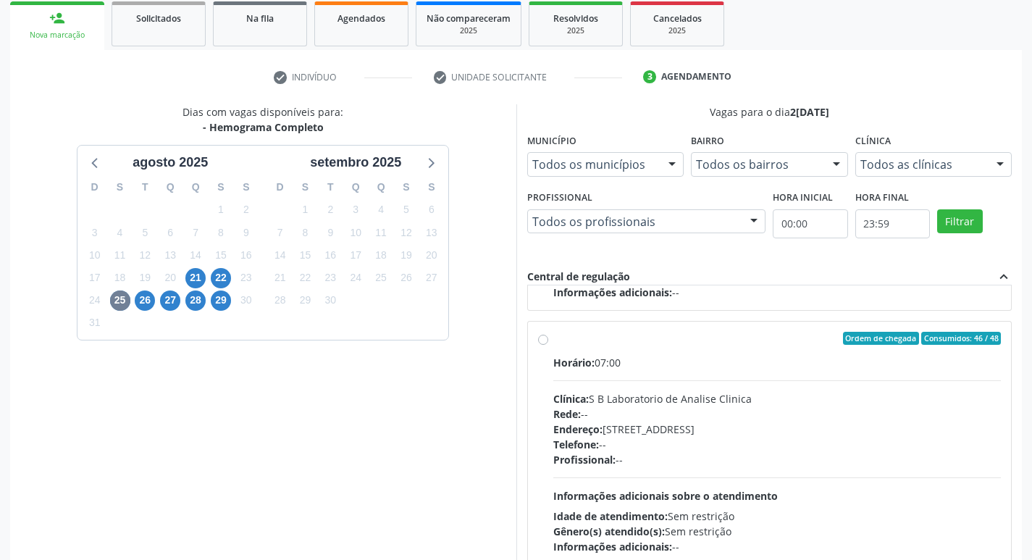
click at [553, 341] on label "Ordem de chegada Consumidos: 46 / 48 Horário: 07:00 Clínica: S B Laboratorio de…" at bounding box center [777, 443] width 448 height 222
click at [545, 341] on input "Ordem de chegada Consumidos: 46 / 48 Horário: 07:00 Clínica: S B Laboratorio de…" at bounding box center [543, 338] width 10 height 13
radio input "true"
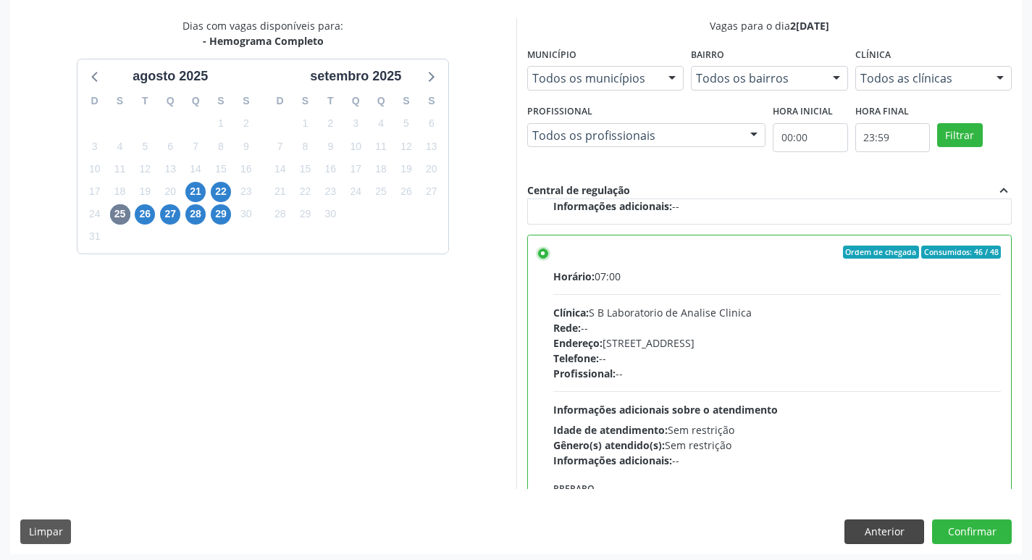
scroll to position [306, 0]
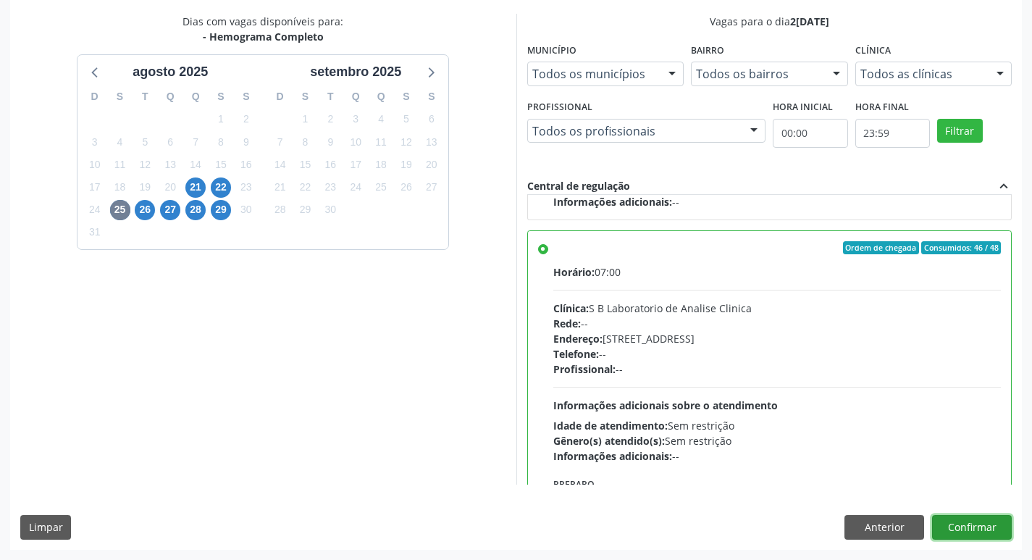
click at [990, 522] on button "Confirmar" at bounding box center [972, 527] width 80 height 25
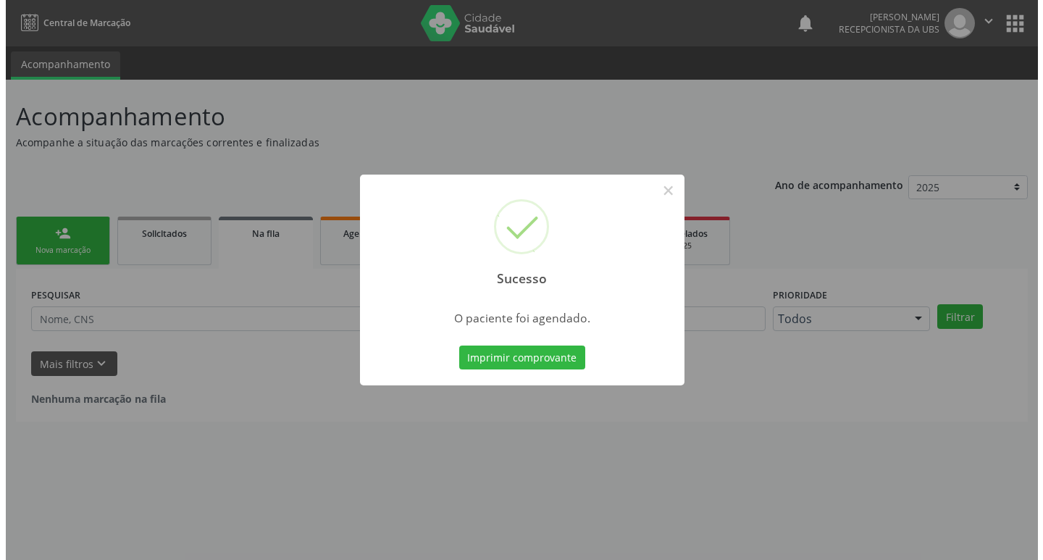
scroll to position [0, 0]
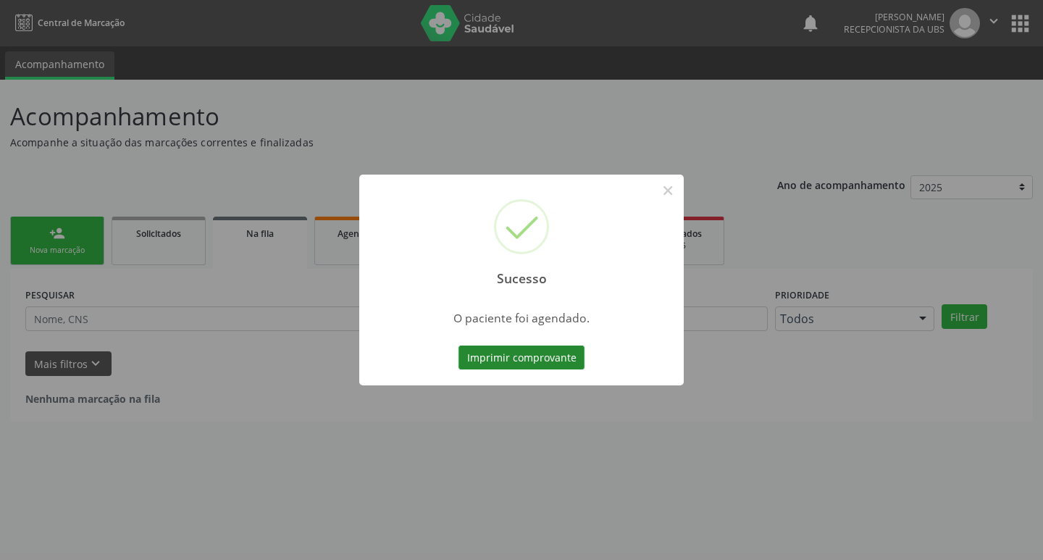
click at [565, 361] on button "Imprimir comprovante" at bounding box center [521, 357] width 126 height 25
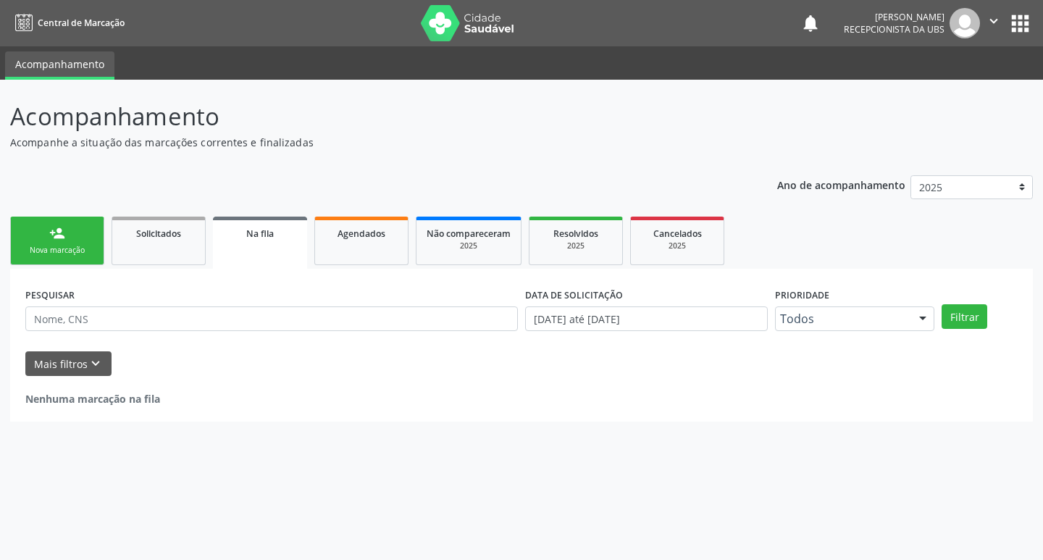
click at [62, 248] on div "Nova marcação" at bounding box center [57, 250] width 72 height 11
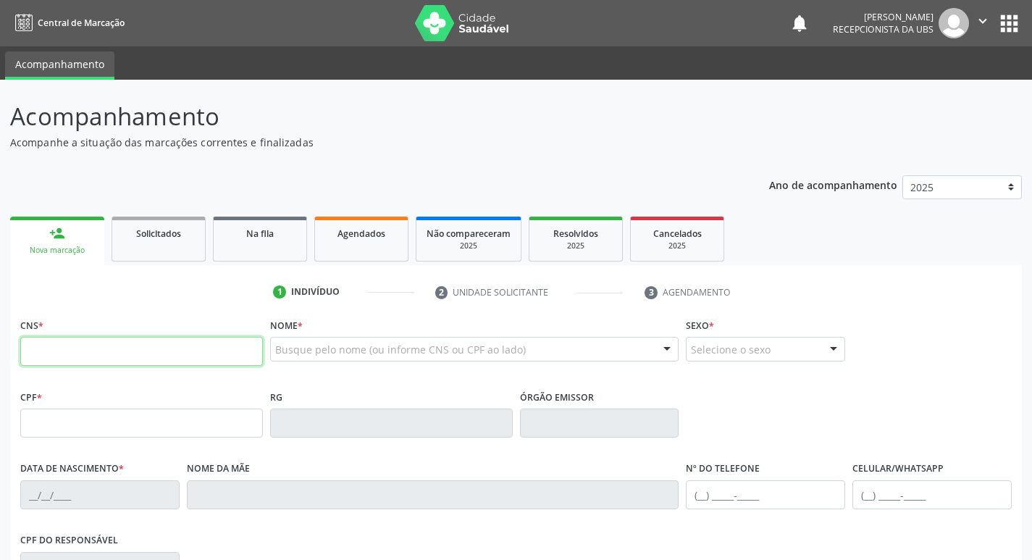
click at [127, 343] on input "text" at bounding box center [141, 351] width 243 height 29
type input "706 4051 9059 9086"
type input "148.869.594-66"
type input "15/08/2004"
type input "Damiana Monteiro Leite Santana"
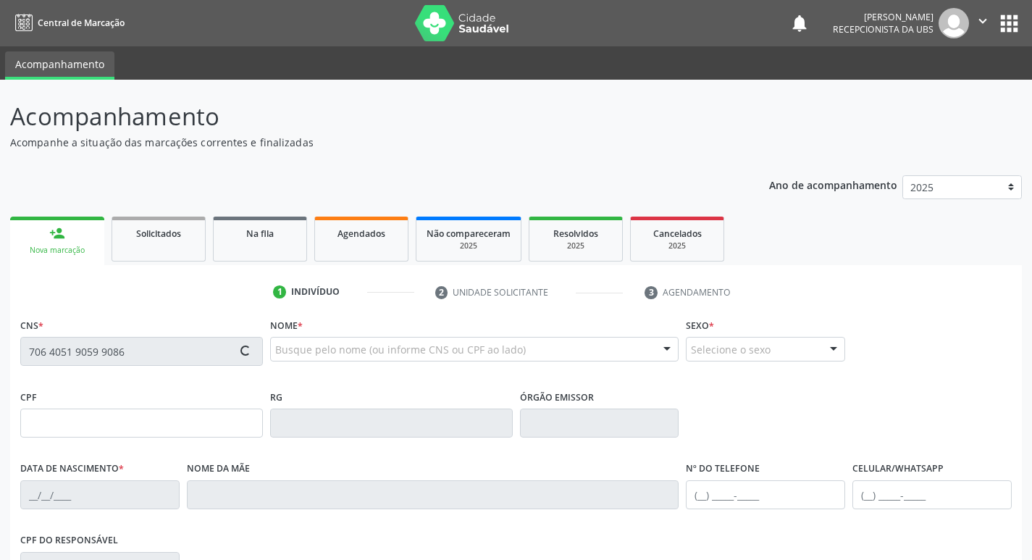
type input "(87) 99999-9999"
type input "053.809.094-42"
type input "614"
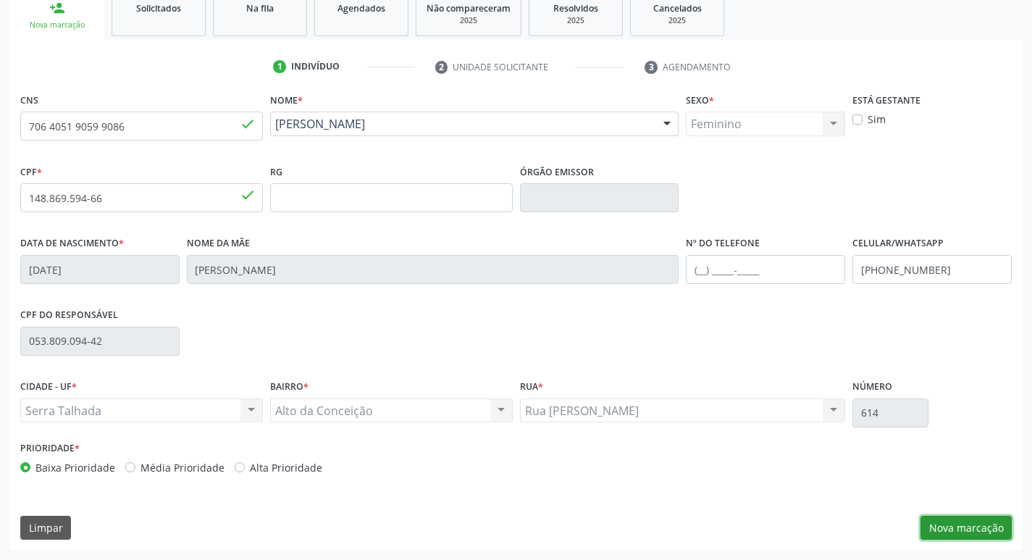
click at [945, 526] on button "Nova marcação" at bounding box center [965, 527] width 91 height 25
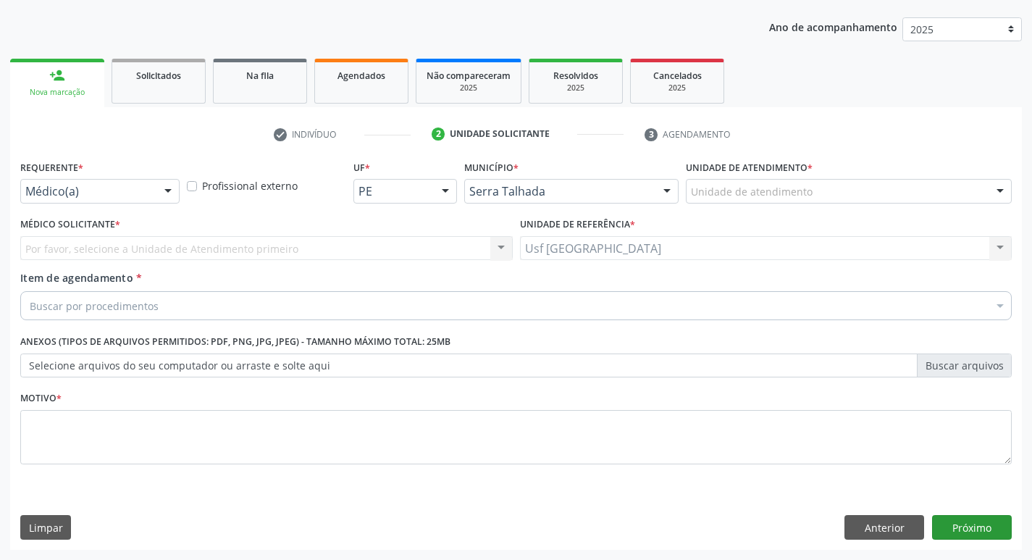
scroll to position [158, 0]
click at [177, 187] on div at bounding box center [168, 192] width 22 height 25
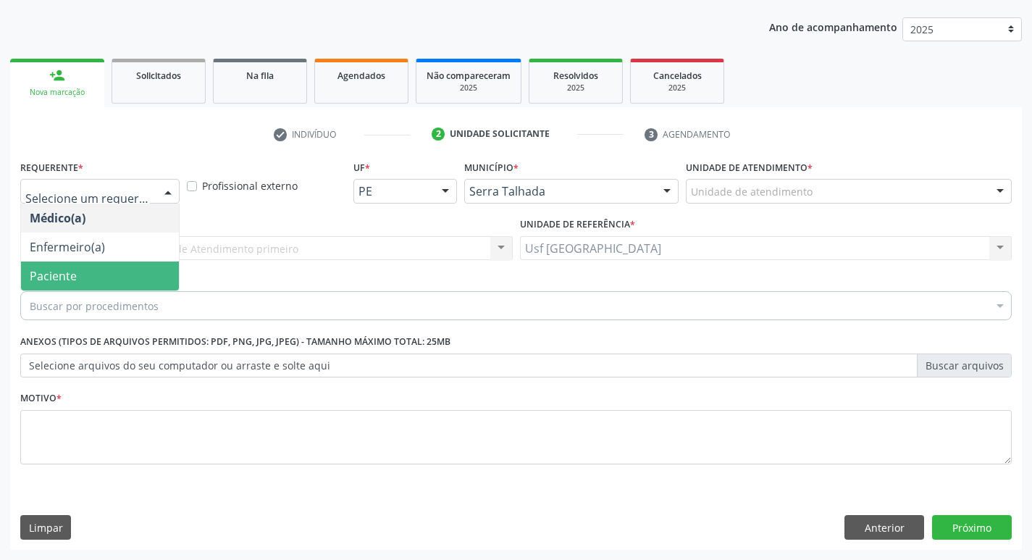
click at [114, 269] on span "Paciente" at bounding box center [100, 275] width 158 height 29
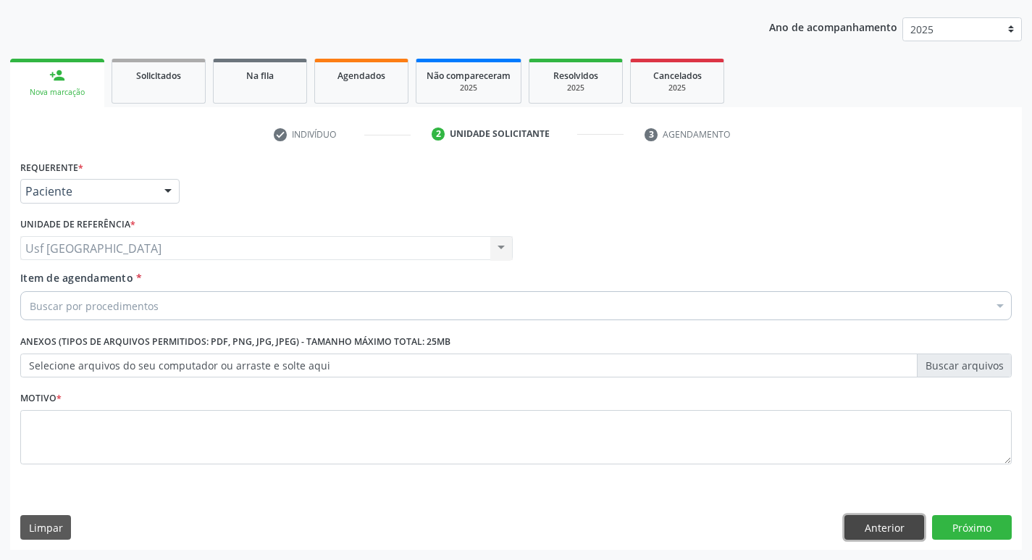
click at [895, 533] on button "Anterior" at bounding box center [884, 527] width 80 height 25
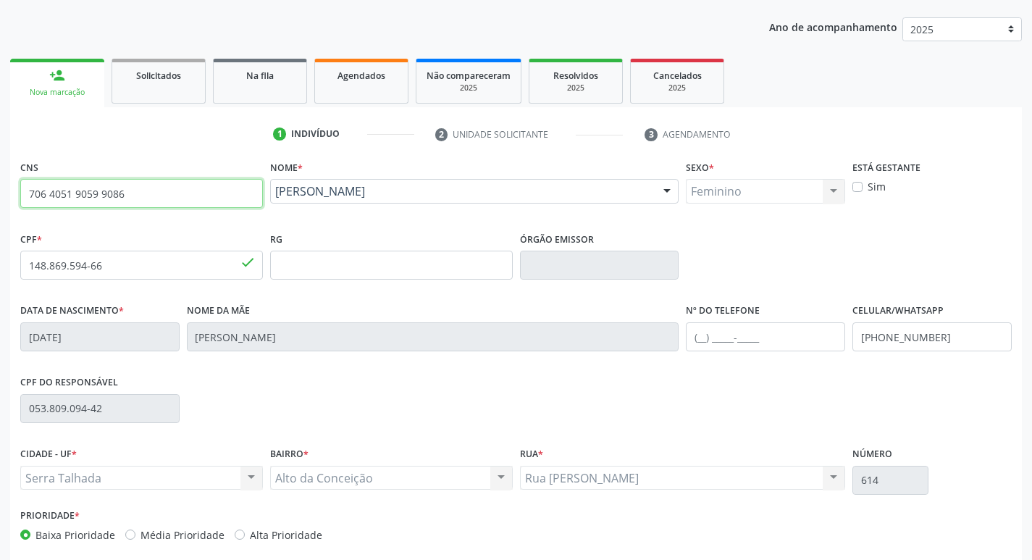
click at [237, 194] on input "706 4051 9059 9086" at bounding box center [141, 193] width 243 height 29
type input "7"
type input "705 5074 7549 4110"
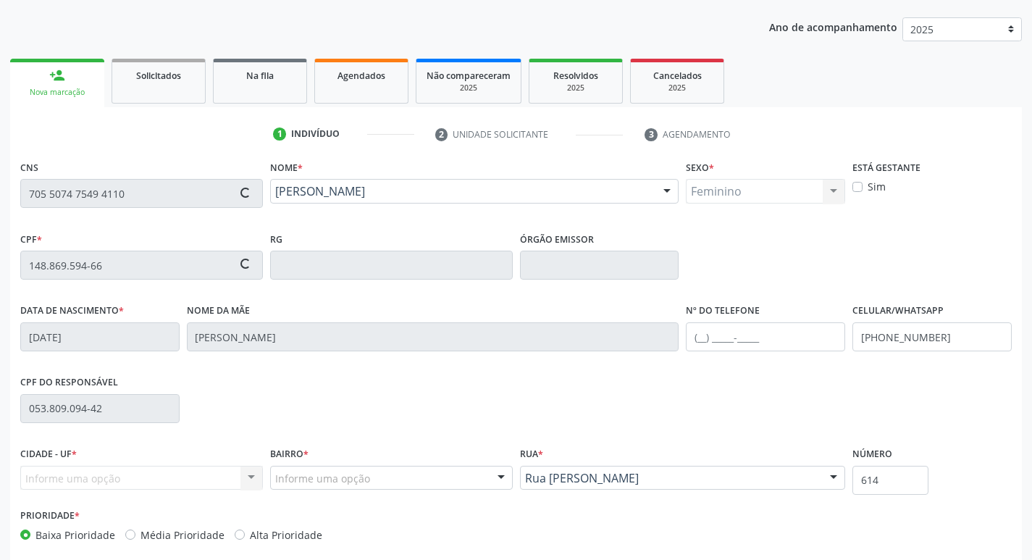
type input "150.429.114-05"
type input "11/10/2011"
type input "Maria do Socorro da Silva Santos"
type input "(87) 99999-9999"
type input "721"
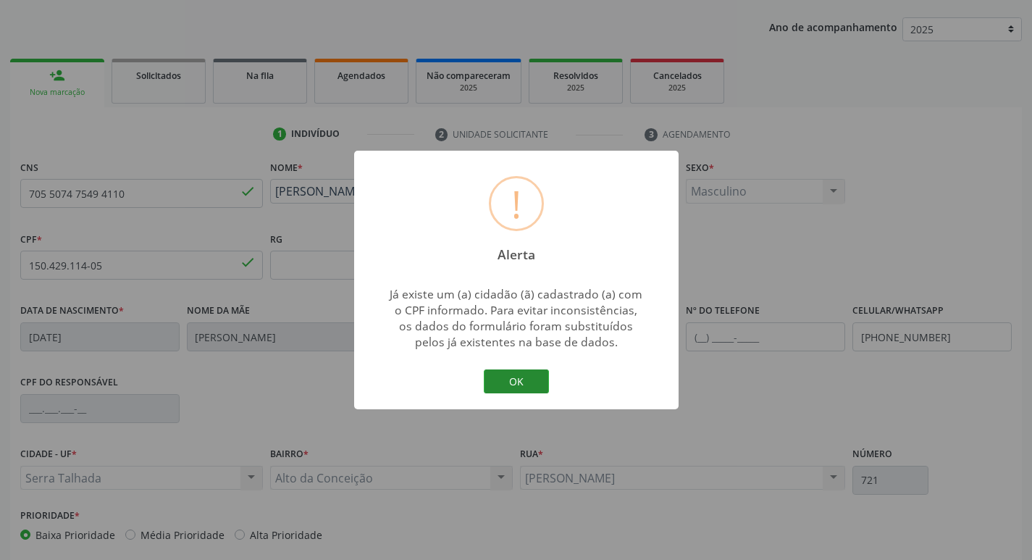
click at [519, 379] on button "OK" at bounding box center [516, 381] width 65 height 25
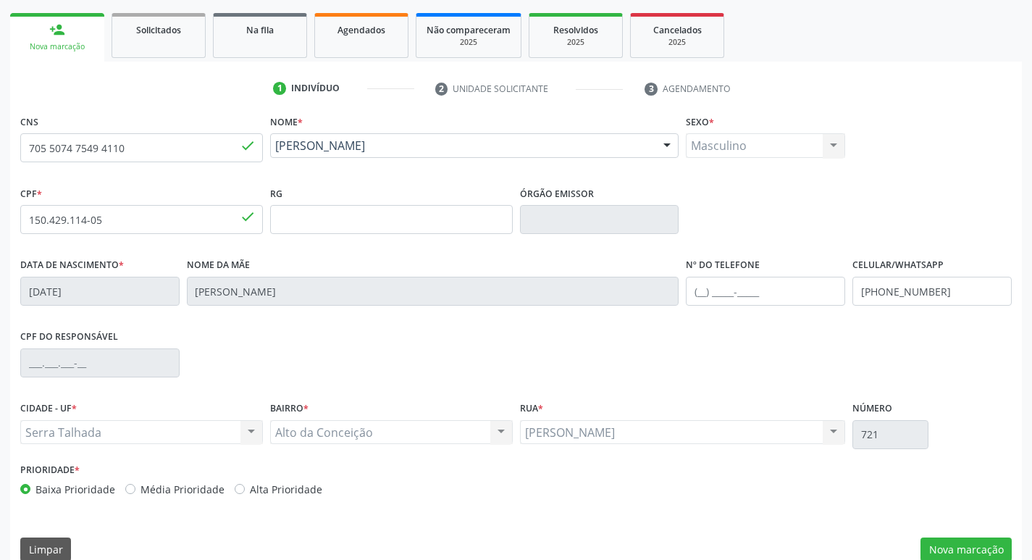
scroll to position [225, 0]
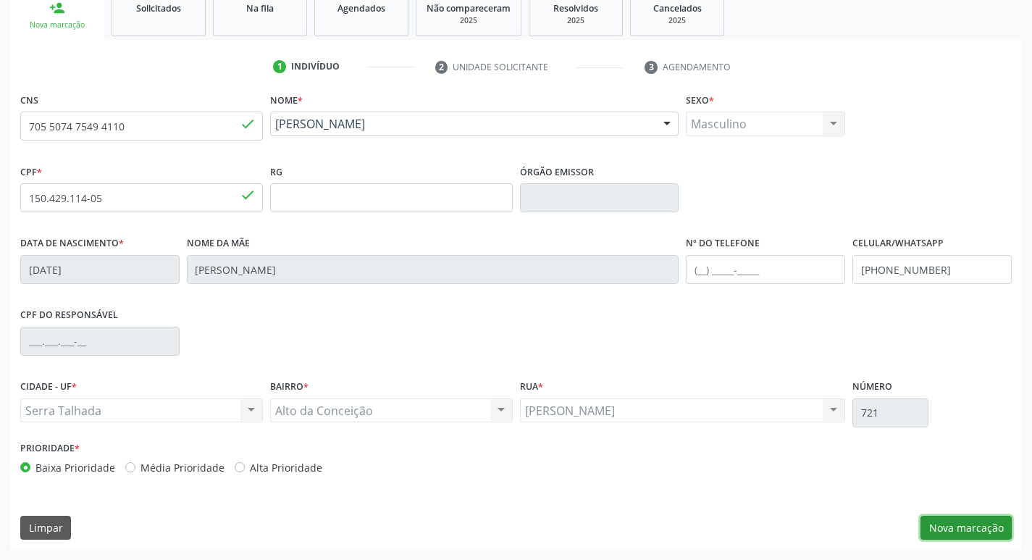
click at [982, 521] on button "Nova marcação" at bounding box center [965, 527] width 91 height 25
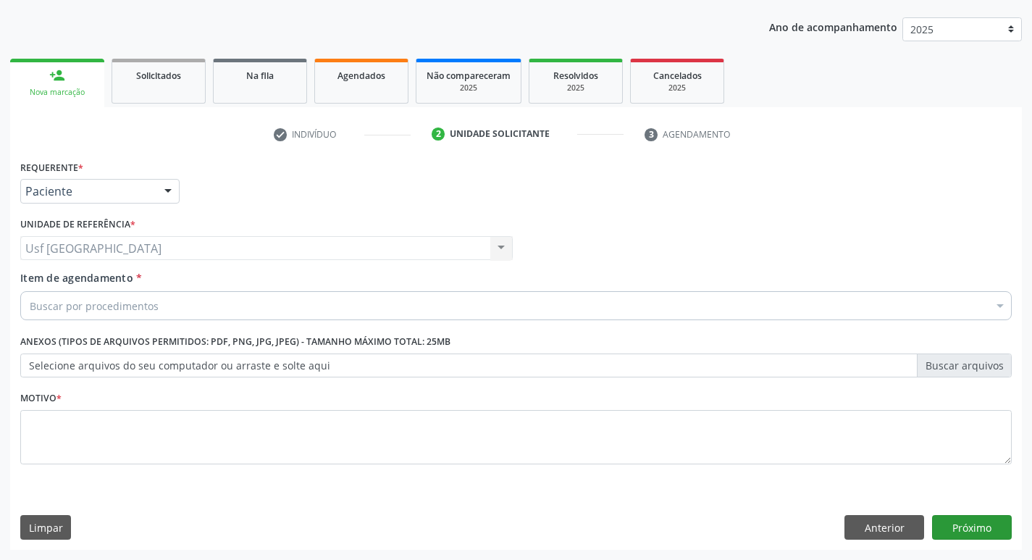
scroll to position [158, 0]
click at [169, 187] on div at bounding box center [168, 192] width 22 height 25
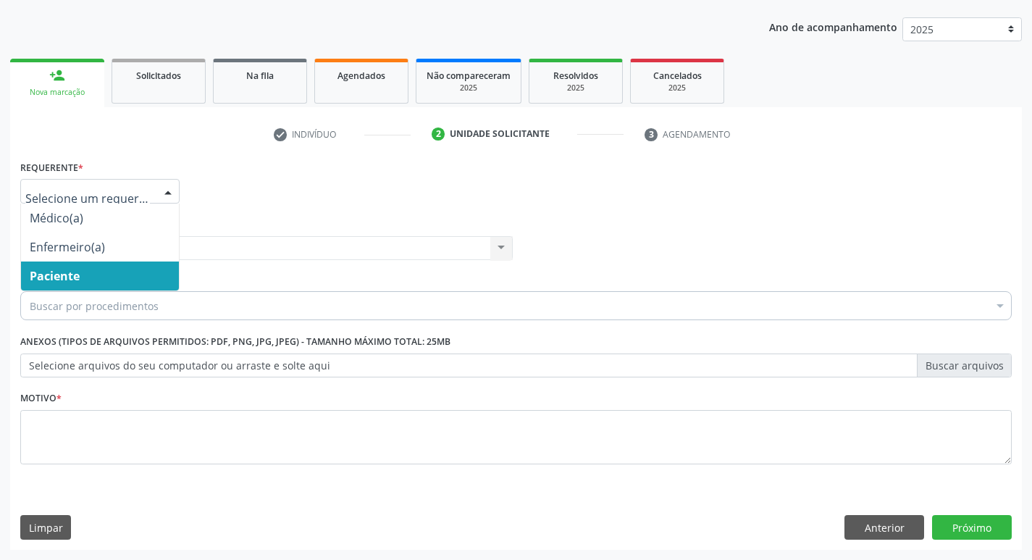
click at [70, 273] on span "Paciente" at bounding box center [55, 276] width 50 height 16
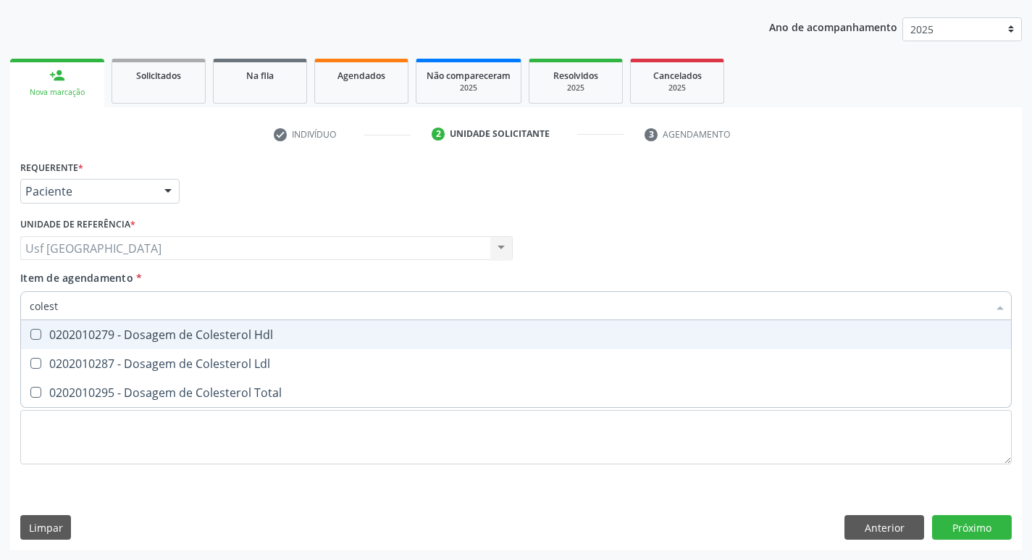
type input "coleste"
click at [111, 335] on div "0202010279 - Dosagem de Colesterol Hdl" at bounding box center [516, 335] width 972 height 12
checkbox Hdl "true"
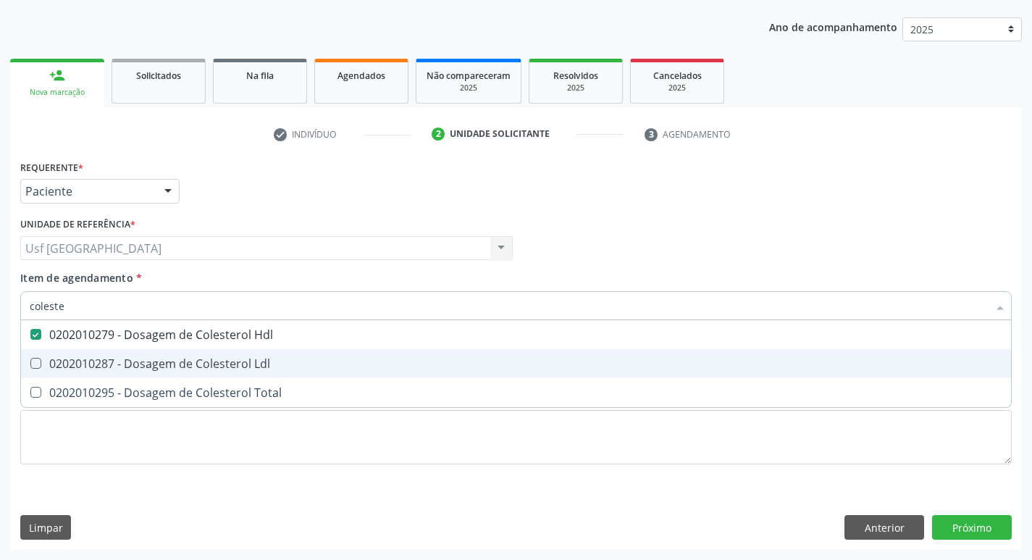
click at [85, 366] on div "0202010287 - Dosagem de Colesterol Ldl" at bounding box center [516, 364] width 972 height 12
checkbox Ldl "true"
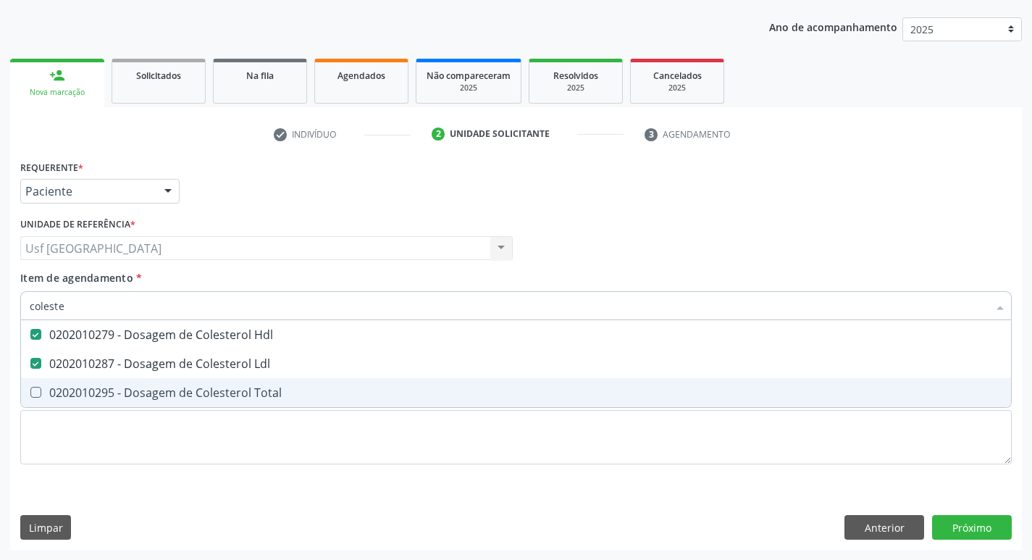
click at [76, 390] on div "0202010295 - Dosagem de Colesterol Total" at bounding box center [516, 393] width 972 height 12
checkbox Total "true"
type input "cole"
checkbox Hdl "false"
checkbox Ldl "false"
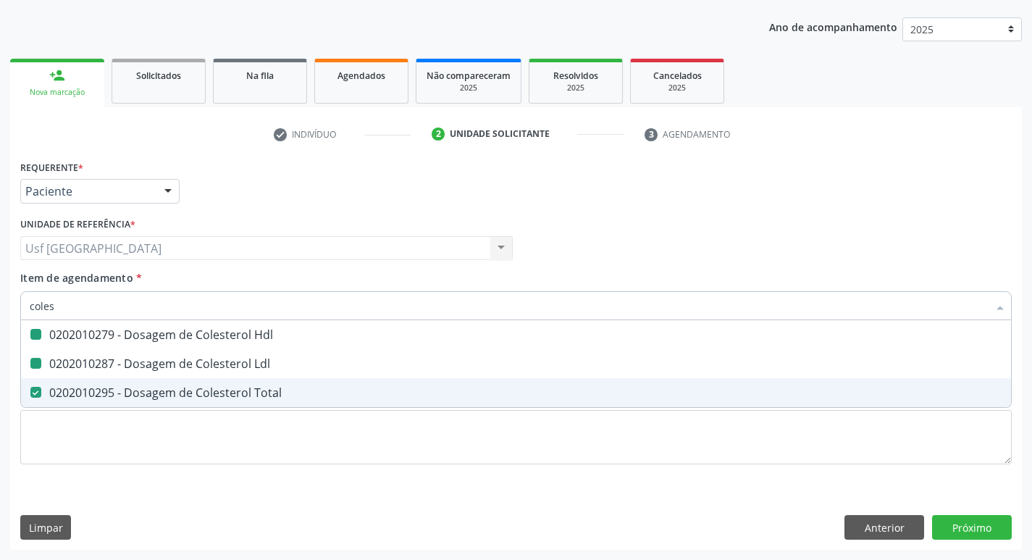
checkbox Total "false"
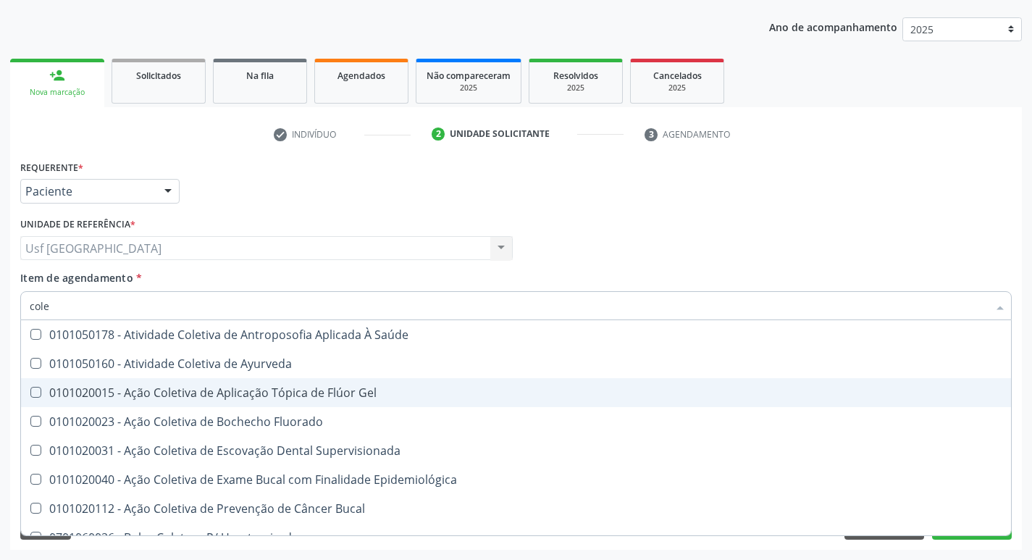
type input "col"
checkbox Hdl "false"
checkbox Ldl "false"
checkbox Total "false"
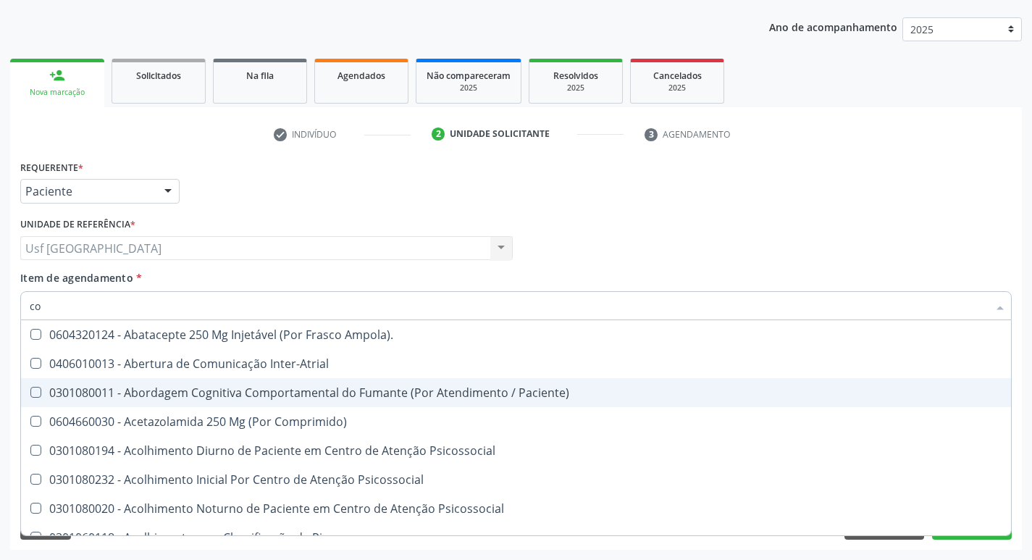
type input "c"
checkbox Hdl "false"
checkbox Ldl "false"
checkbox Total "false"
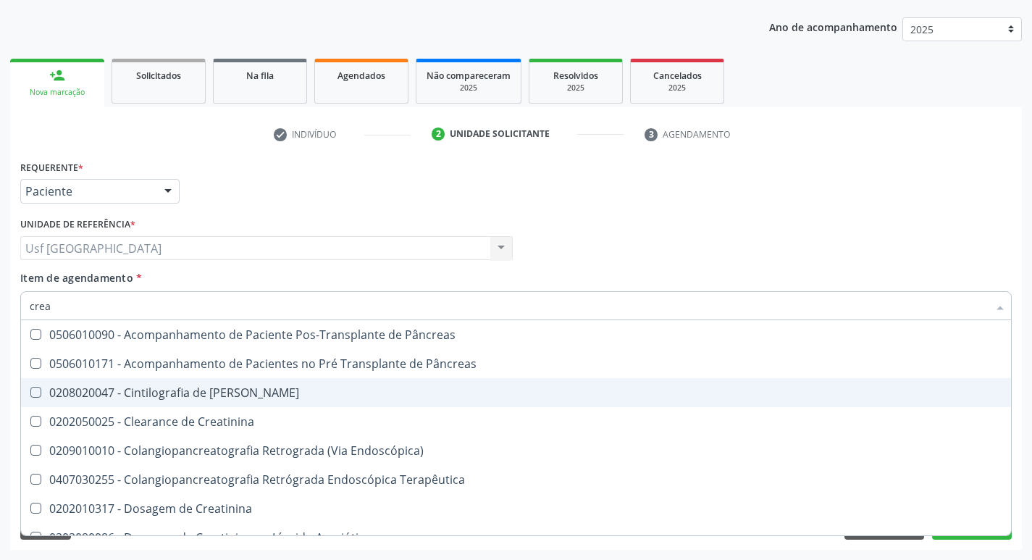
type input "creat"
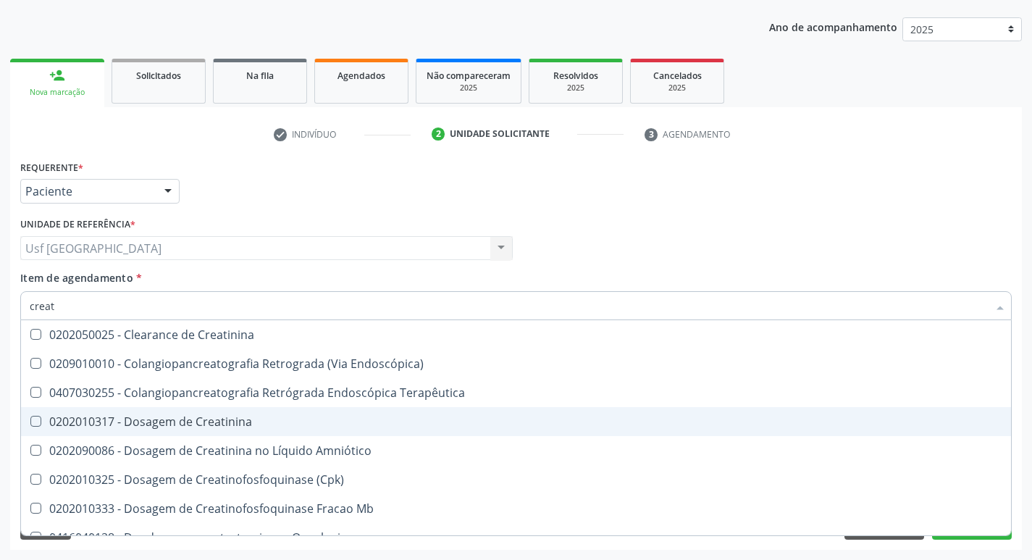
click at [114, 416] on div "0202010317 - Dosagem de Creatinina" at bounding box center [516, 422] width 972 height 12
checkbox Creatinina "true"
type input "crea"
checkbox Creatinina "false"
checkbox Mb "true"
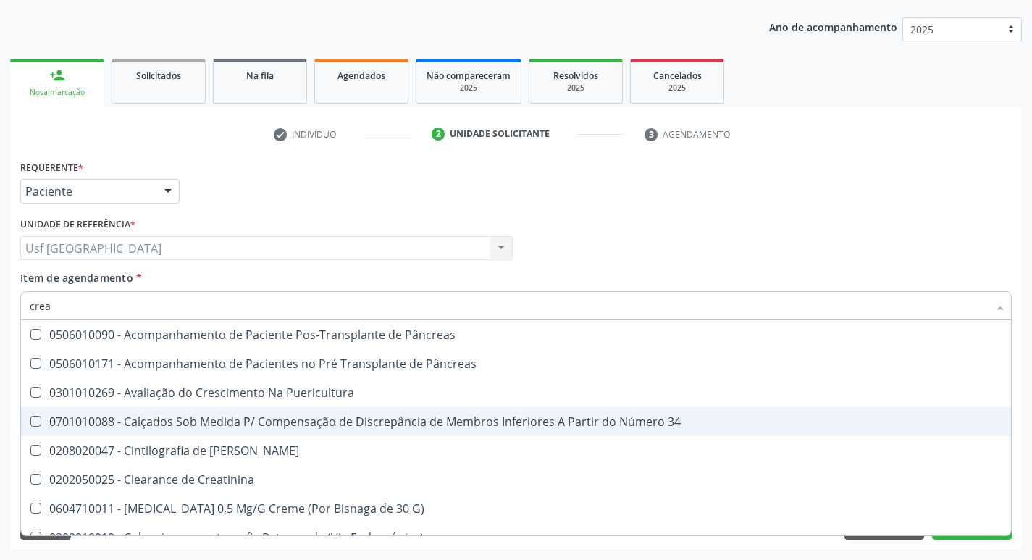
type input "cre"
checkbox G\) "false"
checkbox Creatinina "true"
type input "cr"
checkbox Creatinina "false"
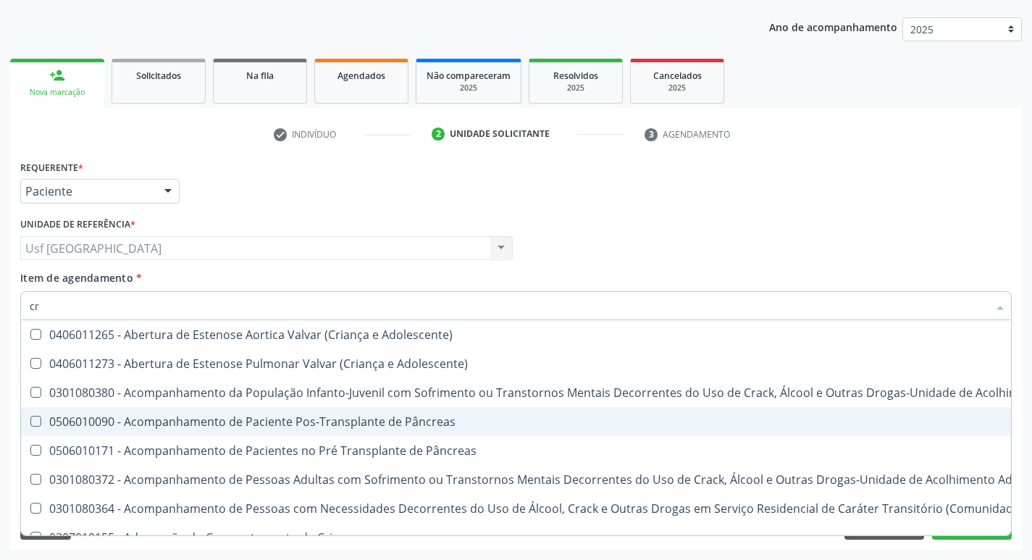
type input "c"
checkbox Creatinina "false"
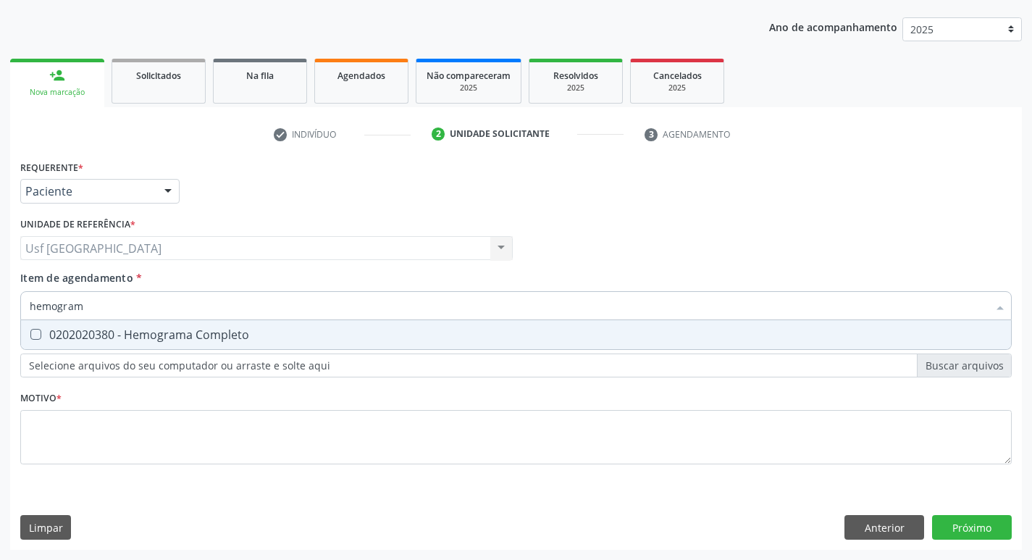
type input "hemograma"
click at [125, 333] on div "0202020380 - Hemograma Completo" at bounding box center [516, 335] width 972 height 12
checkbox Completo "true"
type input "h"
checkbox Completo "false"
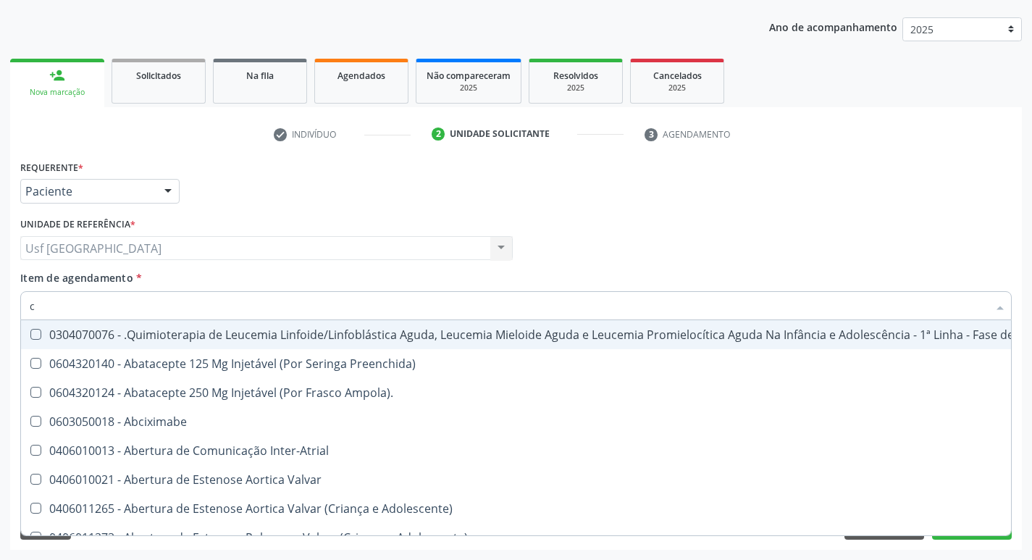
type input "cr"
checkbox Ml\) "true"
type input "cre"
checkbox Comprimido\) "true"
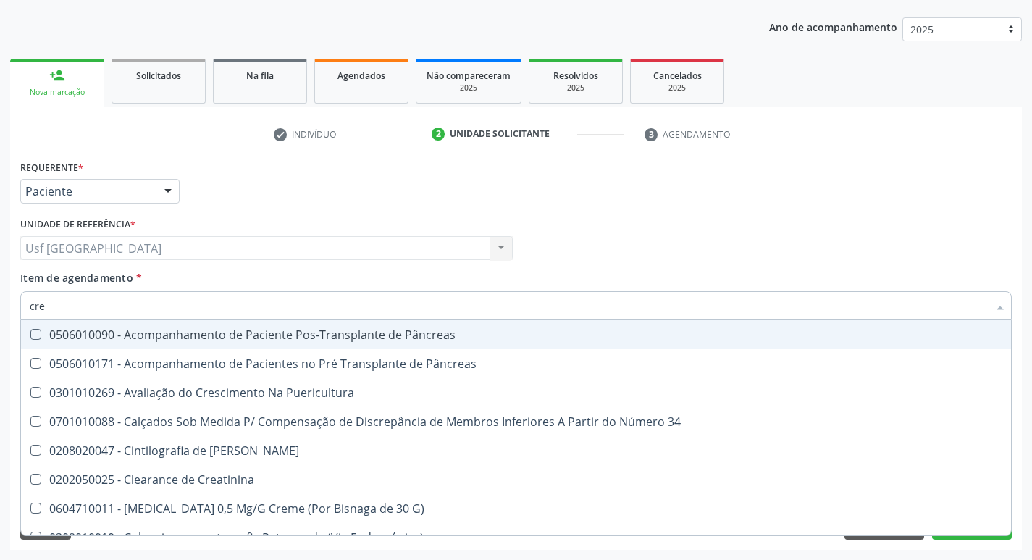
type input "crea"
checkbox G\) "true"
checkbox Creatinina "false"
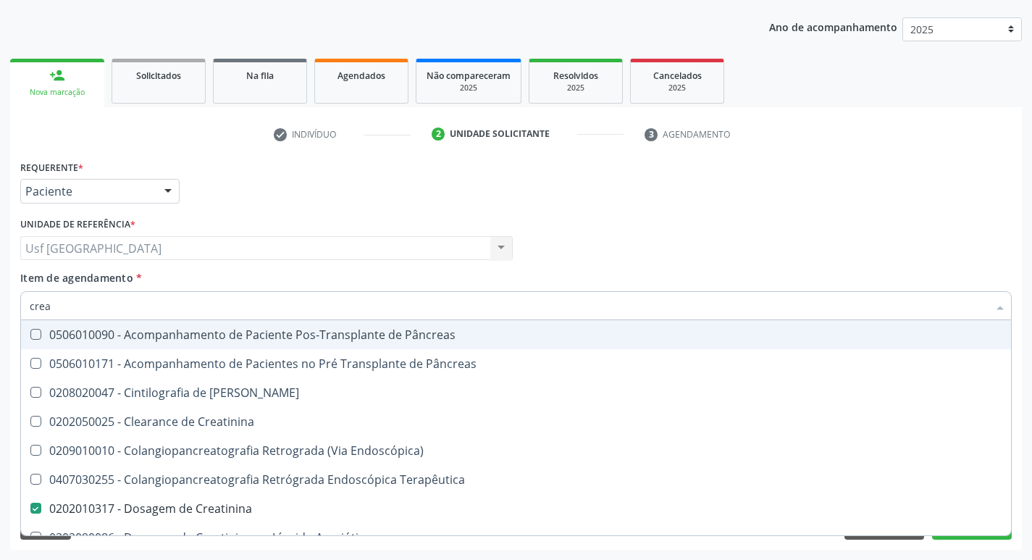
type input "creat"
checkbox Creatinina "true"
checkbox Creatinina "false"
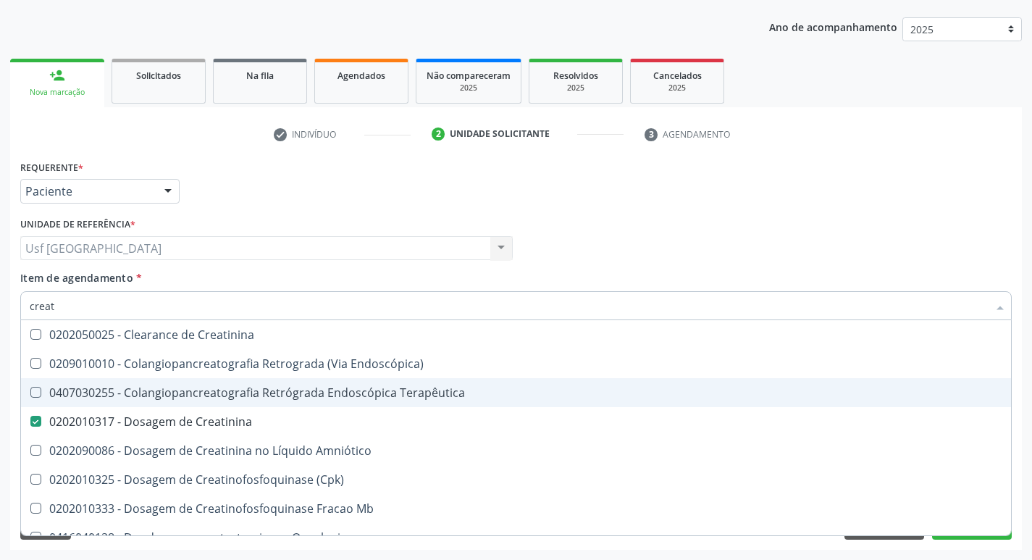
type input "crea"
checkbox Creatinina "false"
checkbox Mb "true"
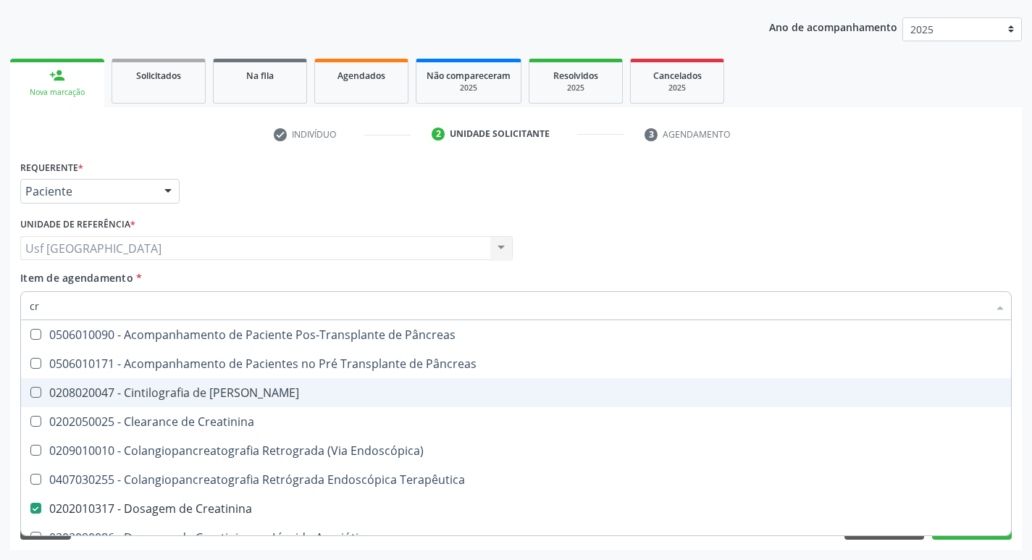
type input "c"
checkbox Creatinina "false"
checkbox Oncologia "false"
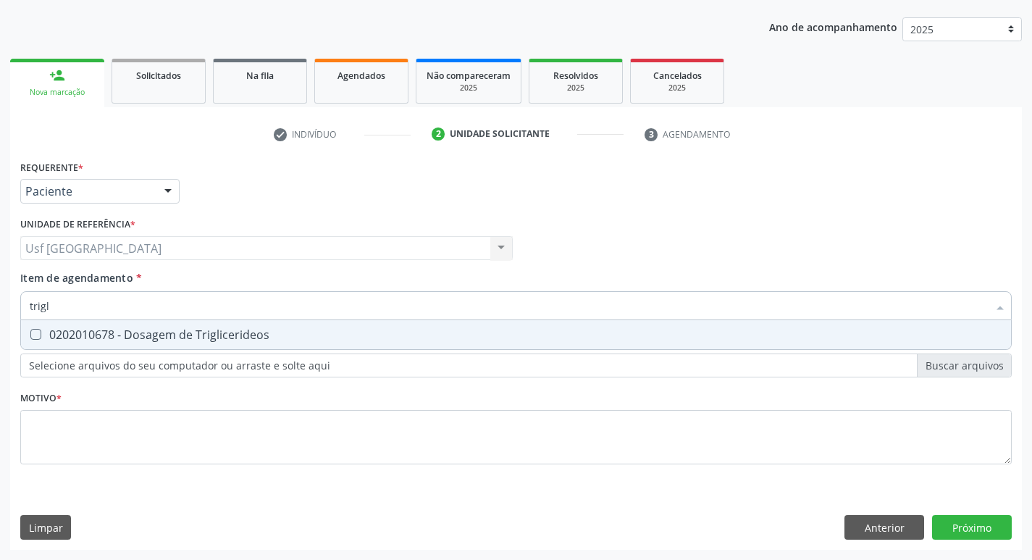
type input "trigli"
click at [165, 333] on div "0202010678 - Dosagem de Triglicerideos" at bounding box center [516, 335] width 972 height 12
checkbox Triglicerideos "true"
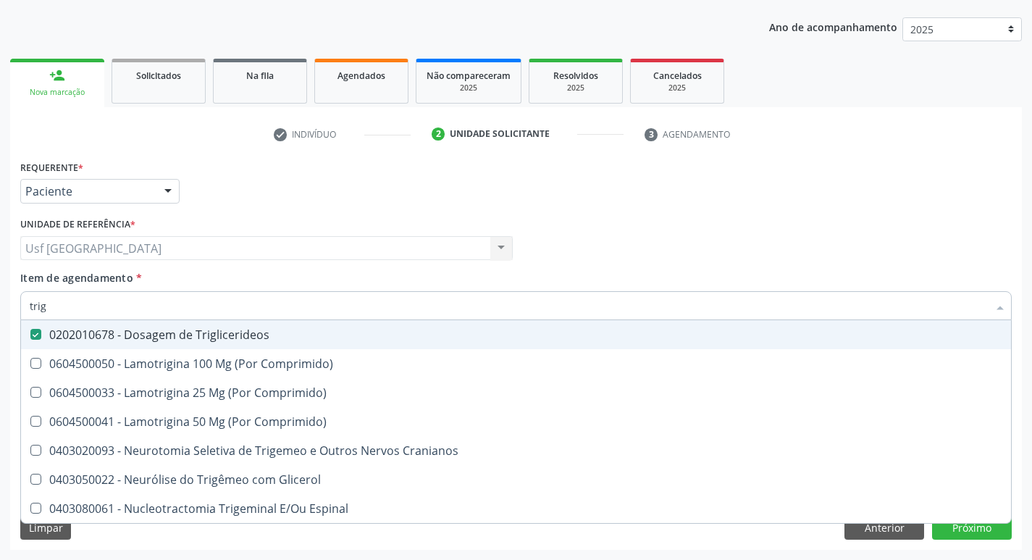
type input "tri"
checkbox Triglicerideos "false"
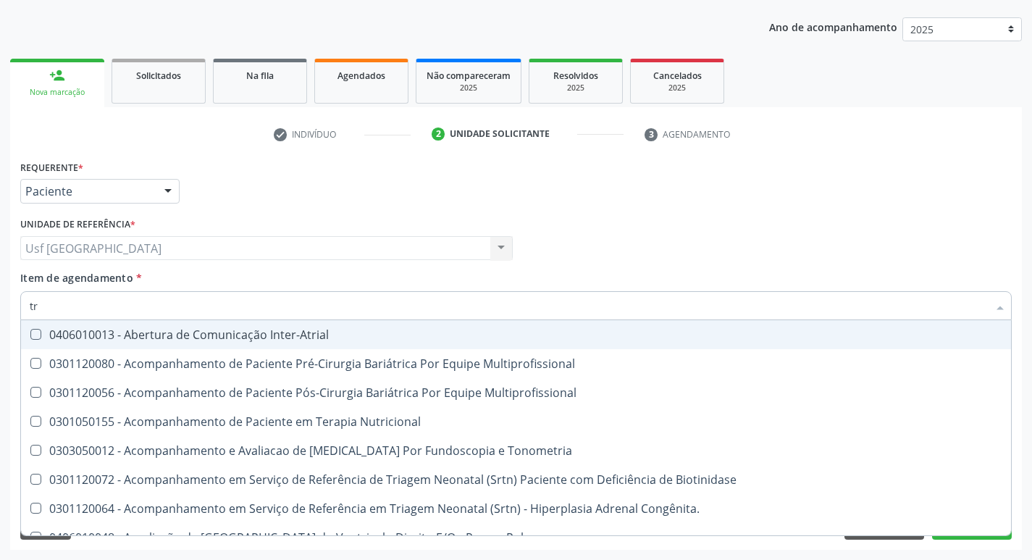
type input "t"
checkbox Triglicerideos "false"
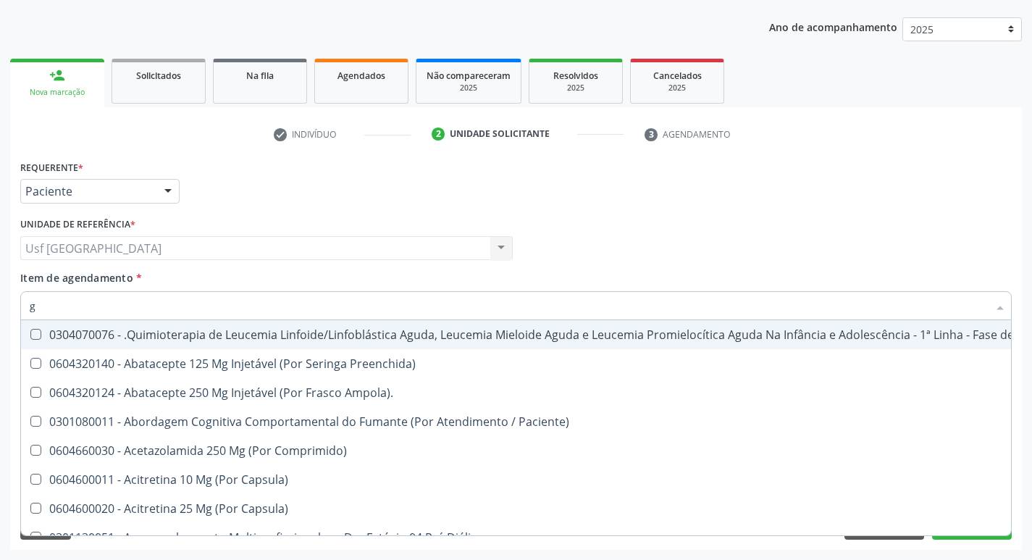
type input "gl"
checkbox Pé "true"
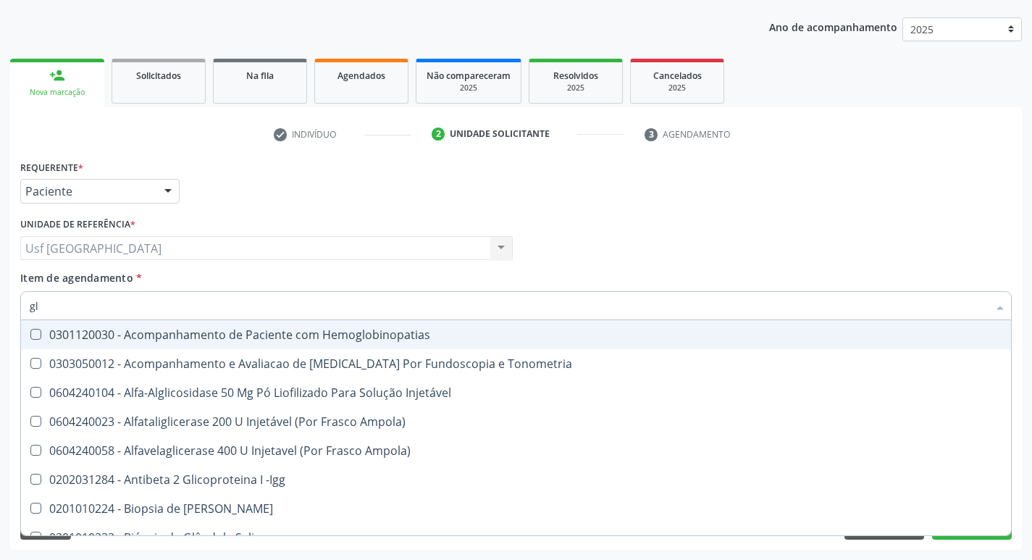
type input "gli"
checkbox Glomerular "true"
type input "glic"
checkbox Tardio\) "true"
checkbox Glomerular "false"
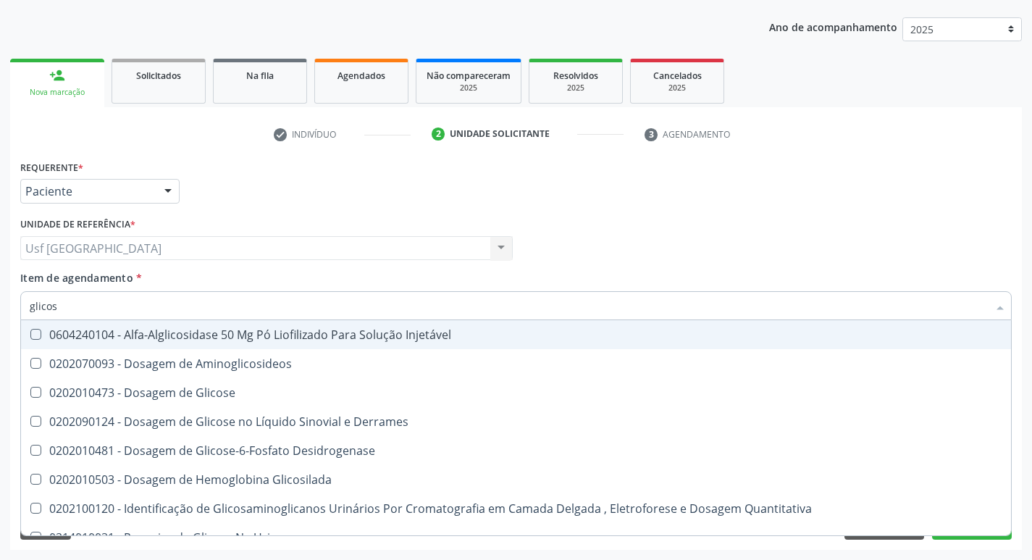
type input "glicose"
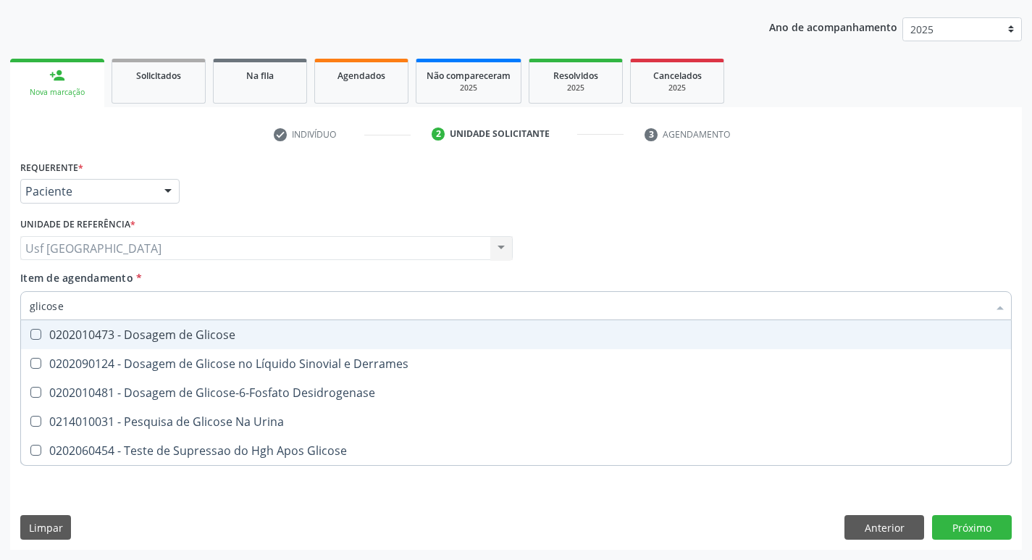
click at [165, 333] on div "0202010473 - Dosagem de Glicose" at bounding box center [516, 335] width 972 height 12
checkbox Glicose "true"
type input "glicos"
checkbox Glicose "false"
checkbox Desidrogenase "true"
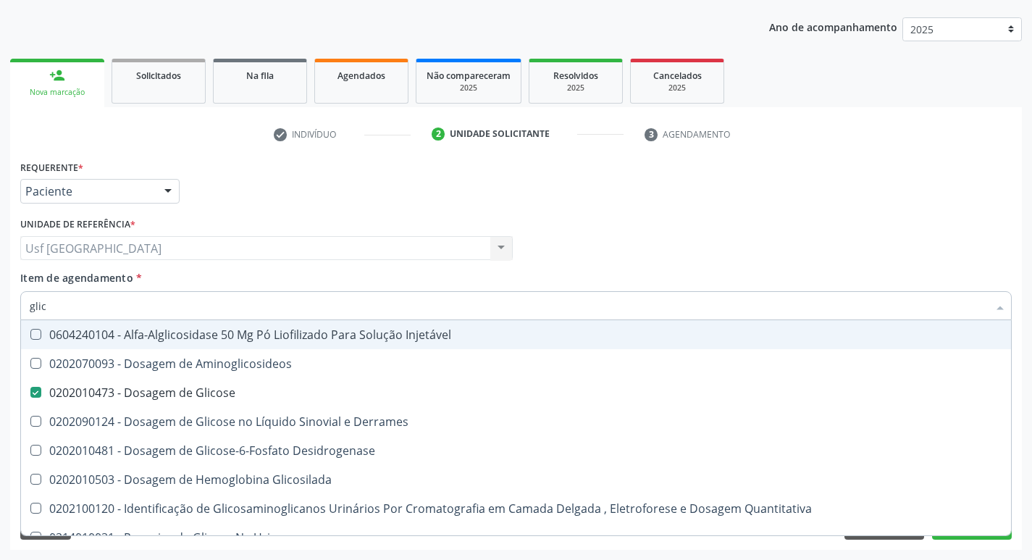
type input "gli"
checkbox Glicose "false"
checkbox Glicosilada "false"
type input "g"
type input "urina"
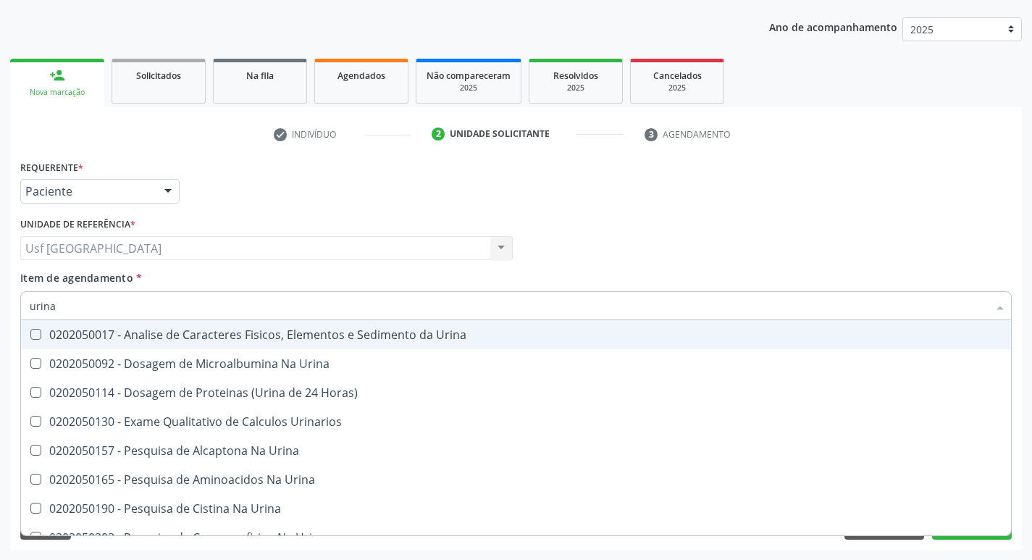
click at [165, 333] on div "0202050017 - Analise de Caracteres Fisicos, Elementos e Sedimento da Urina" at bounding box center [516, 335] width 972 height 12
checkbox Urina "true"
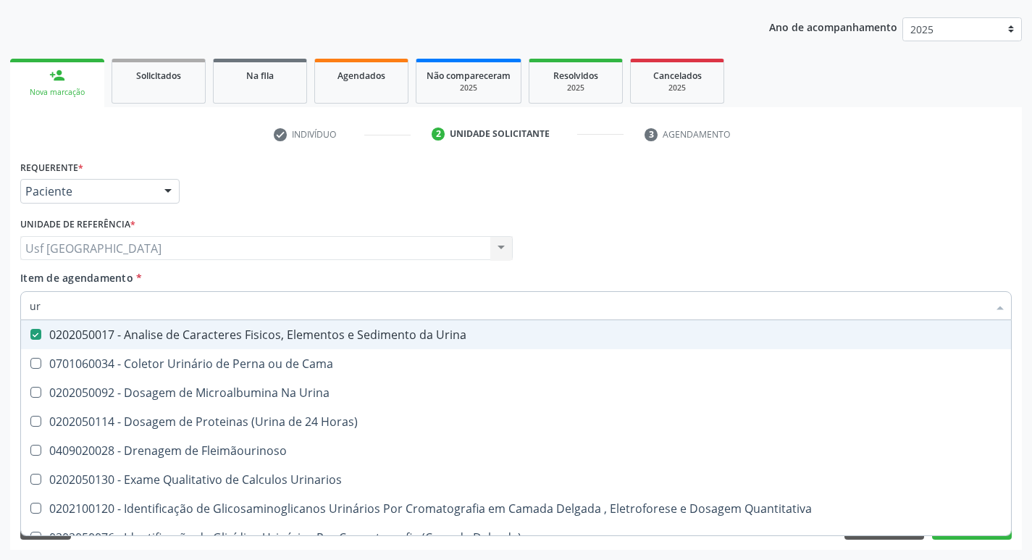
type input "u"
checkbox Urina "false"
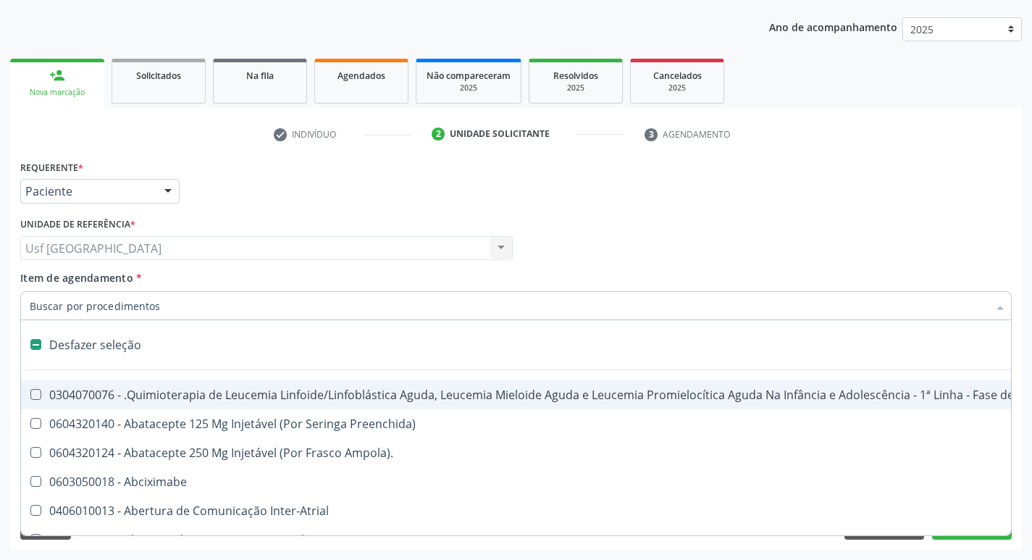
type input "h"
checkbox Urina "false"
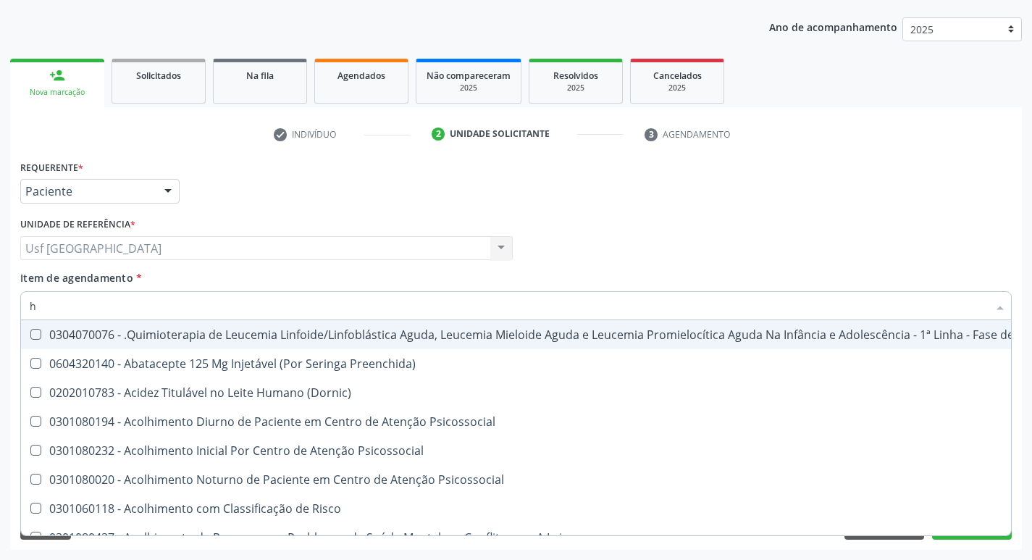
type input "he"
checkbox Removível "true"
type input "hem"
checkbox Trabalho "true"
checkbox Removível "false"
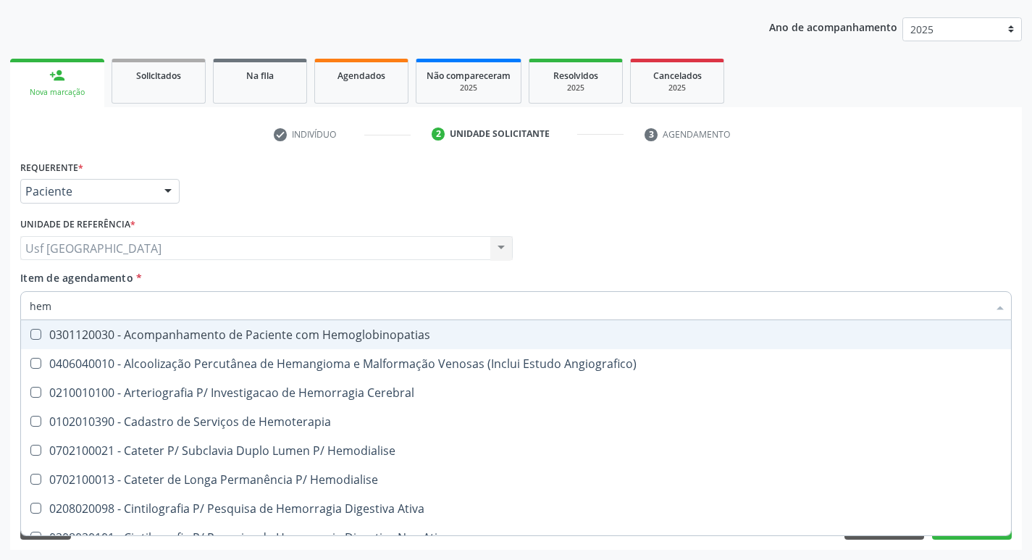
type input "hemo"
checkbox Retro-Retal "true"
checkbox Completo "false"
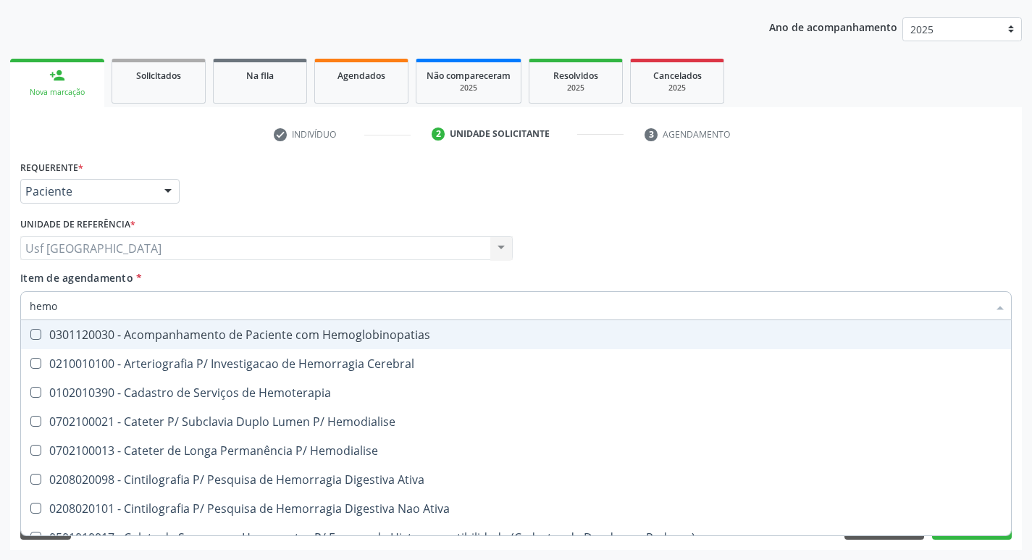
type input "hemog"
checkbox Carboxi-Hemoglobina "true"
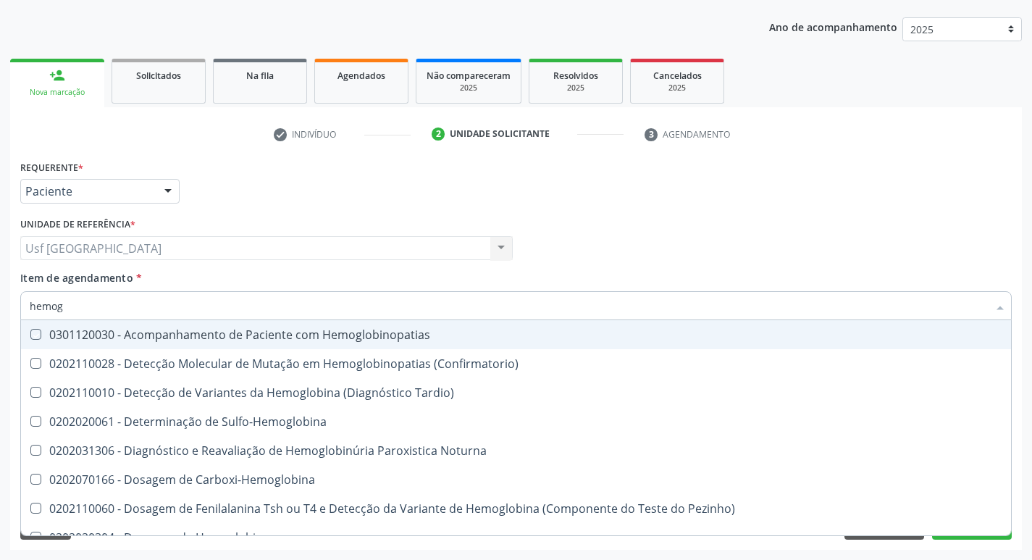
type input "hemogr"
checkbox Hemoglobinopatias "true"
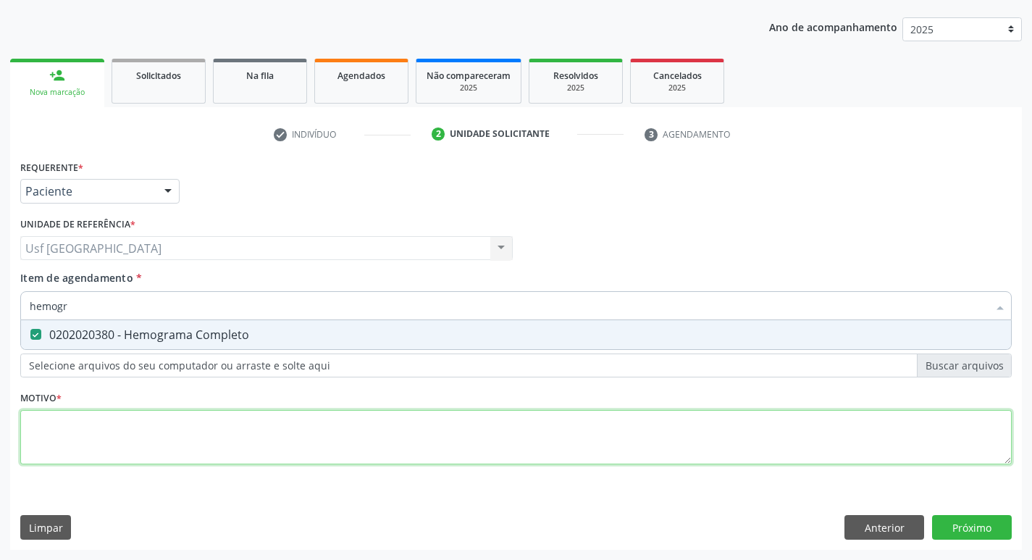
click at [704, 419] on div "Requerente * Paciente Médico(a) Enfermeiro(a) Paciente Nenhum resultado encontr…" at bounding box center [515, 320] width 991 height 328
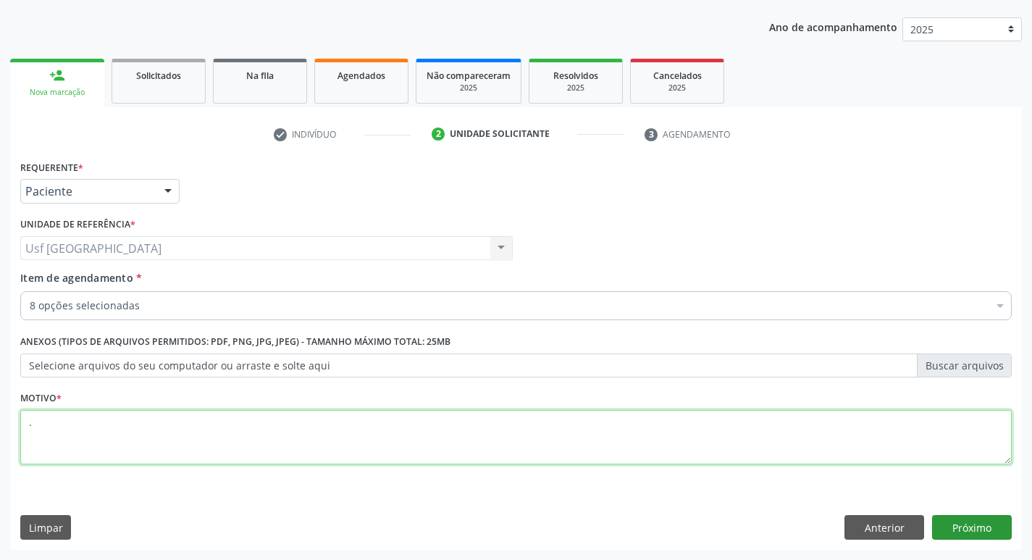
type textarea "."
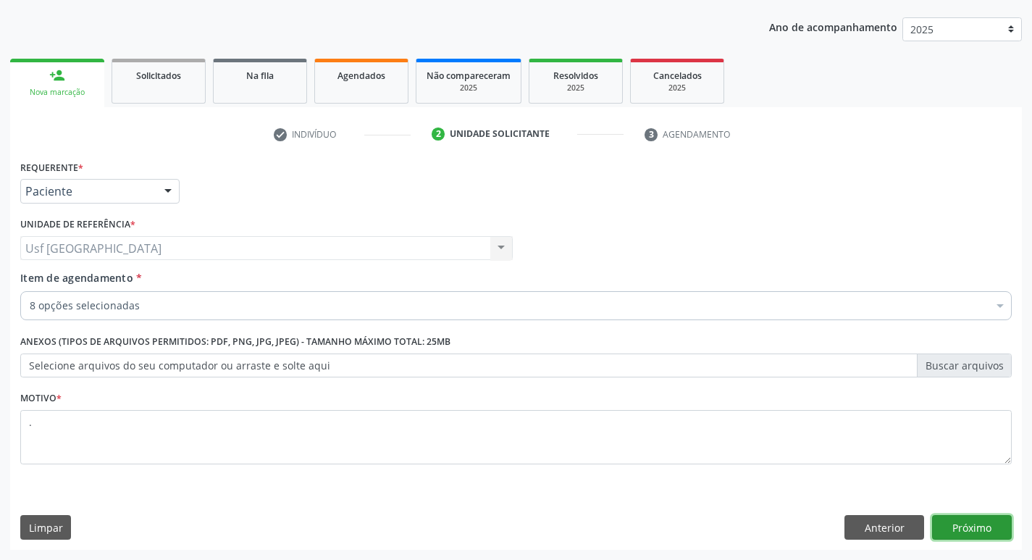
click at [997, 531] on button "Próximo" at bounding box center [972, 527] width 80 height 25
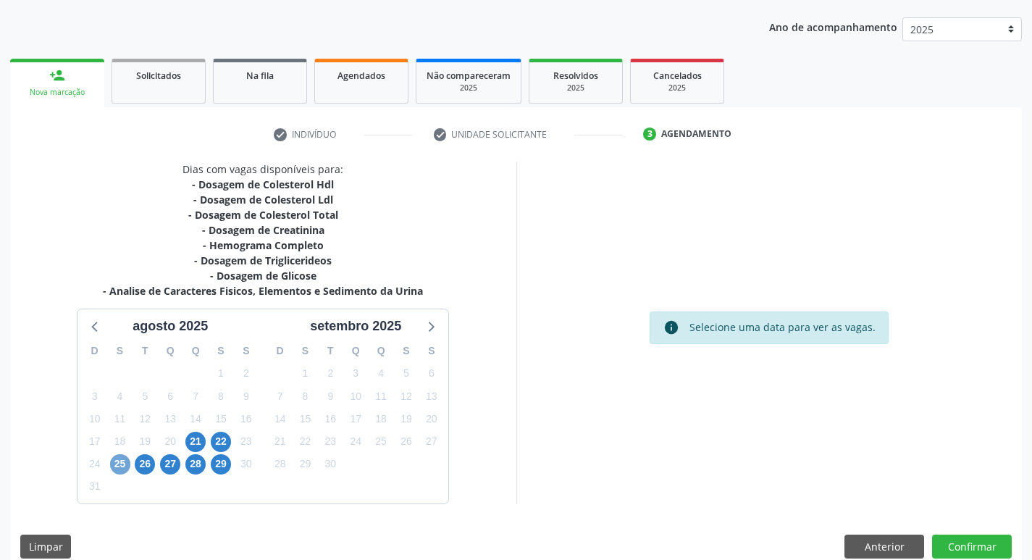
click at [119, 469] on span "25" at bounding box center [120, 464] width 20 height 20
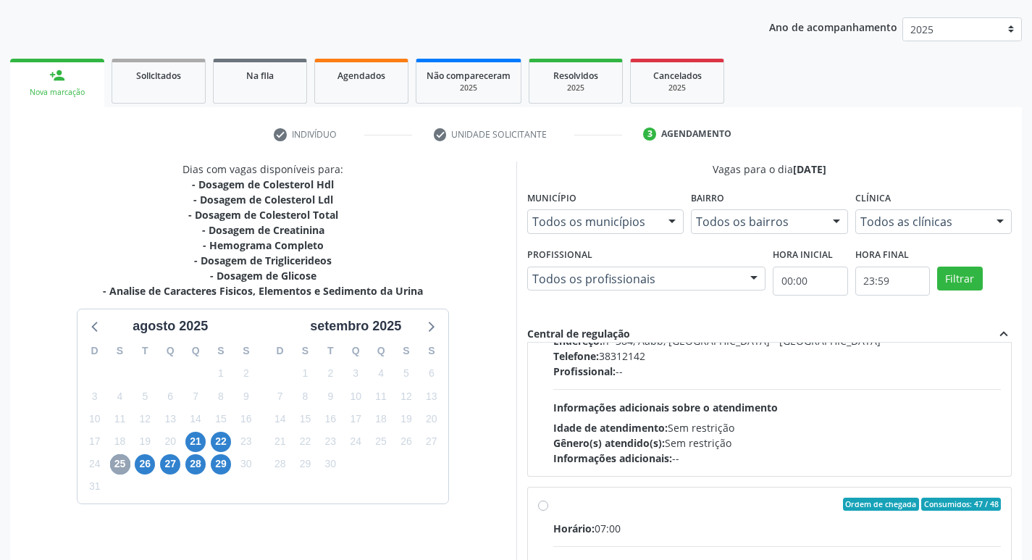
scroll to position [434, 0]
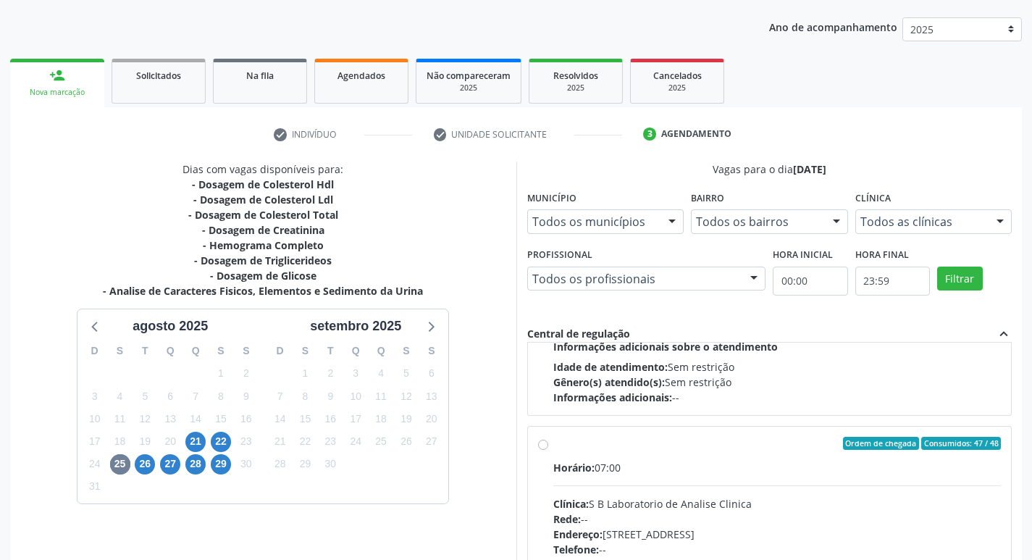
click at [553, 447] on label "Ordem de chegada Consumidos: 47 / 48 Horário: 07:00 Clínica: S B Laboratorio de…" at bounding box center [777, 548] width 448 height 222
click at [541, 447] on input "Ordem de chegada Consumidos: 47 / 48 Horário: 07:00 Clínica: S B Laboratorio de…" at bounding box center [543, 443] width 10 height 13
radio input "true"
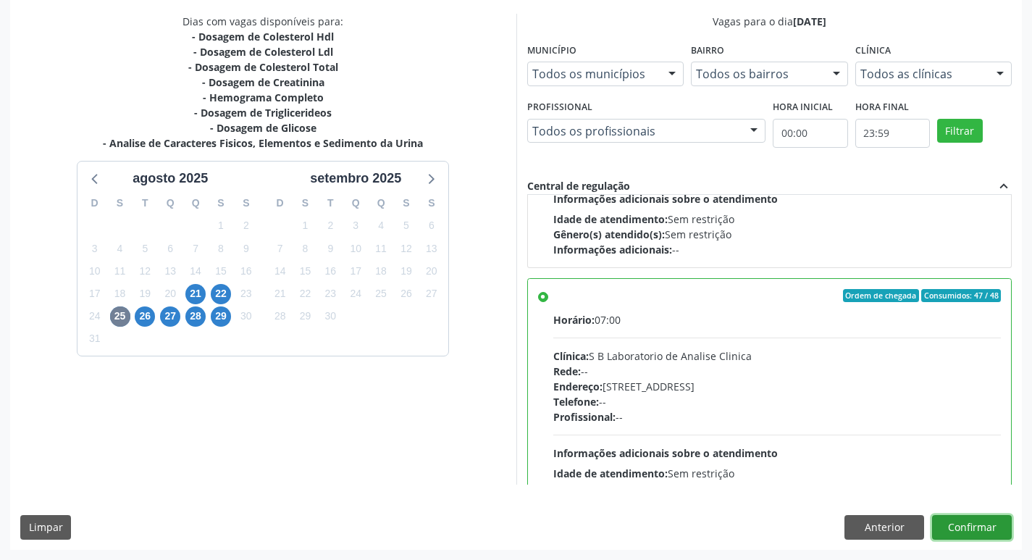
click at [951, 521] on button "Confirmar" at bounding box center [972, 527] width 80 height 25
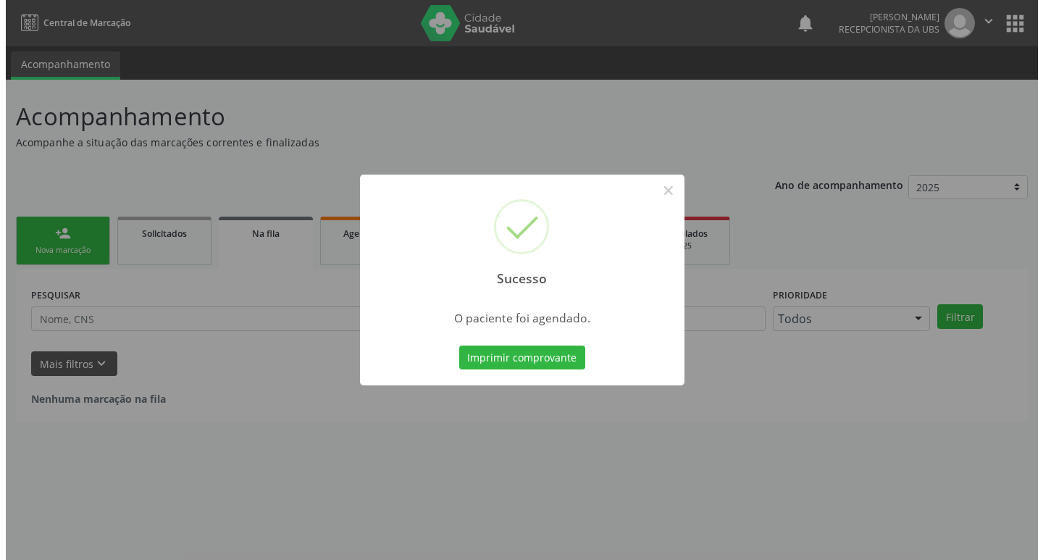
scroll to position [0, 0]
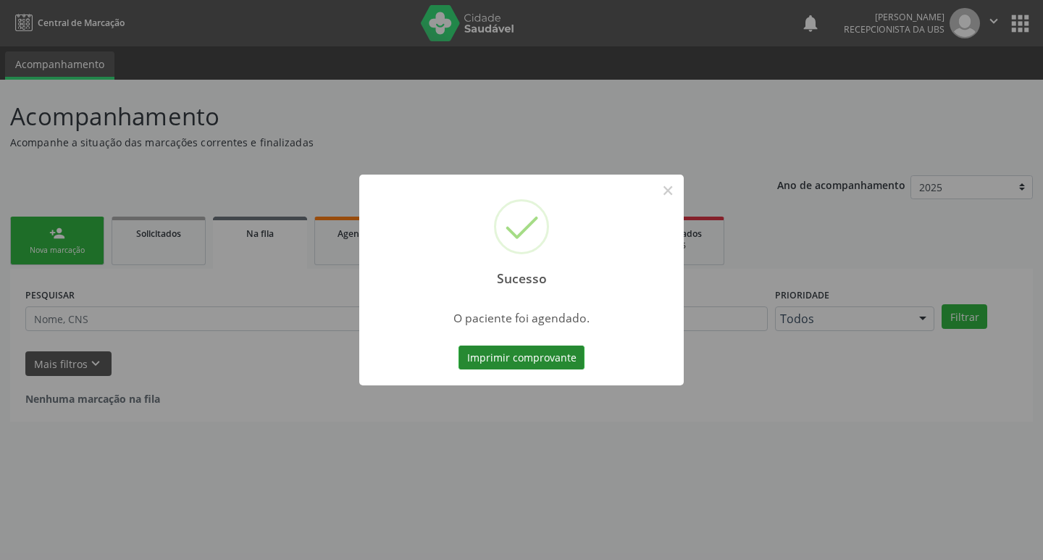
click at [497, 355] on button "Imprimir comprovante" at bounding box center [521, 357] width 126 height 25
